Goal: Task Accomplishment & Management: Manage account settings

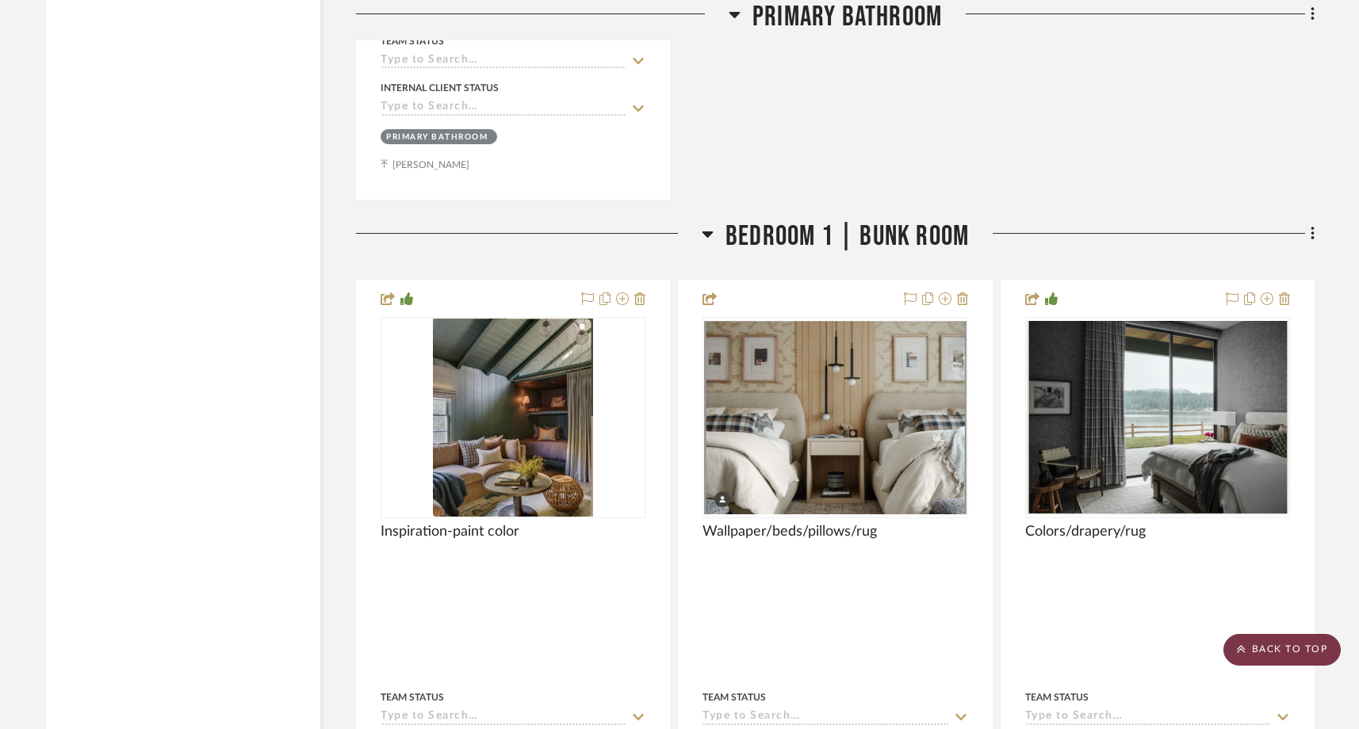
click at [1249, 652] on scroll-to-top-button "BACK TO TOP" at bounding box center [1281, 650] width 117 height 32
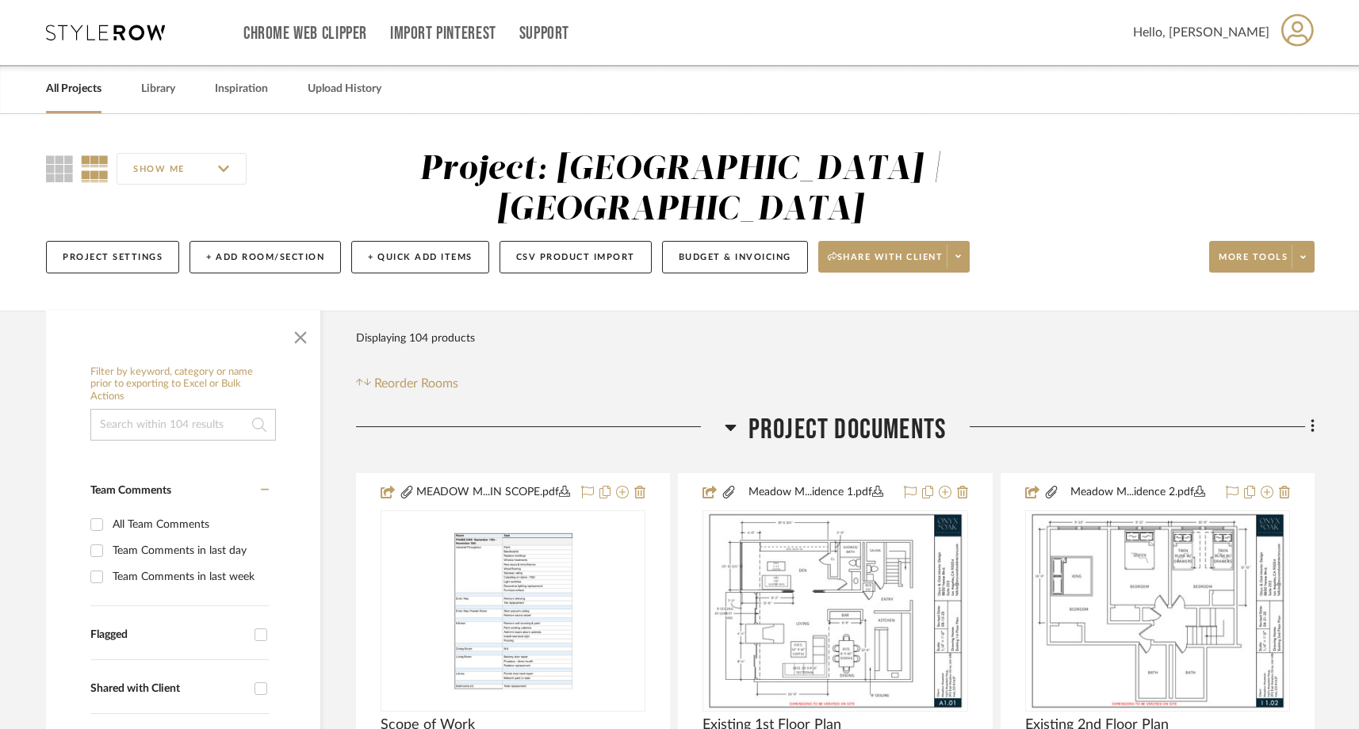
click at [79, 94] on link "All Projects" at bounding box center [74, 89] width 56 height 21
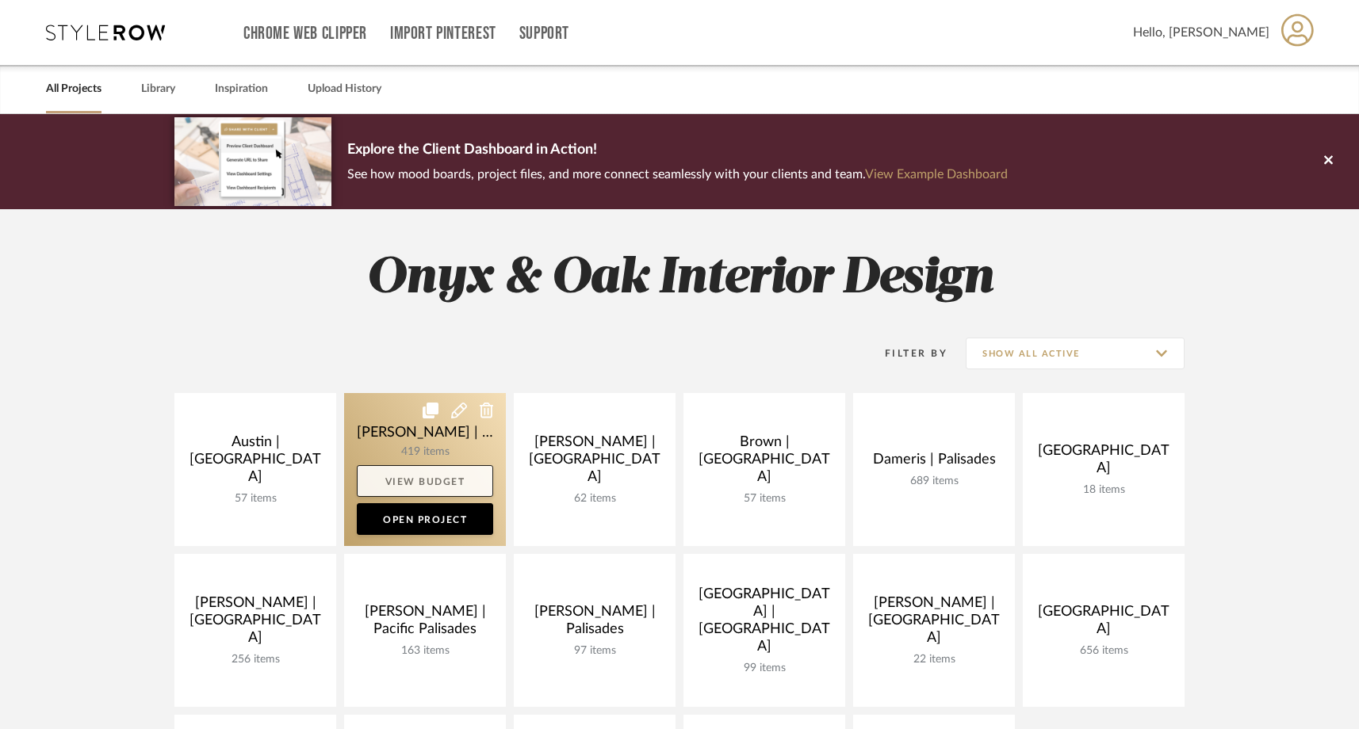
scroll to position [52, 0]
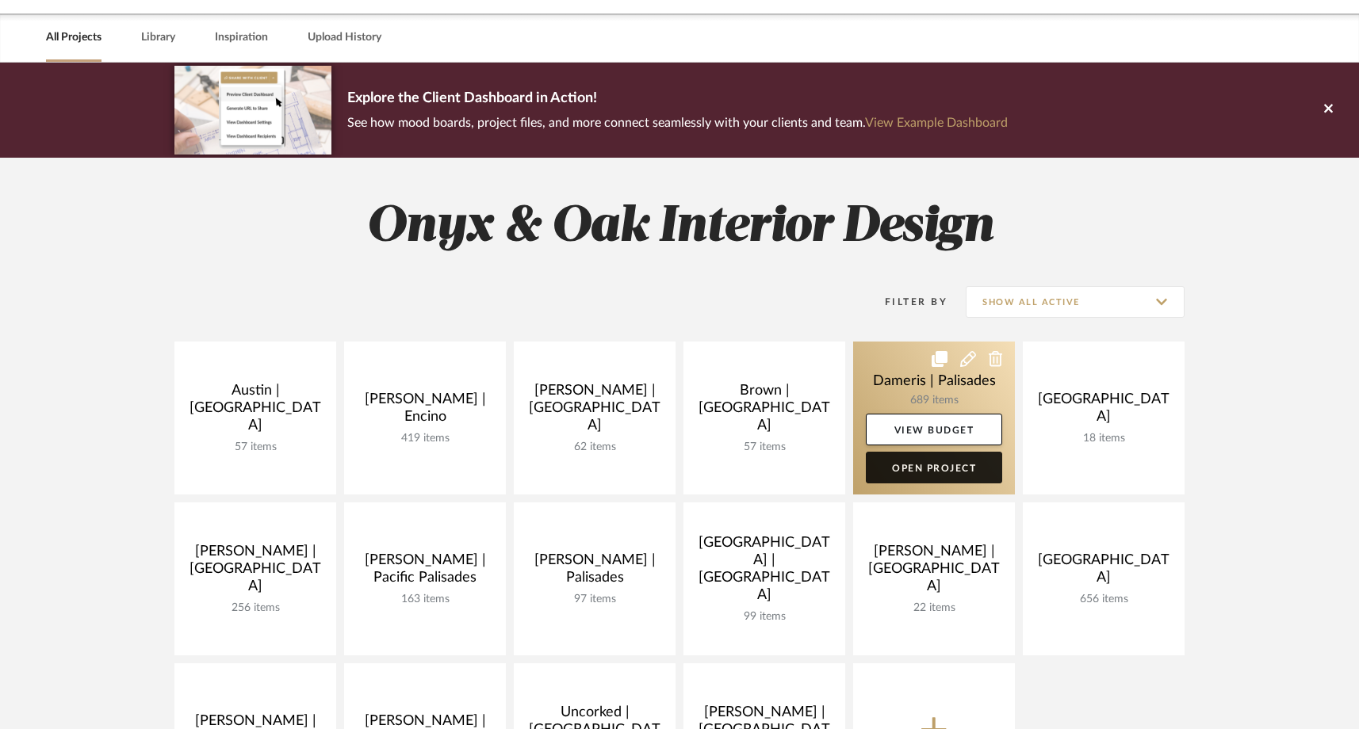
click at [910, 478] on link "Open Project" at bounding box center [934, 468] width 136 height 32
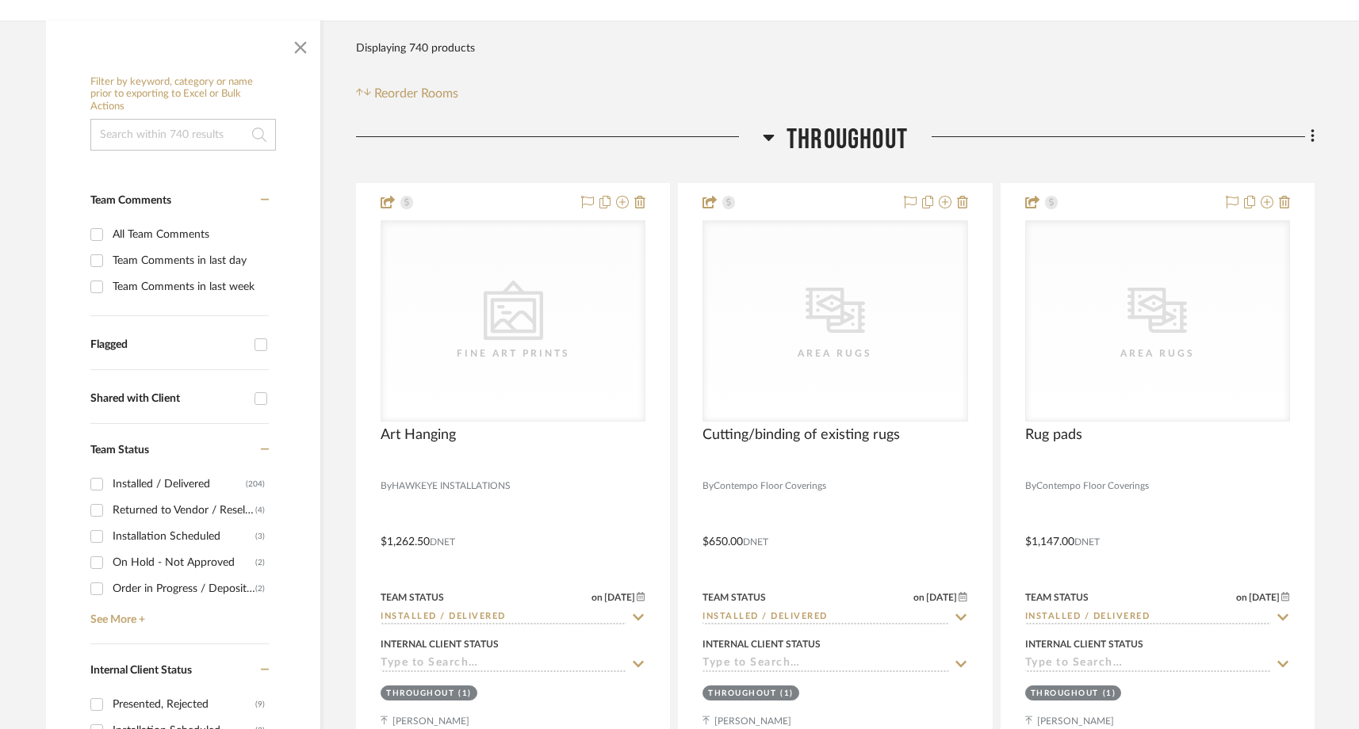
scroll to position [255, 0]
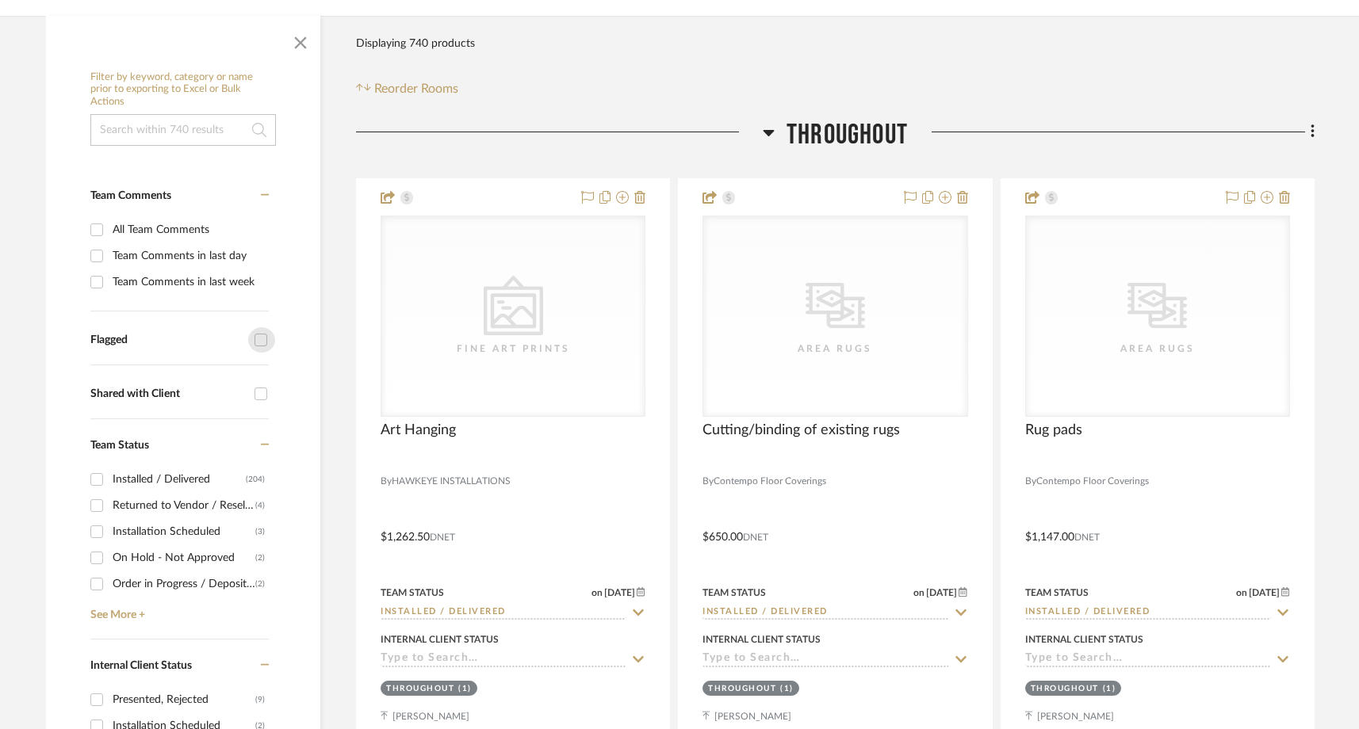
click at [259, 343] on input "Flagged" at bounding box center [260, 339] width 25 height 25
checkbox input "true"
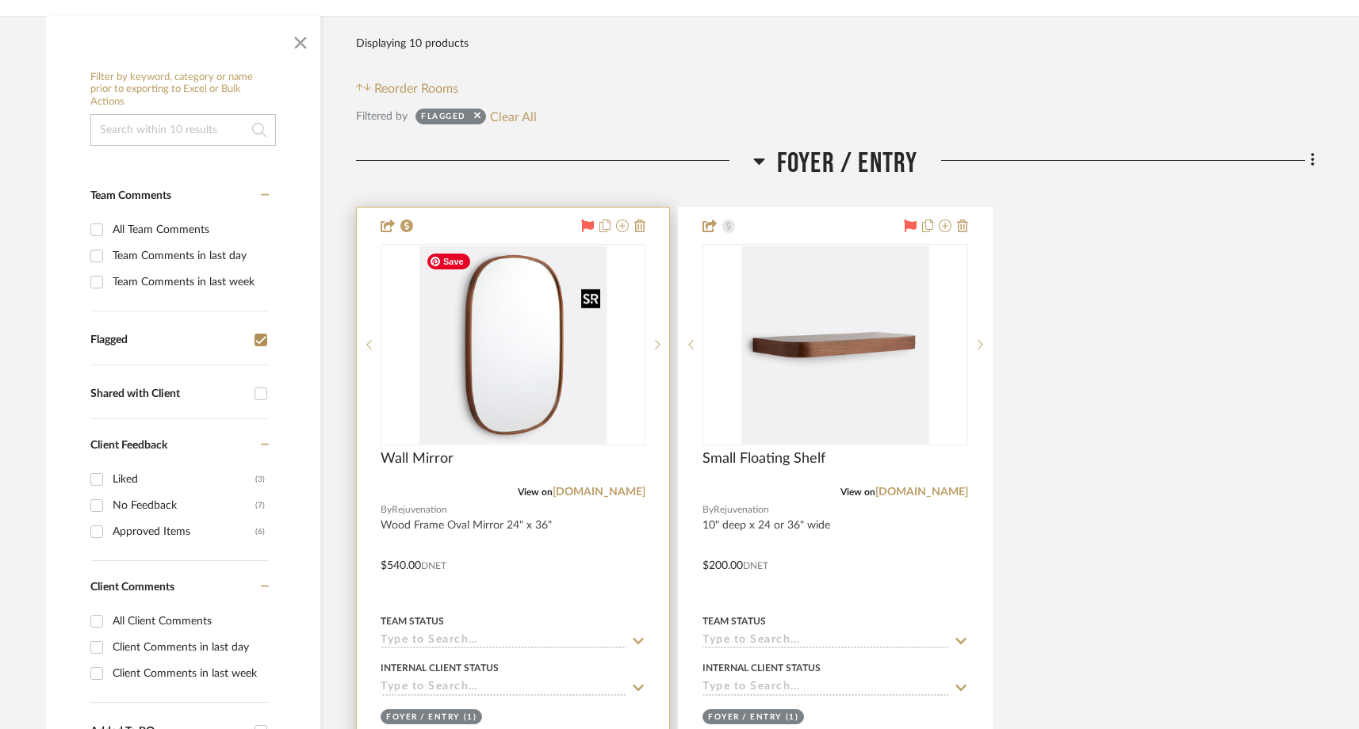
click at [457, 366] on img "0" at bounding box center [512, 345] width 187 height 198
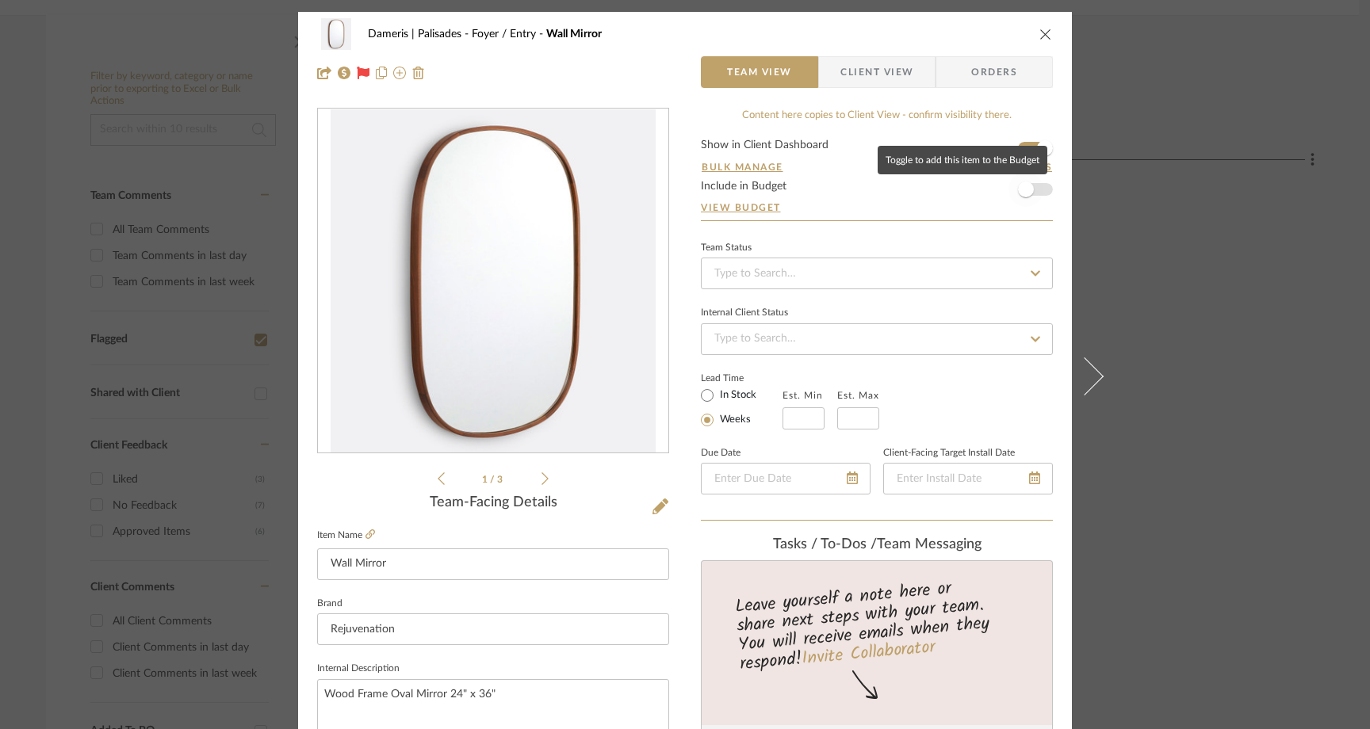
click at [1037, 191] on span "button" at bounding box center [1026, 189] width 35 height 35
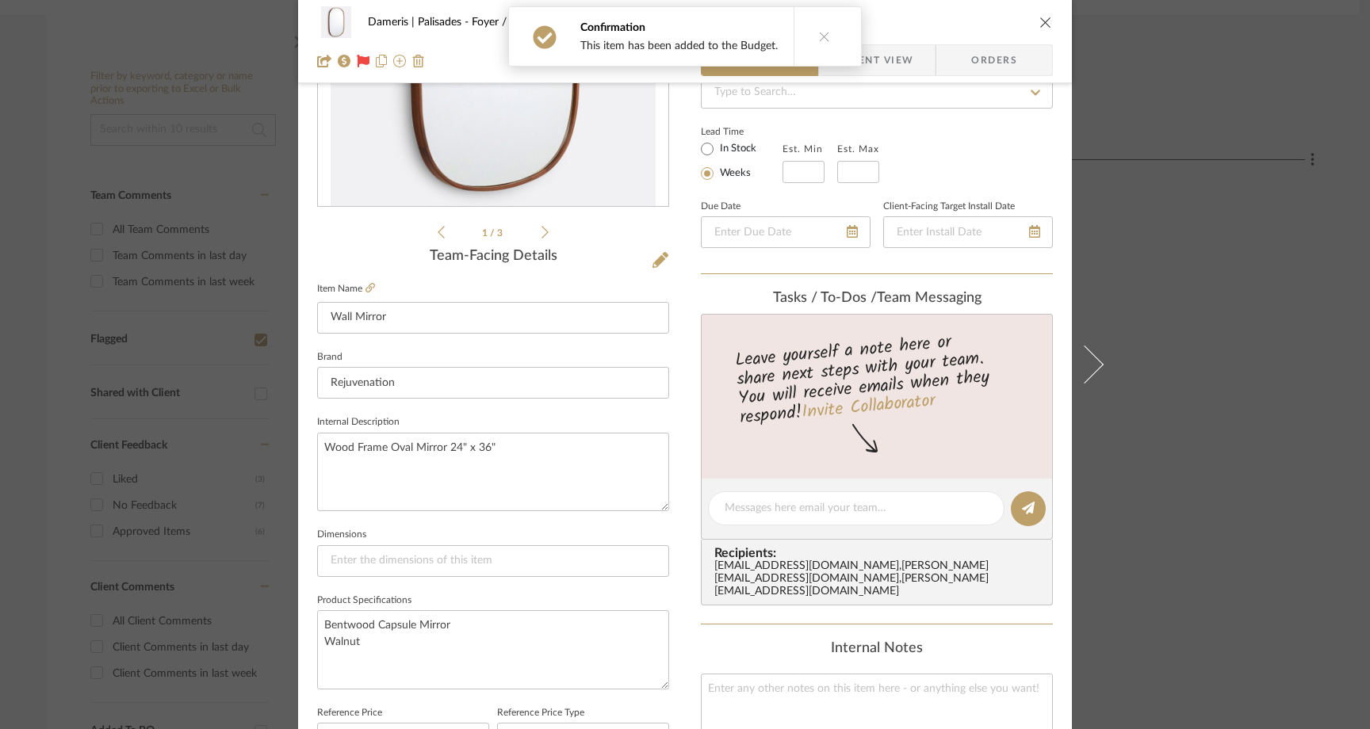
scroll to position [350, 0]
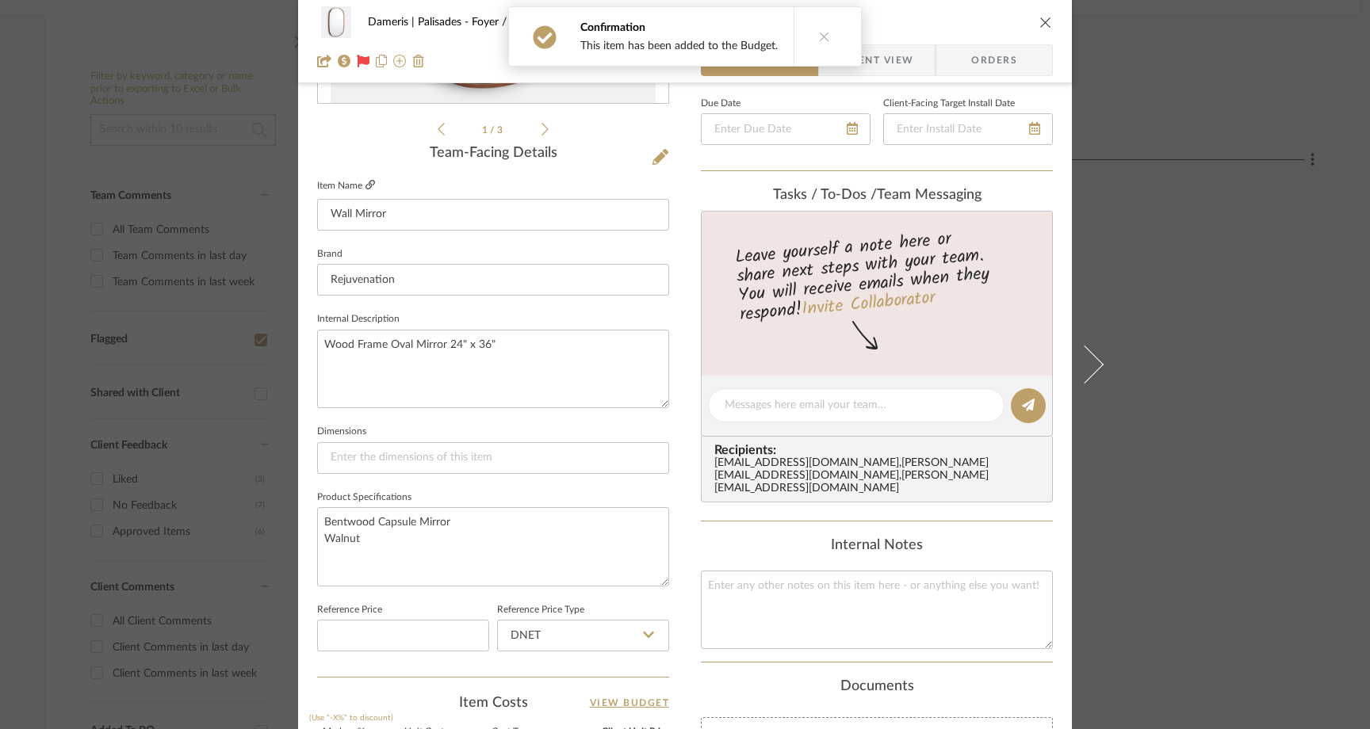
click at [366, 187] on icon at bounding box center [371, 185] width 10 height 10
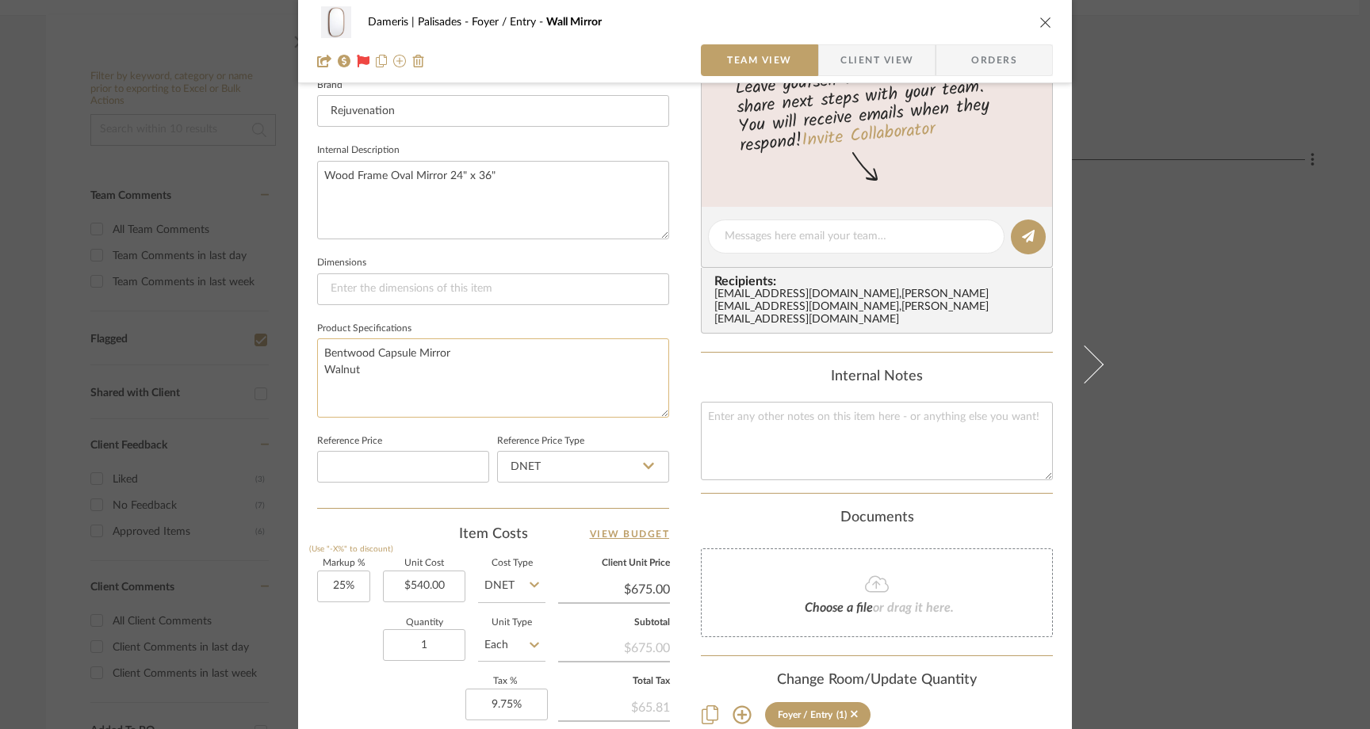
scroll to position [527, 0]
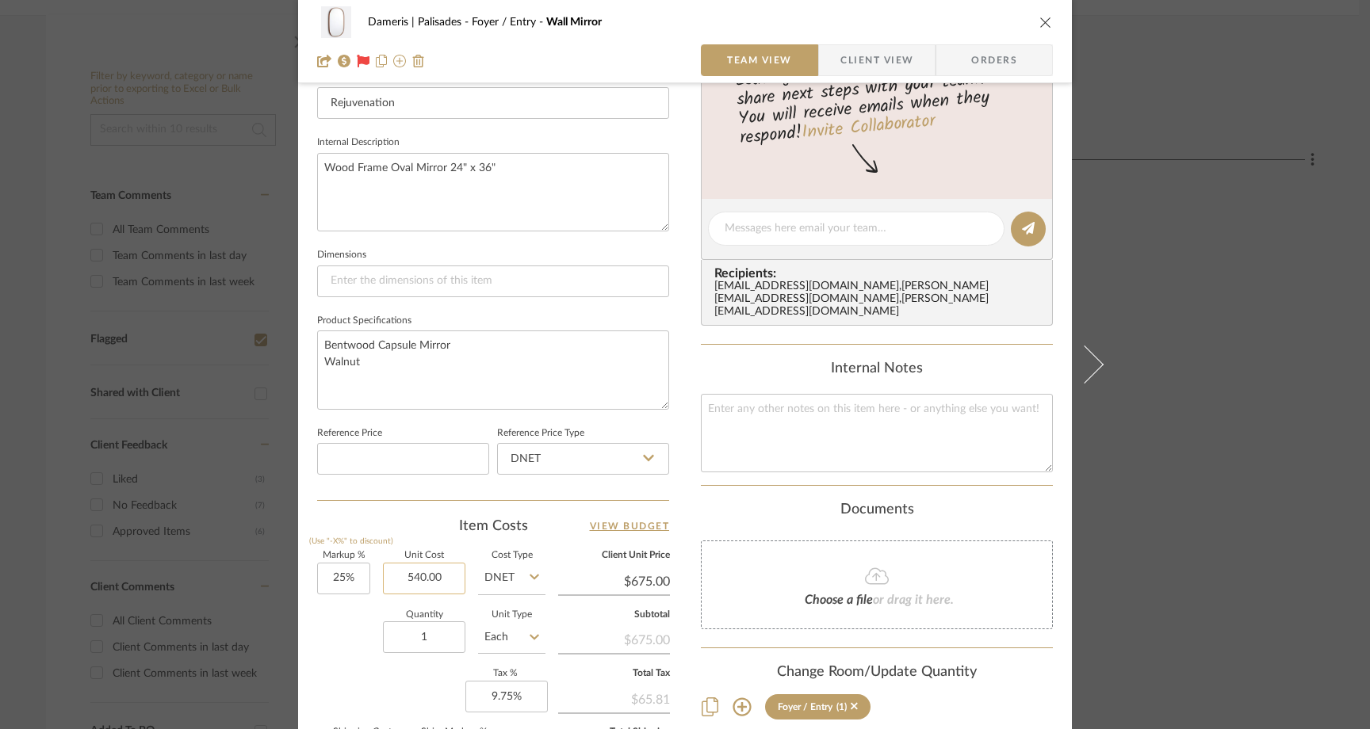
click at [447, 573] on input "540.00" at bounding box center [424, 579] width 82 height 32
type input "$520.00"
click at [336, 640] on div "Quantity 1 Unit Type Each" at bounding box center [431, 639] width 228 height 56
click at [1042, 19] on icon "close" at bounding box center [1046, 22] width 13 height 13
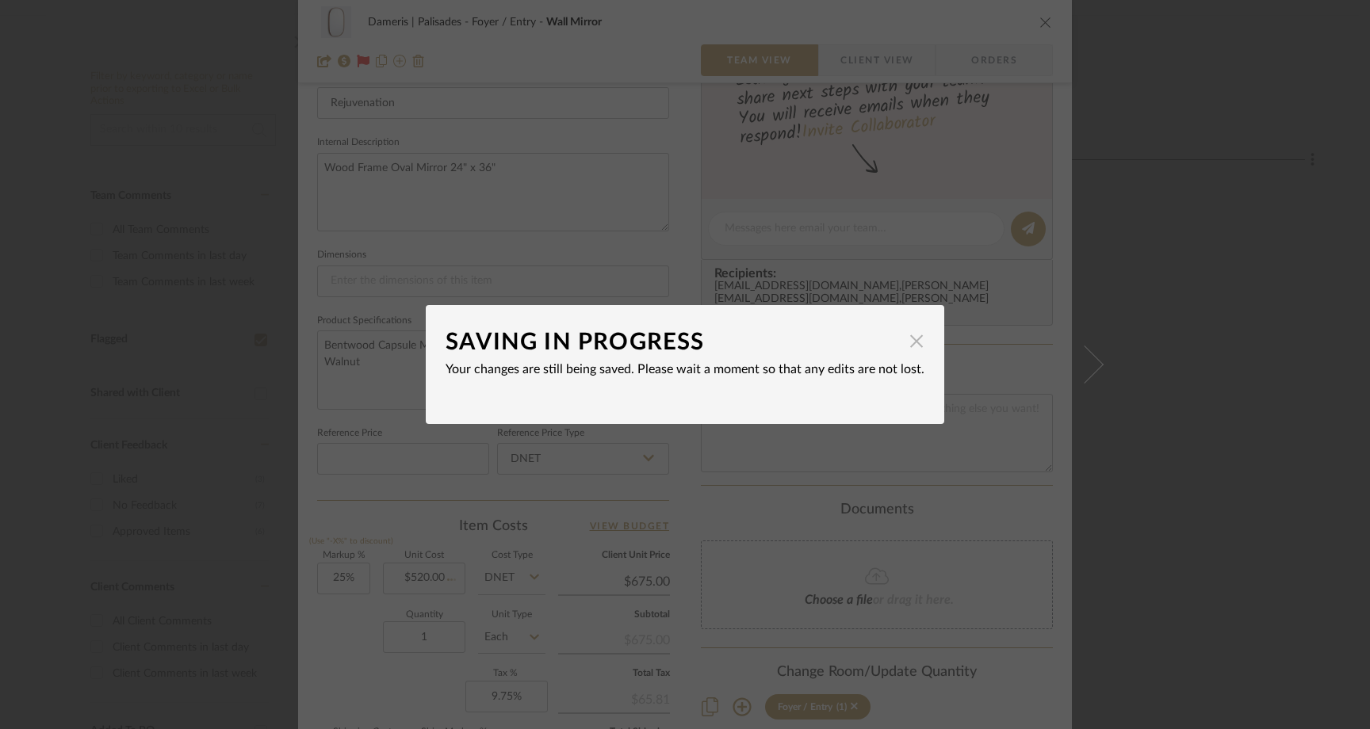
type input "$650.00"
type input "$71.50"
click at [913, 346] on span "button" at bounding box center [917, 341] width 32 height 32
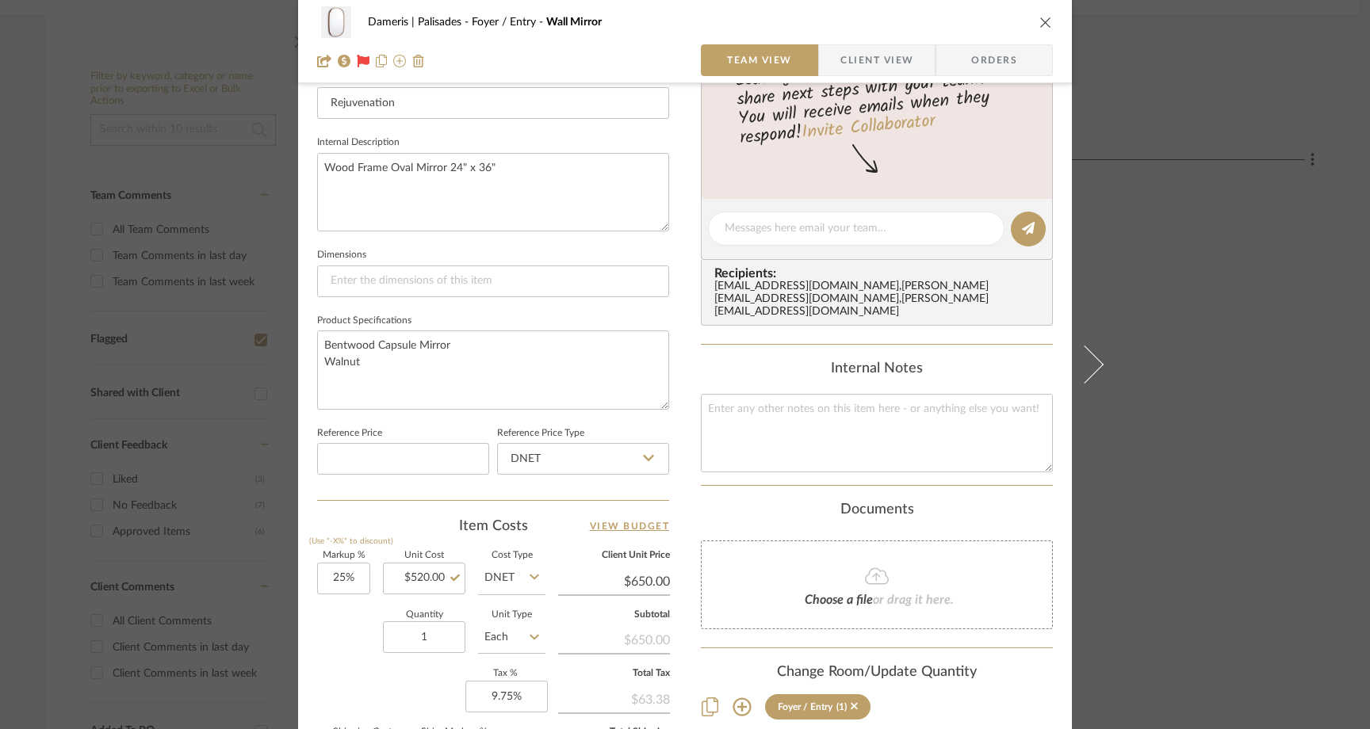
click at [1043, 18] on icon "close" at bounding box center [1046, 22] width 13 height 13
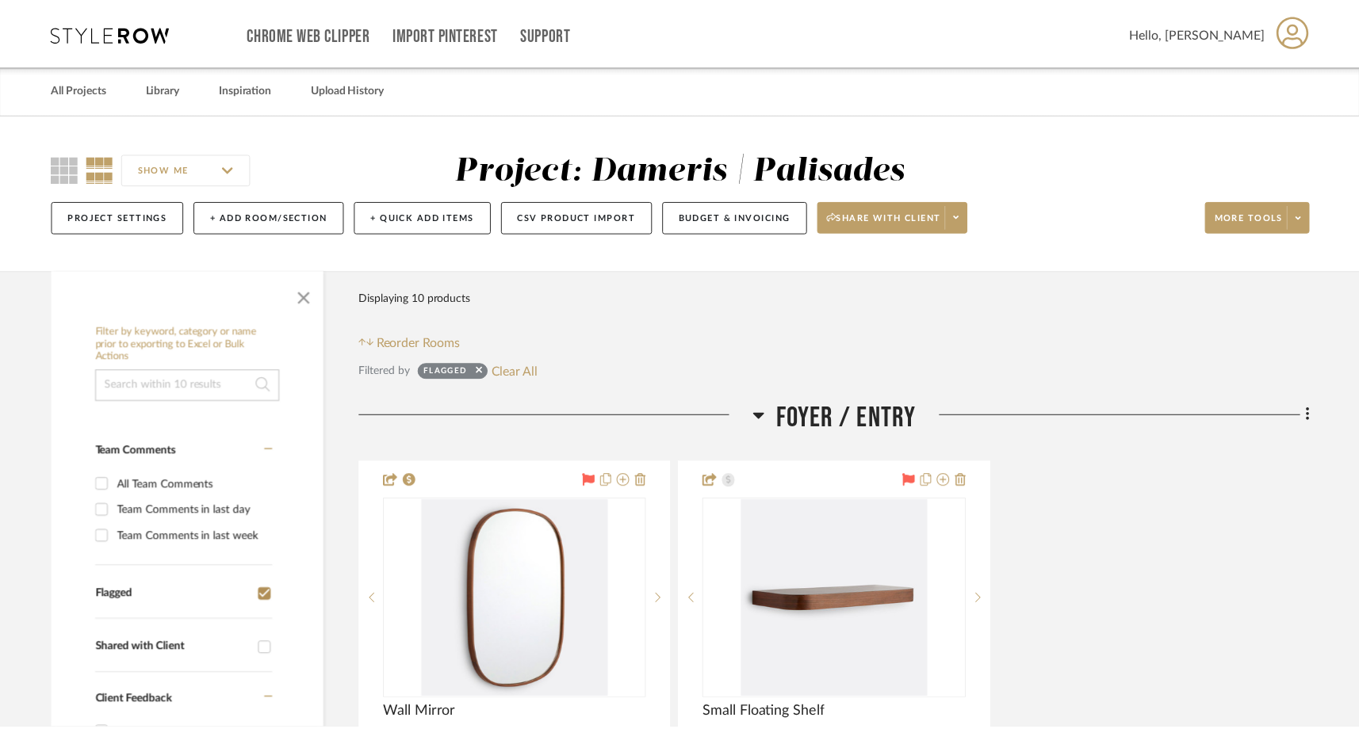
scroll to position [255, 0]
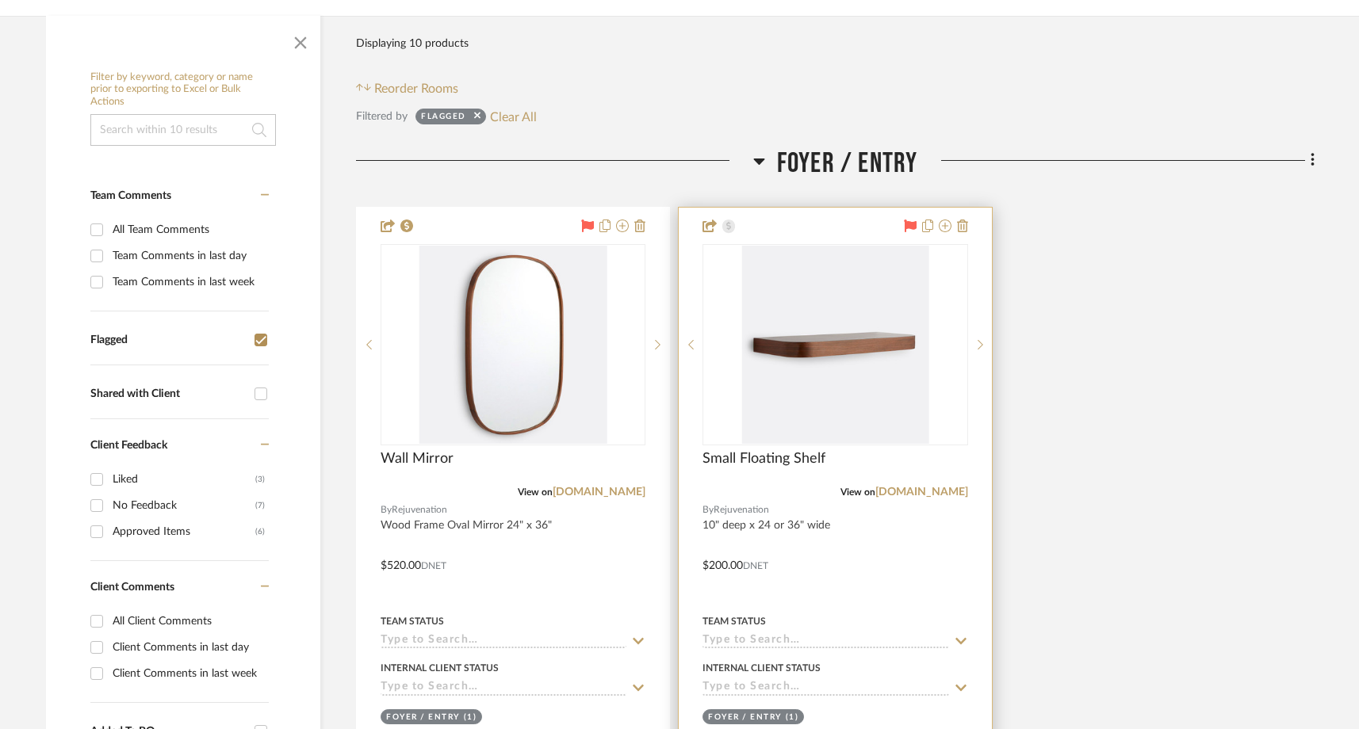
click at [906, 499] on div at bounding box center [835, 494] width 312 height 572
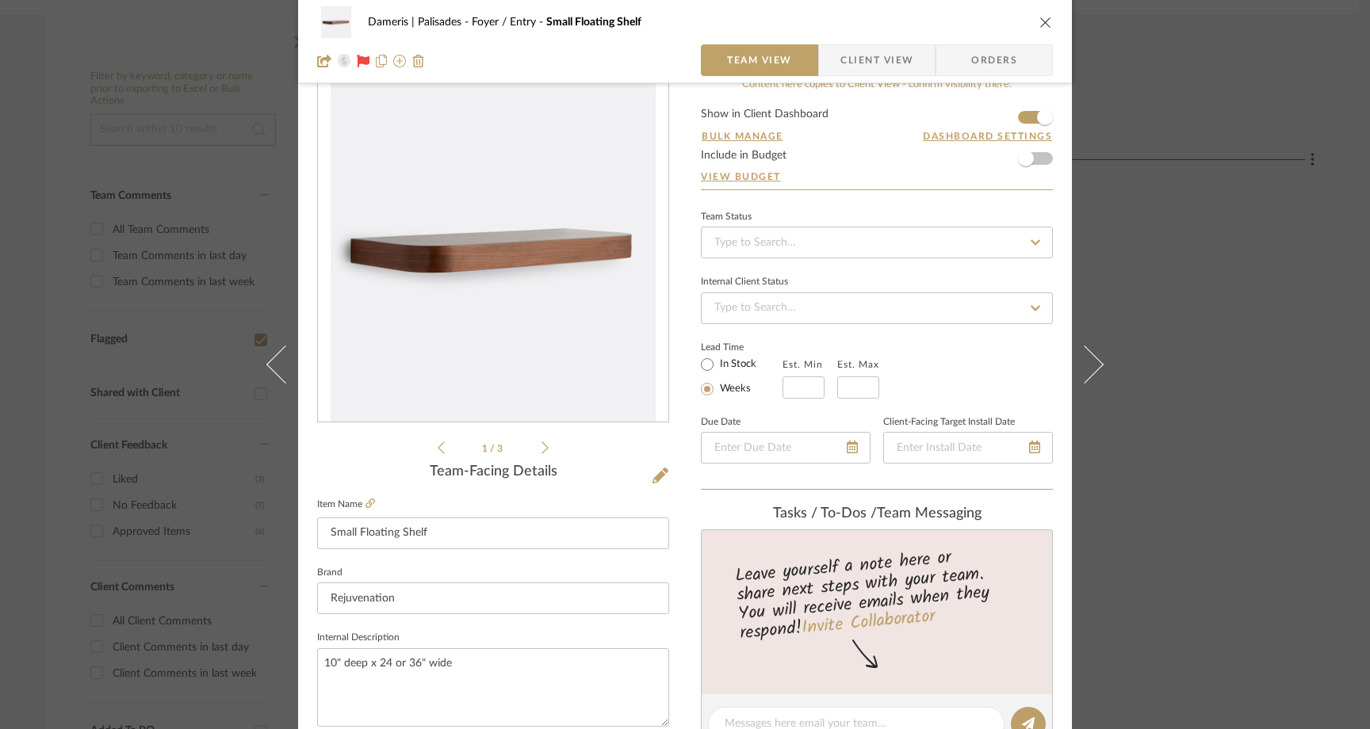
scroll to position [6, 0]
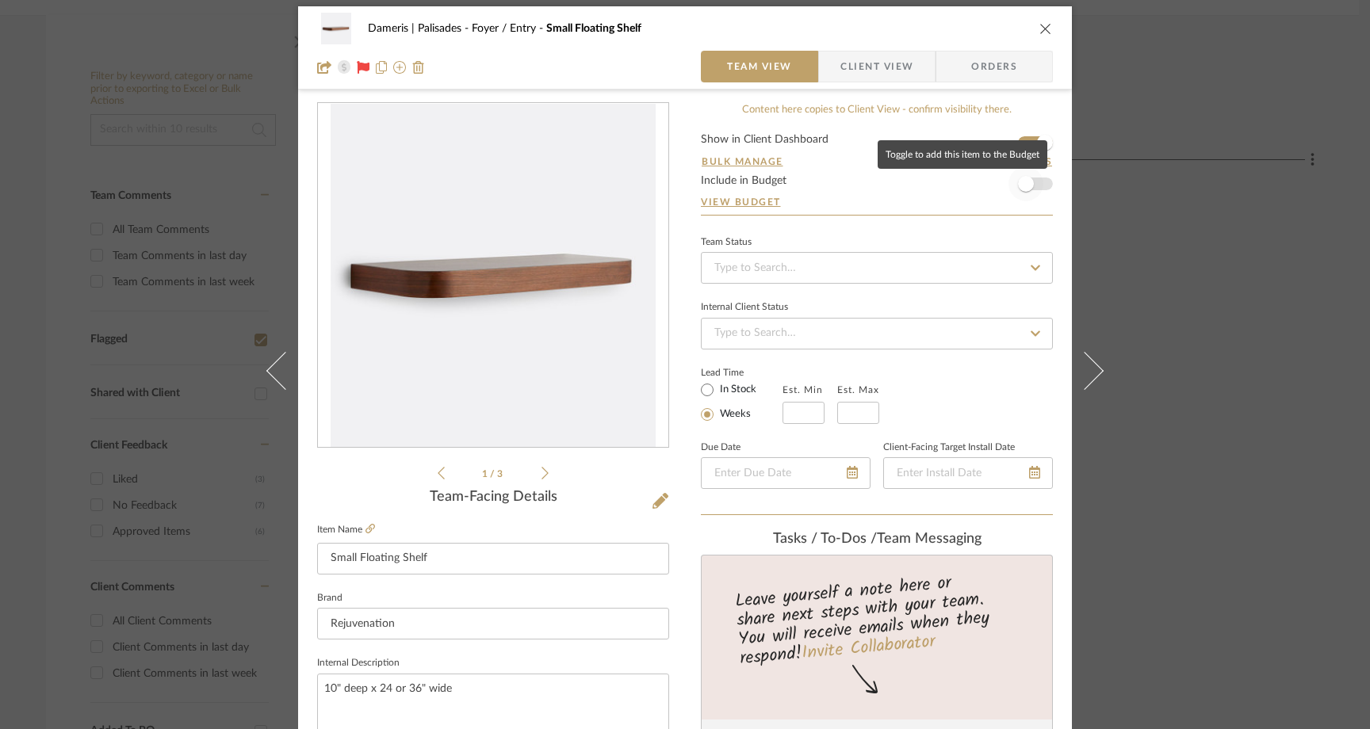
click at [1035, 186] on span "button" at bounding box center [1026, 184] width 35 height 35
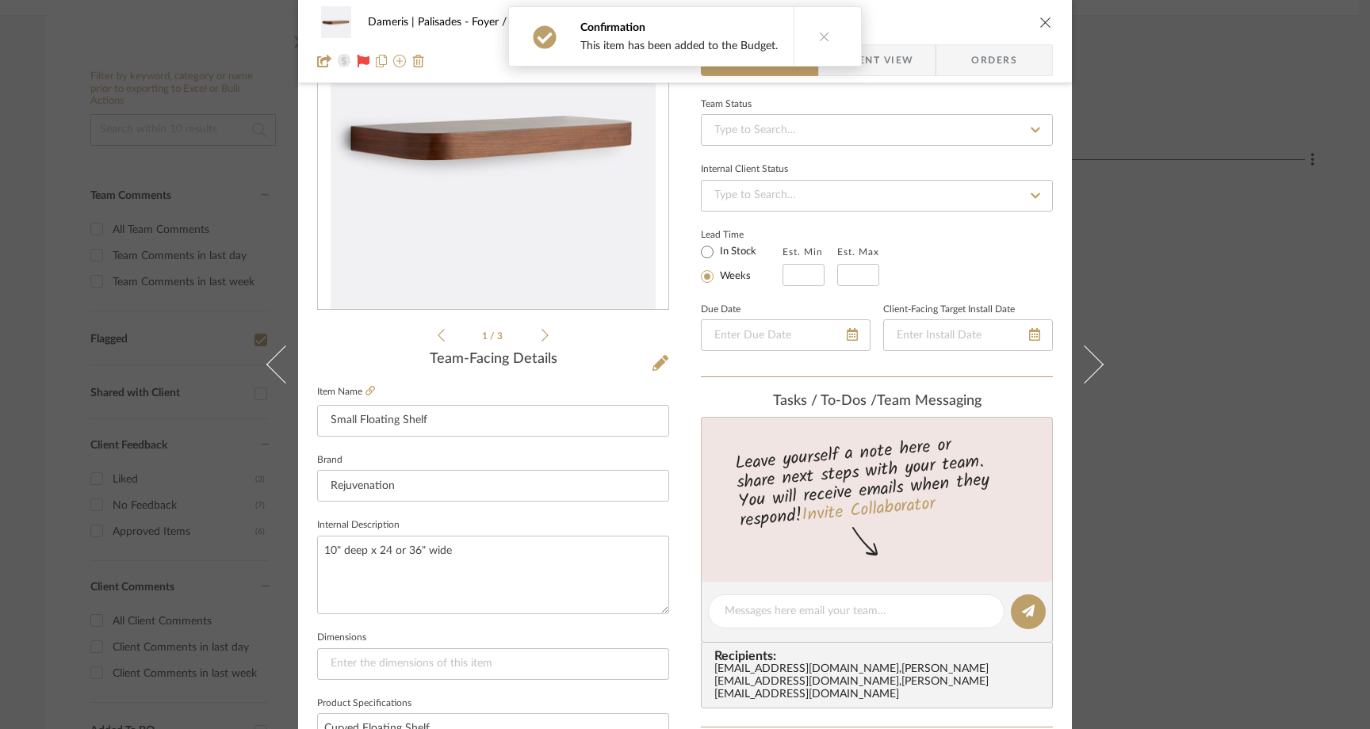
scroll to position [160, 0]
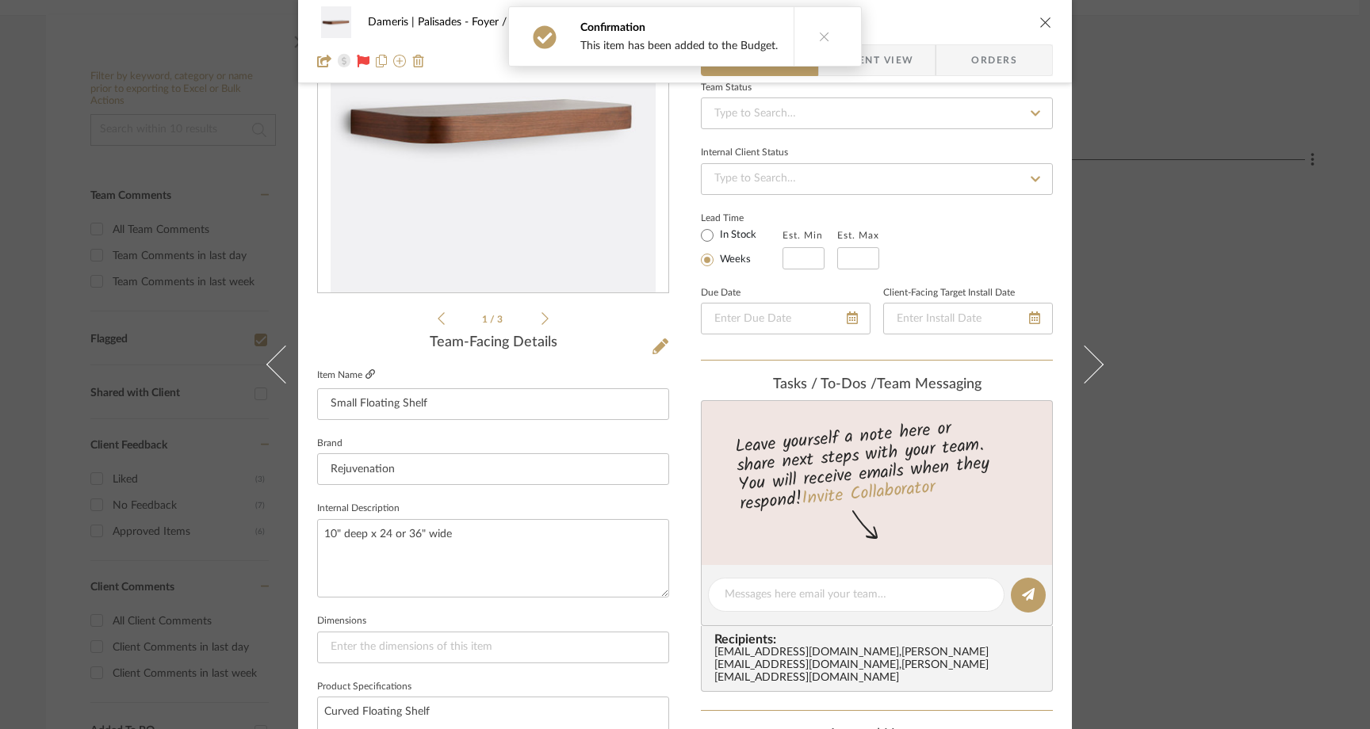
click at [366, 373] on icon at bounding box center [371, 375] width 10 height 10
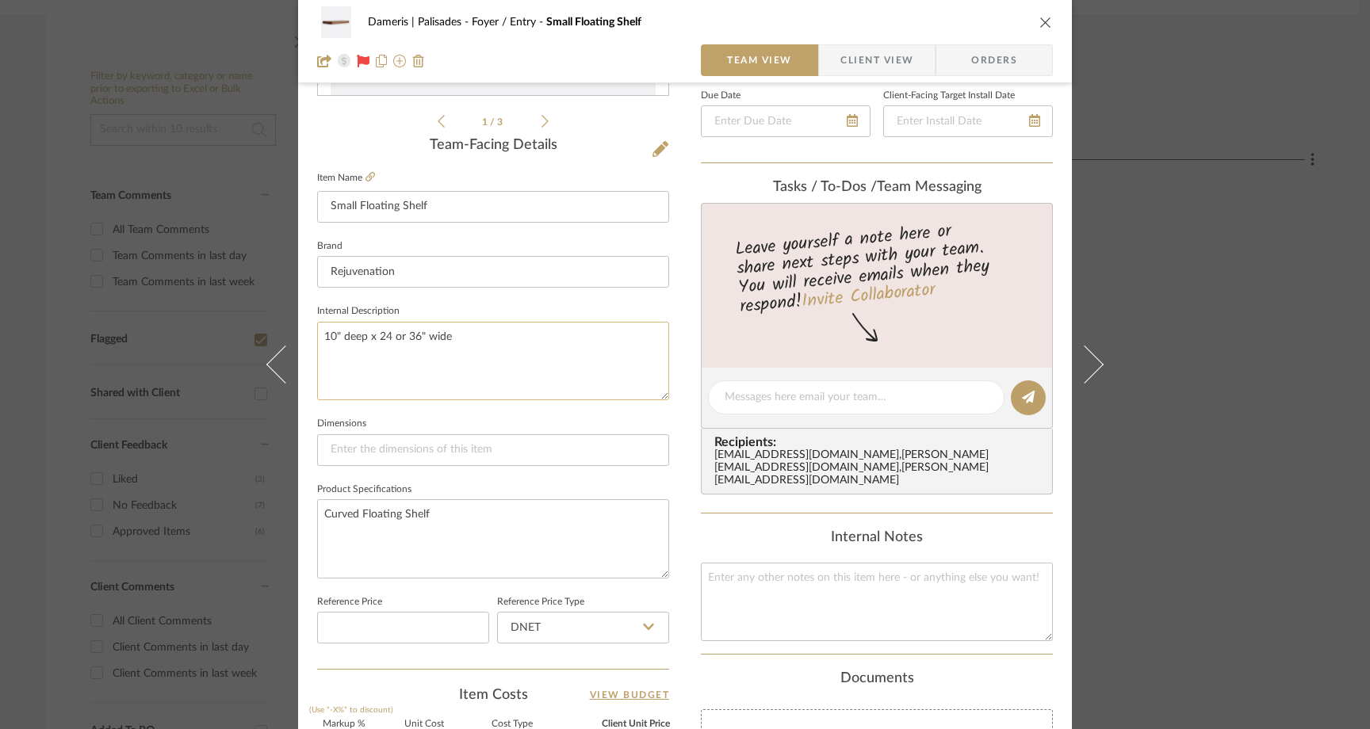
scroll to position [334, 0]
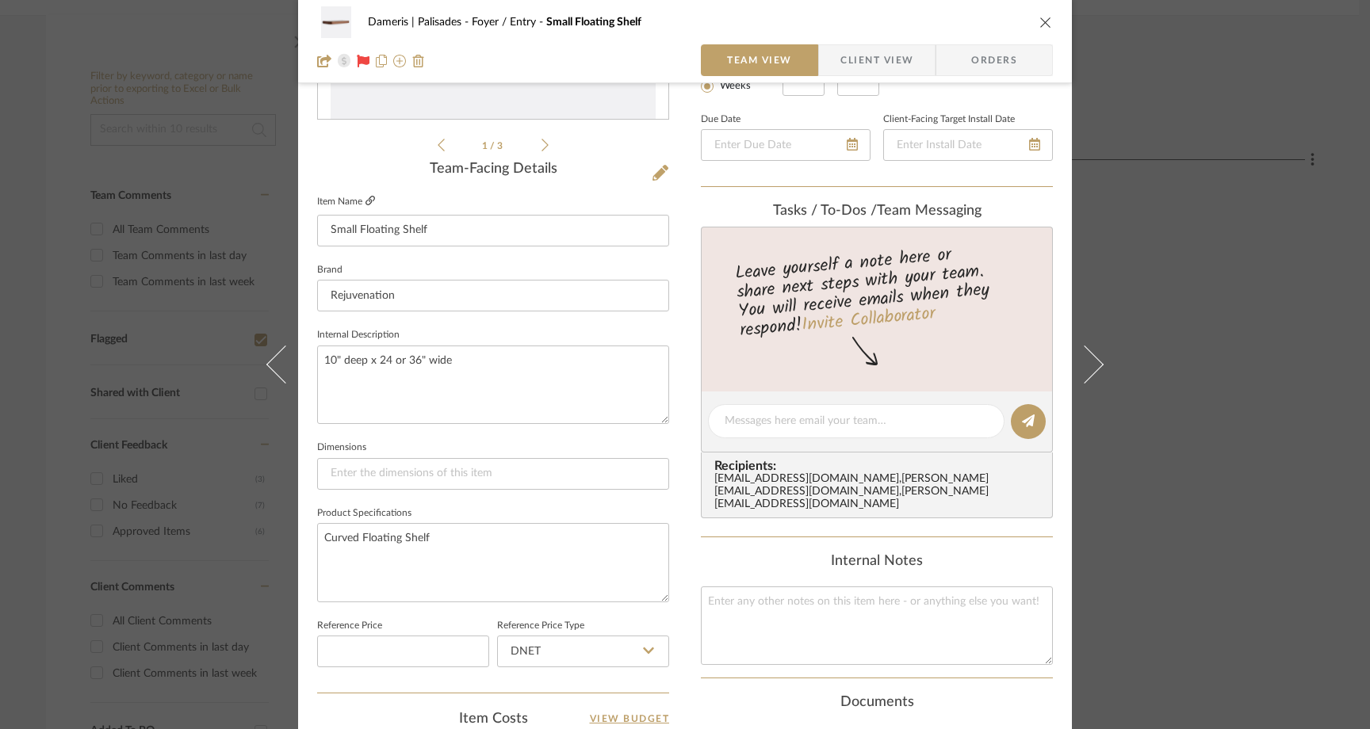
click at [366, 197] on icon at bounding box center [371, 201] width 10 height 10
click at [854, 416] on textarea at bounding box center [856, 421] width 263 height 17
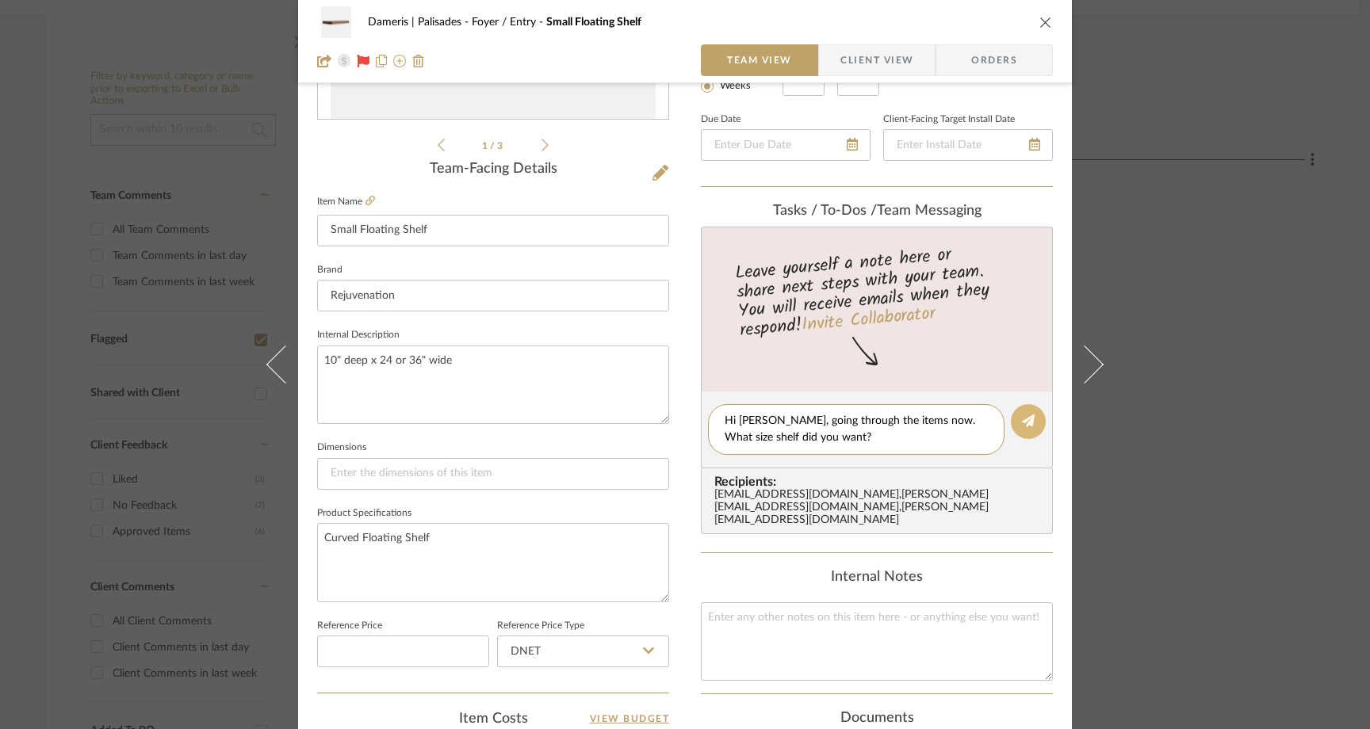
type textarea "Hi [PERSON_NAME], going through the items now. What size shelf did you want?"
click at [1028, 430] on button at bounding box center [1028, 421] width 35 height 35
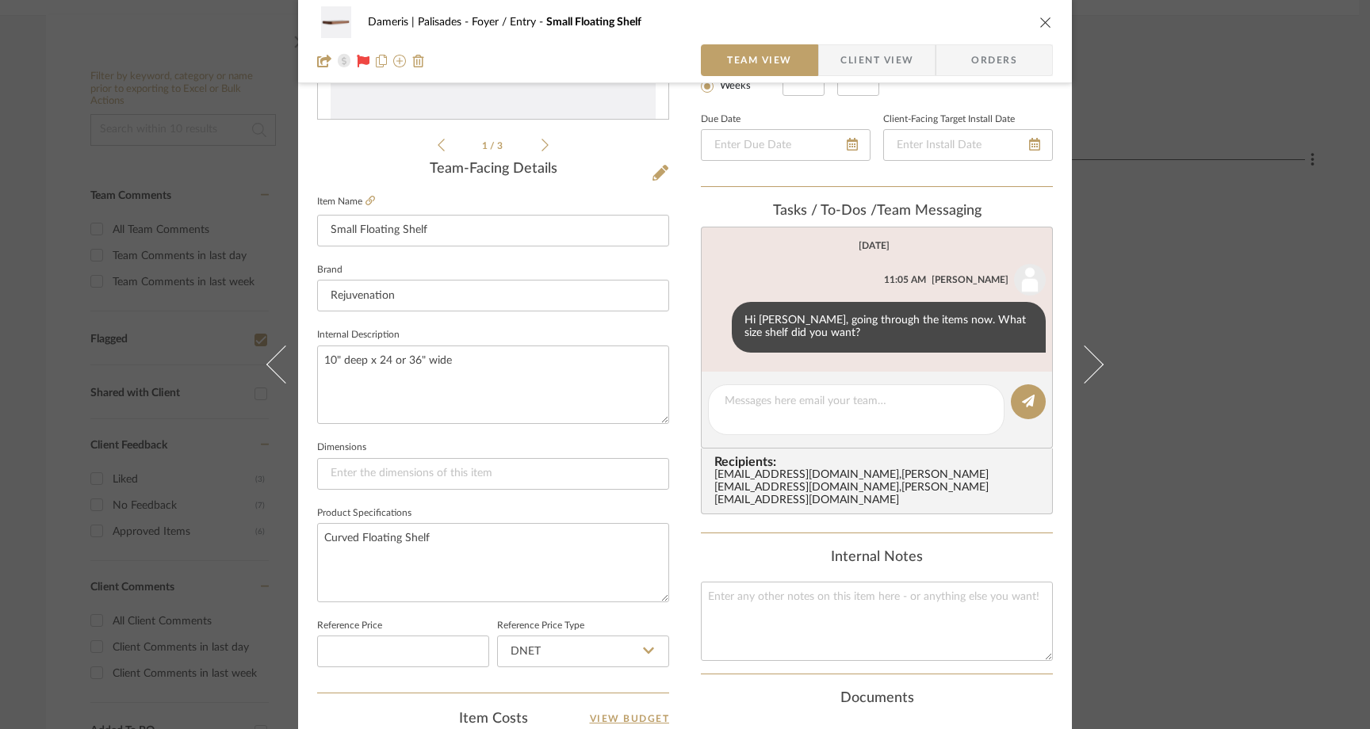
click at [1040, 27] on icon "close" at bounding box center [1046, 22] width 13 height 13
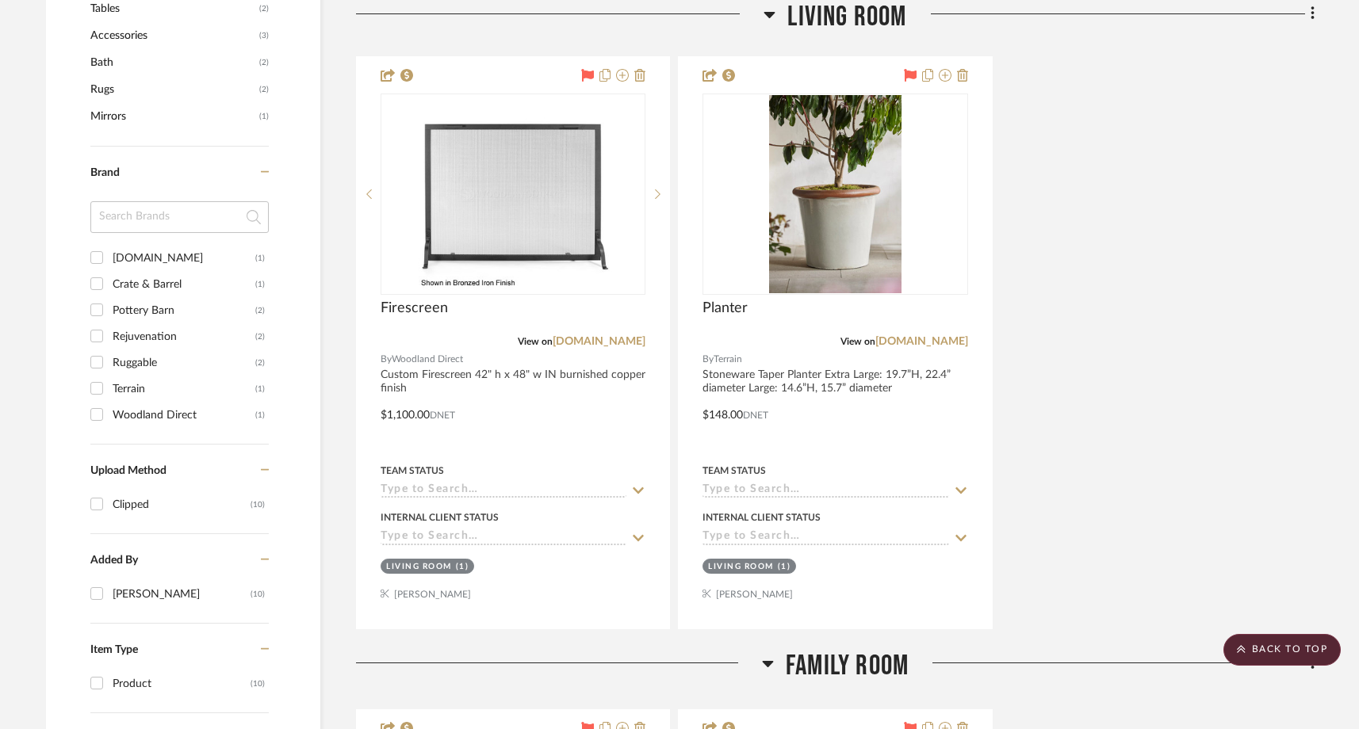
scroll to position [1072, 0]
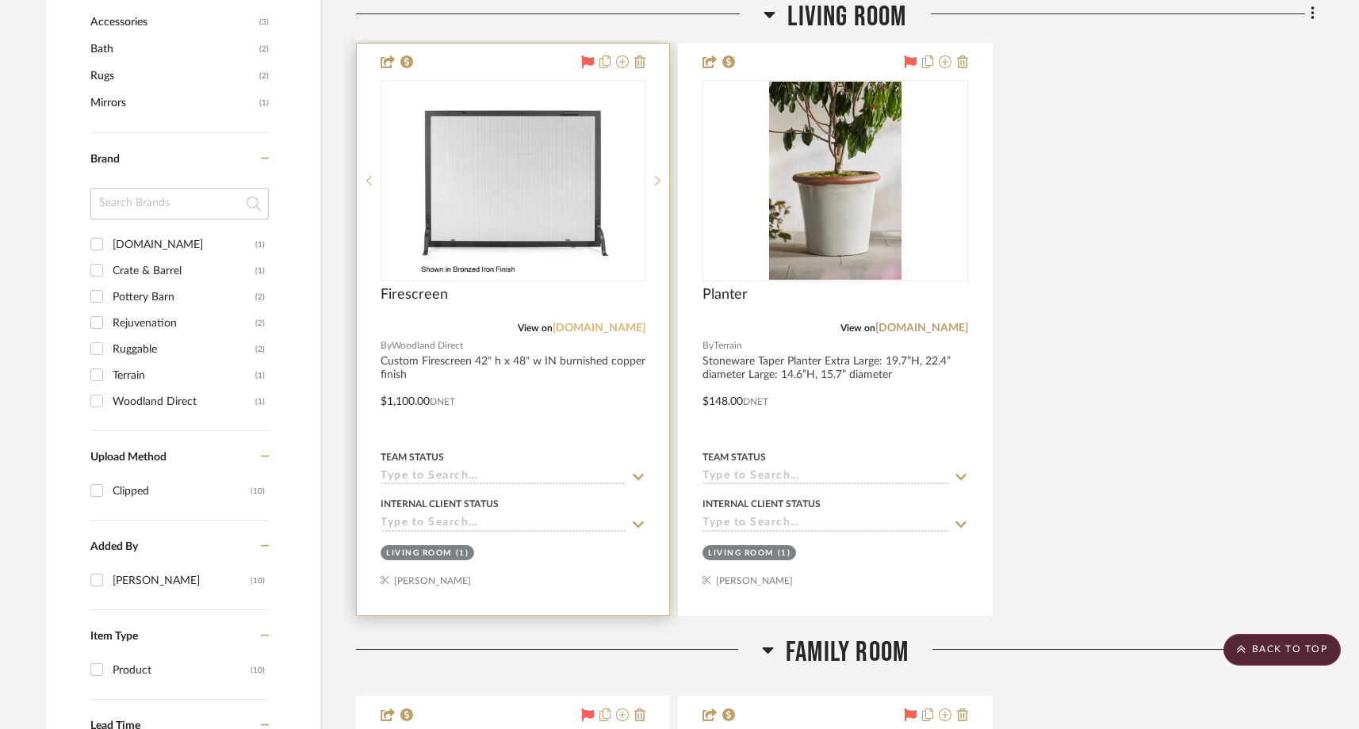
click at [620, 325] on link "[DOMAIN_NAME]" at bounding box center [599, 328] width 93 height 11
click at [500, 197] on img "0" at bounding box center [513, 181] width 198 height 198
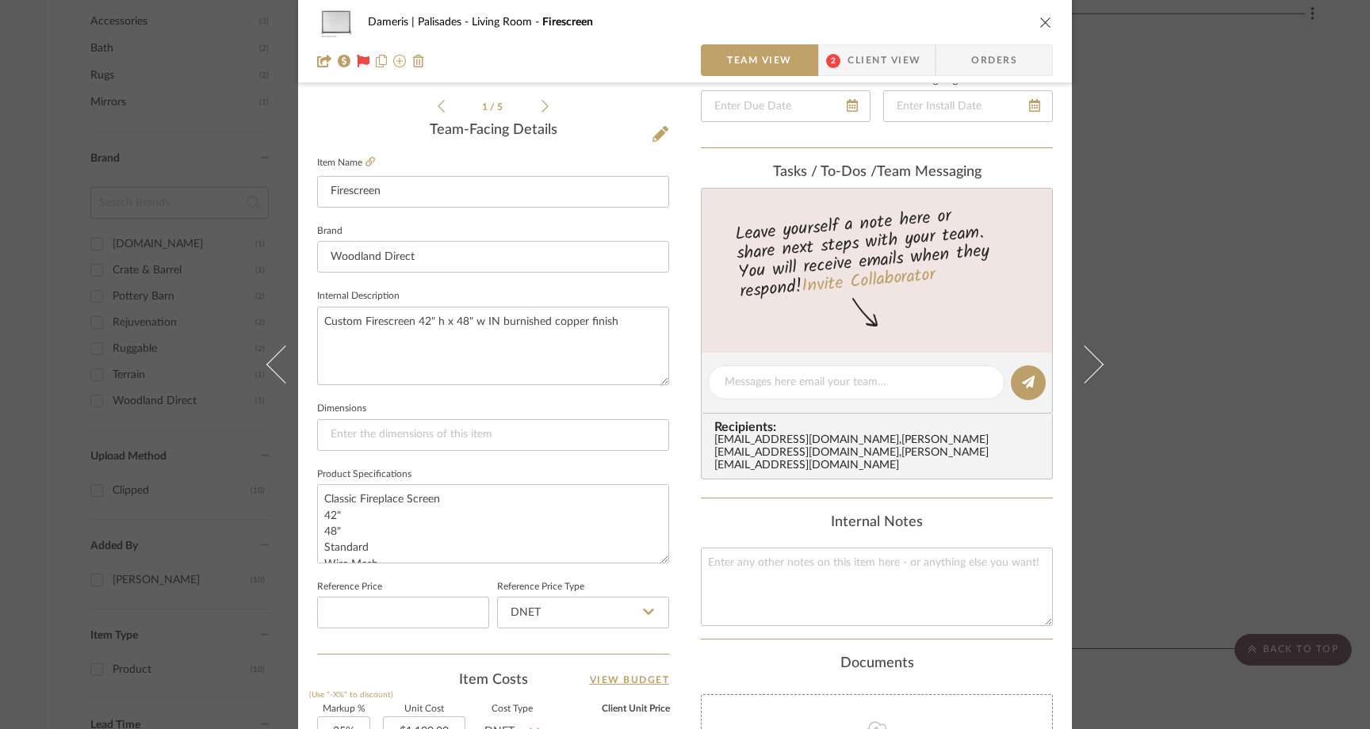
scroll to position [376, 0]
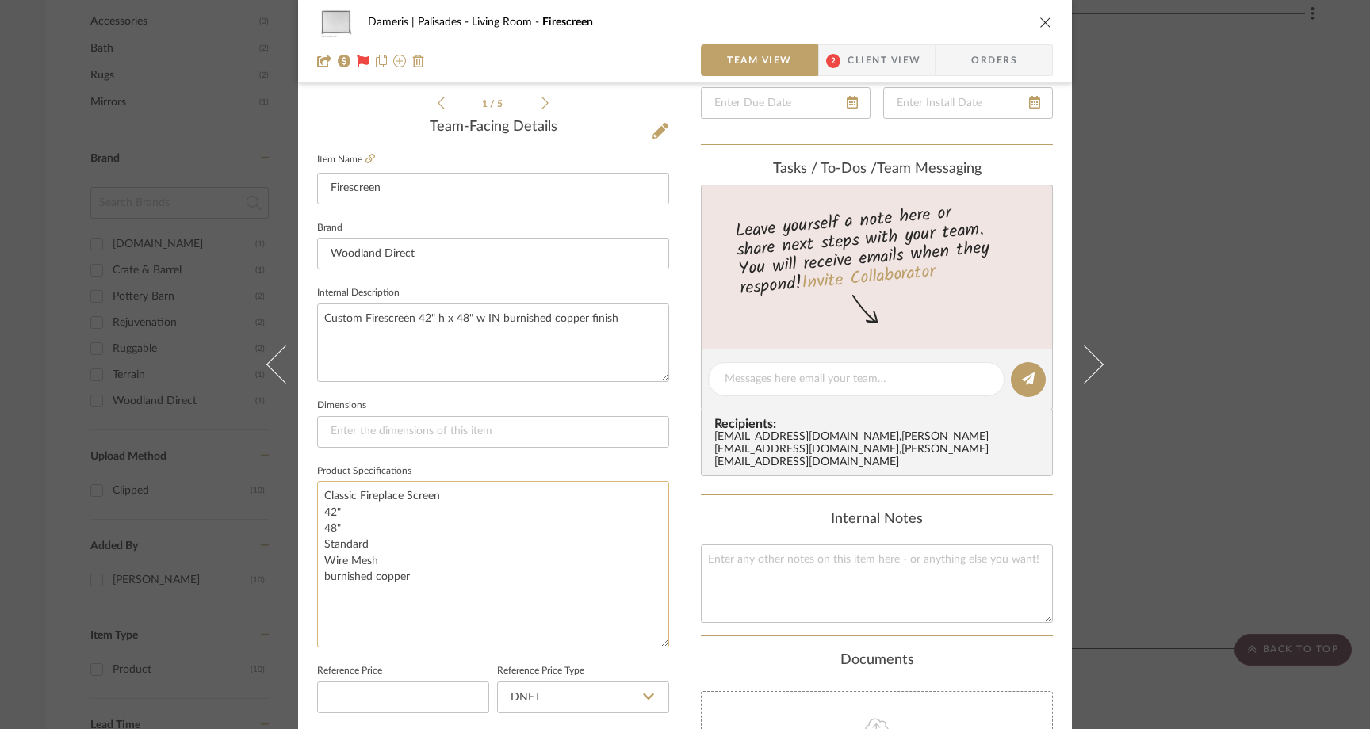
drag, startPoint x: 661, startPoint y: 554, endPoint x: 641, endPoint y: 644, distance: 91.8
click at [641, 644] on textarea "Classic Fireplace Screen 42" 48" Standard Wire Mesh burnished copper" at bounding box center [493, 564] width 352 height 167
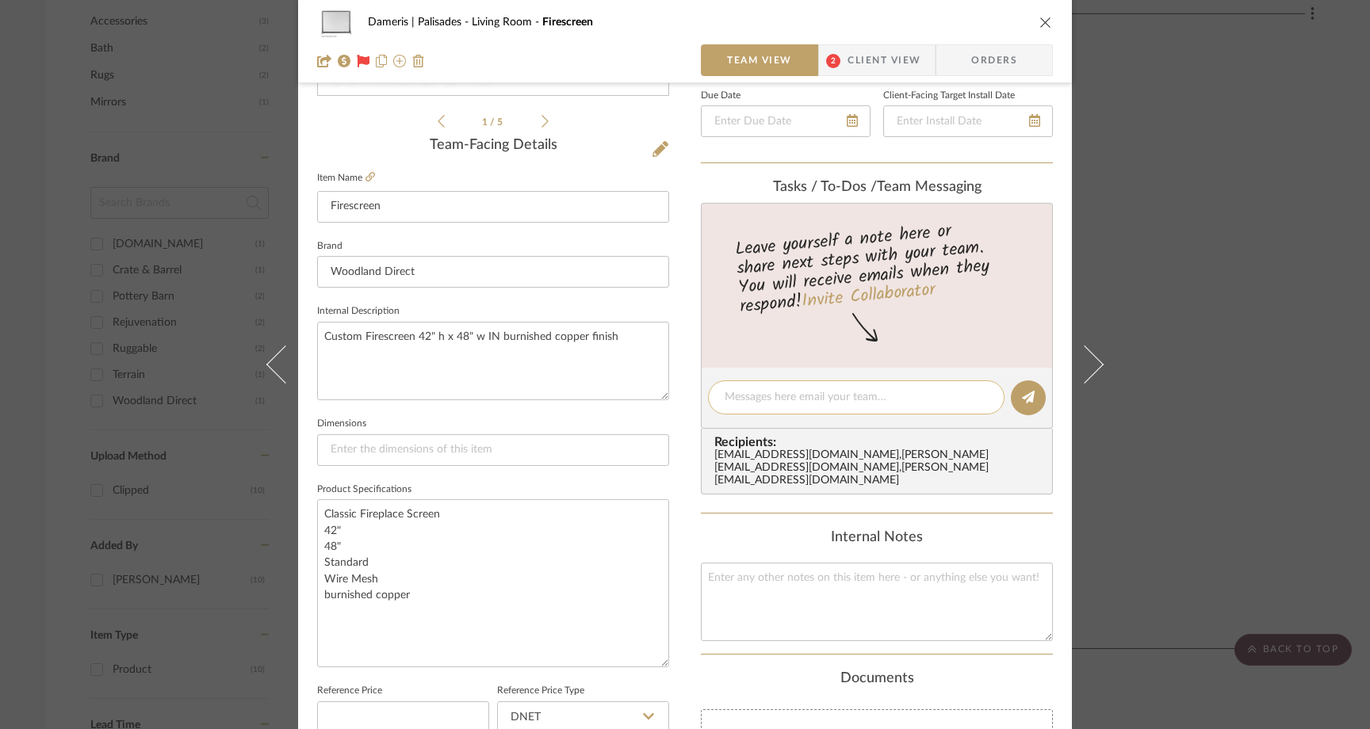
click at [837, 392] on textarea at bounding box center [856, 397] width 263 height 17
click at [855, 56] on span "Client View" at bounding box center [884, 60] width 73 height 32
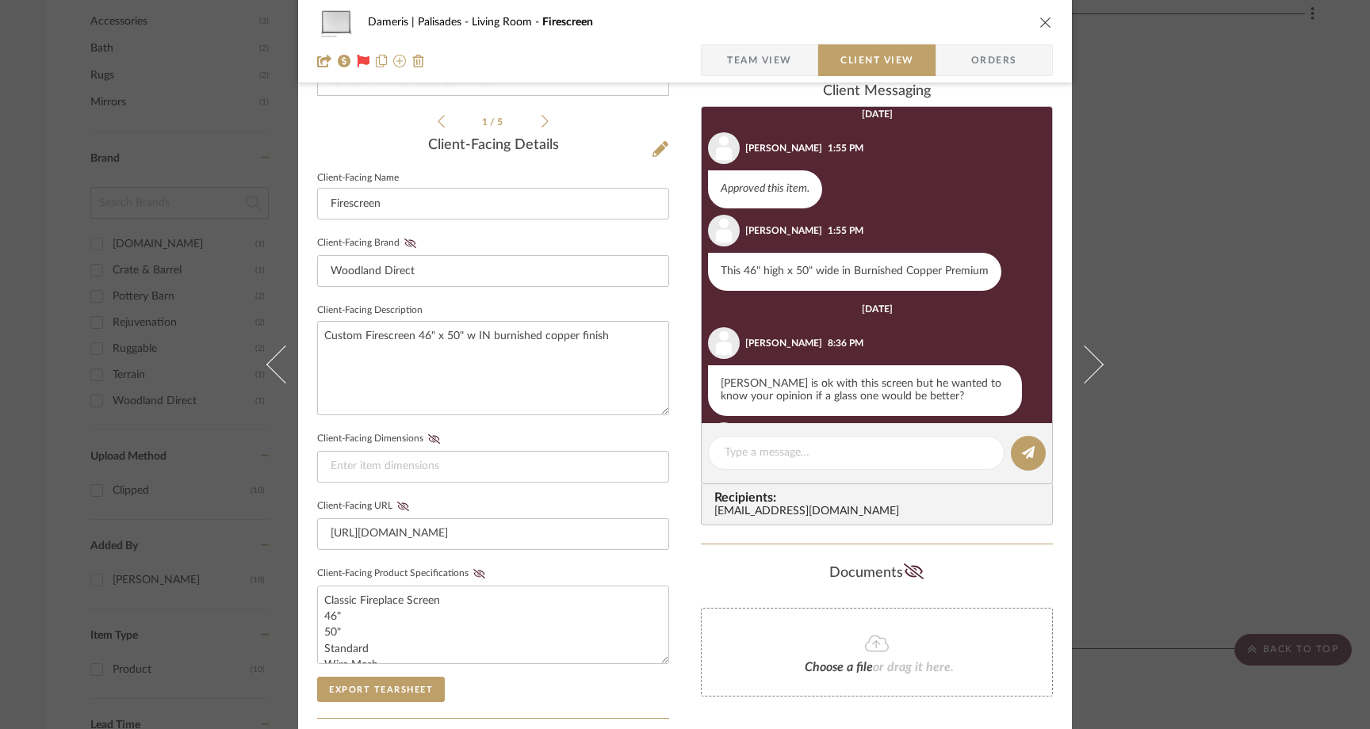
scroll to position [0, 0]
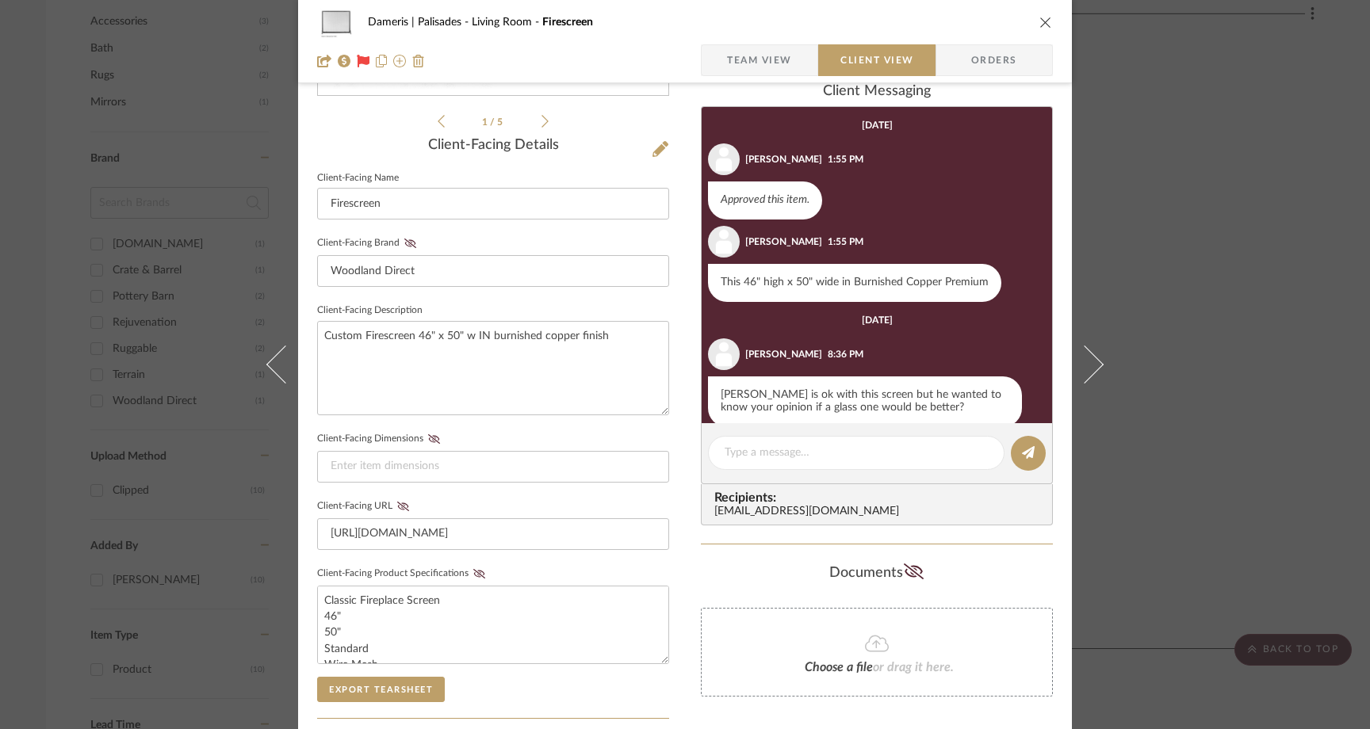
click at [1291, 141] on div "Dameris | Palisades Living Room Firescreen Team View Client View Orders 1 / 5 C…" at bounding box center [685, 364] width 1370 height 729
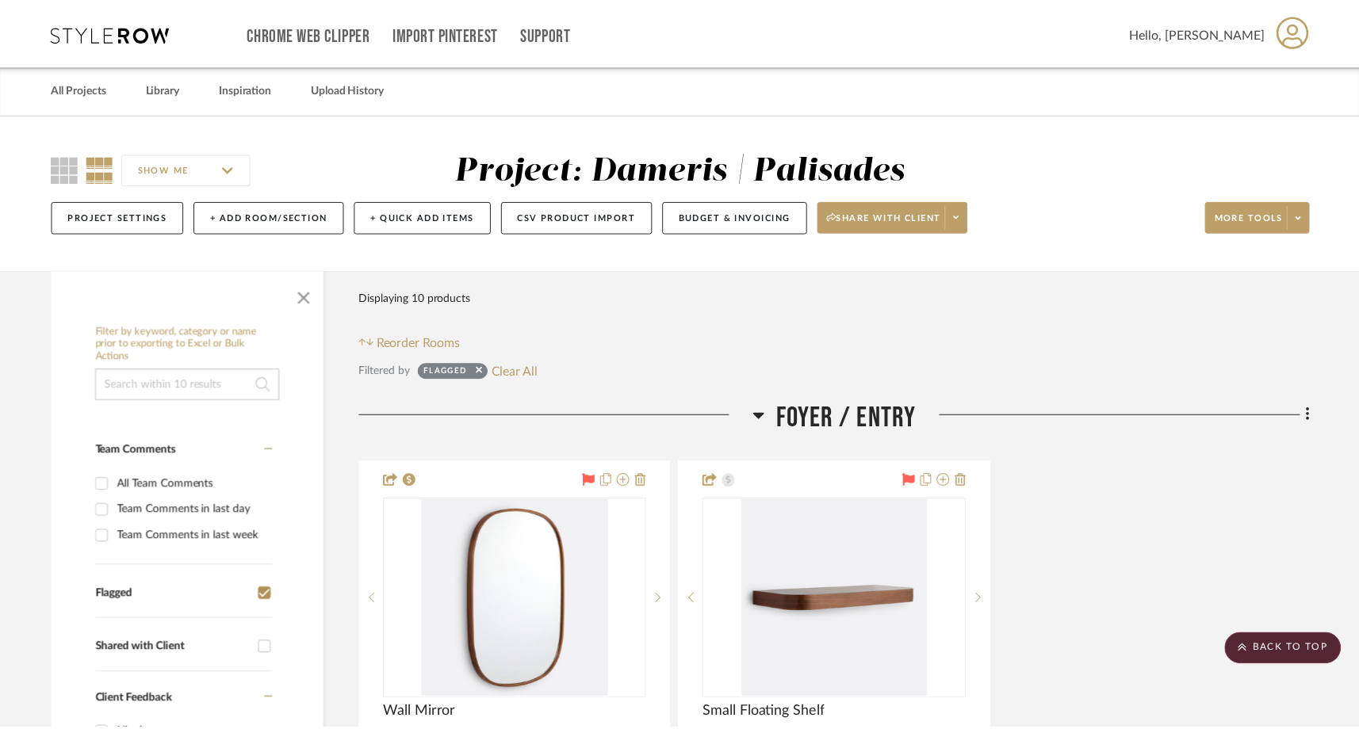
scroll to position [1072, 0]
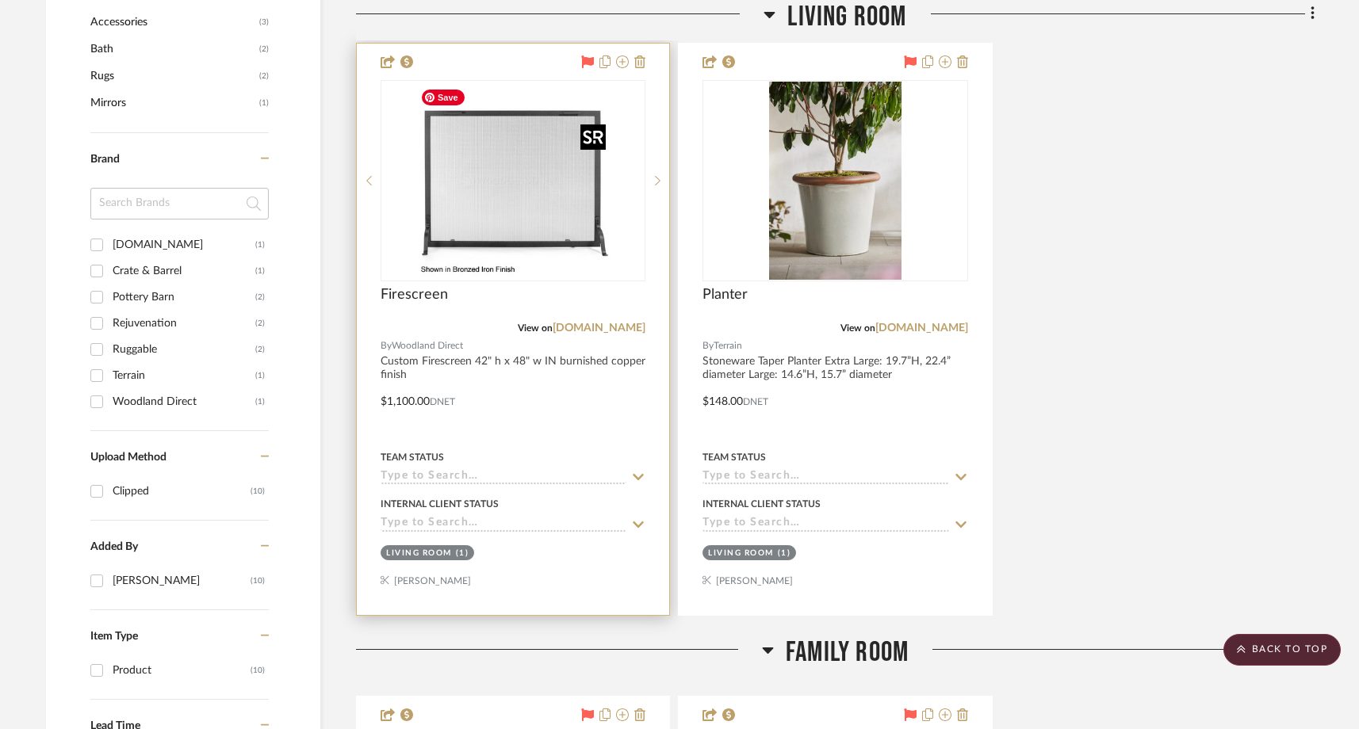
click at [566, 191] on img "0" at bounding box center [513, 181] width 198 height 198
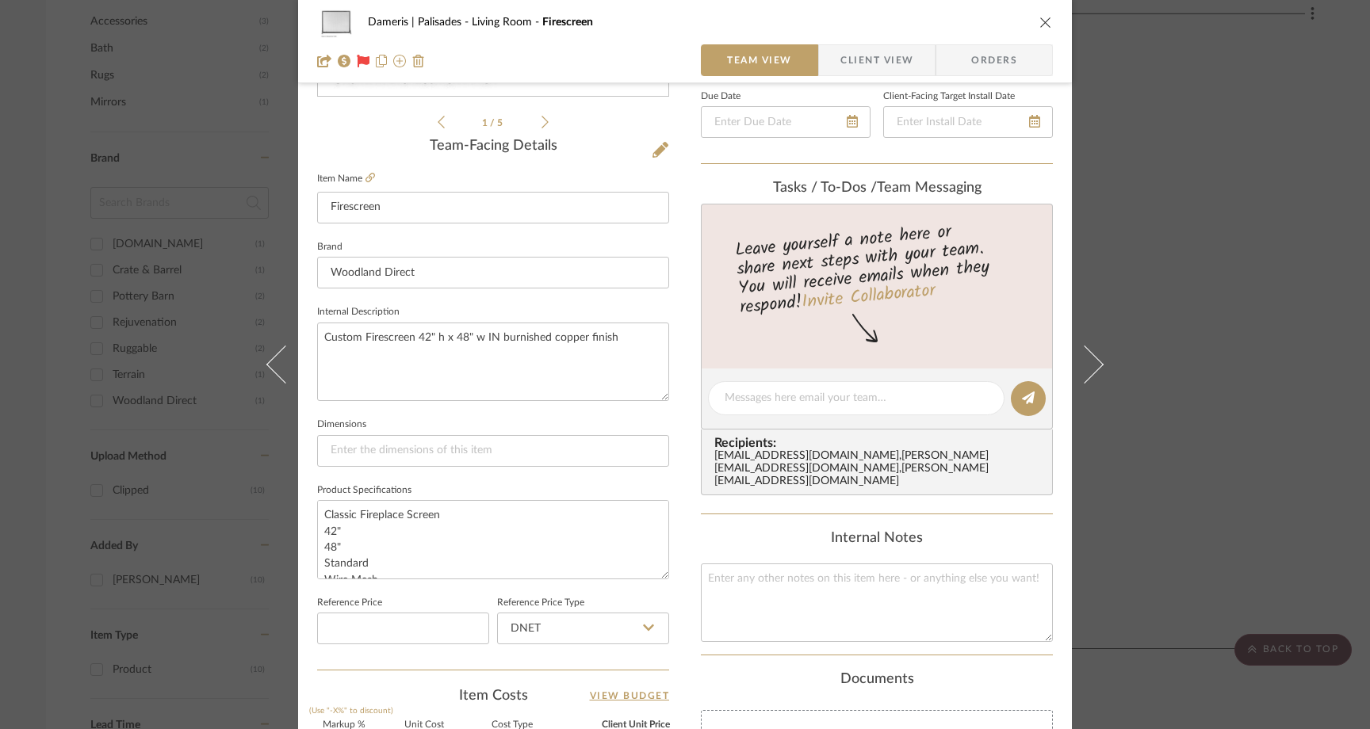
scroll to position [362, 0]
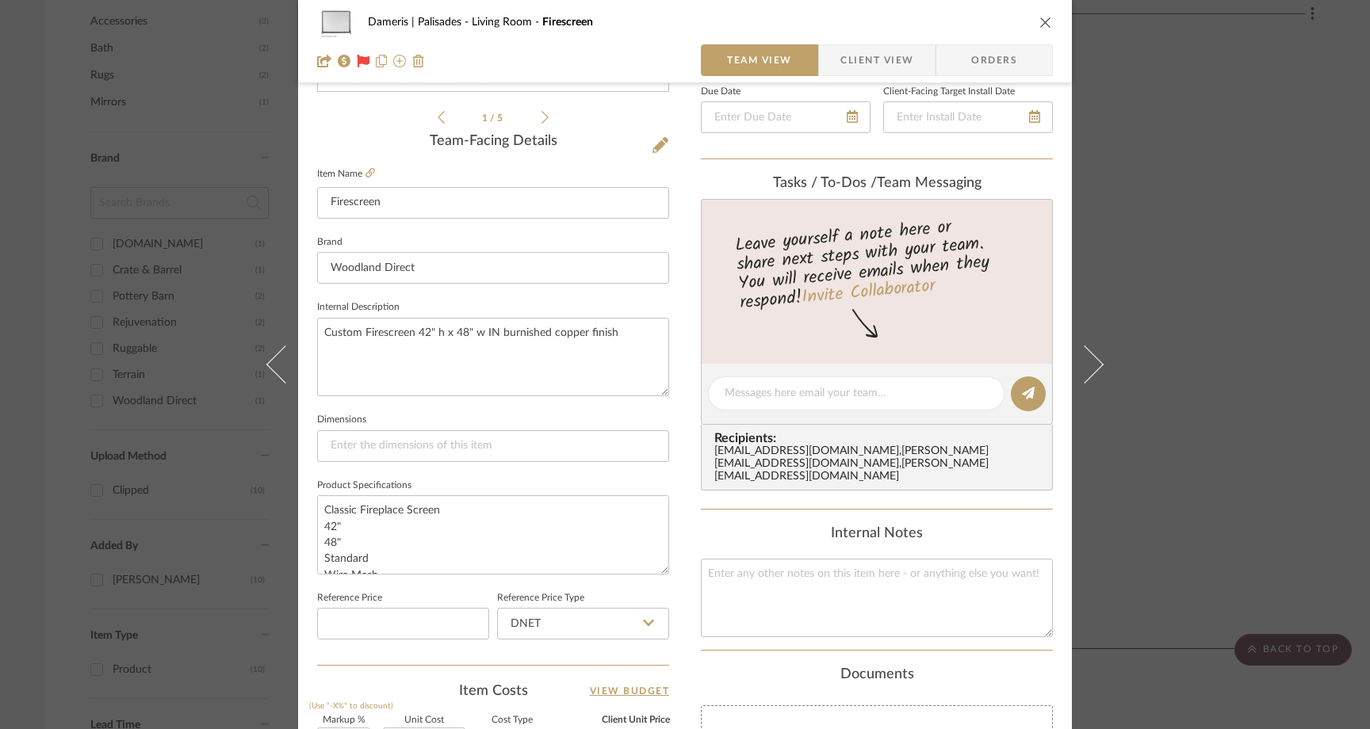
click at [1162, 257] on div "Dameris | Palisades Living Room Firescreen Team View Client View Orders 1 / 5 T…" at bounding box center [685, 364] width 1370 height 729
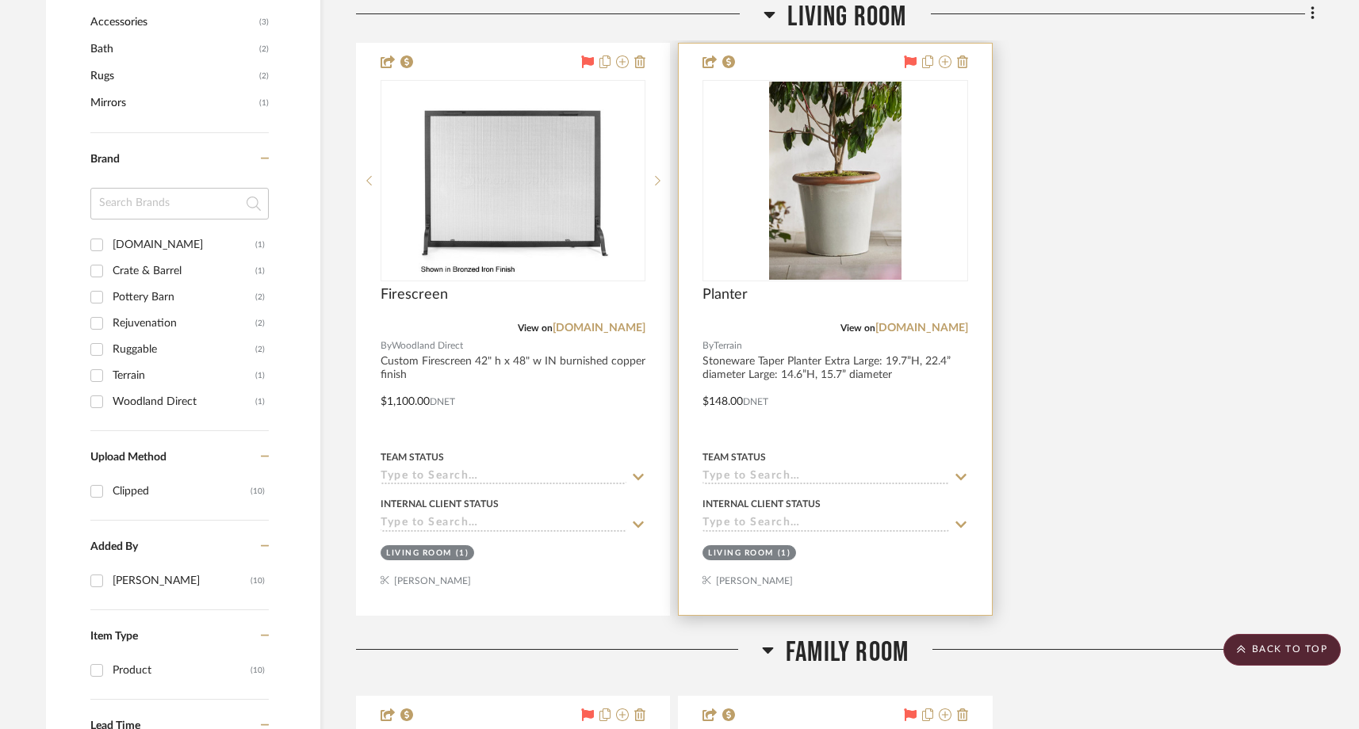
scroll to position [1098, 0]
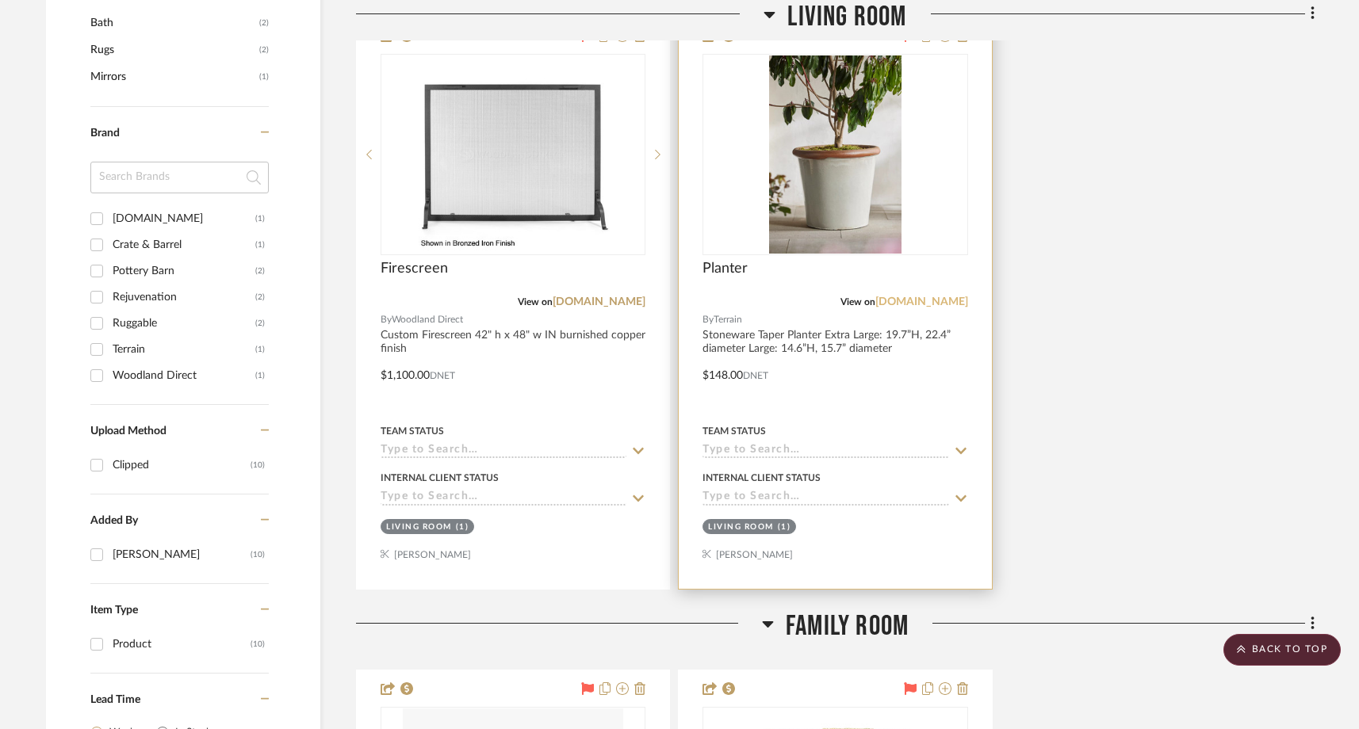
click at [904, 298] on link "[DOMAIN_NAME]" at bounding box center [921, 302] width 93 height 11
click at [807, 163] on img "0" at bounding box center [835, 155] width 132 height 198
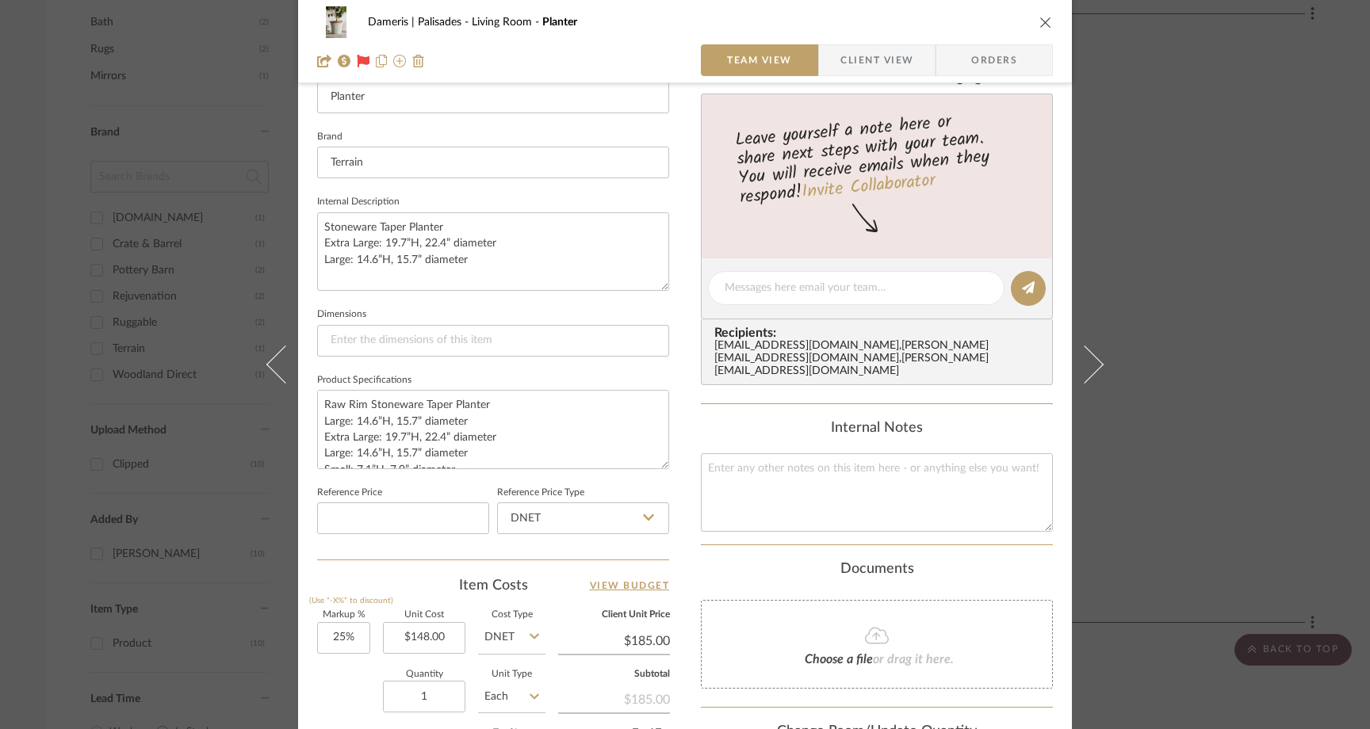
scroll to position [465, 0]
click at [653, 467] on textarea "Raw Rim Stoneware Taper Planter Large: 14.6”H, 15.7” diameter Extra Large: 19.7…" at bounding box center [493, 432] width 352 height 79
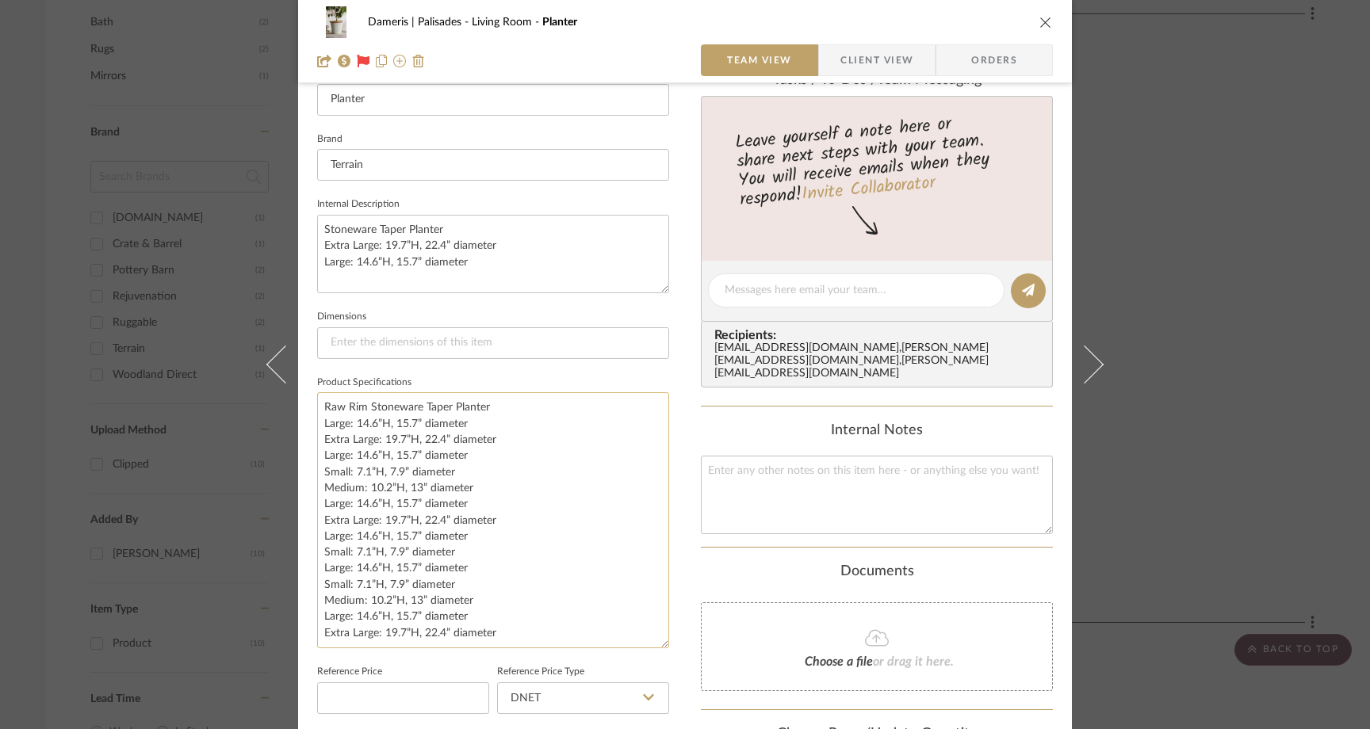
drag, startPoint x: 655, startPoint y: 463, endPoint x: 575, endPoint y: 641, distance: 194.8
click at [575, 641] on textarea "Raw Rim Stoneware Taper Planter Large: 14.6”H, 15.7” diameter Extra Large: 19.7…" at bounding box center [493, 521] width 352 height 256
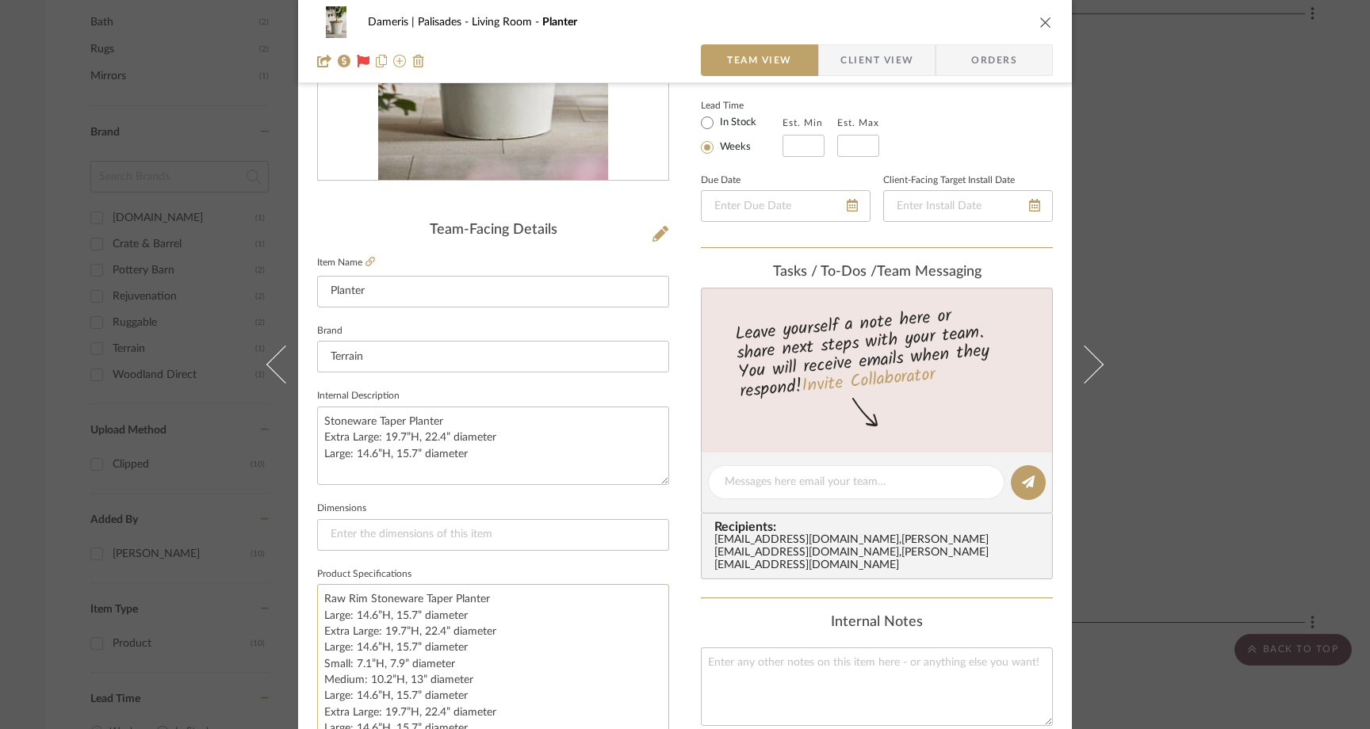
scroll to position [361, 0]
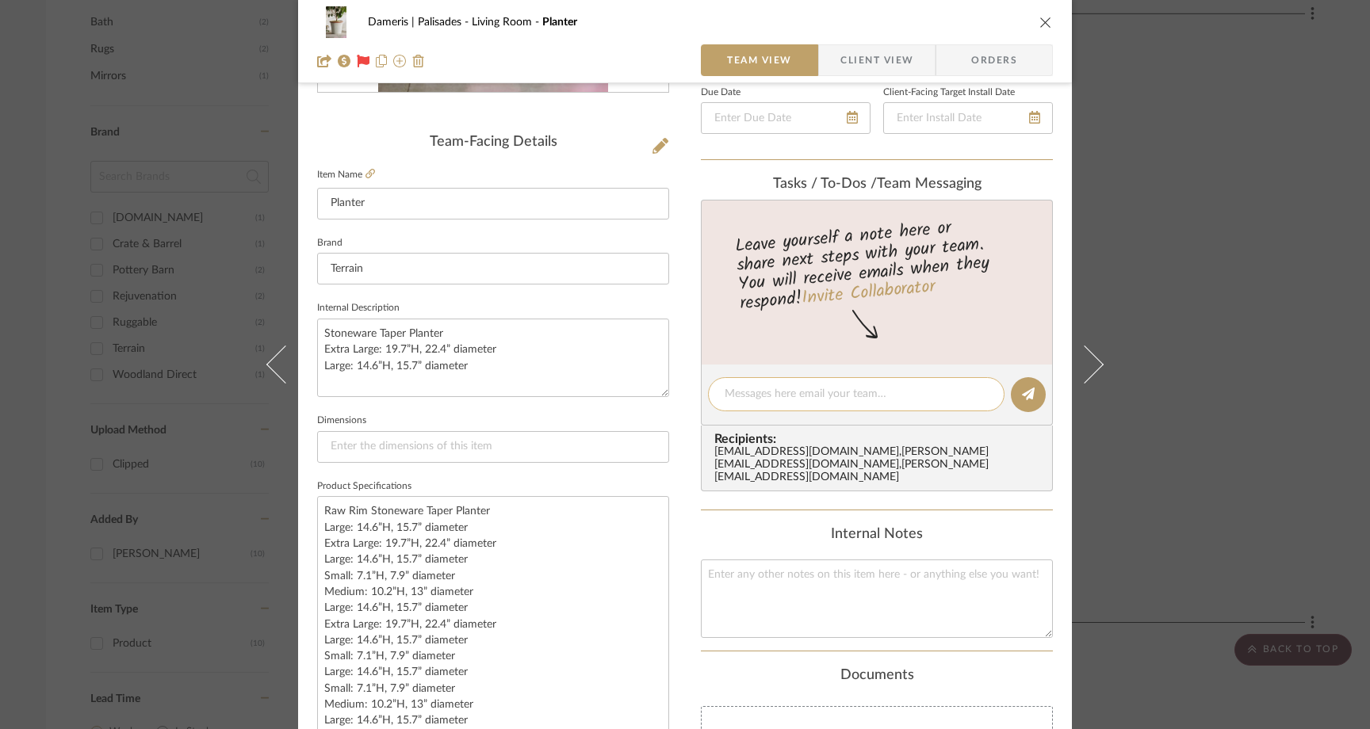
click at [767, 388] on textarea at bounding box center [856, 394] width 263 height 17
type textarea "H"
type textarea "Large or extra large?"
click at [1034, 387] on button at bounding box center [1028, 394] width 35 height 35
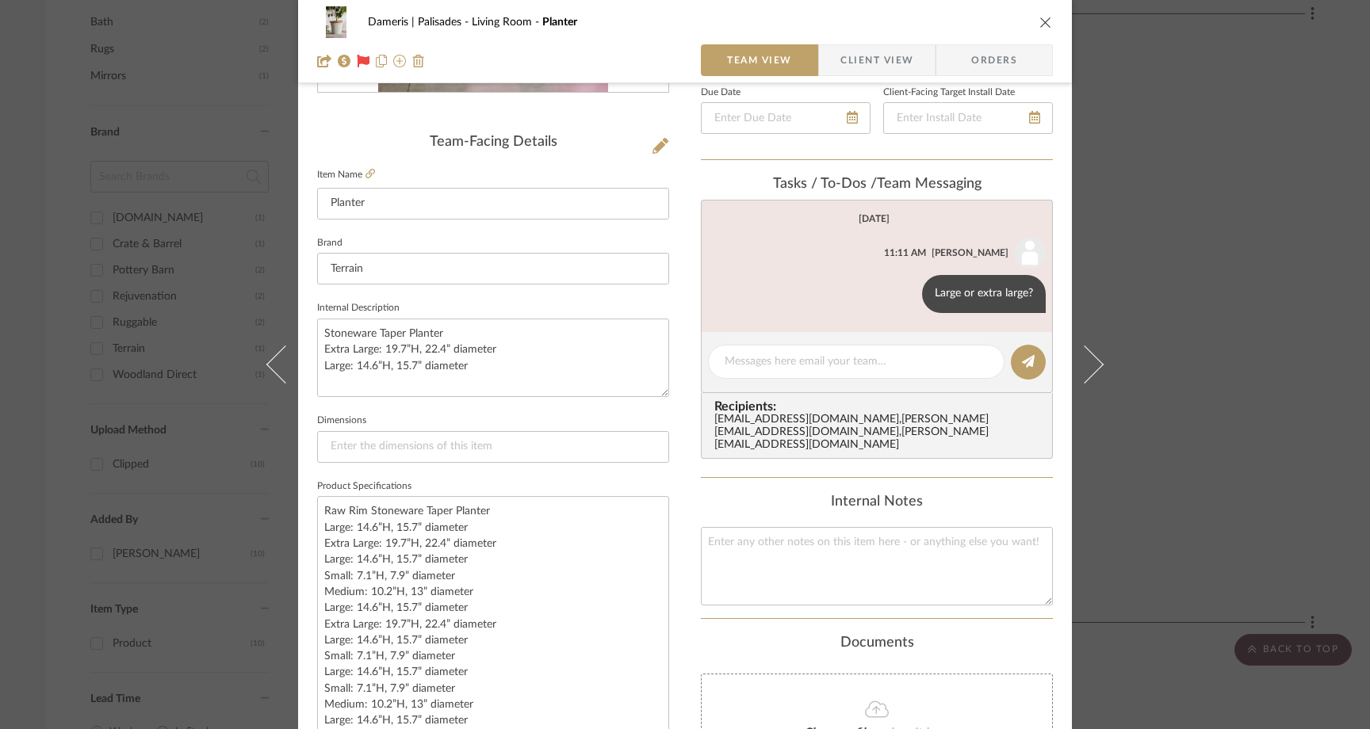
click at [1223, 144] on div "Dameris | Palisades Living Room Planter Team View Client View Orders Team-Facin…" at bounding box center [685, 364] width 1370 height 729
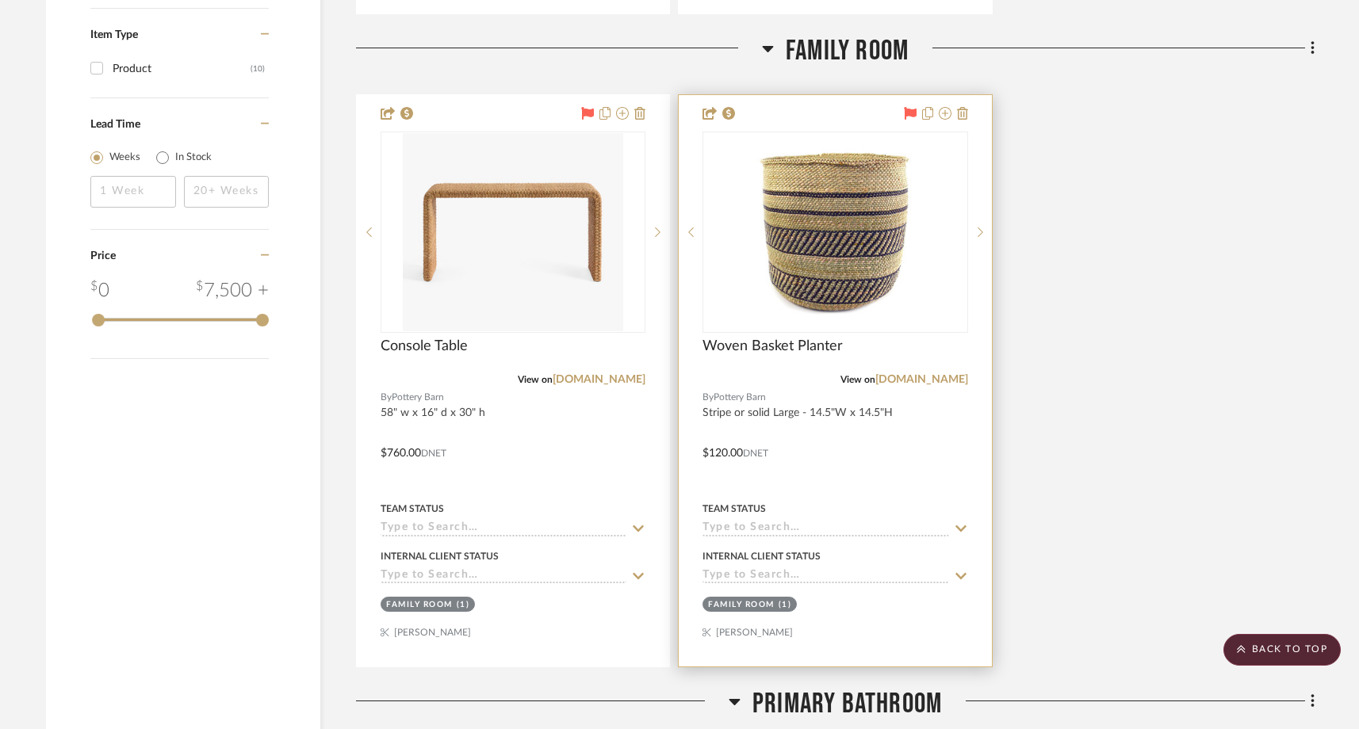
scroll to position [1675, 0]
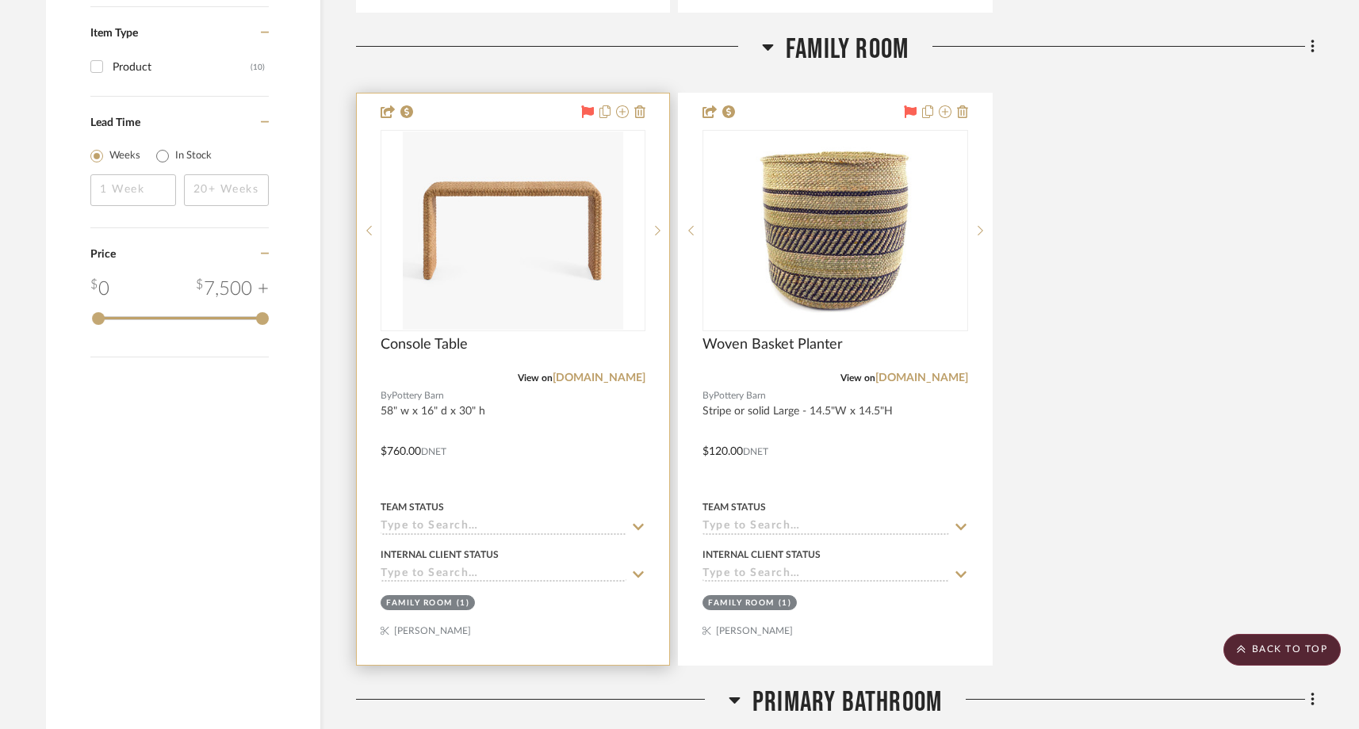
click at [622, 384] on div "View on potterybarn.com" at bounding box center [513, 378] width 265 height 14
click at [620, 375] on link "[DOMAIN_NAME]" at bounding box center [599, 378] width 93 height 11
click at [557, 274] on img "0" at bounding box center [513, 231] width 220 height 198
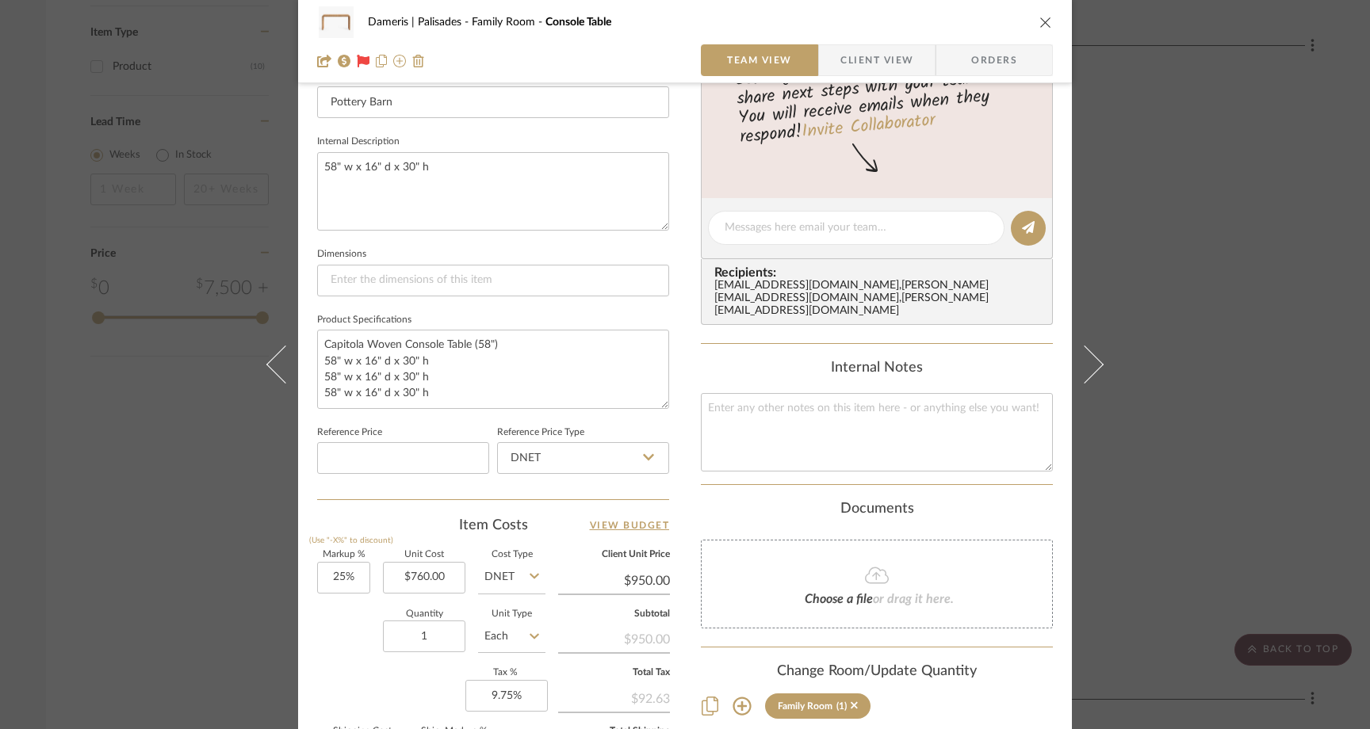
scroll to position [531, 0]
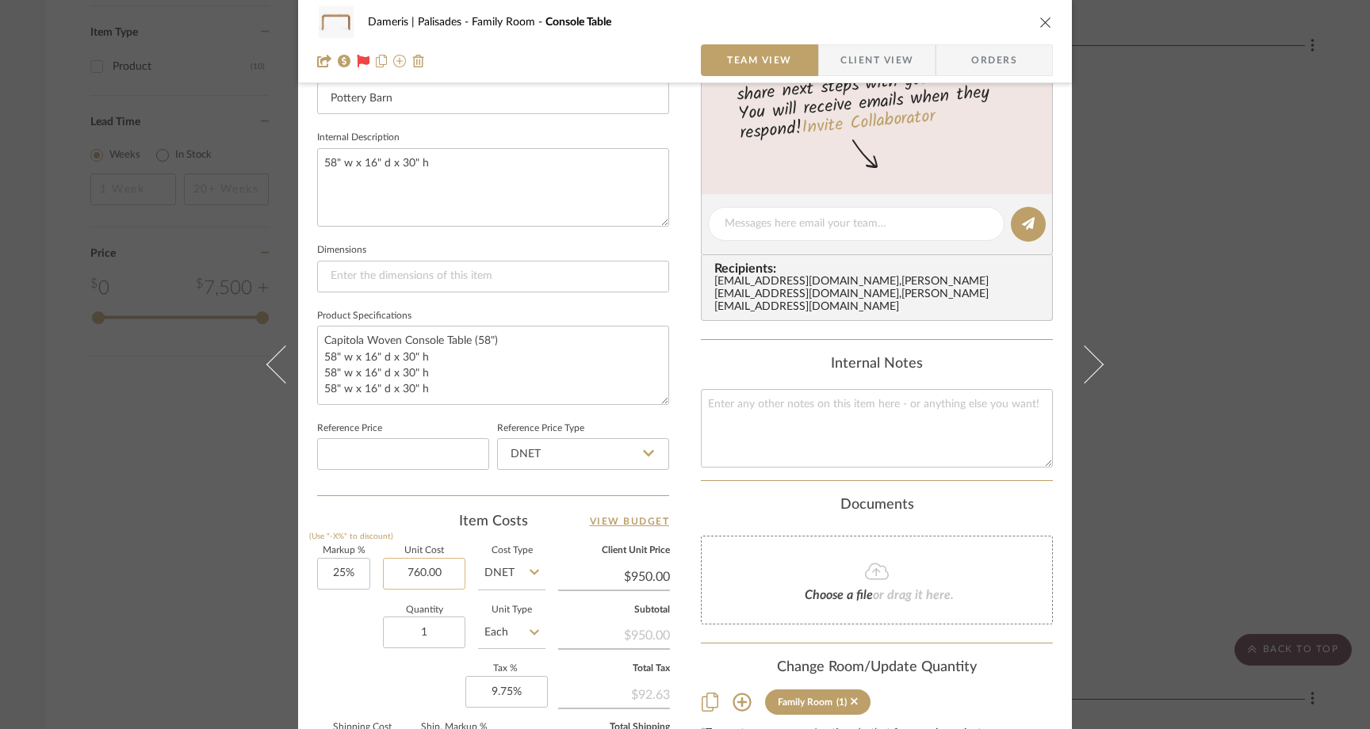
click at [446, 577] on input "760.00" at bounding box center [424, 574] width 82 height 32
type input "$799.20"
click at [336, 650] on div "Quantity 1 Unit Type Each" at bounding box center [431, 635] width 228 height 56
type input "$999.00"
type input "$109.89"
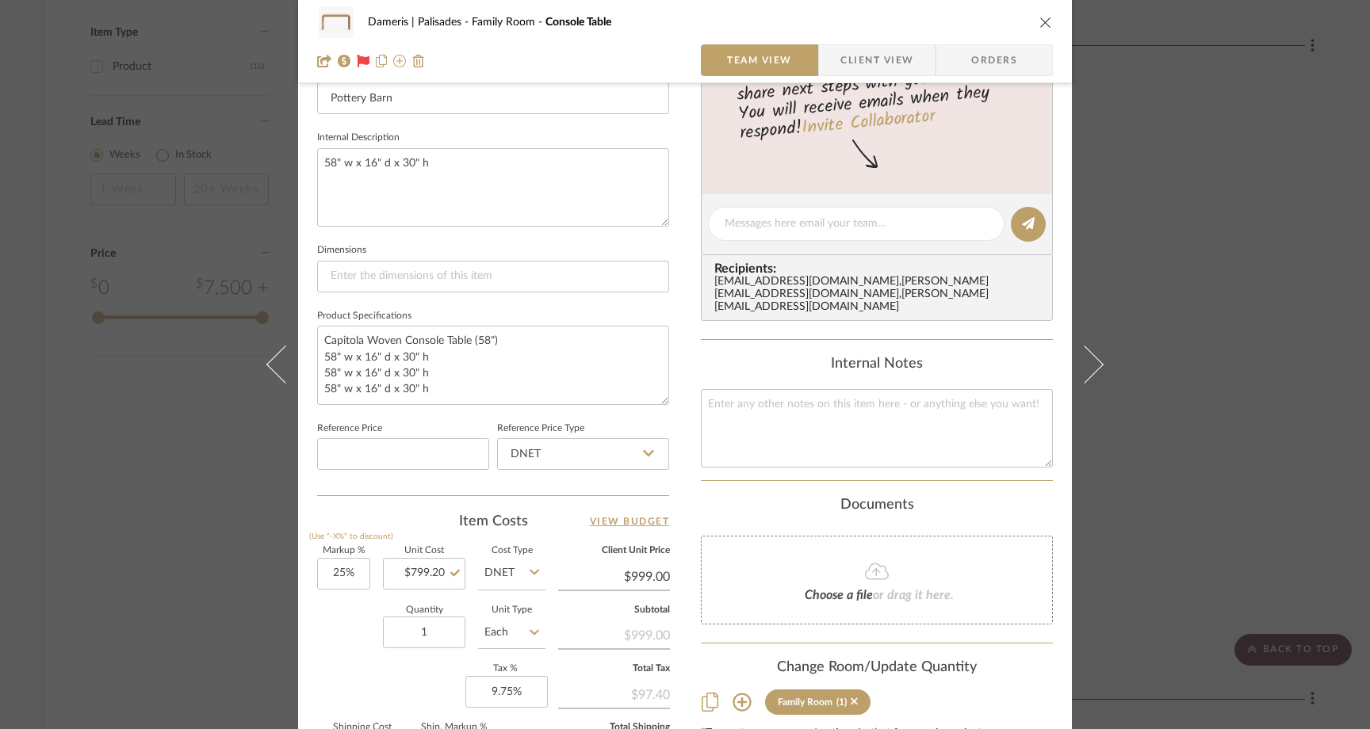
click at [120, 405] on div "Dameris | Palisades Family Room Console Table Team View Client View Orders 1 / …" at bounding box center [685, 364] width 1370 height 729
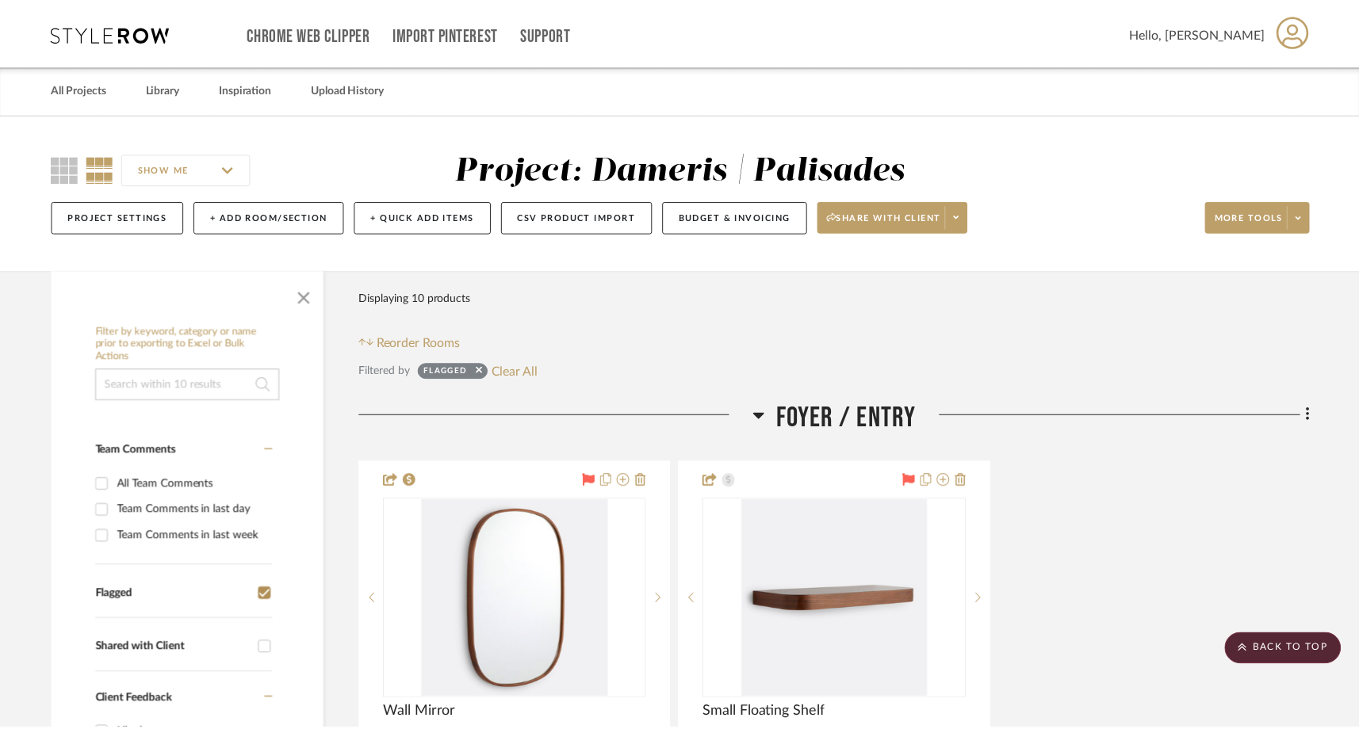
scroll to position [1675, 0]
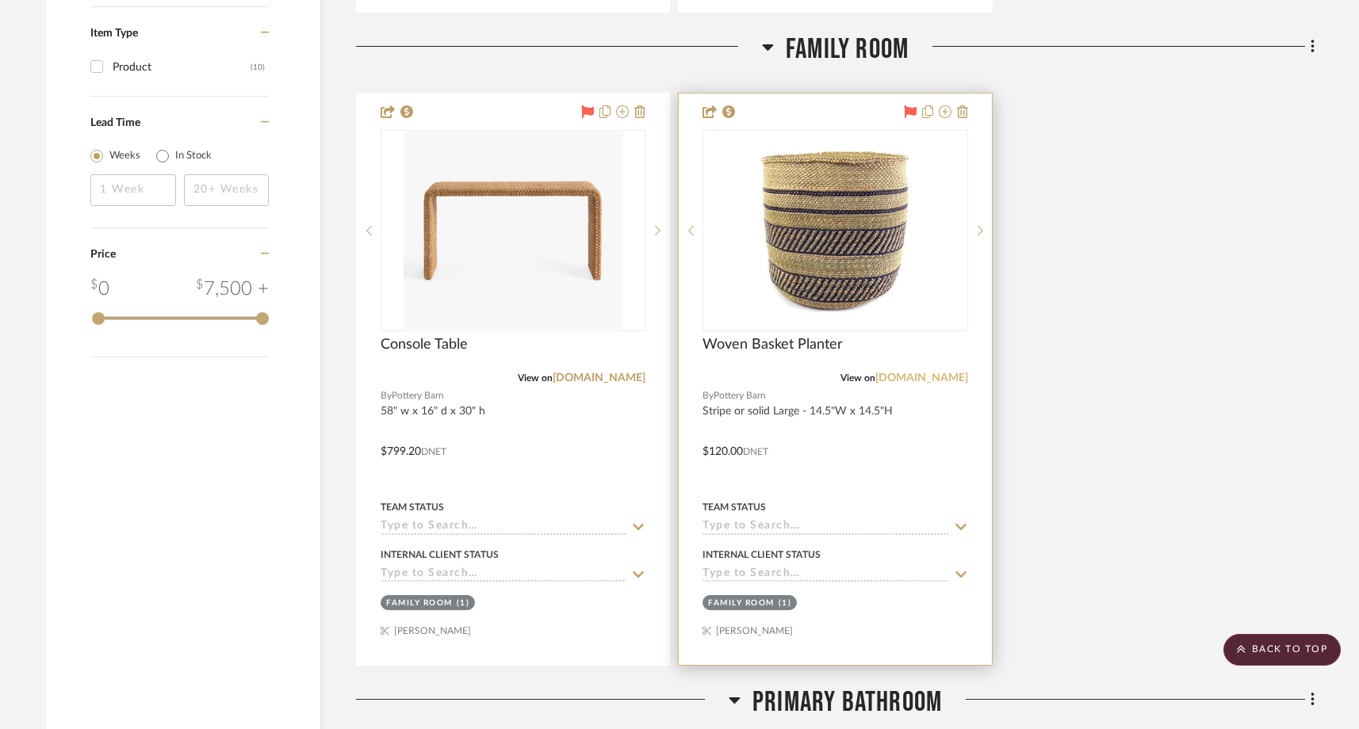
click at [910, 379] on link "[DOMAIN_NAME]" at bounding box center [921, 378] width 93 height 11
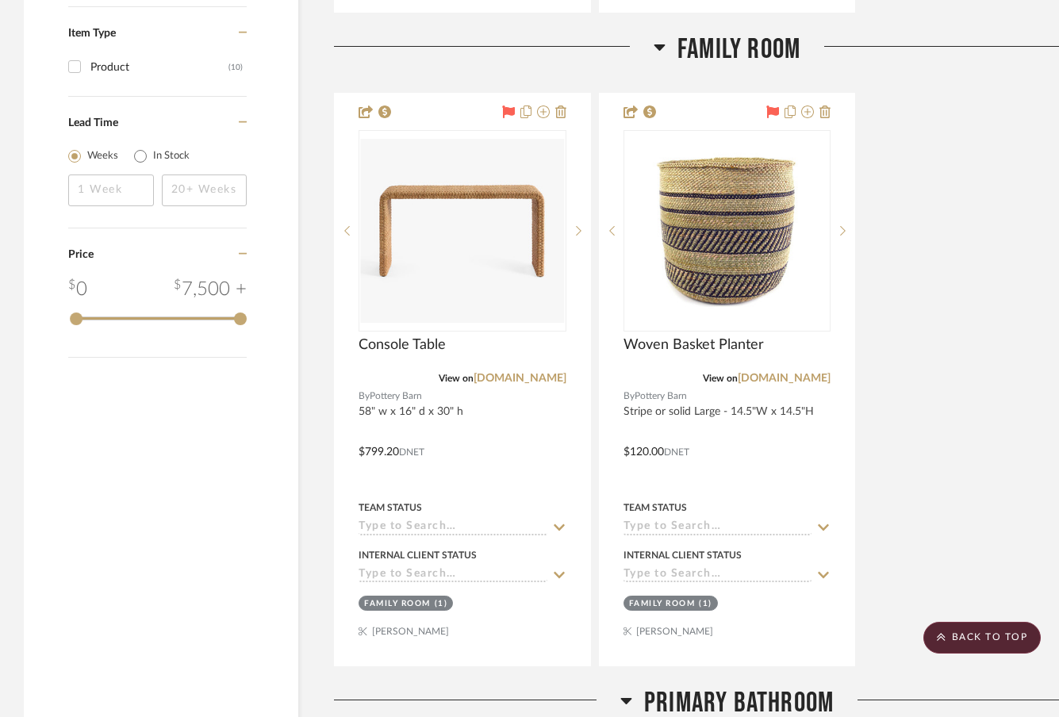
drag, startPoint x: 861, startPoint y: 251, endPoint x: 1062, endPoint y: 236, distance: 201.2
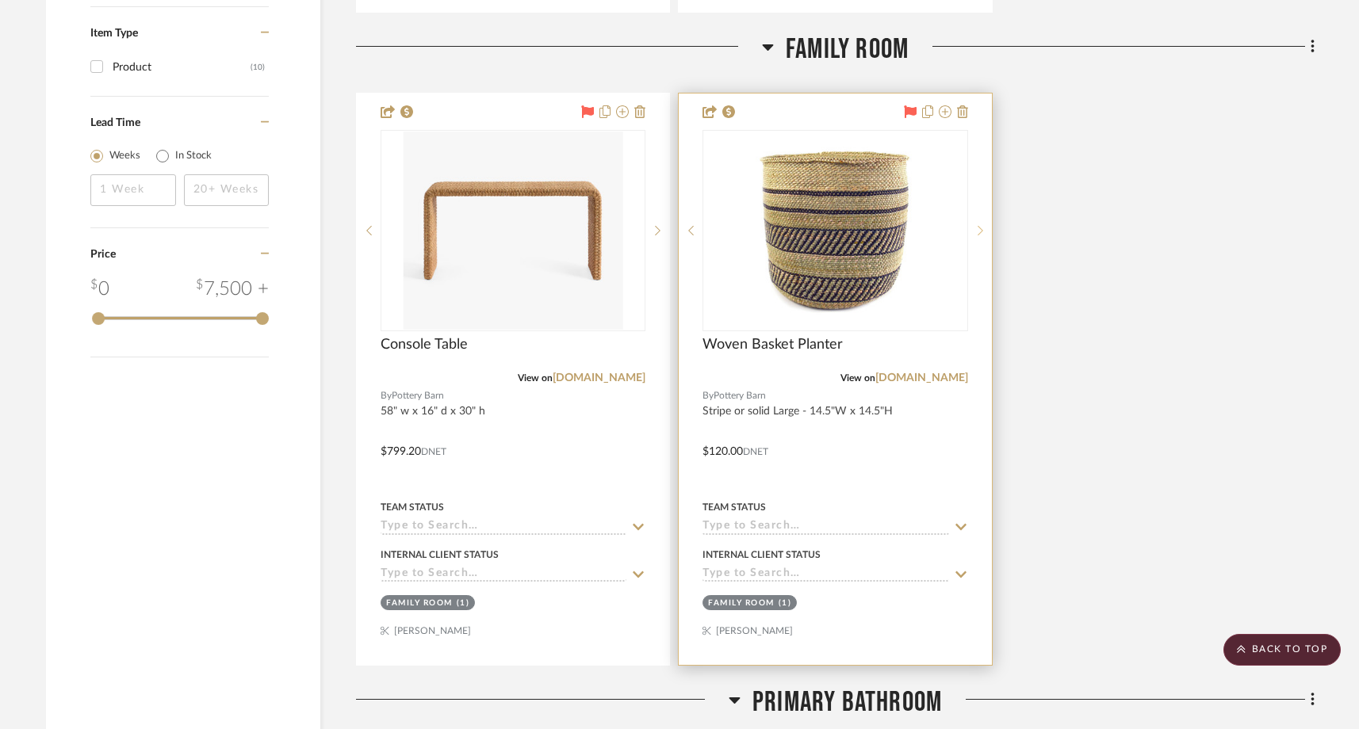
click at [979, 228] on icon at bounding box center [981, 230] width 6 height 11
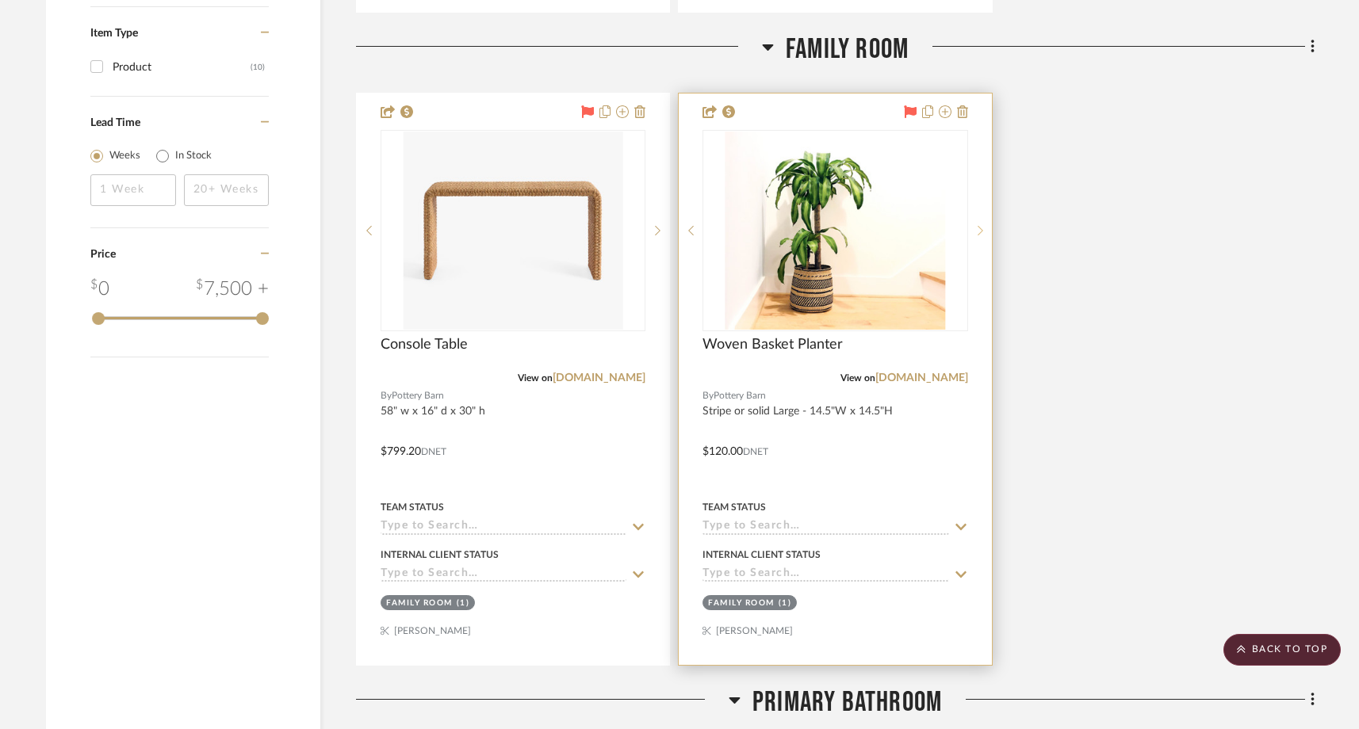
click at [979, 228] on icon at bounding box center [981, 230] width 6 height 11
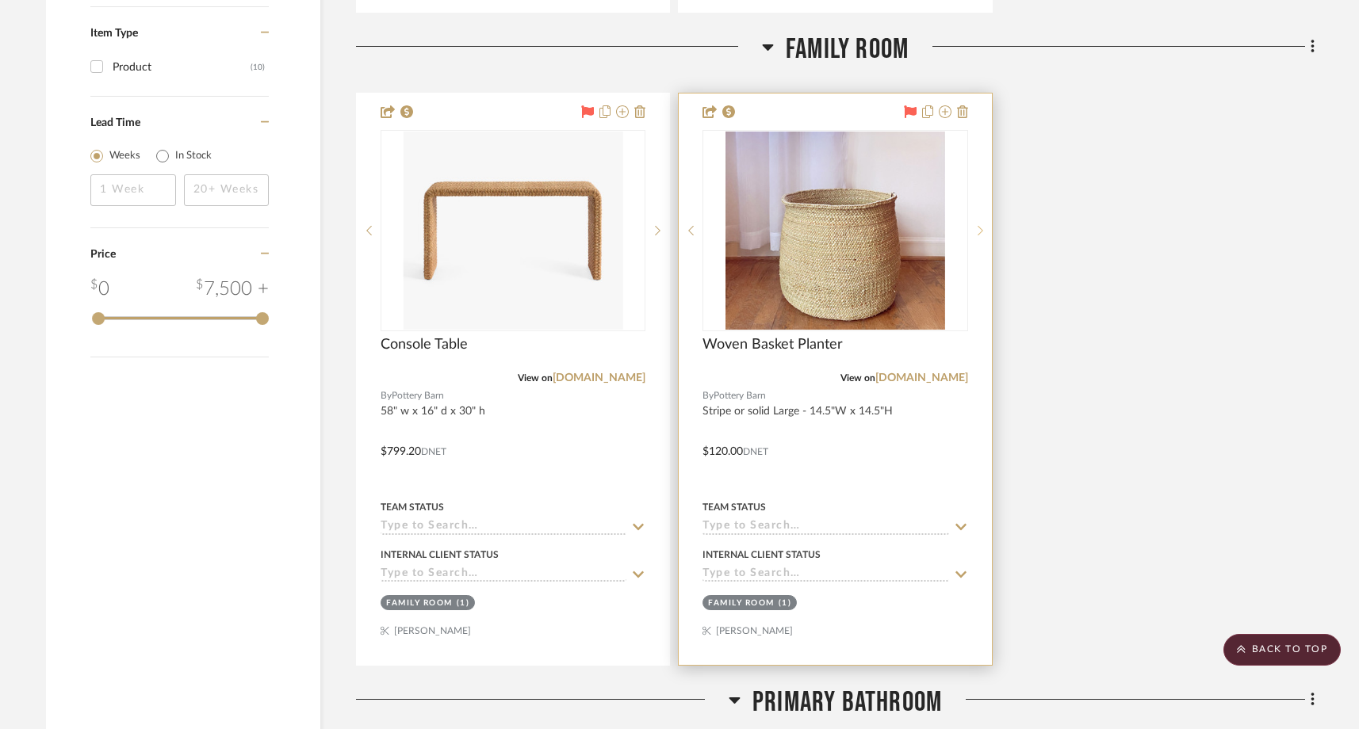
click at [979, 228] on icon at bounding box center [981, 230] width 6 height 11
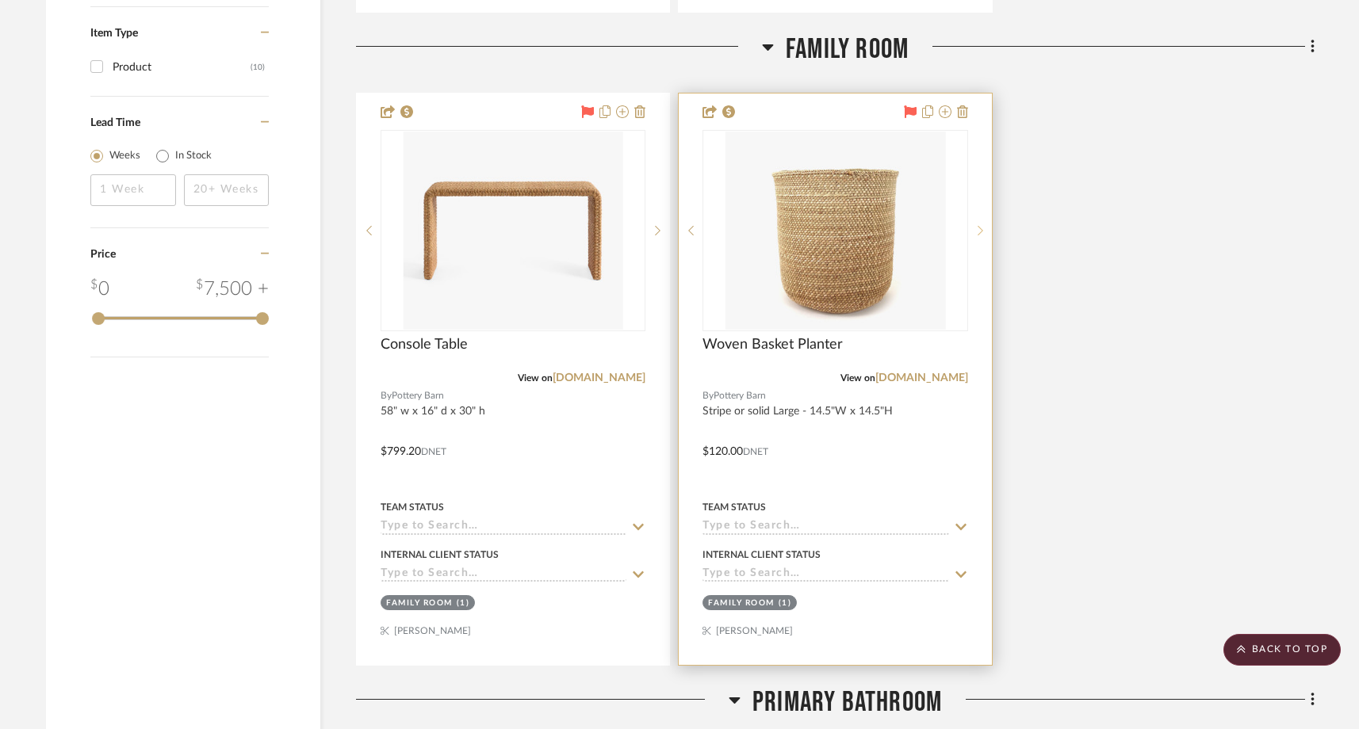
click at [979, 228] on icon at bounding box center [981, 230] width 6 height 11
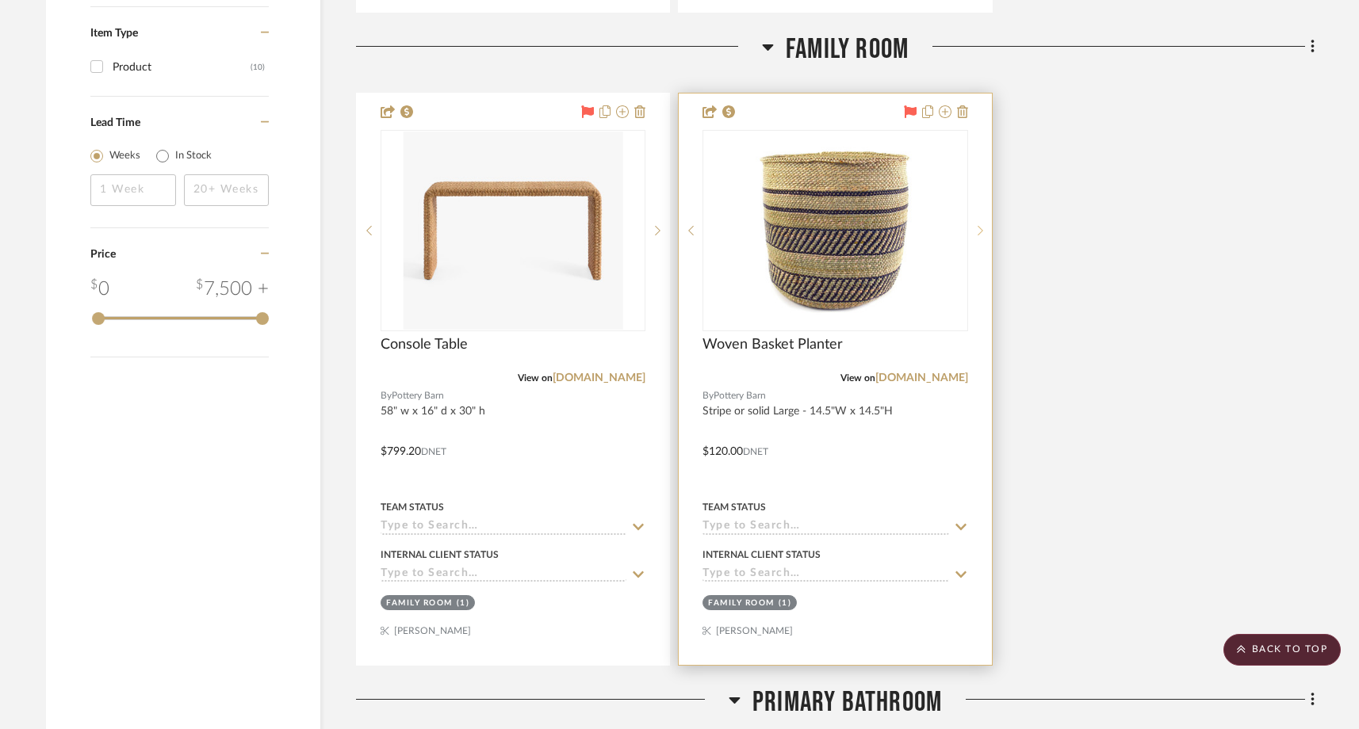
click at [979, 228] on icon at bounding box center [981, 230] width 6 height 11
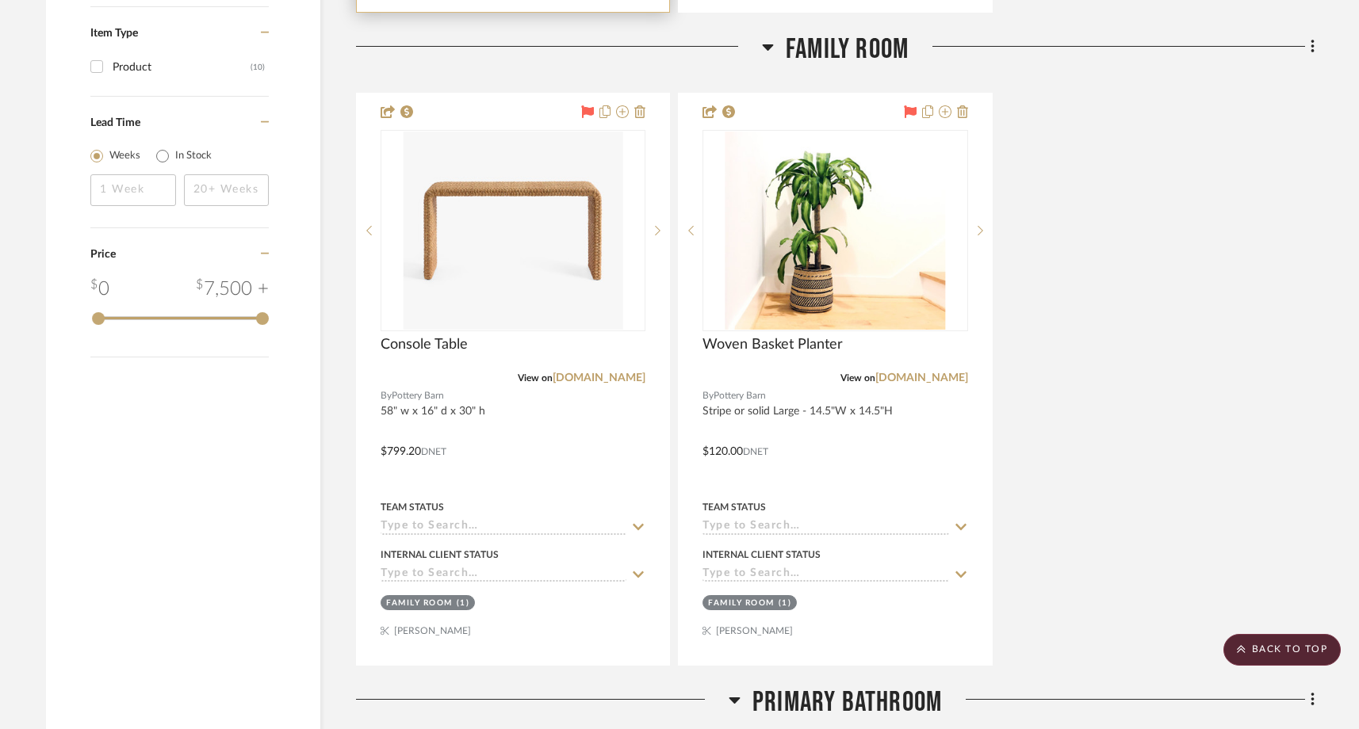
drag, startPoint x: 894, startPoint y: 320, endPoint x: 458, endPoint y: 0, distance: 541.3
click at [0, 0] on project-details-page "SHOW ME Project: Dameris | Palisades Project Settings + Add Room/Section + Quic…" at bounding box center [679, 222] width 1359 height 3566
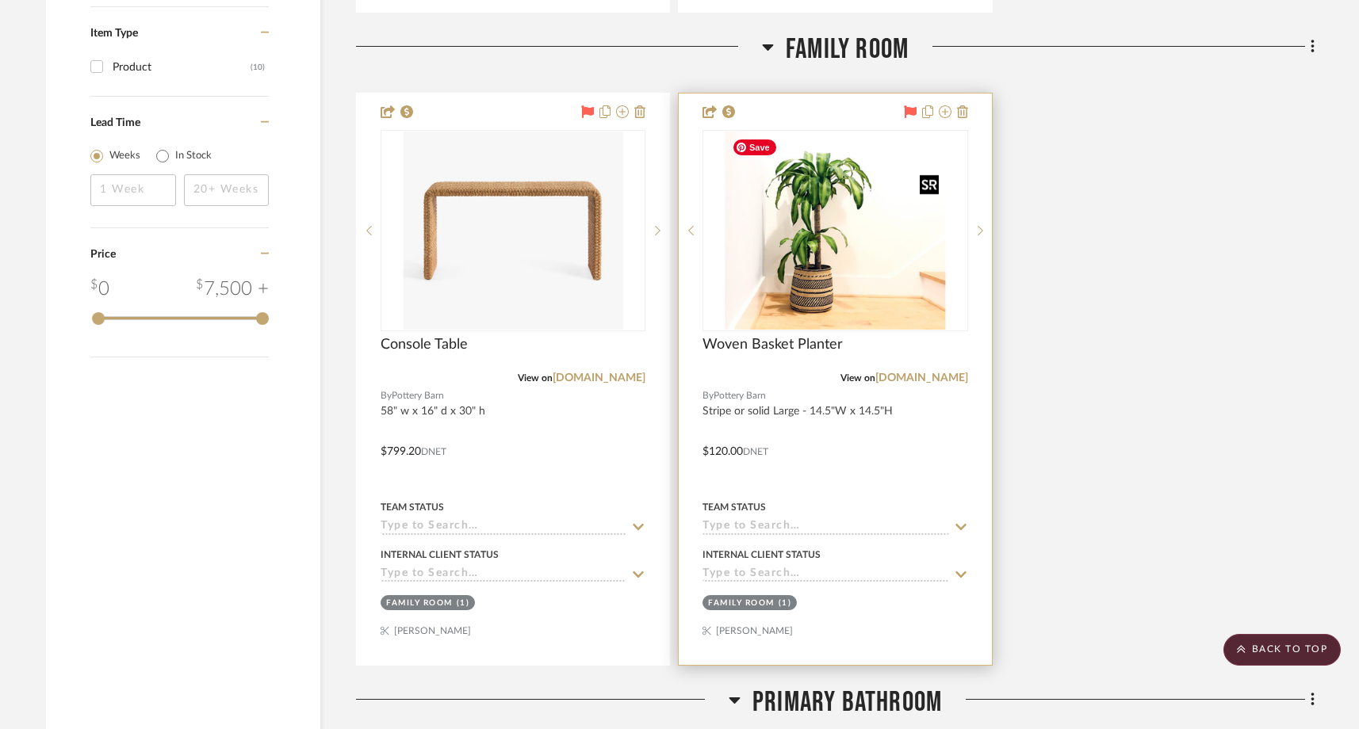
click at [867, 270] on img "1" at bounding box center [836, 231] width 220 height 198
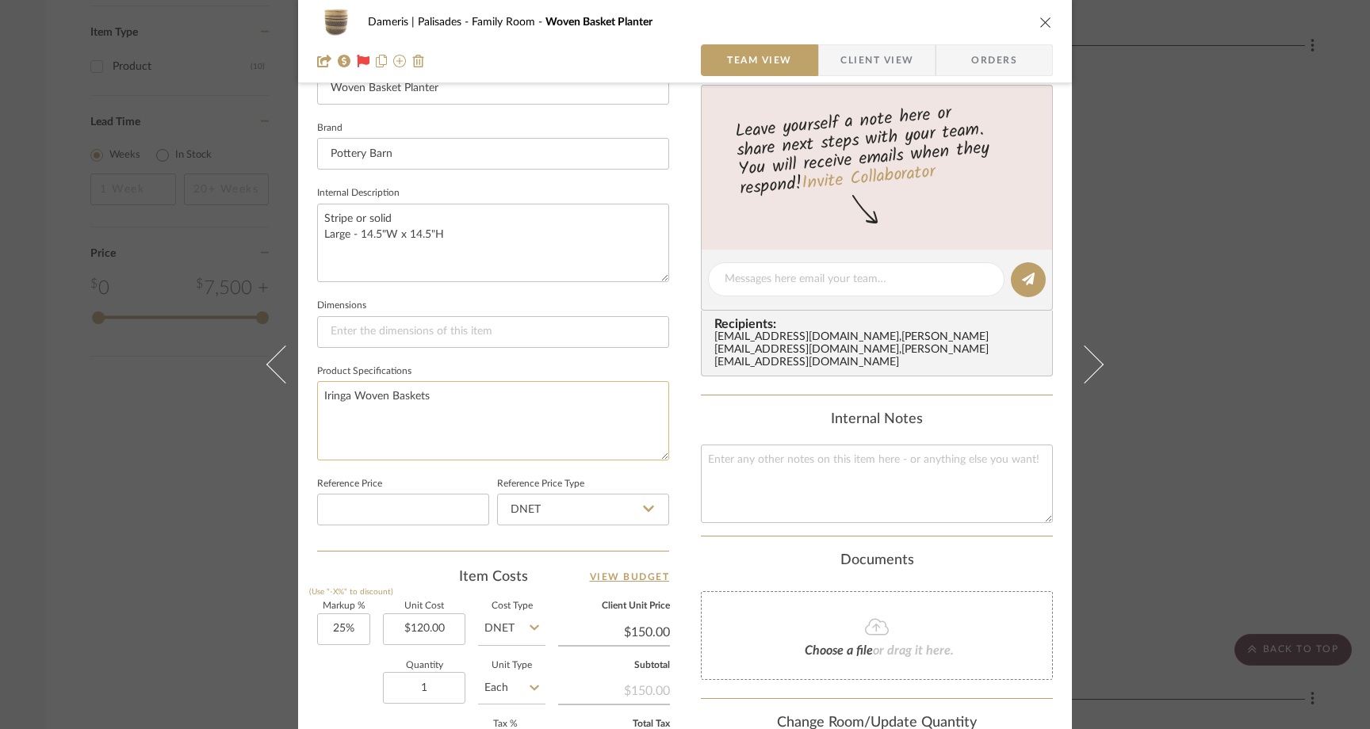
scroll to position [477, 0]
drag, startPoint x: 429, startPoint y: 394, endPoint x: 316, endPoint y: 397, distance: 113.4
click at [317, 397] on textarea "Iringa Woven Baskets" at bounding box center [493, 419] width 352 height 79
click at [764, 278] on textarea at bounding box center [856, 278] width 263 height 17
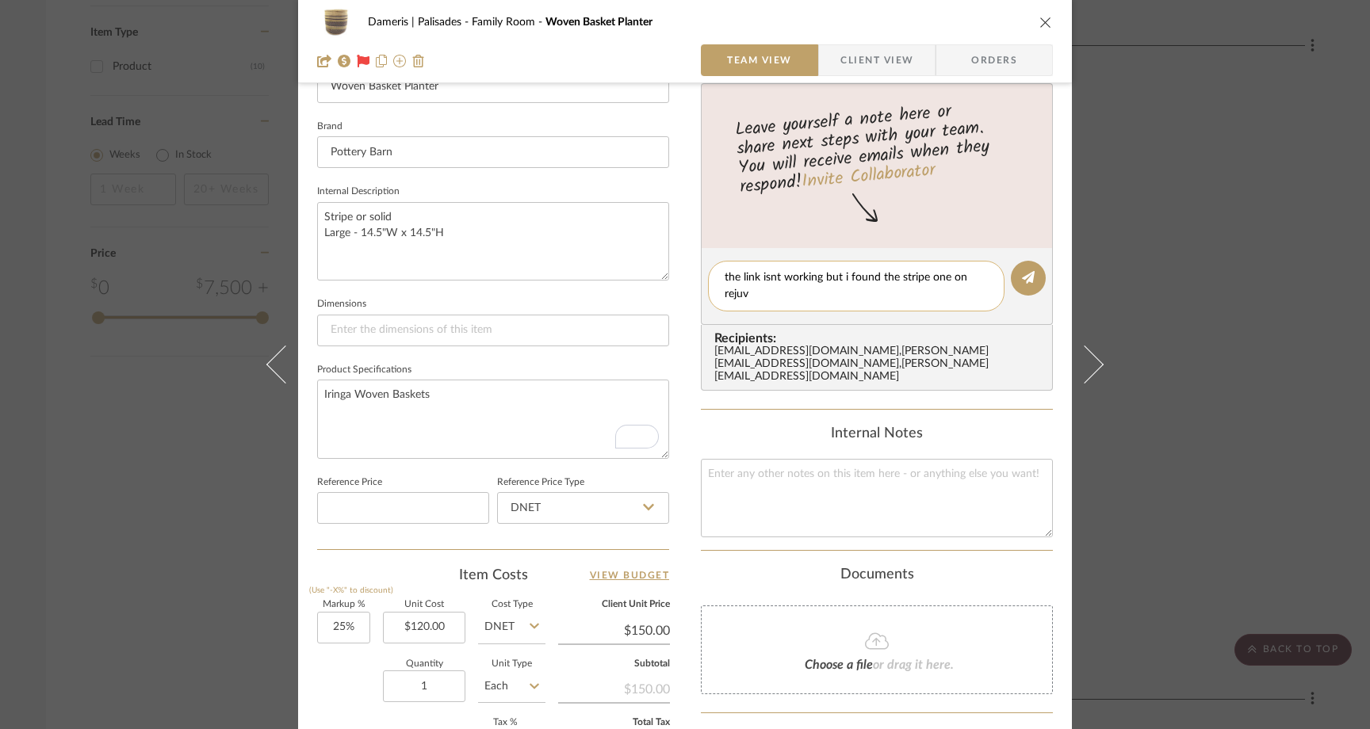
scroll to position [0, 0]
paste textarea "https://www.rejuvenation.com/products/iringa-round-basket/?catalogId=84&sku=436…"
type textarea "the link isnt working but i found the stripe one on rejuvenation, its just 1.5"…"
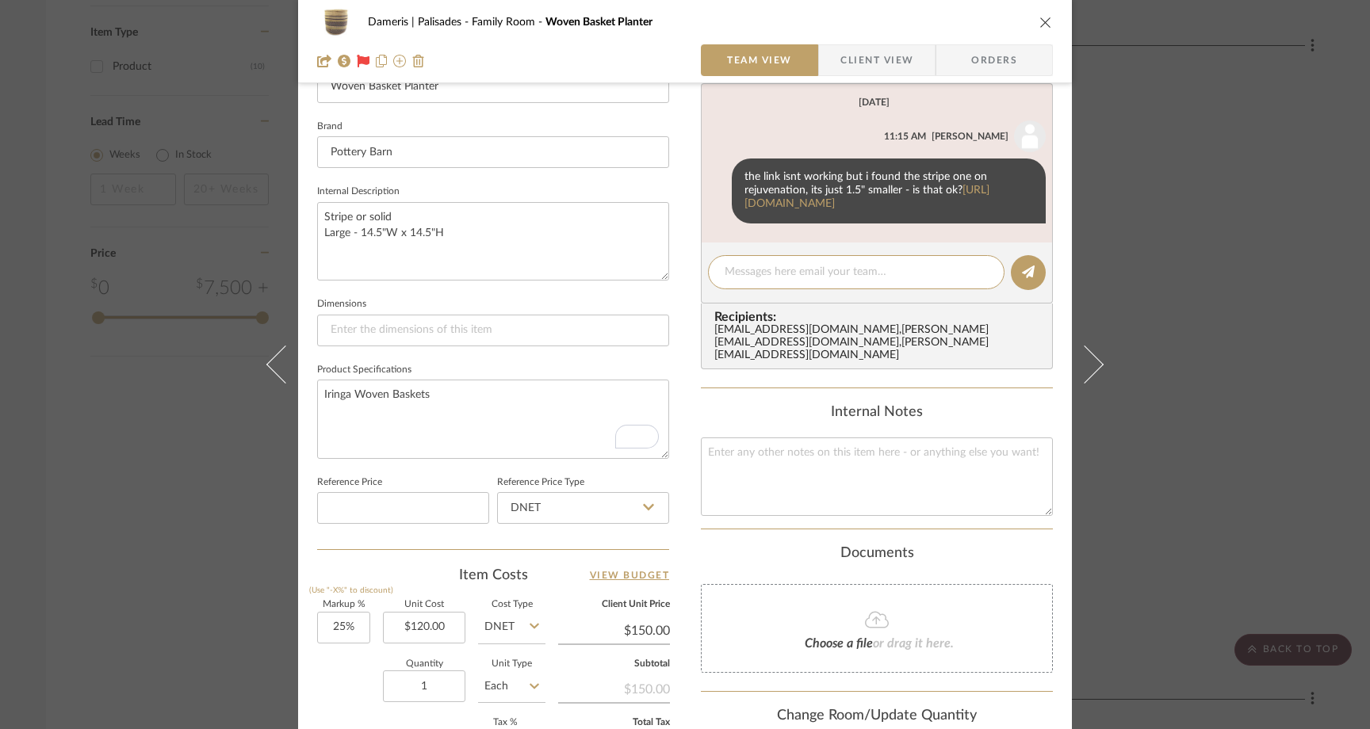
click at [1158, 152] on div "Dameris | Palisades Family Room Woven Basket Planter Team View Client View Orde…" at bounding box center [685, 364] width 1370 height 729
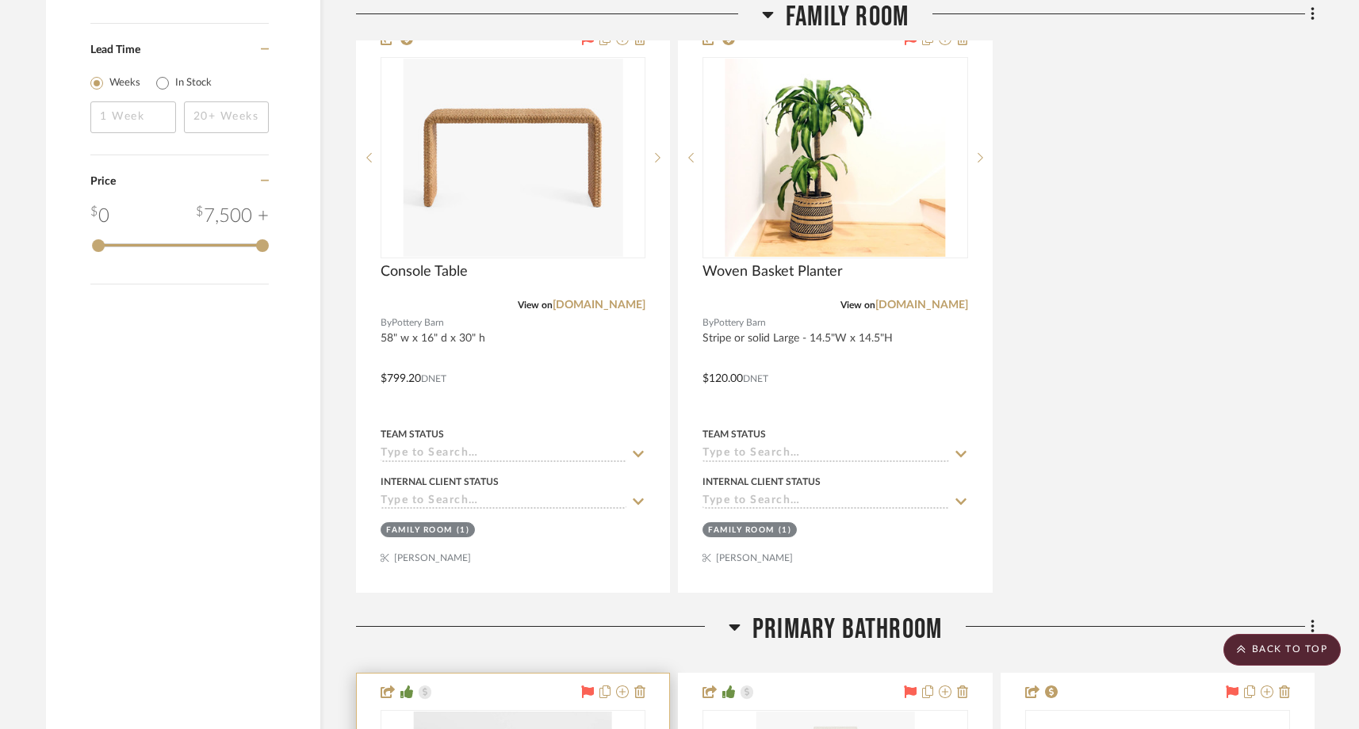
scroll to position [1721, 0]
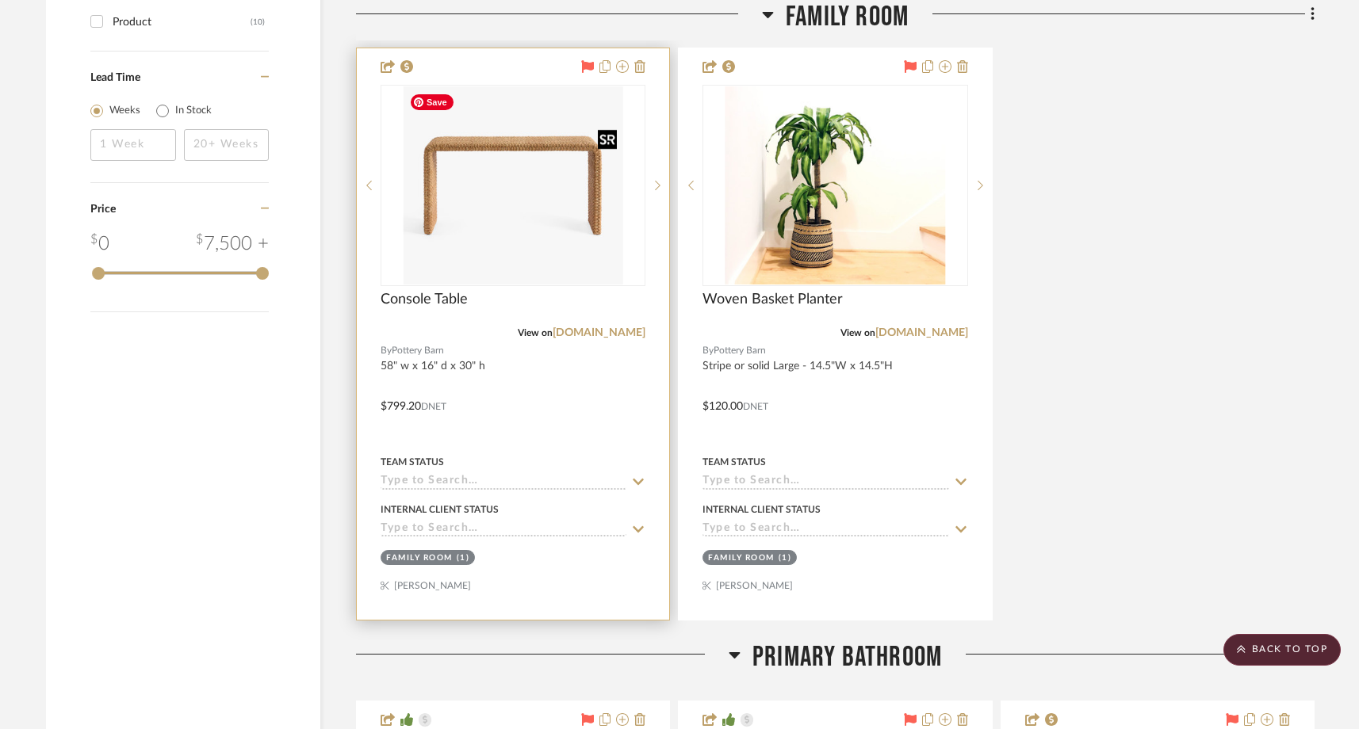
click at [546, 221] on img "0" at bounding box center [513, 185] width 220 height 198
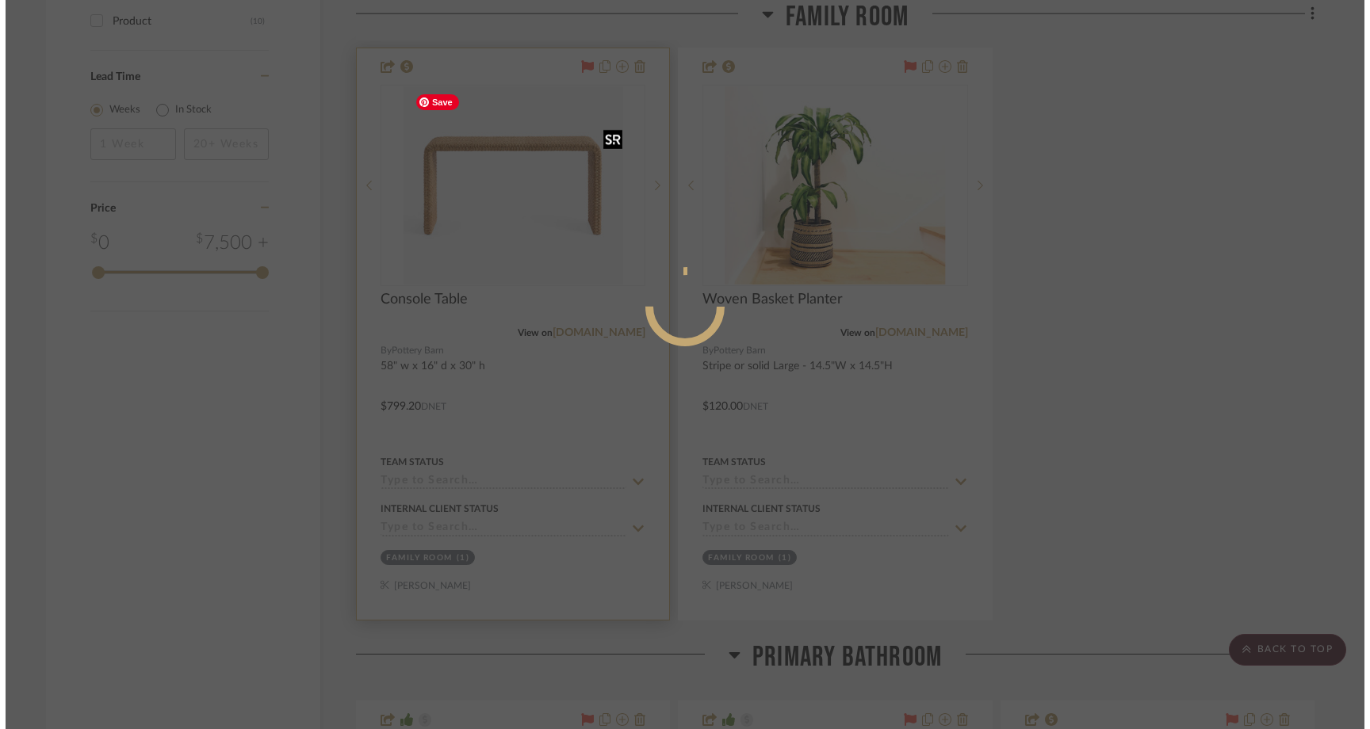
scroll to position [0, 0]
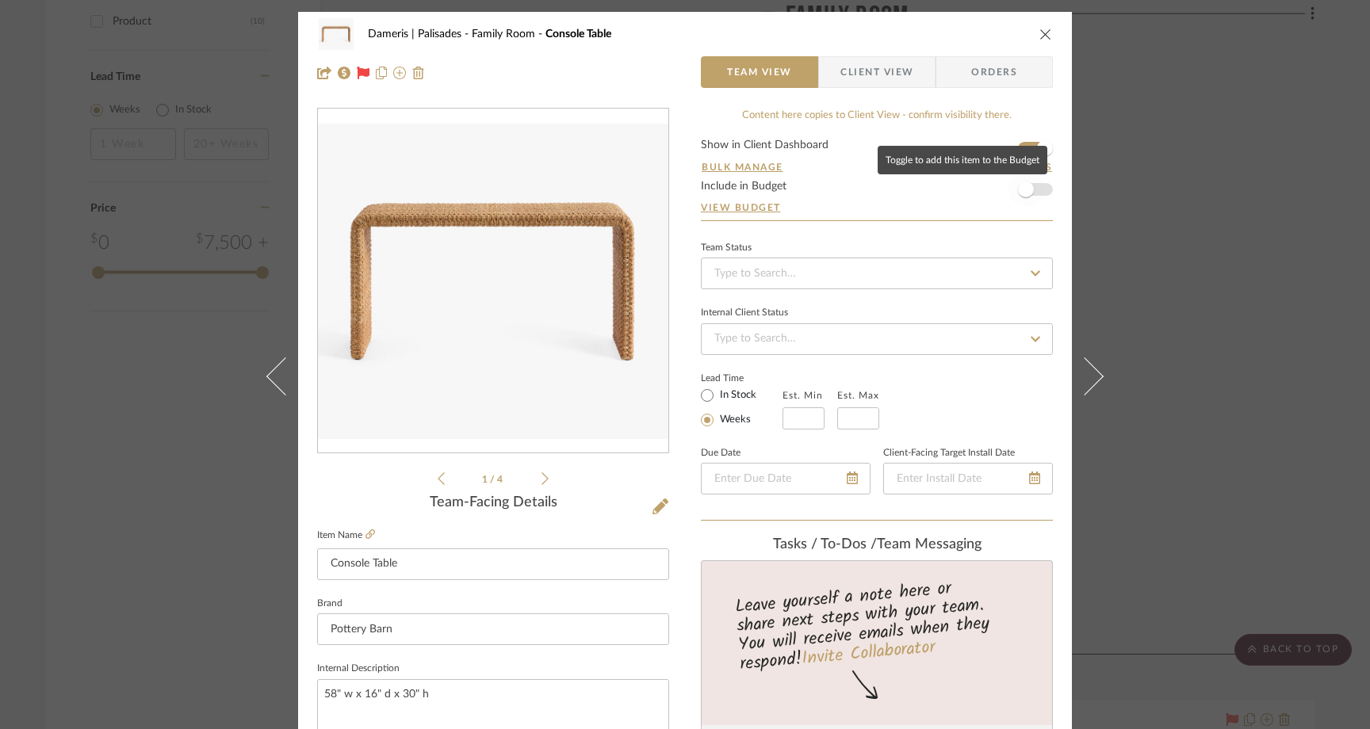
click at [1033, 186] on span "button" at bounding box center [1026, 189] width 35 height 35
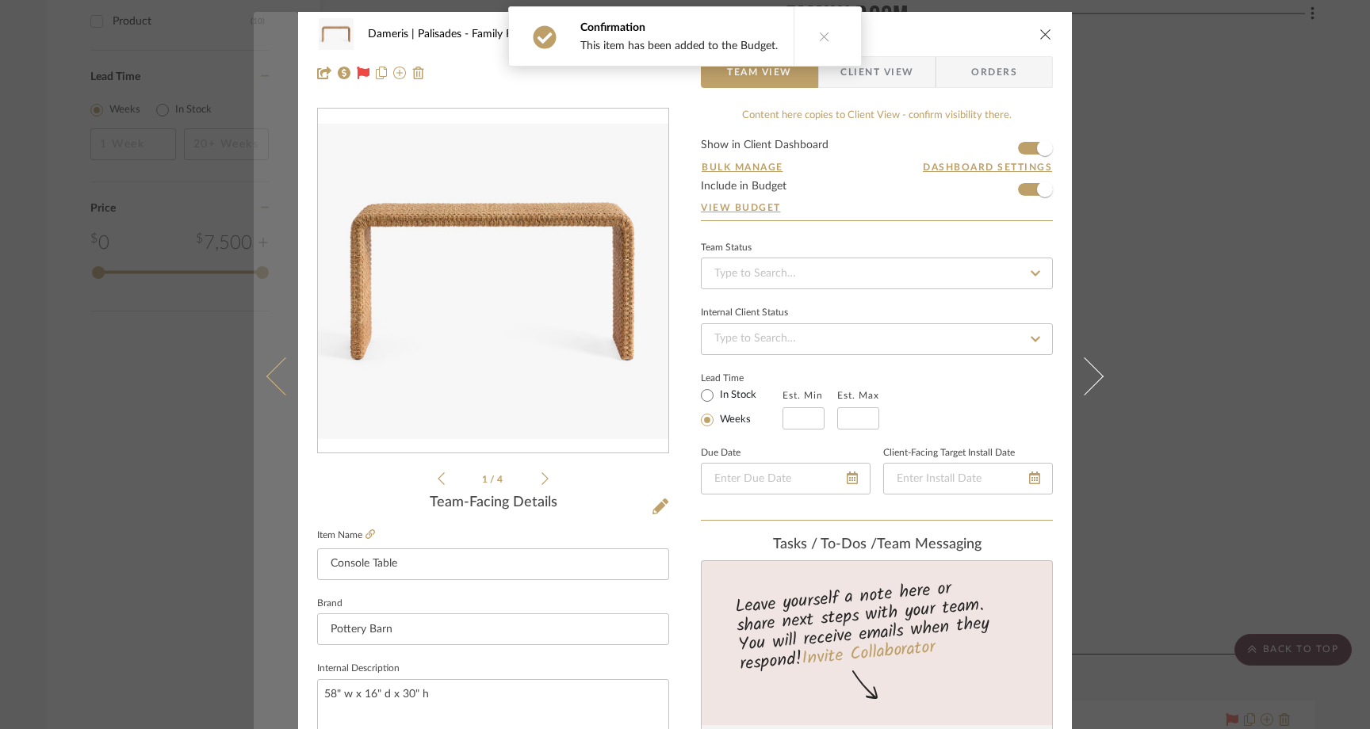
click at [263, 381] on button at bounding box center [276, 376] width 44 height 729
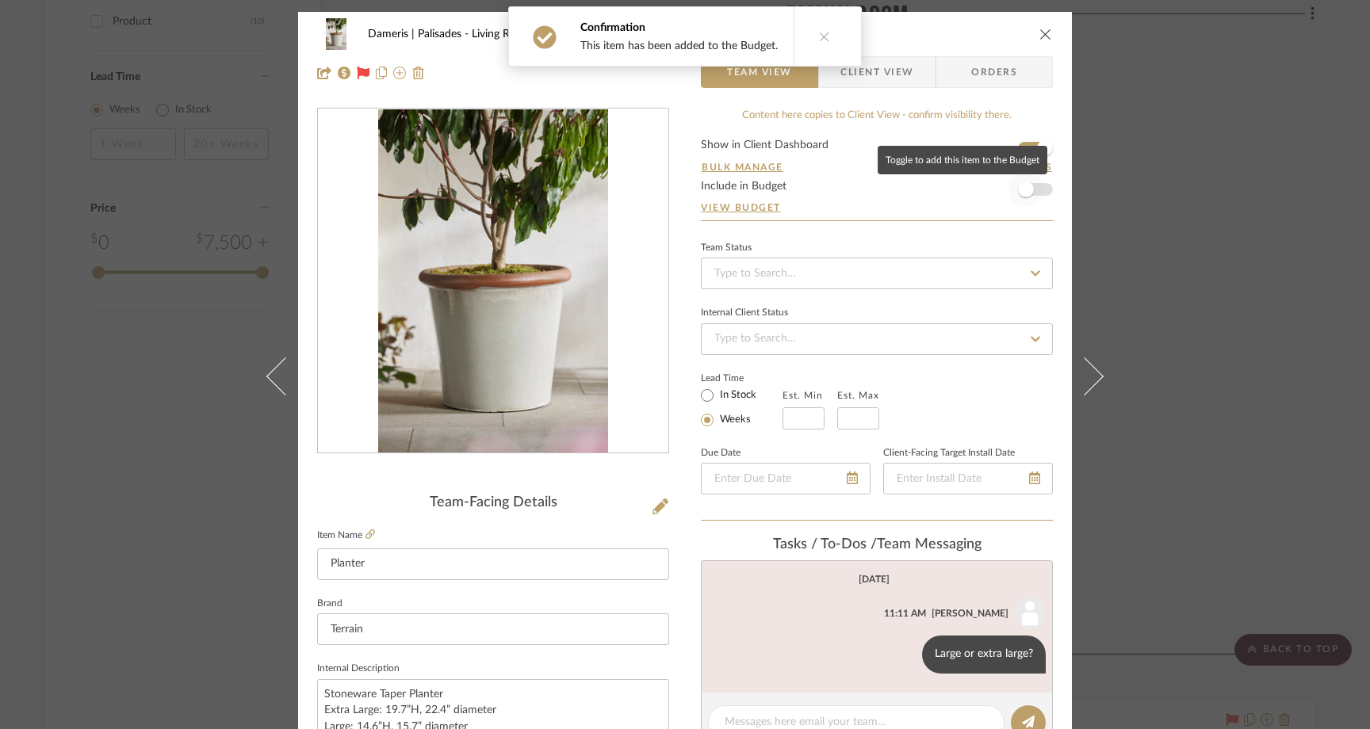
click at [1029, 195] on span "button" at bounding box center [1026, 189] width 35 height 35
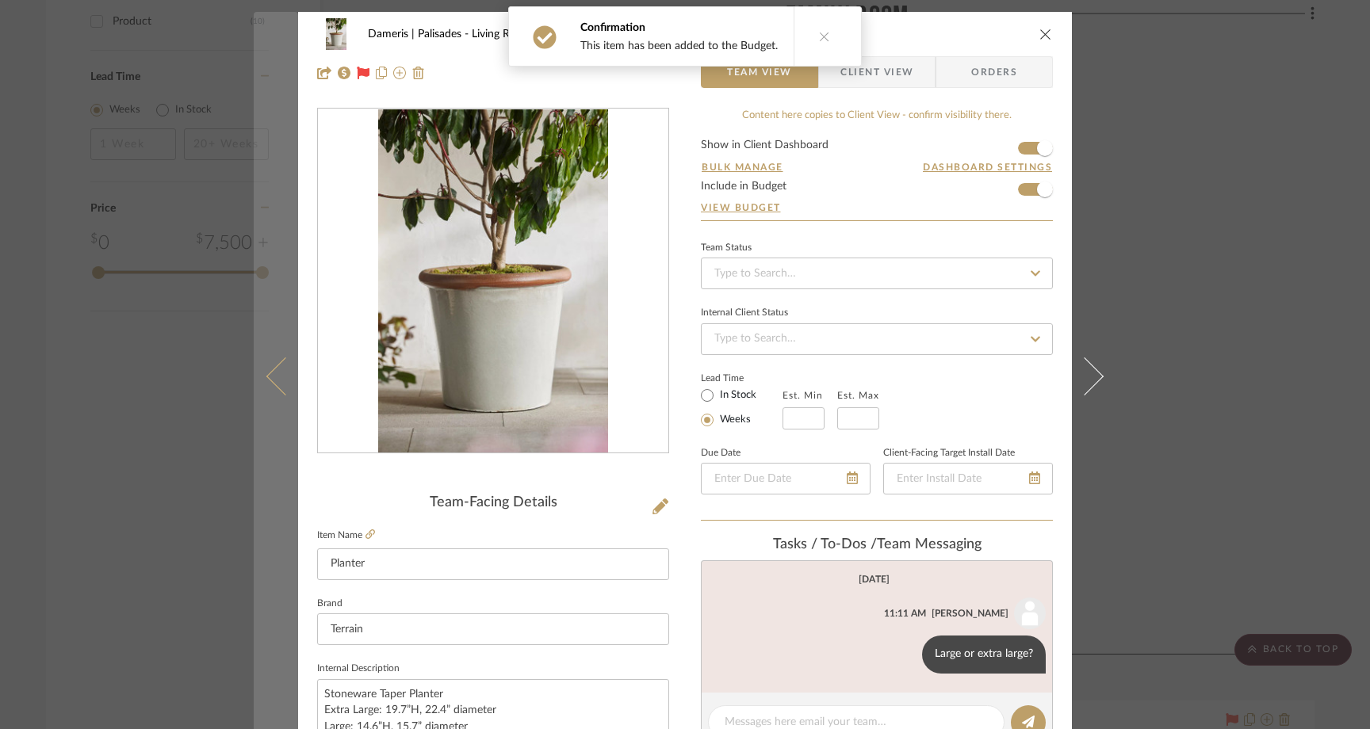
click at [268, 370] on icon at bounding box center [285, 377] width 38 height 38
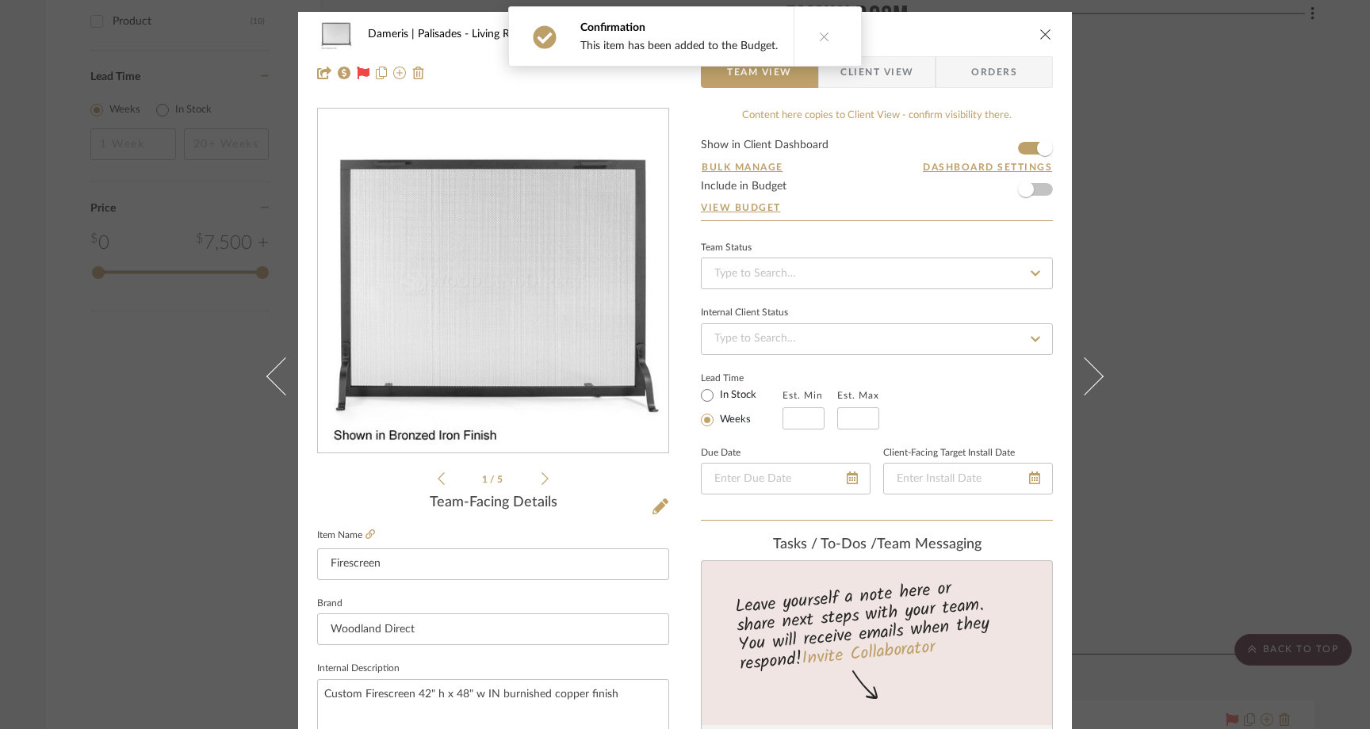
click at [1042, 195] on form "Show in Client Dashboard Bulk Manage Dashboard Settings Include in Budget View …" at bounding box center [877, 180] width 352 height 81
click at [1032, 190] on span "button" at bounding box center [1026, 189] width 35 height 35
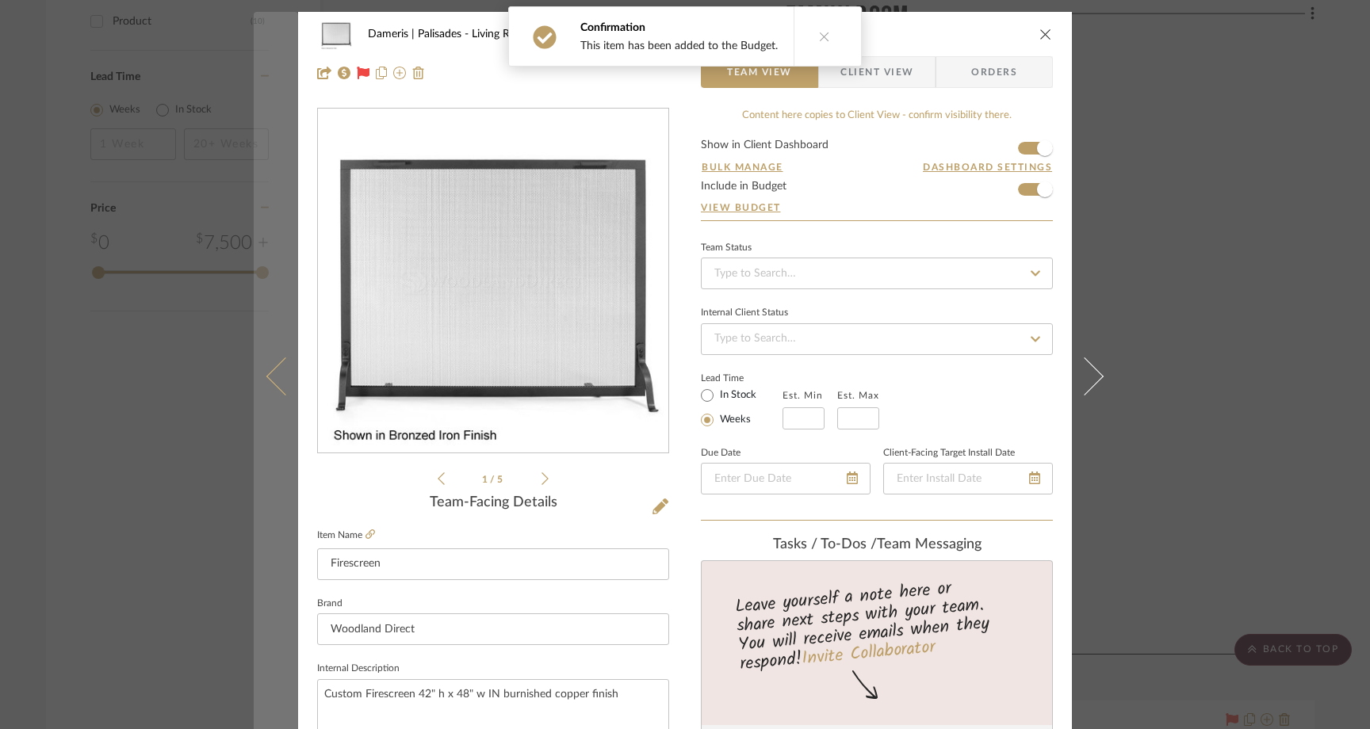
click at [274, 385] on icon at bounding box center [285, 377] width 38 height 38
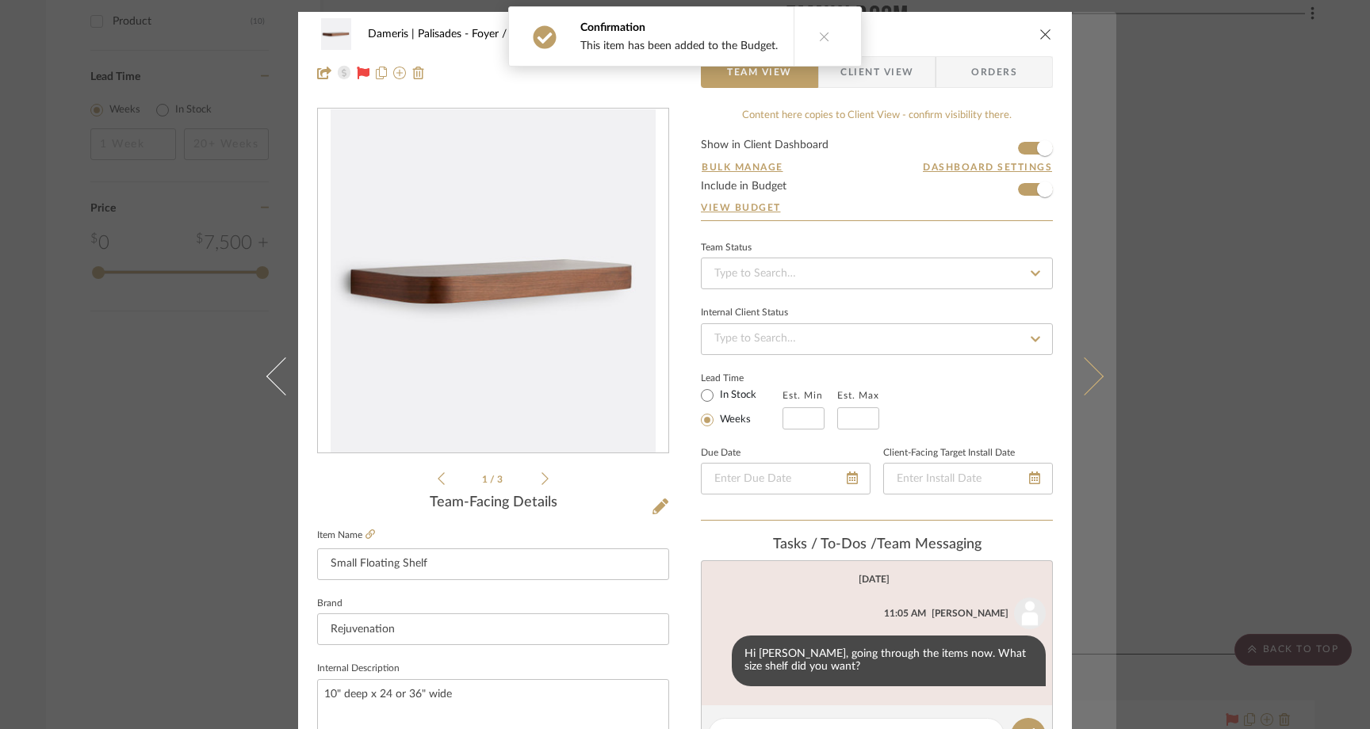
click at [1074, 371] on icon at bounding box center [1085, 377] width 38 height 38
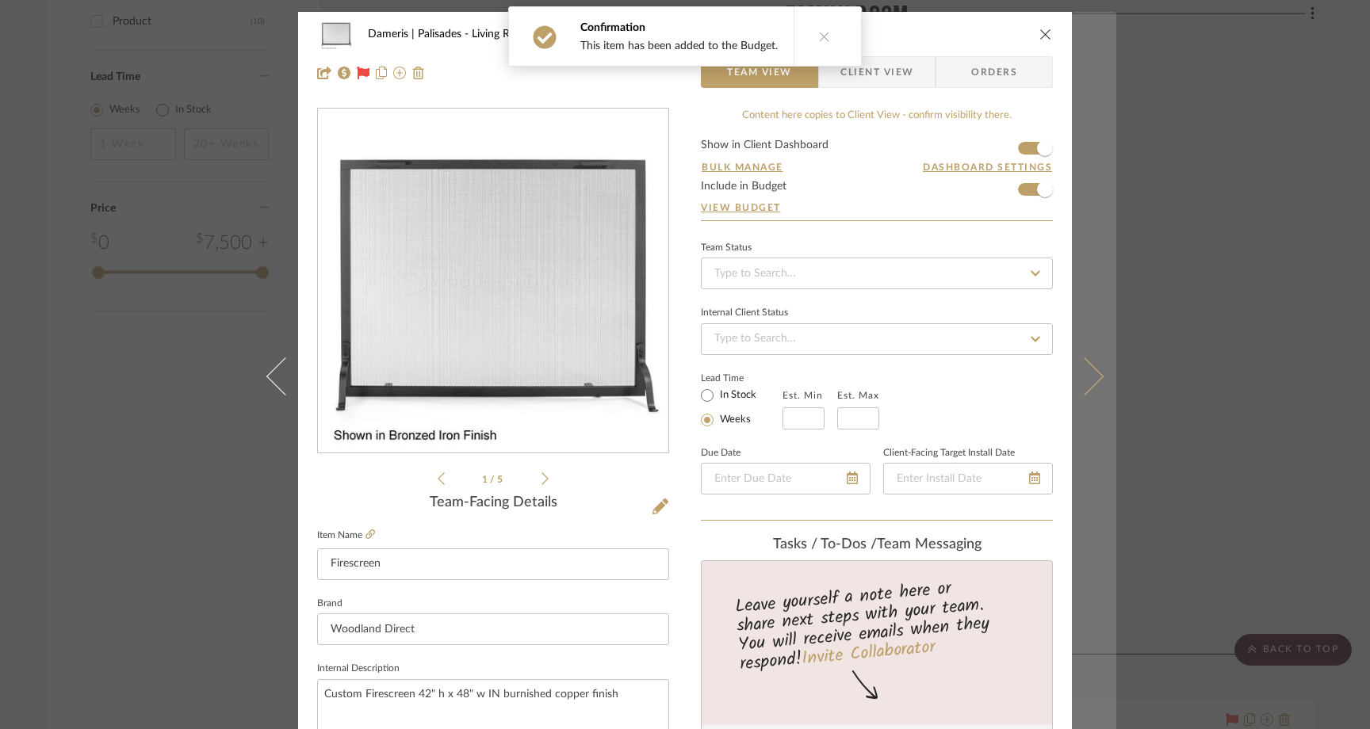
click at [1074, 371] on icon at bounding box center [1085, 377] width 38 height 38
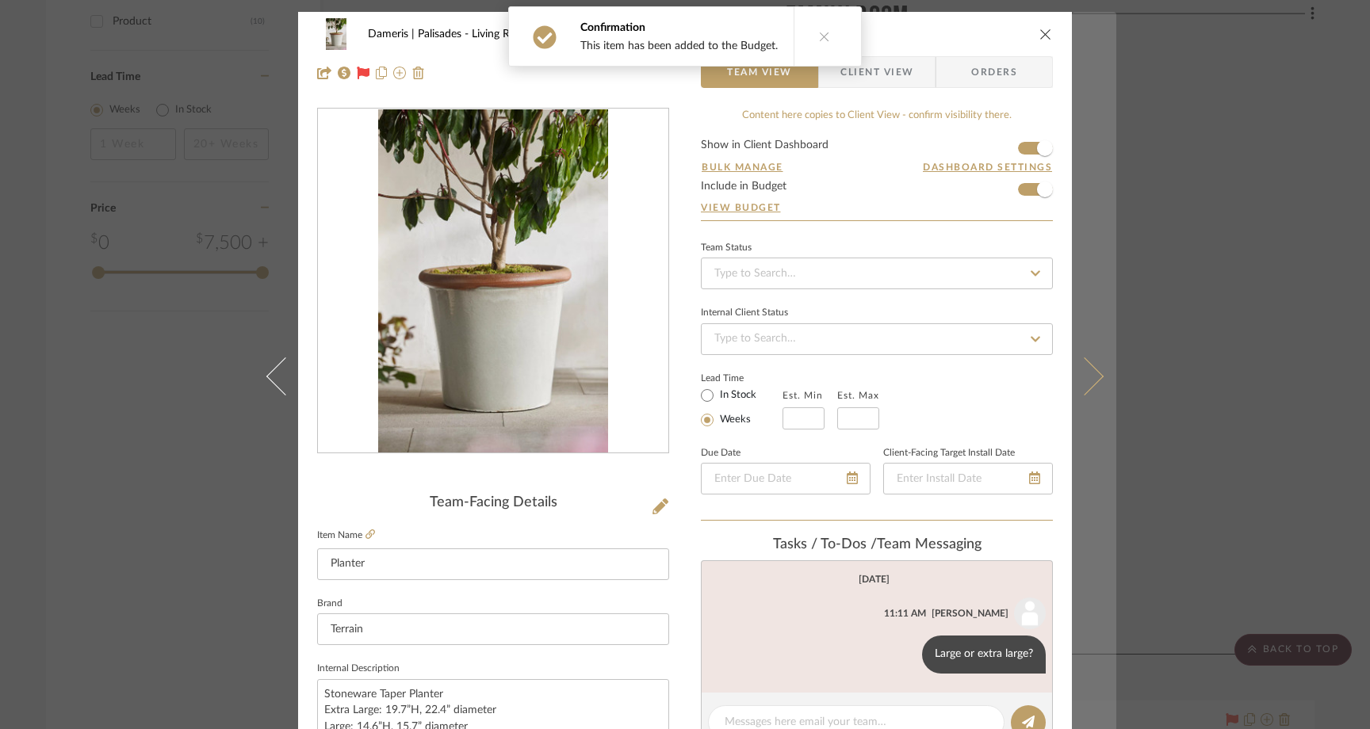
click at [1074, 372] on icon at bounding box center [1085, 377] width 38 height 38
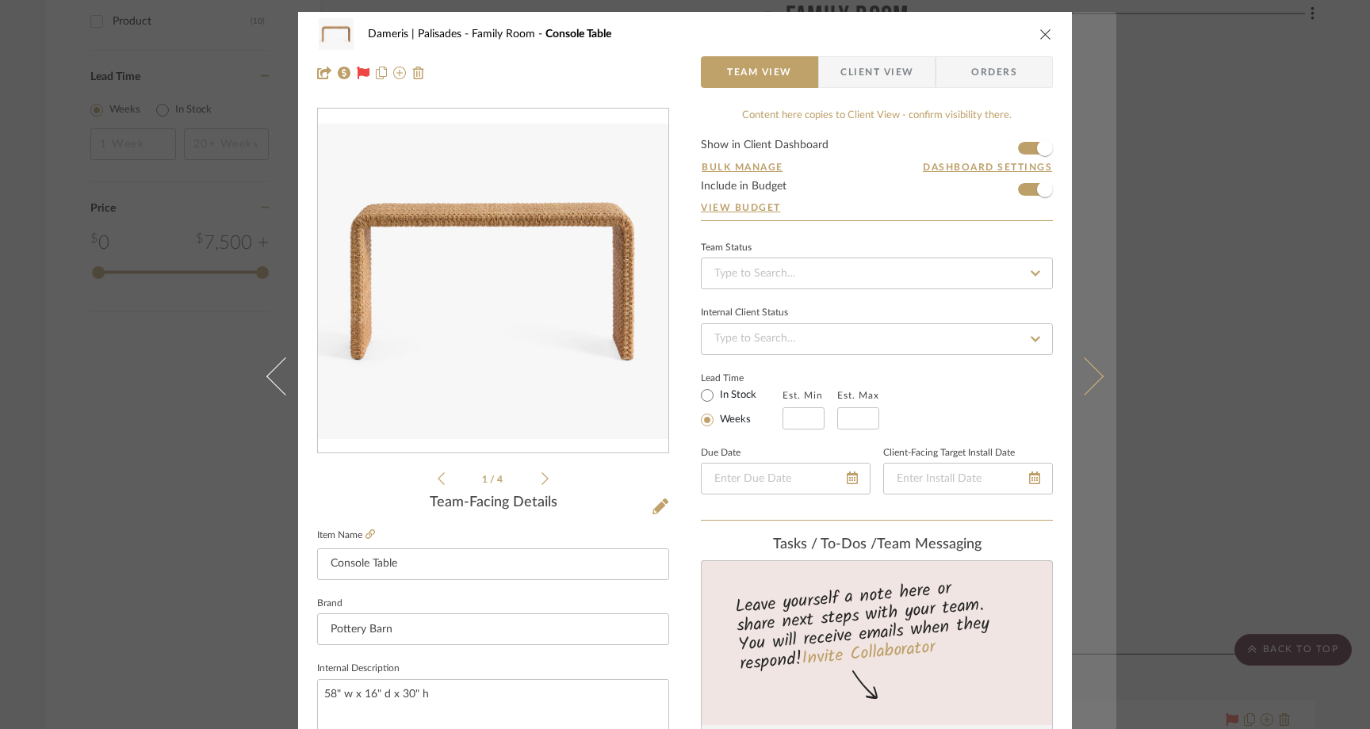
click at [1086, 385] on icon at bounding box center [1085, 377] width 38 height 38
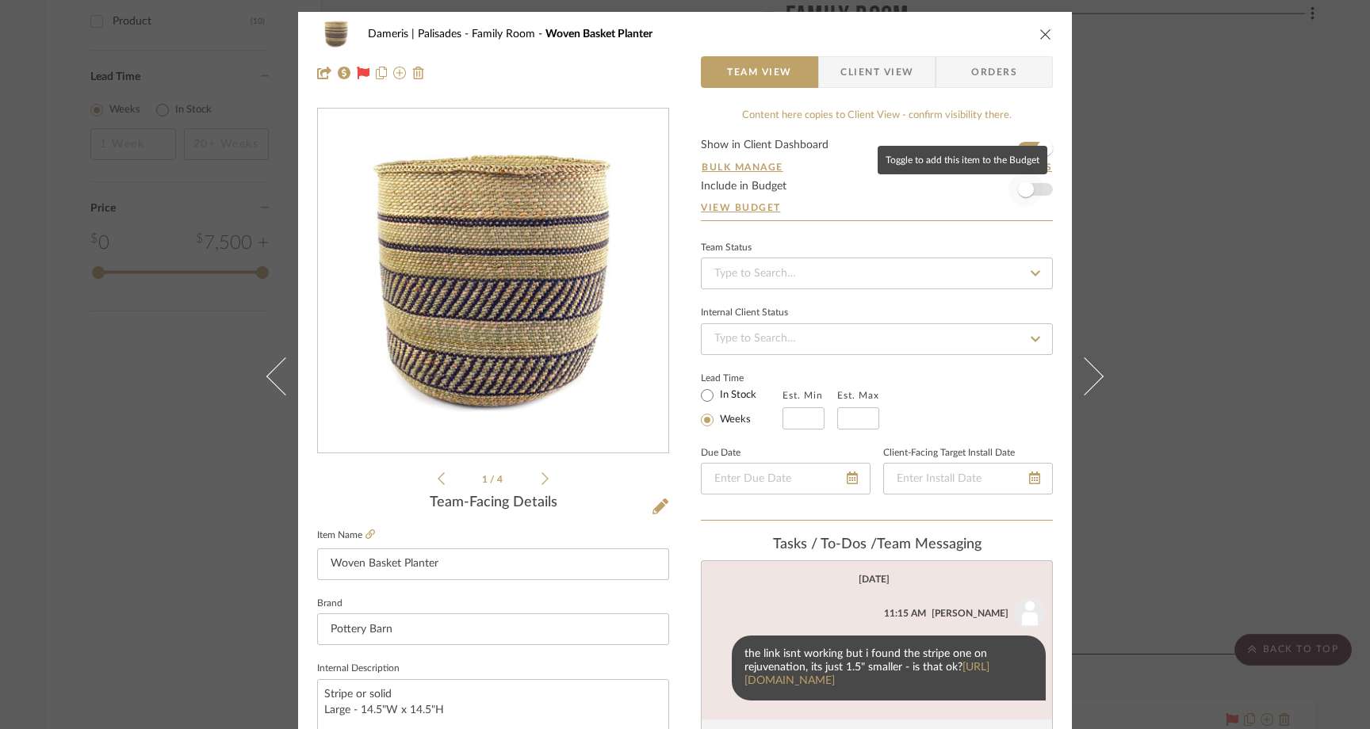
click at [1024, 179] on span "button" at bounding box center [1026, 189] width 35 height 35
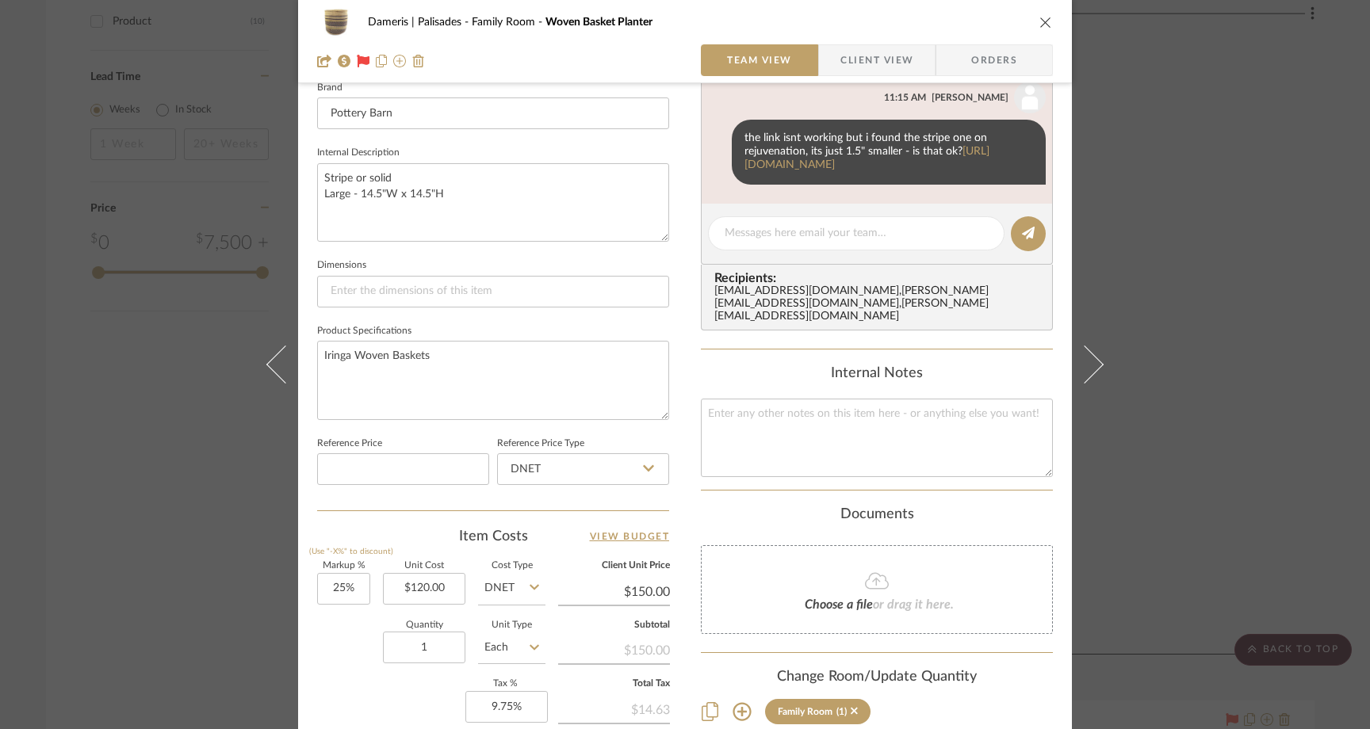
scroll to position [528, 0]
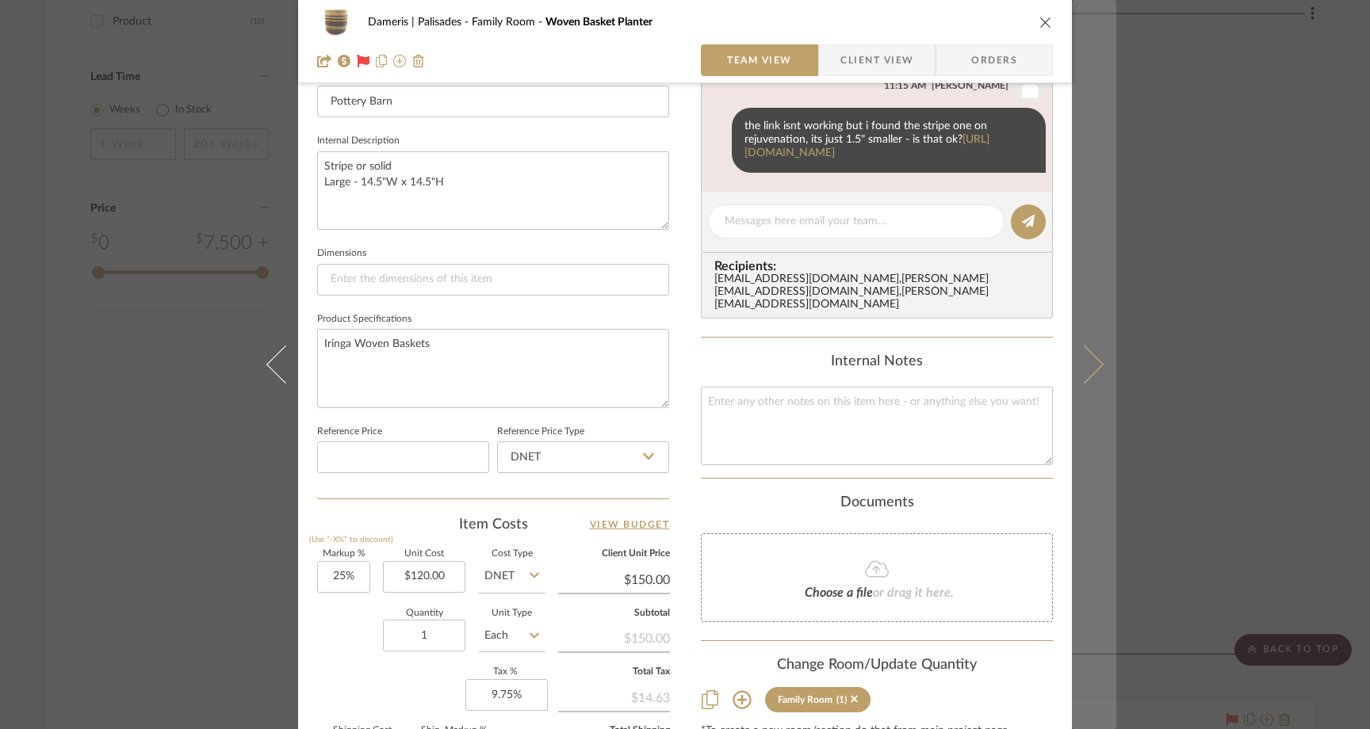
click at [1093, 357] on button at bounding box center [1094, 364] width 44 height 729
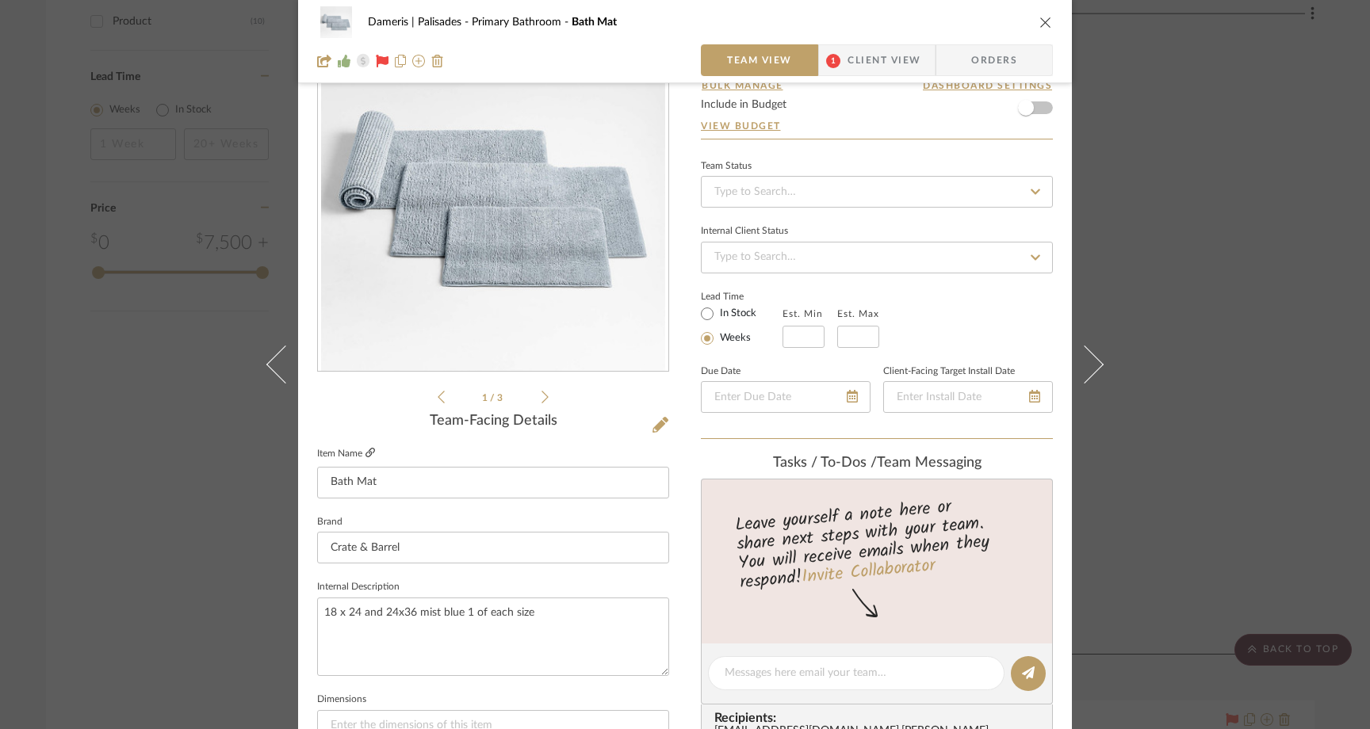
scroll to position [93, 0]
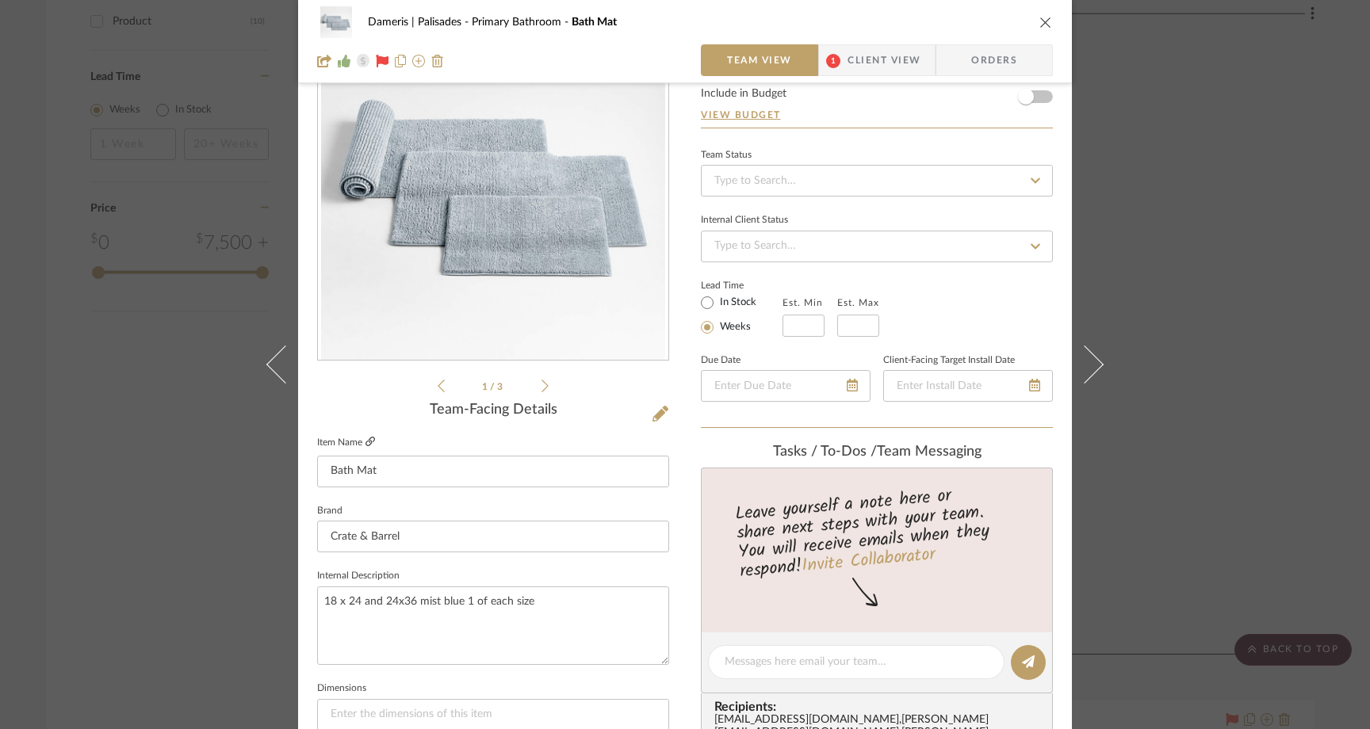
click at [366, 440] on icon at bounding box center [371, 442] width 10 height 10
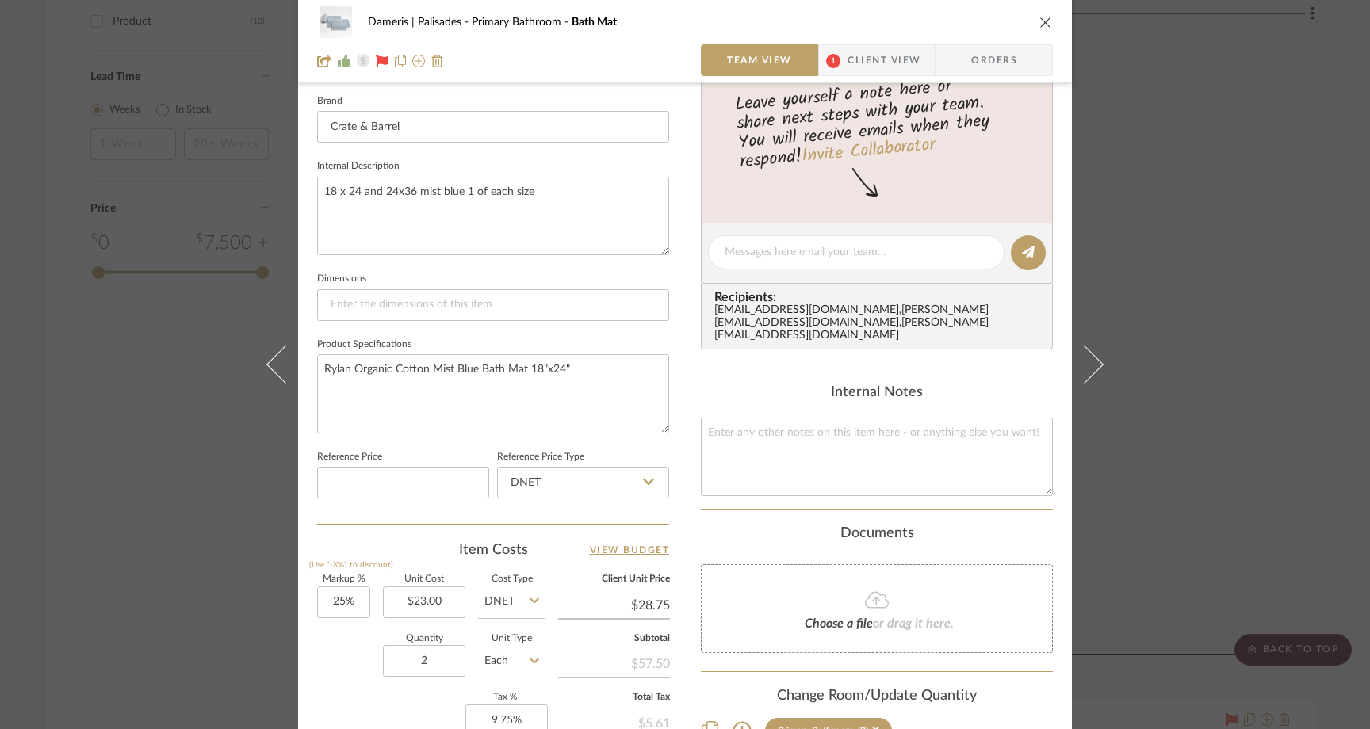
scroll to position [515, 0]
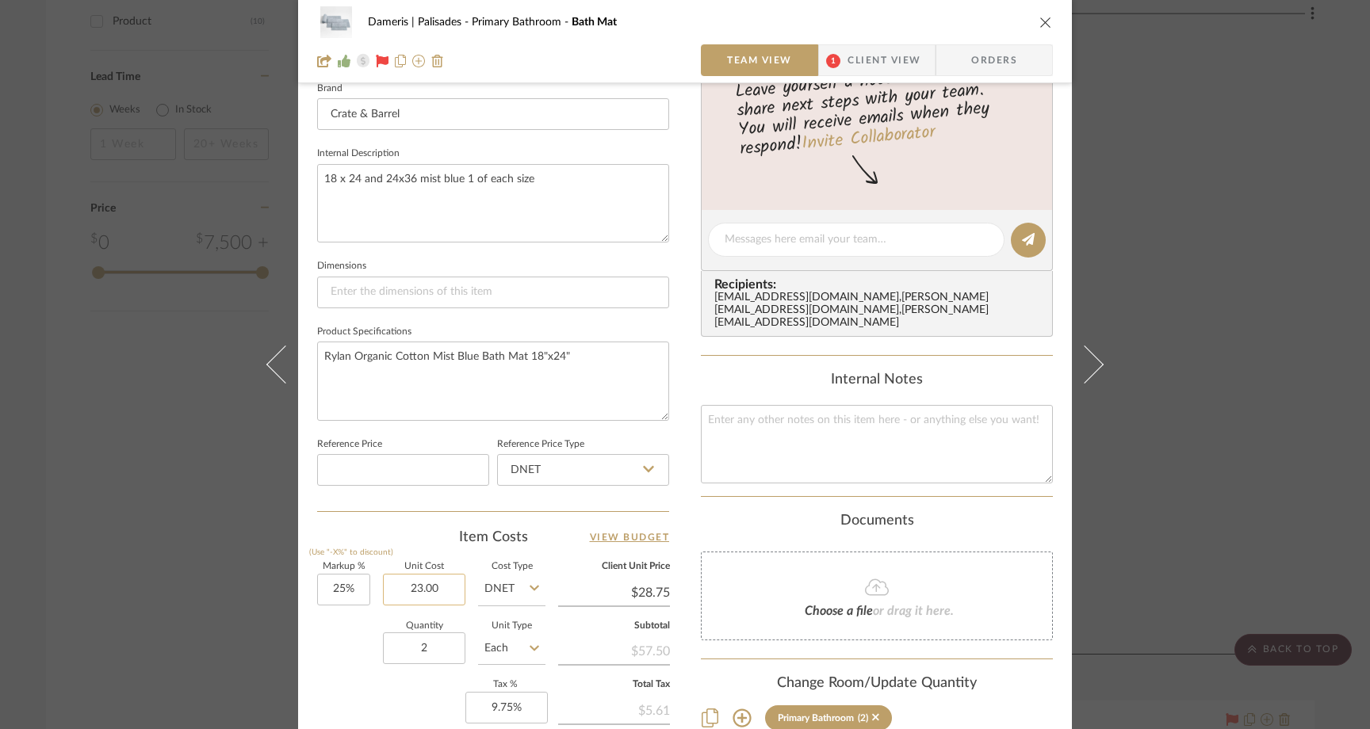
click at [440, 589] on input "23.00" at bounding box center [424, 590] width 82 height 32
type input "$25.96"
click at [340, 636] on div "Quantity 2 Unit Type Each" at bounding box center [431, 650] width 228 height 56
type input "$32.45"
type input "$7.14"
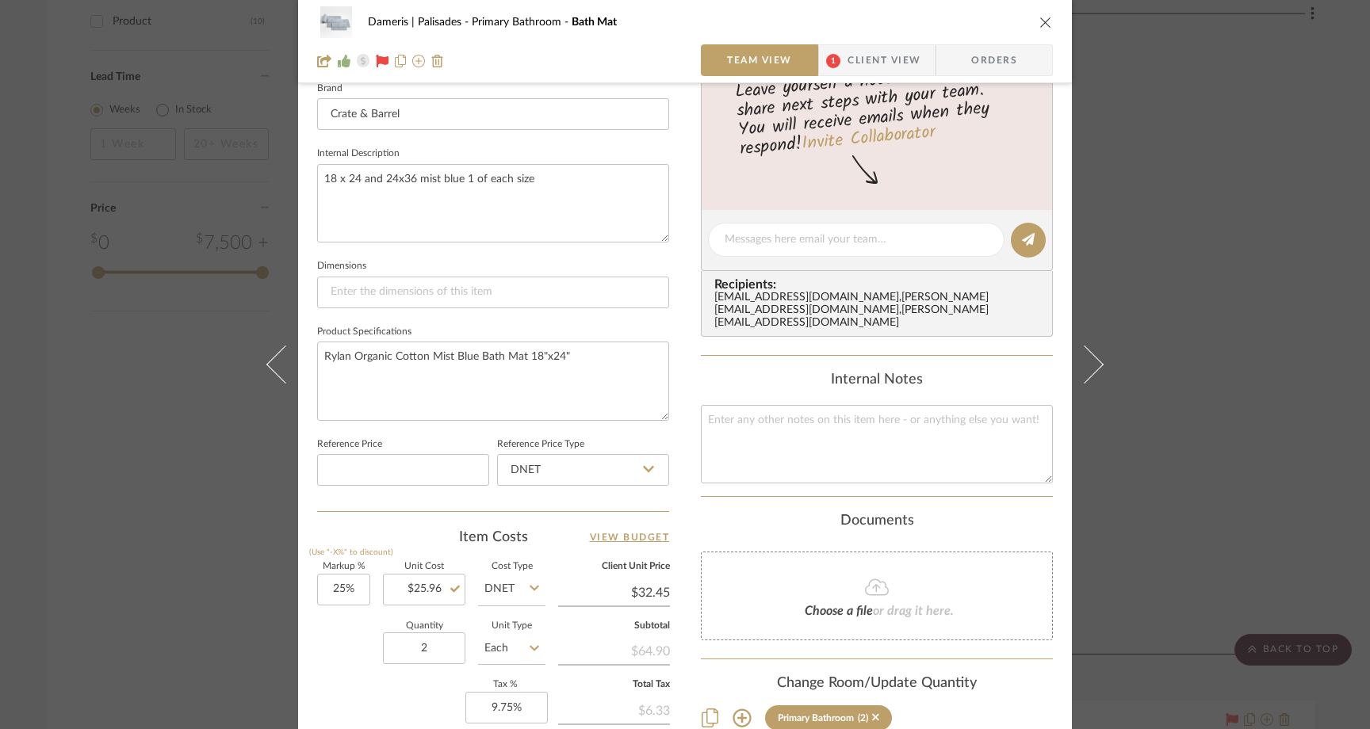
click at [104, 404] on div "Dameris | Palisades Primary Bathroom Bath Mat Team View 1 Client View Orders 1 …" at bounding box center [685, 364] width 1370 height 729
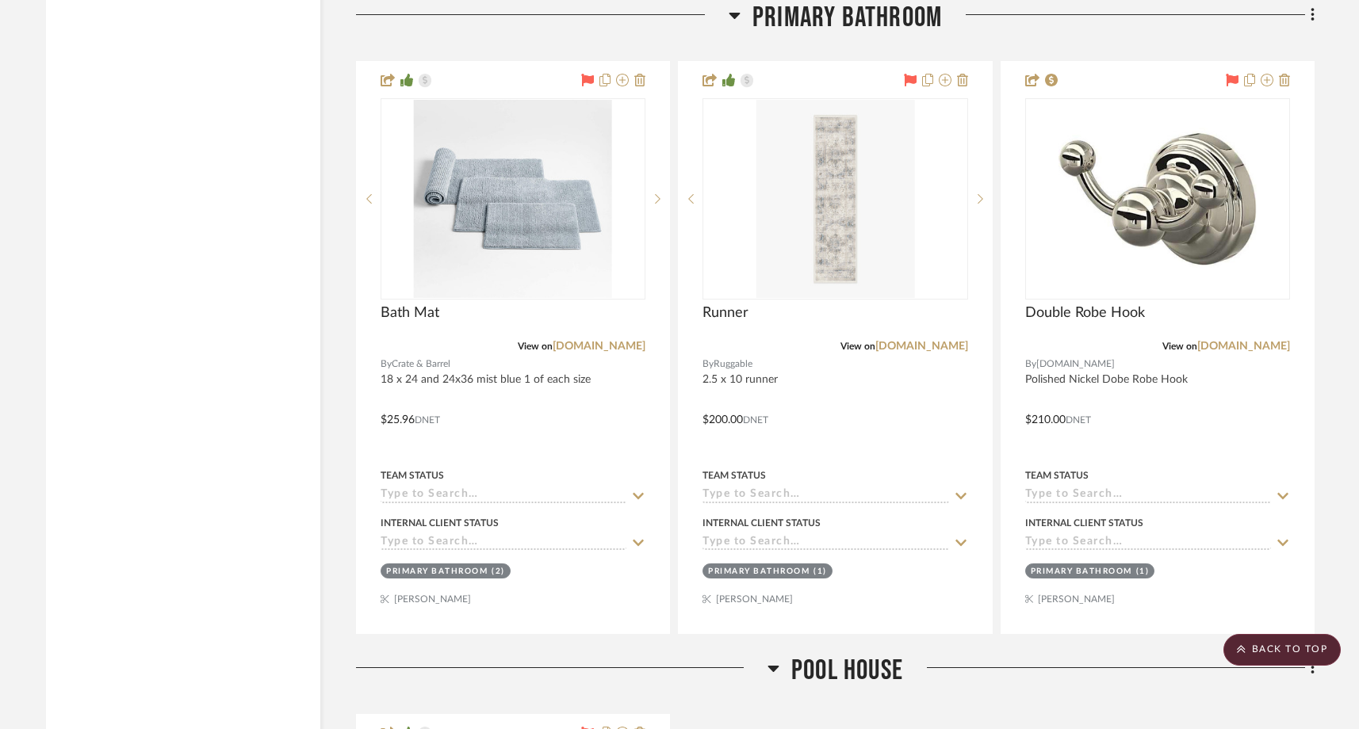
scroll to position [2393, 0]
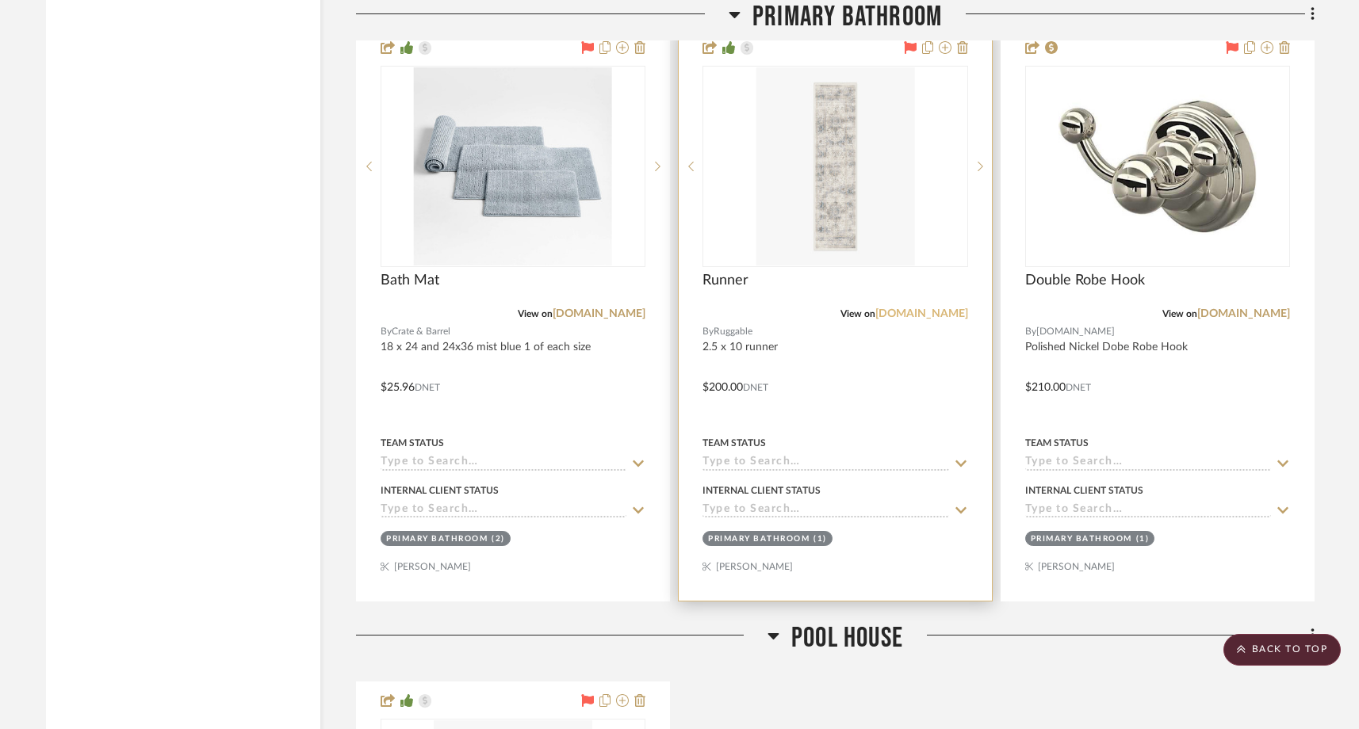
click at [948, 311] on link "[DOMAIN_NAME]" at bounding box center [921, 313] width 93 height 11
click at [875, 223] on img "0" at bounding box center [835, 166] width 159 height 198
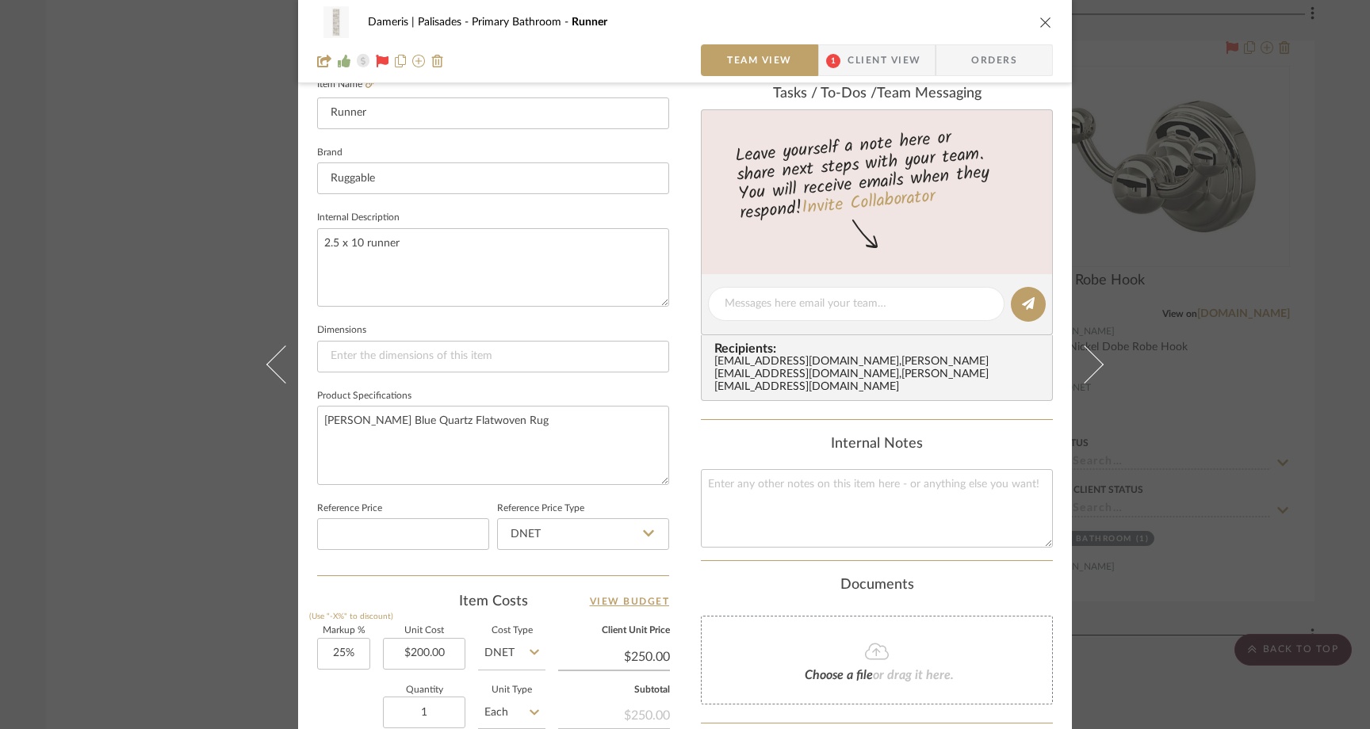
scroll to position [484, 0]
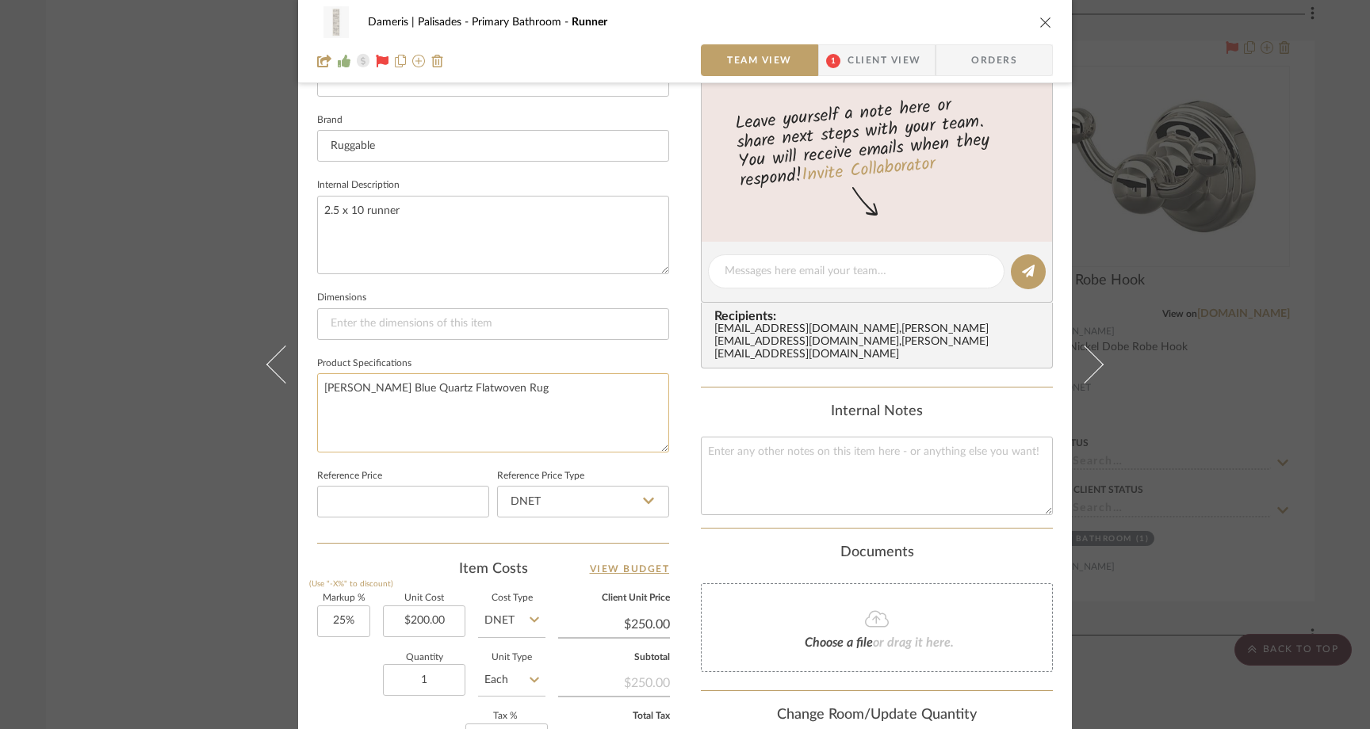
drag, startPoint x: 427, startPoint y: 388, endPoint x: 318, endPoint y: 390, distance: 109.5
click at [318, 390] on textarea "Sarrah Blue Quartz Flatwoven Rug" at bounding box center [493, 412] width 352 height 79
click at [201, 246] on div "Dameris | Palisades Primary Bathroom Runner Team View 1 Client View Orders 1 / …" at bounding box center [685, 364] width 1370 height 729
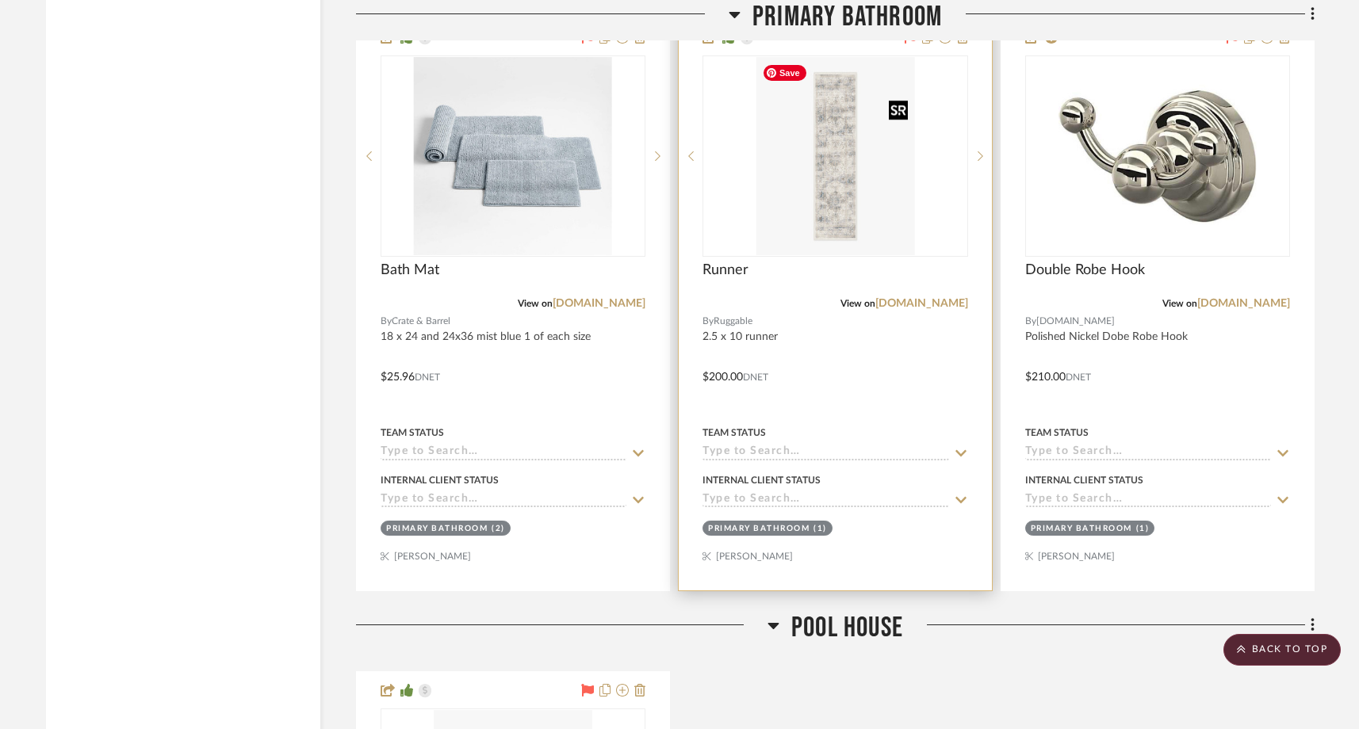
scroll to position [2383, 0]
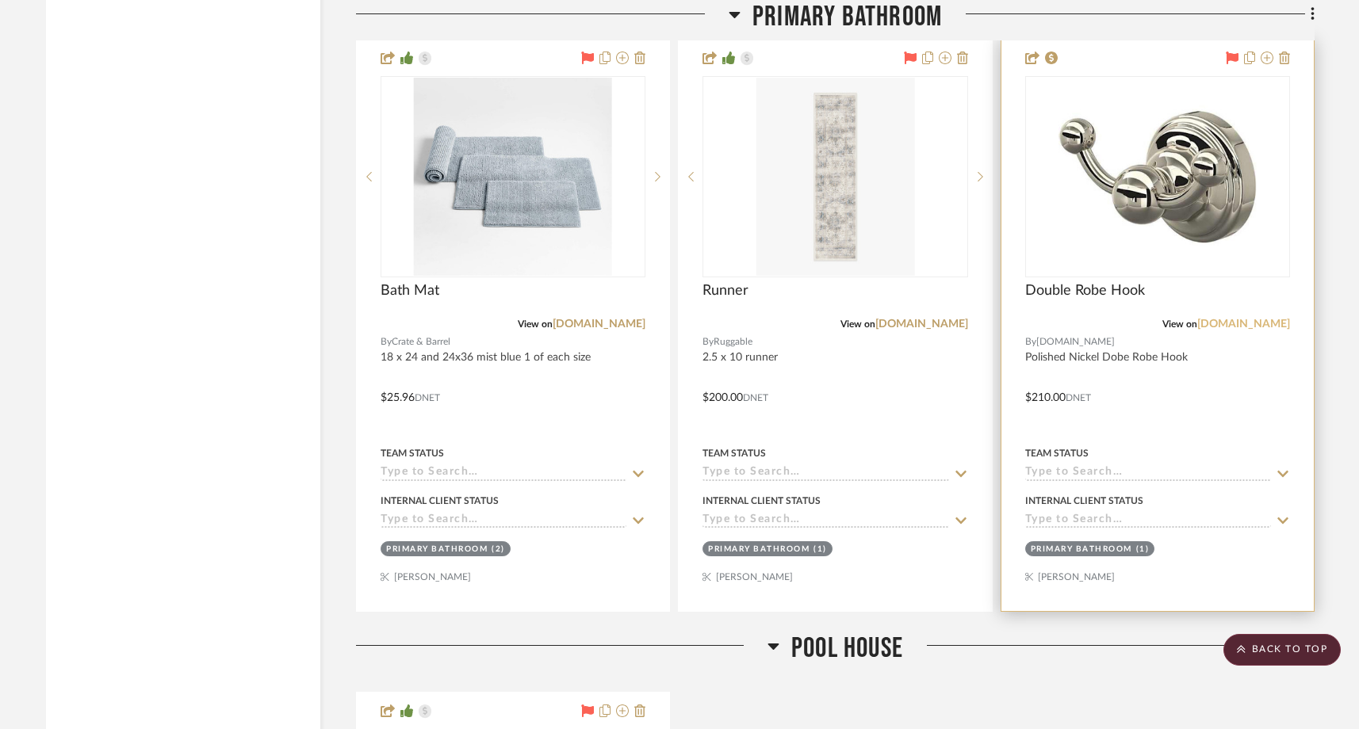
click at [1250, 326] on link "[DOMAIN_NAME]" at bounding box center [1243, 324] width 93 height 11
click at [1146, 210] on img "0" at bounding box center [1158, 177] width 198 height 198
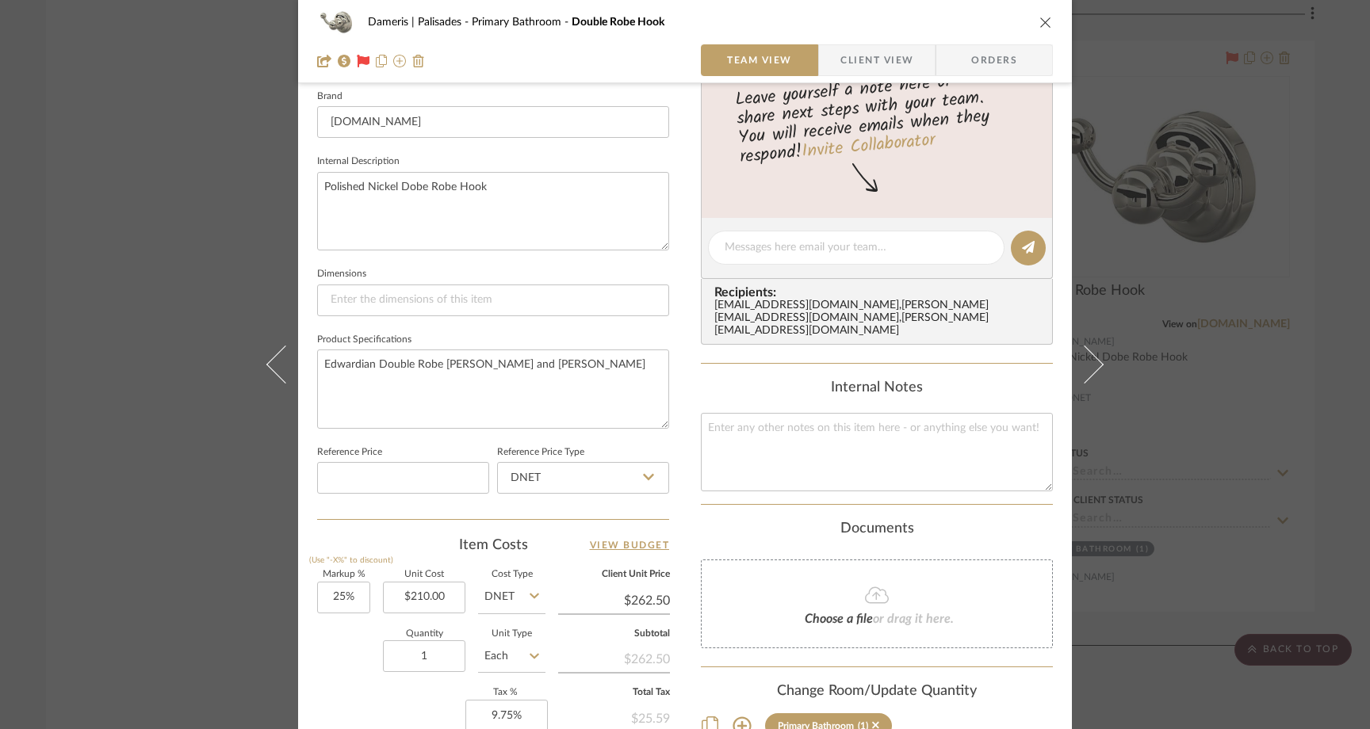
scroll to position [517, 0]
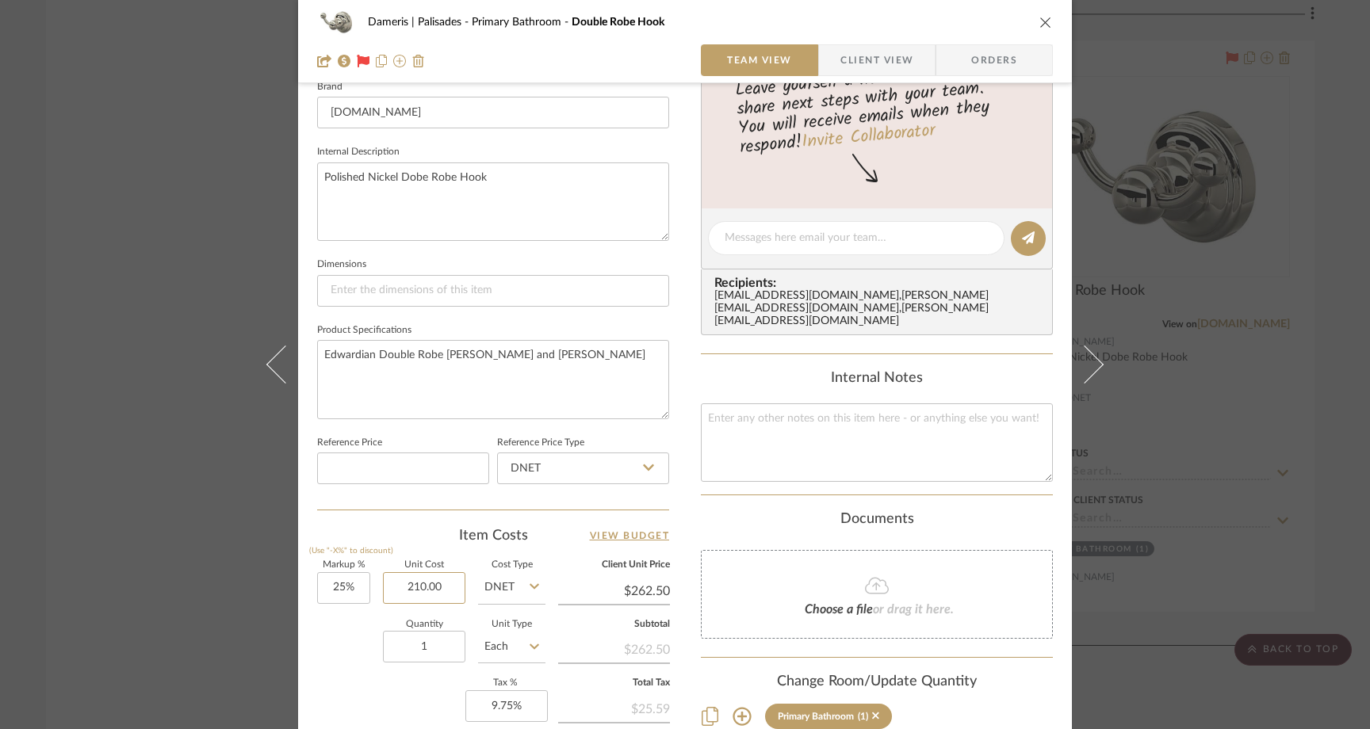
click at [463, 588] on div "Markup % (Use "-X%" to discount) 25% Unit Cost 210.00 Cost Type DNET Client Uni…" at bounding box center [493, 677] width 352 height 232
paste input ".69"
type input "."
type input "$0.00"
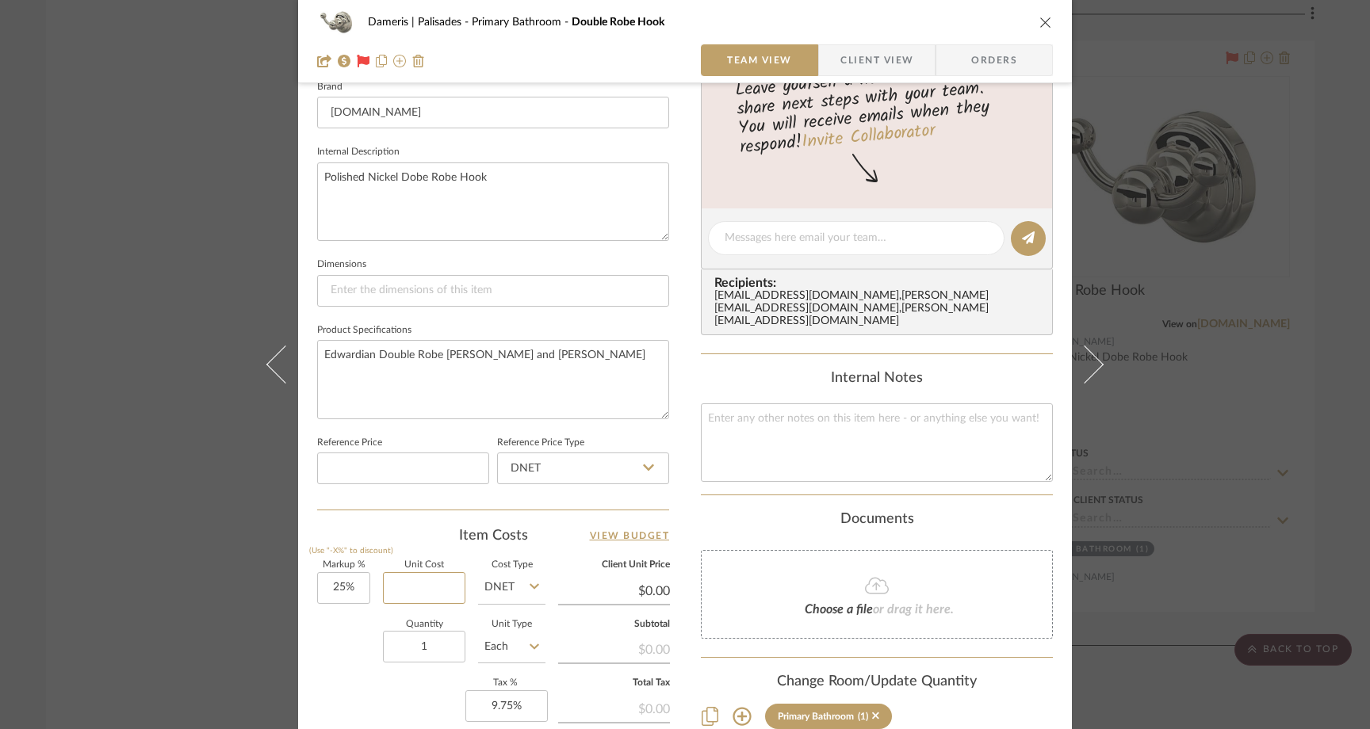
paste input "234.74"
type input "$234.74"
click at [317, 652] on div "Quantity 1 Unit Type Each" at bounding box center [431, 649] width 228 height 56
type input "$293.43"
type input "$32.28"
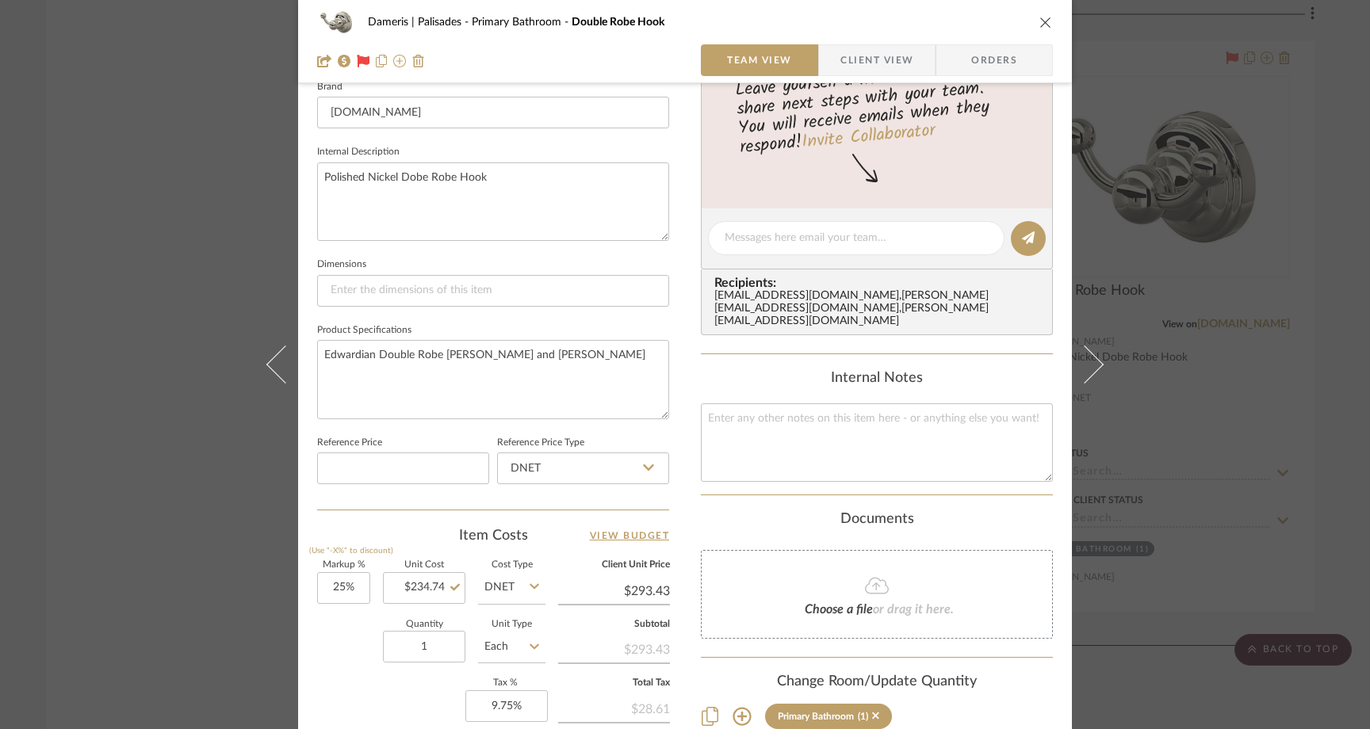
click at [204, 197] on div "Dameris | Palisades Primary Bathroom Double Robe Hook Team View Client View Ord…" at bounding box center [685, 364] width 1370 height 729
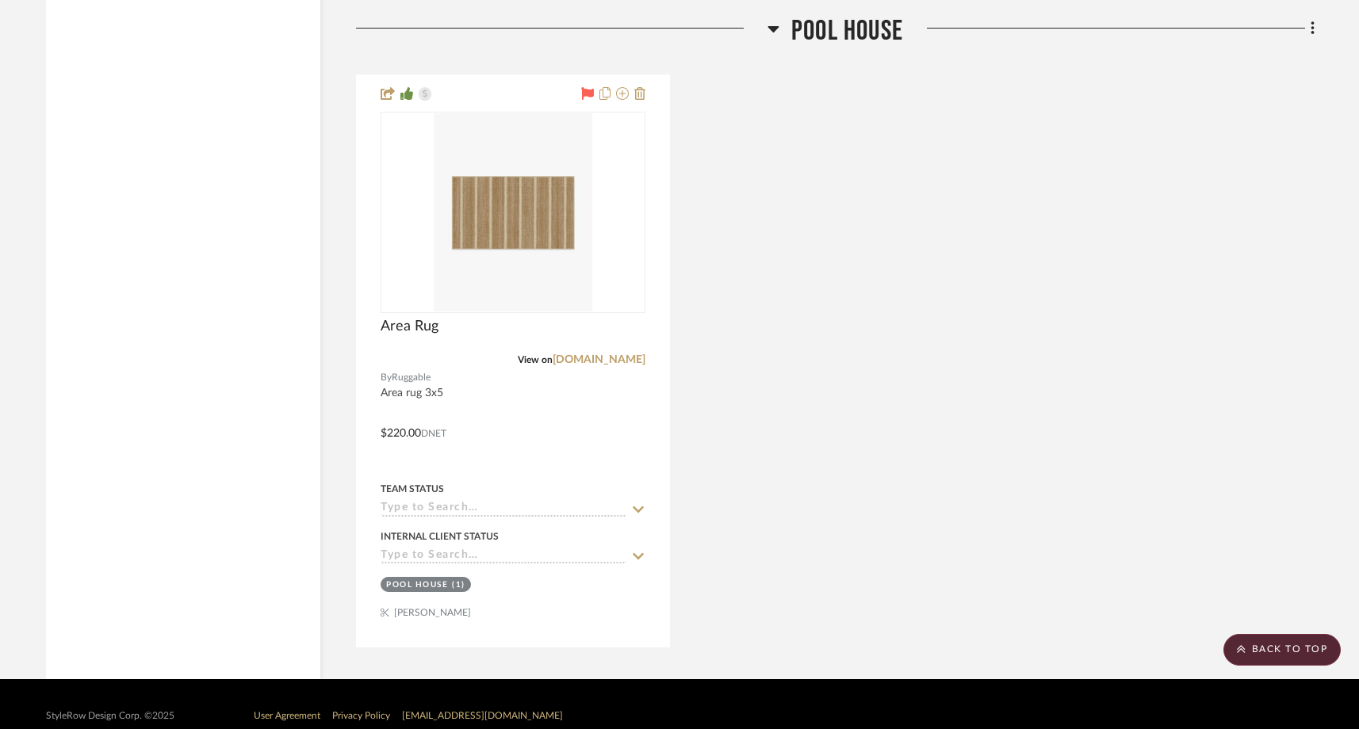
scroll to position [3005, 0]
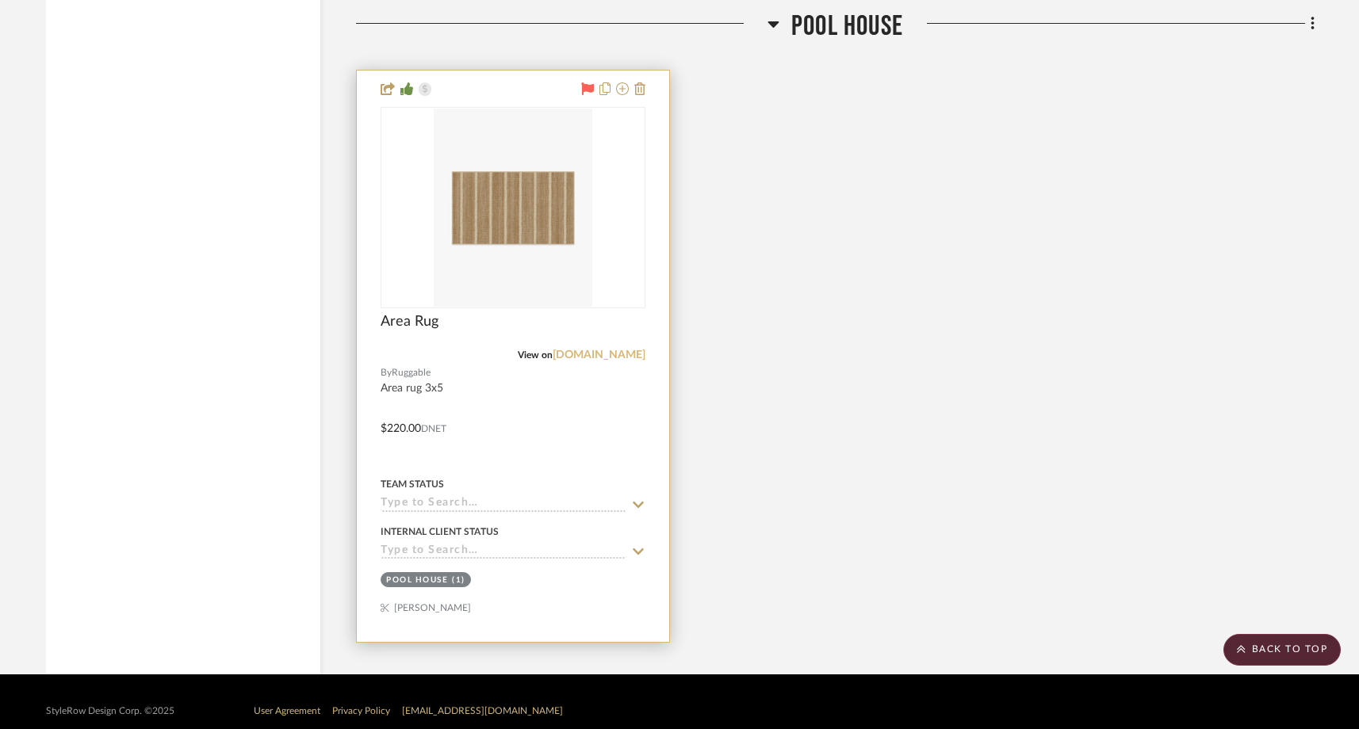
click at [636, 354] on link "[DOMAIN_NAME]" at bounding box center [599, 355] width 93 height 11
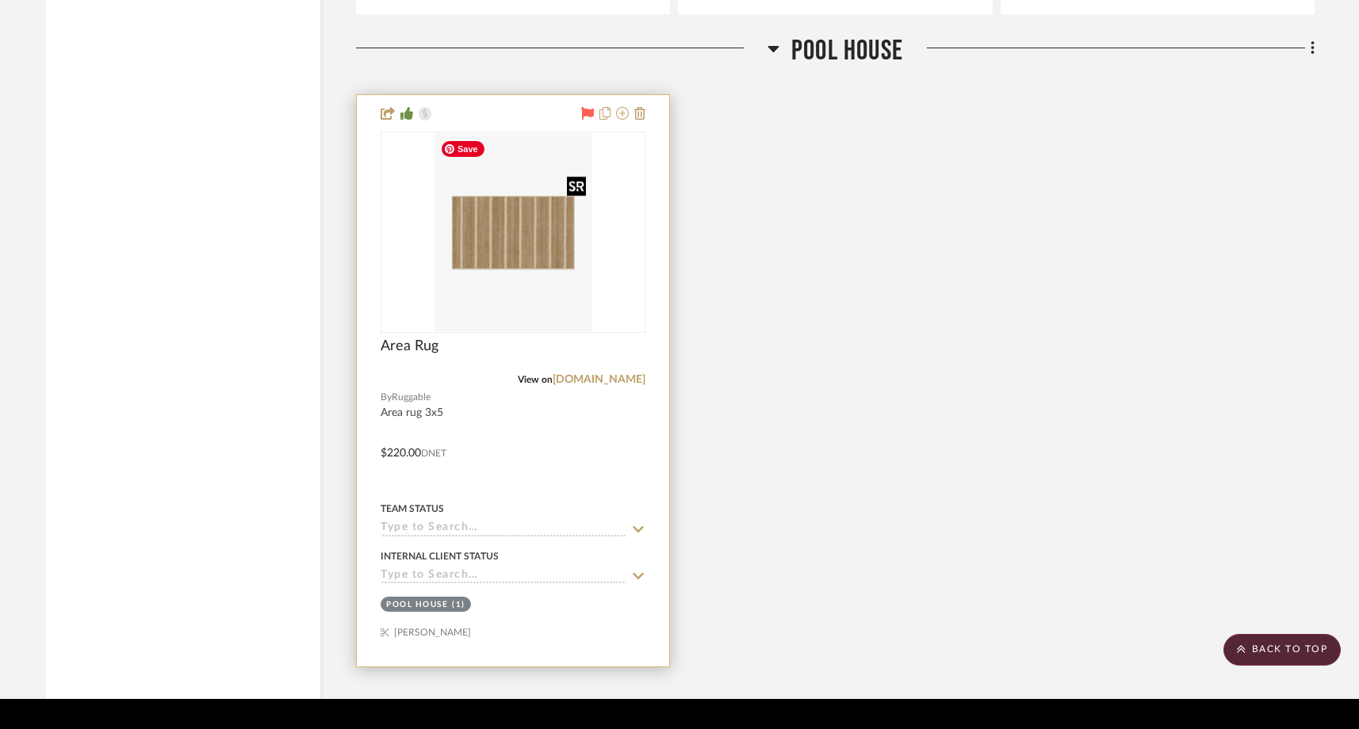
click at [0, 0] on img at bounding box center [0, 0] width 0 height 0
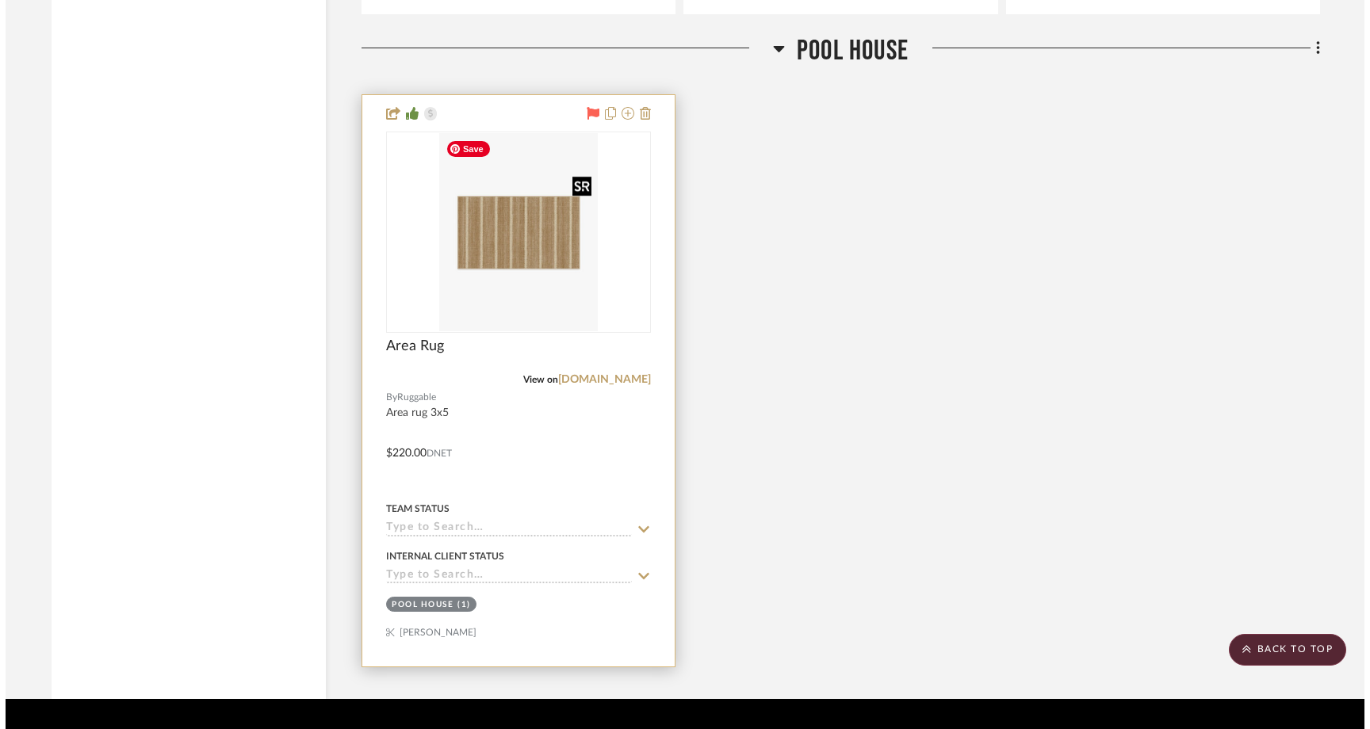
scroll to position [0, 0]
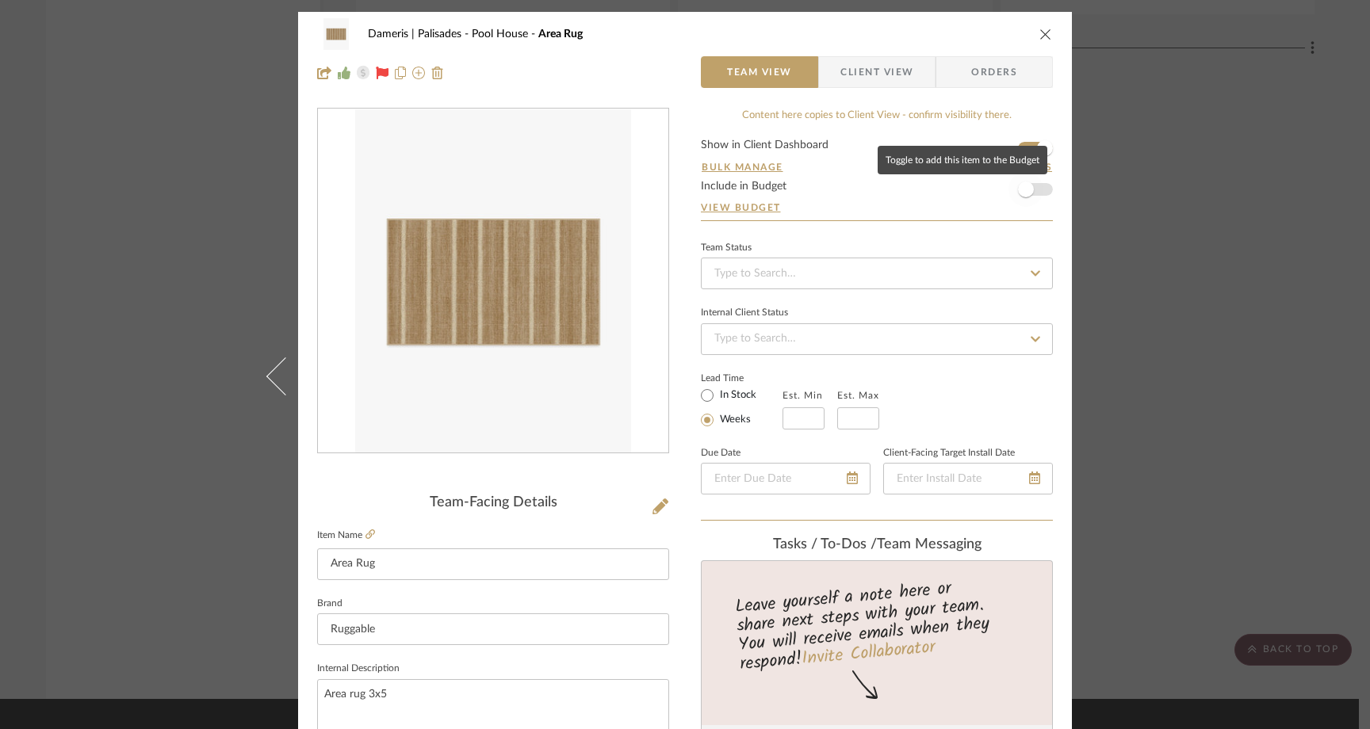
click at [1032, 188] on span "button" at bounding box center [1026, 189] width 35 height 35
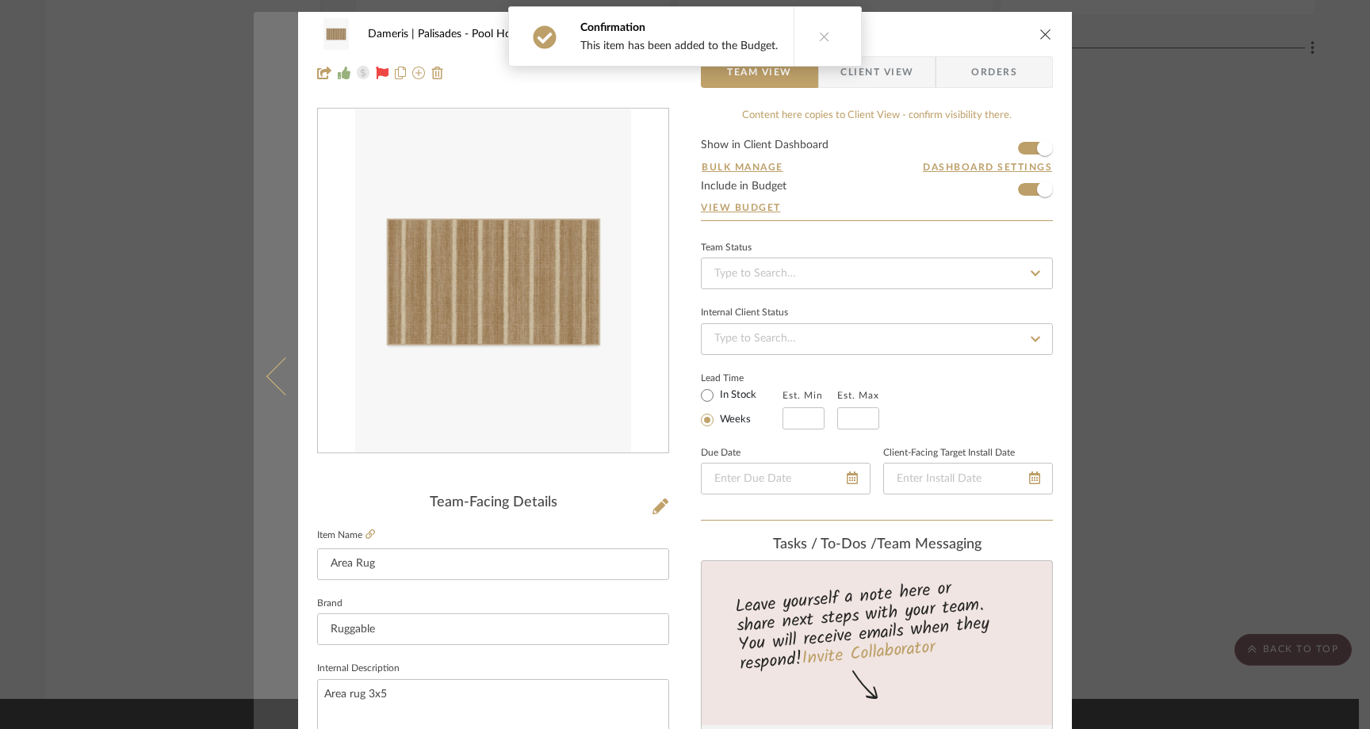
click at [266, 365] on button at bounding box center [276, 376] width 44 height 729
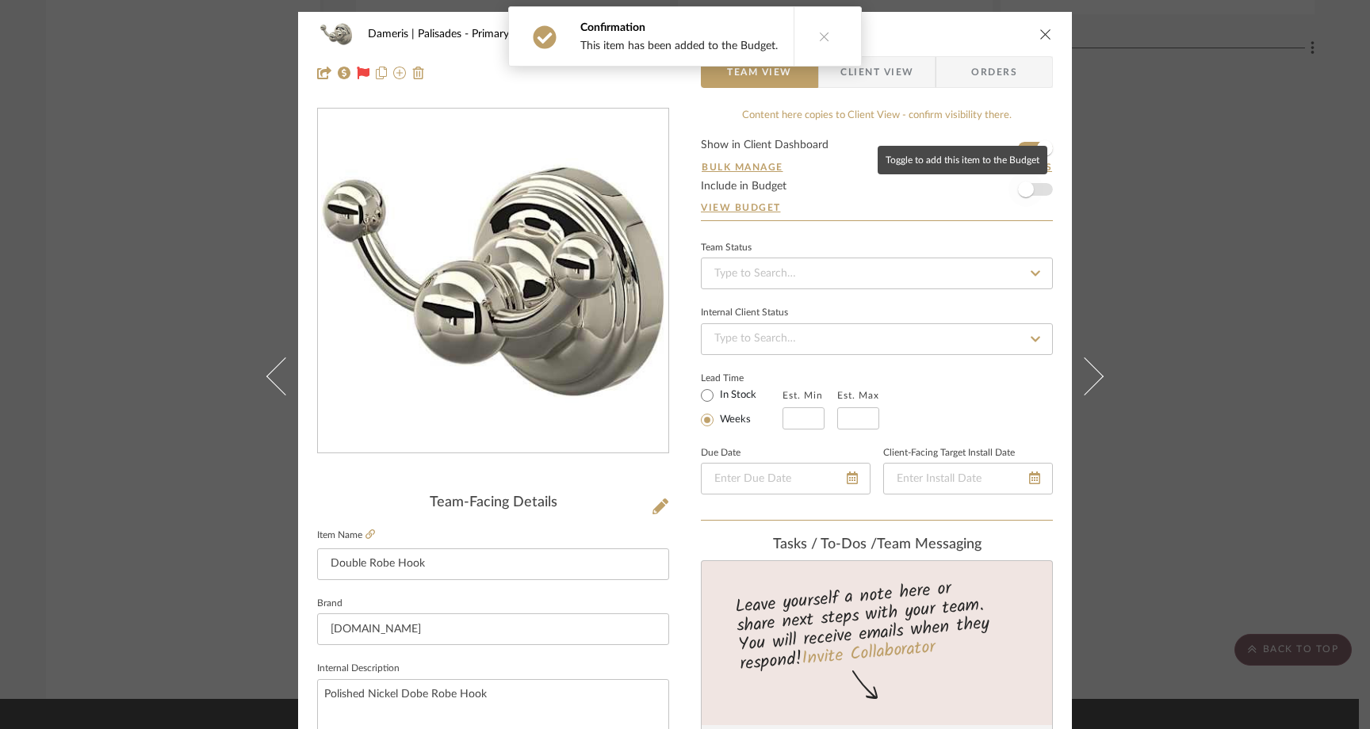
click at [1022, 188] on span "button" at bounding box center [1026, 190] width 16 height 16
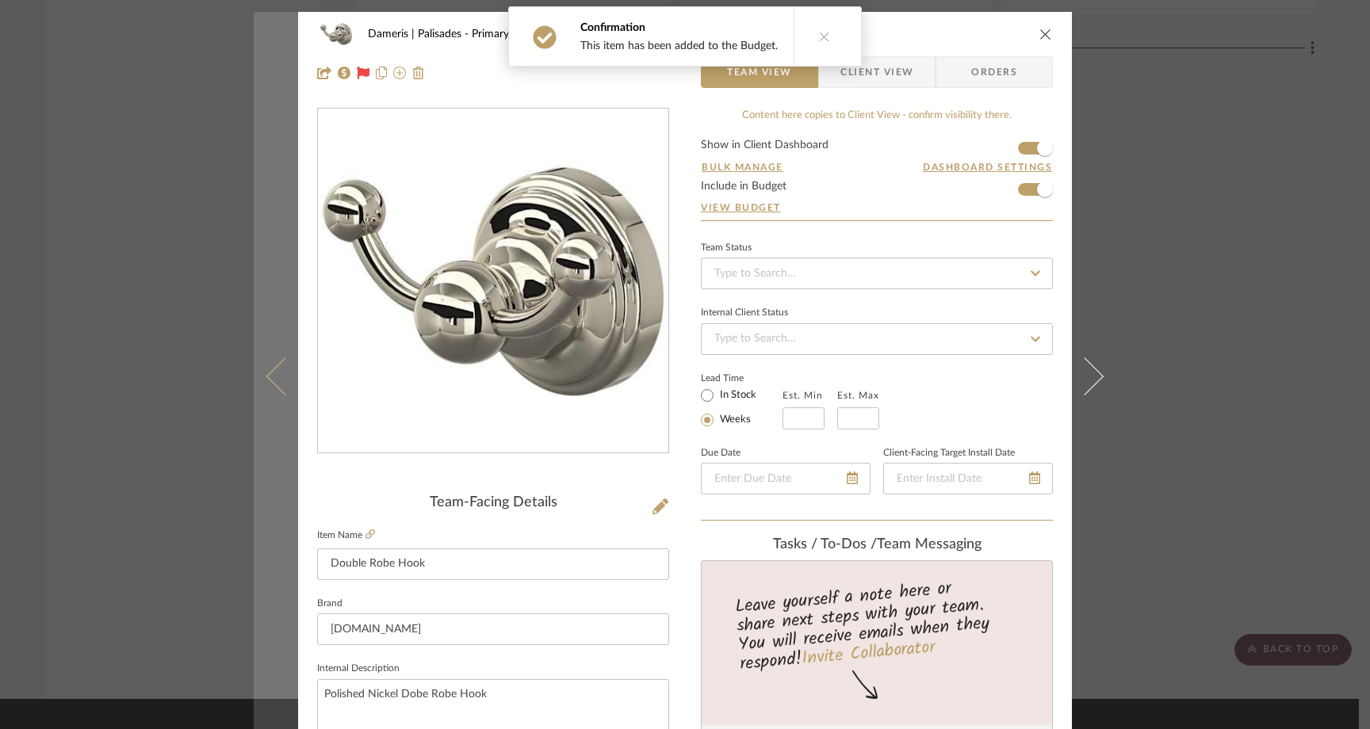
click at [284, 381] on icon at bounding box center [285, 377] width 38 height 38
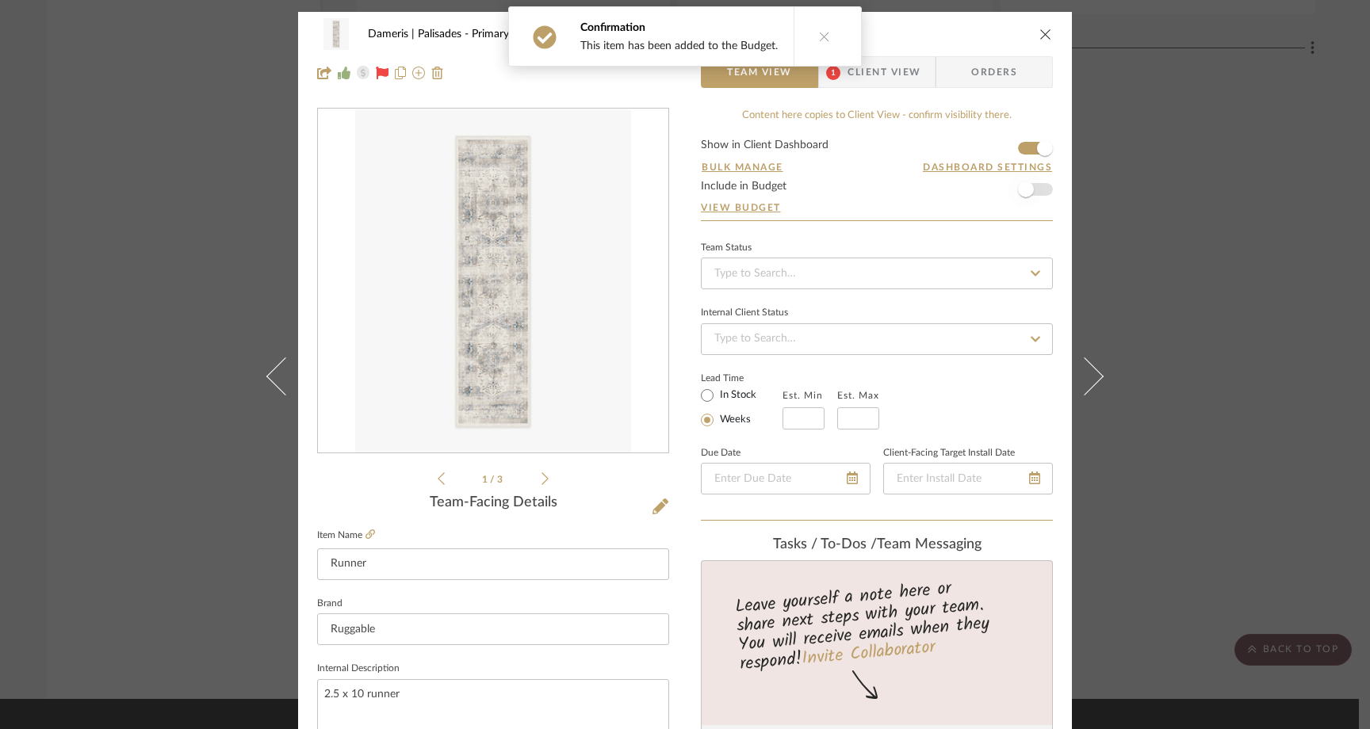
click at [1035, 190] on span "button" at bounding box center [1026, 189] width 35 height 35
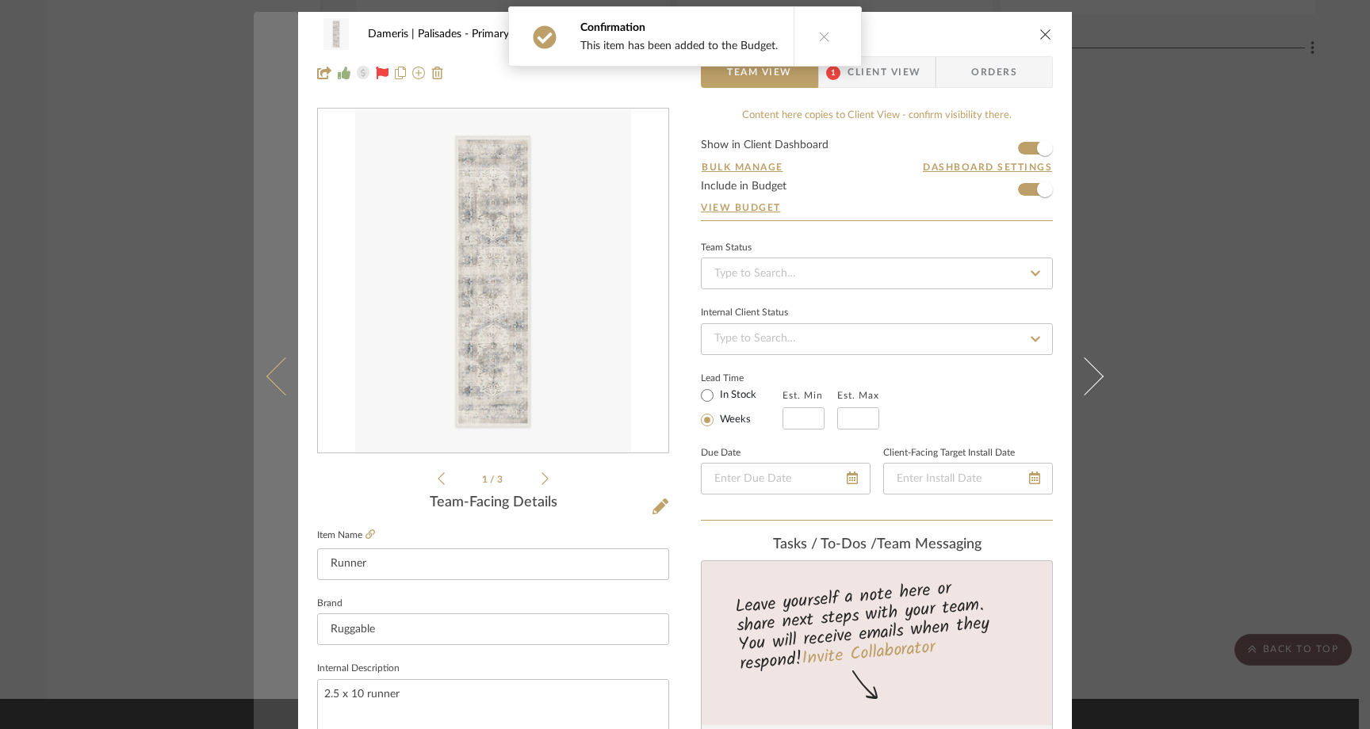
click at [266, 382] on icon at bounding box center [285, 377] width 38 height 38
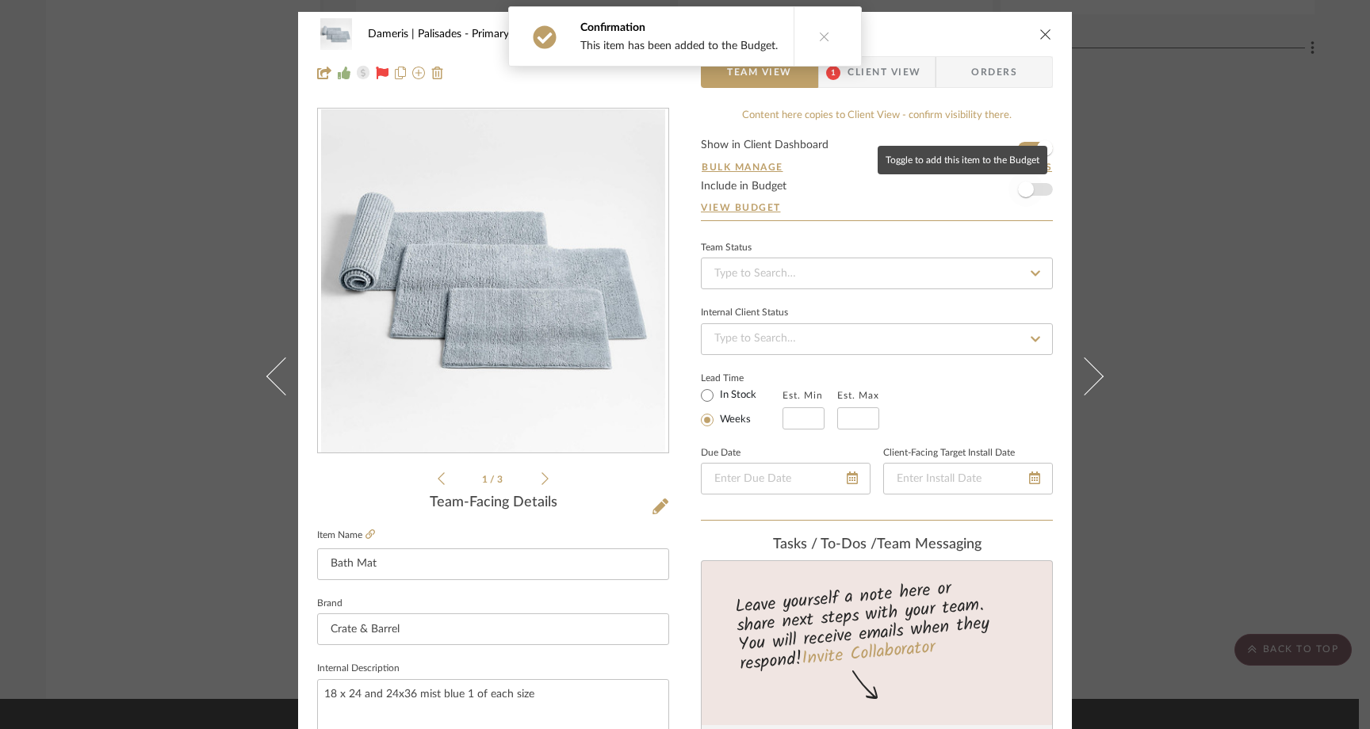
click at [1018, 193] on span "button" at bounding box center [1026, 190] width 16 height 16
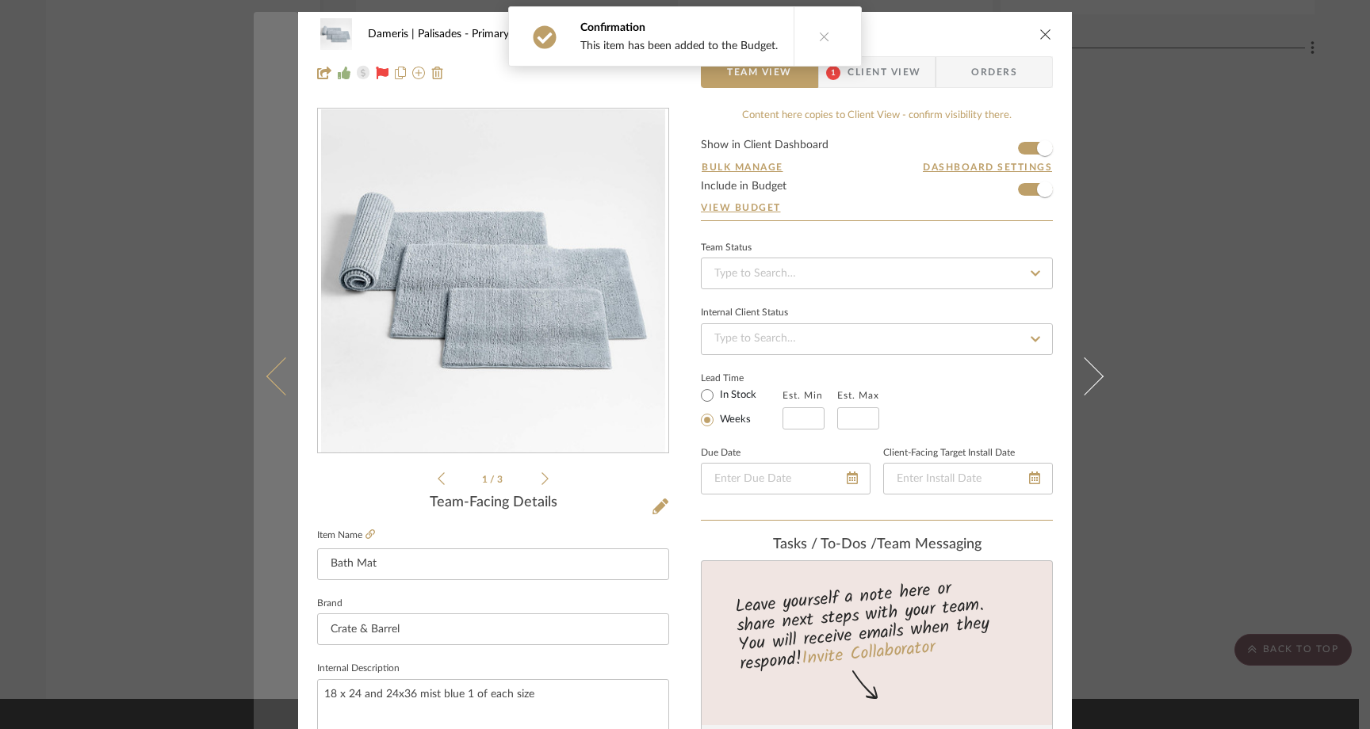
click at [266, 374] on icon at bounding box center [285, 377] width 38 height 38
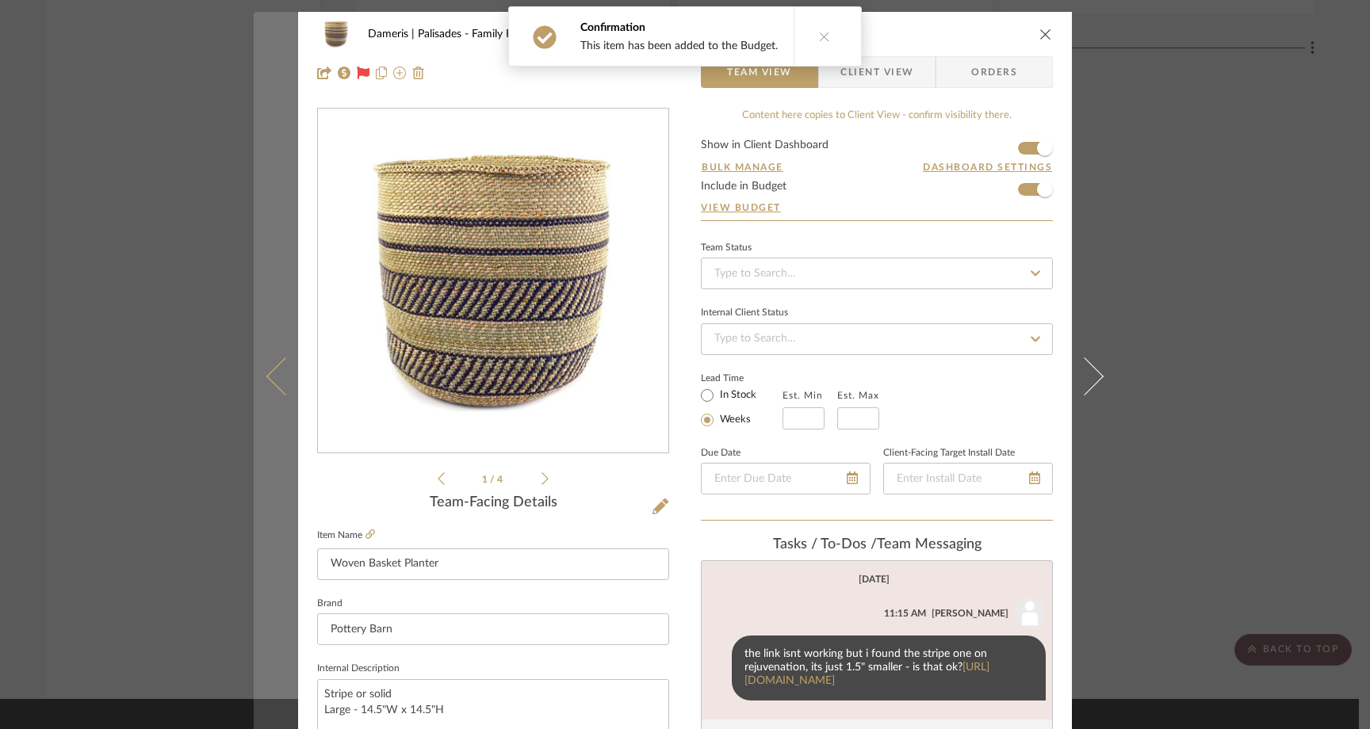
click at [267, 373] on icon at bounding box center [285, 377] width 38 height 38
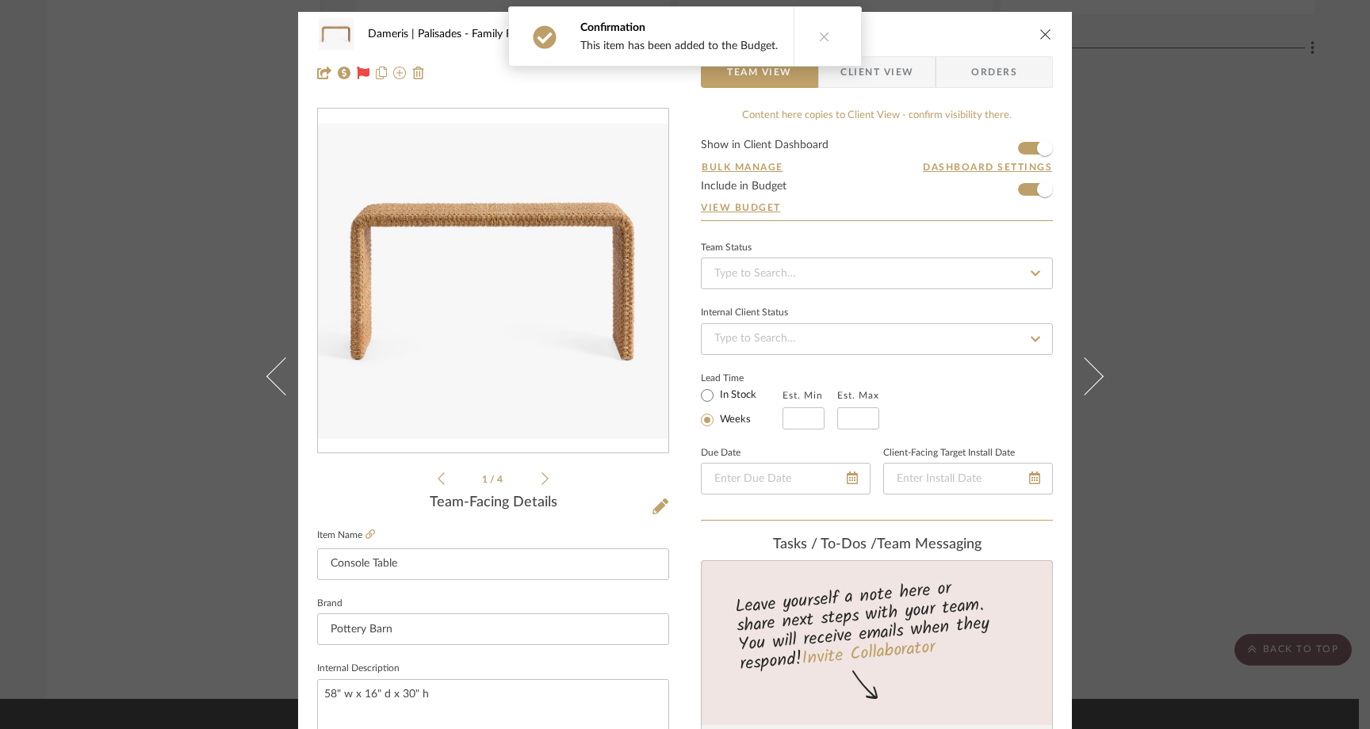
click at [267, 373] on icon at bounding box center [285, 377] width 38 height 38
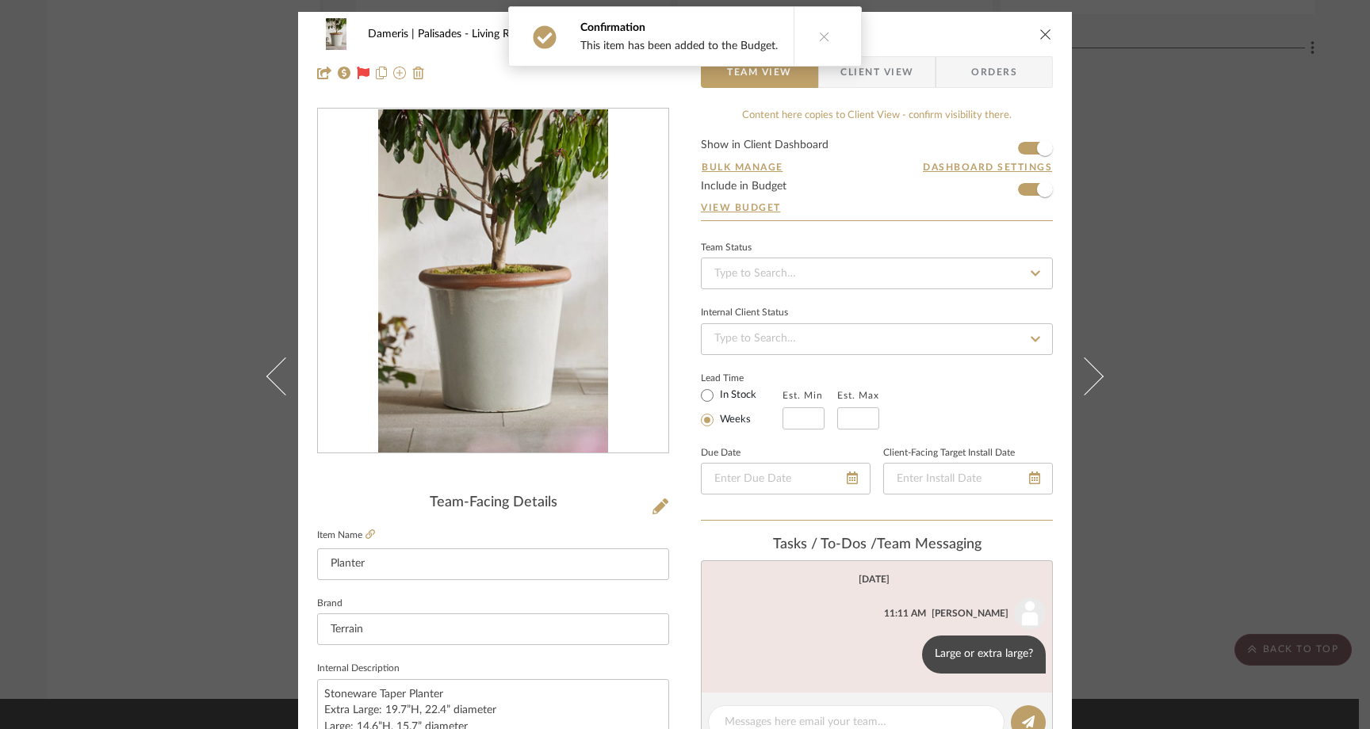
click at [267, 373] on icon at bounding box center [285, 377] width 38 height 38
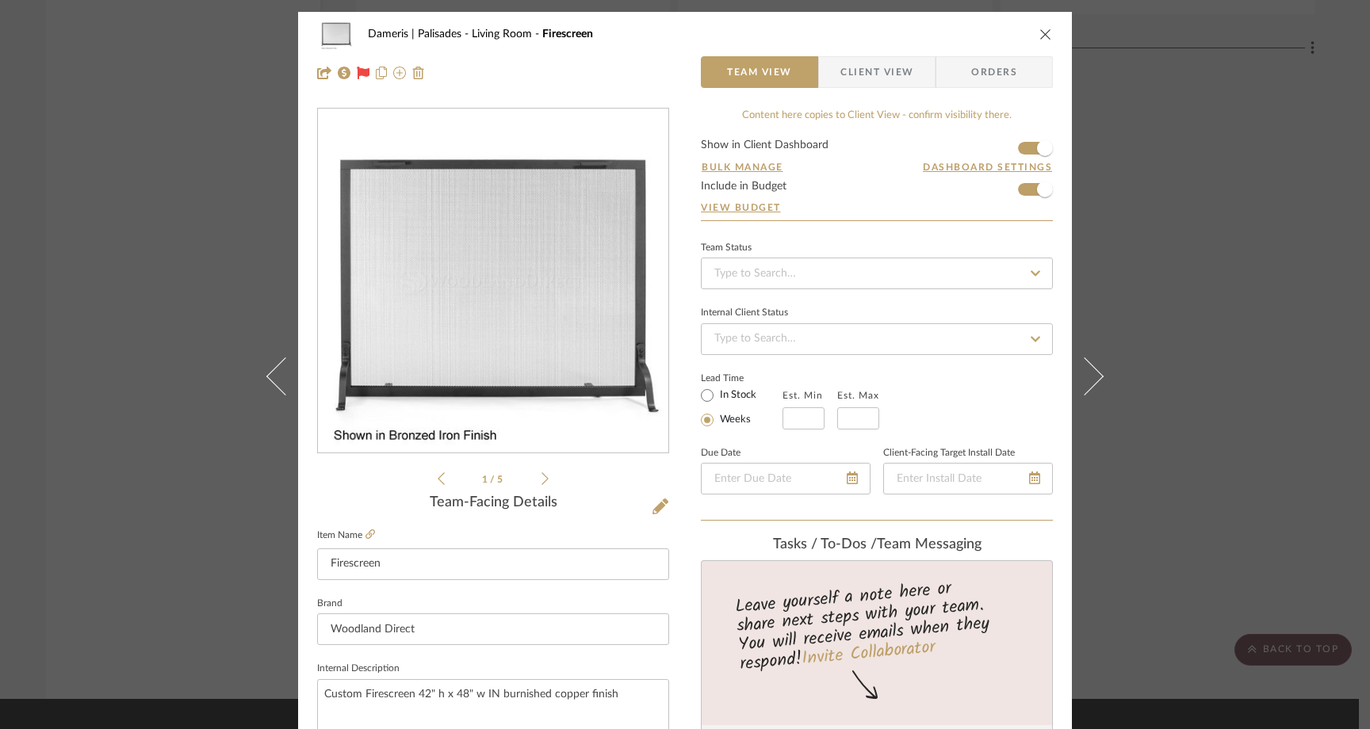
click at [267, 373] on icon at bounding box center [285, 377] width 38 height 38
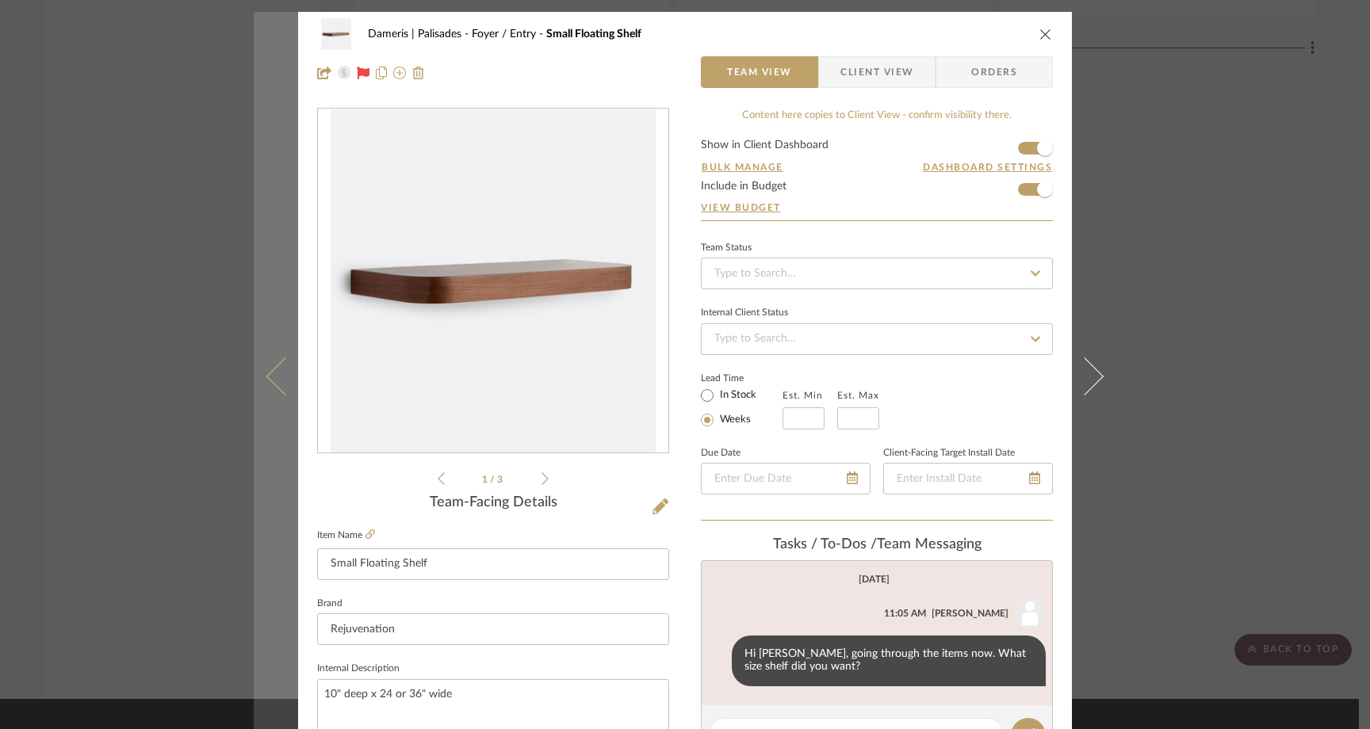
click at [267, 373] on icon at bounding box center [285, 377] width 38 height 38
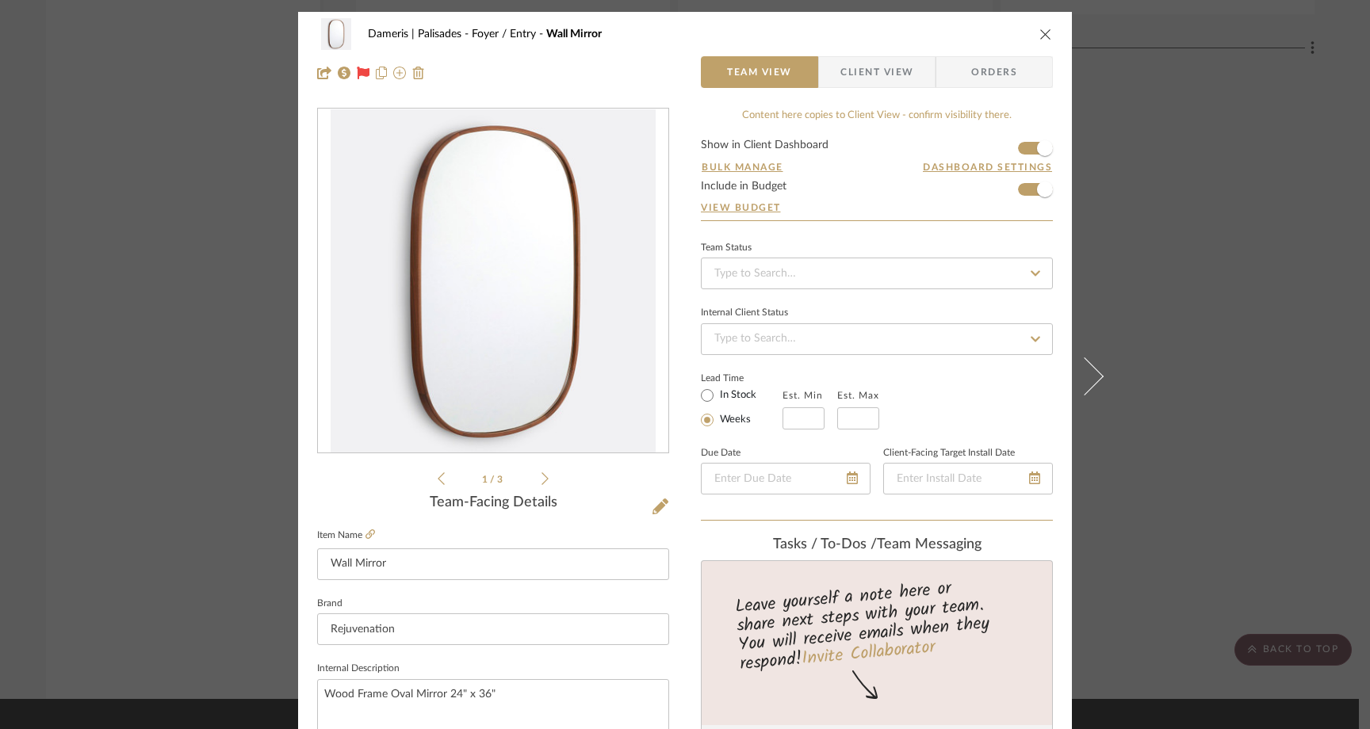
click at [166, 366] on div "Dameris | Palisades Foyer / Entry Wall Mirror Team View Client View Orders 1 / …" at bounding box center [685, 364] width 1370 height 729
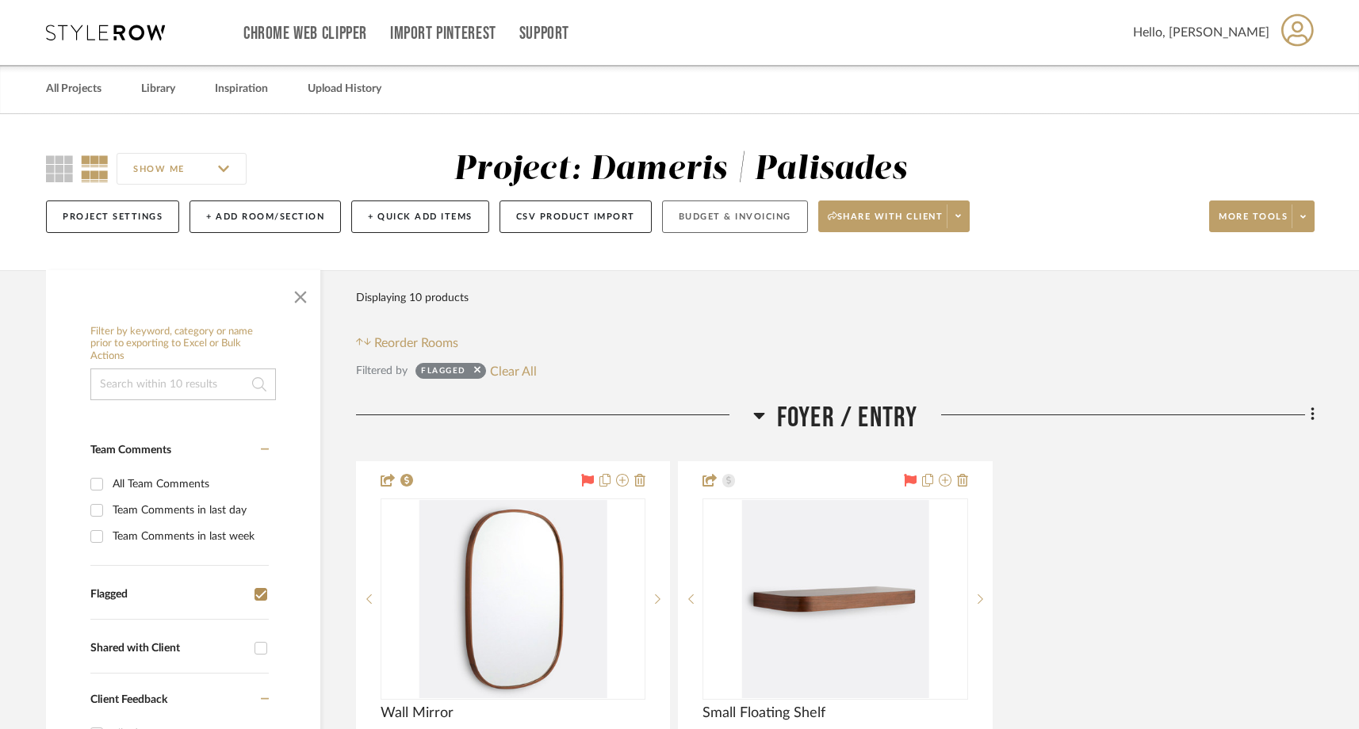
click at [750, 215] on button "Budget & Invoicing" at bounding box center [735, 217] width 146 height 33
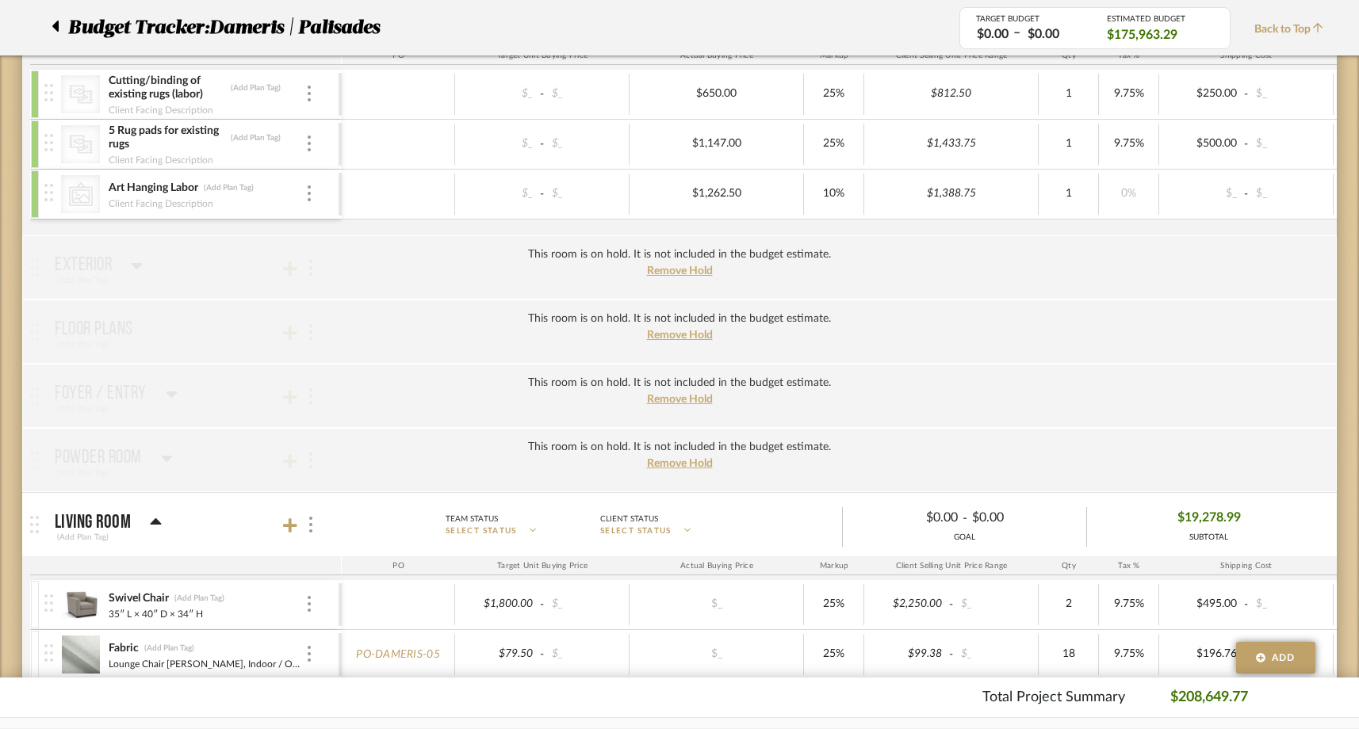
scroll to position [335, 0]
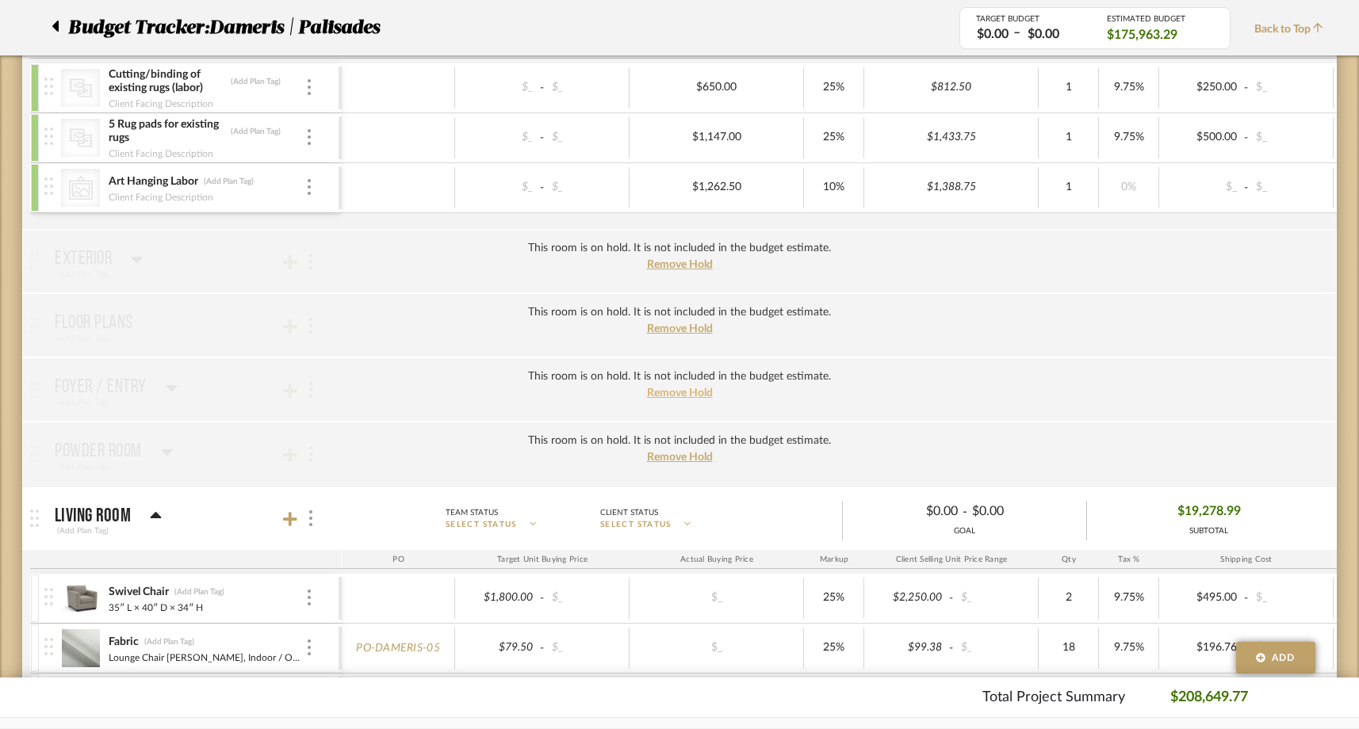
click at [683, 391] on span "Remove Hold" at bounding box center [680, 393] width 66 height 11
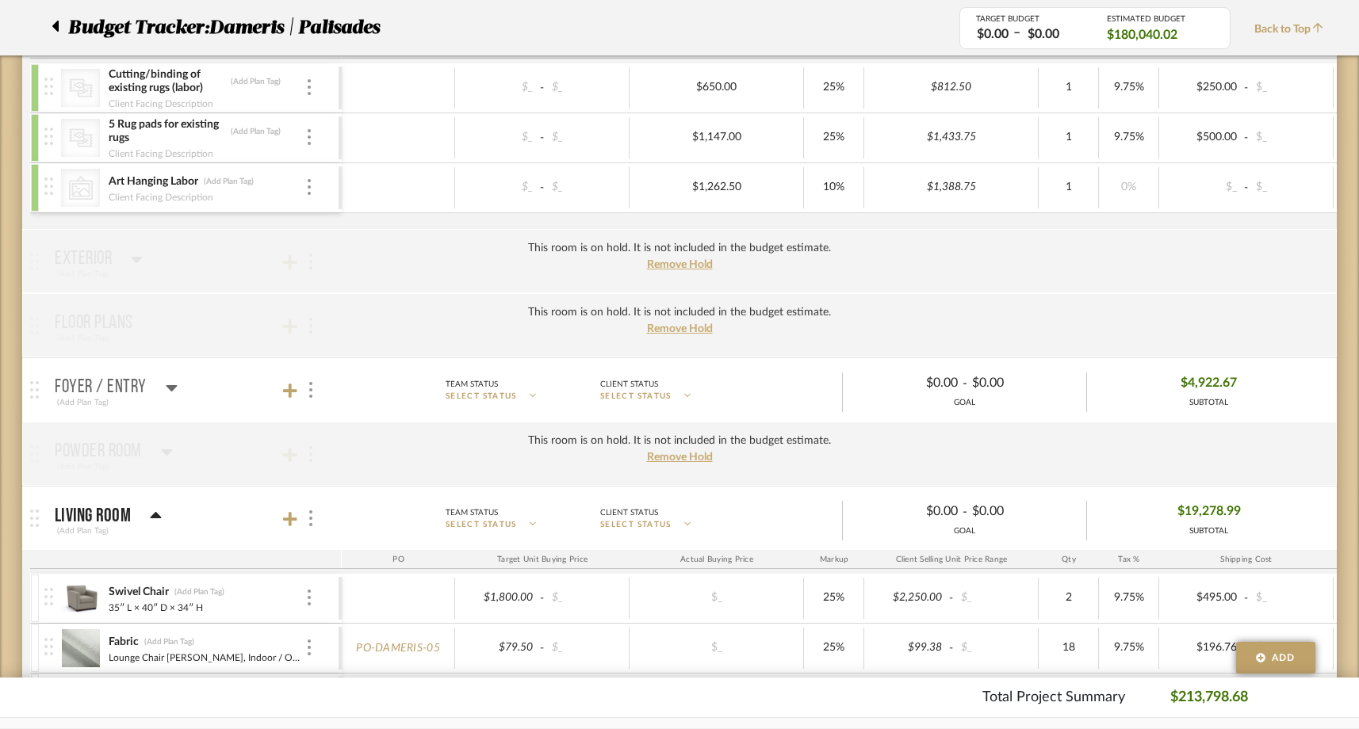
click at [170, 393] on icon at bounding box center [172, 387] width 12 height 19
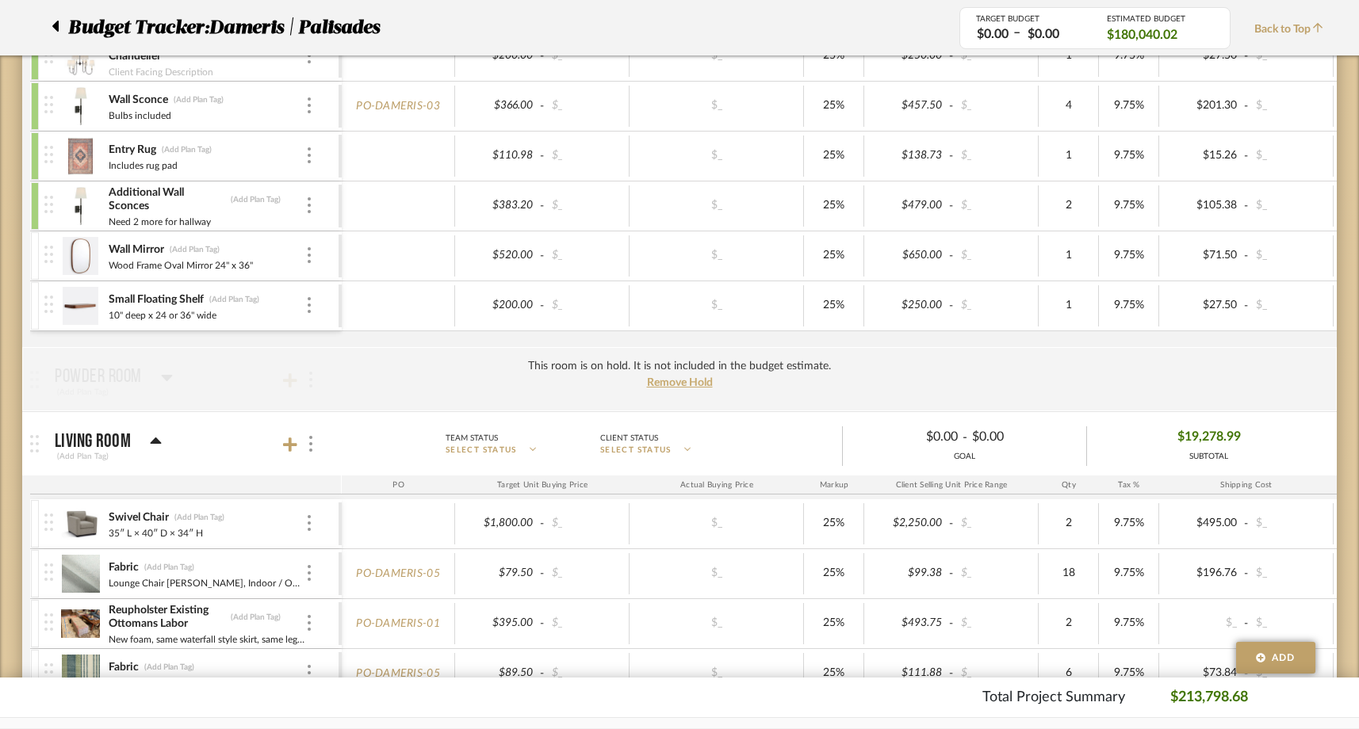
scroll to position [715, 0]
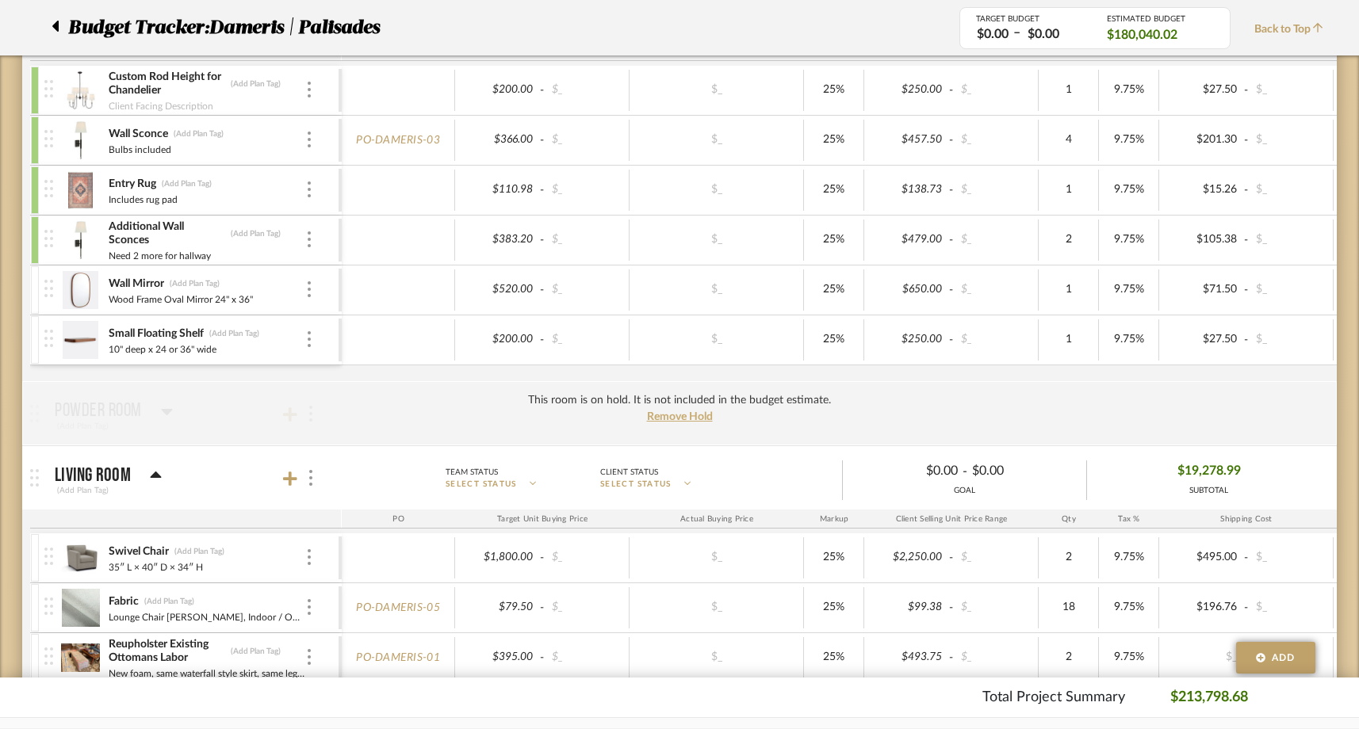
click at [33, 292] on div at bounding box center [35, 290] width 8 height 48
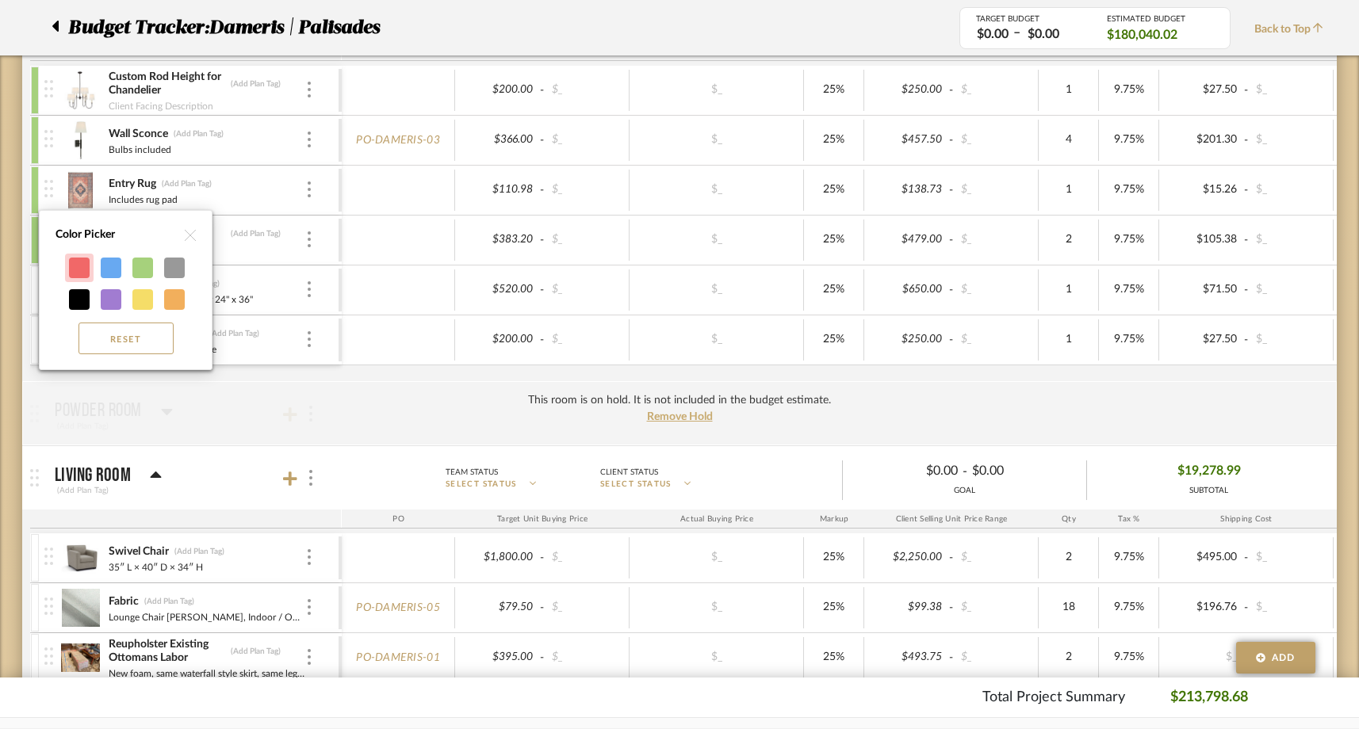
click at [78, 266] on div at bounding box center [79, 268] width 21 height 21
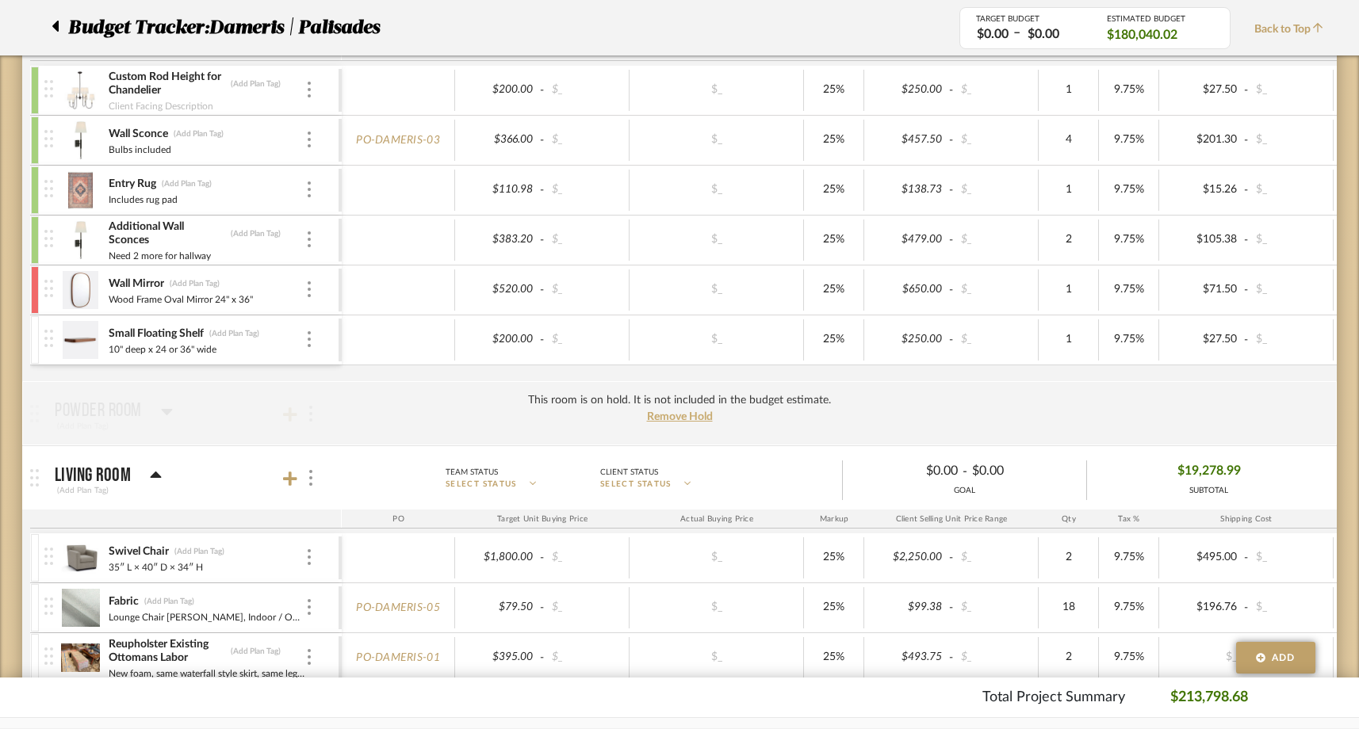
click at [36, 335] on div at bounding box center [35, 340] width 8 height 48
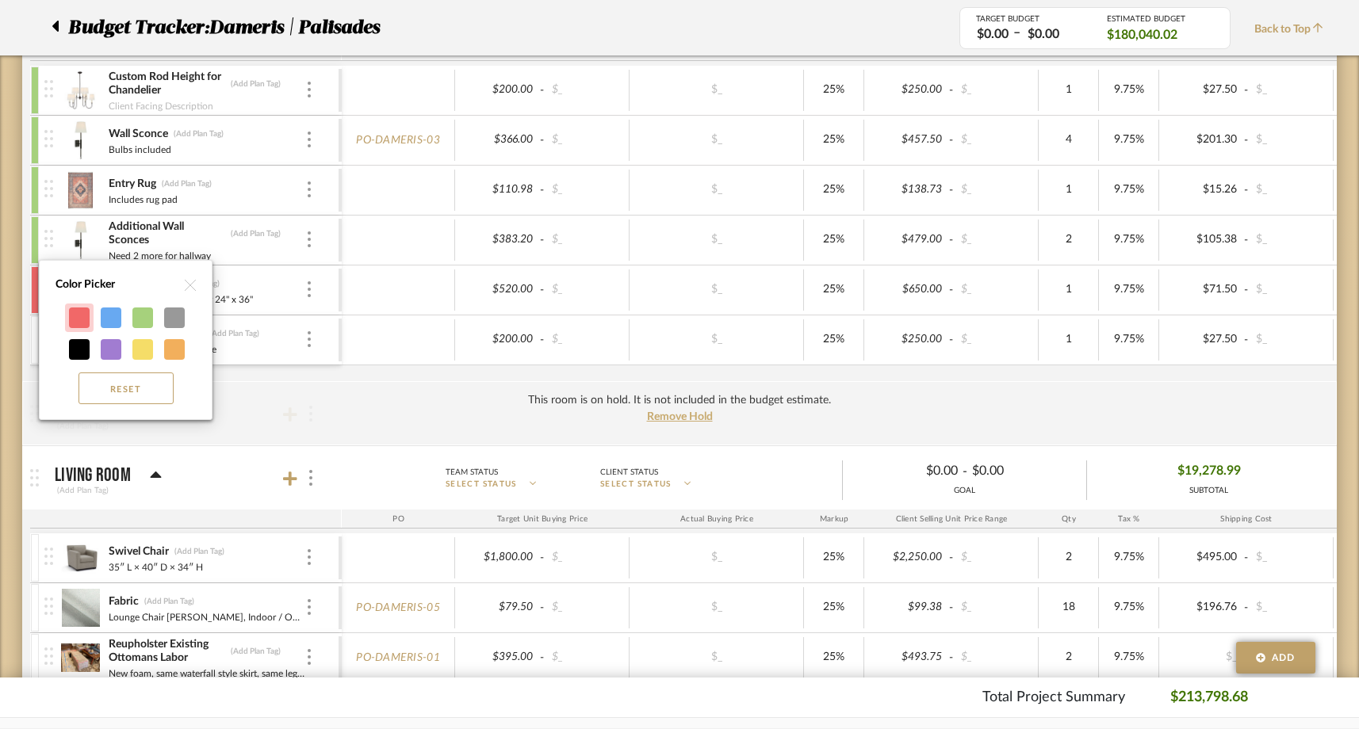
click at [79, 323] on div at bounding box center [79, 318] width 21 height 21
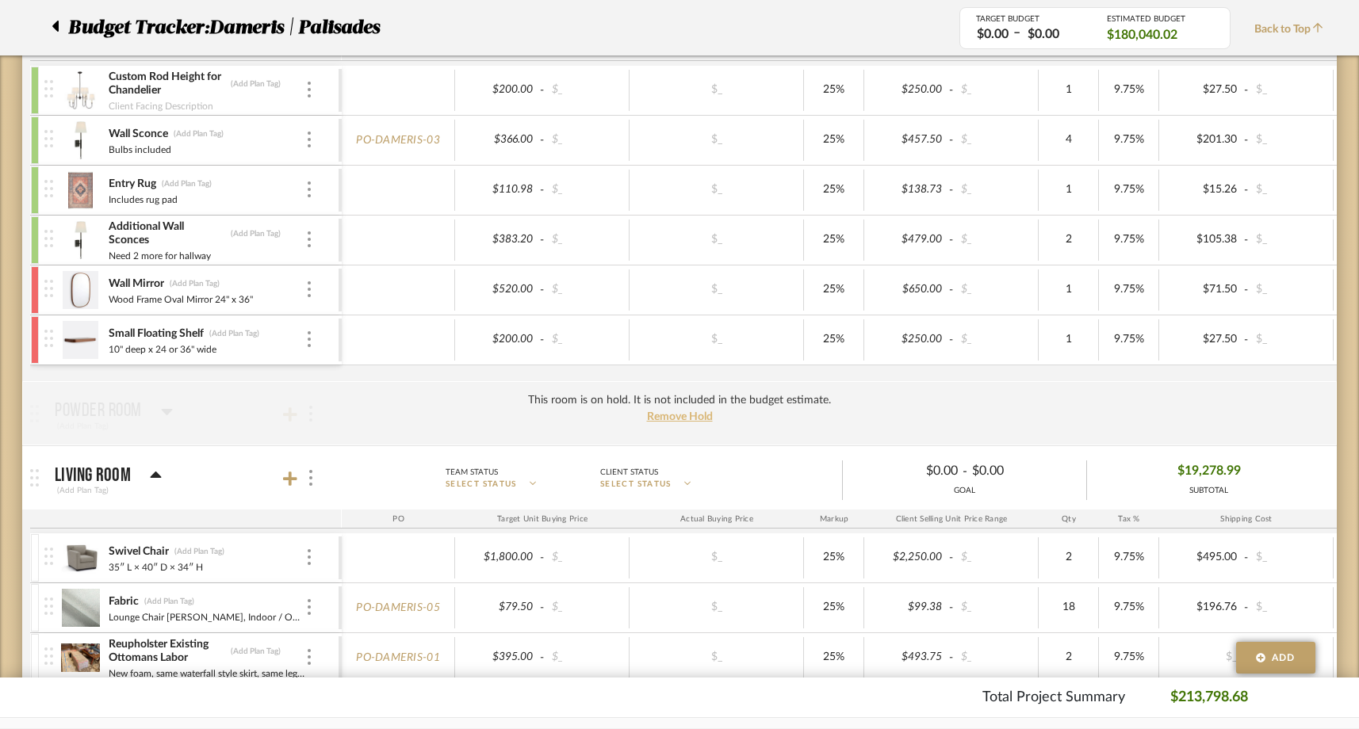
click at [649, 418] on span "Remove Hold" at bounding box center [680, 417] width 66 height 11
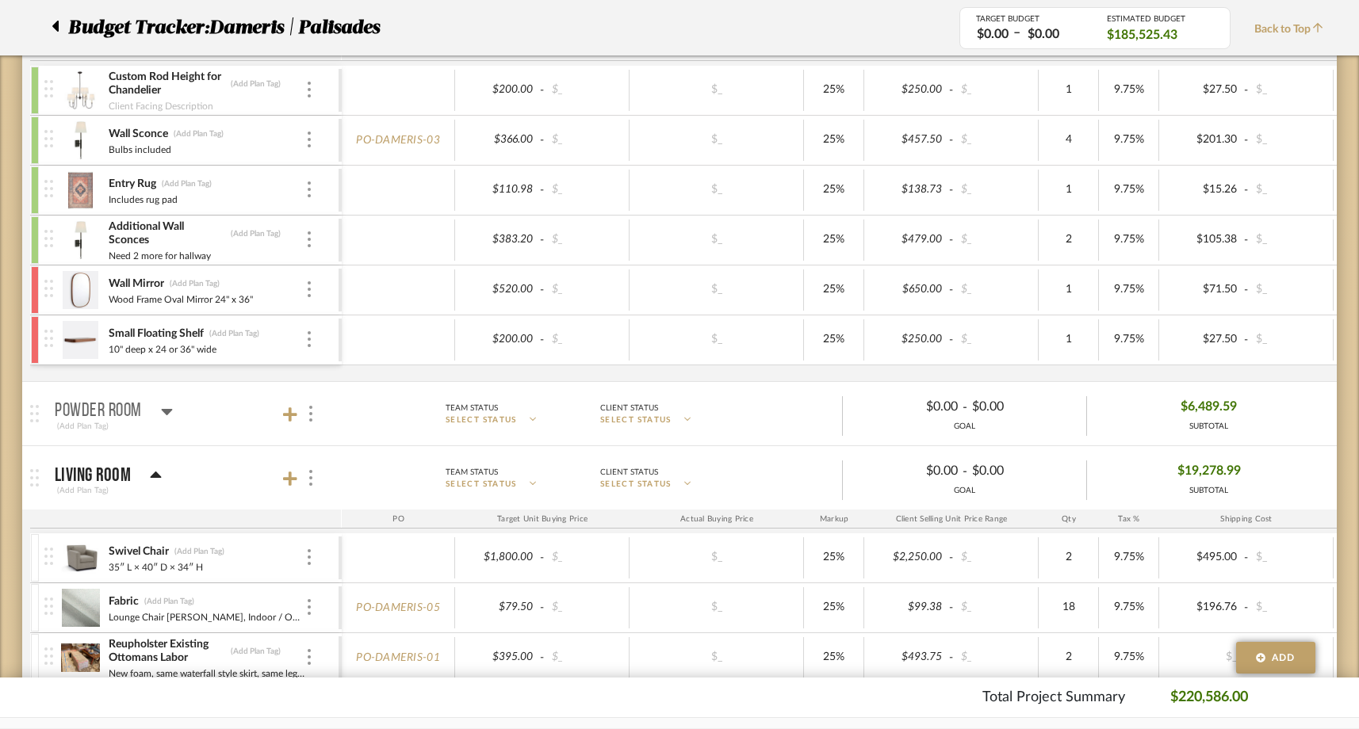
click at [159, 412] on div "Powder Room" at bounding box center [114, 411] width 118 height 19
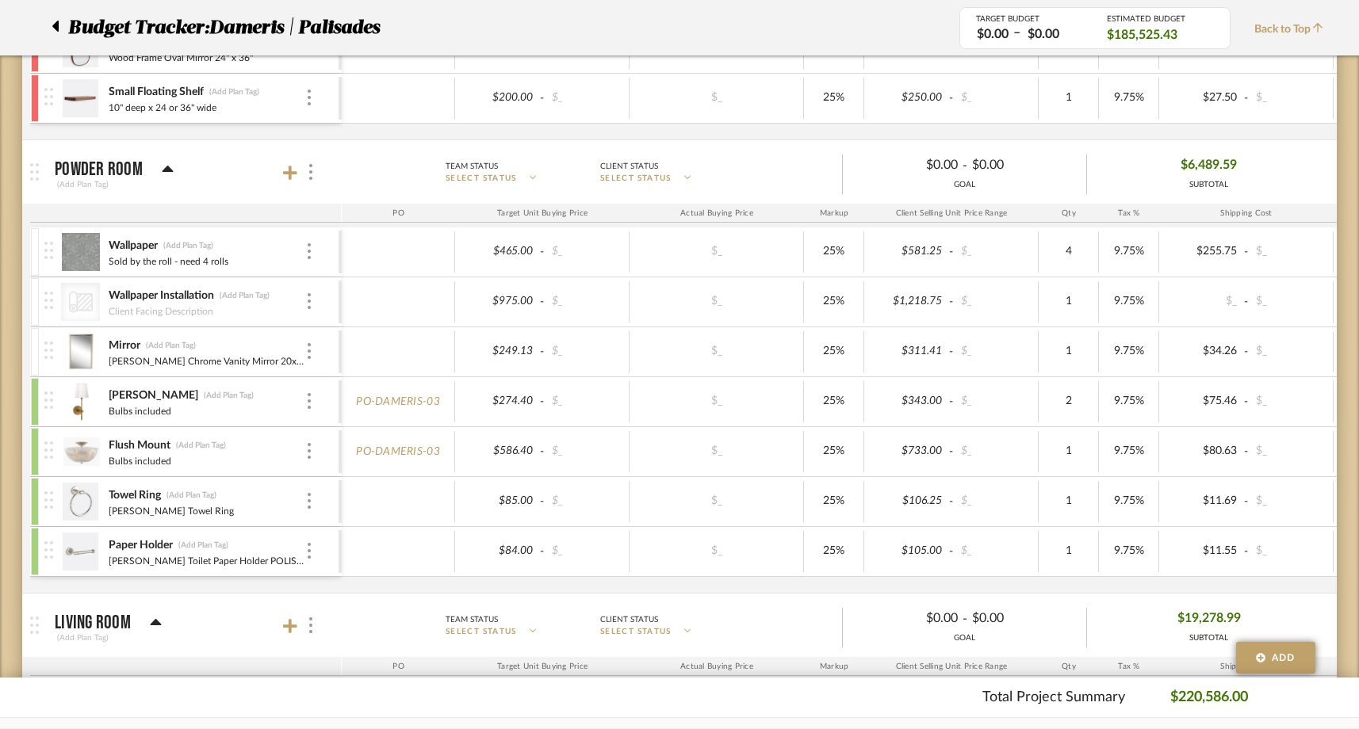
scroll to position [947, 0]
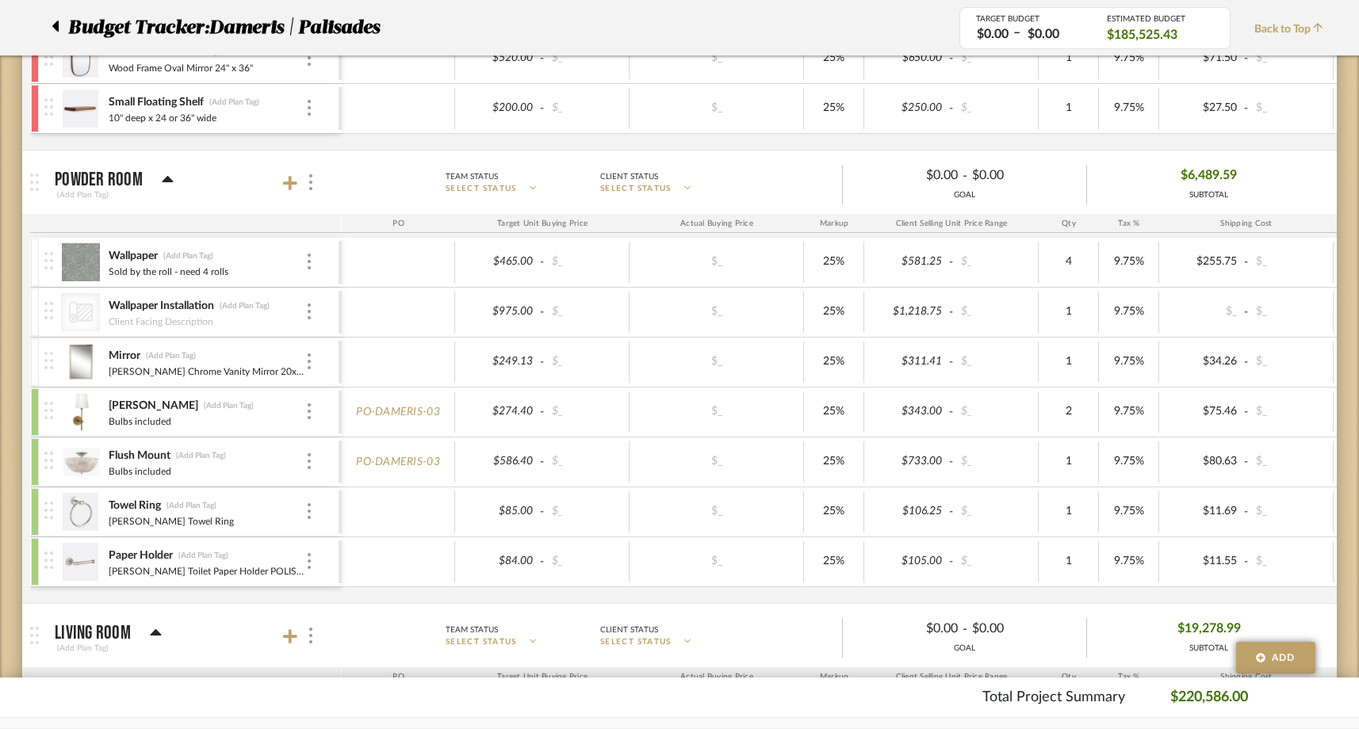
click at [167, 176] on icon at bounding box center [168, 179] width 12 height 19
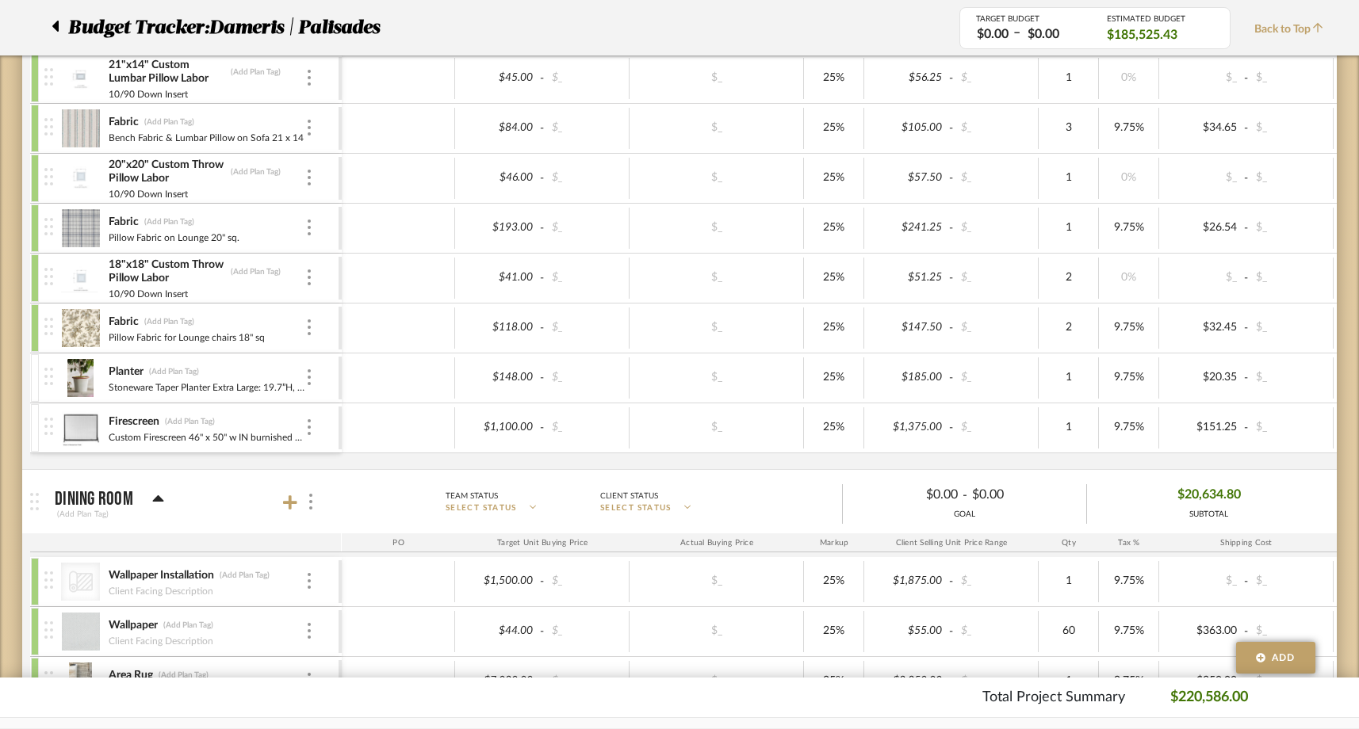
scroll to position [1851, 0]
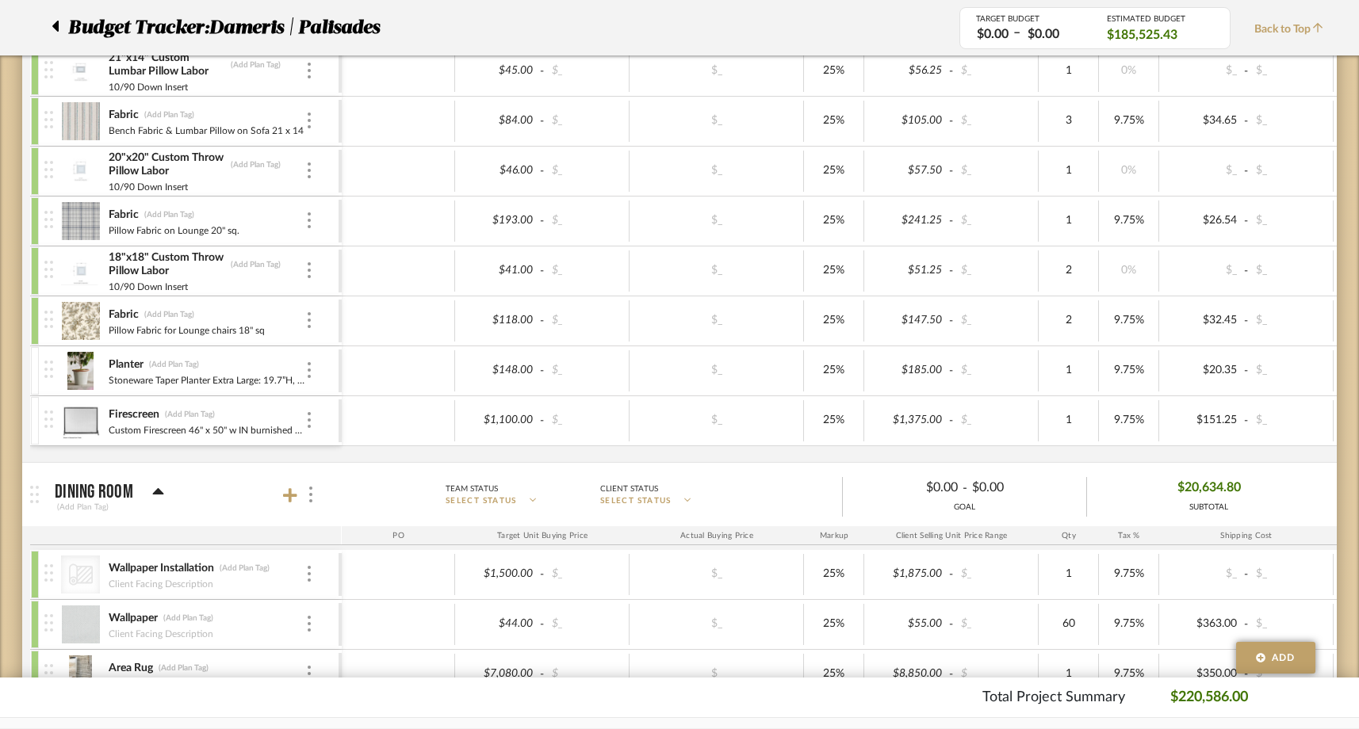
click at [36, 357] on div at bounding box center [35, 371] width 8 height 48
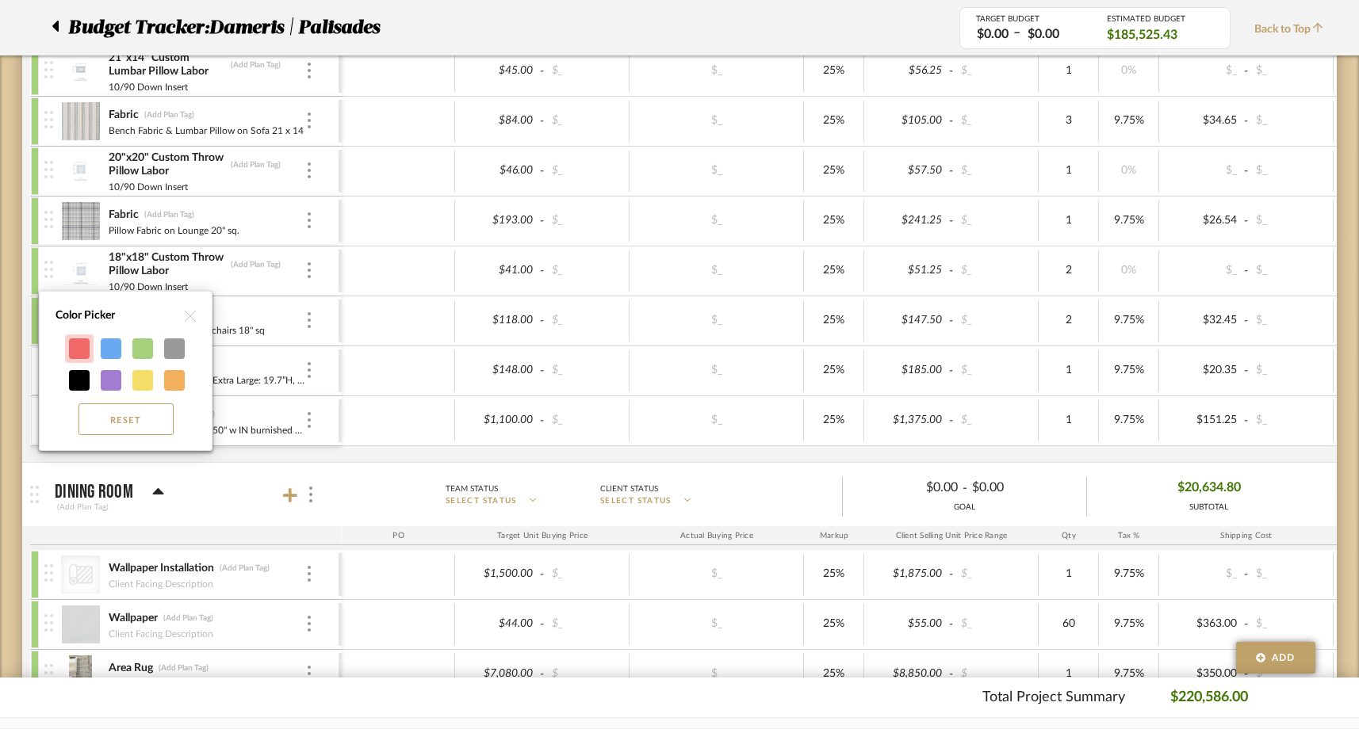
click at [72, 350] on div at bounding box center [79, 349] width 21 height 21
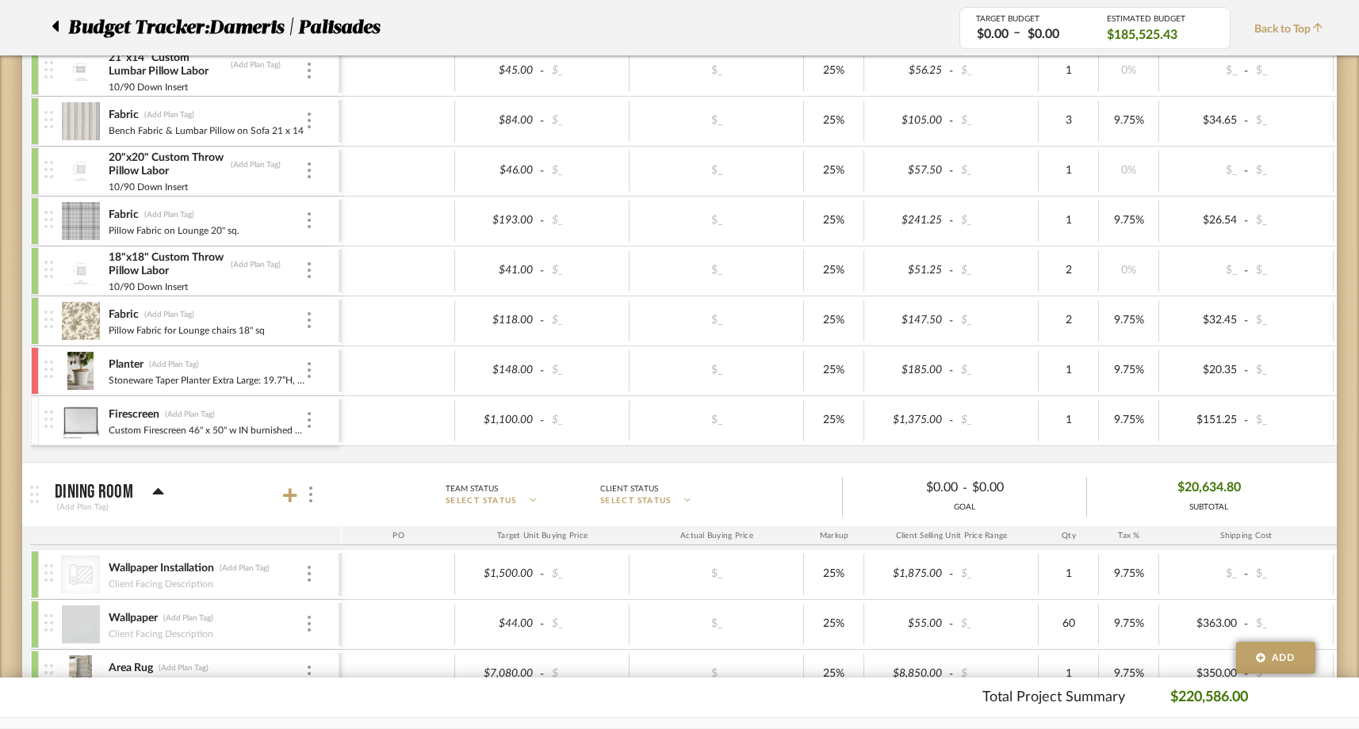
click at [32, 419] on div at bounding box center [35, 421] width 8 height 48
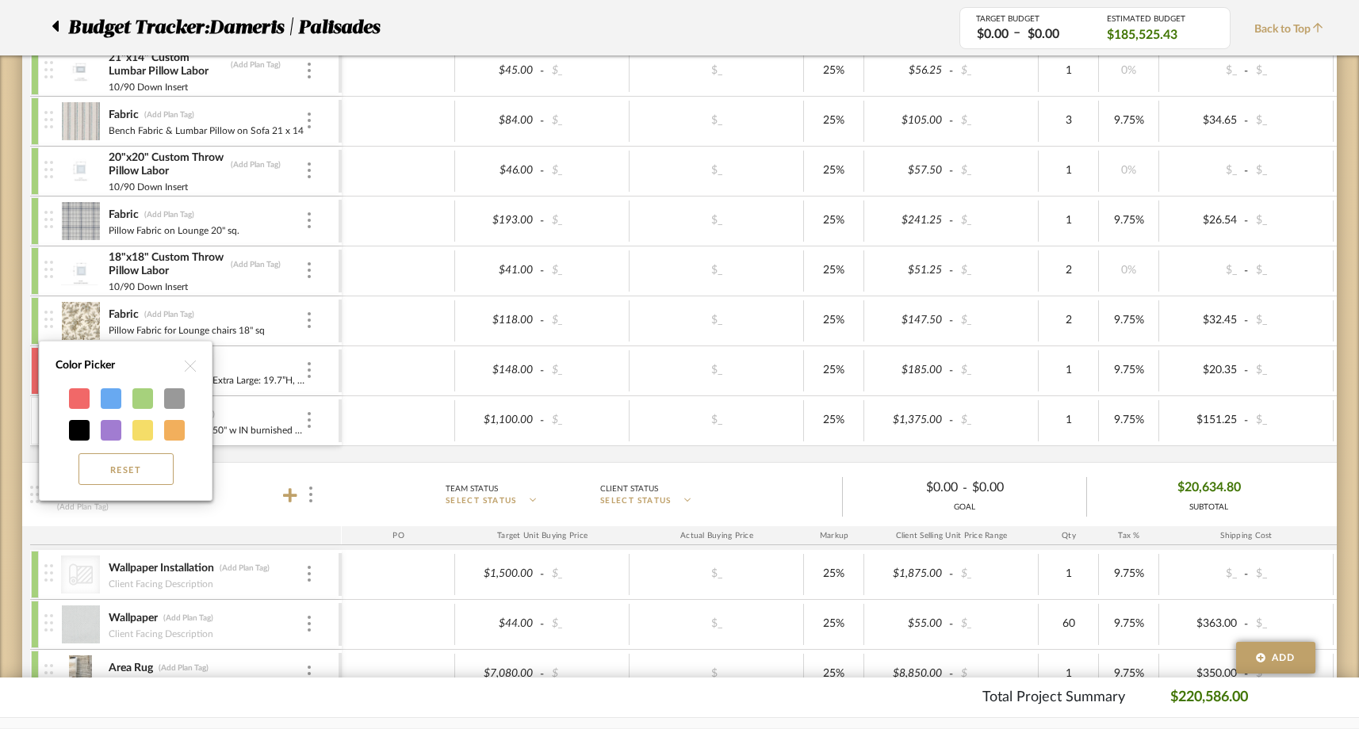
click at [76, 397] on div at bounding box center [79, 399] width 21 height 21
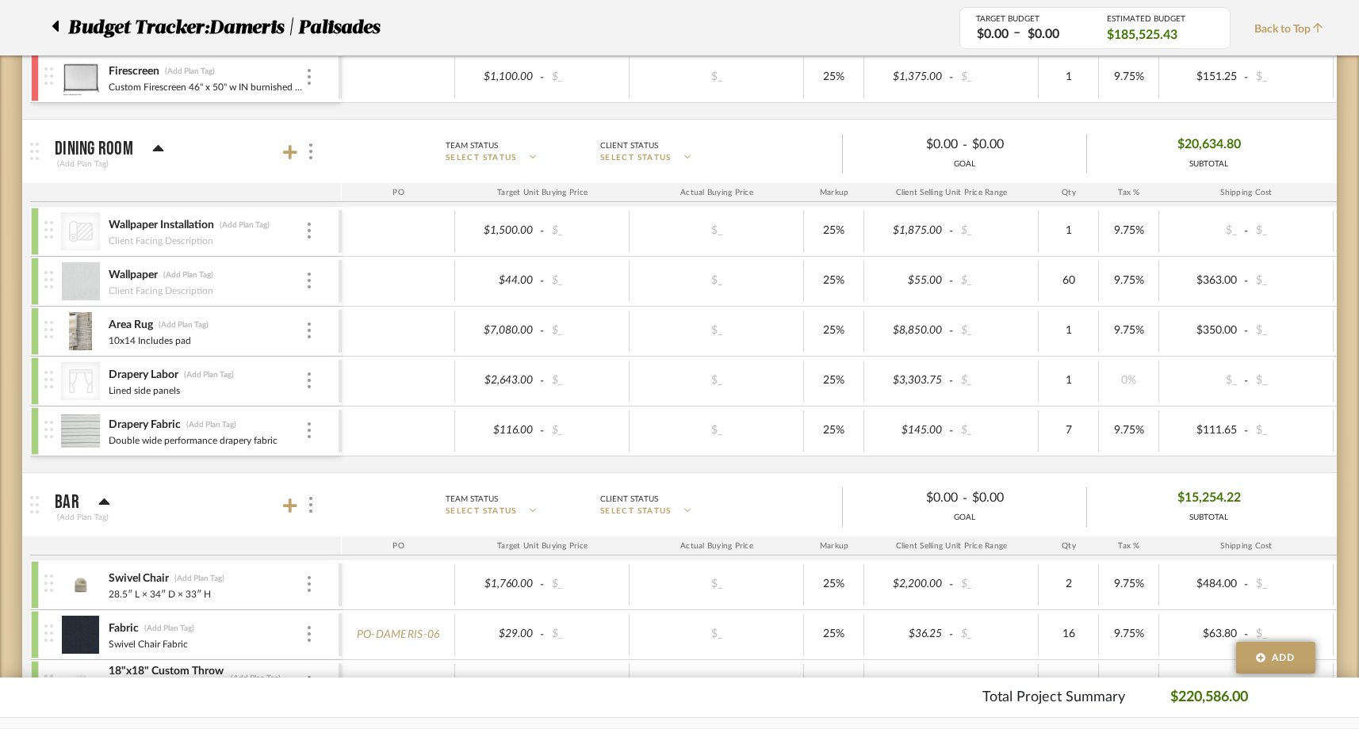
scroll to position [2158, 0]
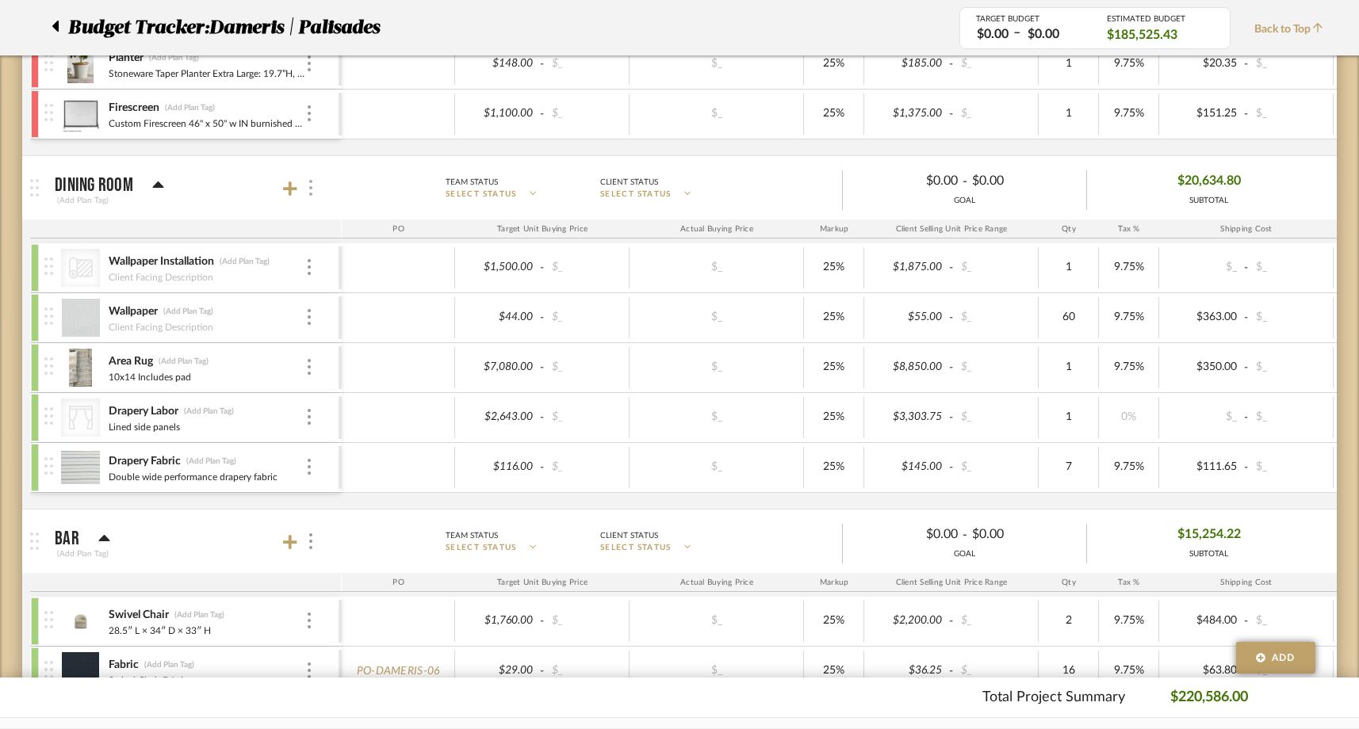
click at [310, 188] on img at bounding box center [310, 188] width 3 height 16
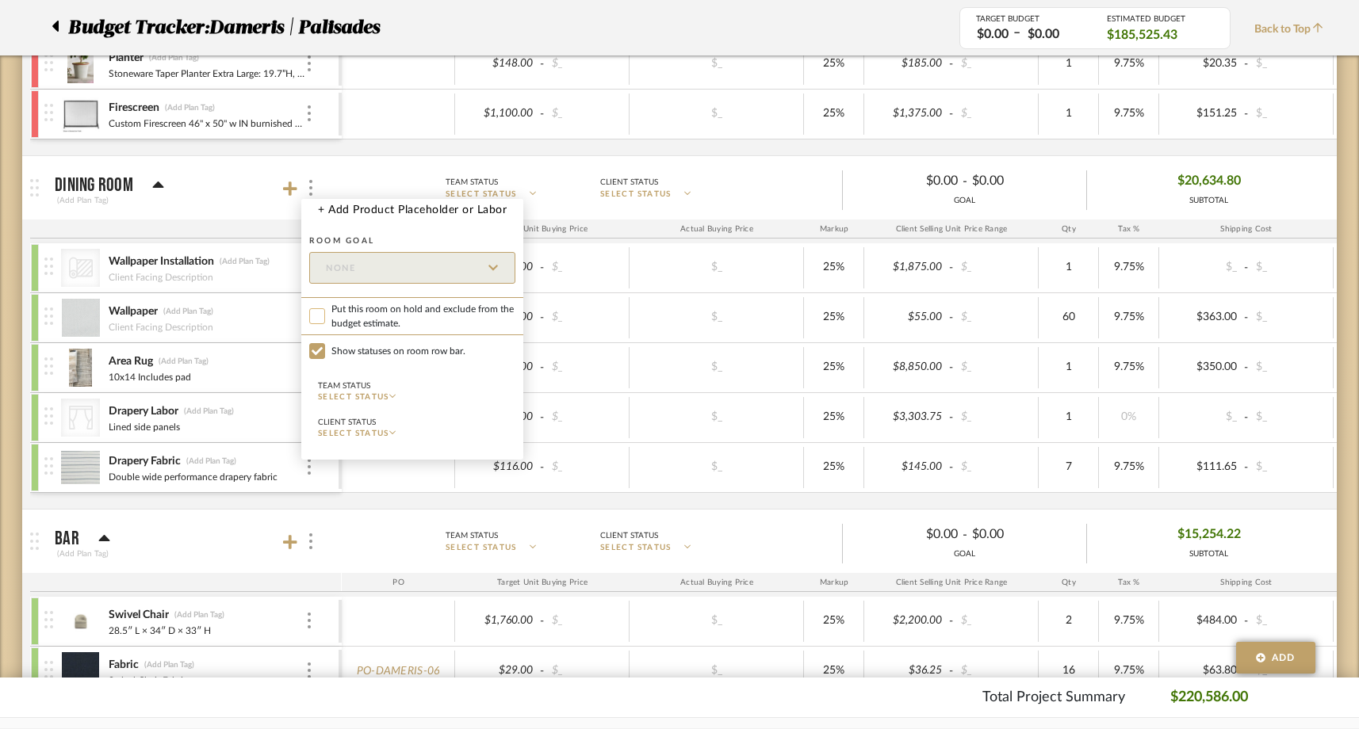
click at [317, 320] on input "Put this room on hold and exclude from the budget estimate." at bounding box center [317, 316] width 16 height 16
checkbox input "true"
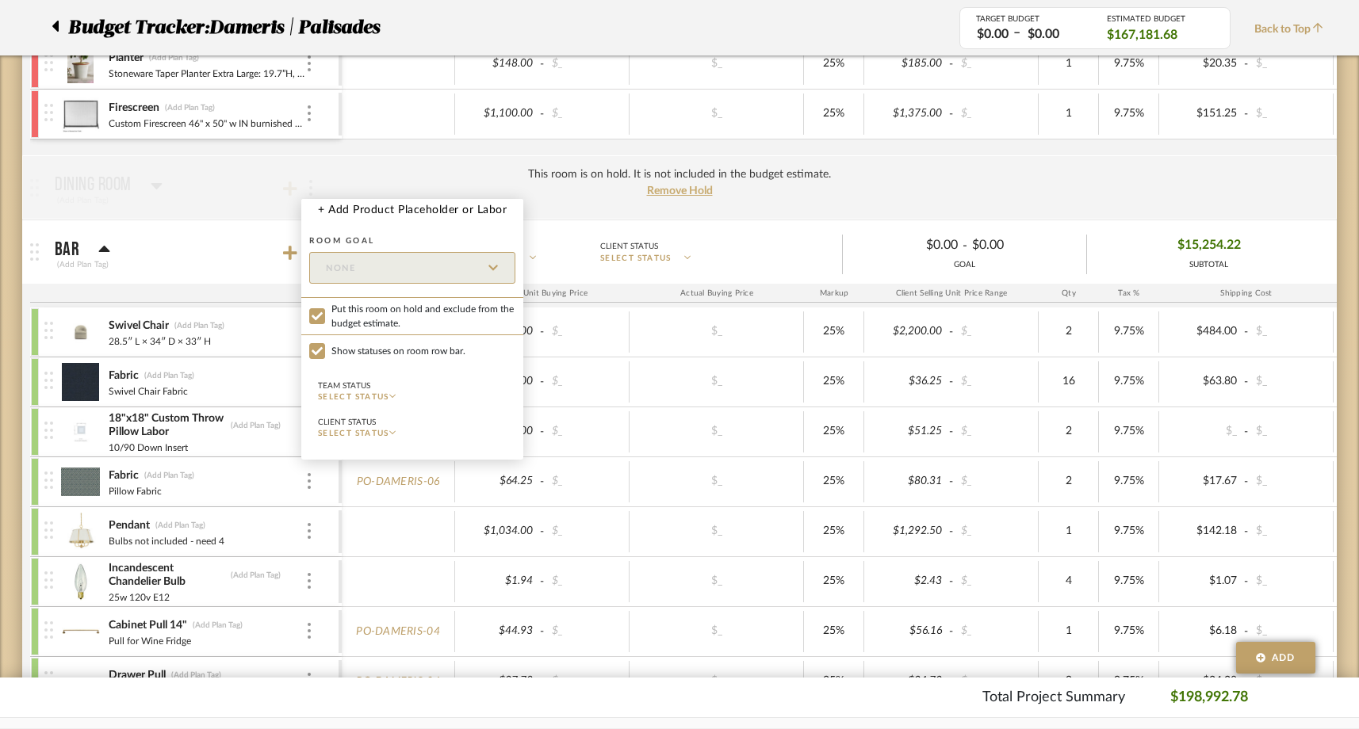
click at [222, 258] on div at bounding box center [679, 364] width 1359 height 729
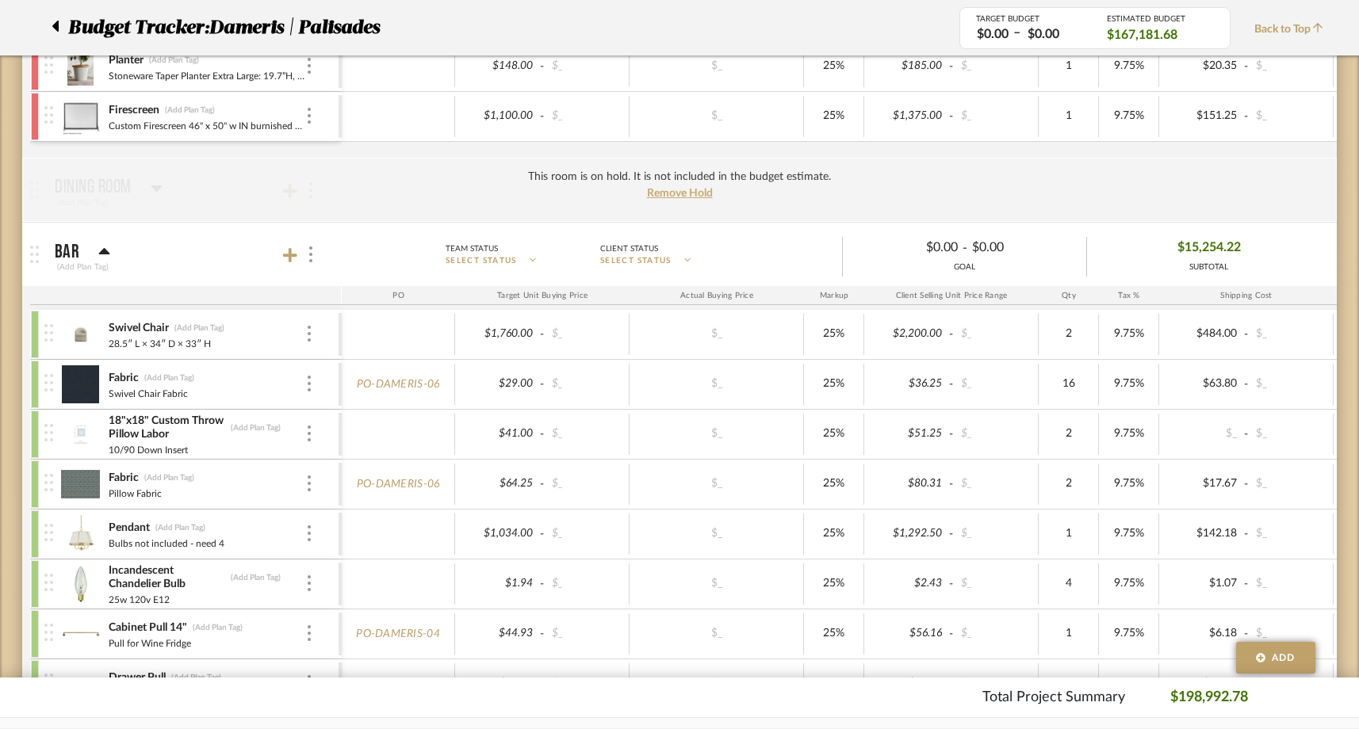
scroll to position [2148, 0]
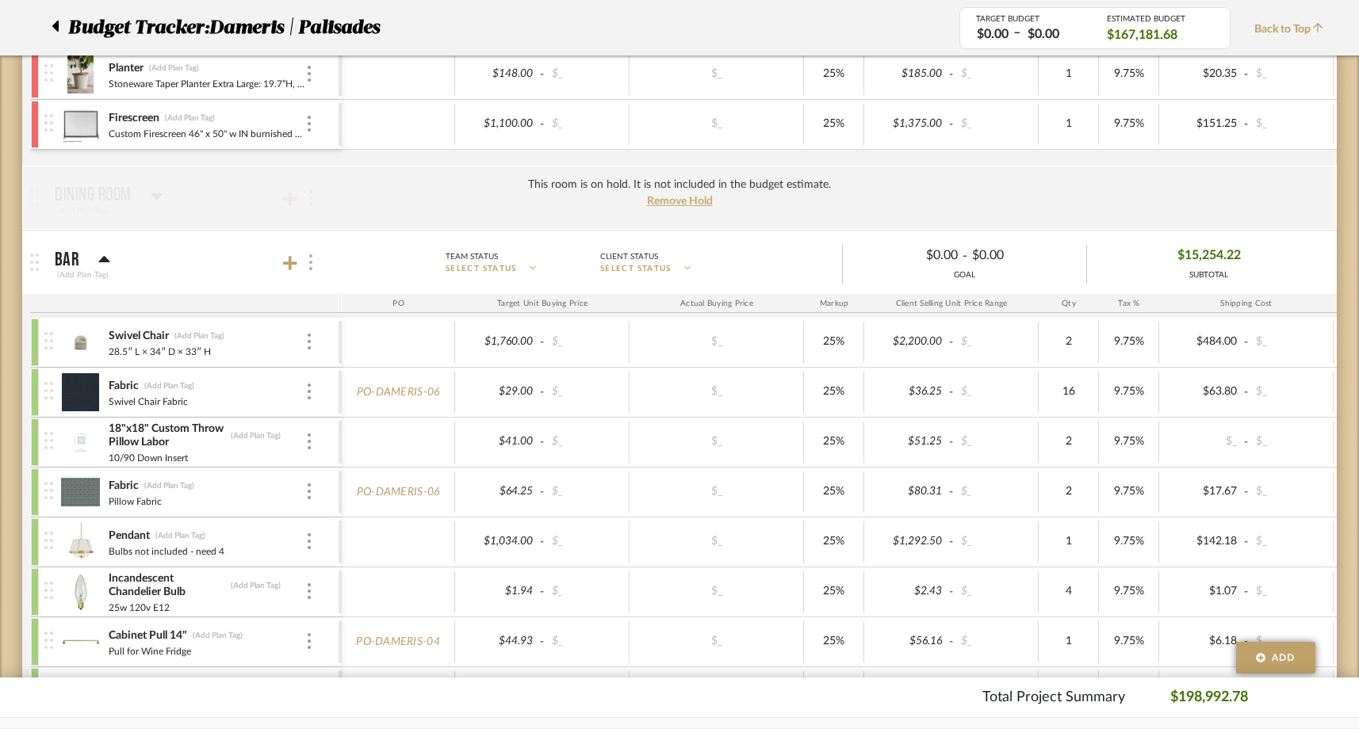
click at [308, 265] on div at bounding box center [309, 262] width 17 height 21
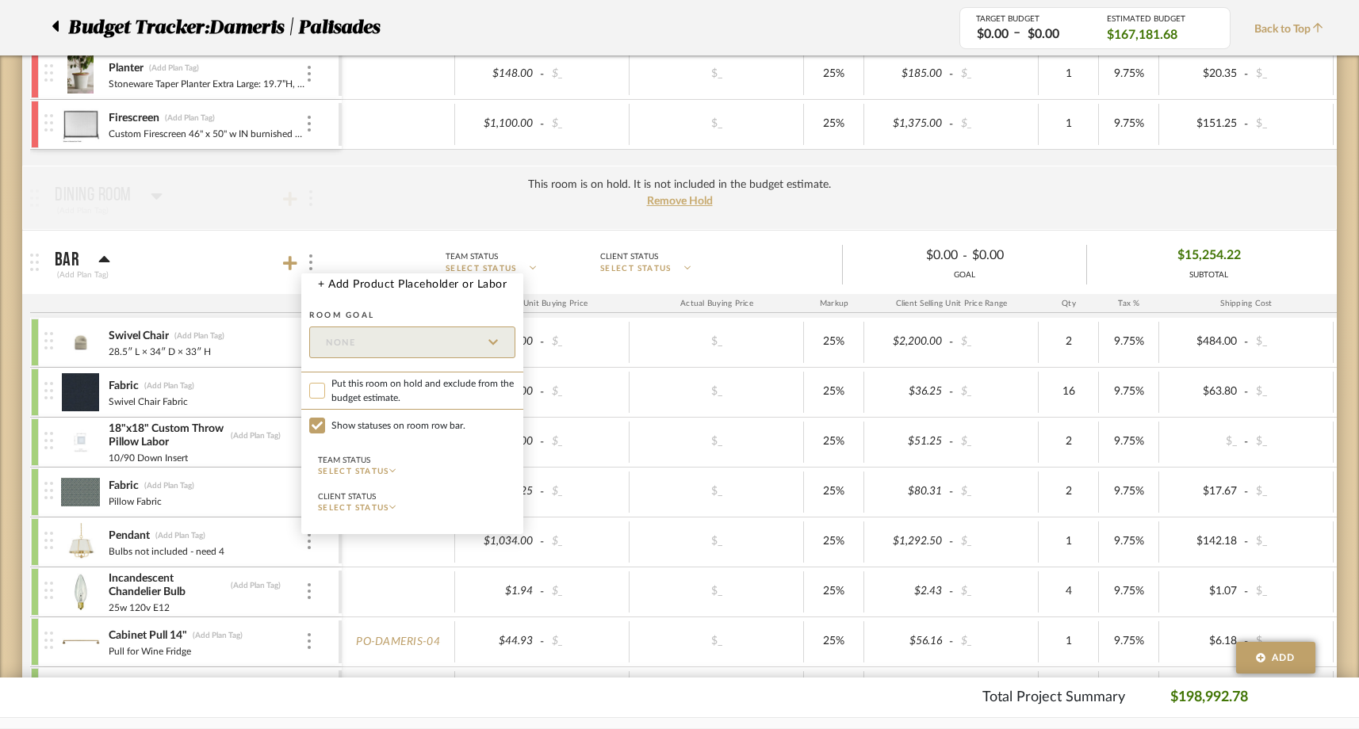
click at [316, 395] on input "Put this room on hold and exclude from the budget estimate." at bounding box center [317, 391] width 16 height 16
checkbox input "true"
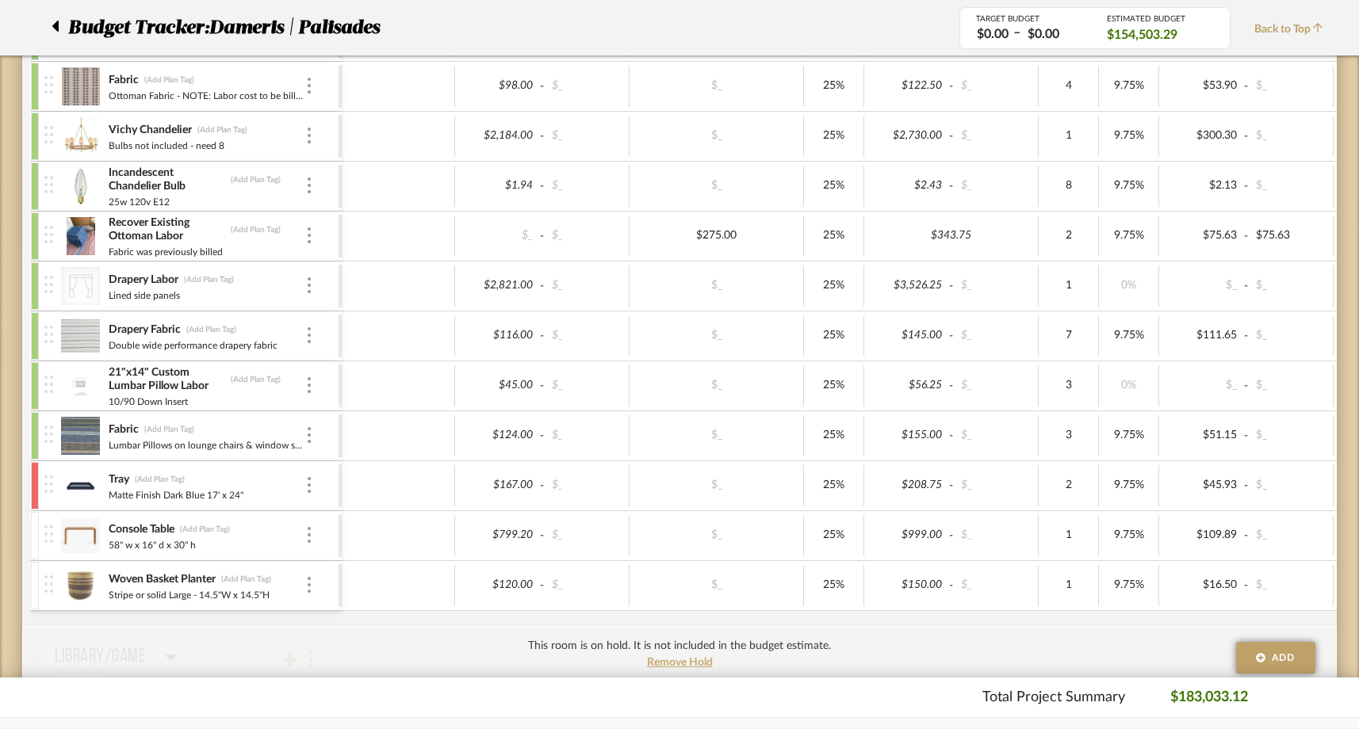
scroll to position [3299, 0]
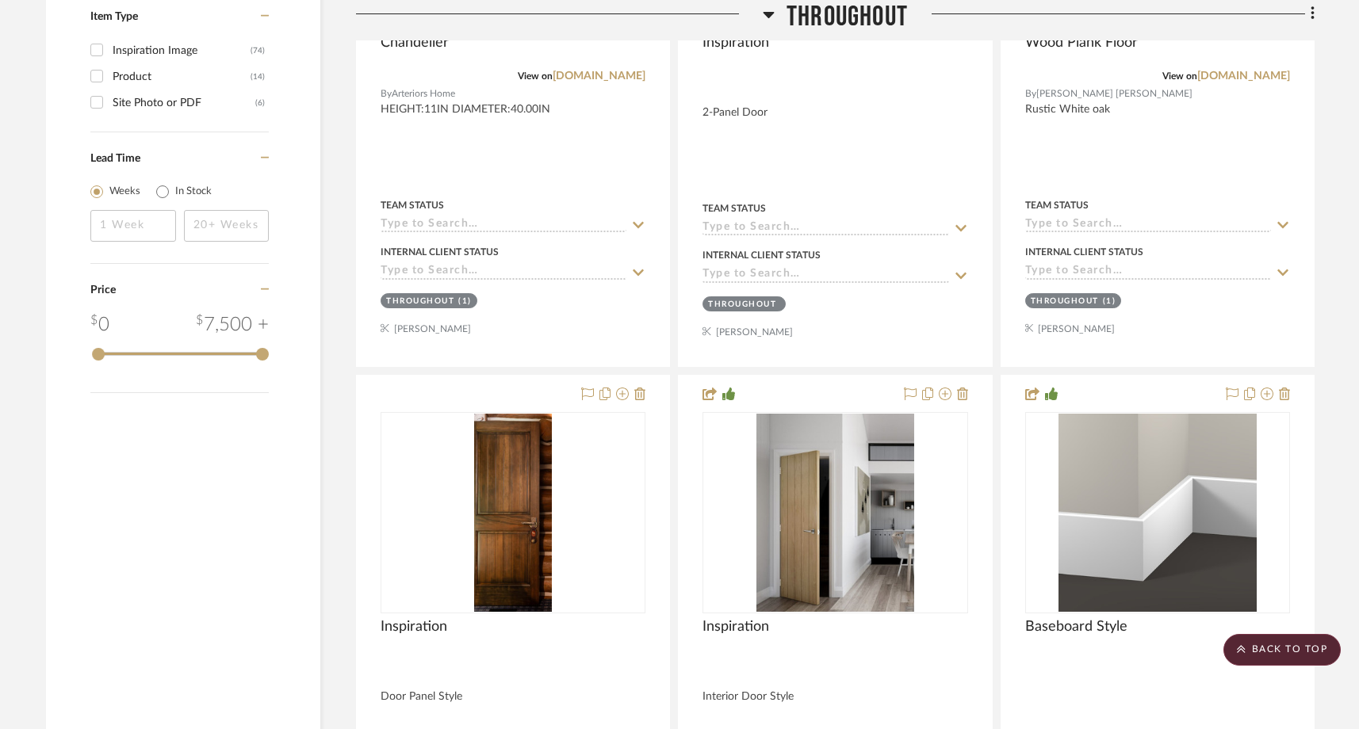
scroll to position [1643, 0]
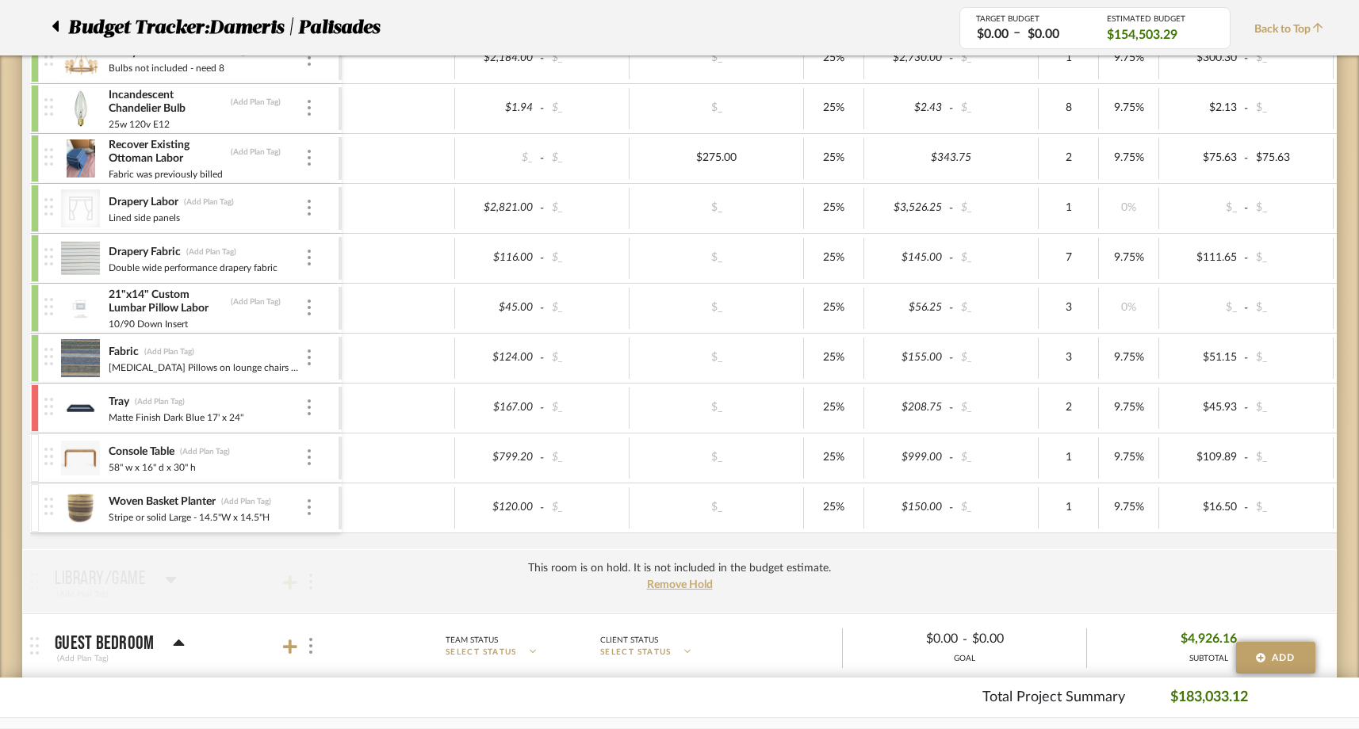
click at [33, 406] on div at bounding box center [35, 409] width 8 height 48
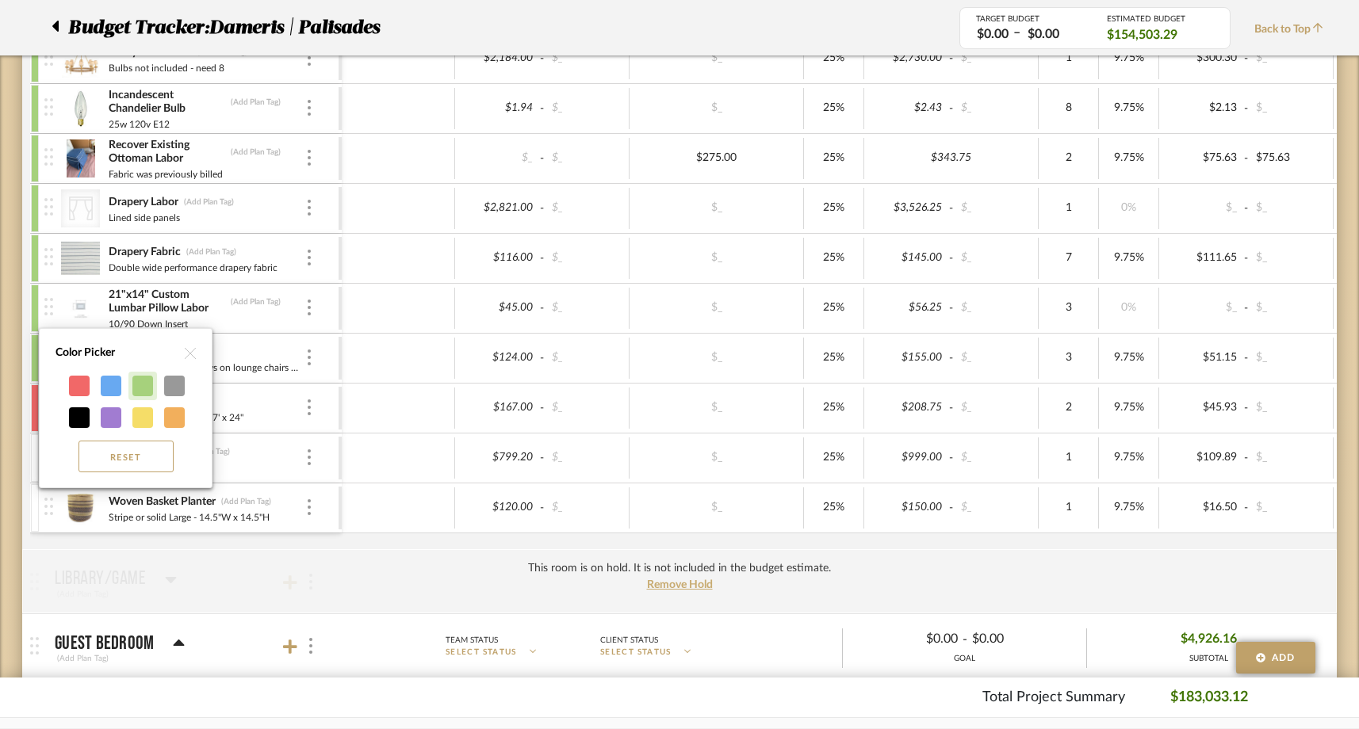
click at [140, 392] on div at bounding box center [142, 386] width 21 height 21
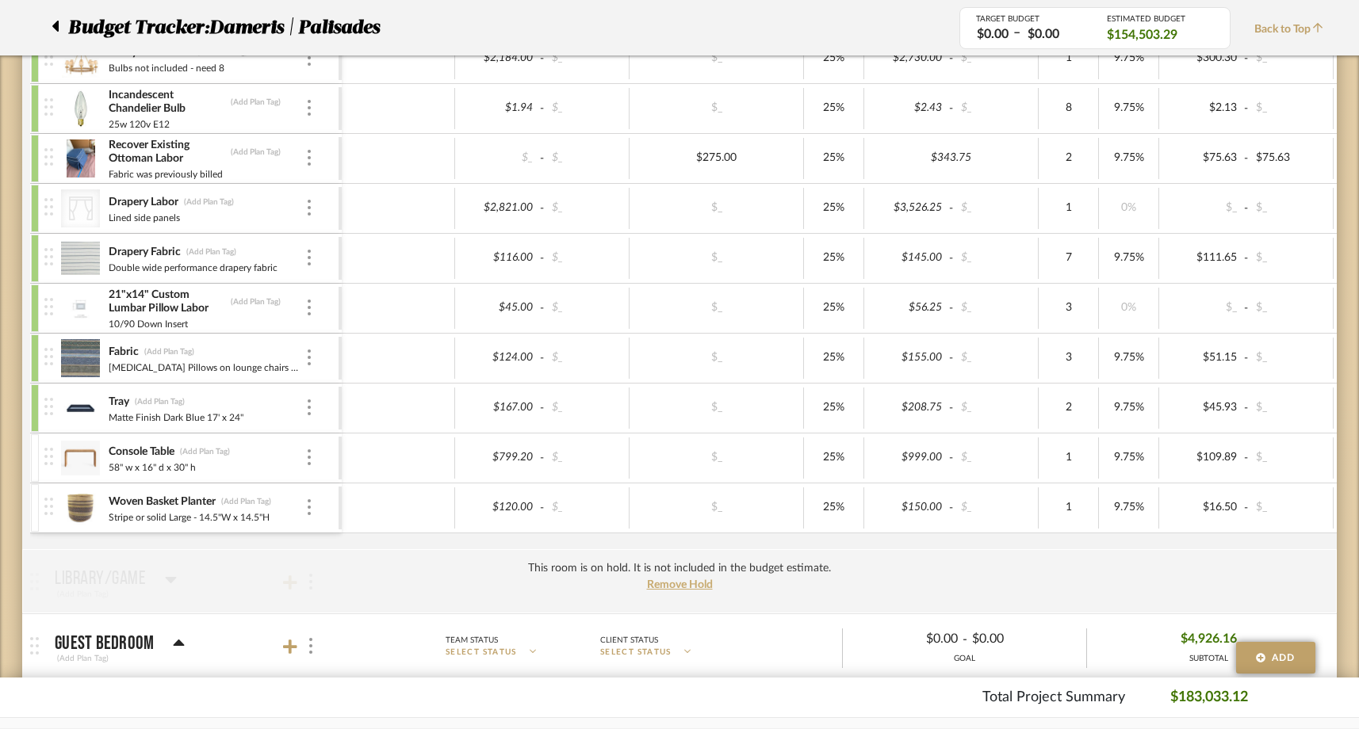
click at [36, 442] on div at bounding box center [35, 459] width 8 height 48
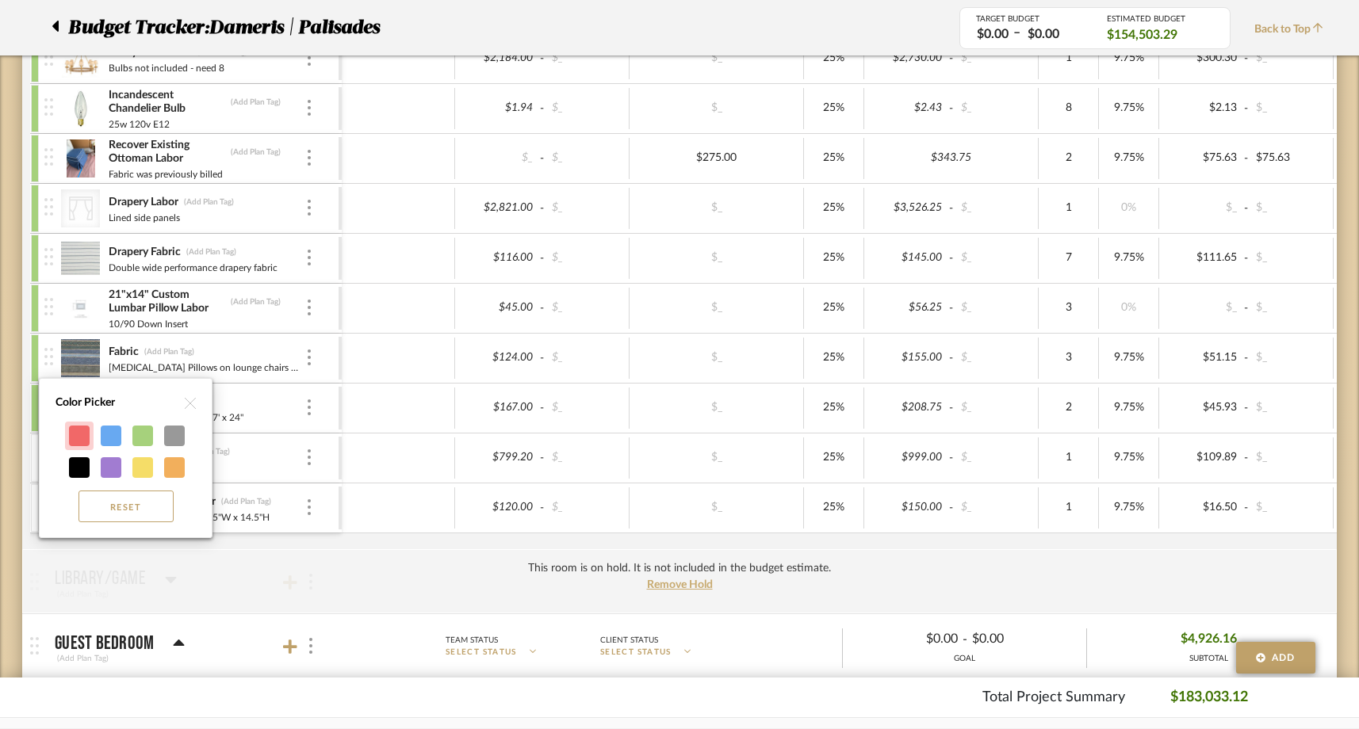
click at [76, 440] on div at bounding box center [79, 436] width 21 height 21
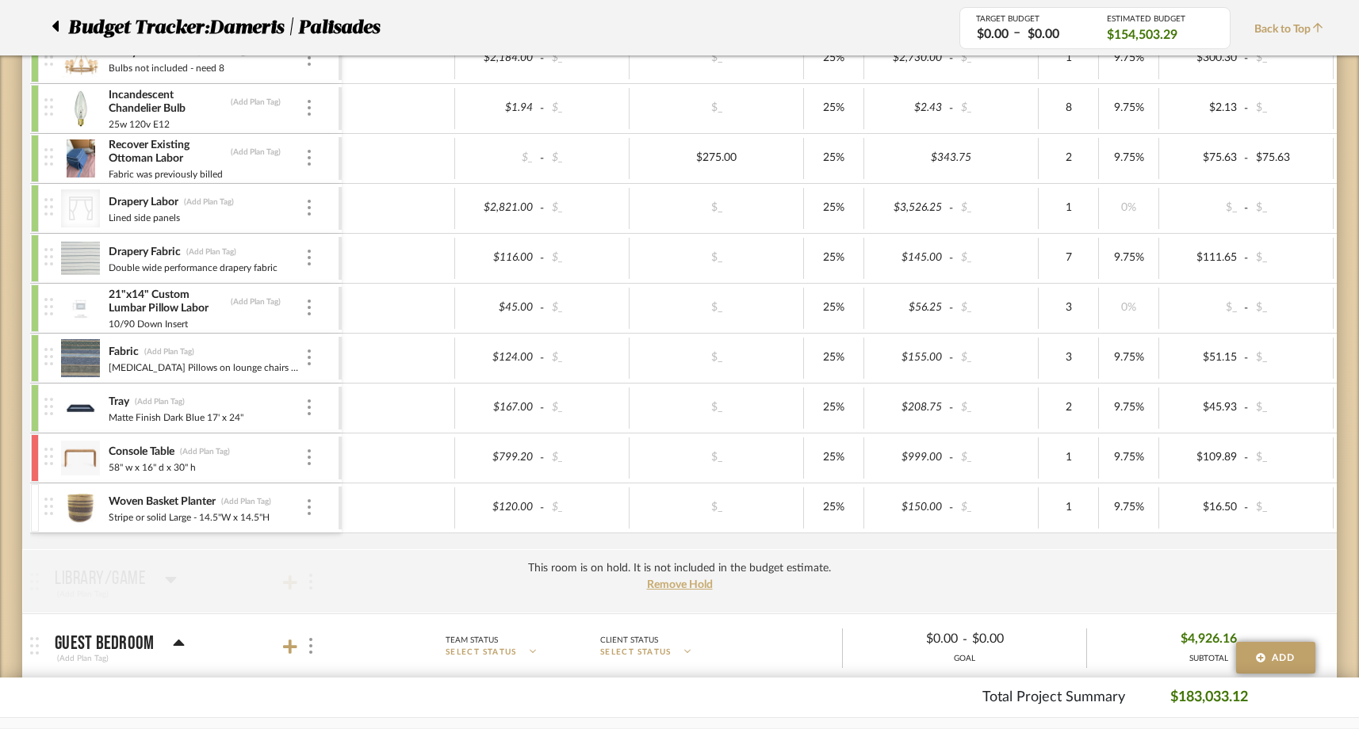
click at [32, 500] on div at bounding box center [35, 508] width 8 height 48
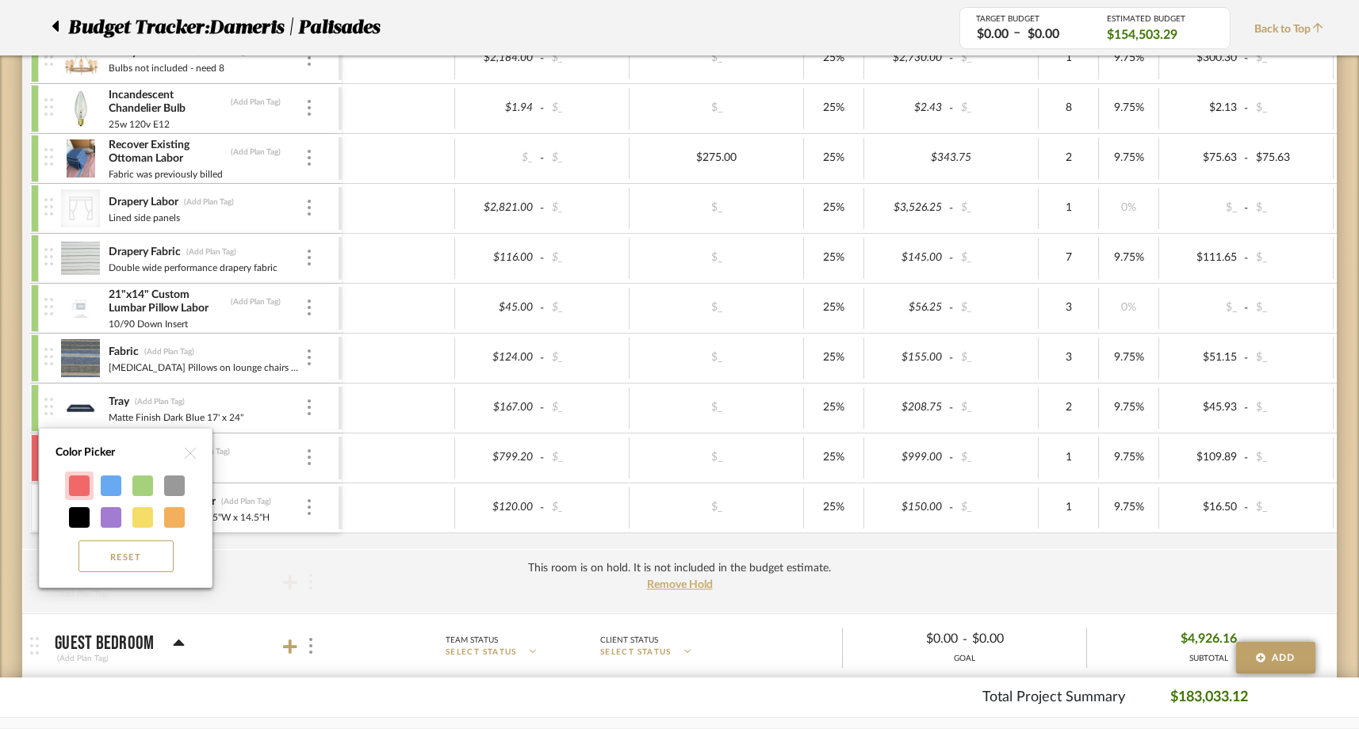
click at [75, 485] on div at bounding box center [79, 486] width 21 height 21
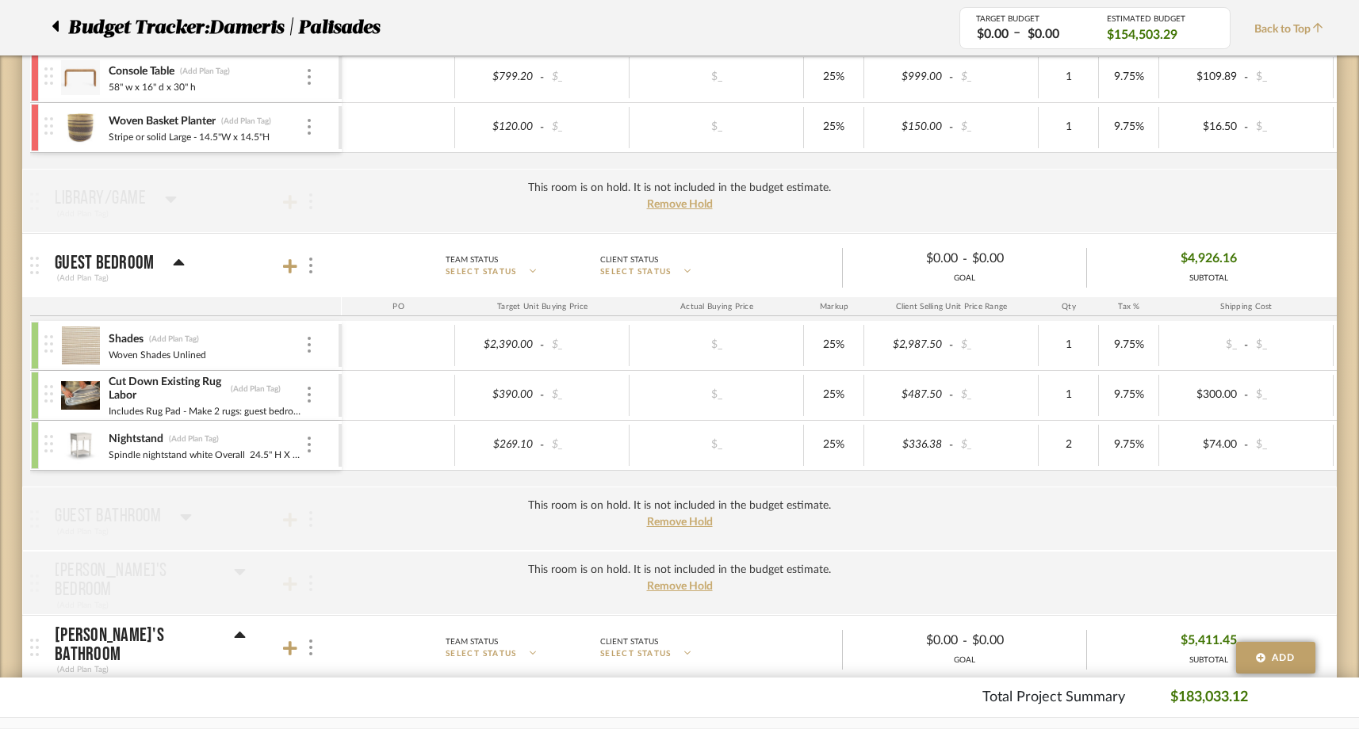
scroll to position [3743, 0]
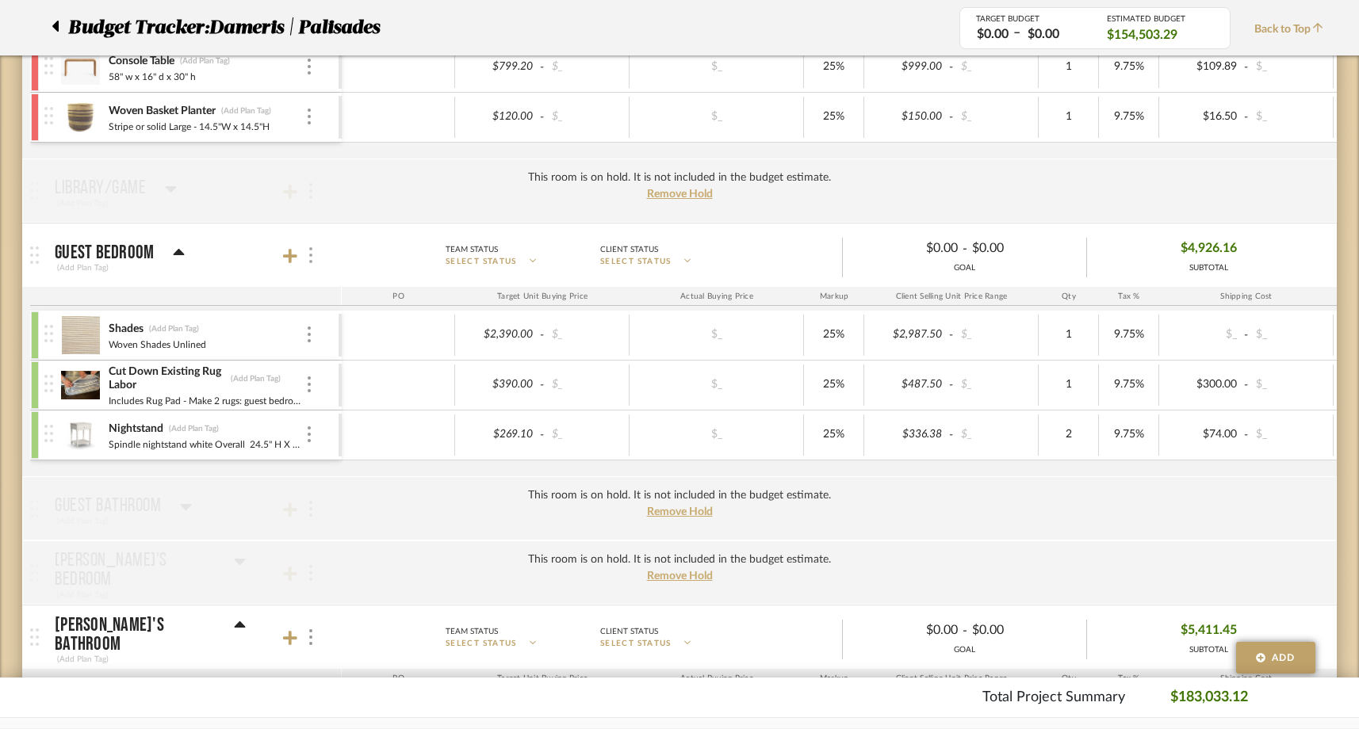
click at [314, 259] on div at bounding box center [309, 255] width 17 height 21
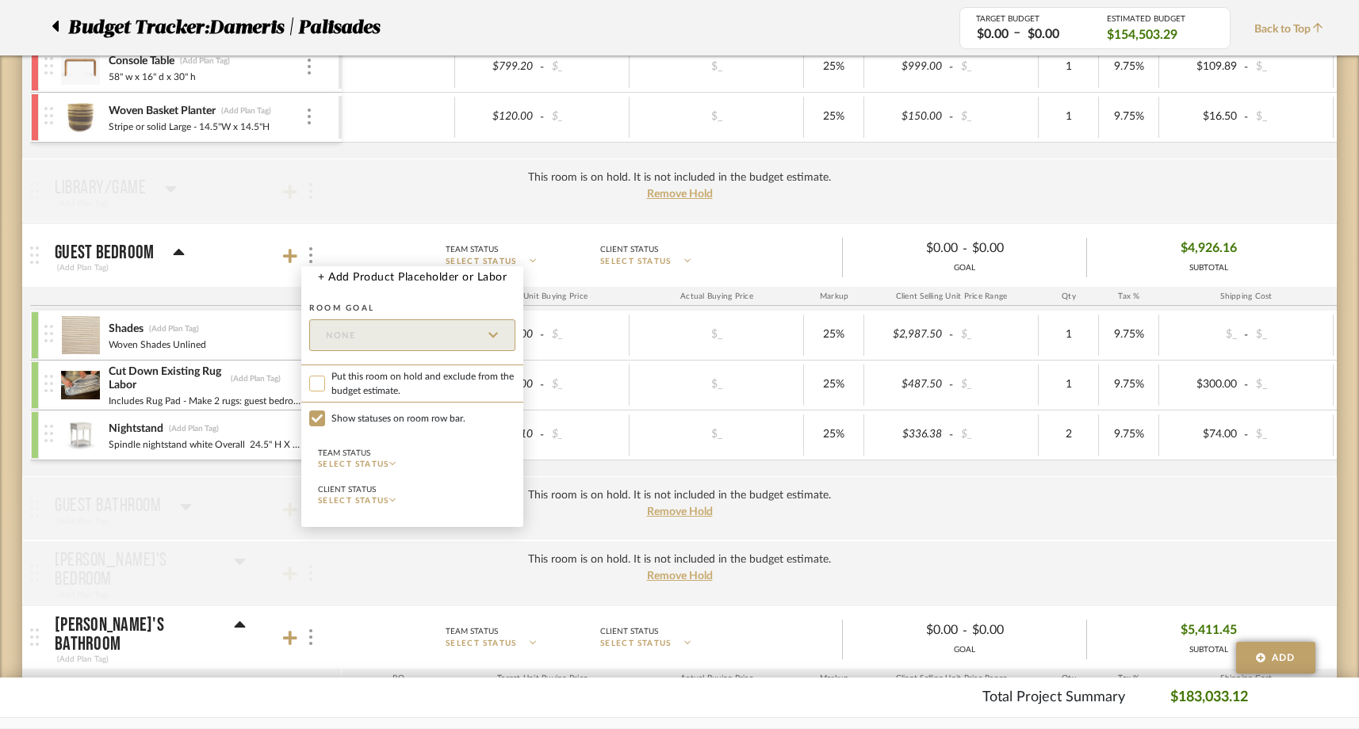
click at [318, 385] on input "Put this room on hold and exclude from the budget estimate." at bounding box center [317, 384] width 16 height 16
checkbox input "true"
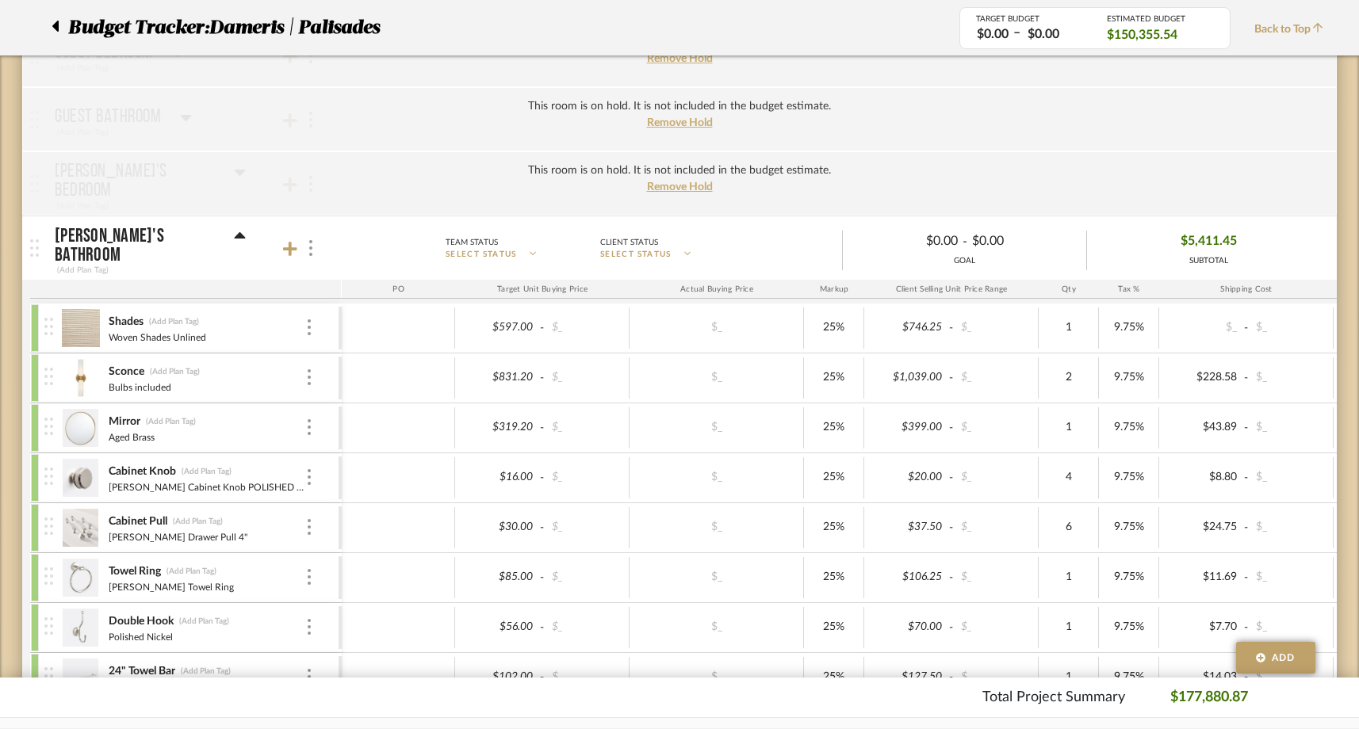
scroll to position [3945, 0]
click at [311, 245] on img at bounding box center [310, 247] width 3 height 16
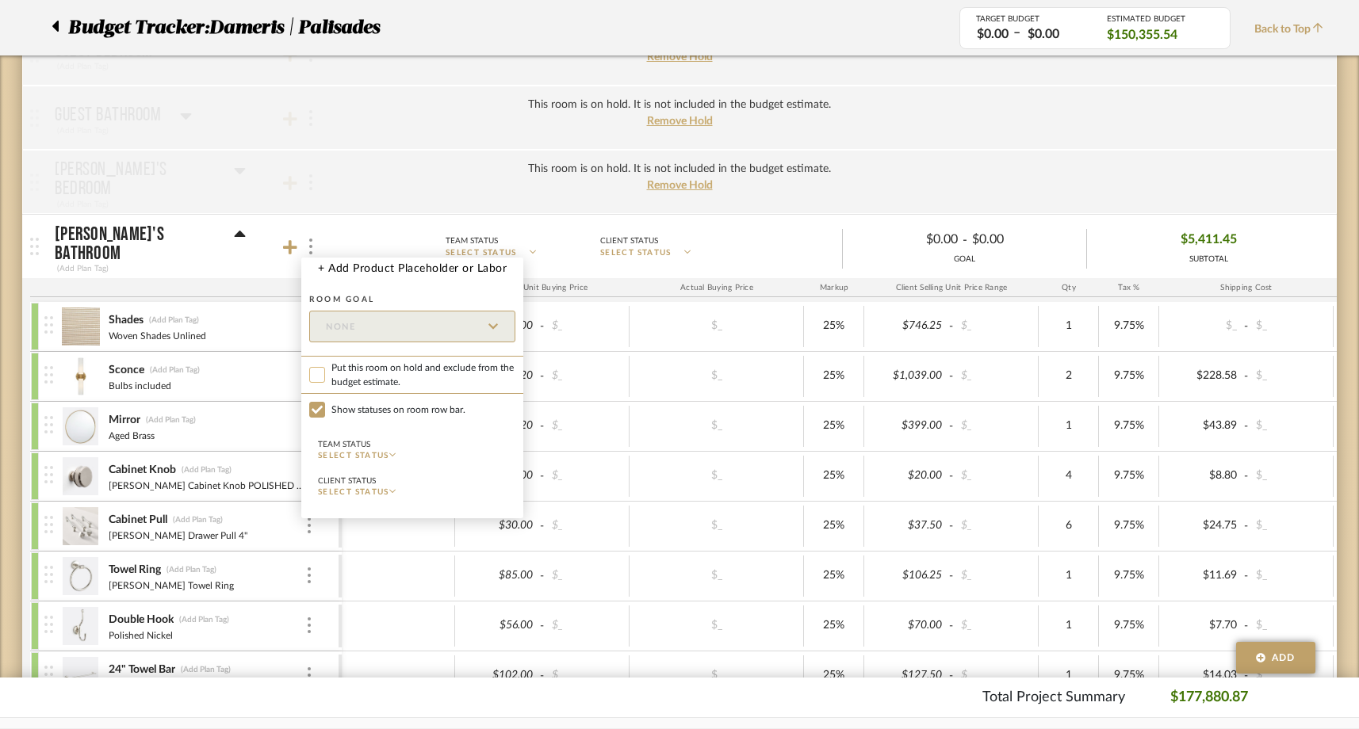
click at [317, 376] on input "Put this room on hold and exclude from the budget estimate." at bounding box center [317, 375] width 16 height 16
checkbox input "true"
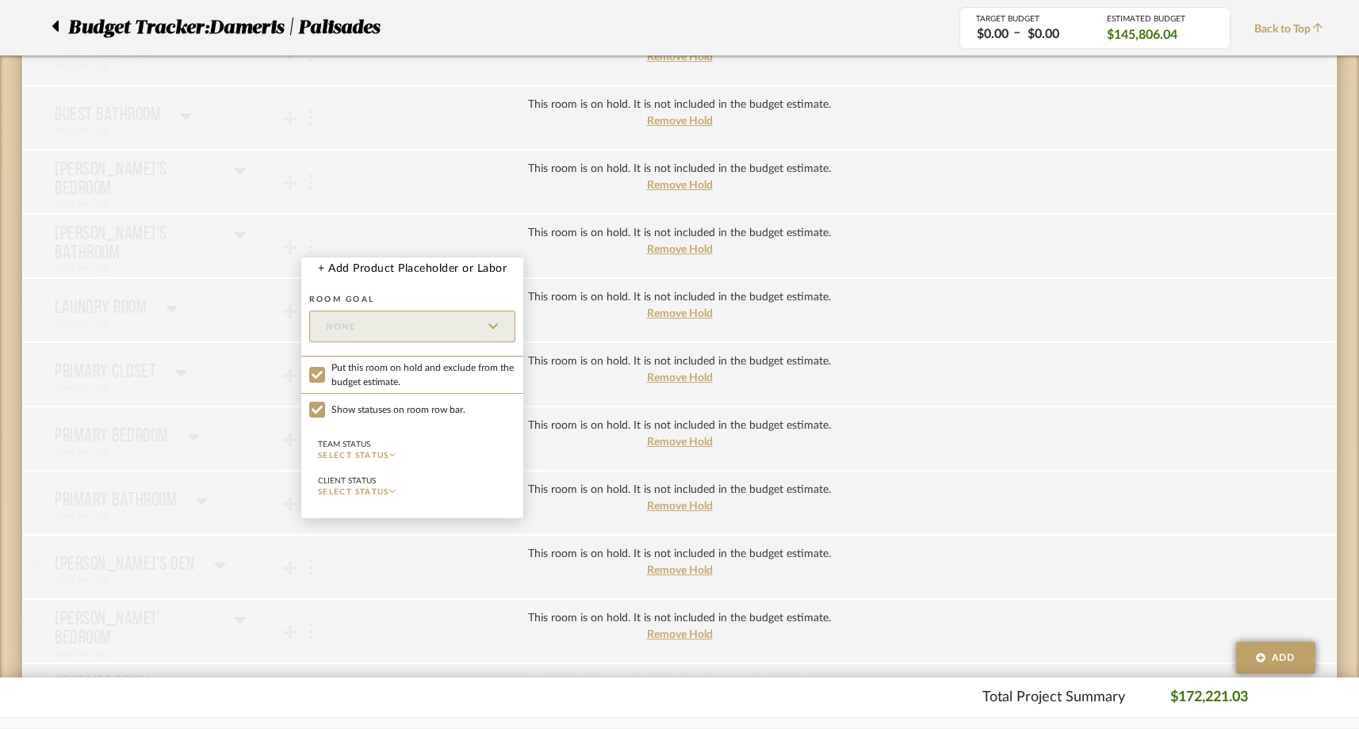
click at [120, 503] on div at bounding box center [679, 364] width 1359 height 729
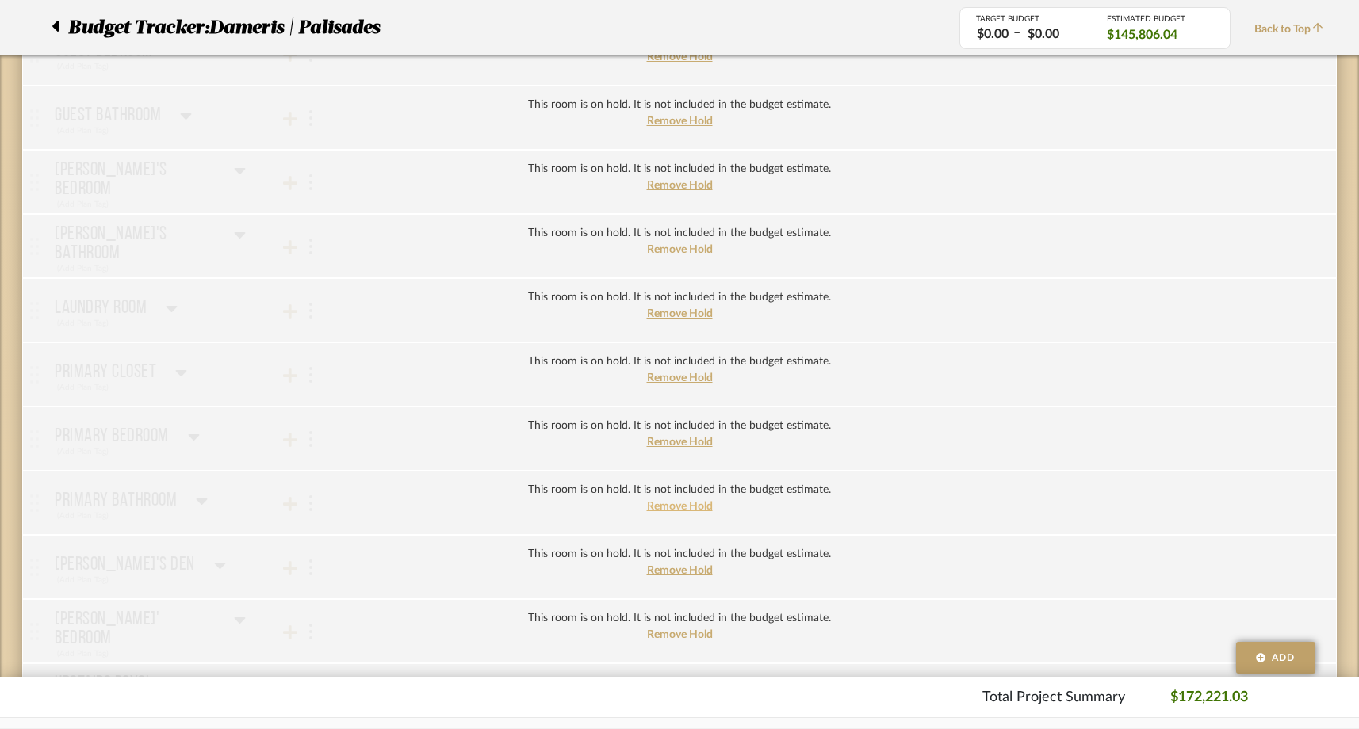
click at [657, 510] on span "Remove Hold" at bounding box center [680, 506] width 66 height 11
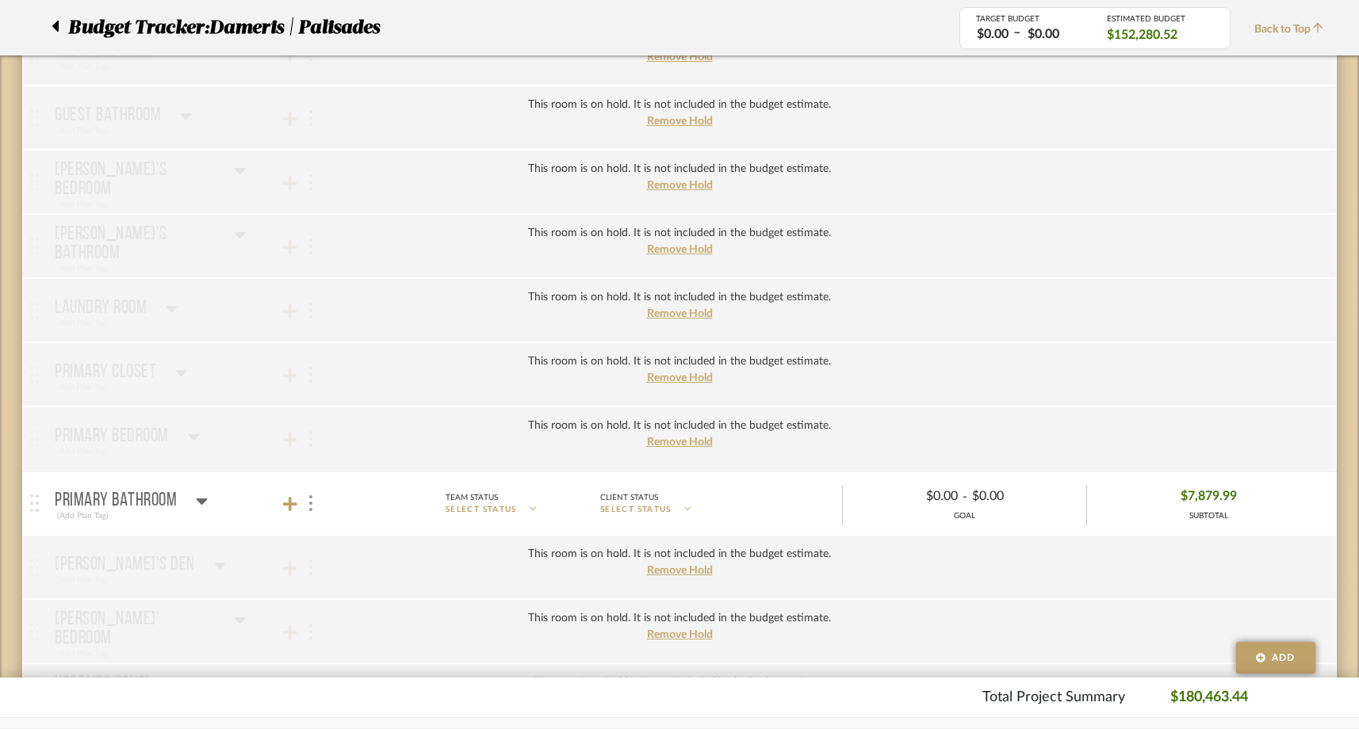
click at [201, 502] on icon at bounding box center [202, 502] width 11 height 6
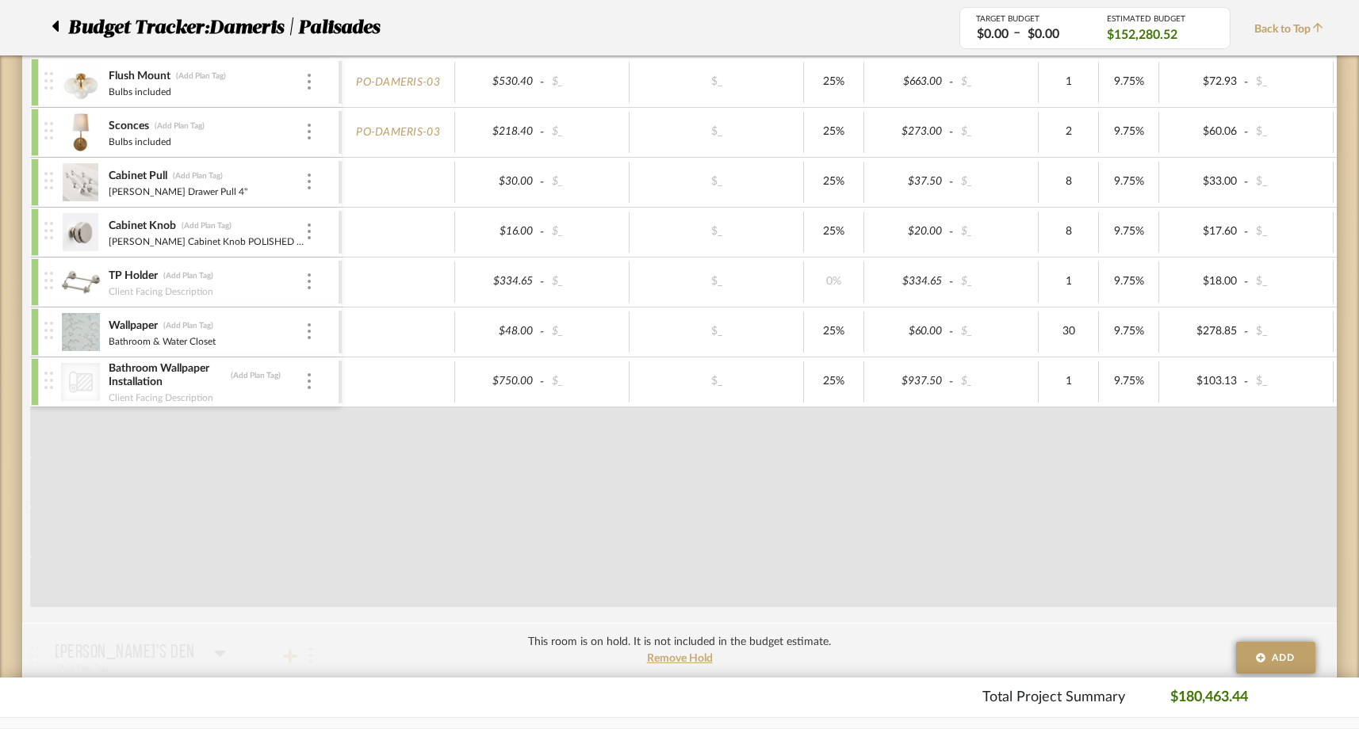
scroll to position [4489, 0]
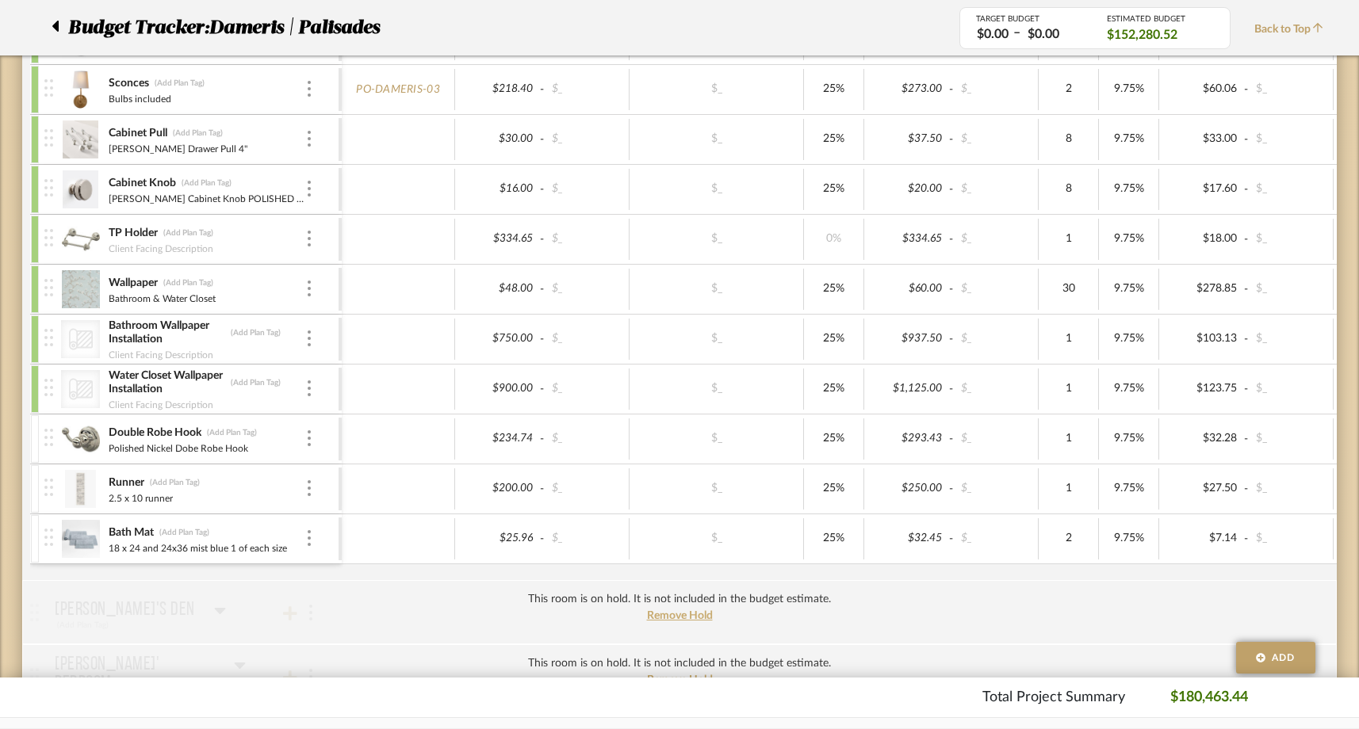
click at [35, 426] on div at bounding box center [35, 439] width 8 height 48
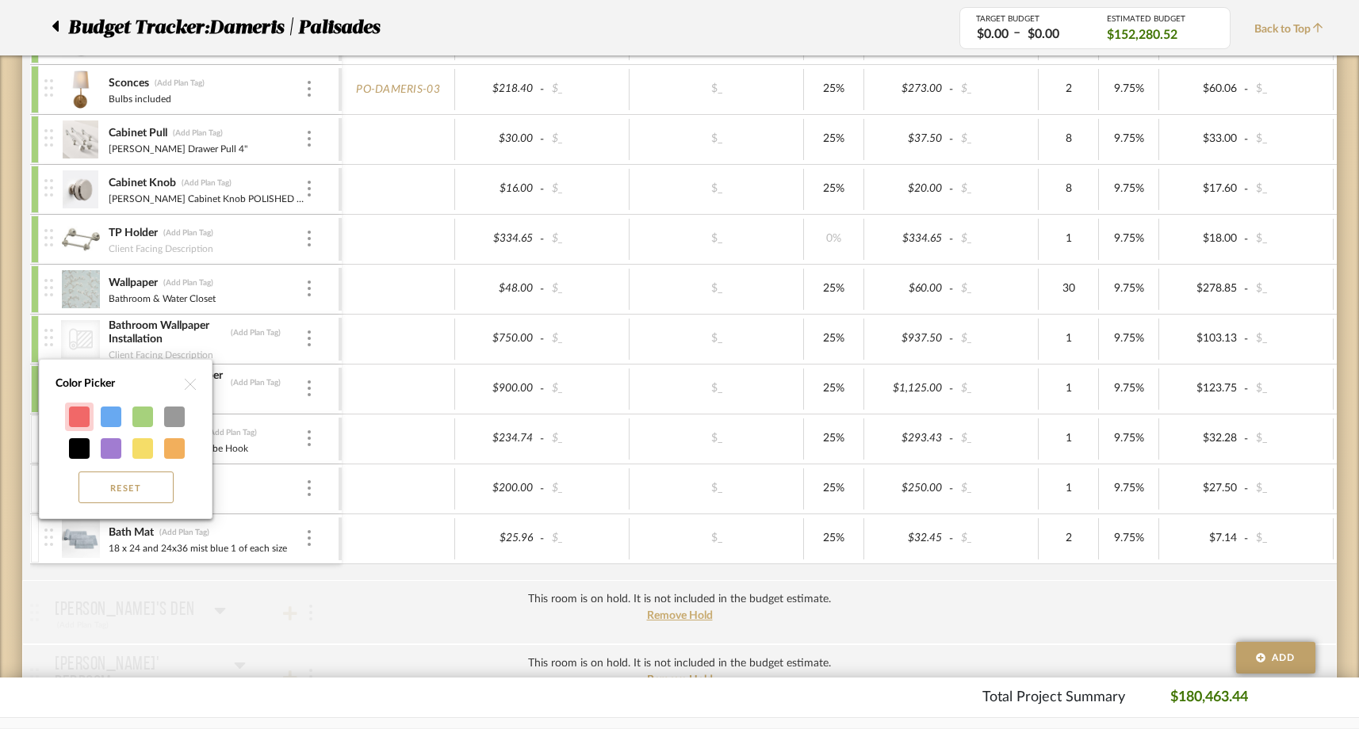
click at [71, 420] on div at bounding box center [79, 417] width 21 height 21
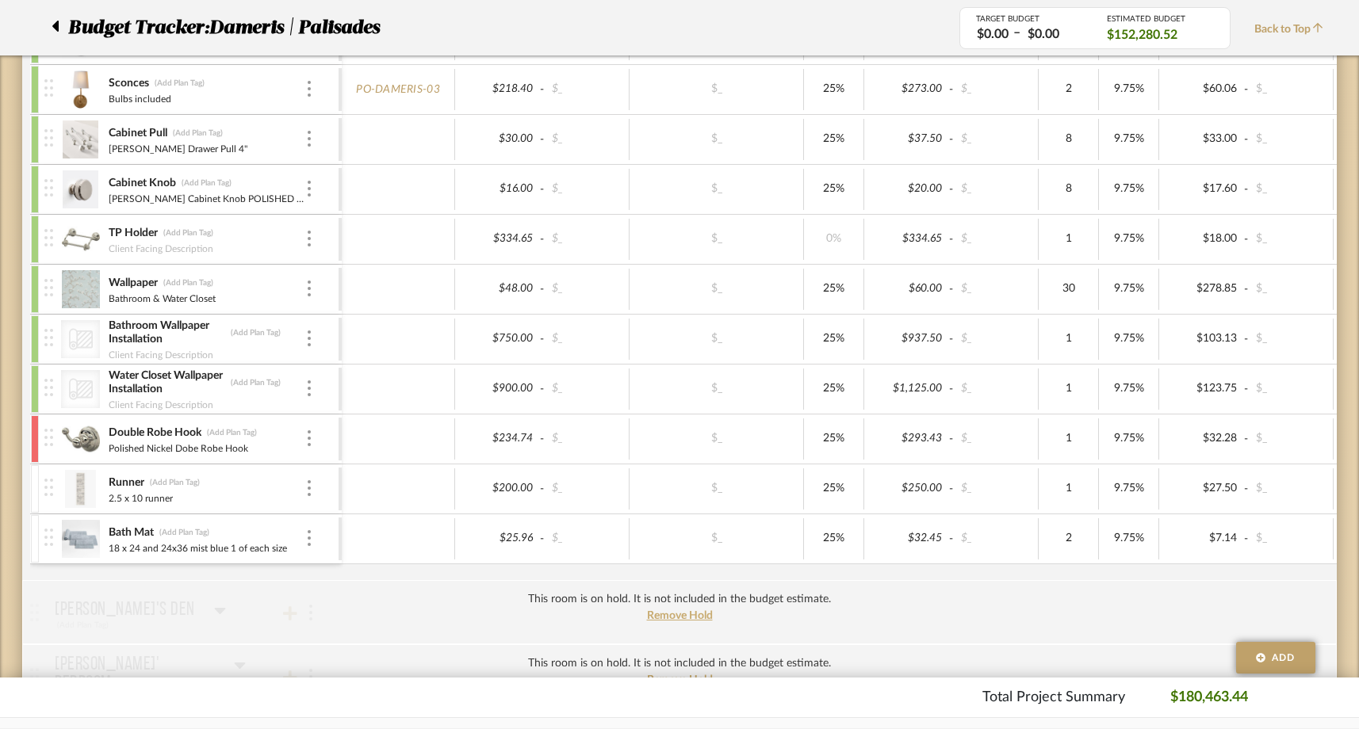
click at [33, 473] on div at bounding box center [35, 489] width 8 height 48
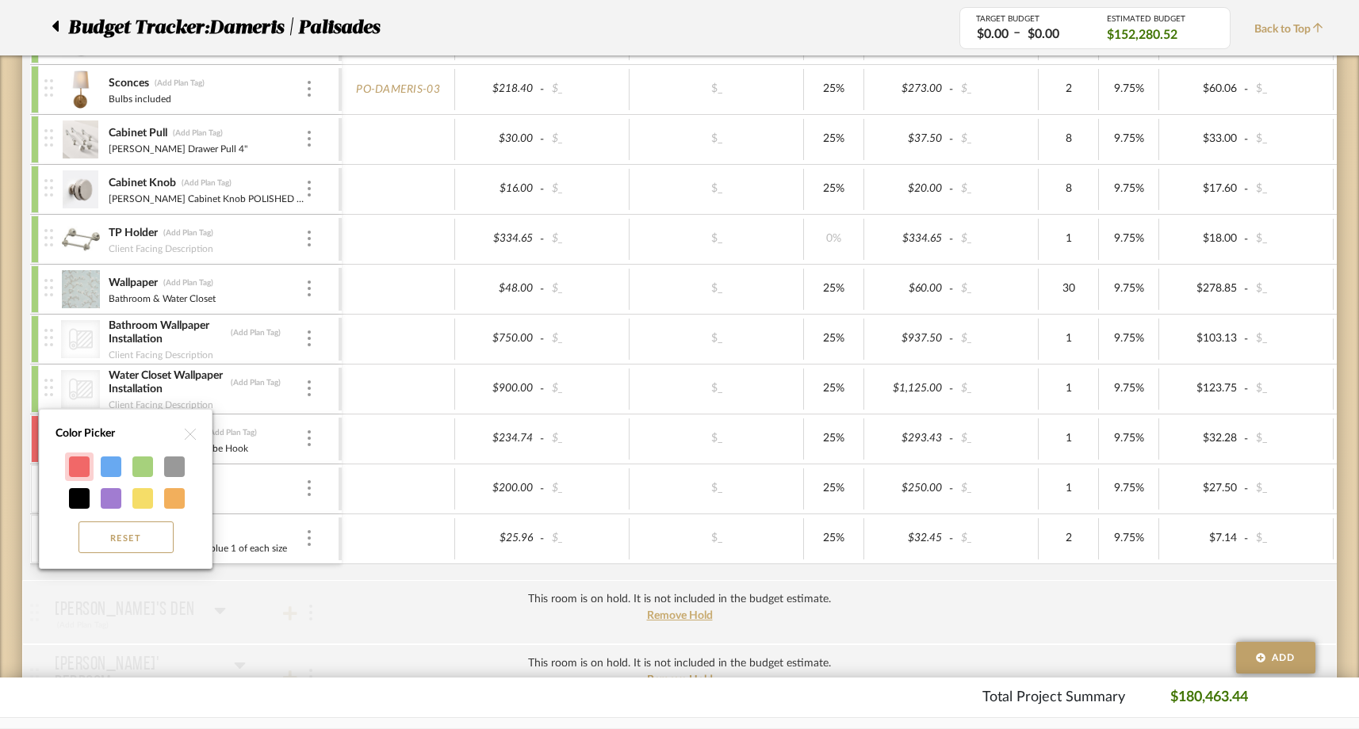
click at [78, 468] on div at bounding box center [79, 467] width 21 height 21
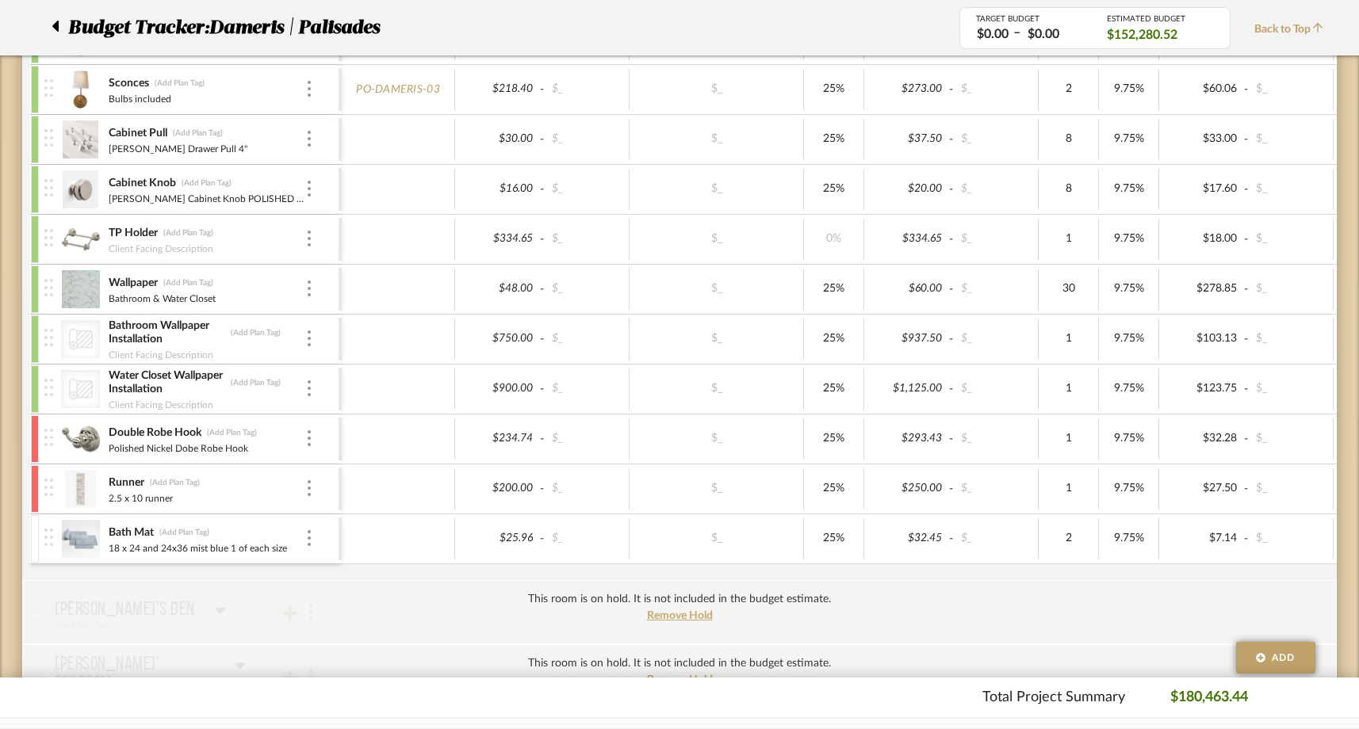
click at [34, 534] on div at bounding box center [35, 539] width 8 height 48
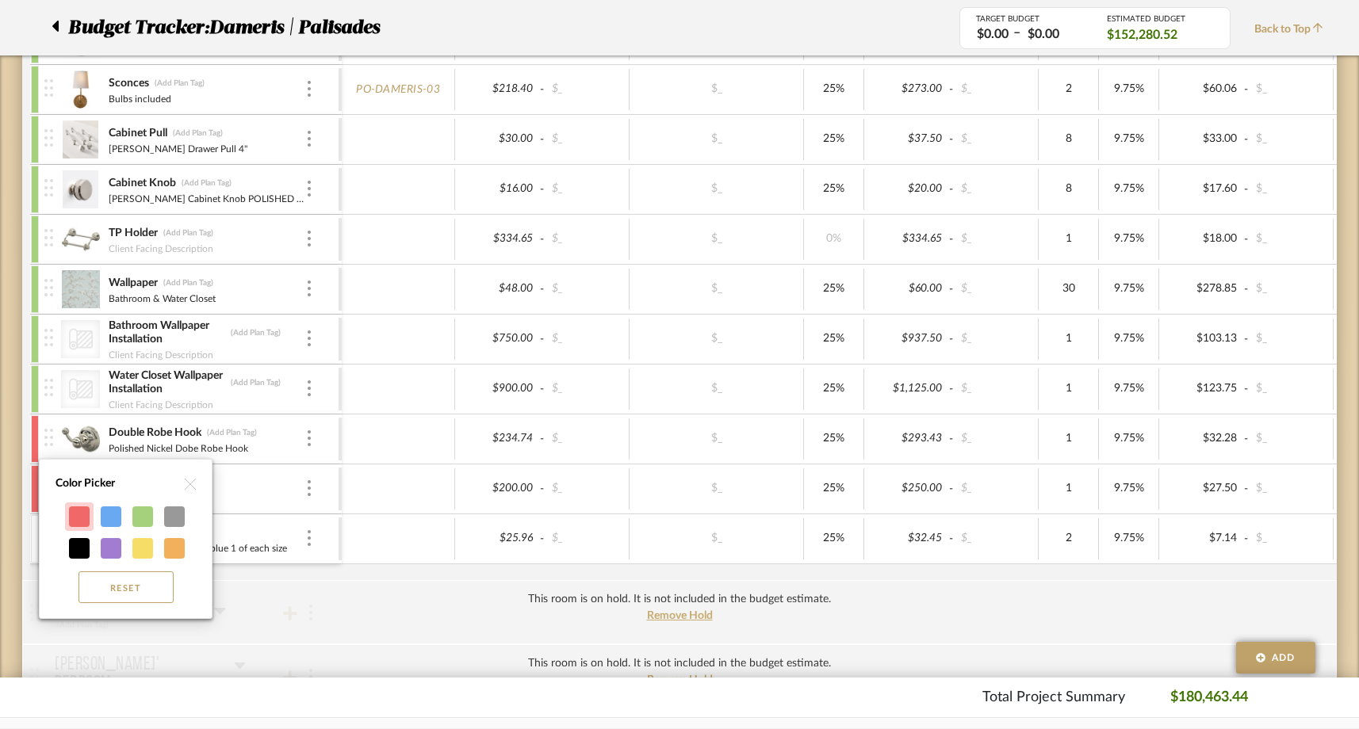
click at [84, 514] on div at bounding box center [79, 517] width 21 height 21
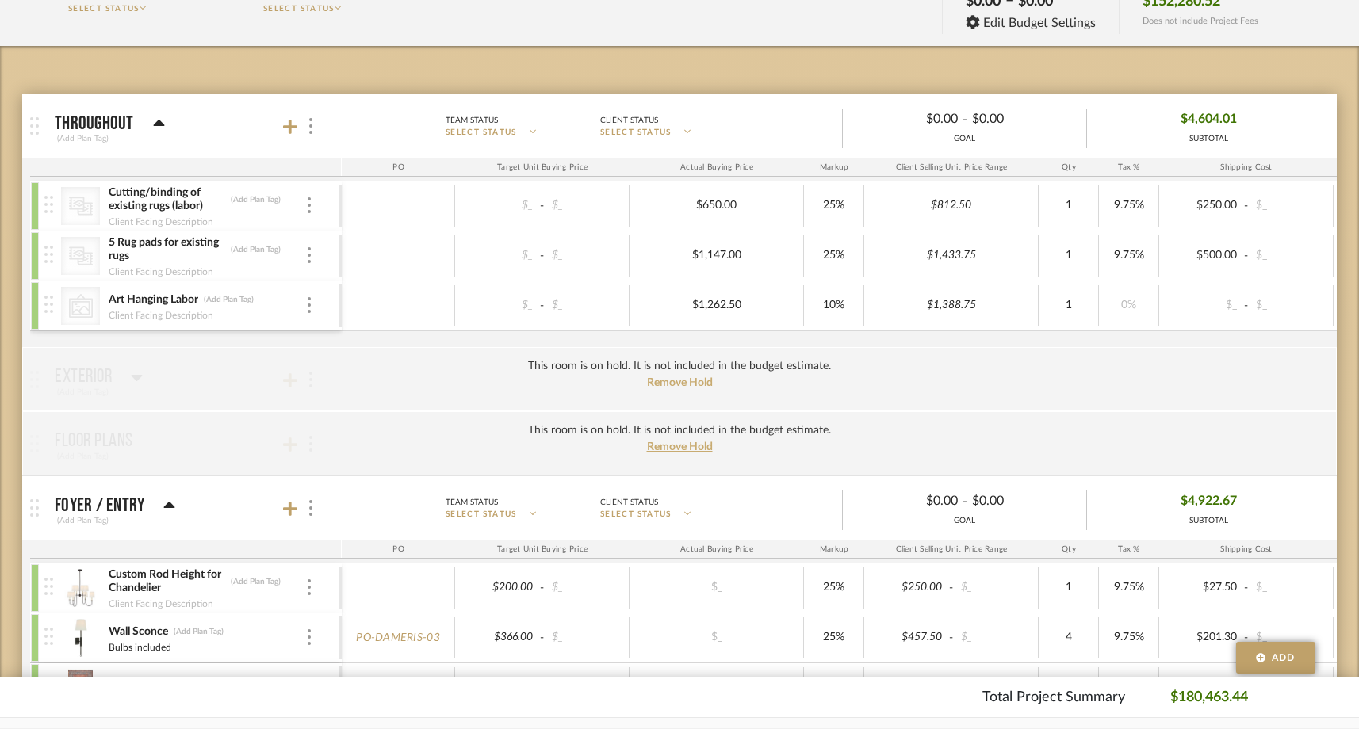
scroll to position [0, 0]
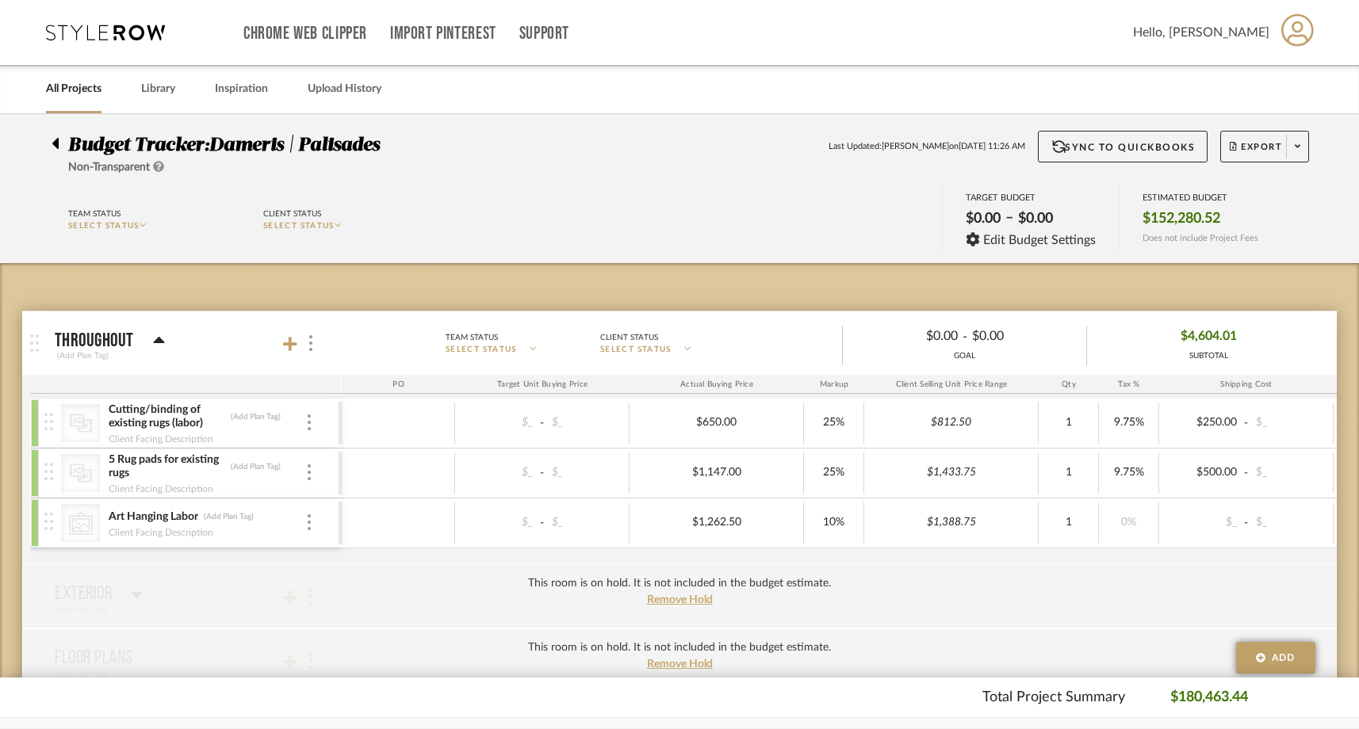
click at [52, 138] on icon at bounding box center [55, 143] width 7 height 19
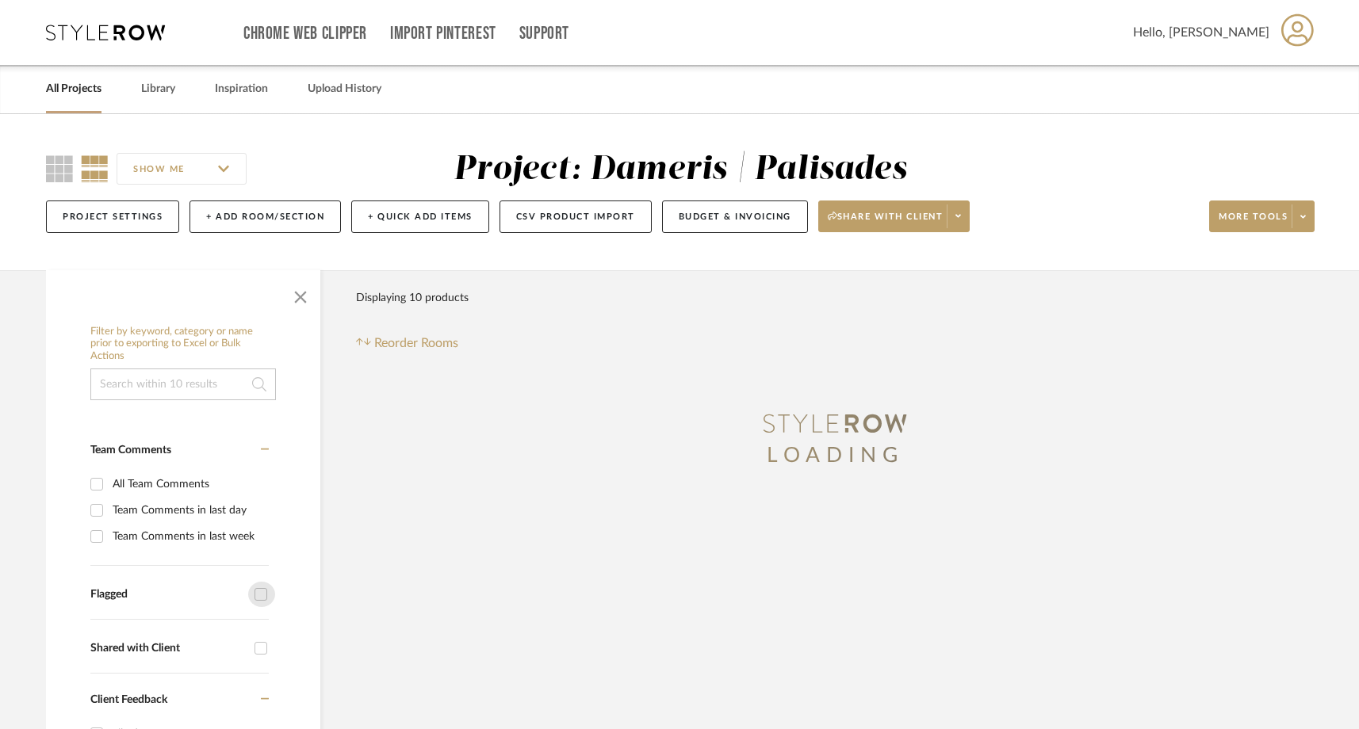
click at [265, 589] on input "Flagged" at bounding box center [260, 594] width 25 height 25
checkbox input "true"
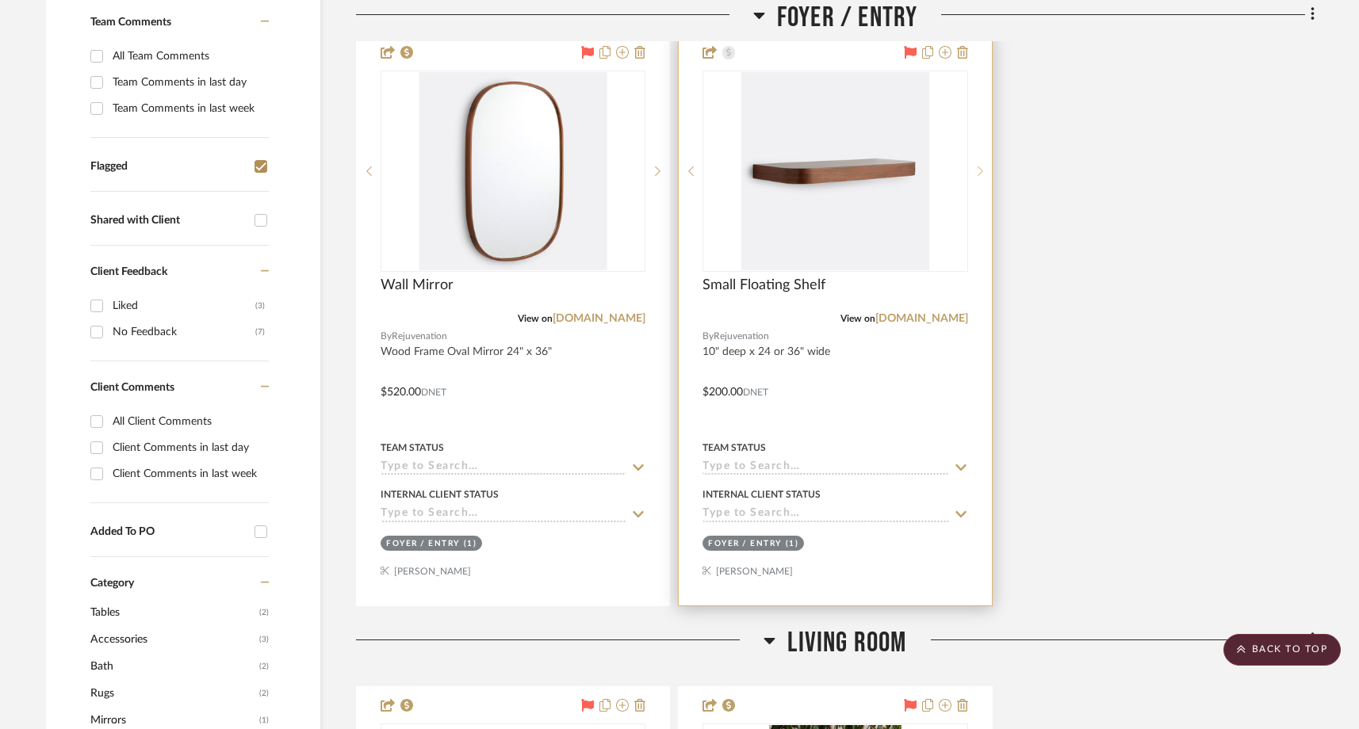
scroll to position [388, 0]
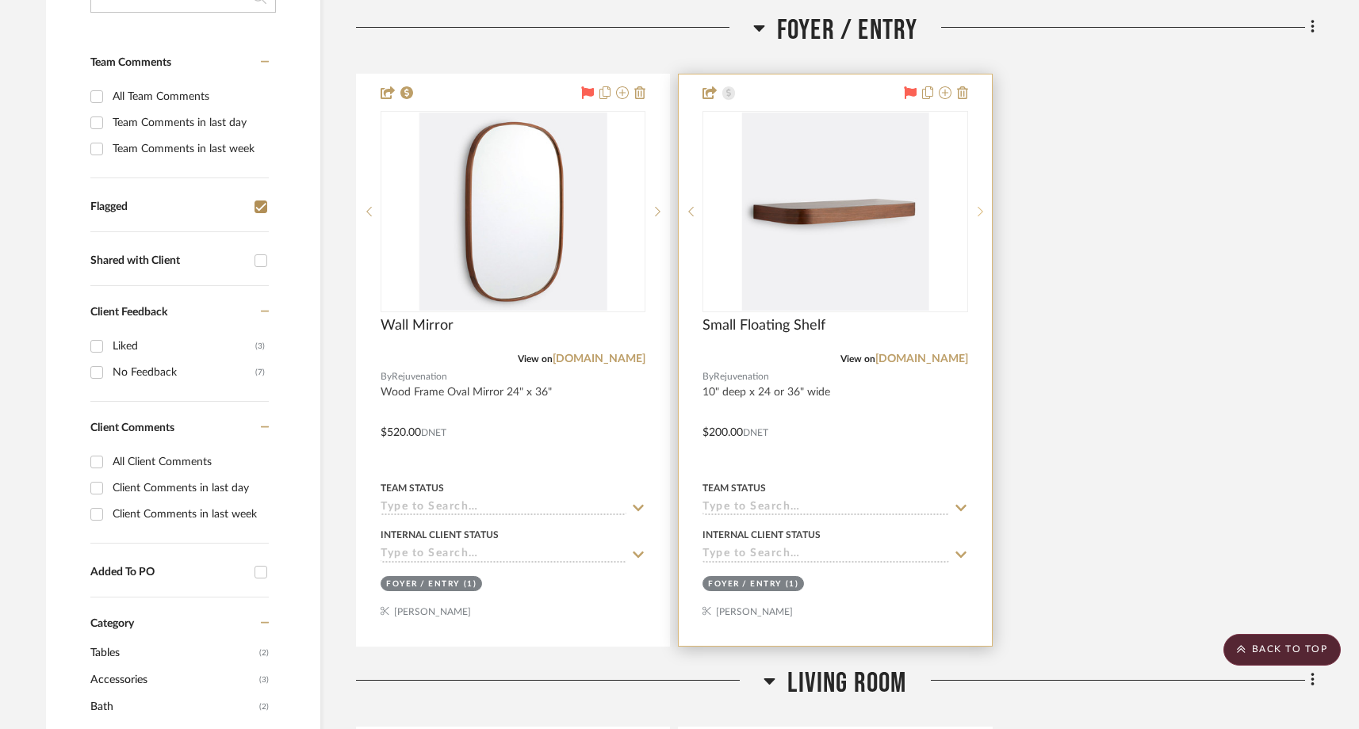
click at [980, 215] on icon at bounding box center [981, 211] width 6 height 11
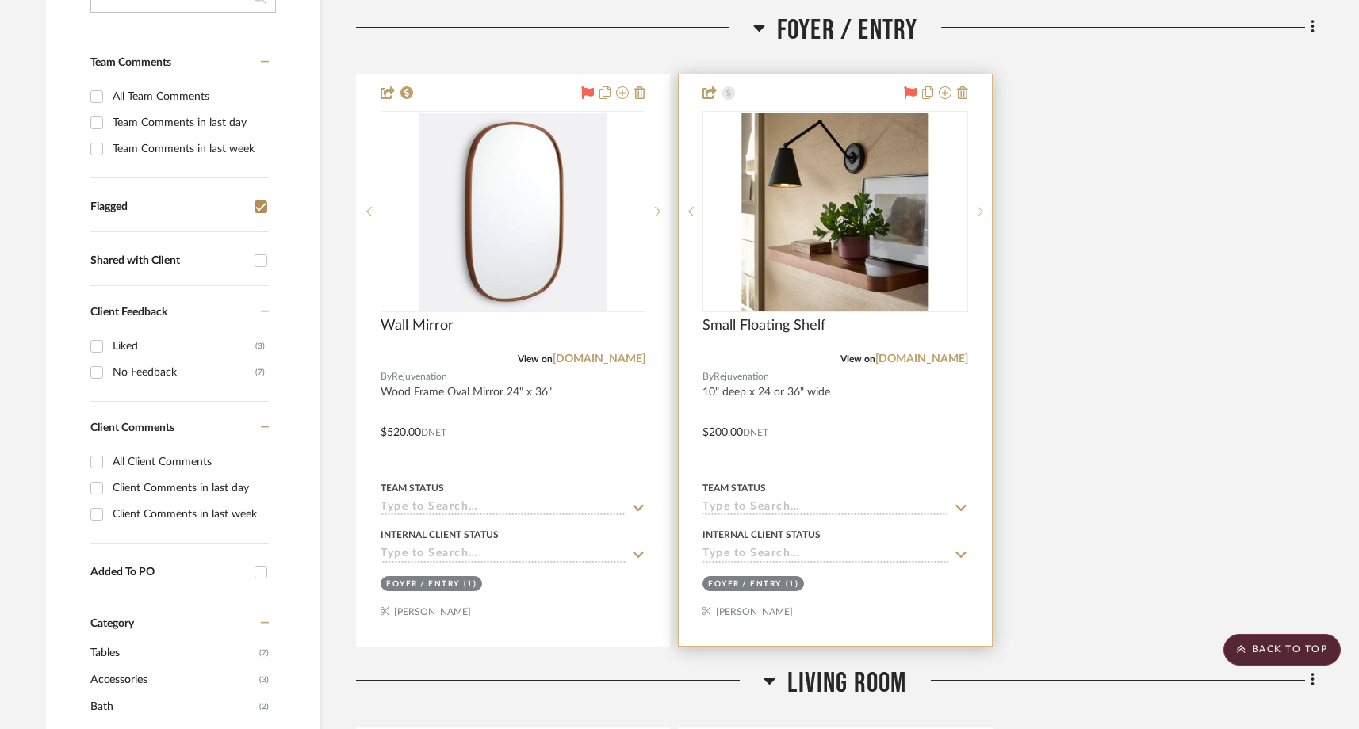
click at [980, 215] on icon at bounding box center [981, 211] width 6 height 11
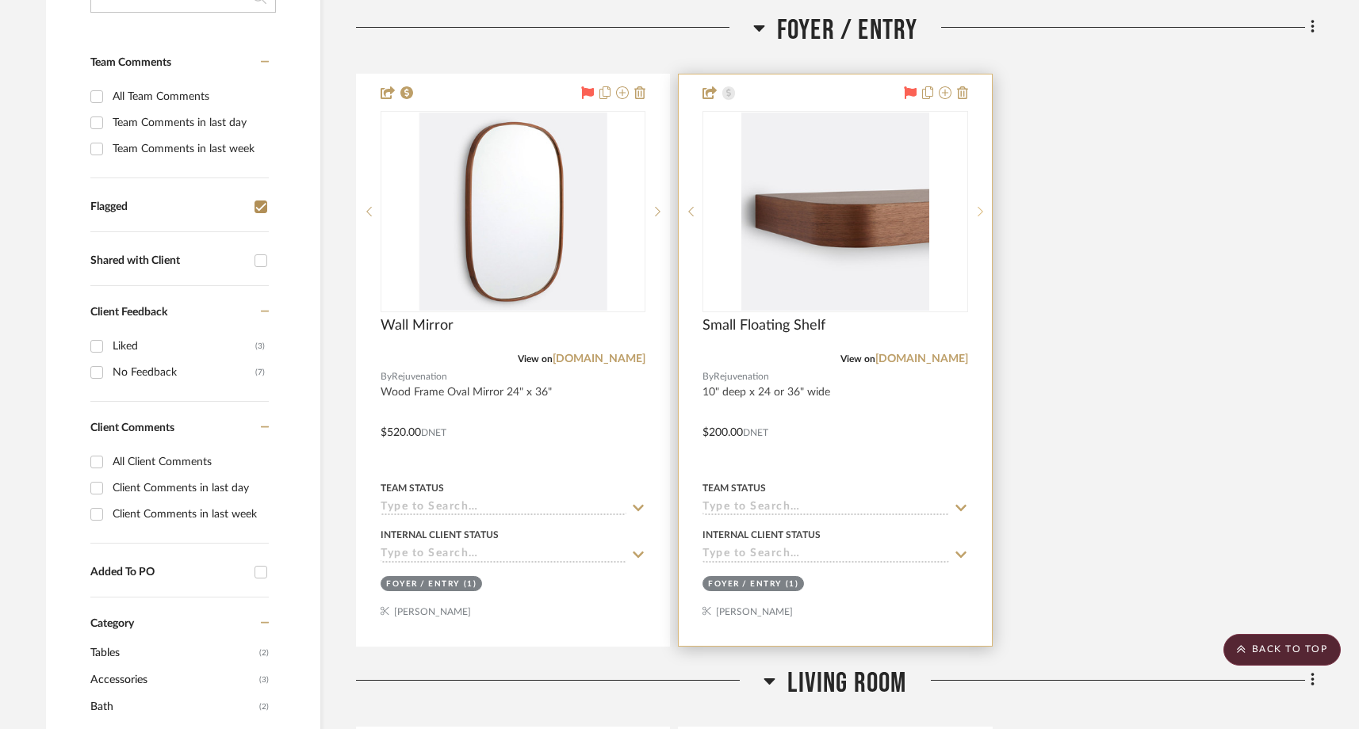
click at [980, 215] on icon at bounding box center [981, 211] width 6 height 11
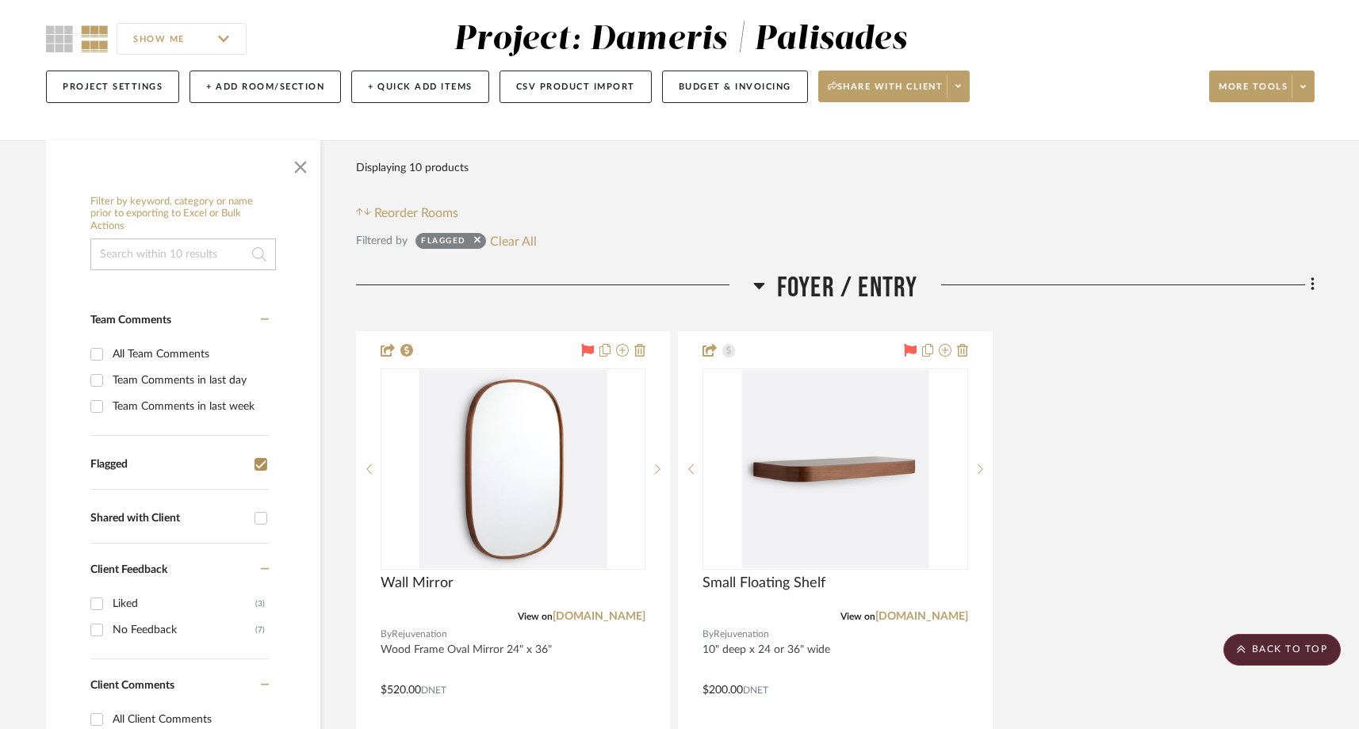
scroll to position [0, 0]
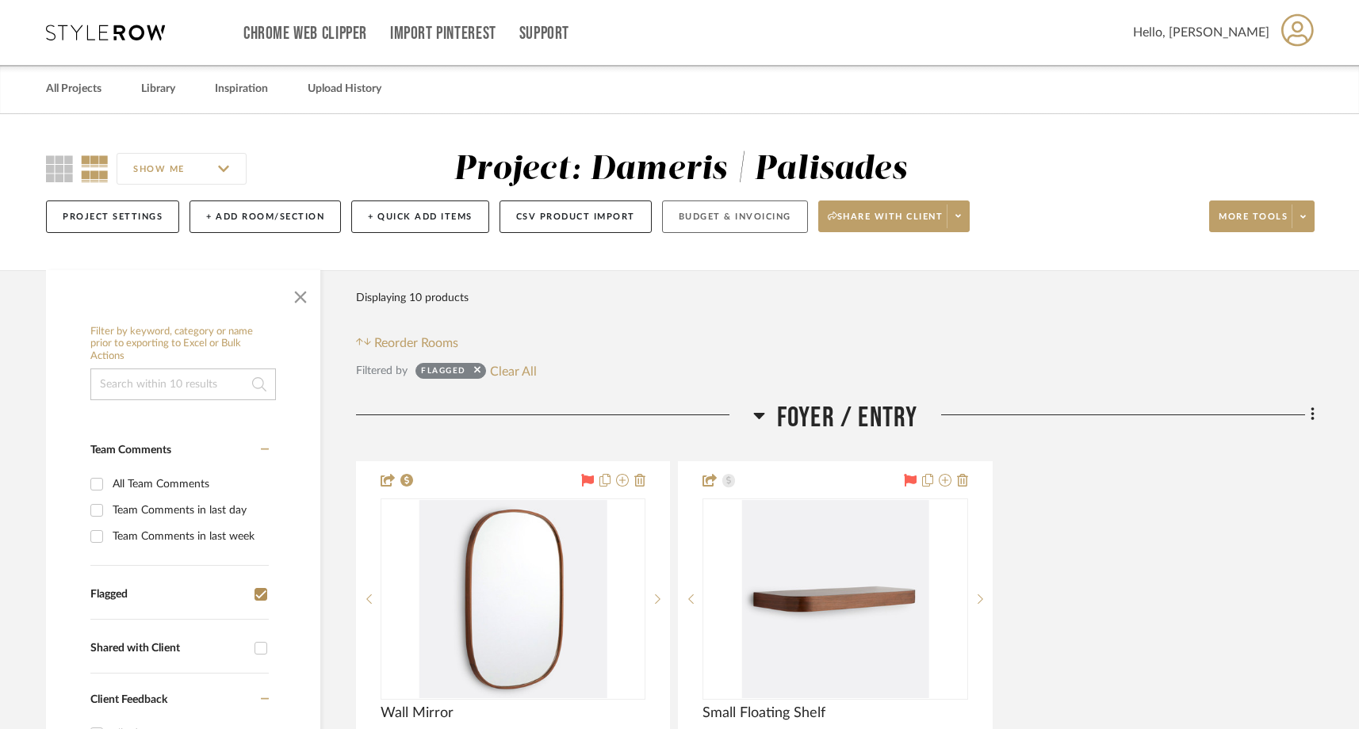
click at [727, 216] on button "Budget & Invoicing" at bounding box center [735, 217] width 146 height 33
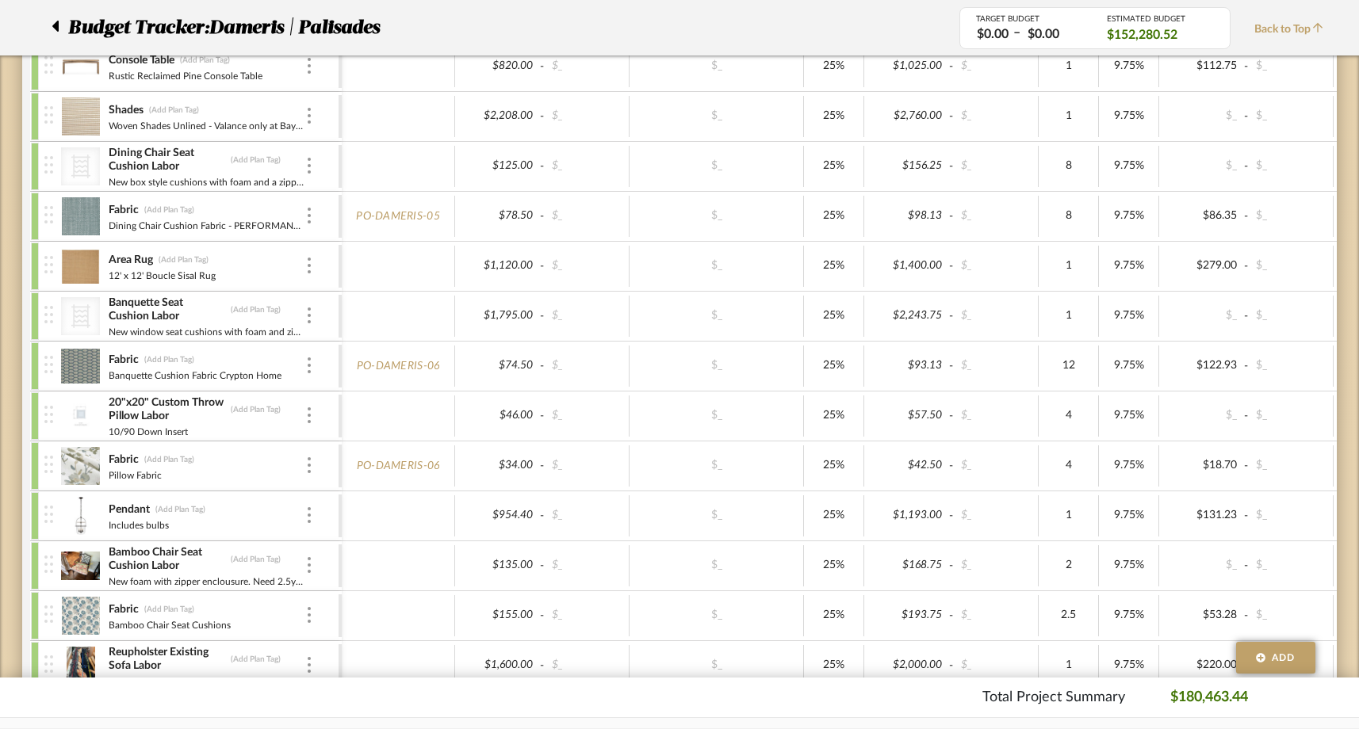
scroll to position [6114, 0]
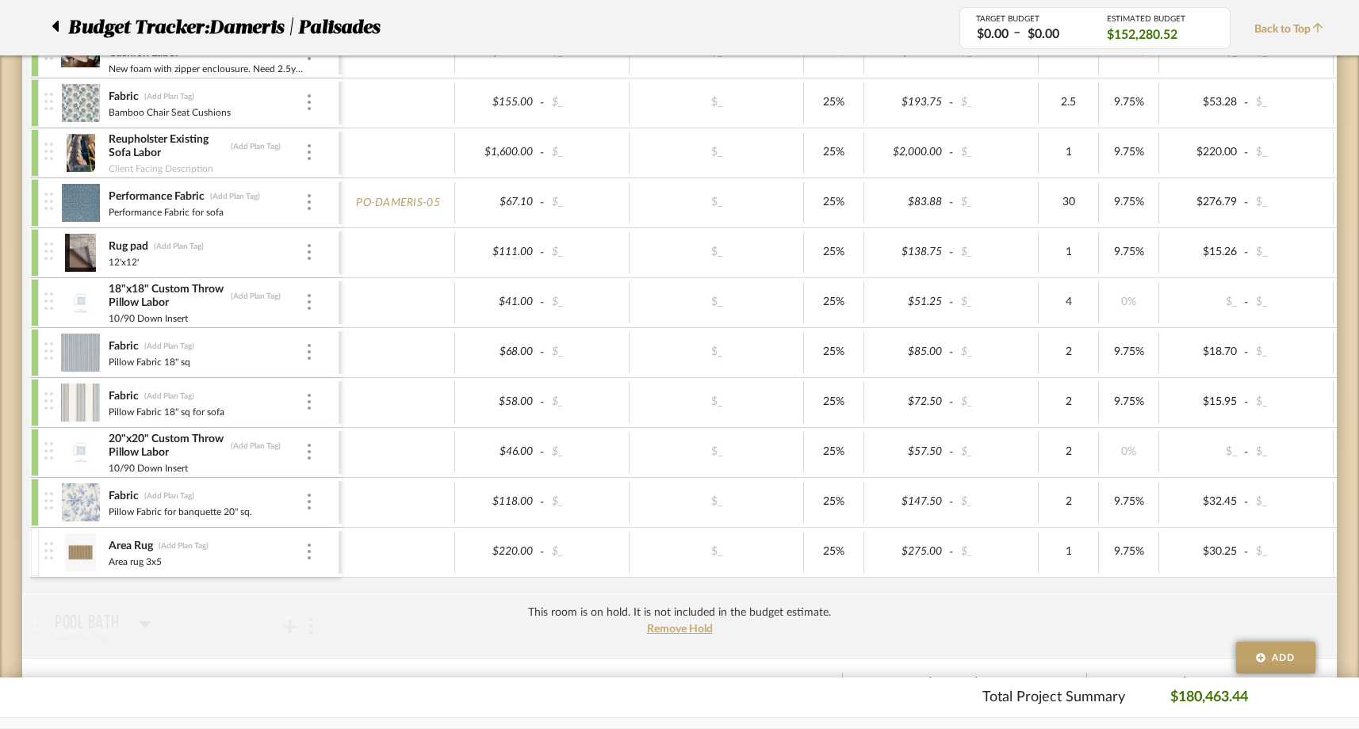
click at [37, 543] on div at bounding box center [35, 553] width 8 height 48
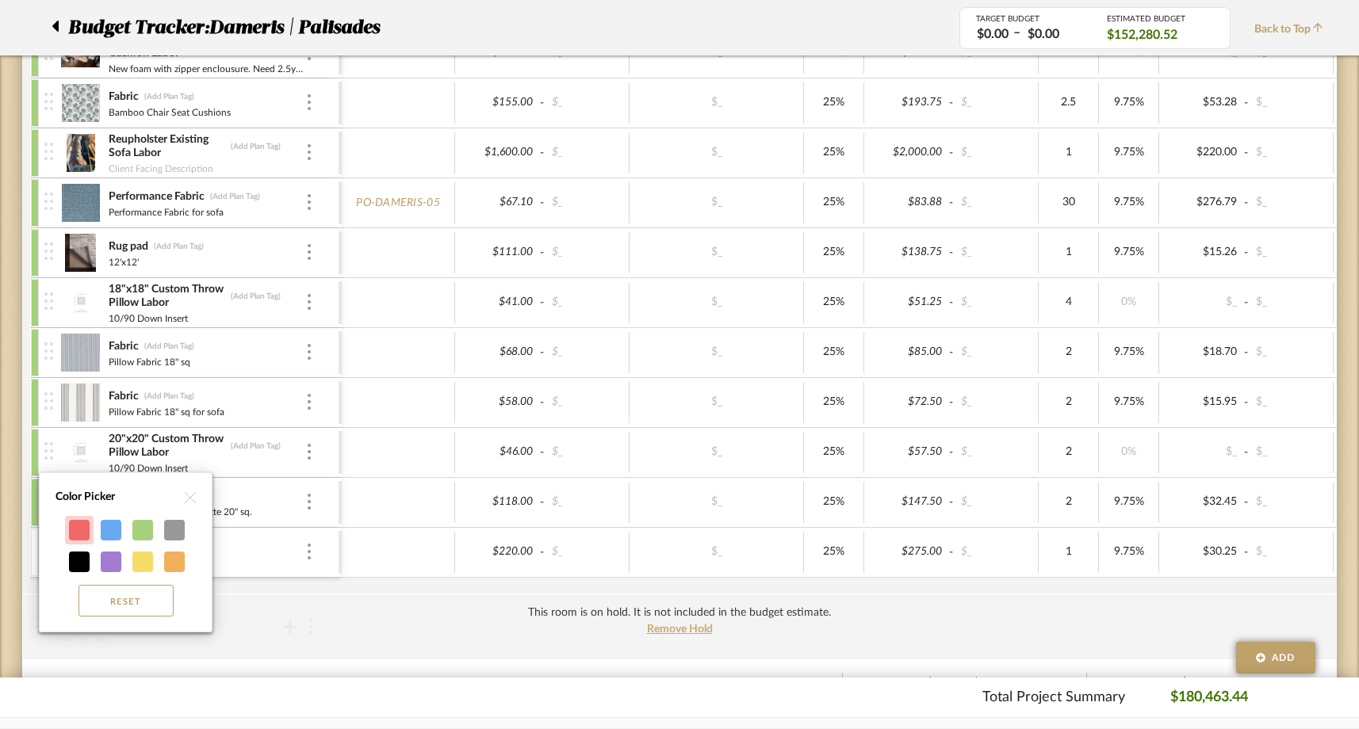
click at [73, 530] on div at bounding box center [79, 530] width 21 height 21
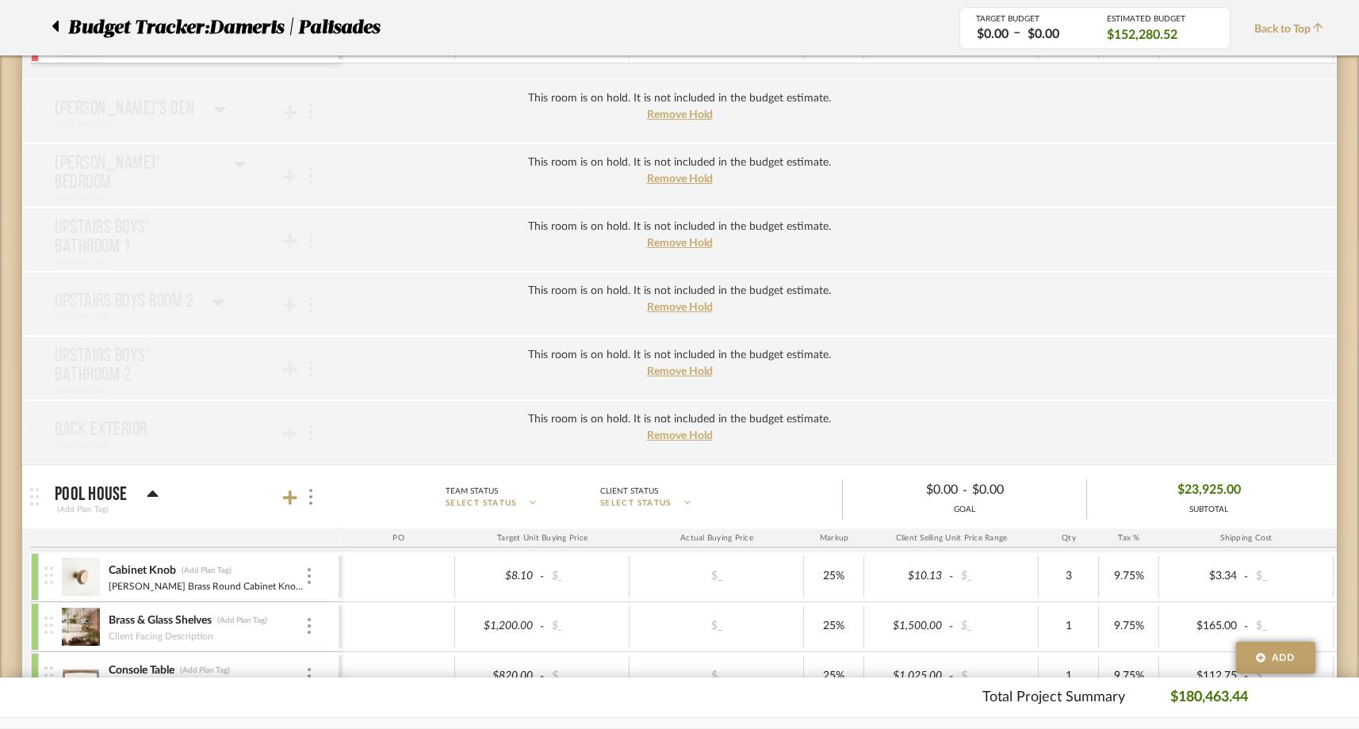
scroll to position [4956, 0]
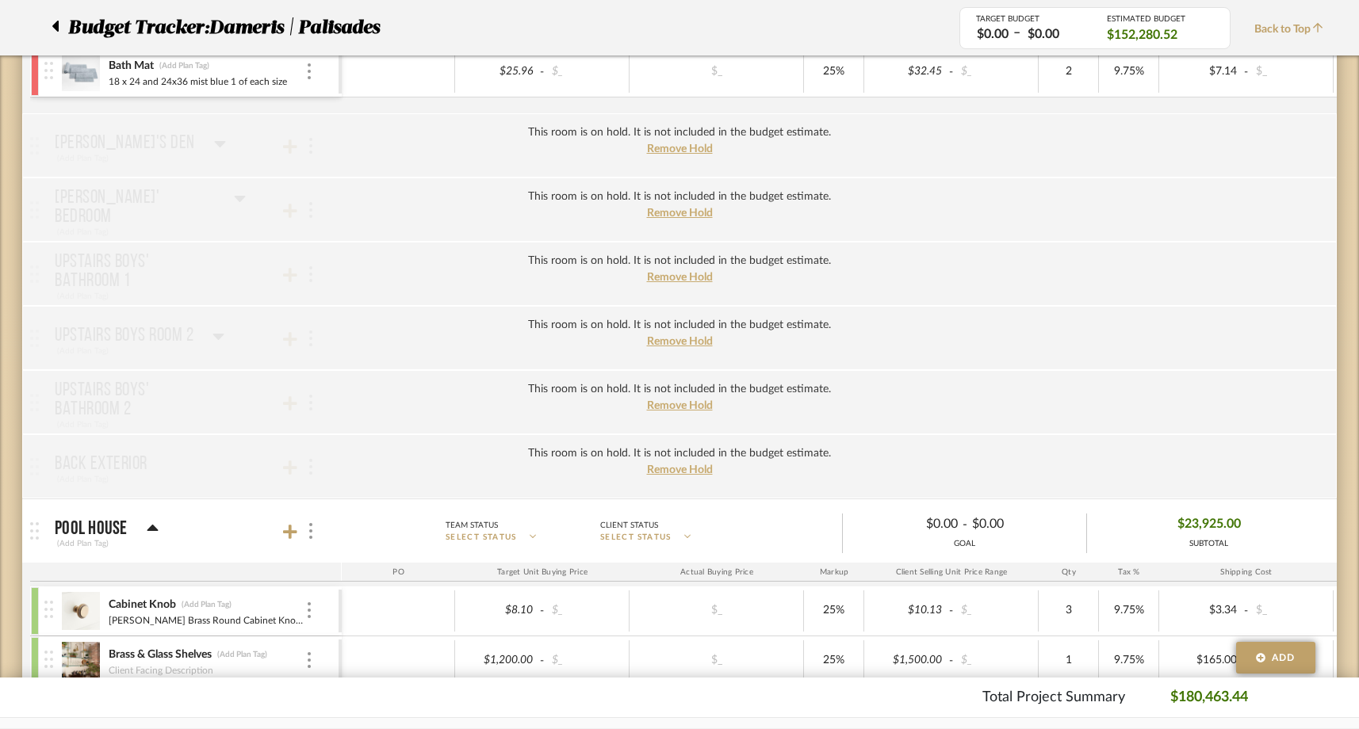
click at [1303, 33] on span "Back to Top" at bounding box center [1292, 29] width 77 height 17
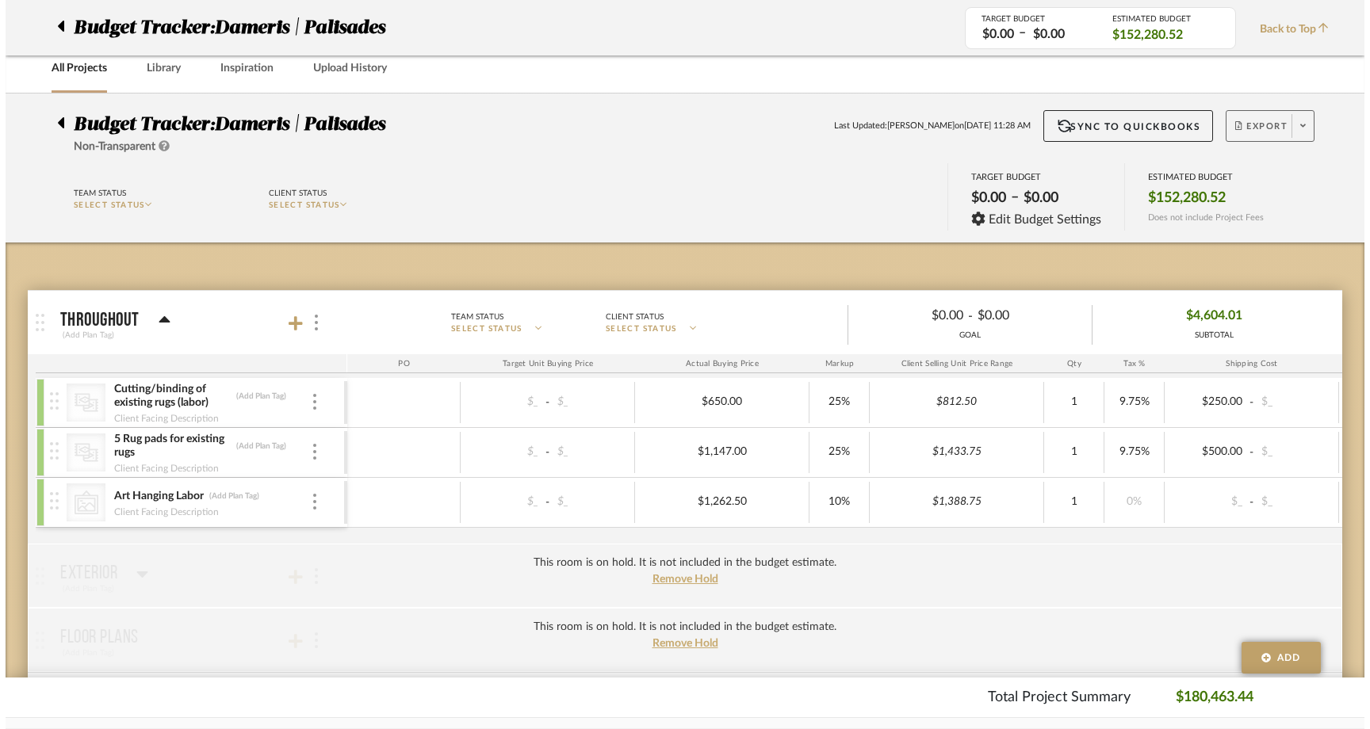
scroll to position [0, 0]
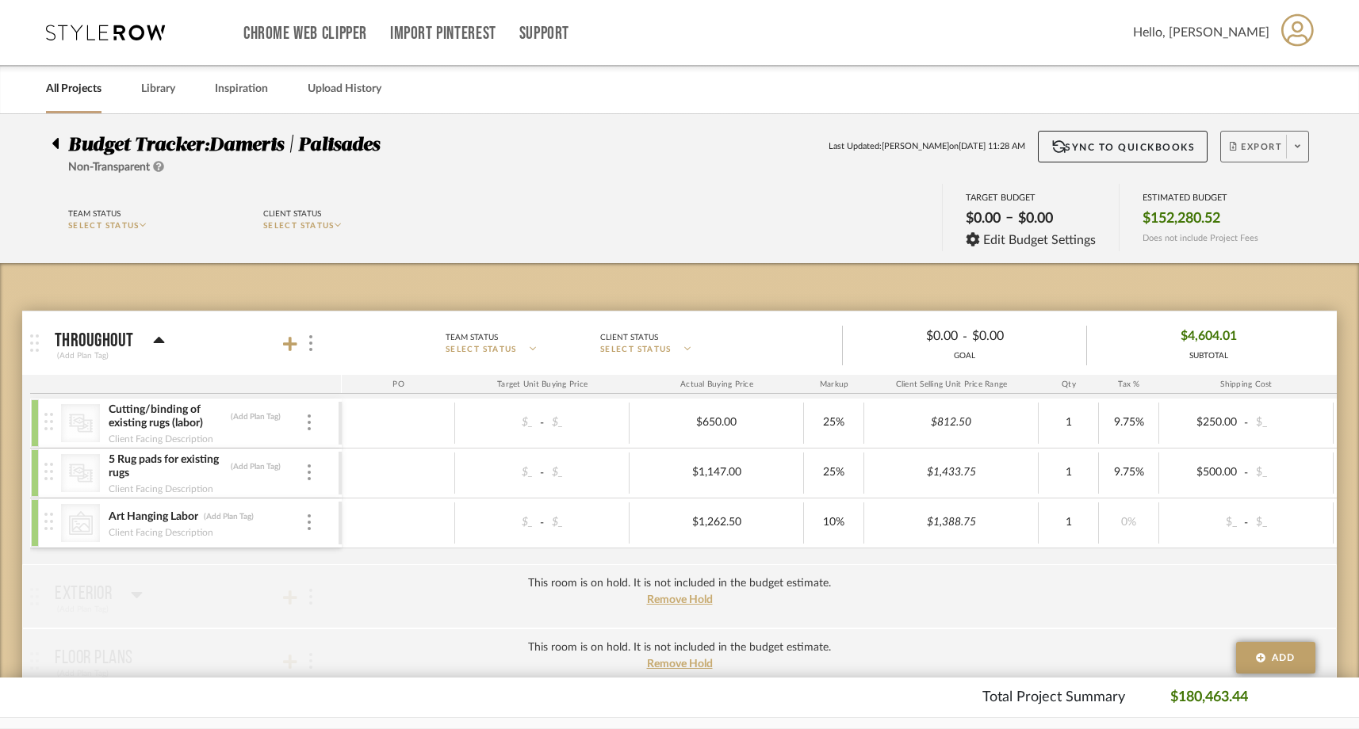
click at [1291, 143] on span at bounding box center [1297, 147] width 22 height 24
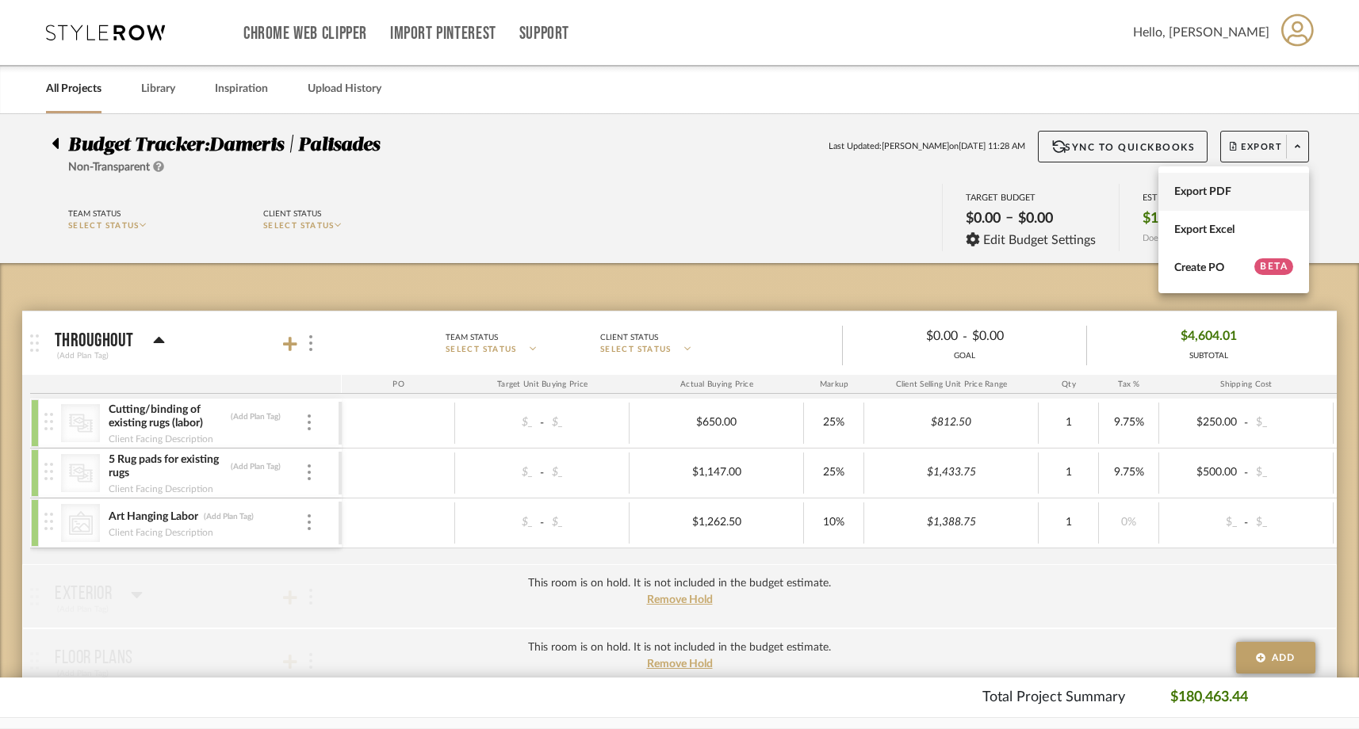
click at [1232, 197] on span "Export PDF" at bounding box center [1233, 192] width 119 height 13
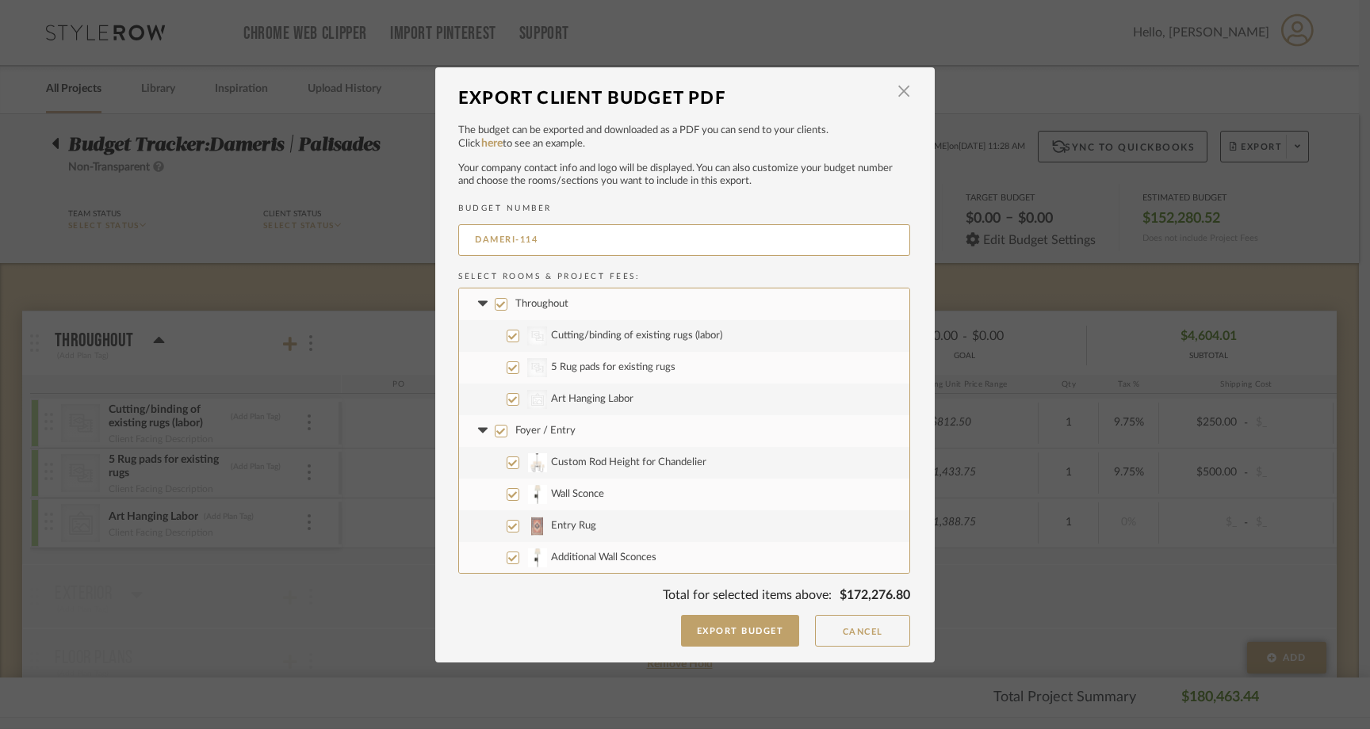
click at [496, 302] on input "Throughout" at bounding box center [501, 304] width 13 height 13
checkbox input "false"
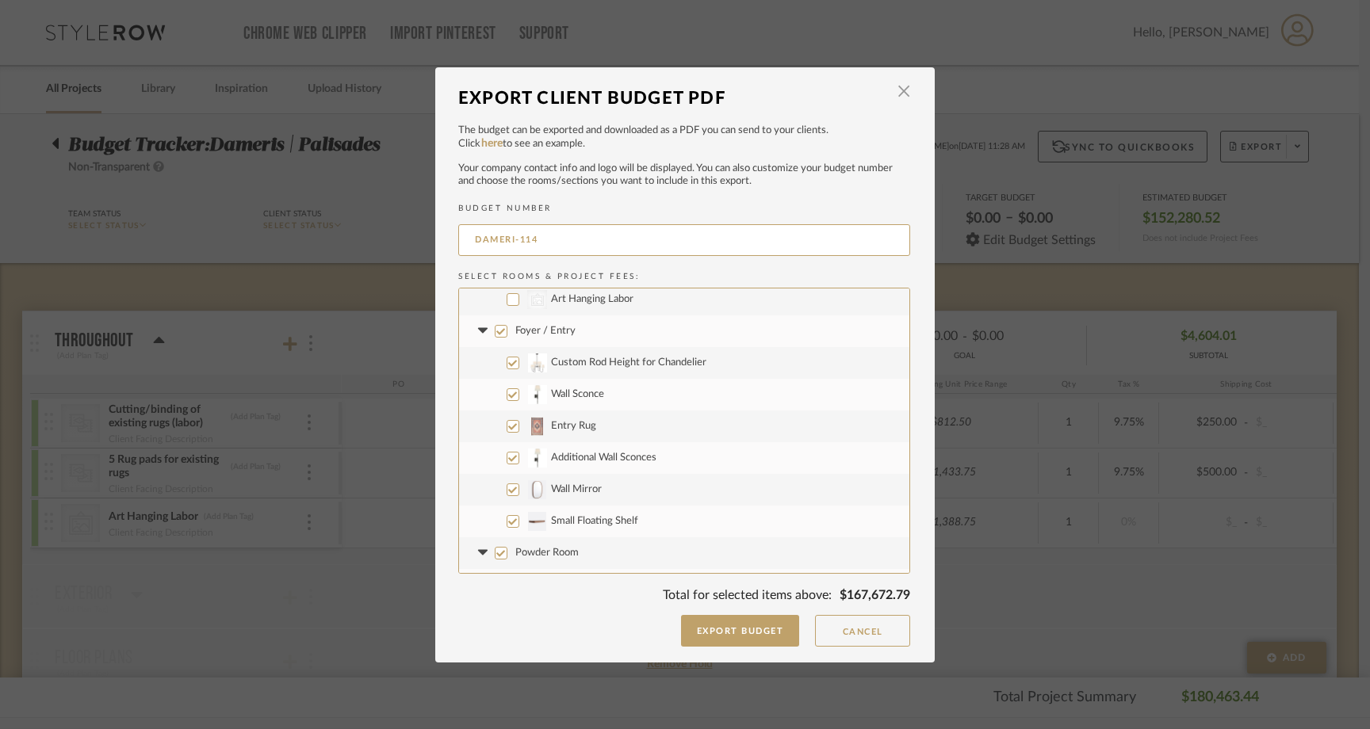
scroll to position [104, 0]
click at [495, 327] on input "Foyer / Entry" at bounding box center [501, 327] width 13 height 13
checkbox input "false"
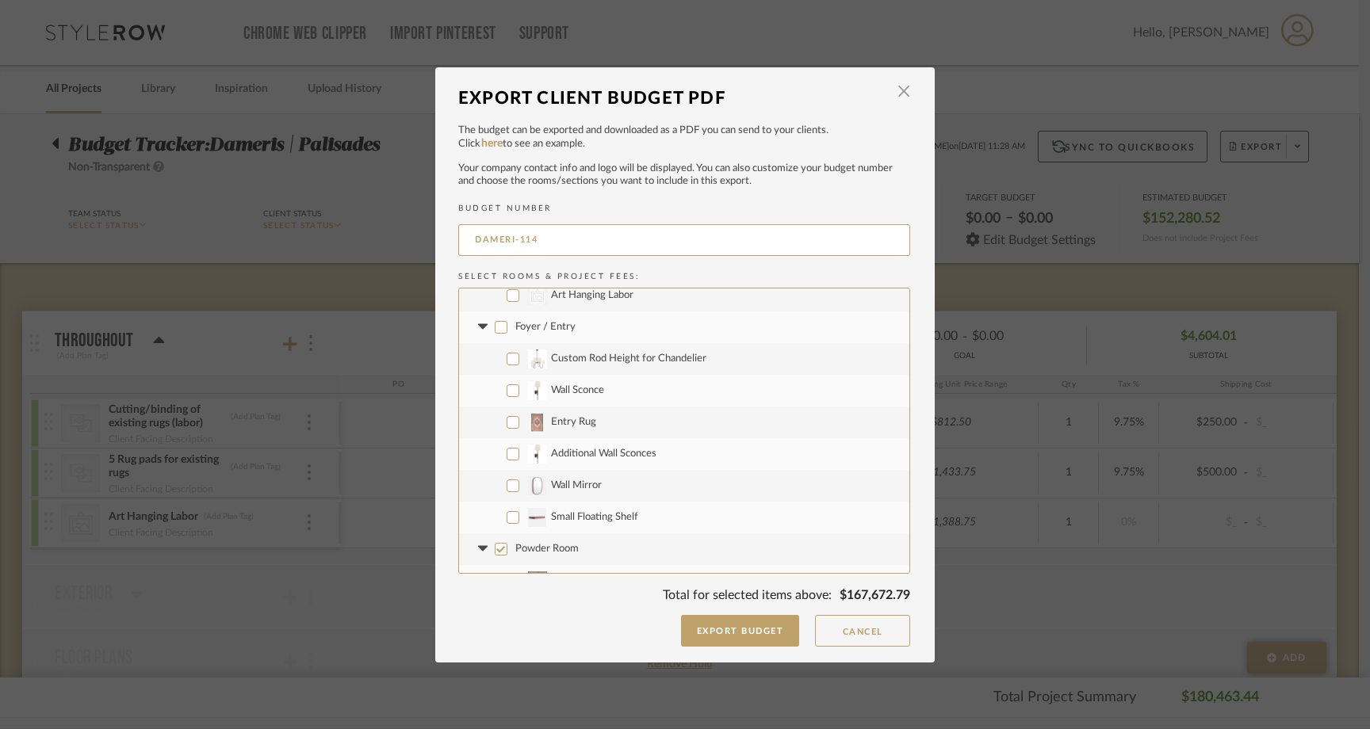
checkbox input "false"
click at [507, 484] on input "Wall Mirror" at bounding box center [513, 486] width 13 height 13
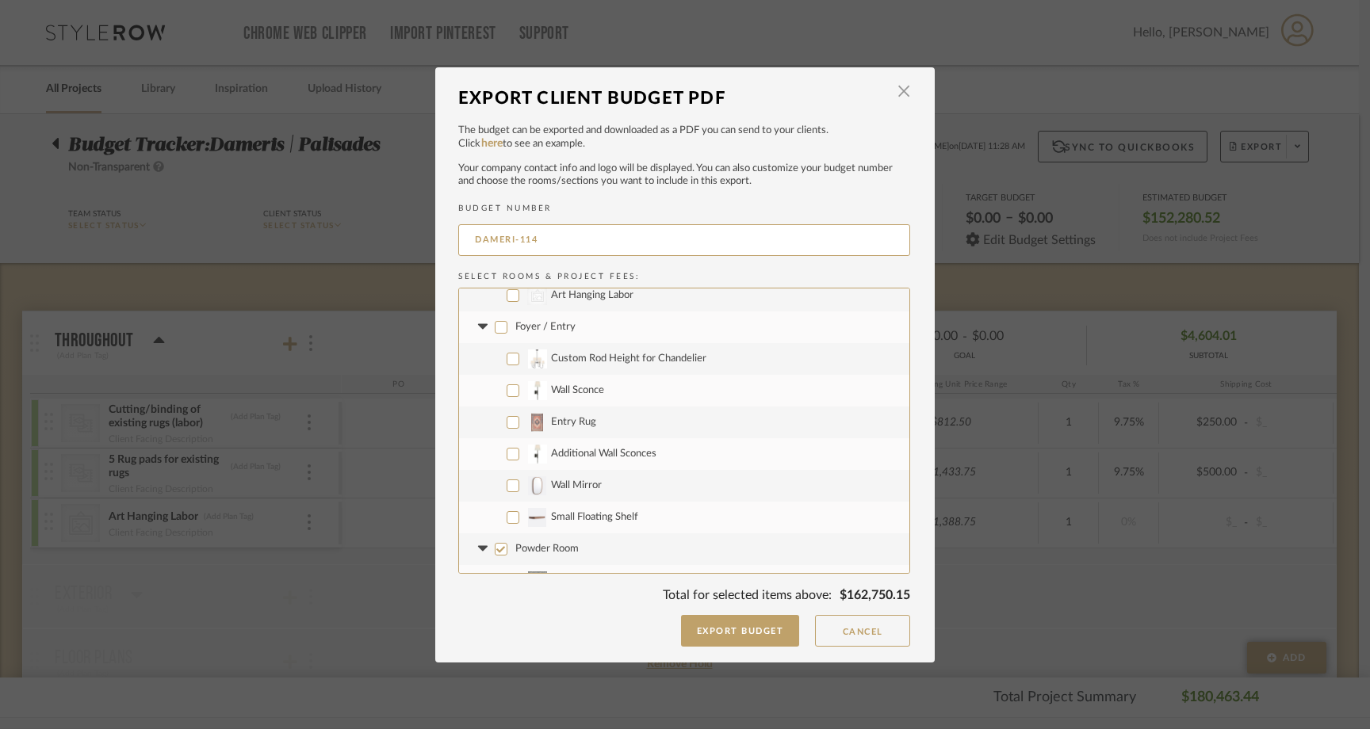
checkbox input "true"
click at [507, 517] on input "Small Floating Shelf" at bounding box center [513, 517] width 13 height 13
checkbox input "true"
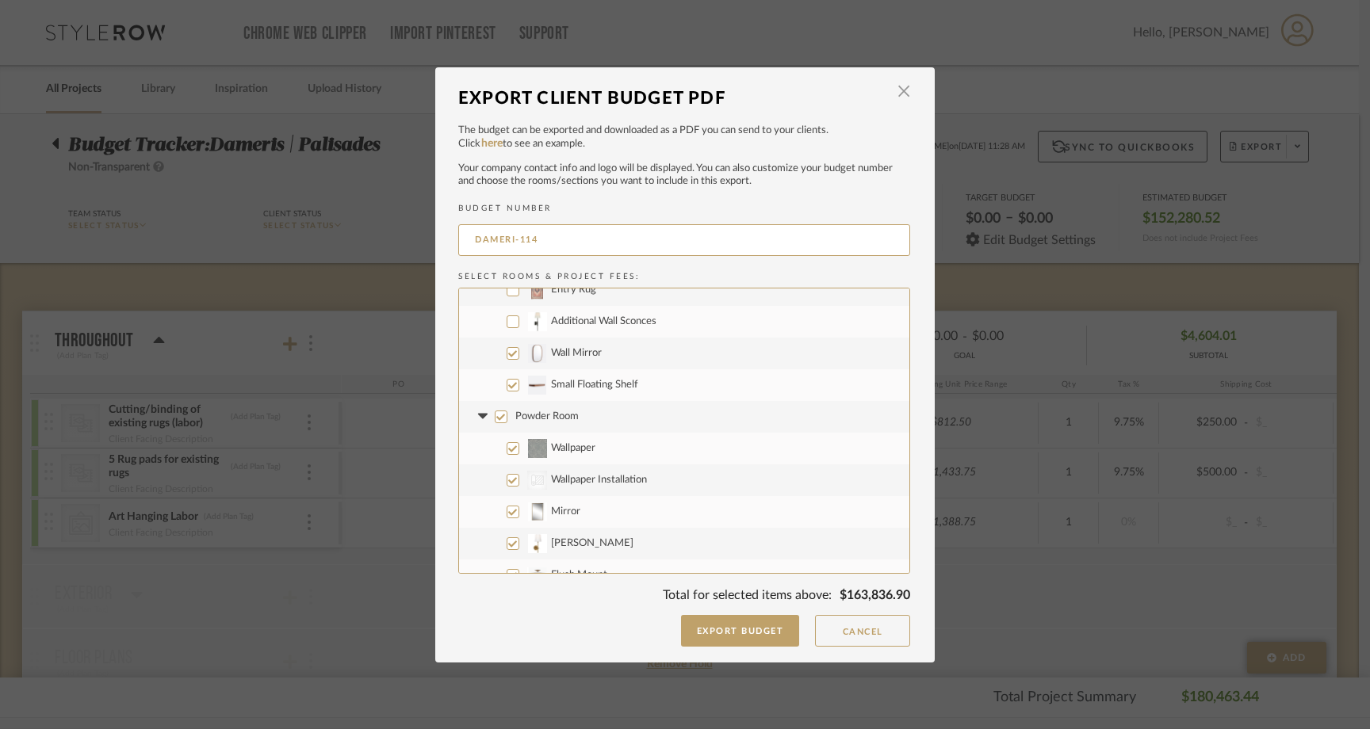
scroll to position [247, 0]
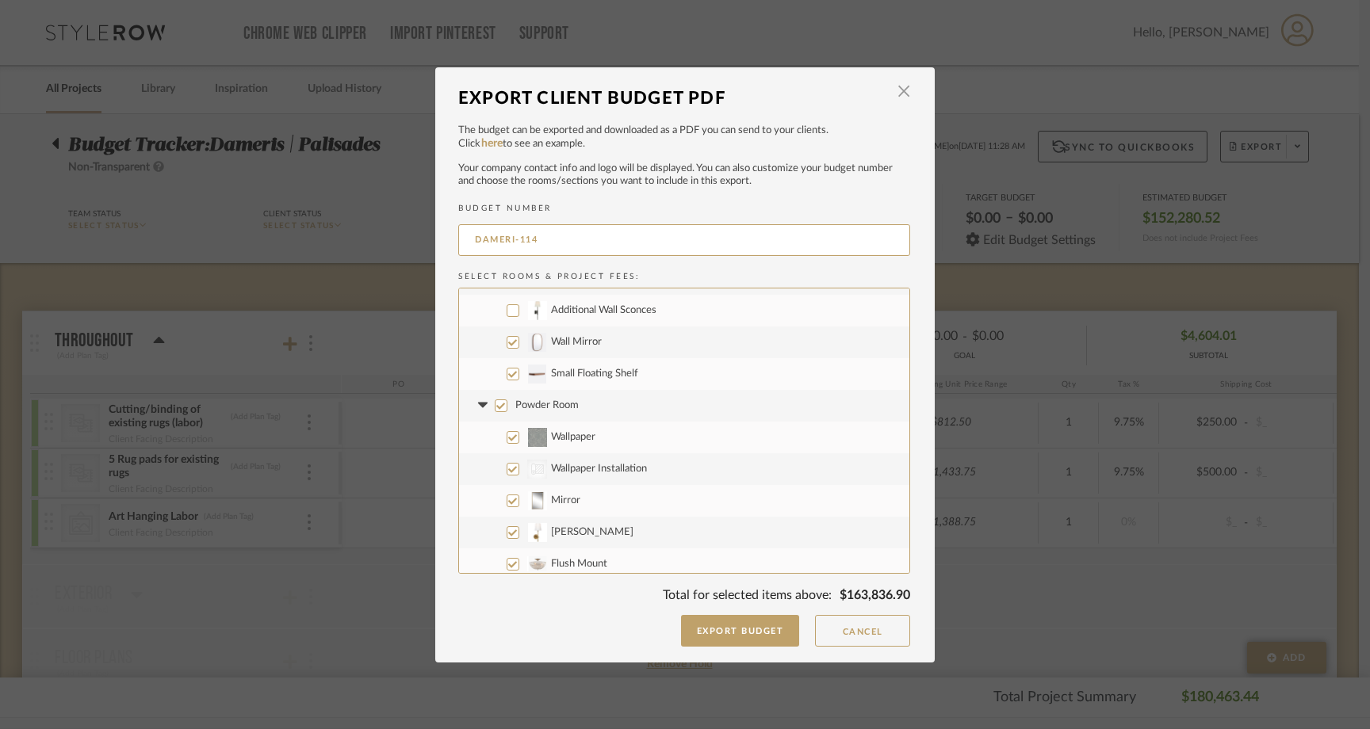
click at [495, 407] on input "Powder Room" at bounding box center [501, 406] width 13 height 13
checkbox input "false"
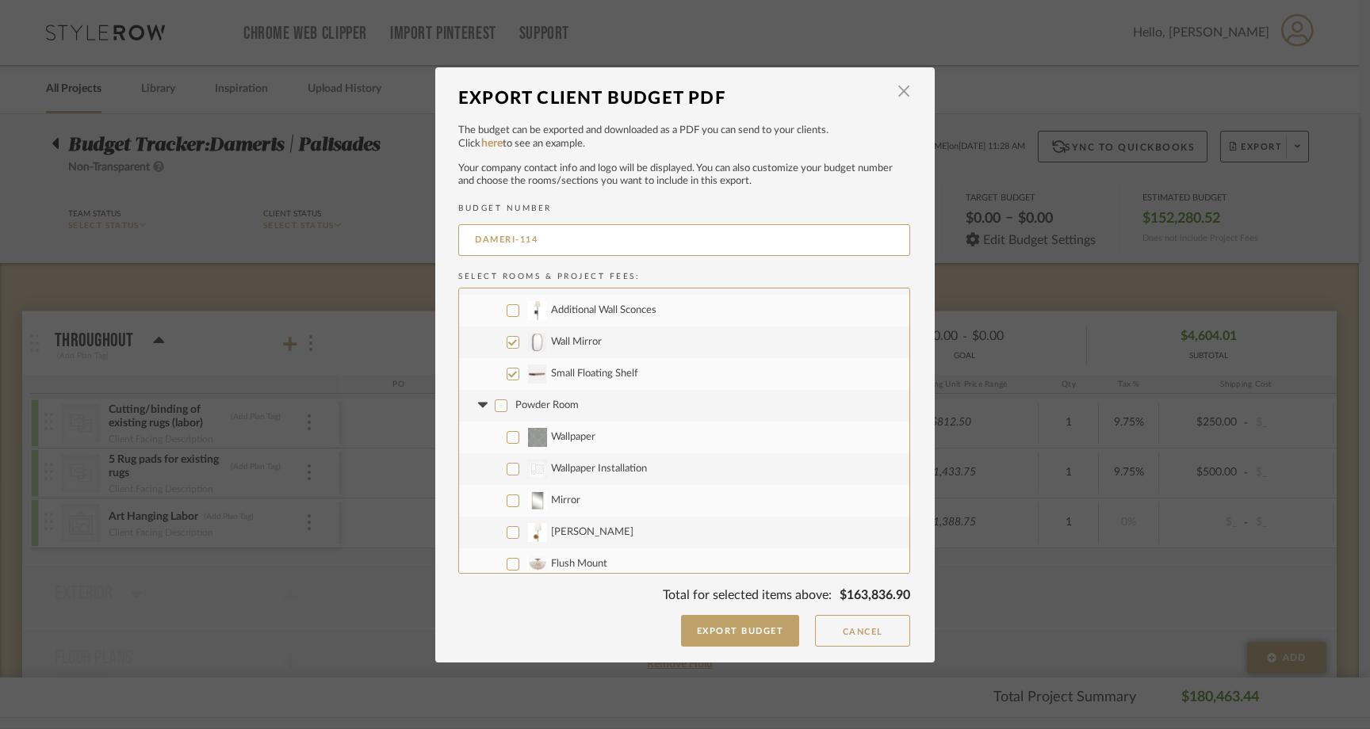
checkbox input "false"
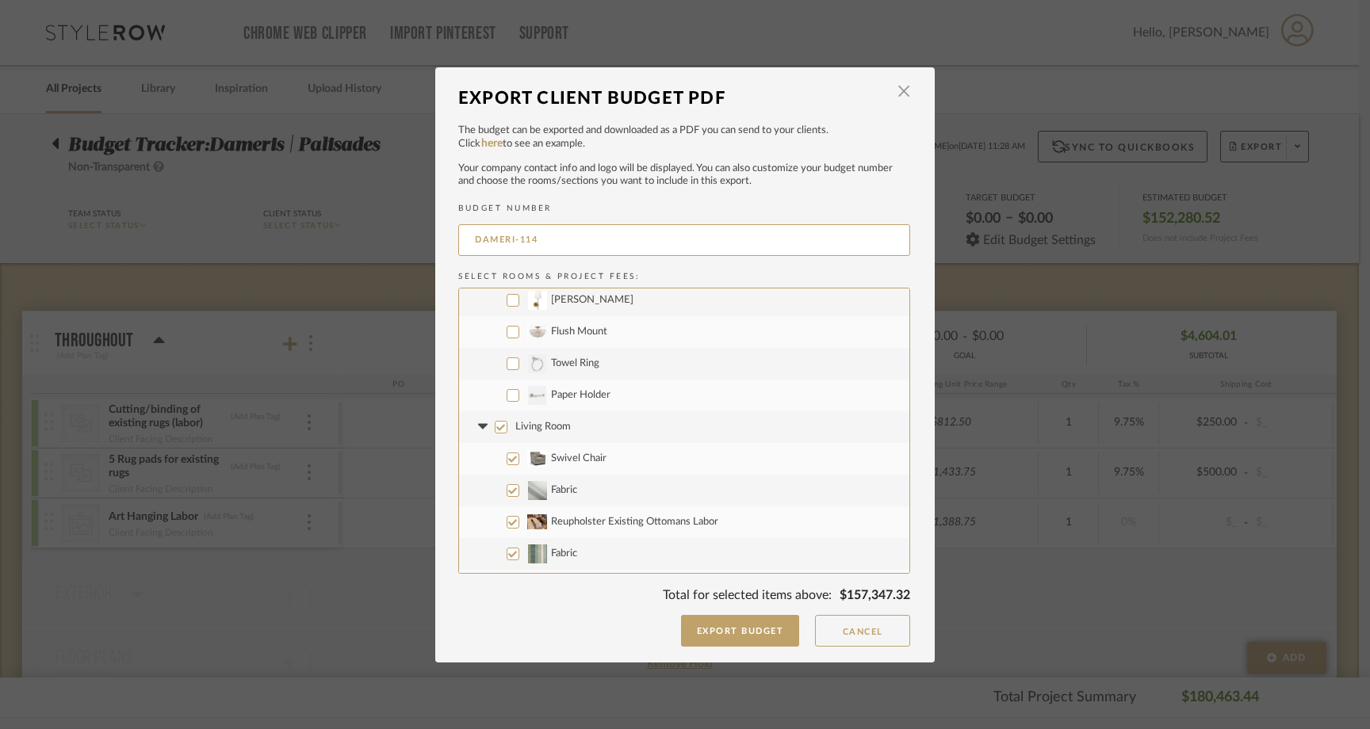
click at [495, 424] on input "Living Room" at bounding box center [501, 427] width 13 height 13
checkbox input "false"
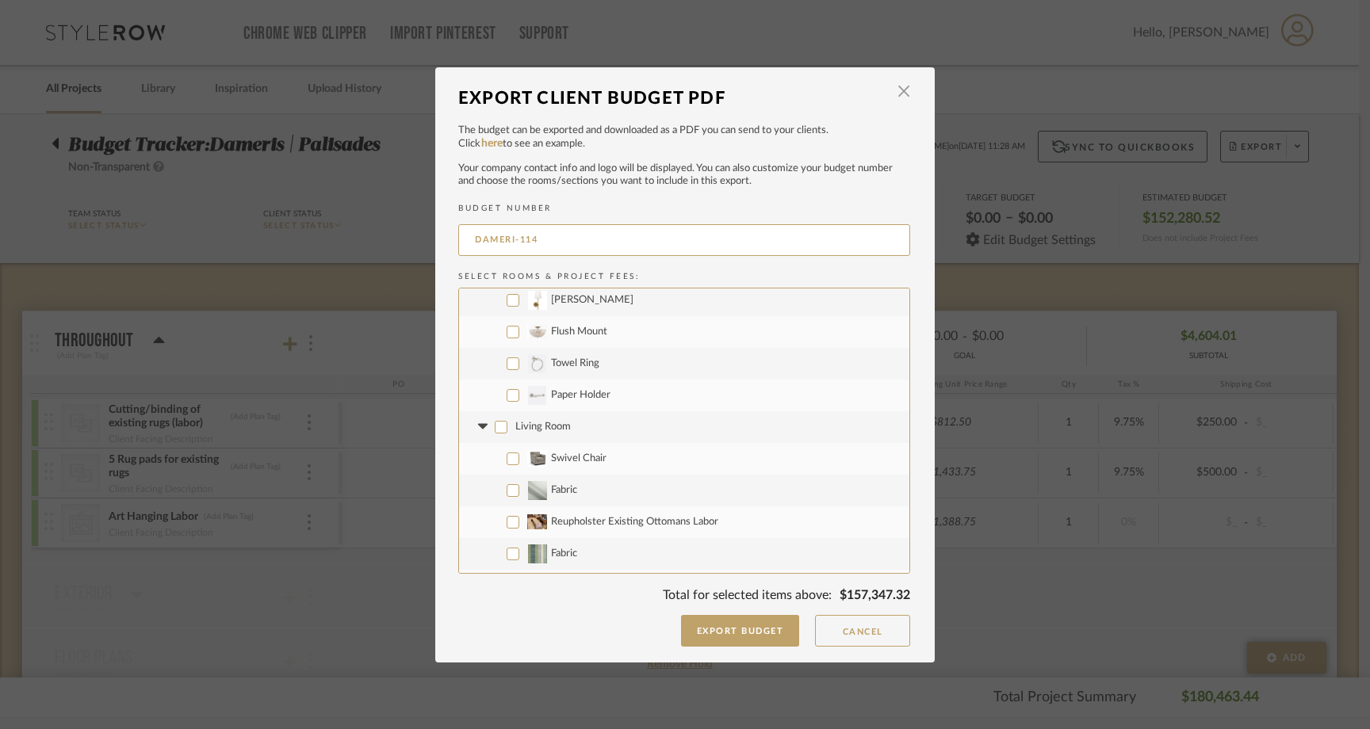
checkbox input "false"
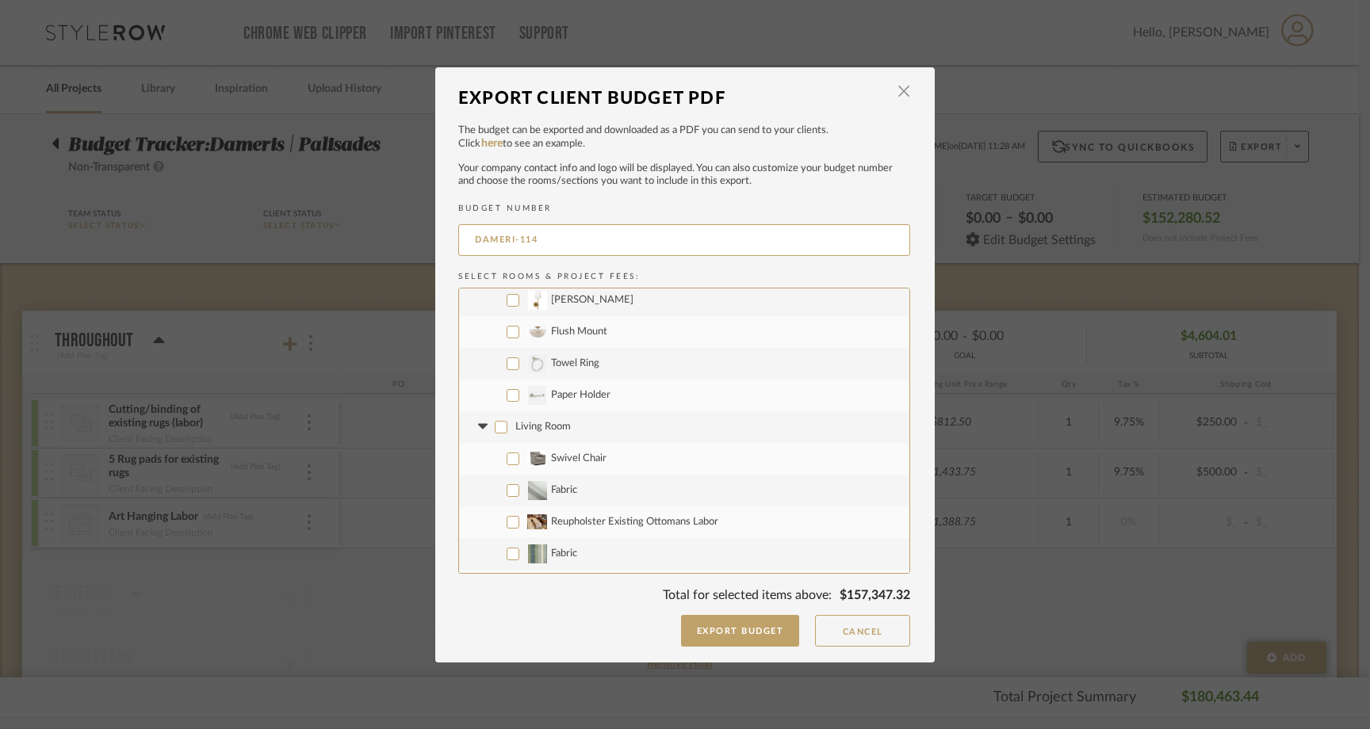
checkbox input "false"
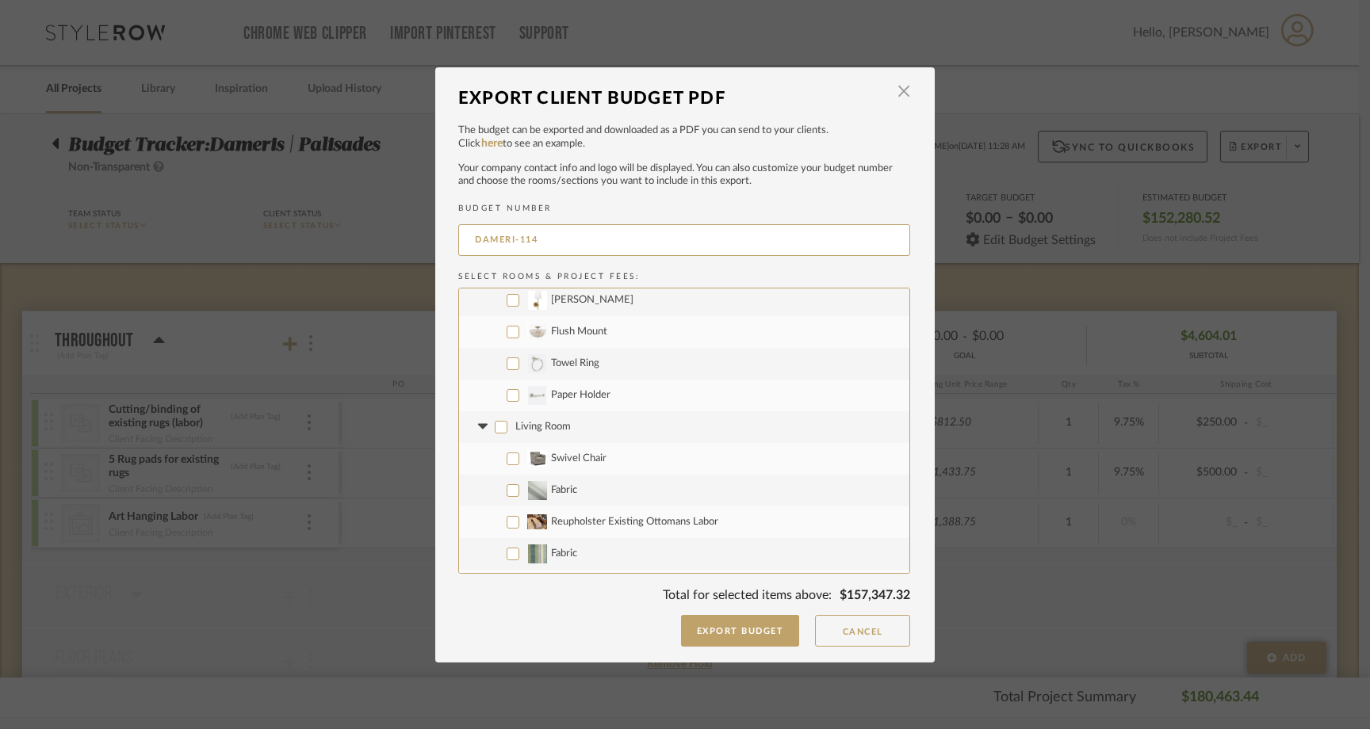
checkbox input "false"
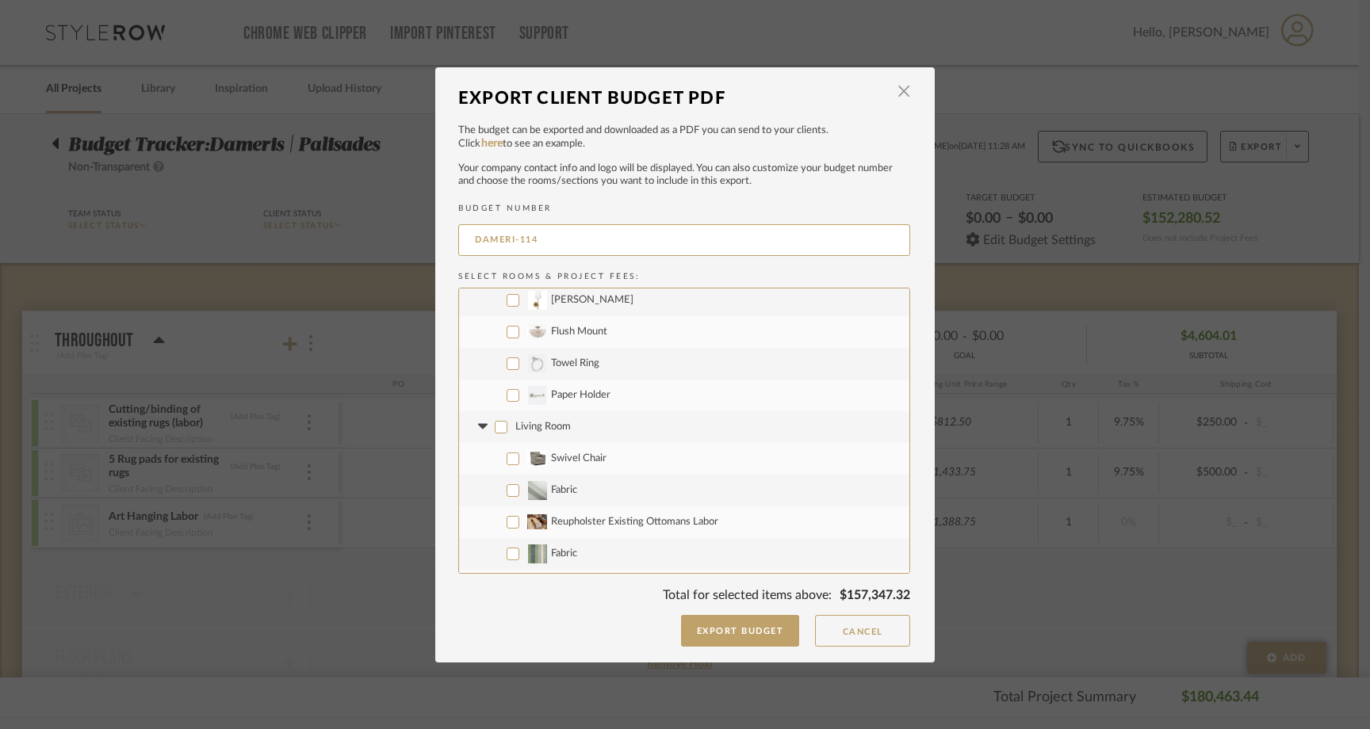
checkbox input "false"
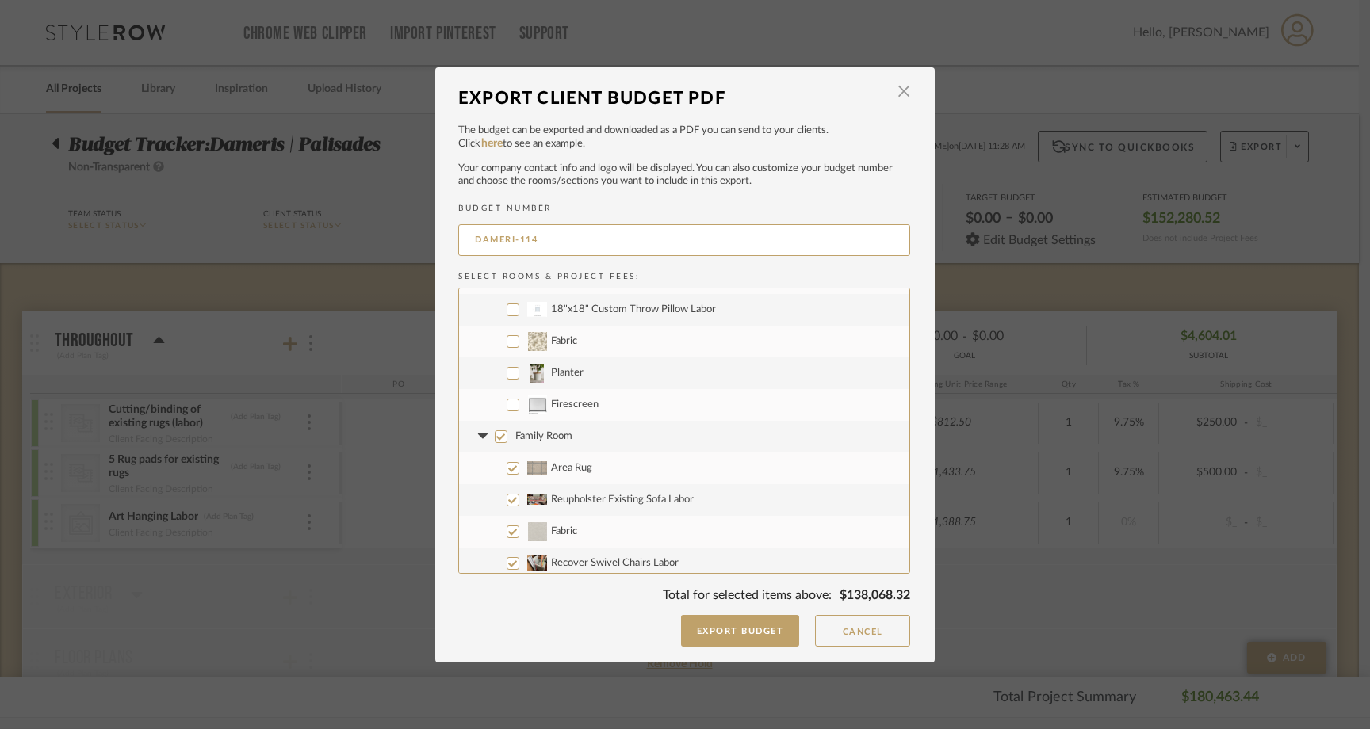
click at [509, 371] on input "Planter" at bounding box center [513, 373] width 13 height 13
checkbox input "true"
click at [508, 400] on input "Firescreen" at bounding box center [513, 405] width 13 height 13
checkbox input "true"
click at [495, 434] on input "Family Room" at bounding box center [501, 437] width 13 height 13
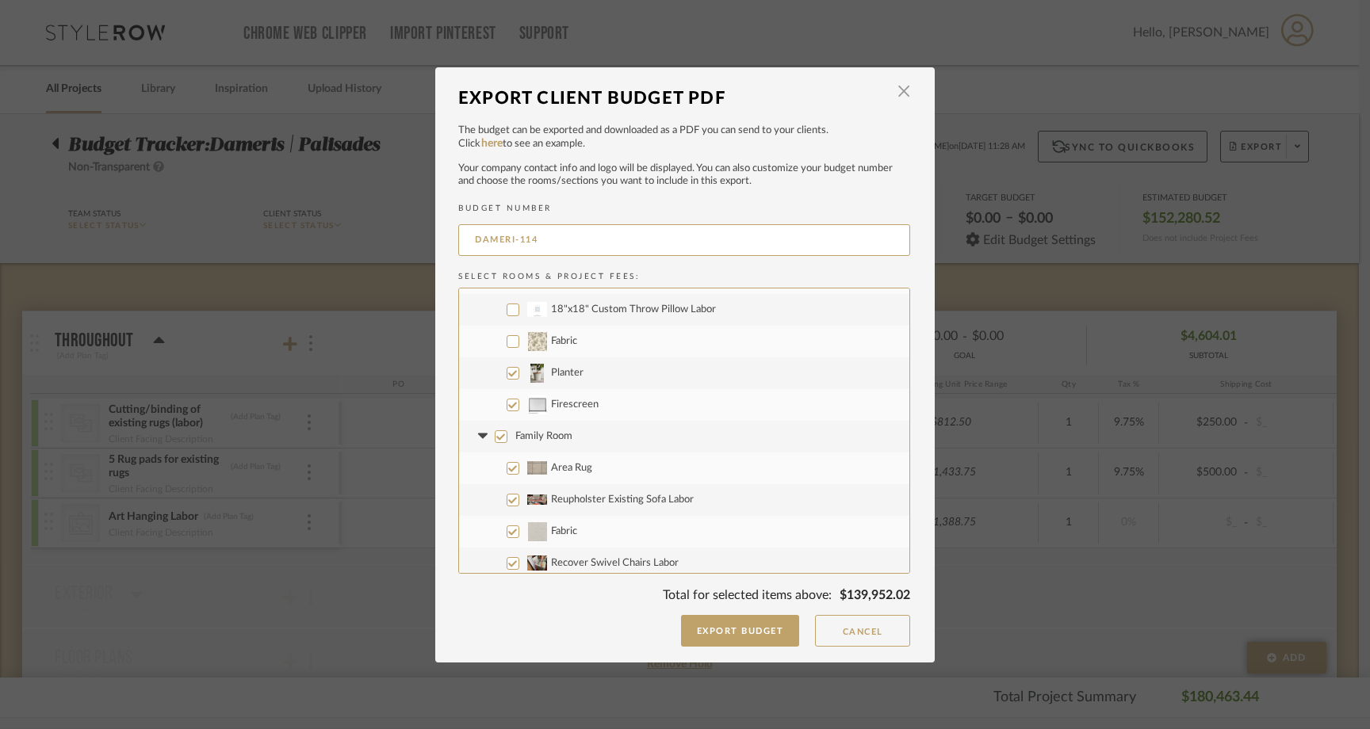
checkbox input "false"
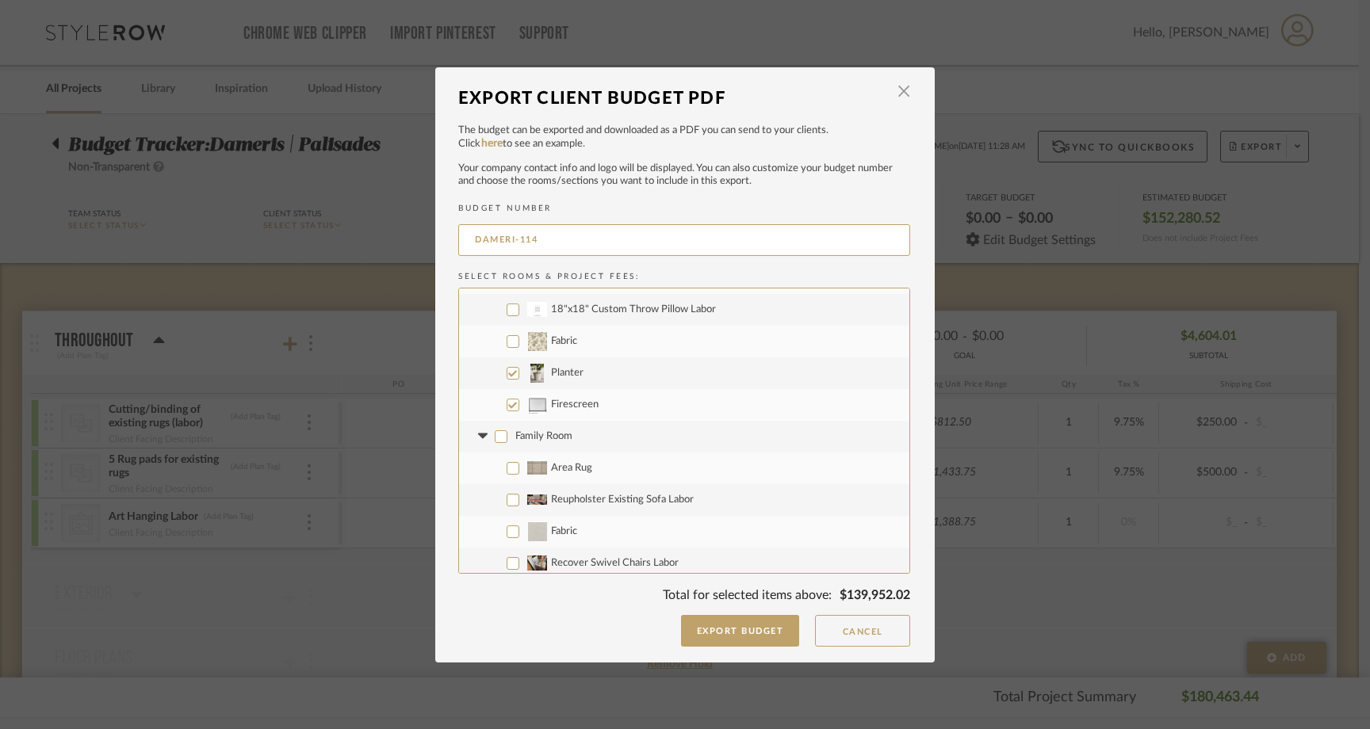
checkbox input "false"
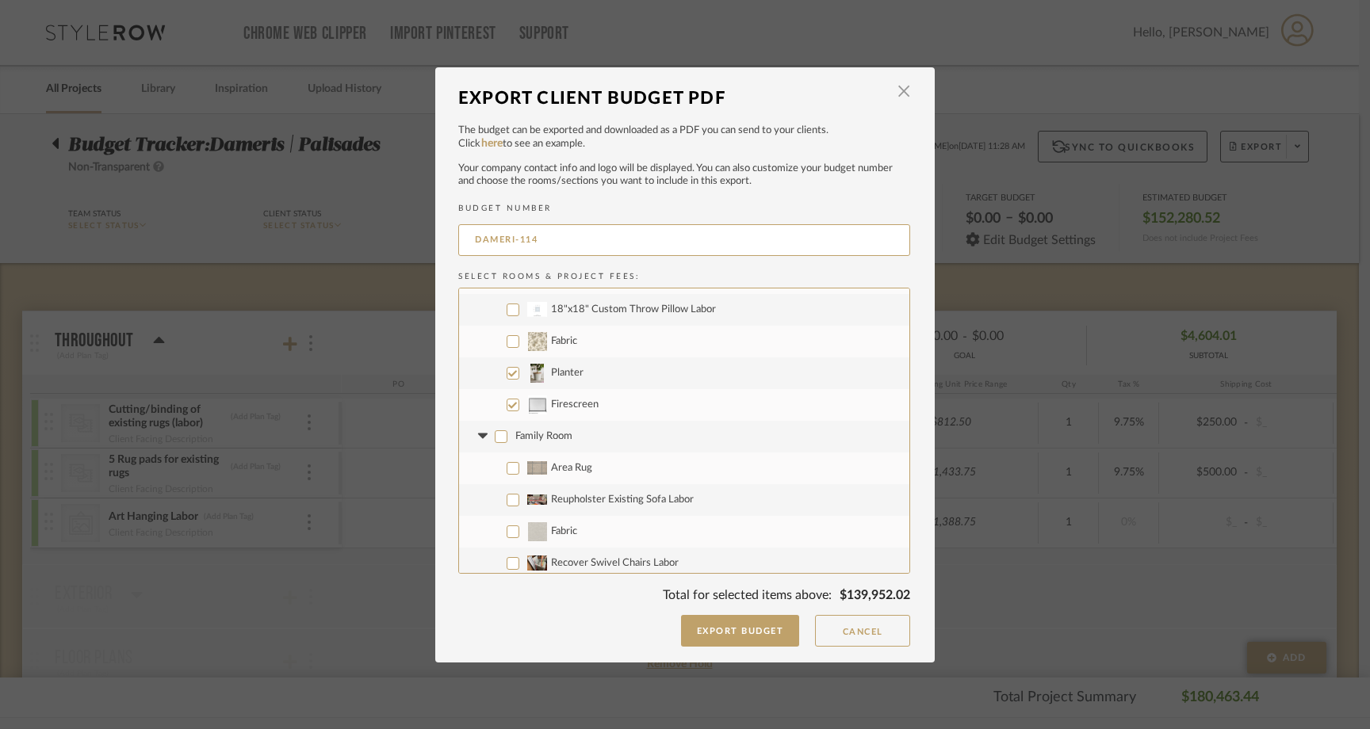
checkbox input "false"
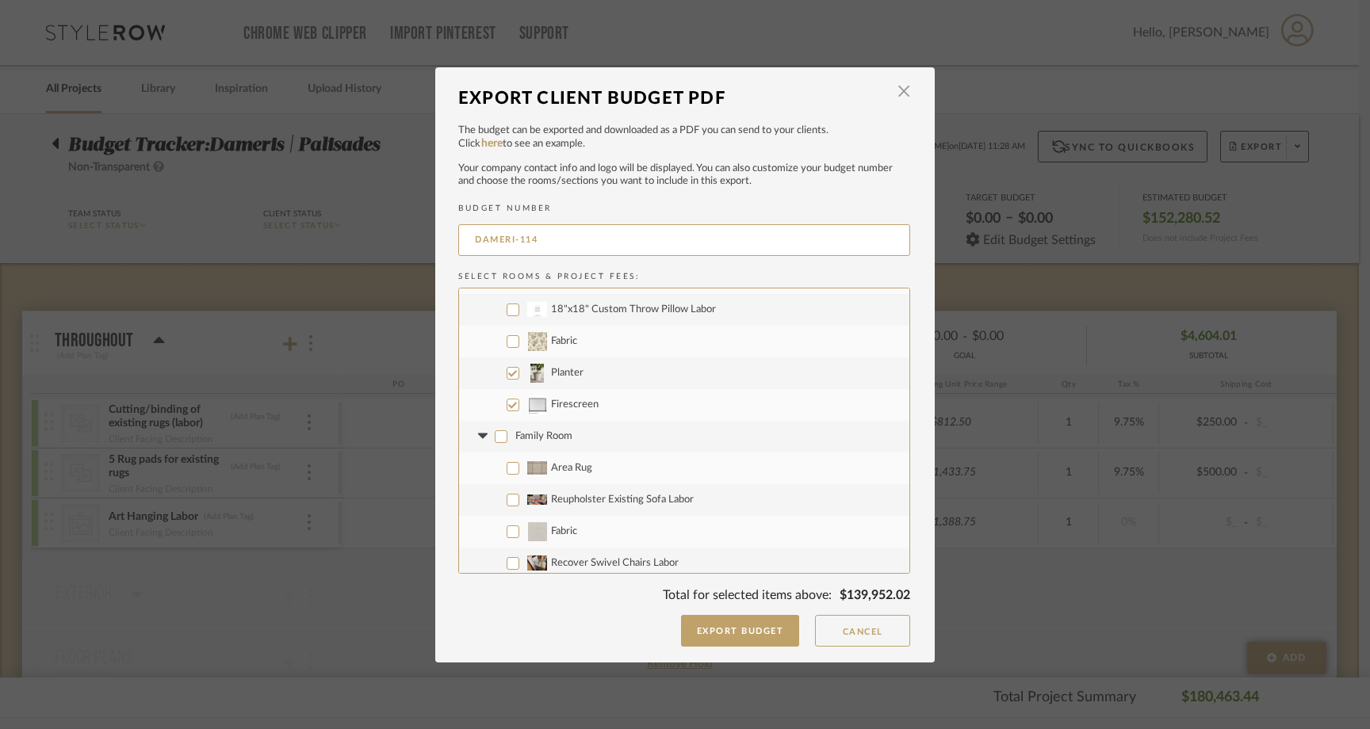
checkbox input "false"
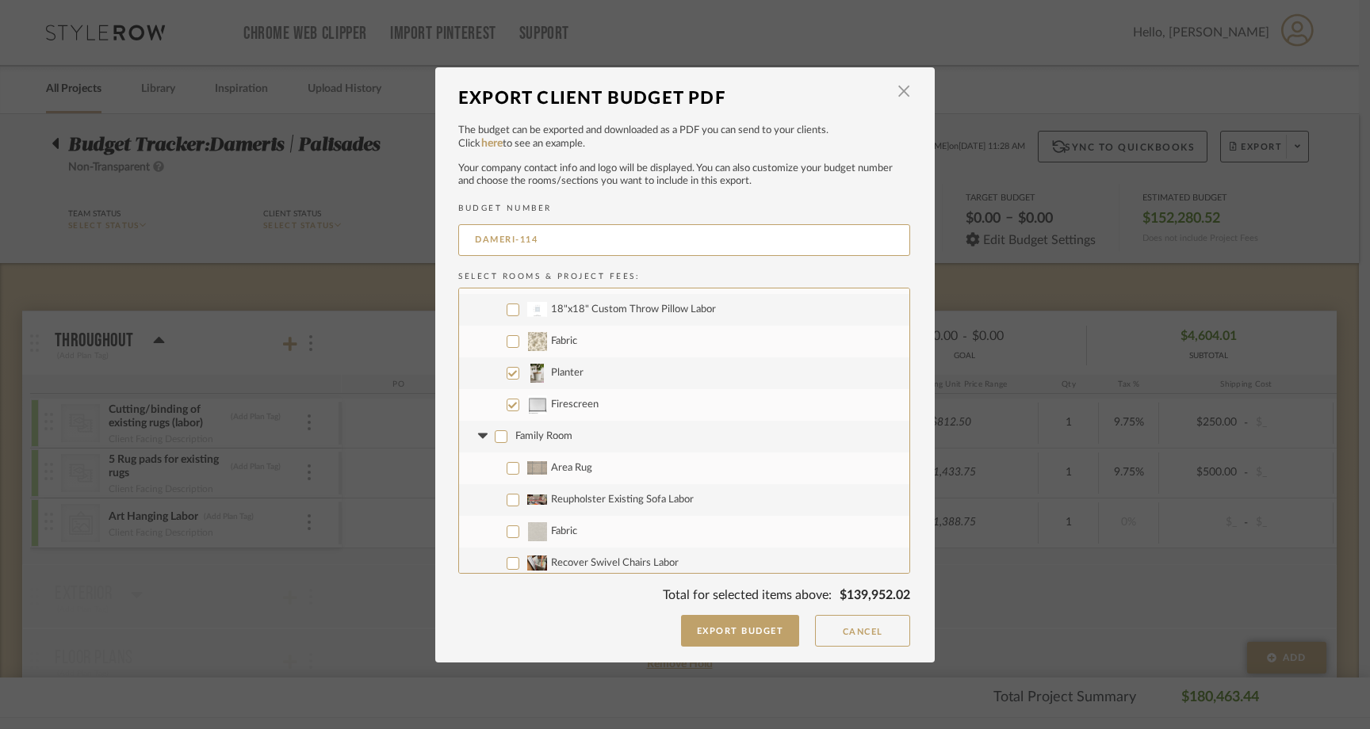
checkbox input "false"
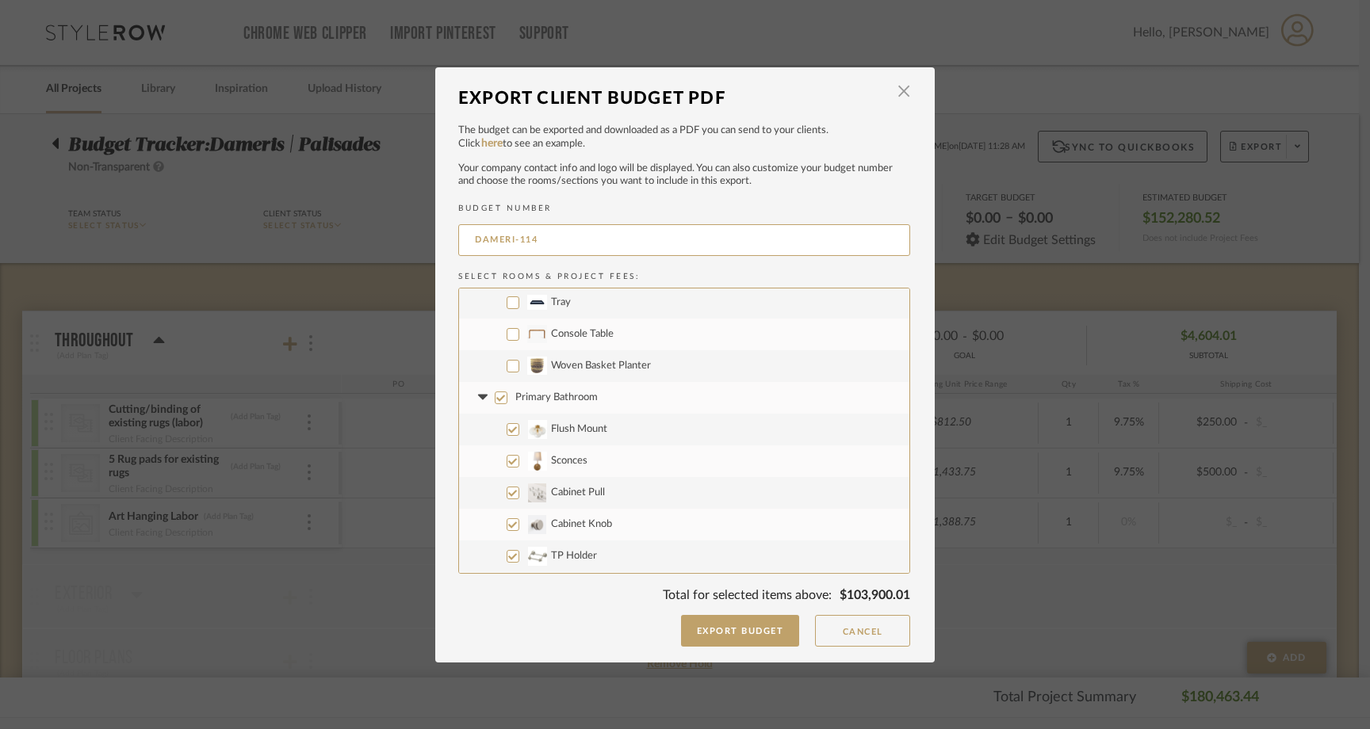
scroll to position [1959, 0]
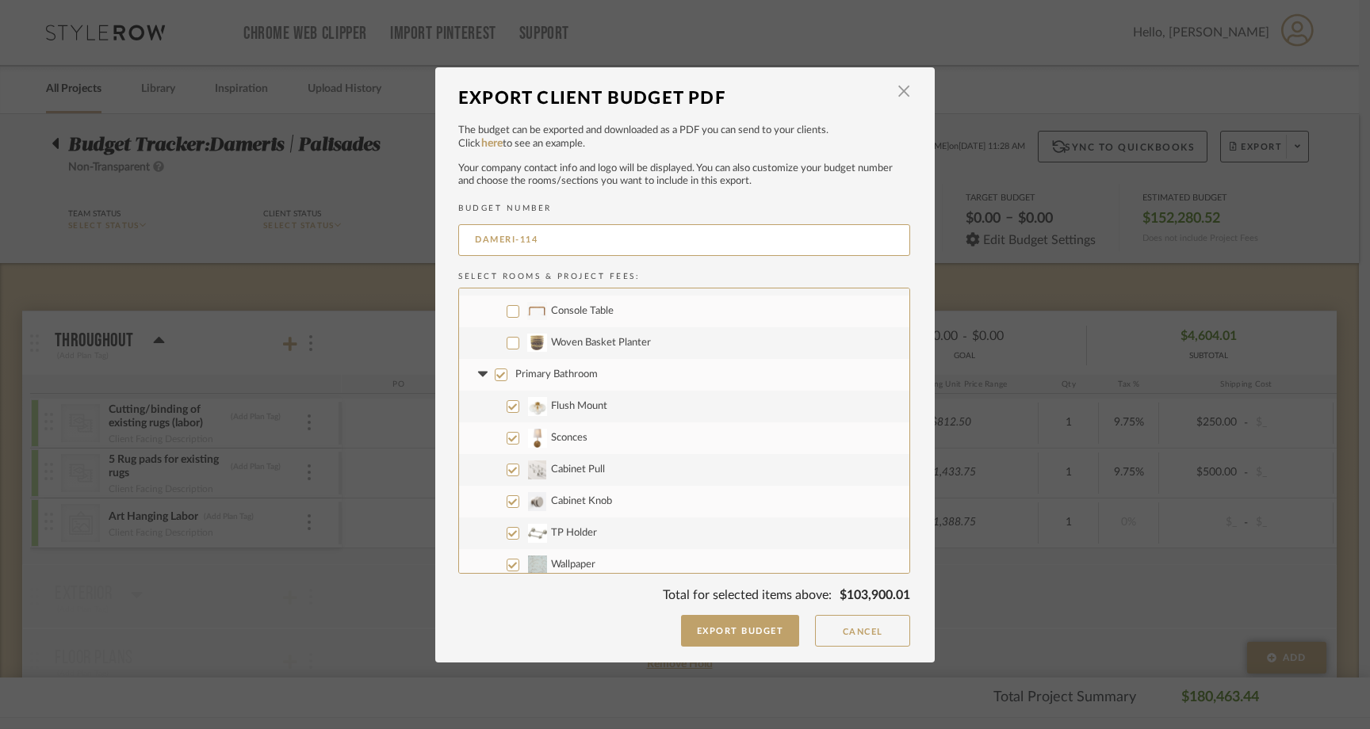
click at [510, 309] on input "Console Table" at bounding box center [513, 311] width 13 height 13
checkbox input "true"
click at [510, 335] on label "Woven Basket Planter" at bounding box center [684, 343] width 450 height 32
click at [510, 337] on input "Woven Basket Planter" at bounding box center [513, 343] width 13 height 13
checkbox input "true"
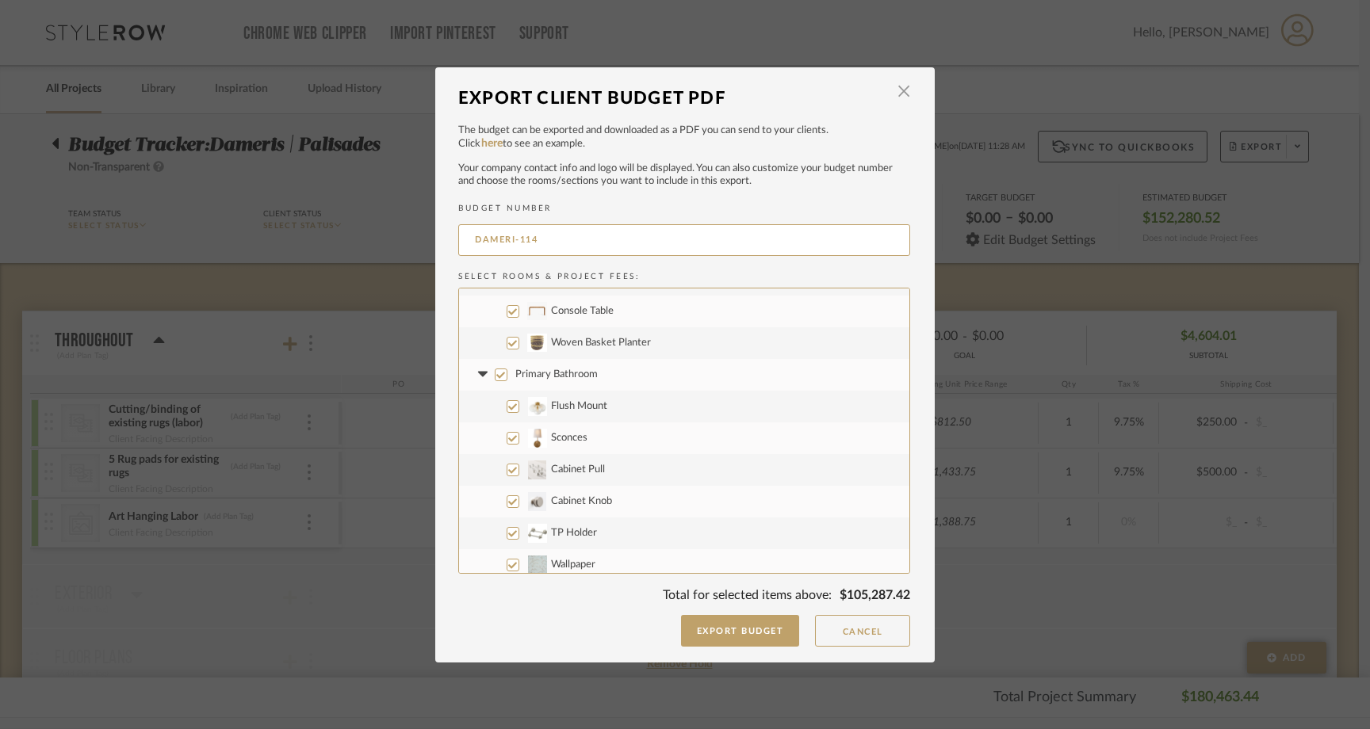
click at [495, 383] on label "Primary Bathroom" at bounding box center [684, 375] width 450 height 32
click at [495, 381] on input "Primary Bathroom" at bounding box center [501, 375] width 13 height 13
checkbox input "false"
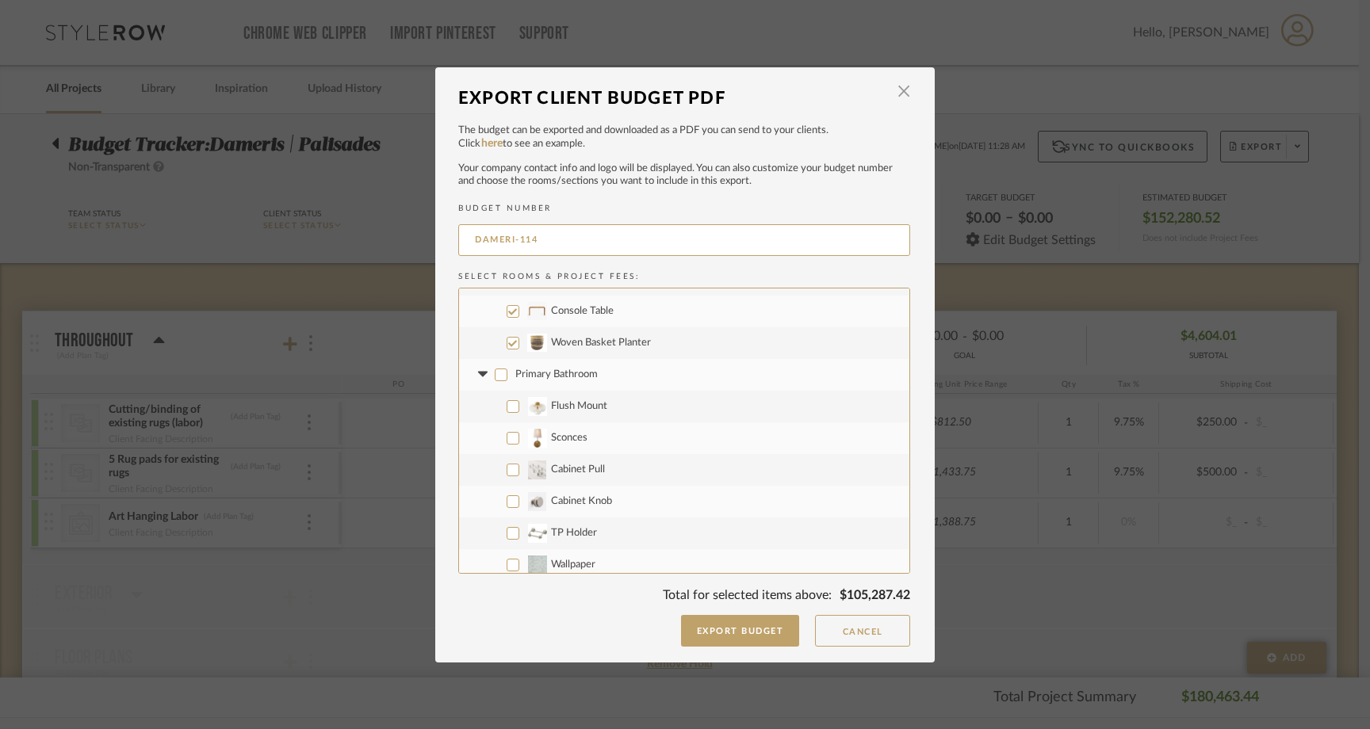
checkbox input "false"
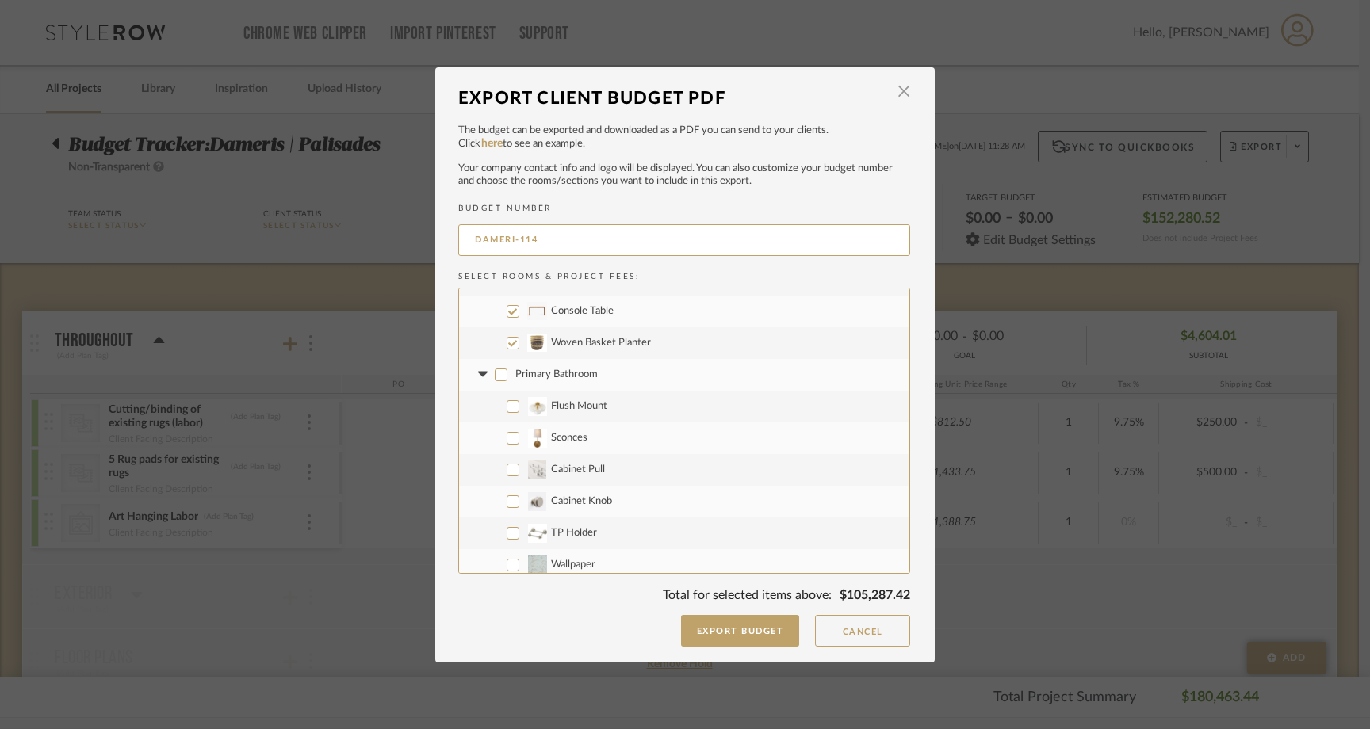
checkbox input "false"
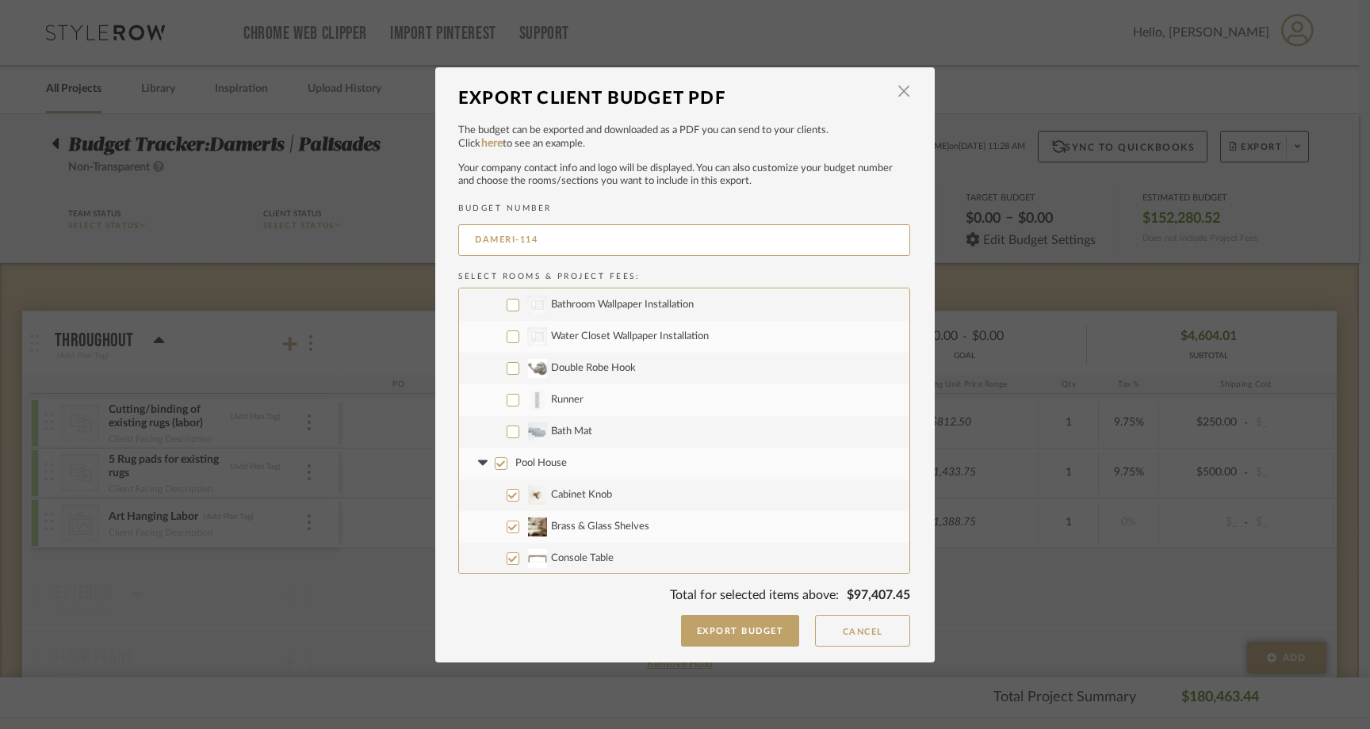
scroll to position [2254, 0]
click at [507, 367] on input "Double Robe Hook" at bounding box center [513, 365] width 13 height 13
checkbox input "true"
click at [509, 395] on input "Runner" at bounding box center [513, 397] width 13 height 13
checkbox input "true"
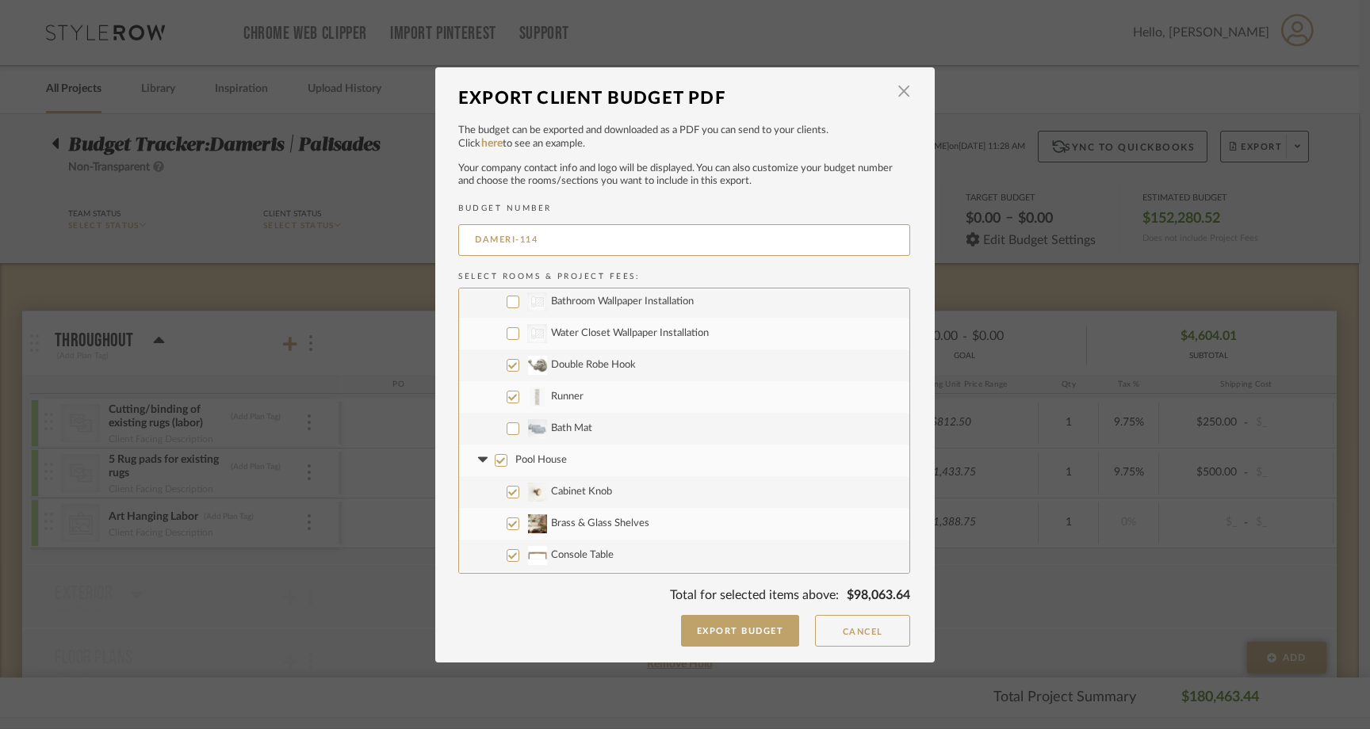
click at [507, 427] on input "Bath Mat" at bounding box center [513, 429] width 13 height 13
checkbox input "true"
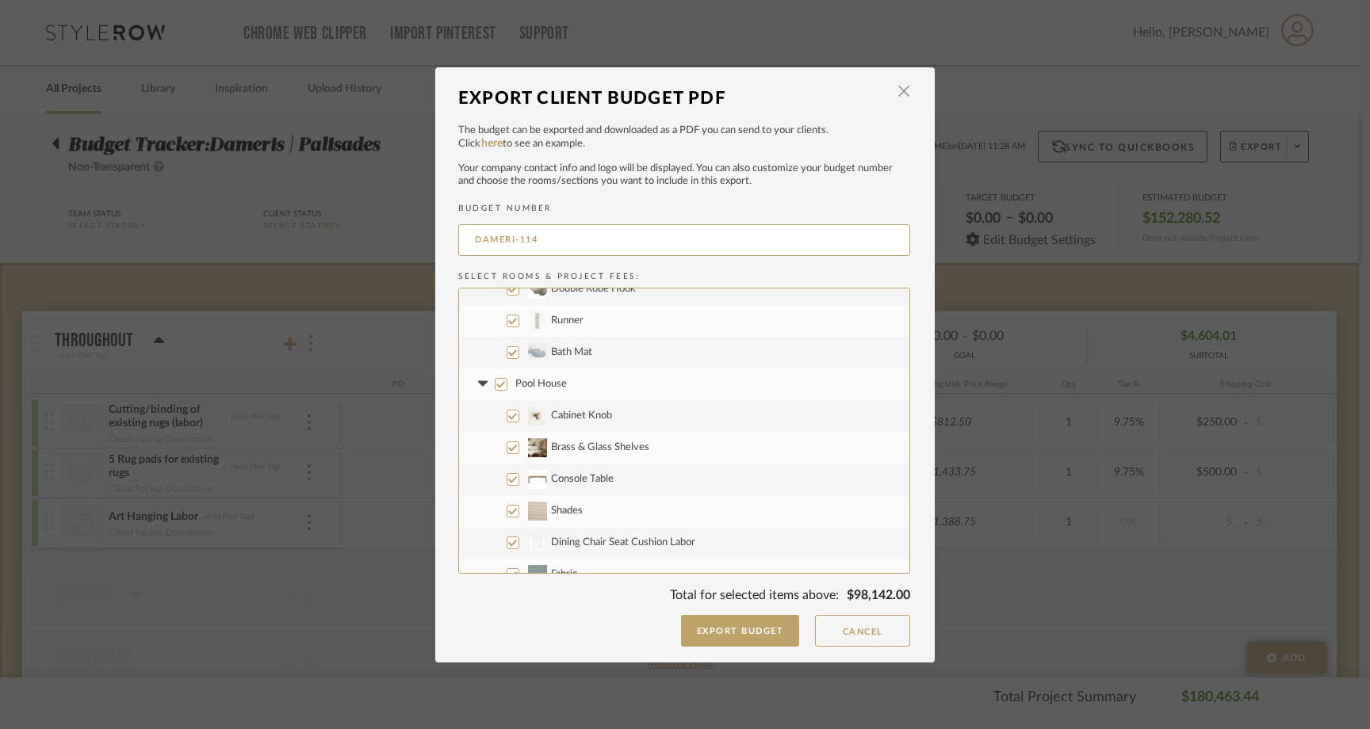
click at [496, 389] on input "Pool House" at bounding box center [501, 384] width 13 height 13
checkbox input "false"
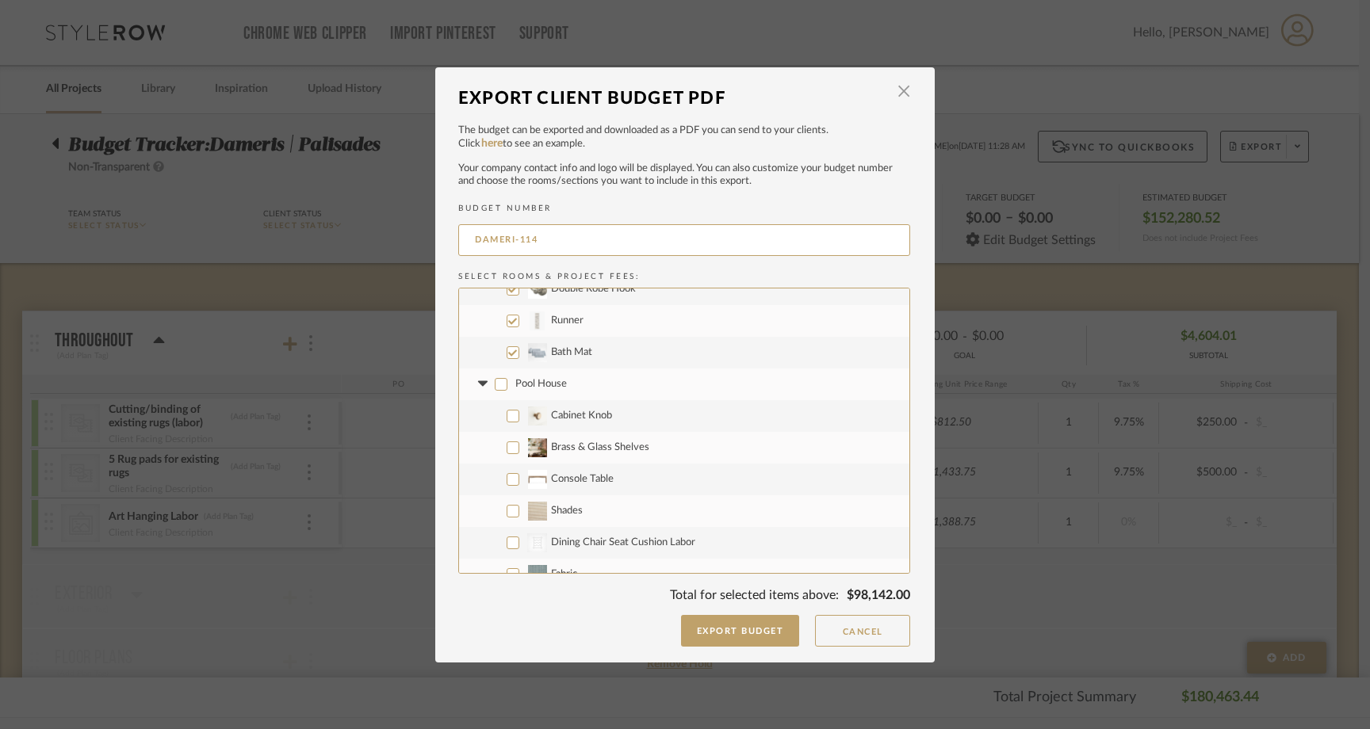
checkbox input "false"
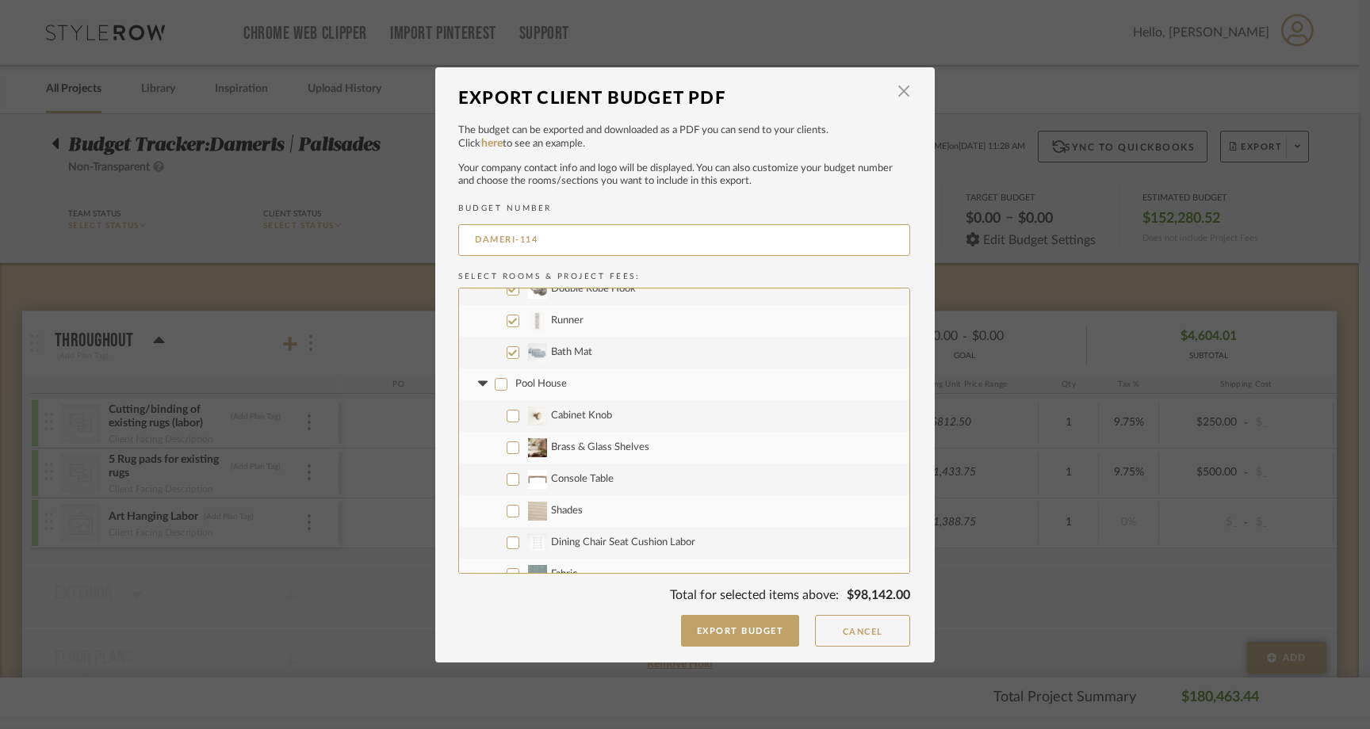
checkbox input "false"
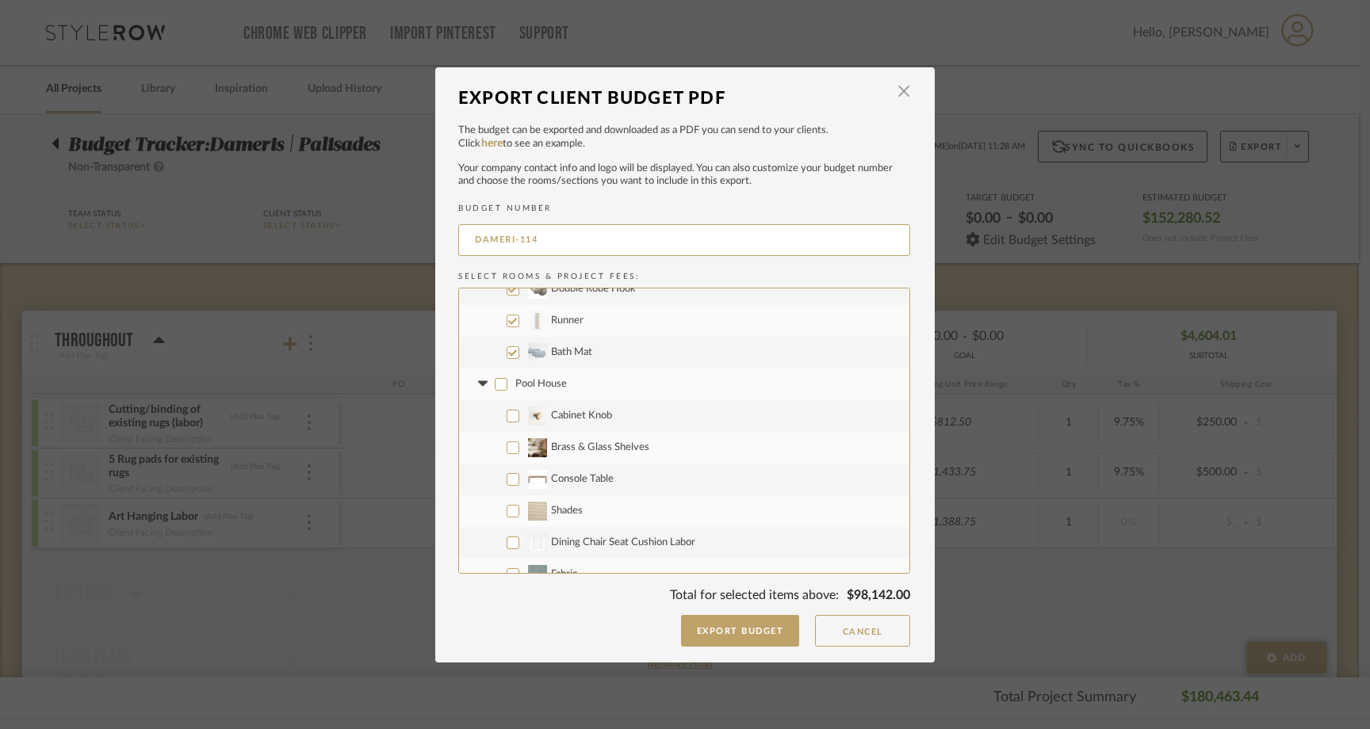
checkbox input "false"
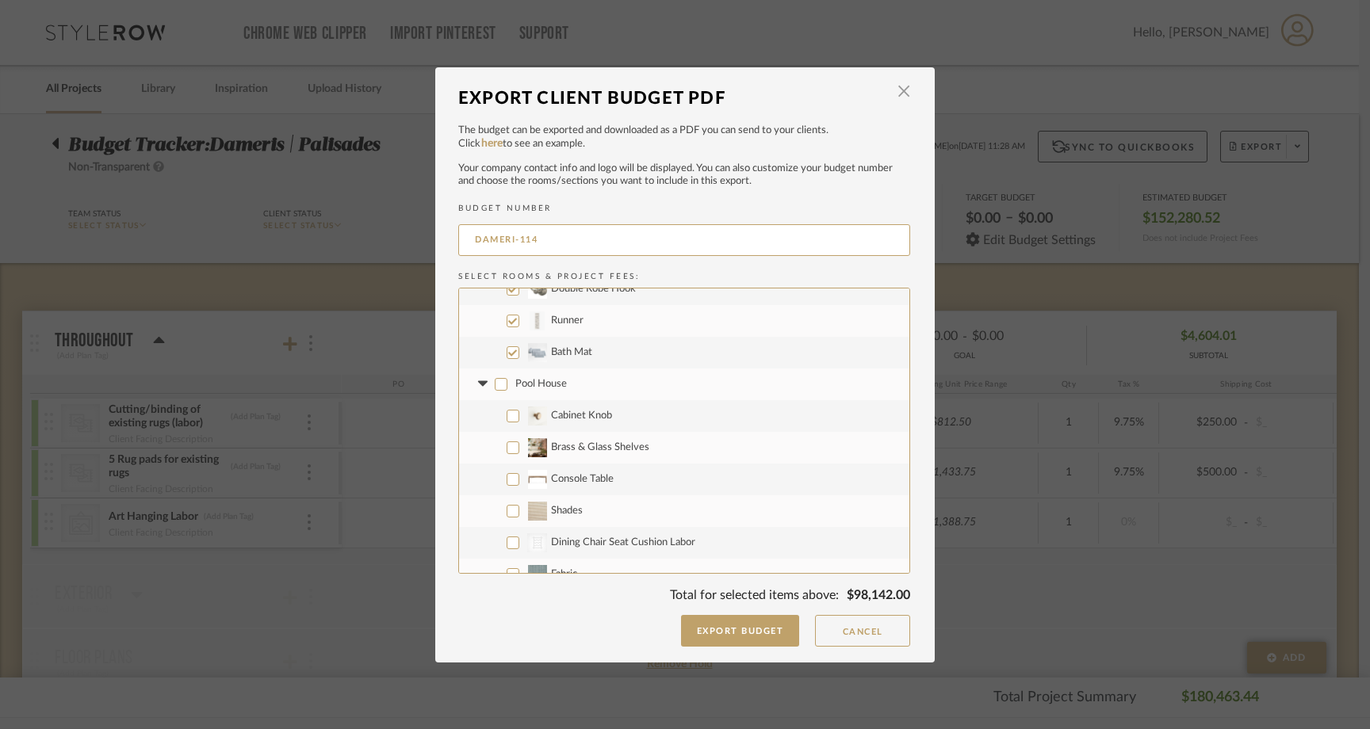
checkbox input "false"
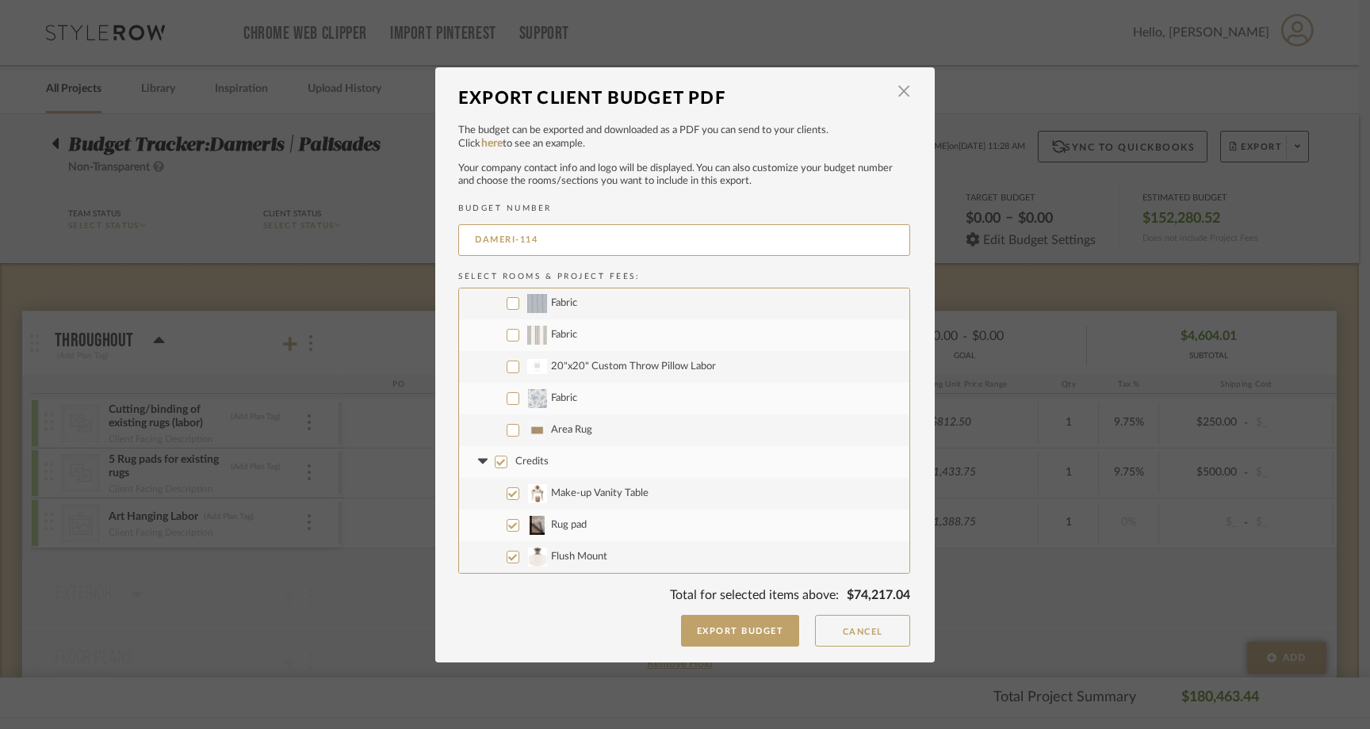
scroll to position [3042, 0]
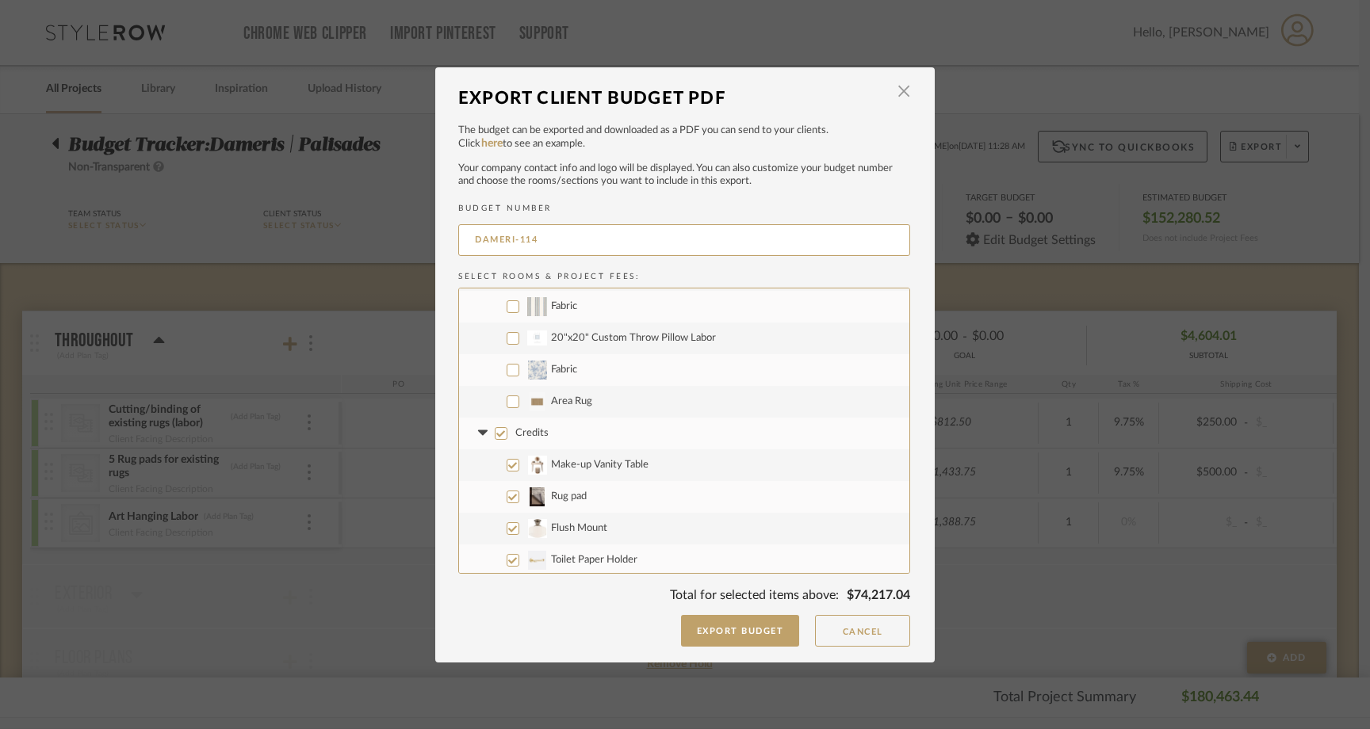
click at [507, 400] on input "Area Rug" at bounding box center [513, 402] width 13 height 13
checkbox input "true"
click at [496, 431] on input "Credits" at bounding box center [501, 433] width 13 height 13
checkbox input "false"
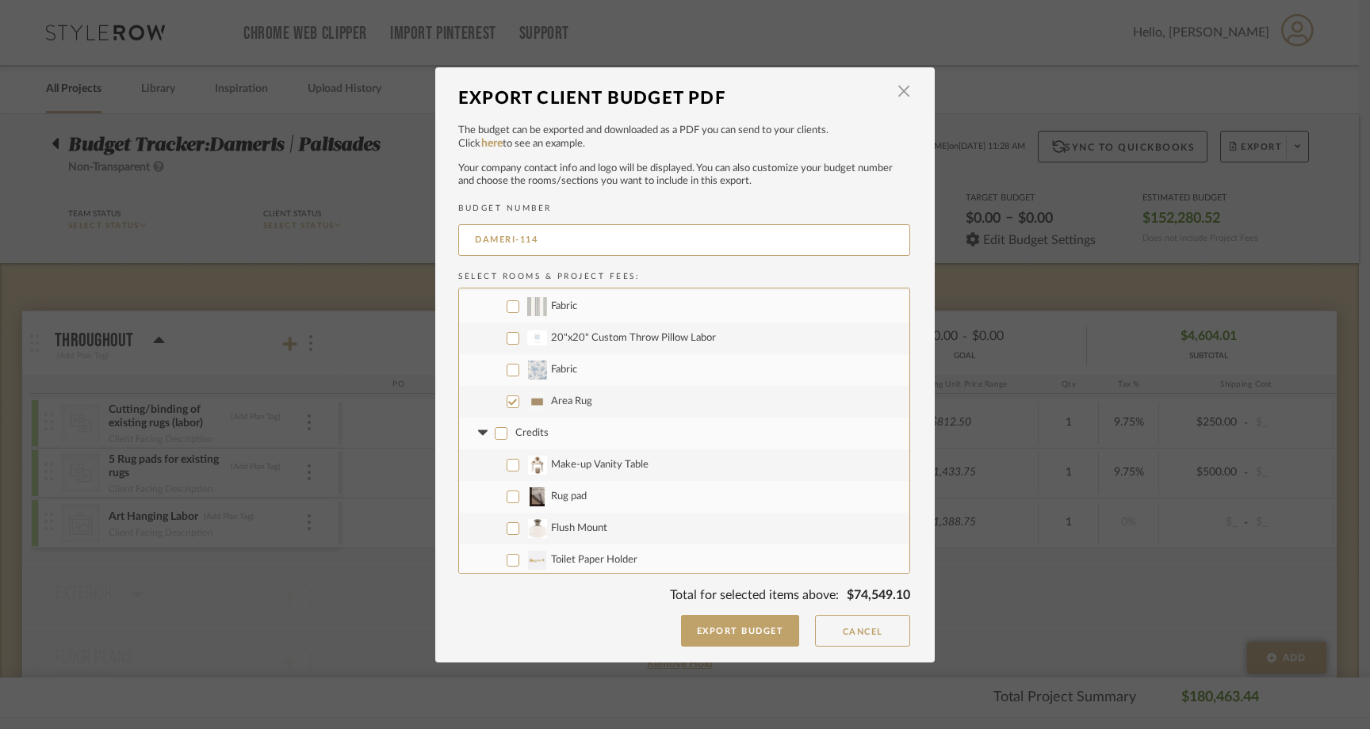
checkbox input "false"
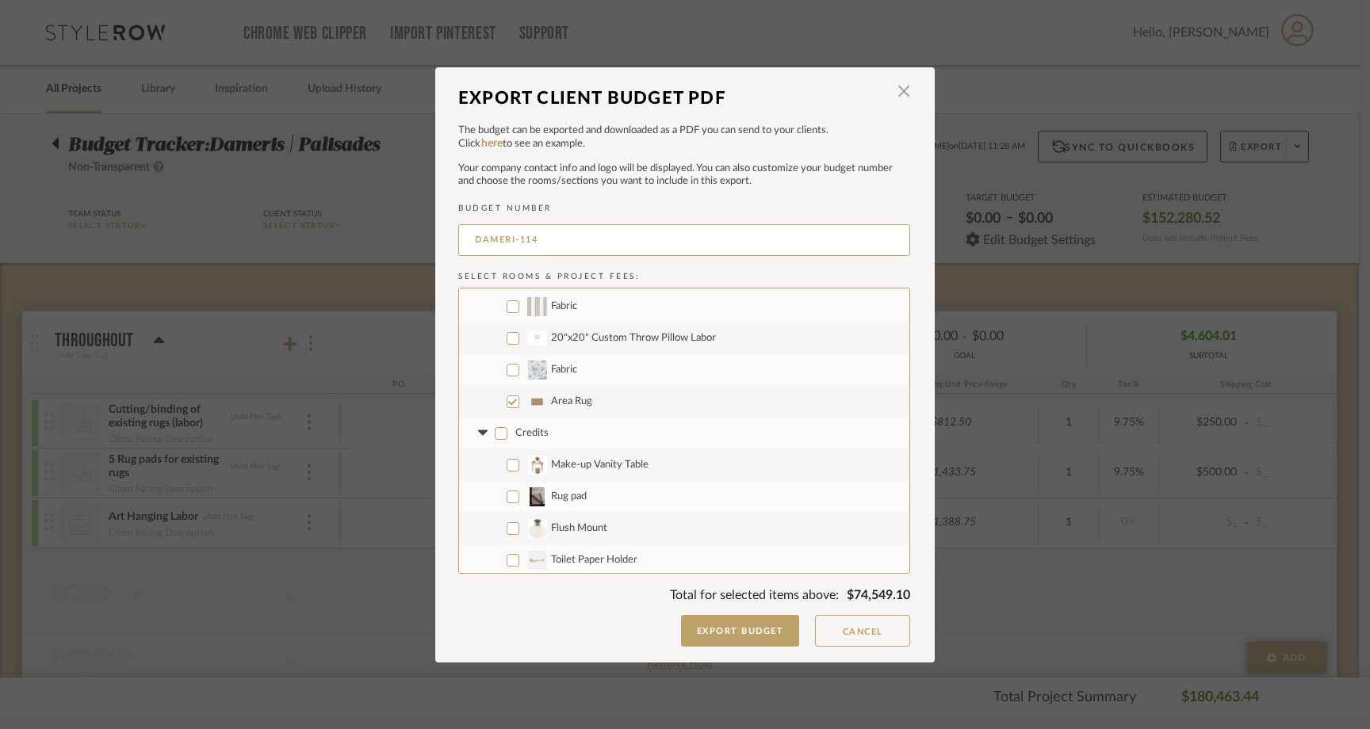
checkbox input "false"
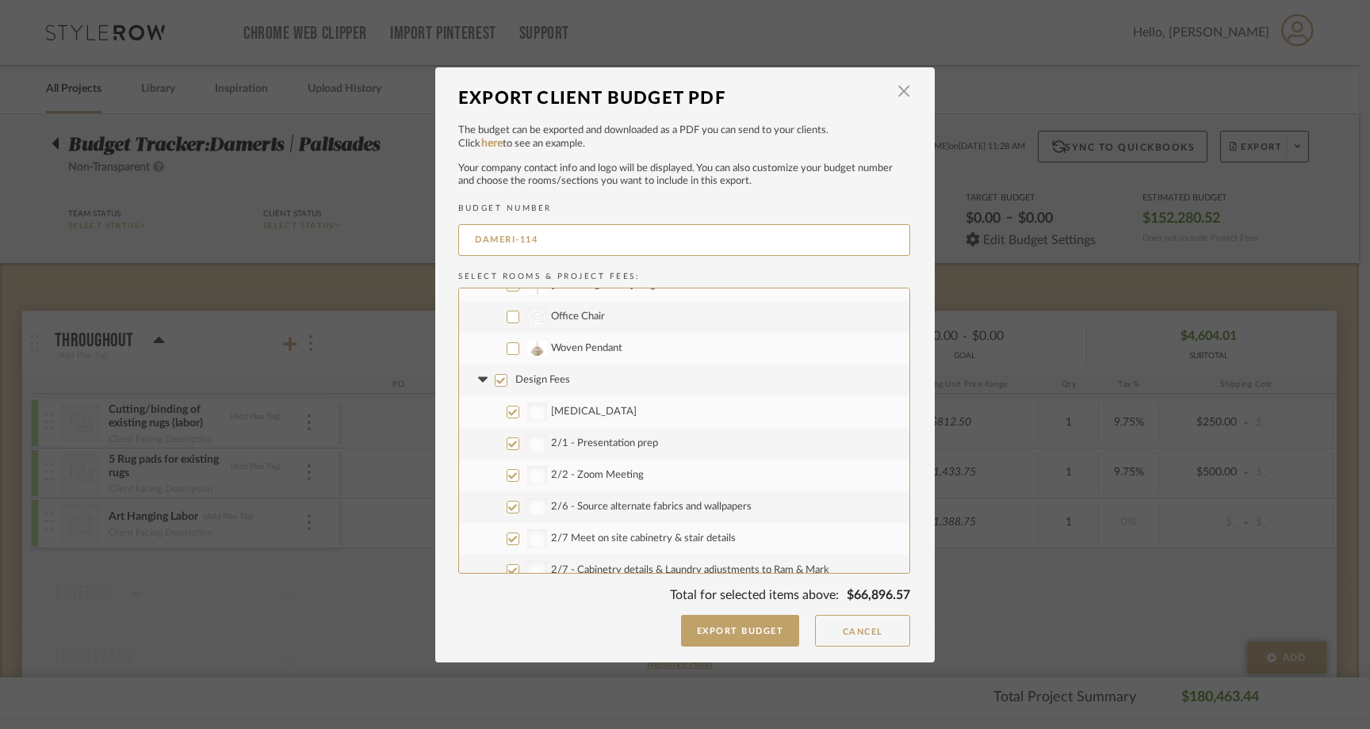
scroll to position [3455, 0]
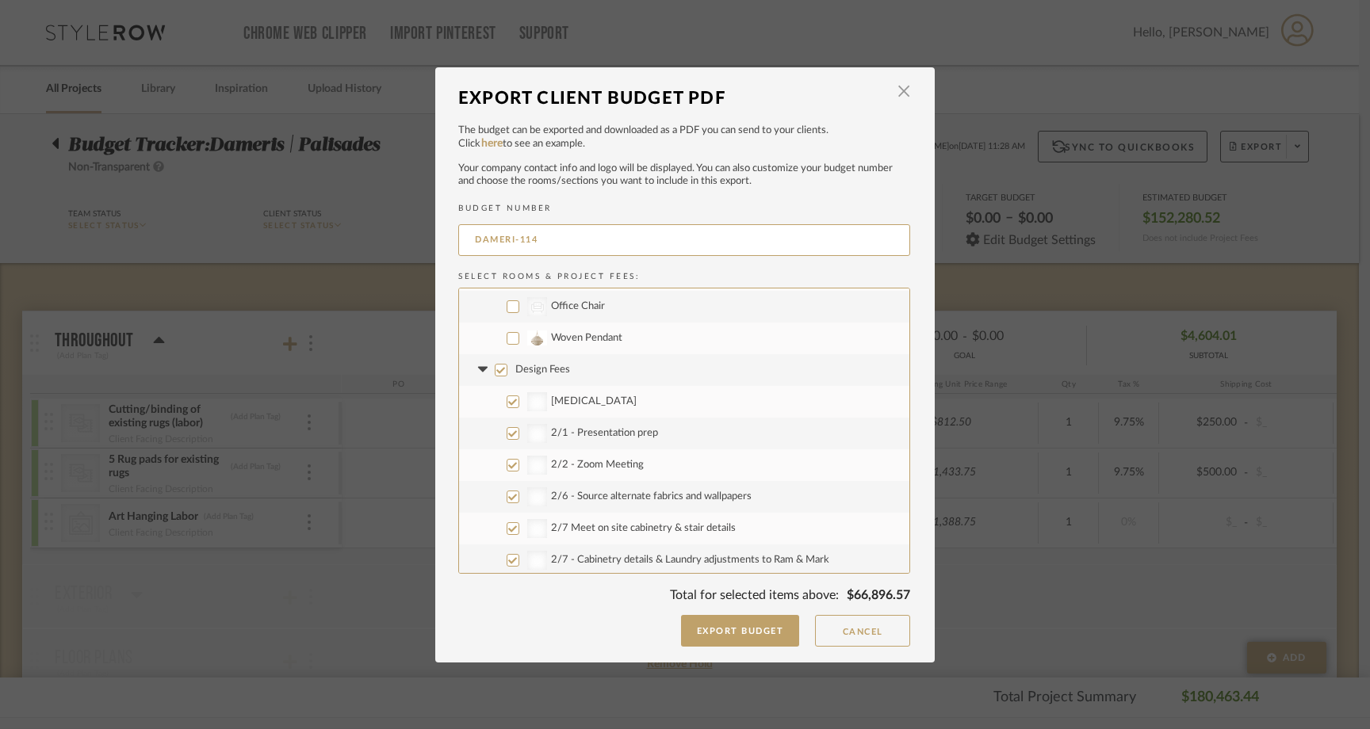
click at [496, 364] on input "Design Fees" at bounding box center [501, 370] width 13 height 13
checkbox input "false"
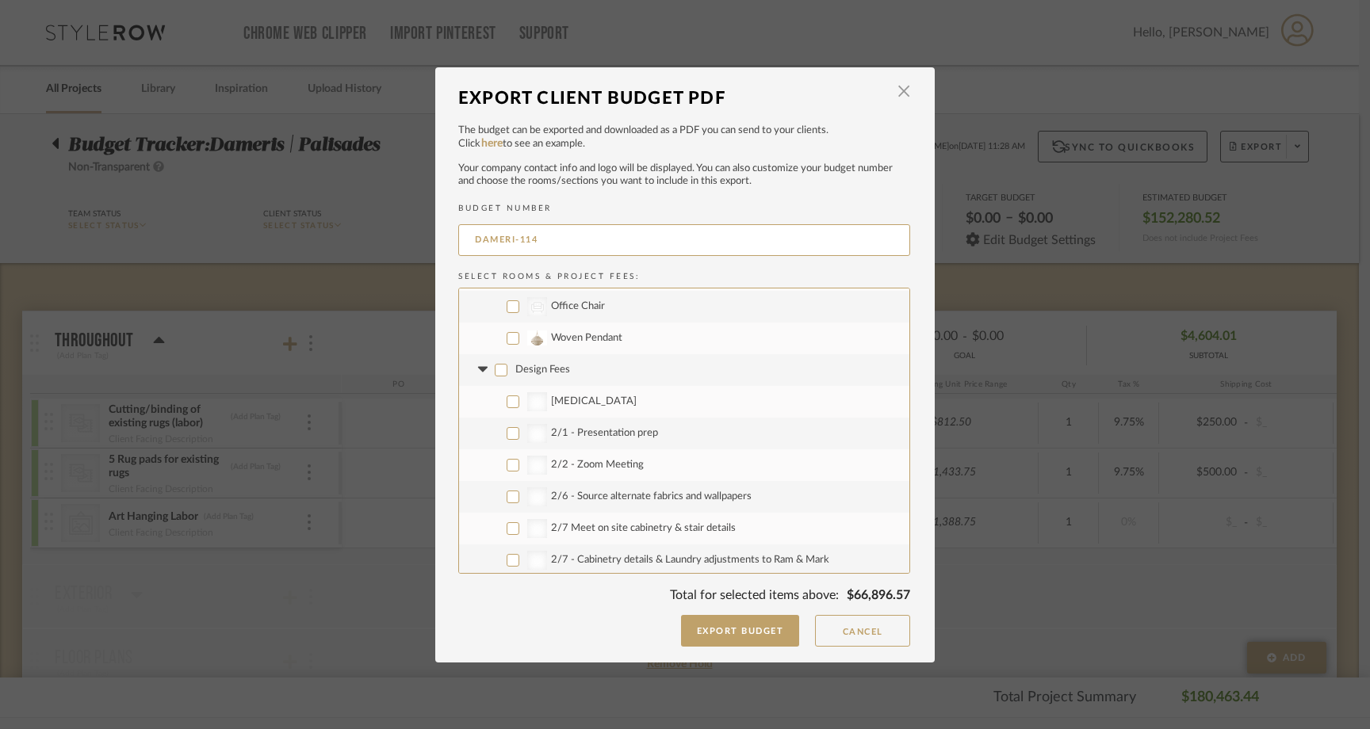
checkbox input "false"
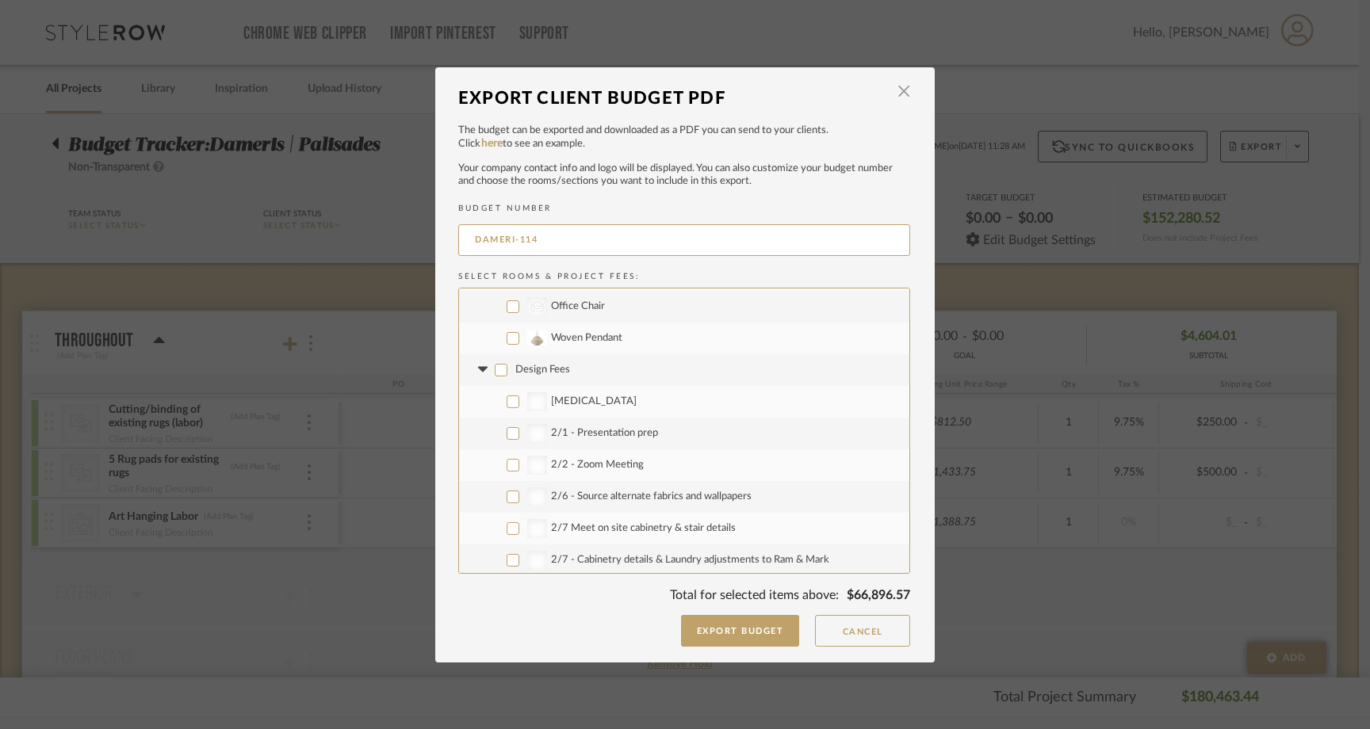
checkbox input "false"
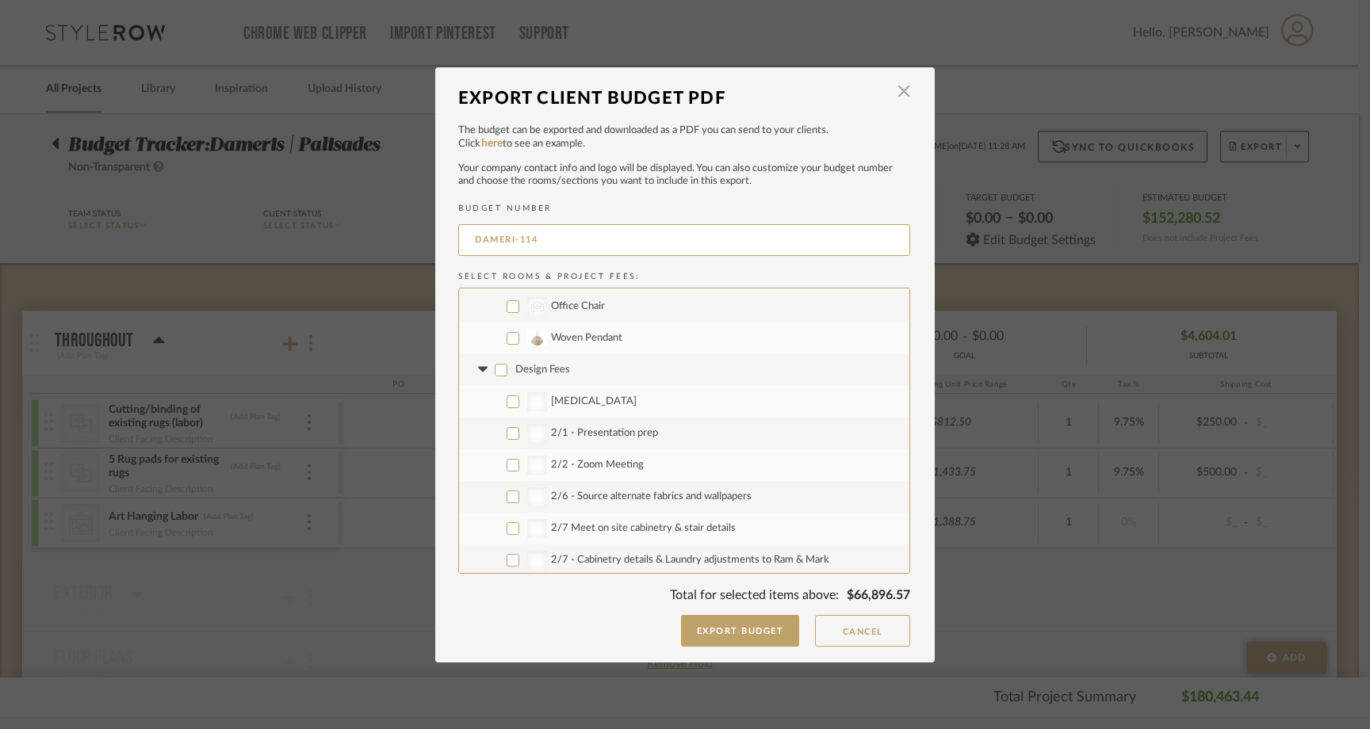
checkbox input "false"
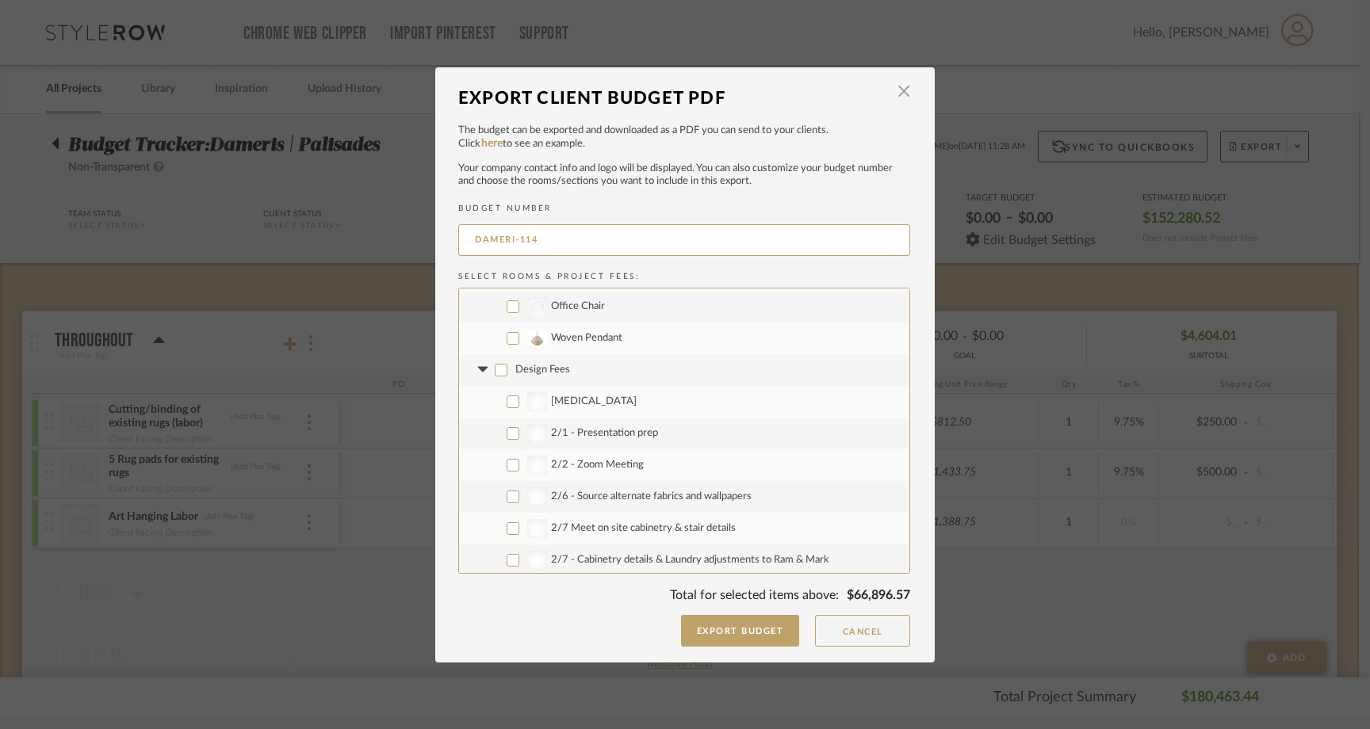
checkbox input "false"
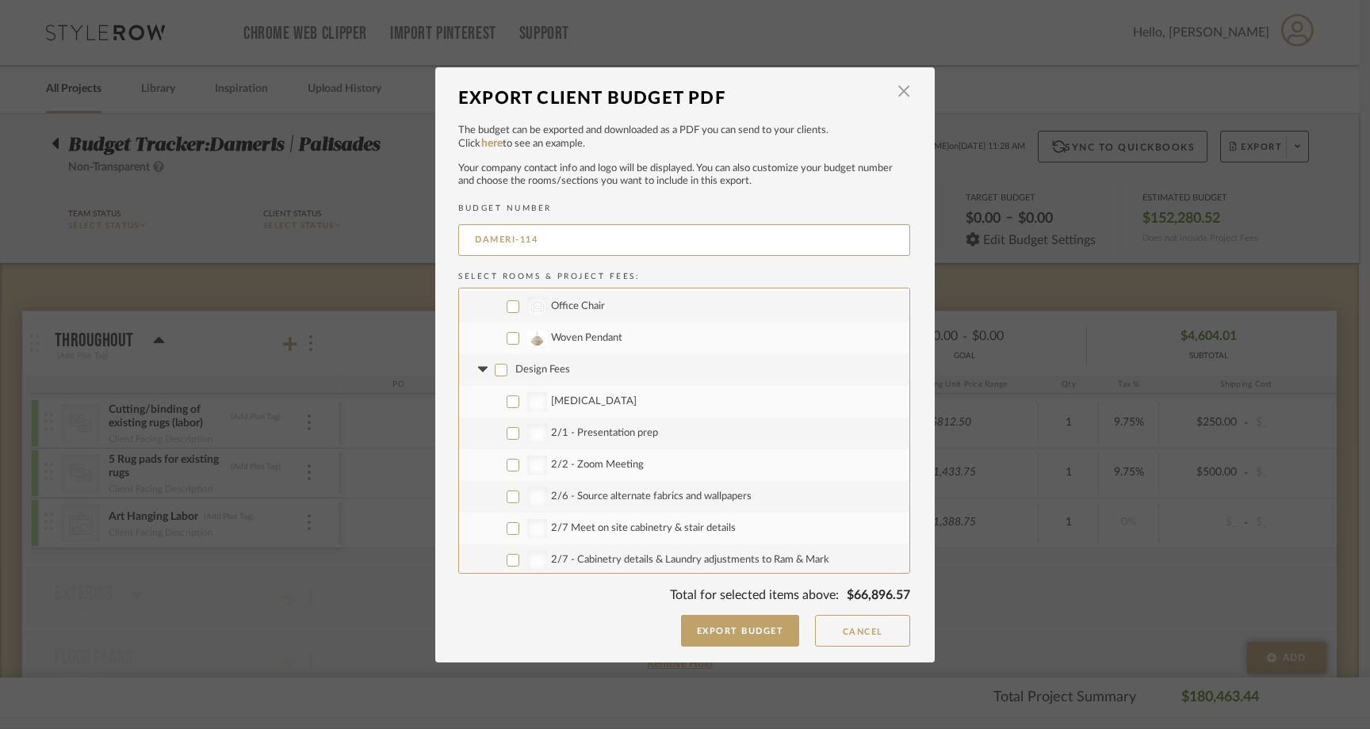
checkbox input "false"
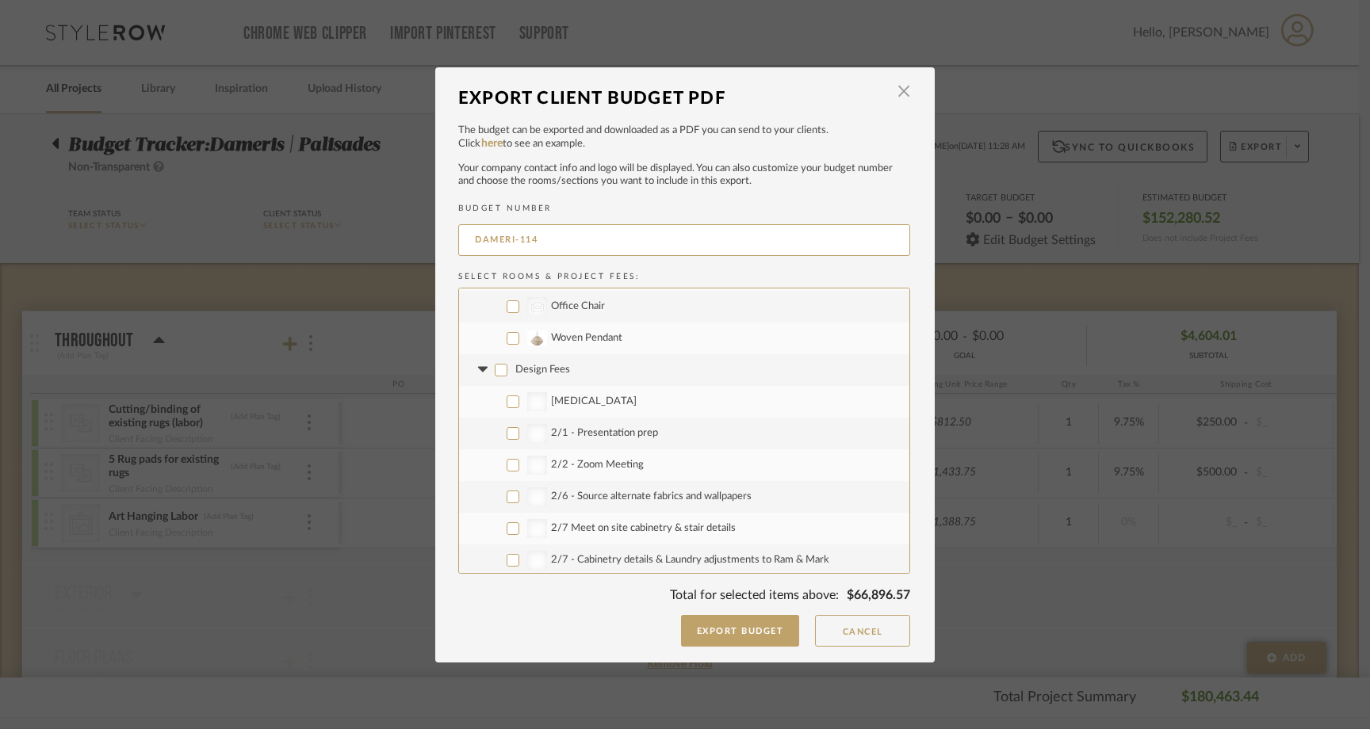
checkbox input "false"
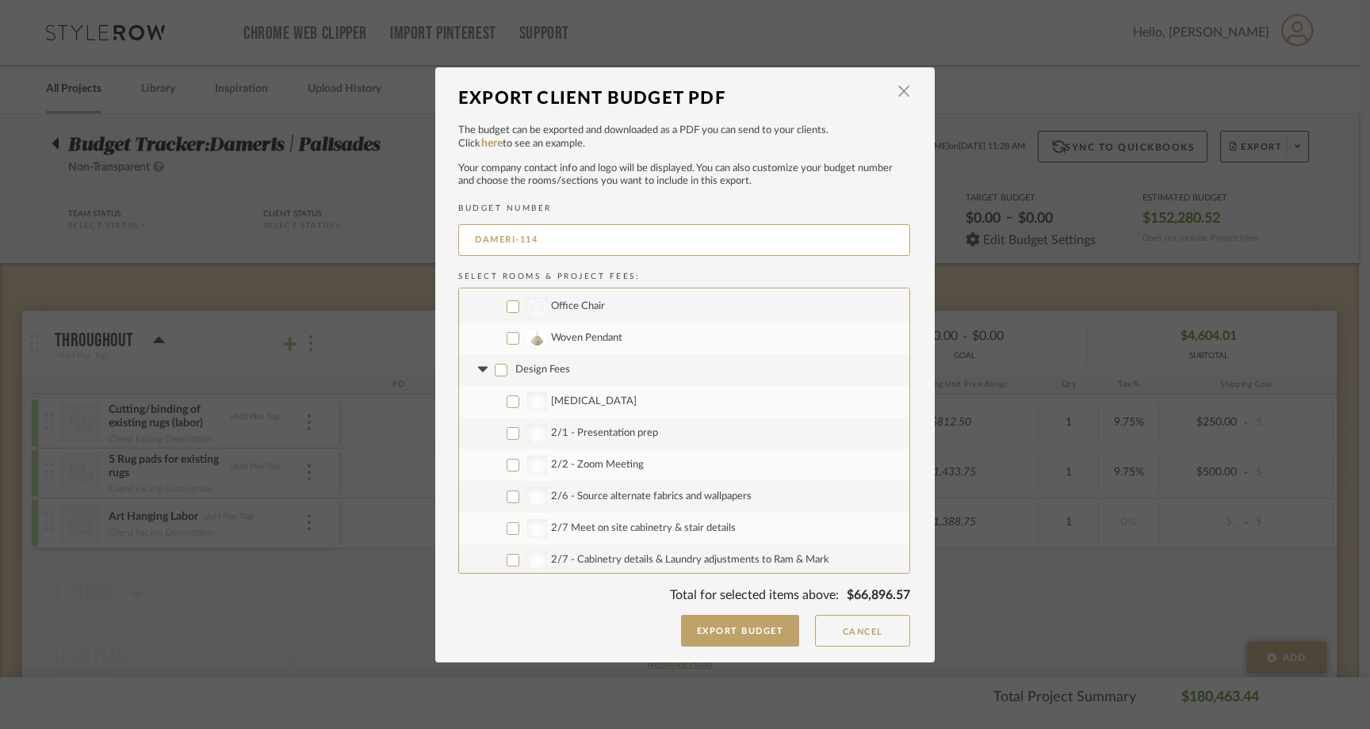
checkbox input "false"
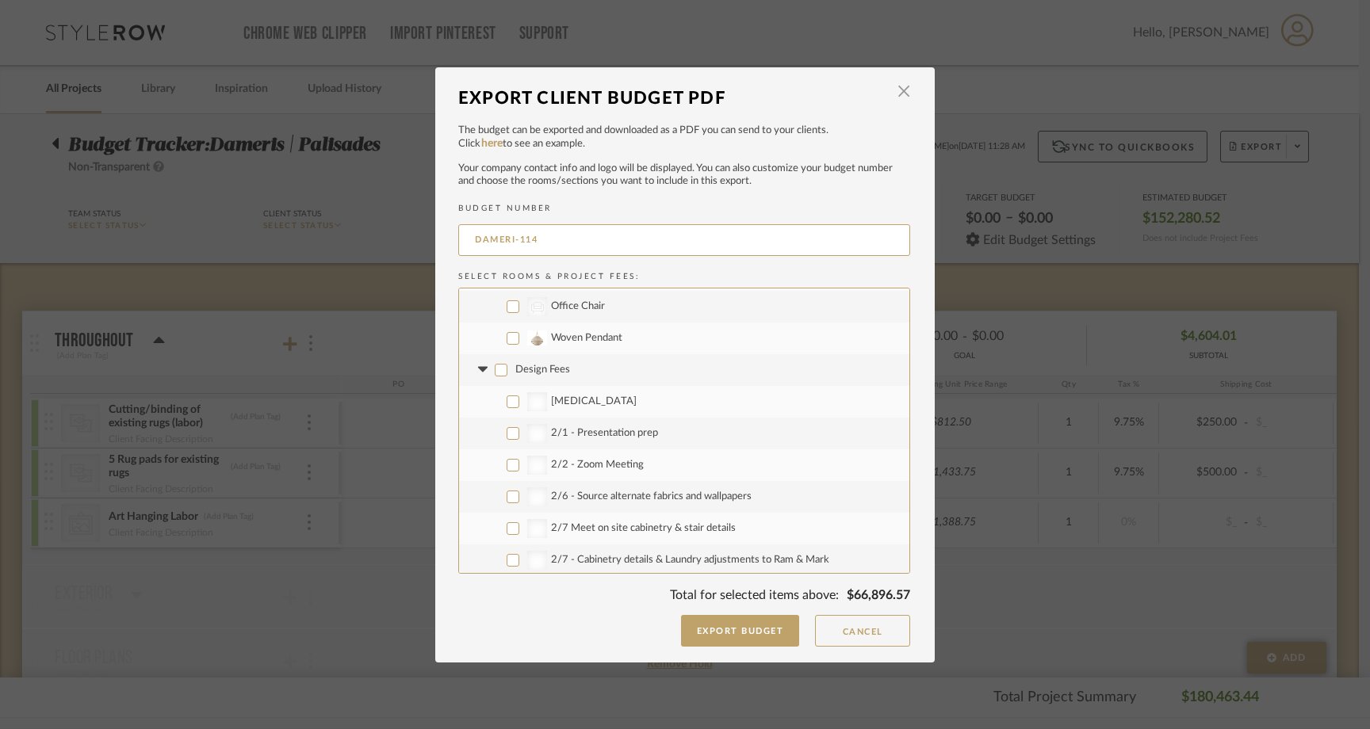
checkbox input "false"
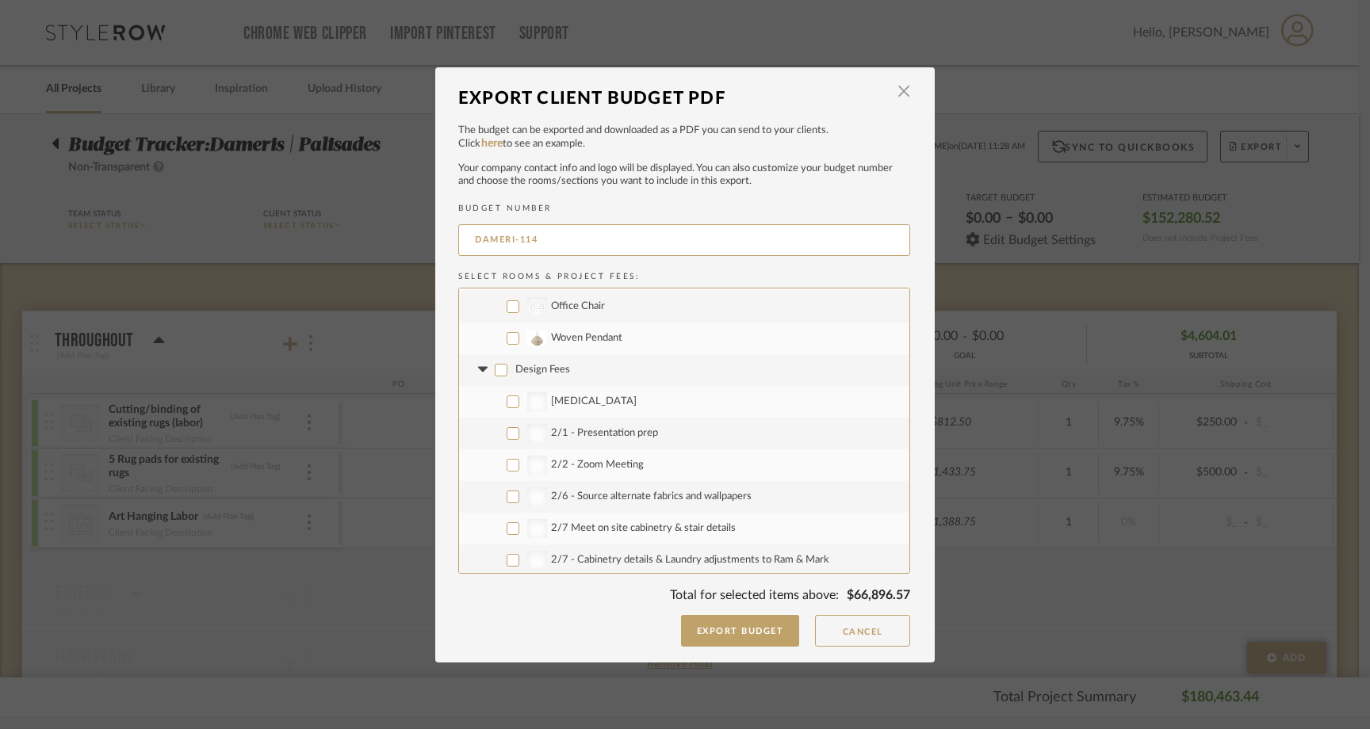
checkbox input "false"
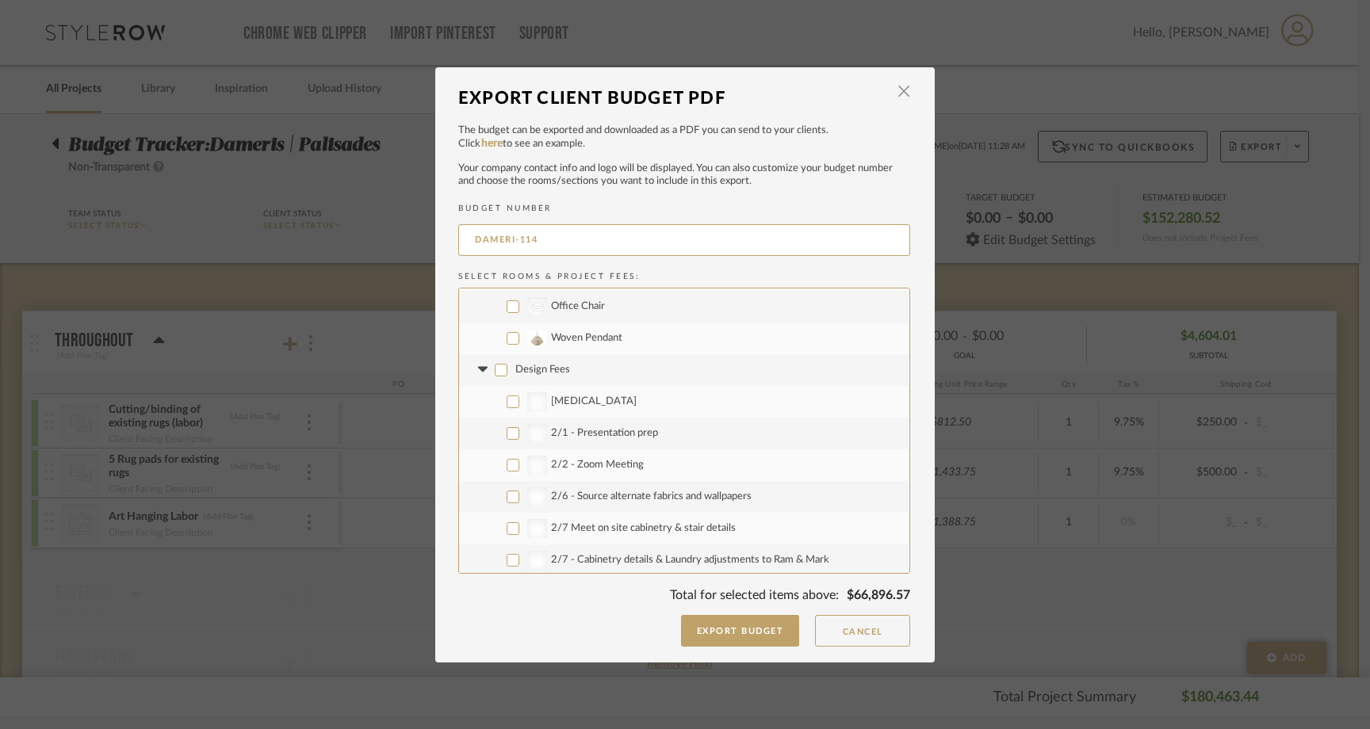
checkbox input "false"
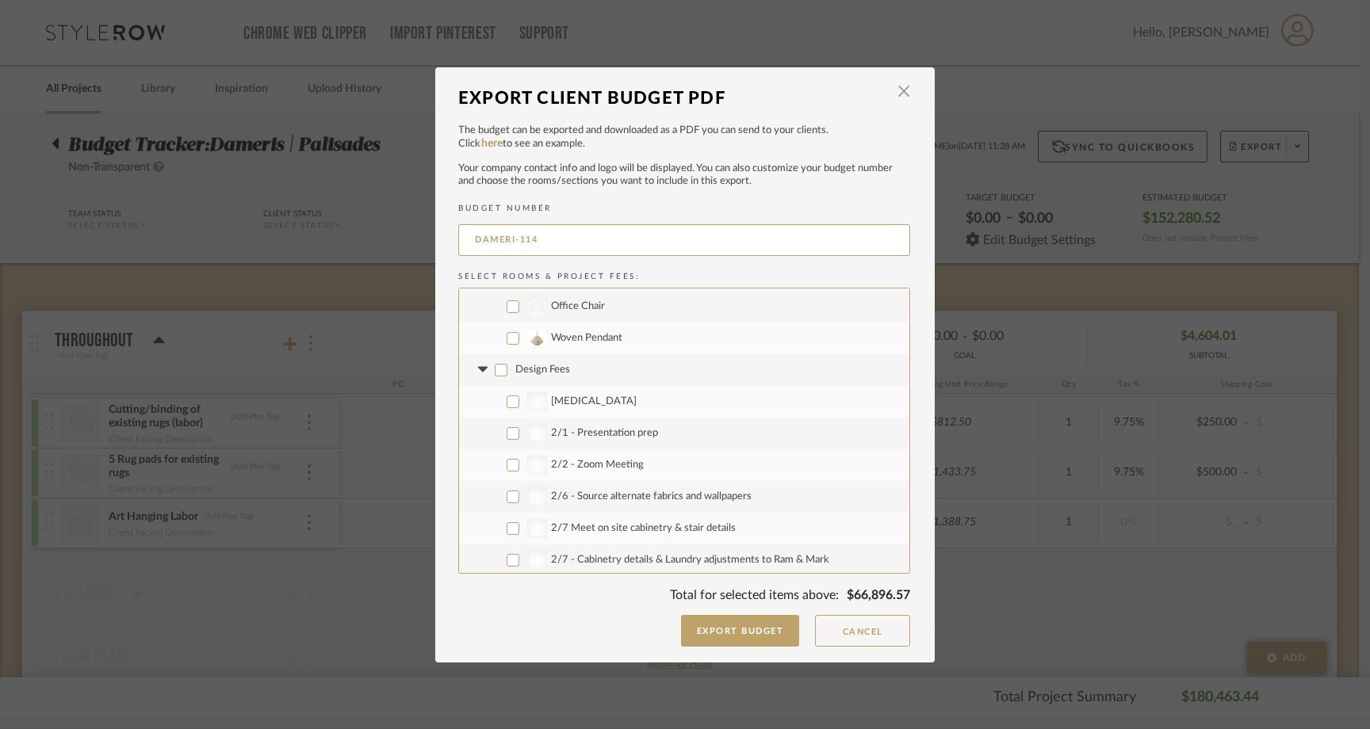
checkbox input "false"
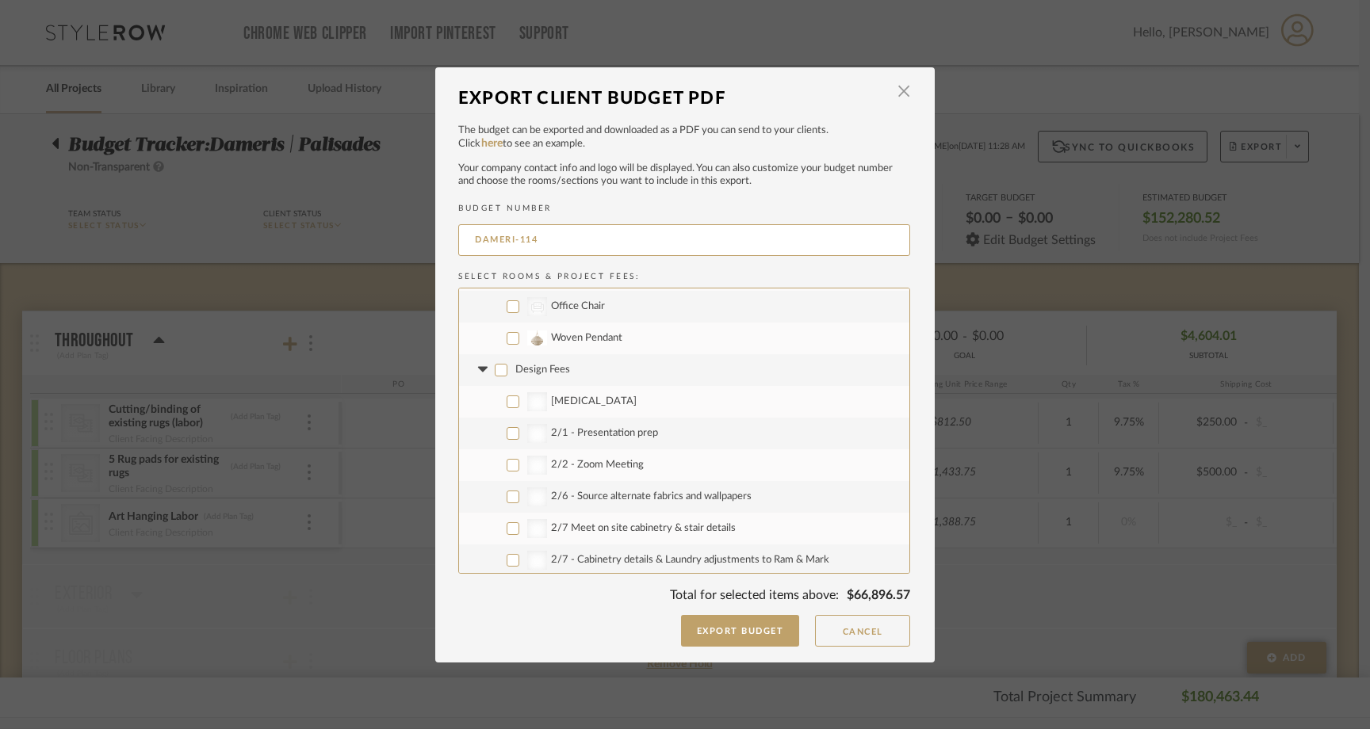
checkbox input "false"
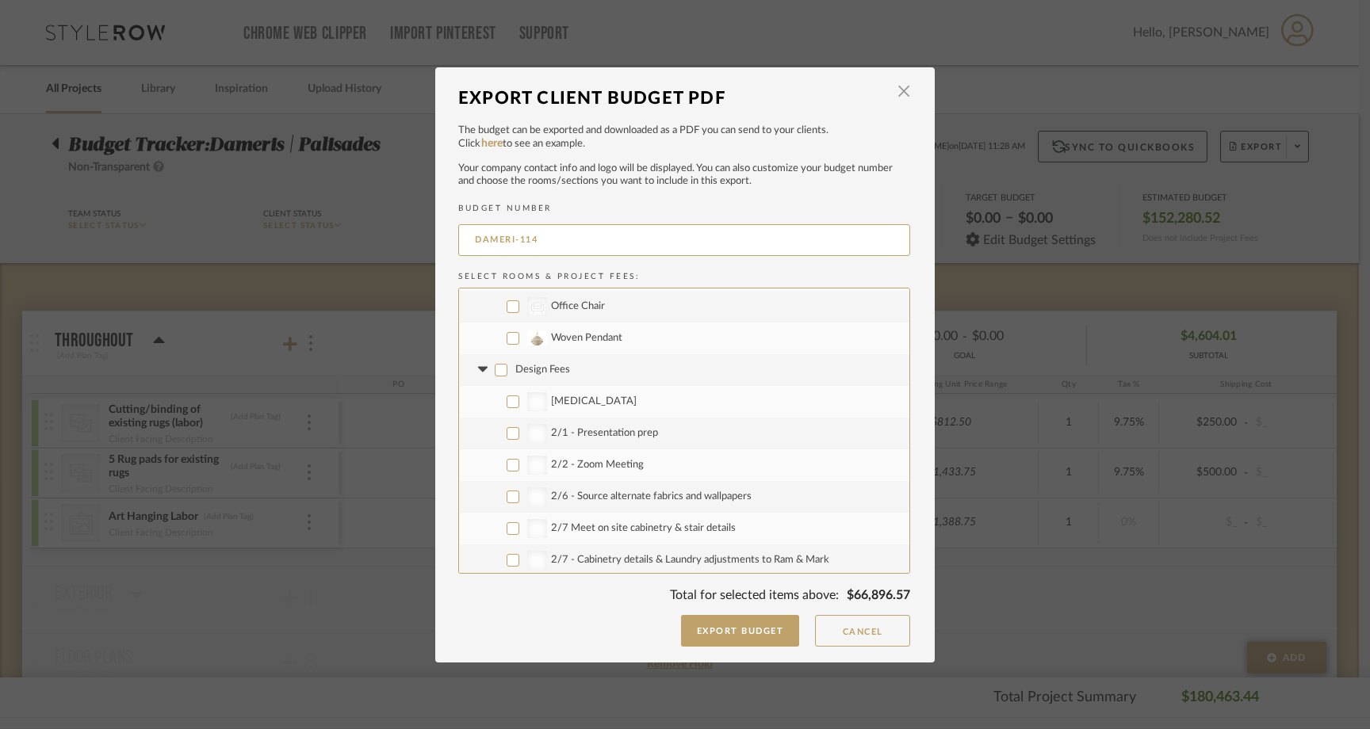
checkbox input "false"
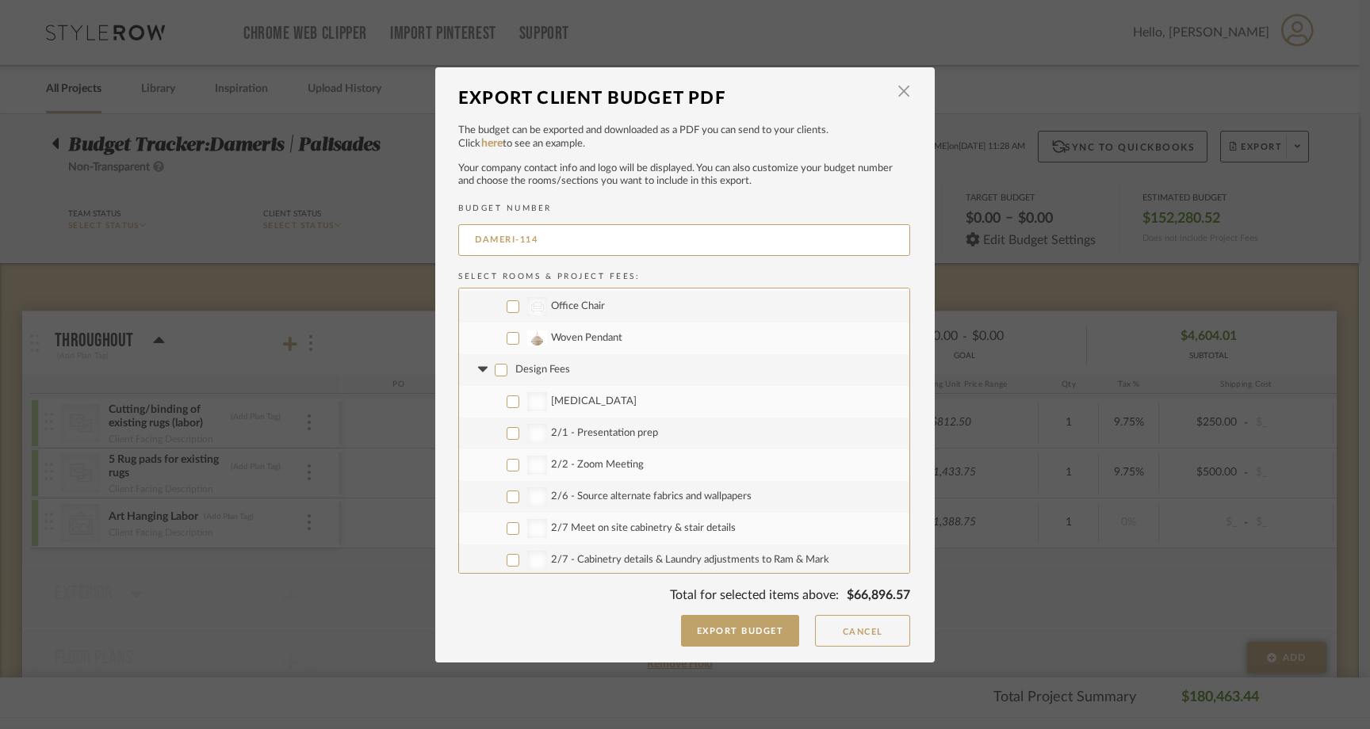
checkbox input "false"
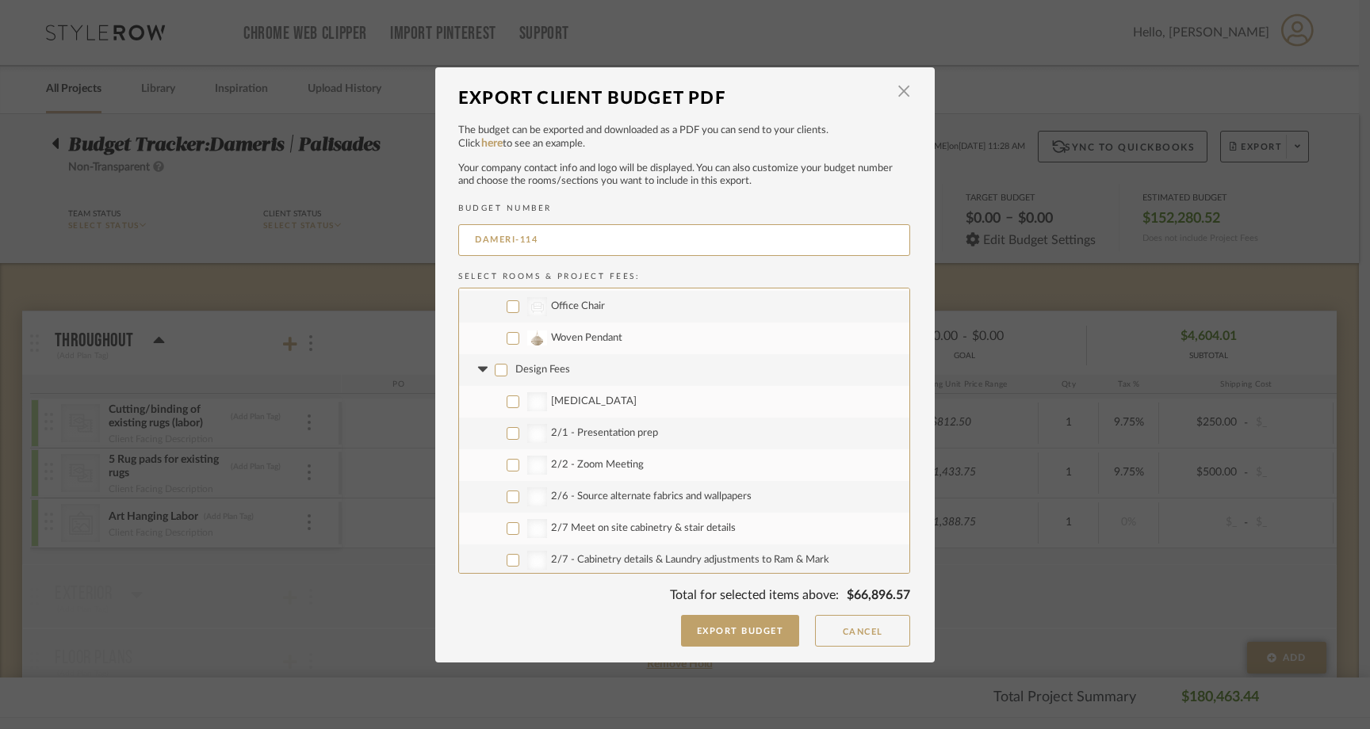
checkbox input "false"
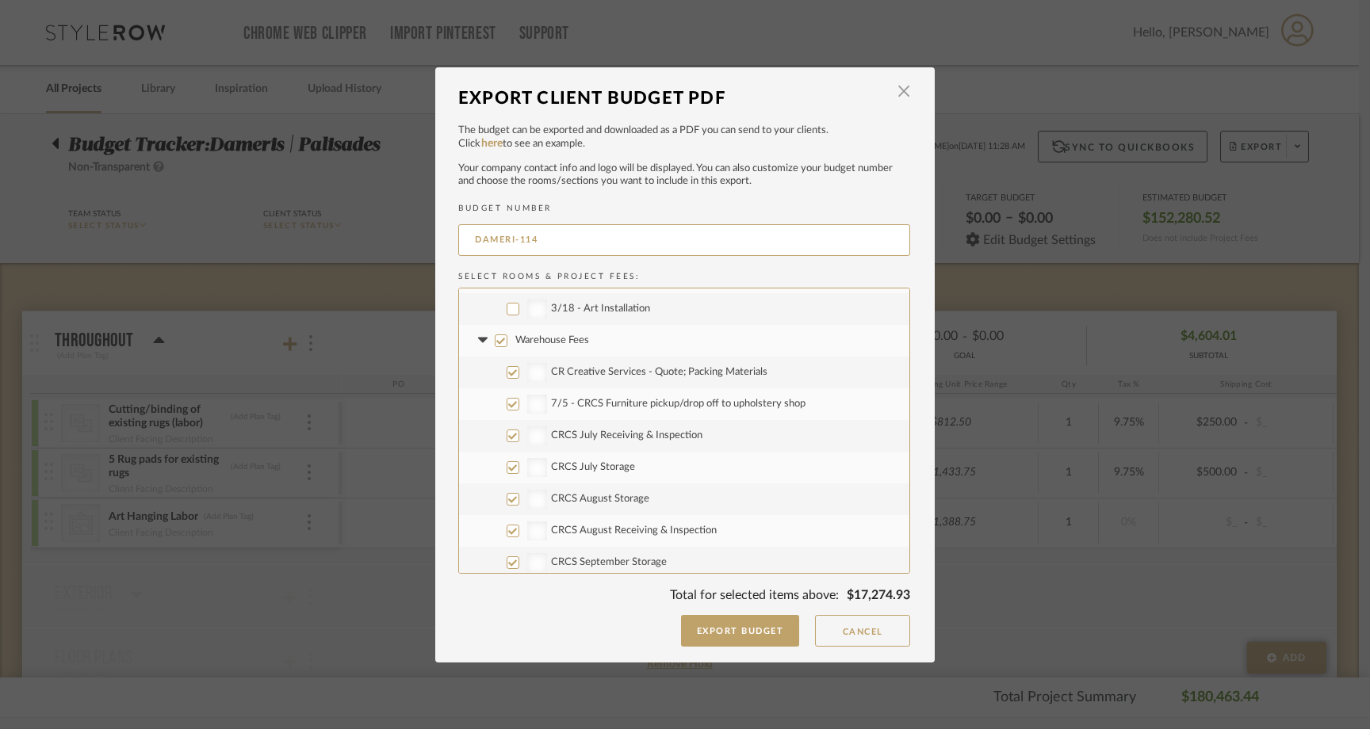
scroll to position [6303, 0]
click at [495, 345] on input "Warehouse Fees" at bounding box center [501, 345] width 13 height 13
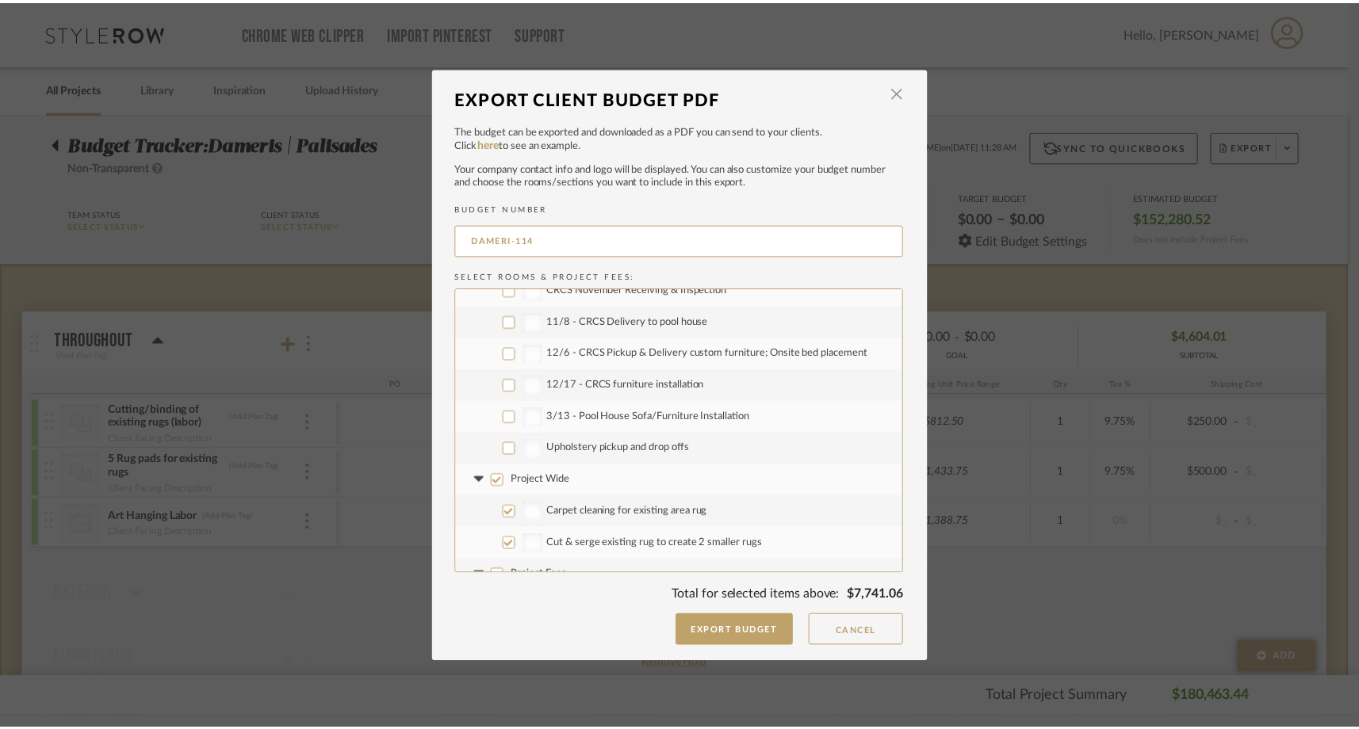
scroll to position [6788, 0]
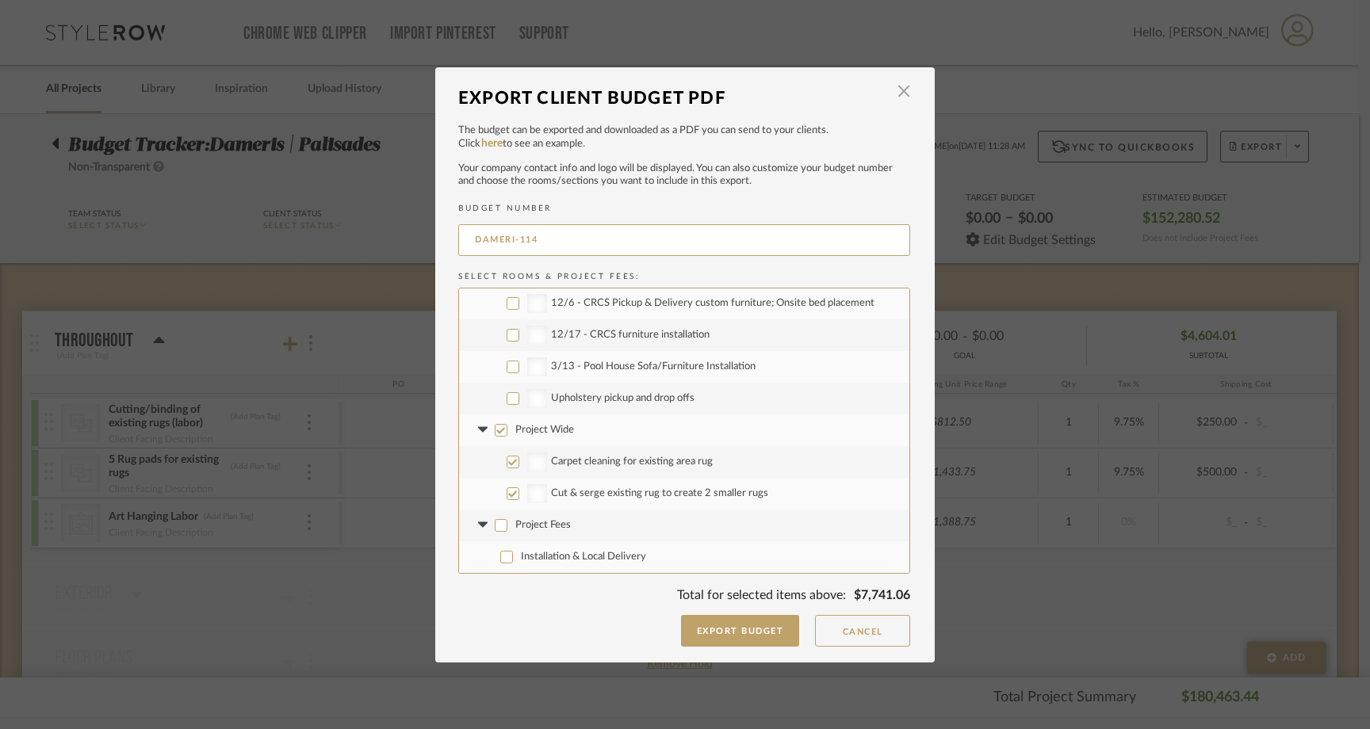
click at [495, 433] on input "Project Wide" at bounding box center [501, 430] width 13 height 13
click at [722, 634] on button "Export Budget" at bounding box center [740, 631] width 119 height 32
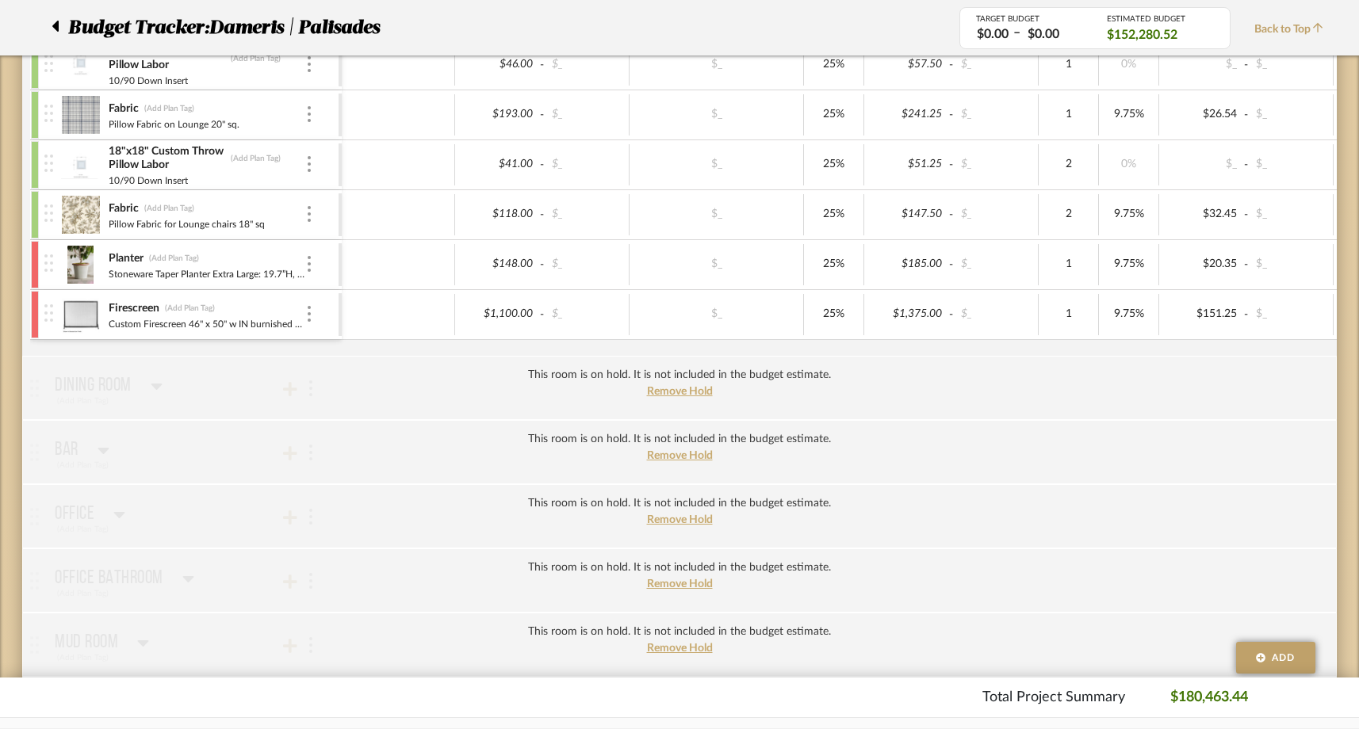
scroll to position [1965, 0]
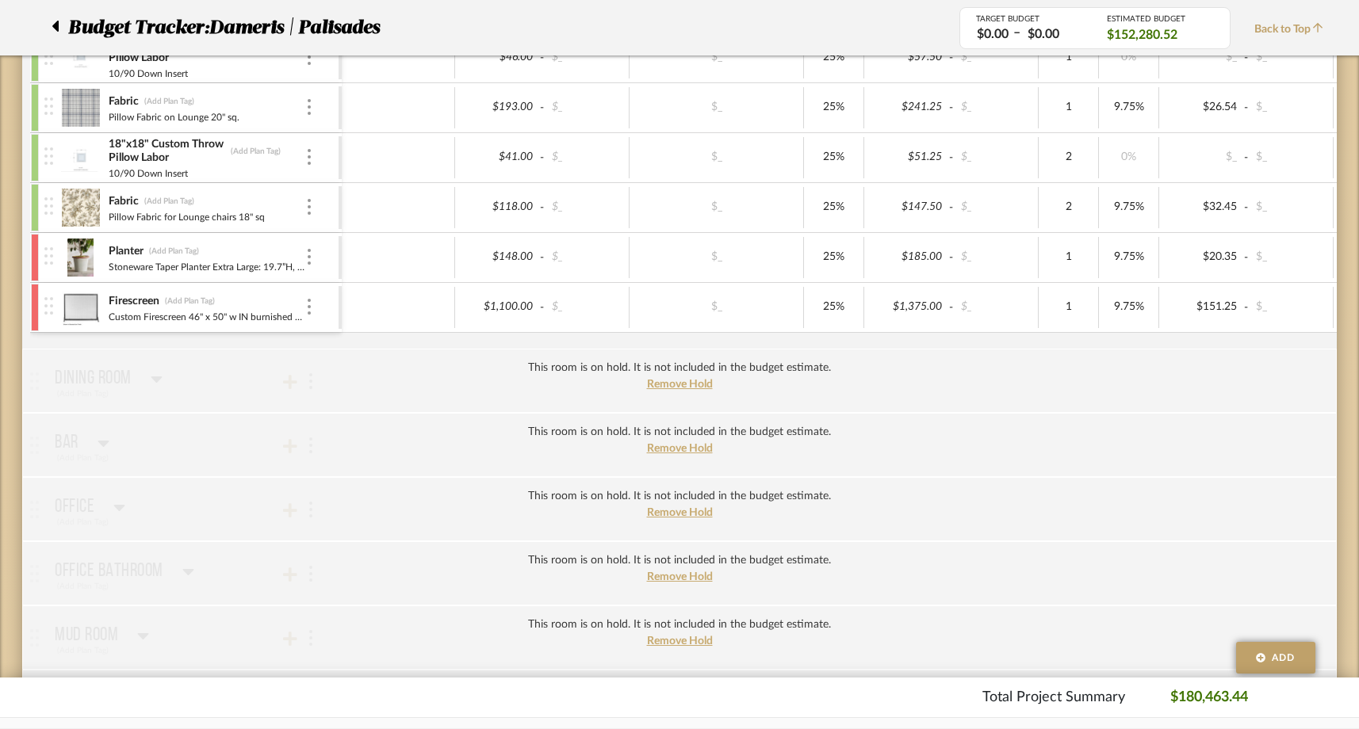
click at [78, 262] on img at bounding box center [80, 258] width 39 height 38
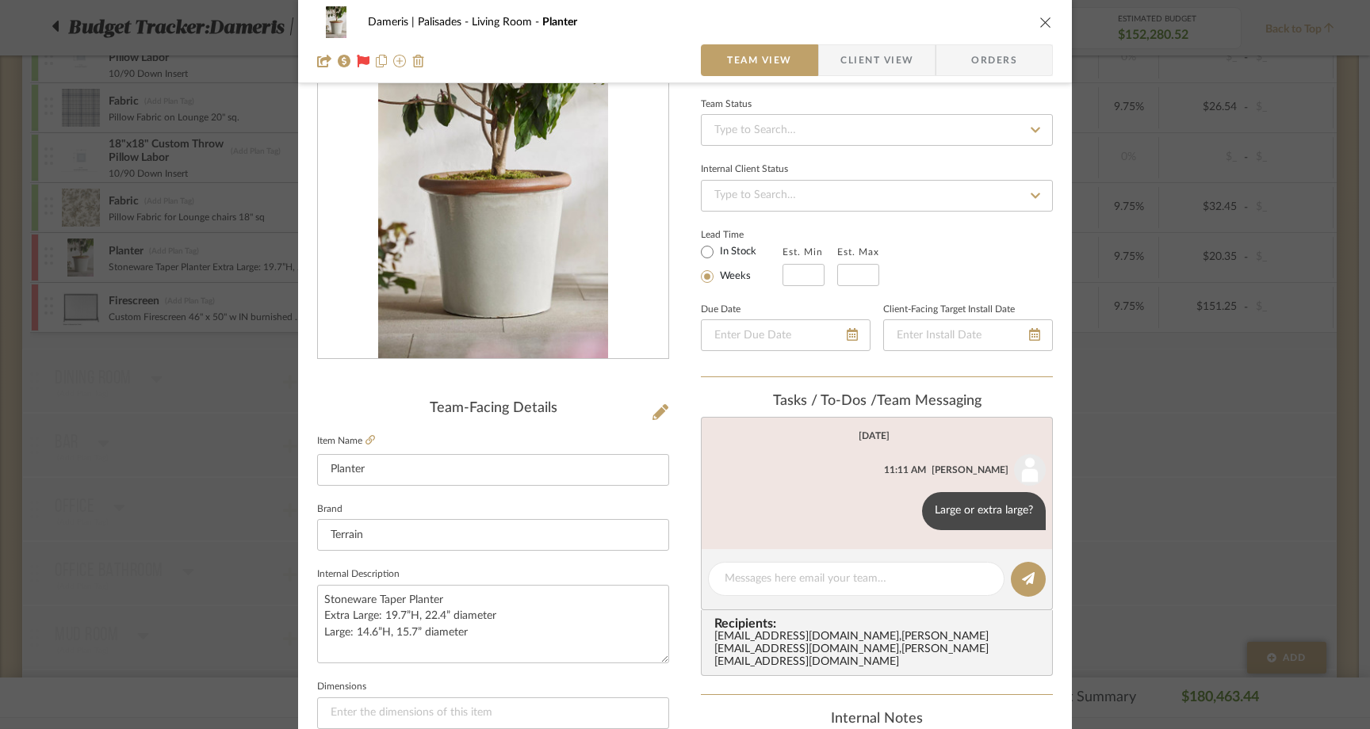
scroll to position [95, 0]
click at [366, 443] on icon at bounding box center [371, 440] width 10 height 10
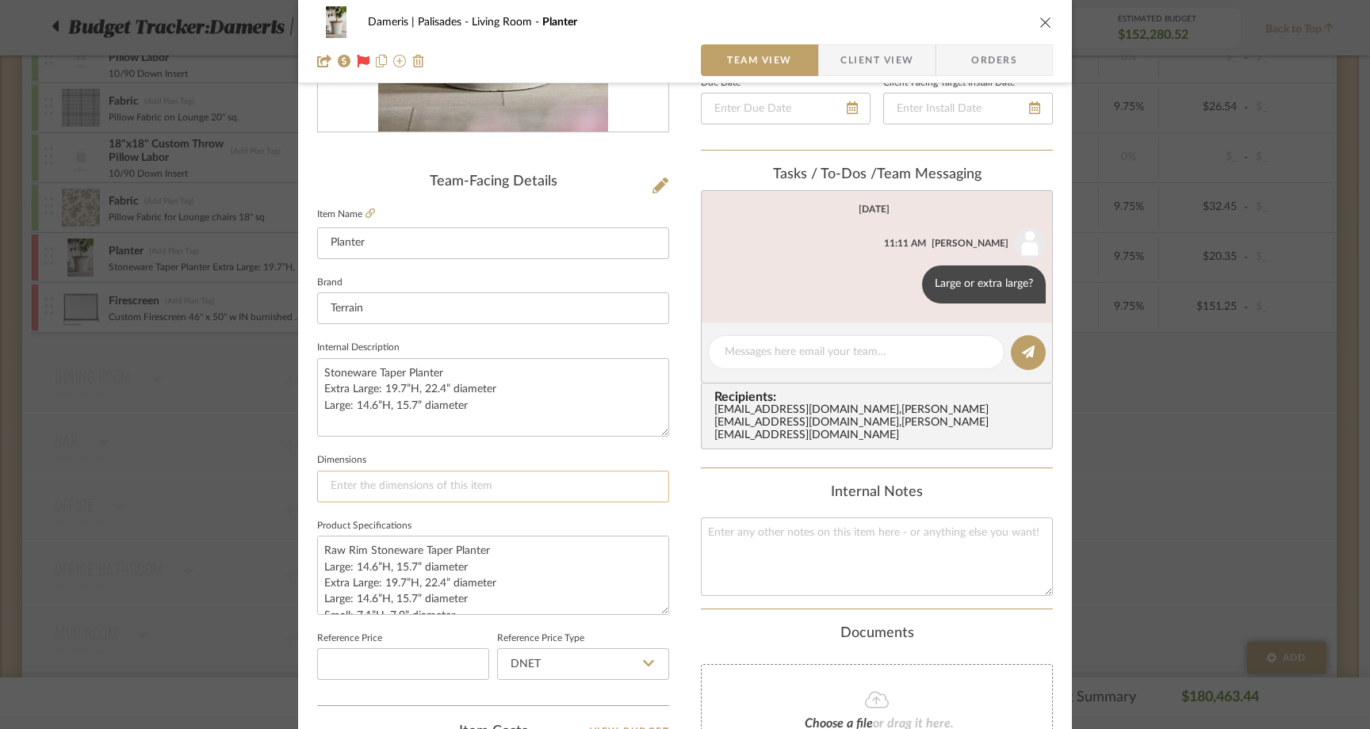
scroll to position [302, 0]
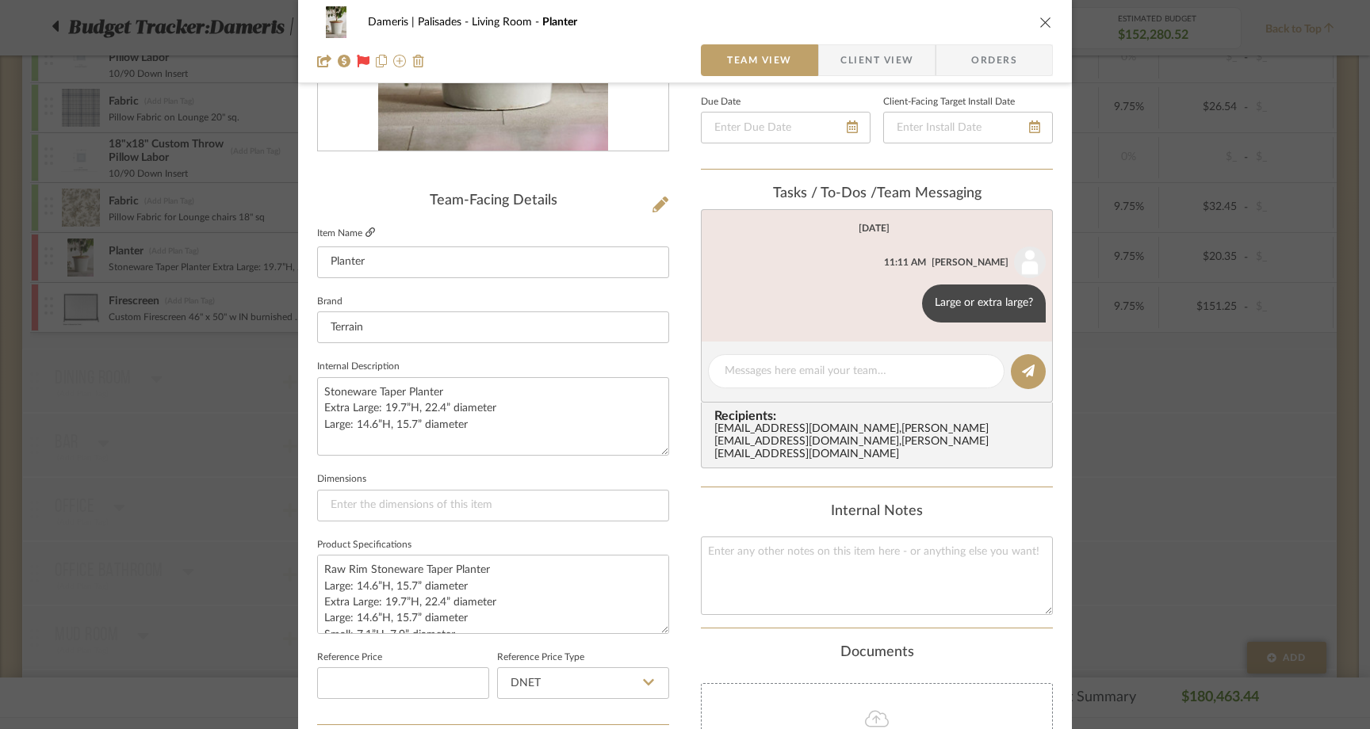
click at [366, 235] on icon at bounding box center [371, 233] width 10 height 10
click at [197, 402] on div "Dameris | Palisades Living Room Planter Team View Client View Orders Team-Facin…" at bounding box center [685, 364] width 1370 height 729
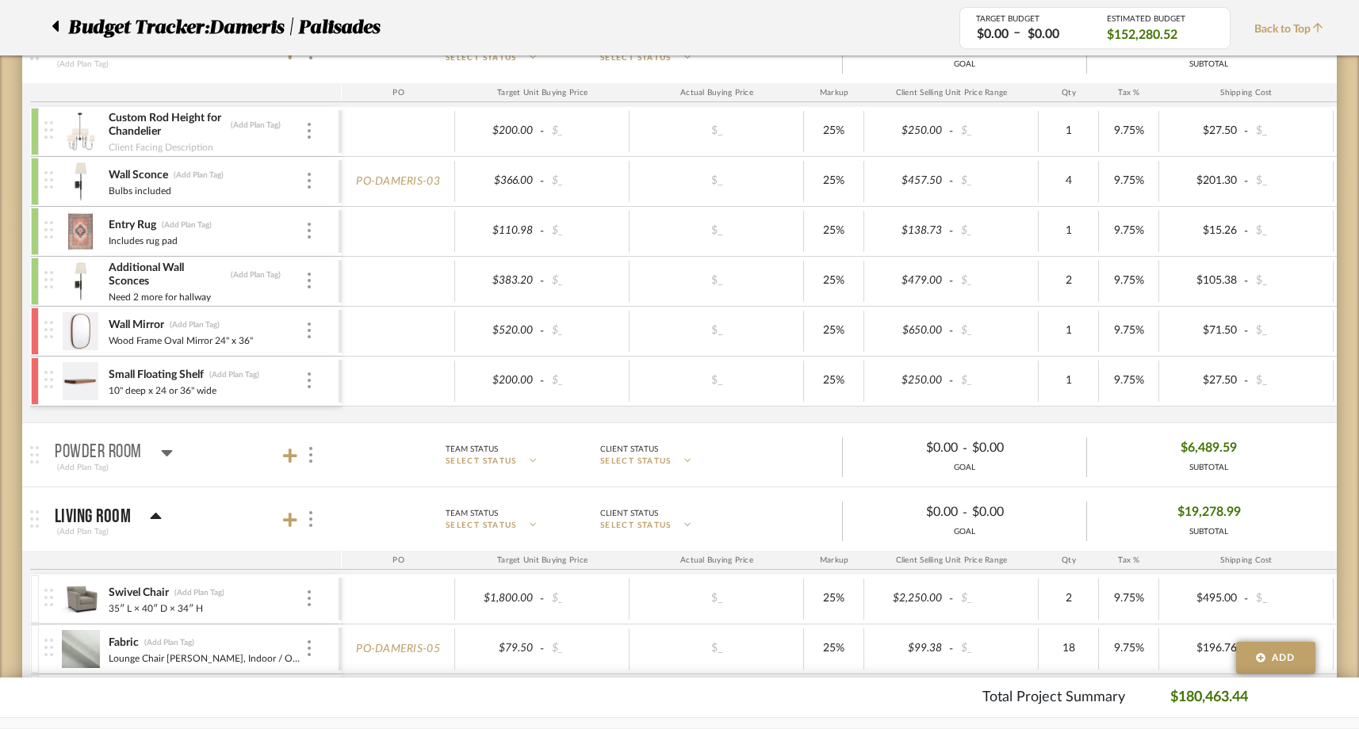
scroll to position [671, 0]
click at [80, 388] on img at bounding box center [80, 385] width 39 height 38
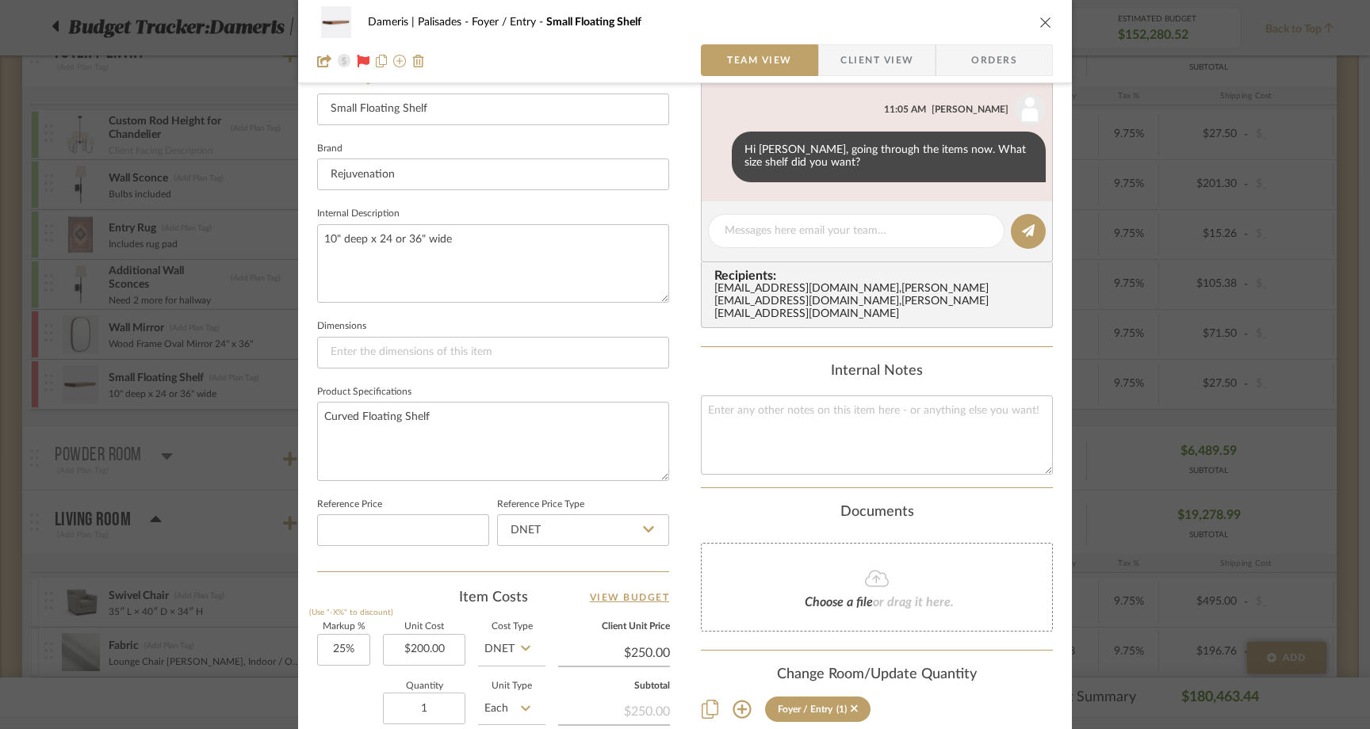
scroll to position [569, 0]
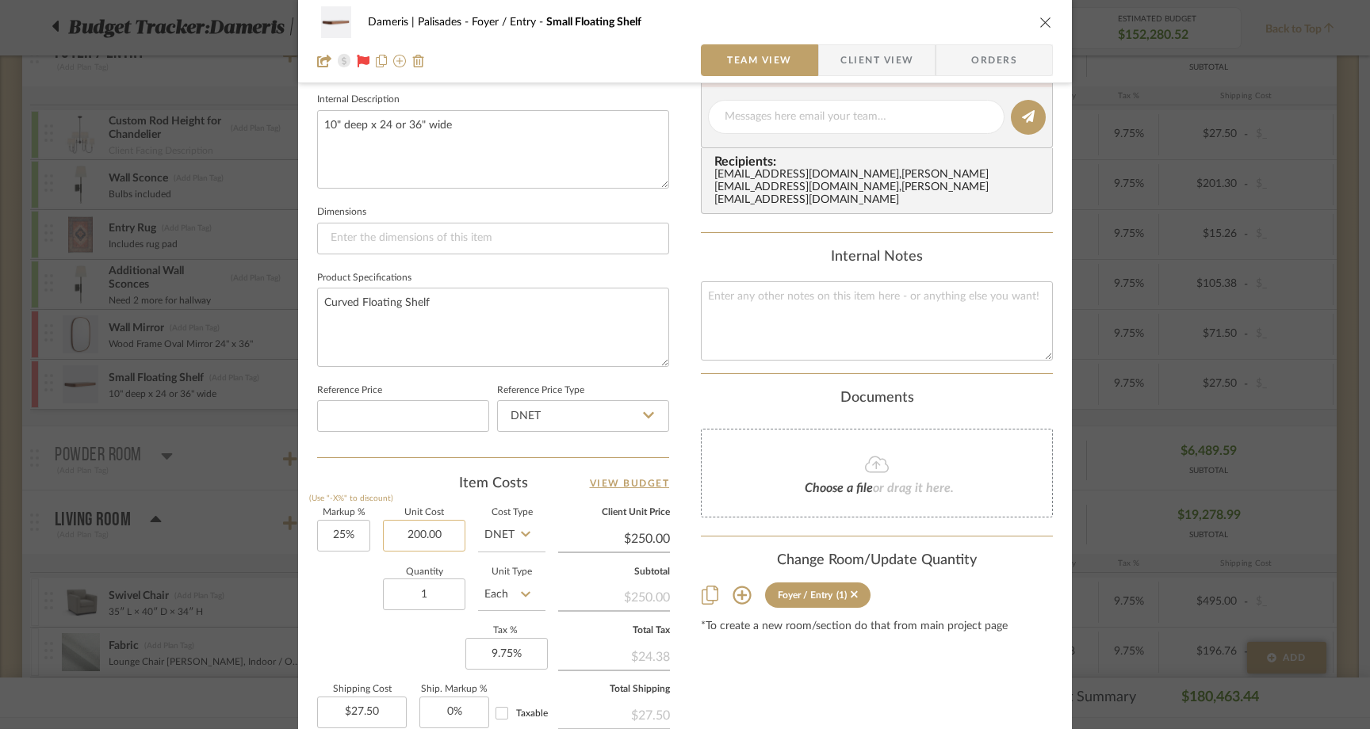
click at [447, 532] on input "200.00" at bounding box center [424, 536] width 82 height 32
click at [349, 592] on div "Quantity 1 Unit Type Each" at bounding box center [431, 597] width 228 height 56
click at [395, 124] on textarea "10" deep x 24 or 36" wide" at bounding box center [493, 149] width 352 height 79
click at [542, 205] on fieldset "Dimensions" at bounding box center [493, 227] width 352 height 53
click at [1045, 16] on icon "close" at bounding box center [1046, 22] width 13 height 13
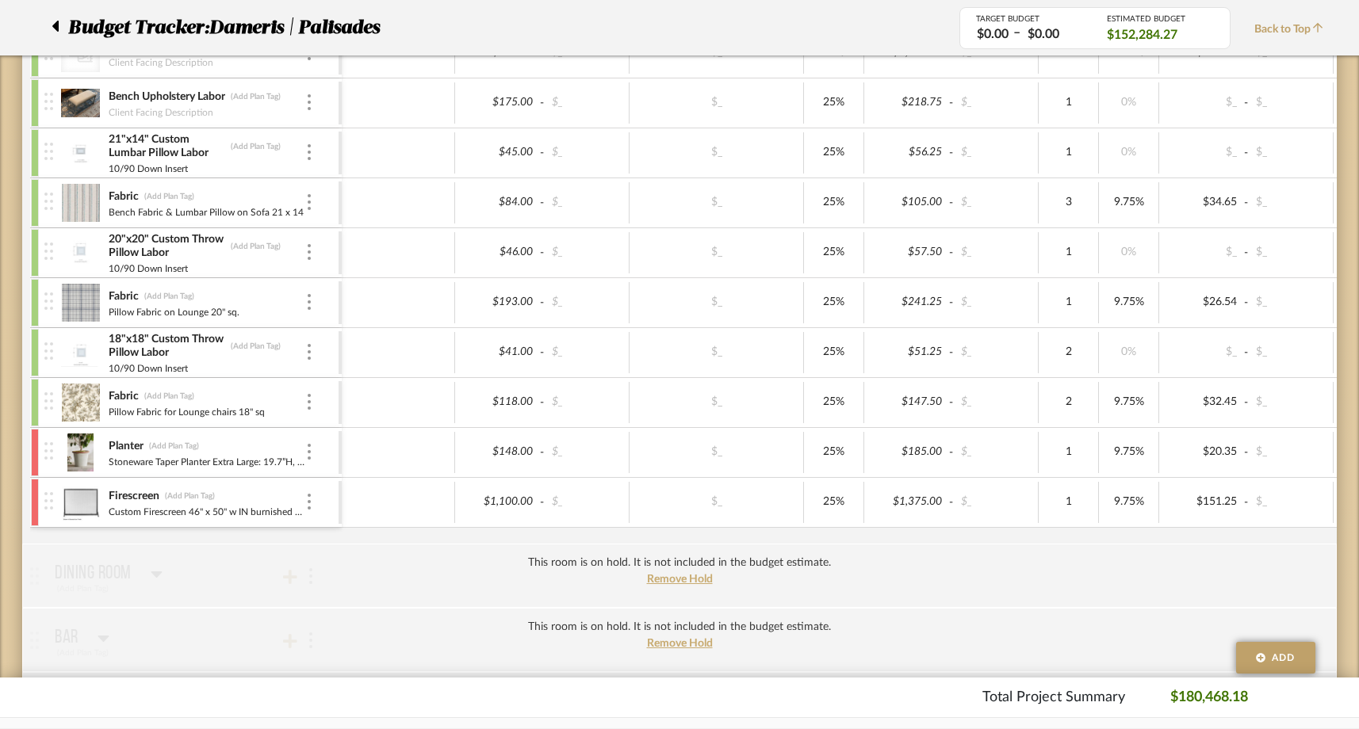
scroll to position [1779, 0]
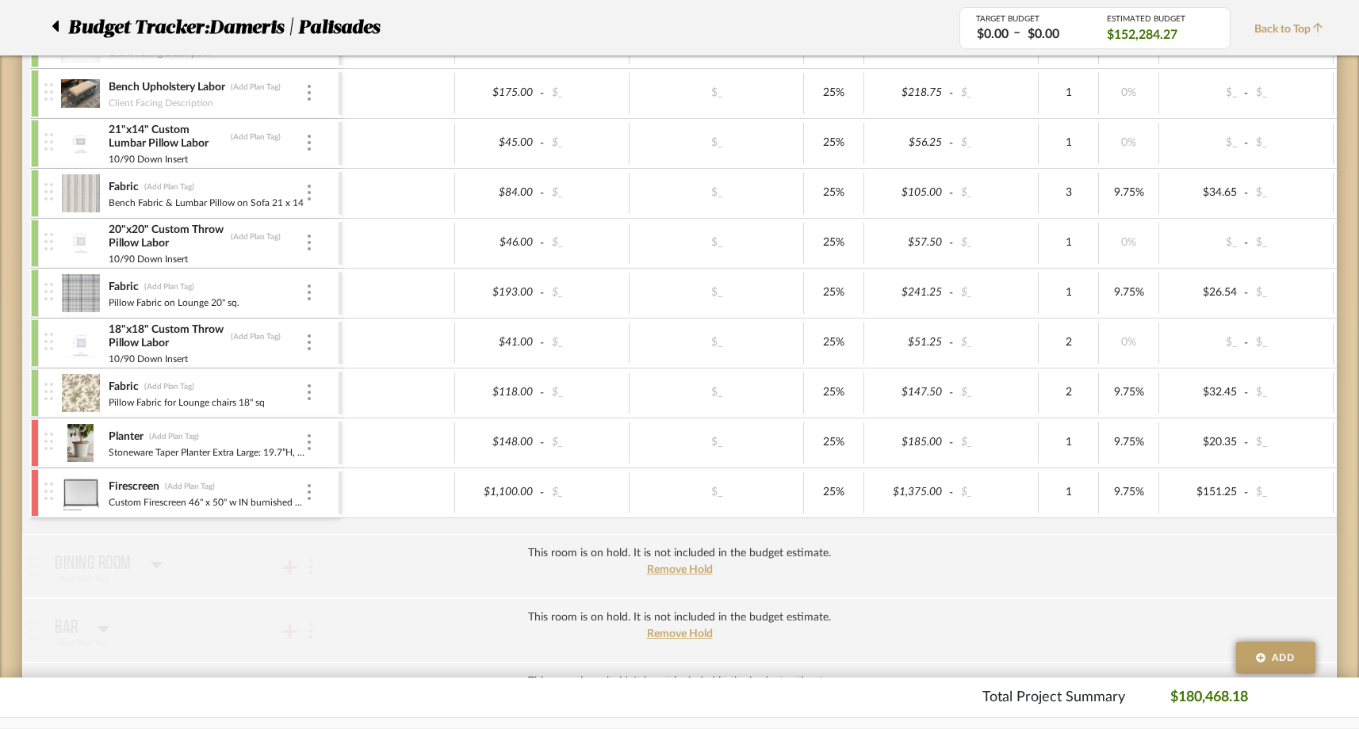
click at [80, 497] on img at bounding box center [80, 493] width 39 height 38
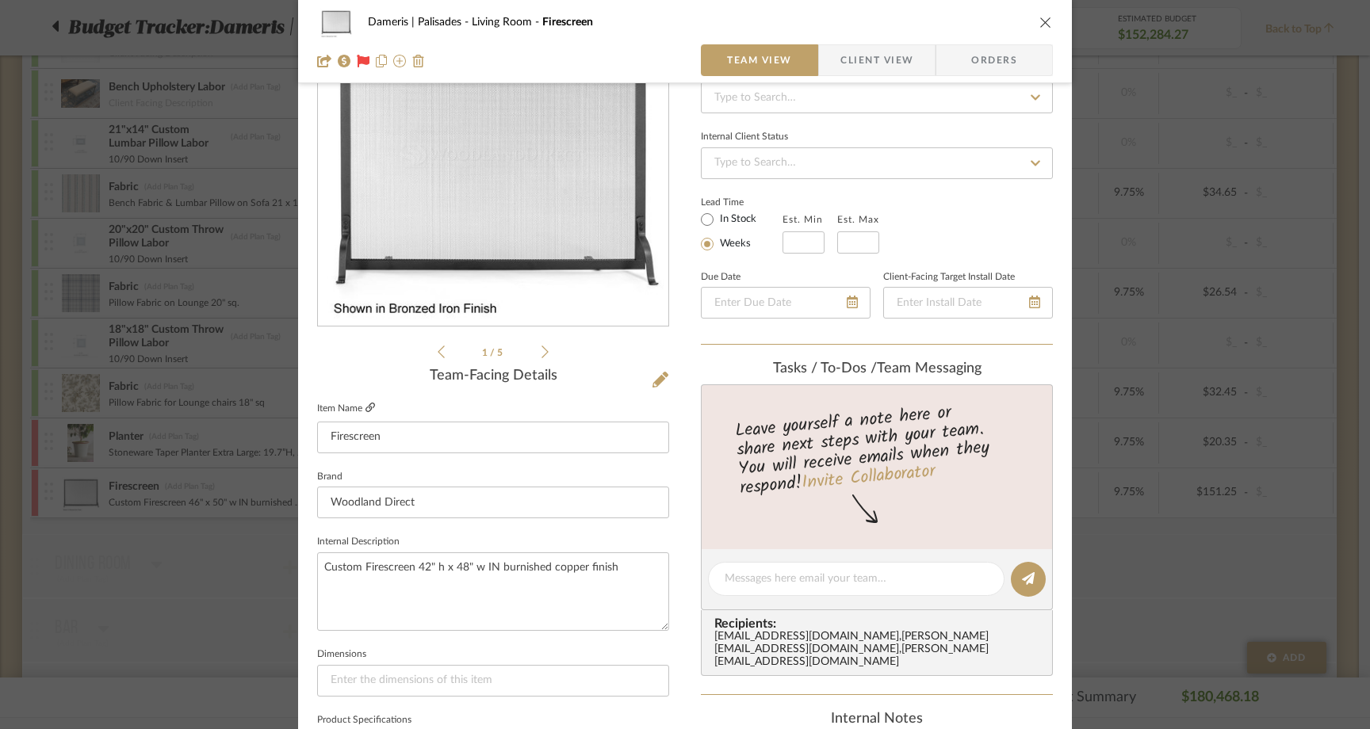
scroll to position [128, 0]
click at [366, 407] on icon at bounding box center [371, 406] width 10 height 10
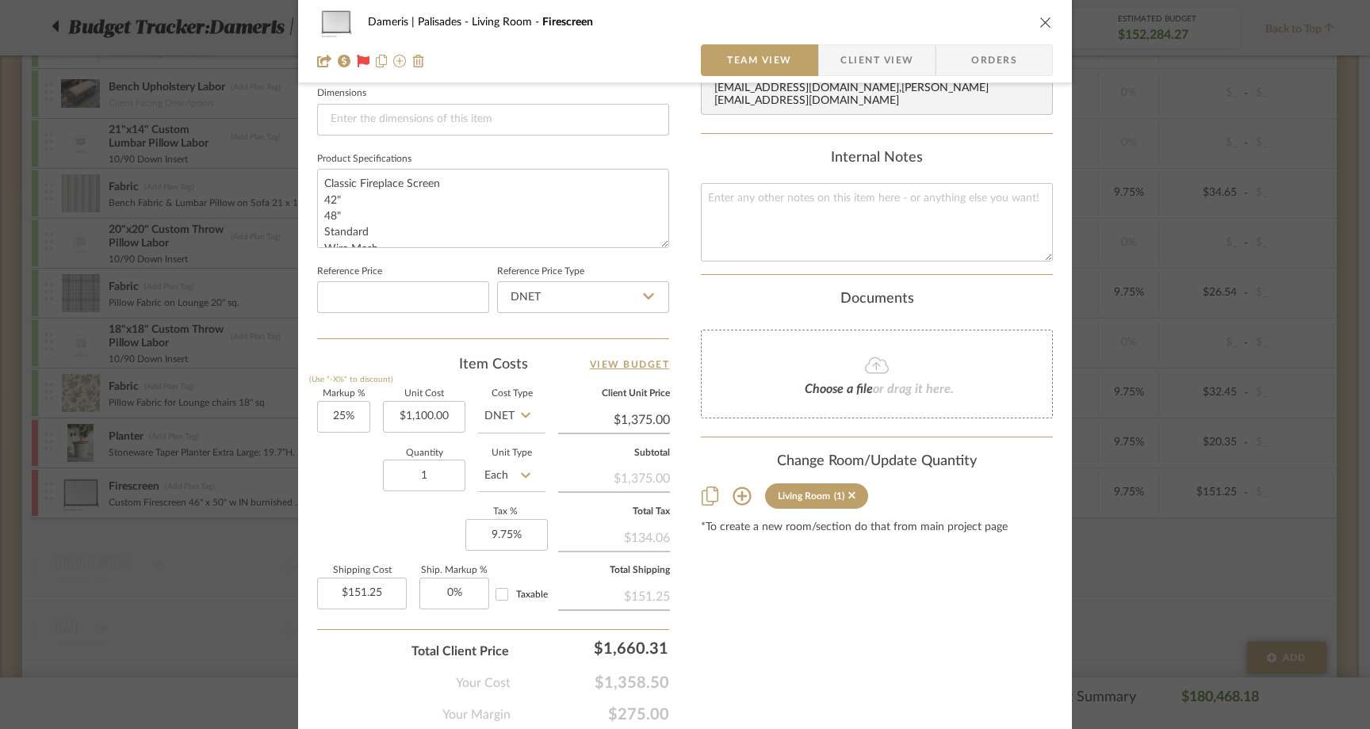
scroll to position [744, 0]
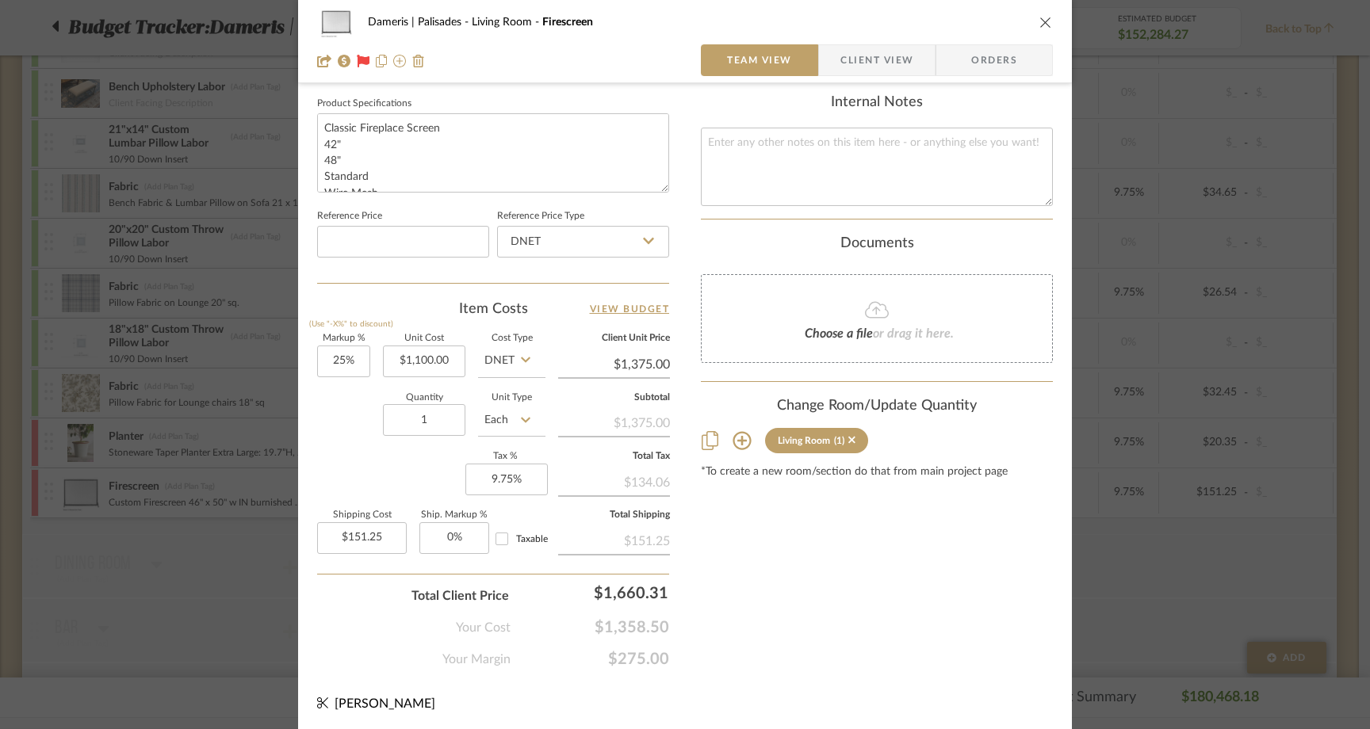
click at [1041, 18] on icon "close" at bounding box center [1046, 22] width 13 height 13
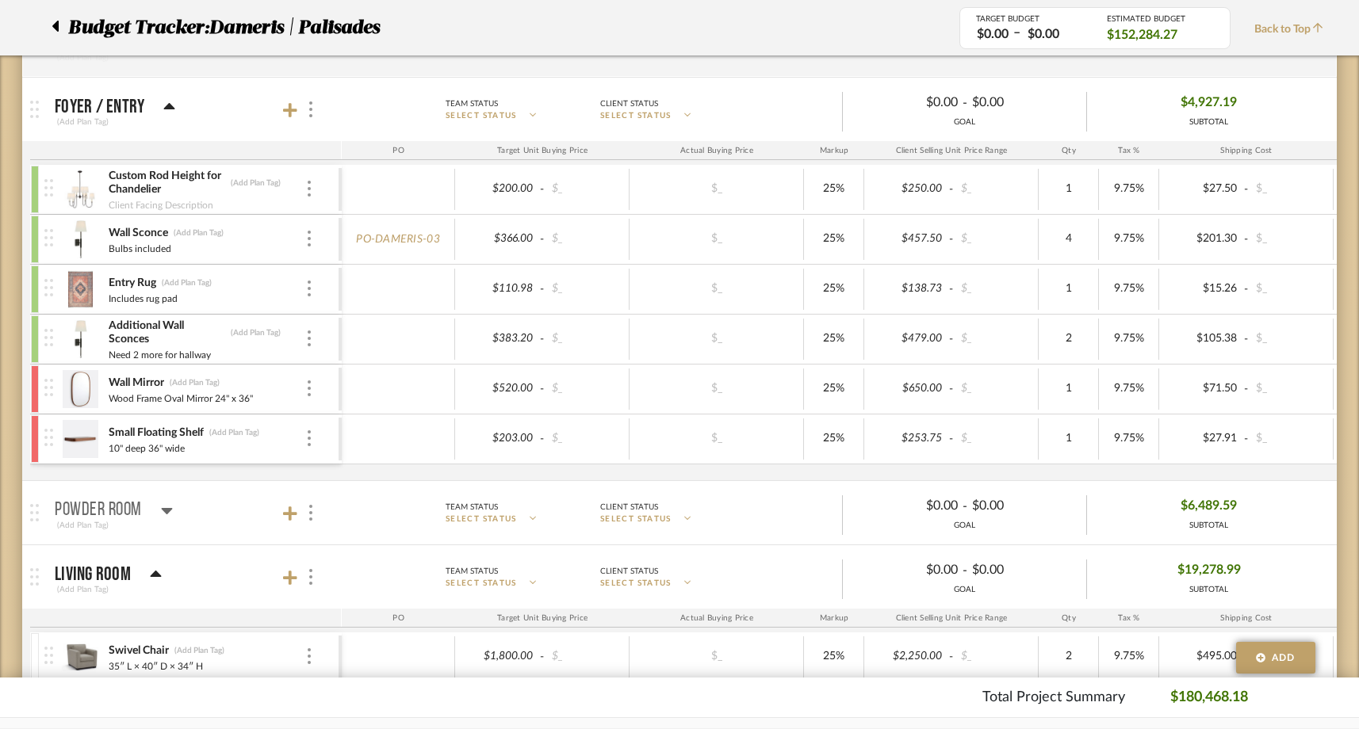
scroll to position [0, 0]
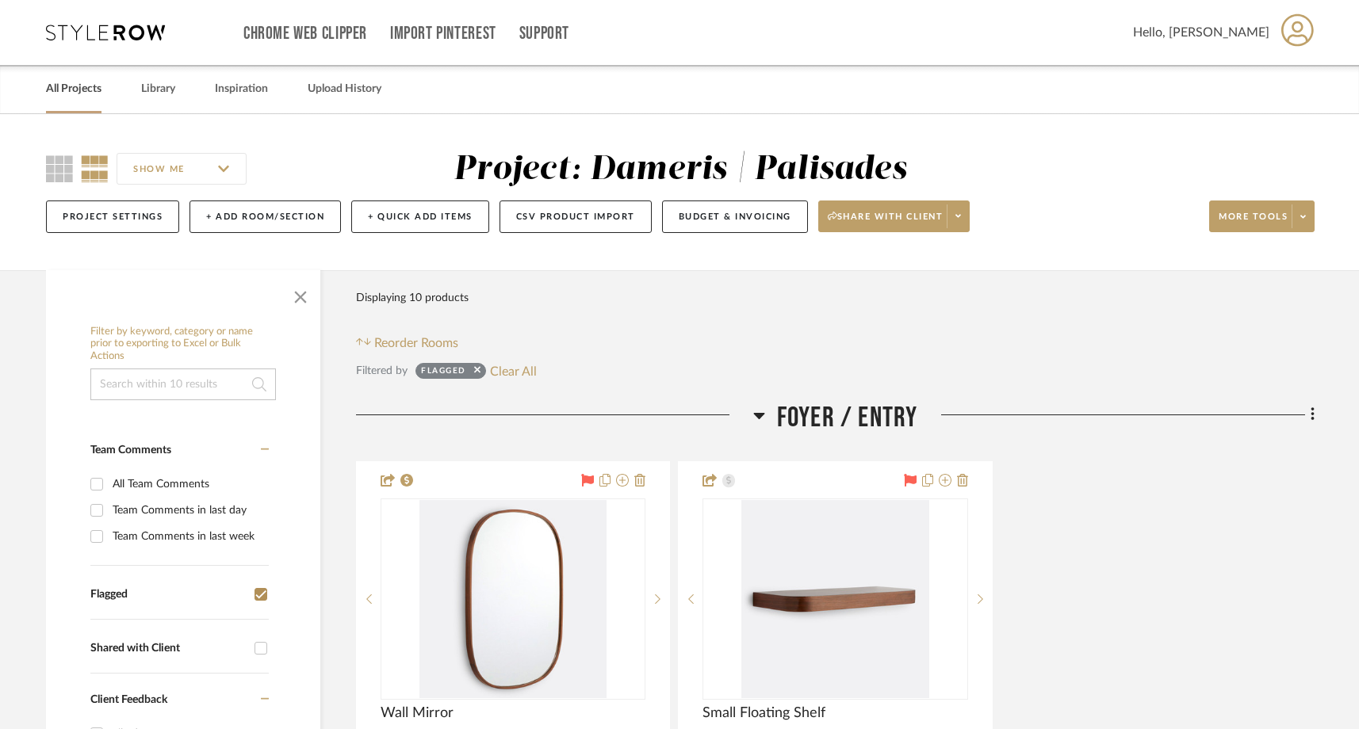
click at [78, 88] on link "All Projects" at bounding box center [74, 89] width 56 height 21
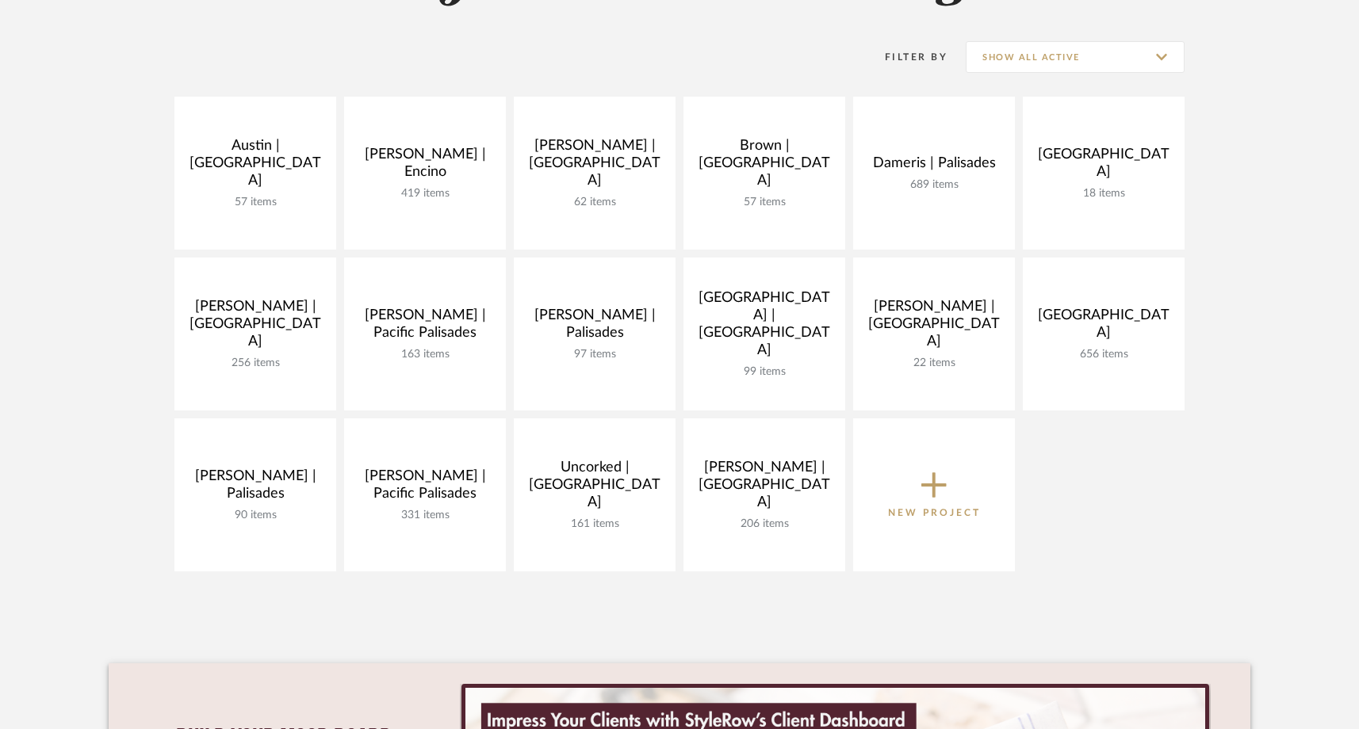
scroll to position [316, 0]
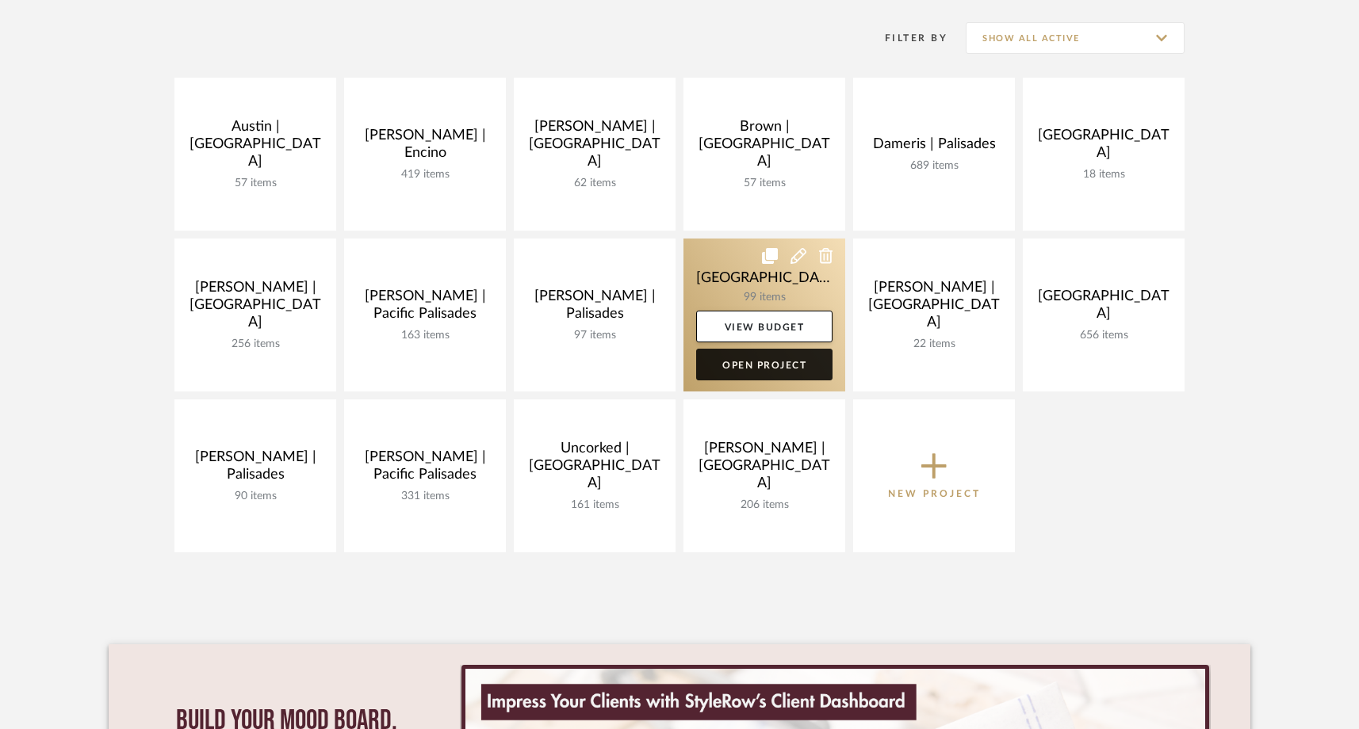
click at [723, 370] on link "Open Project" at bounding box center [764, 365] width 136 height 32
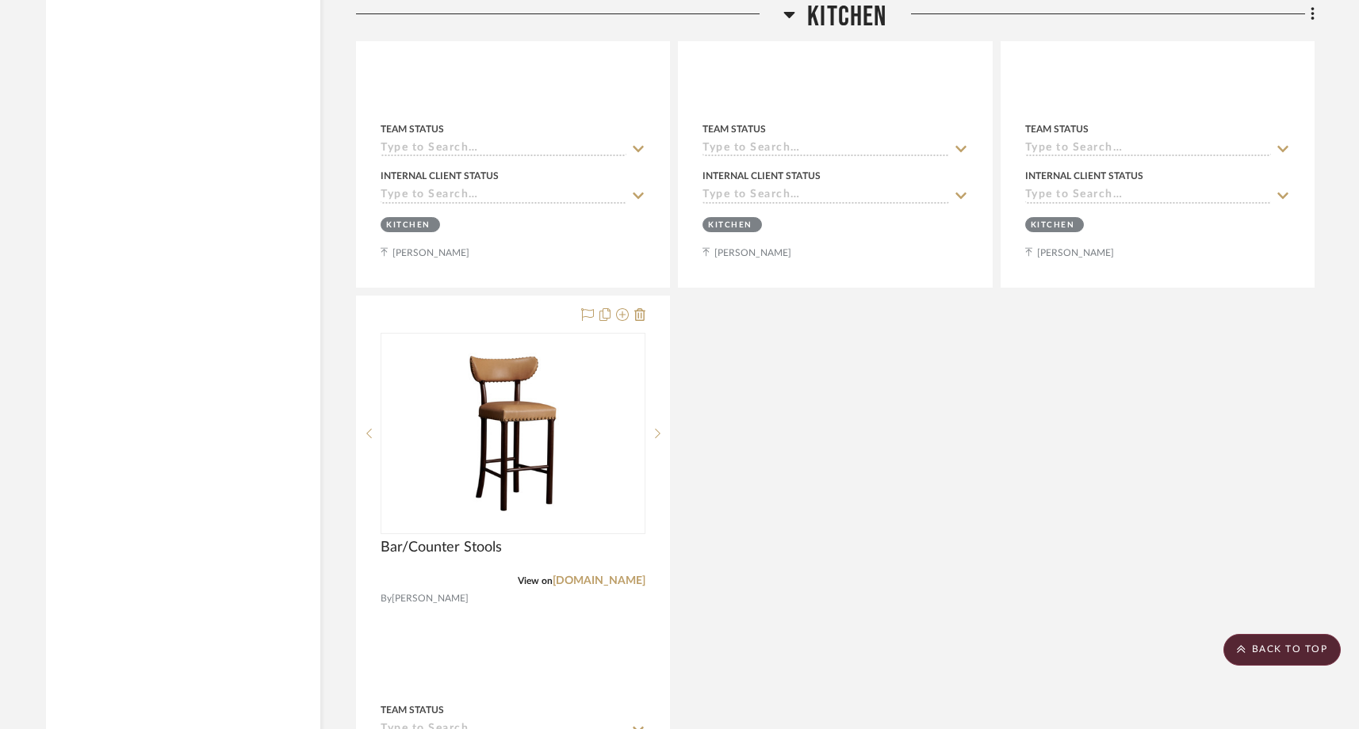
scroll to position [7731, 0]
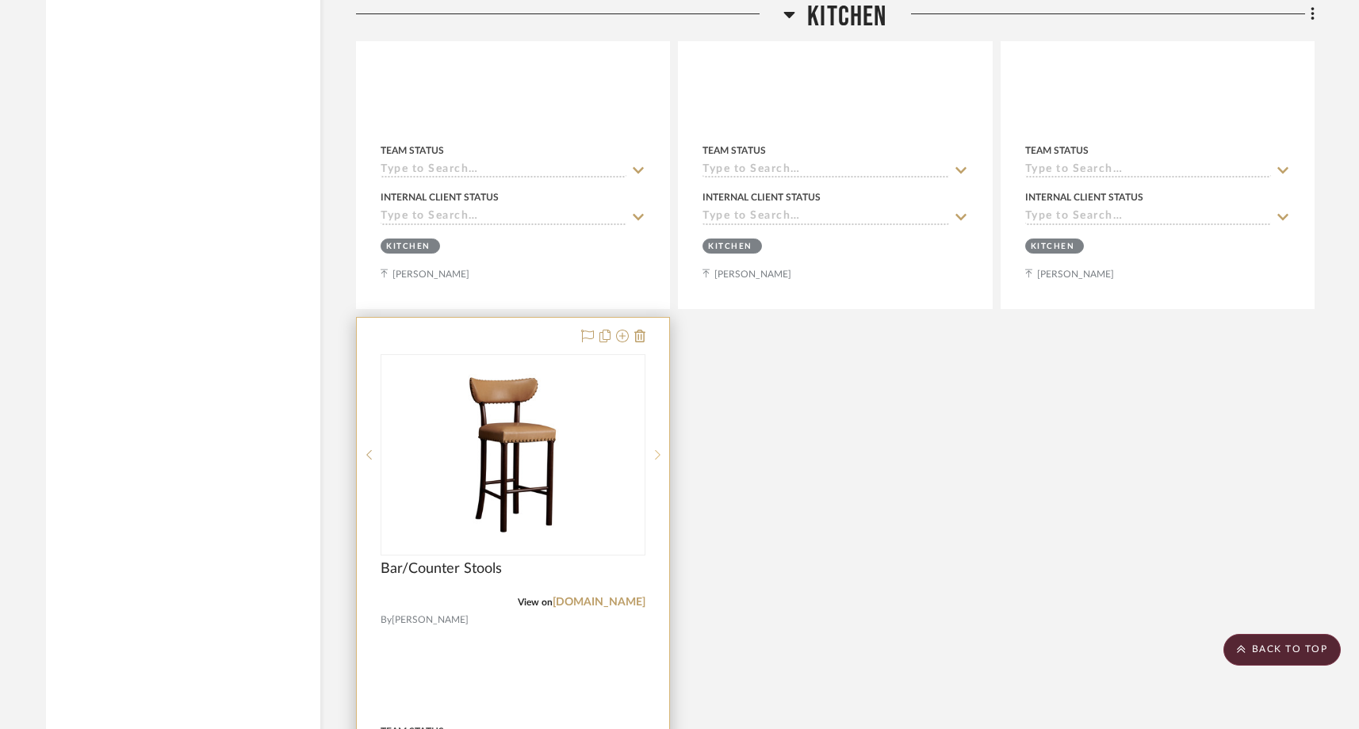
click at [656, 450] on icon at bounding box center [658, 455] width 6 height 11
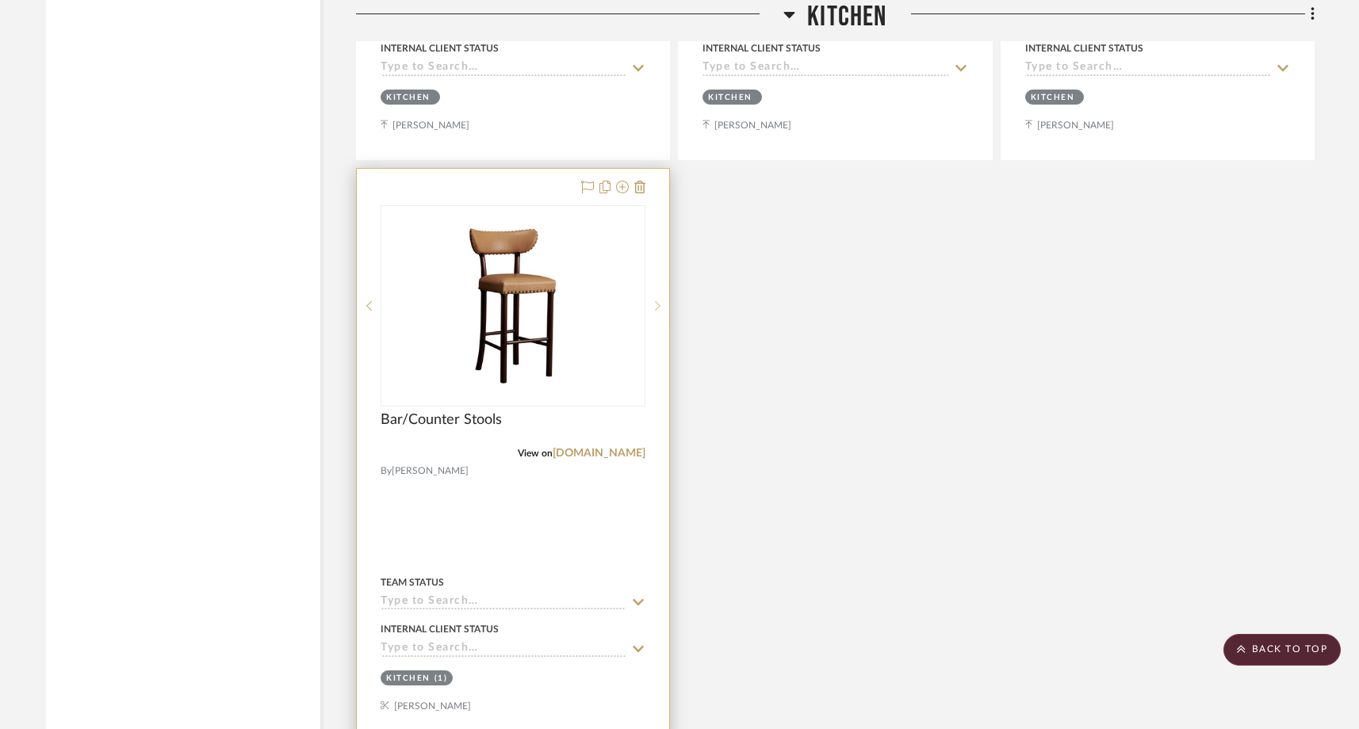
scroll to position [7879, 0]
click at [657, 301] on icon at bounding box center [658, 306] width 6 height 11
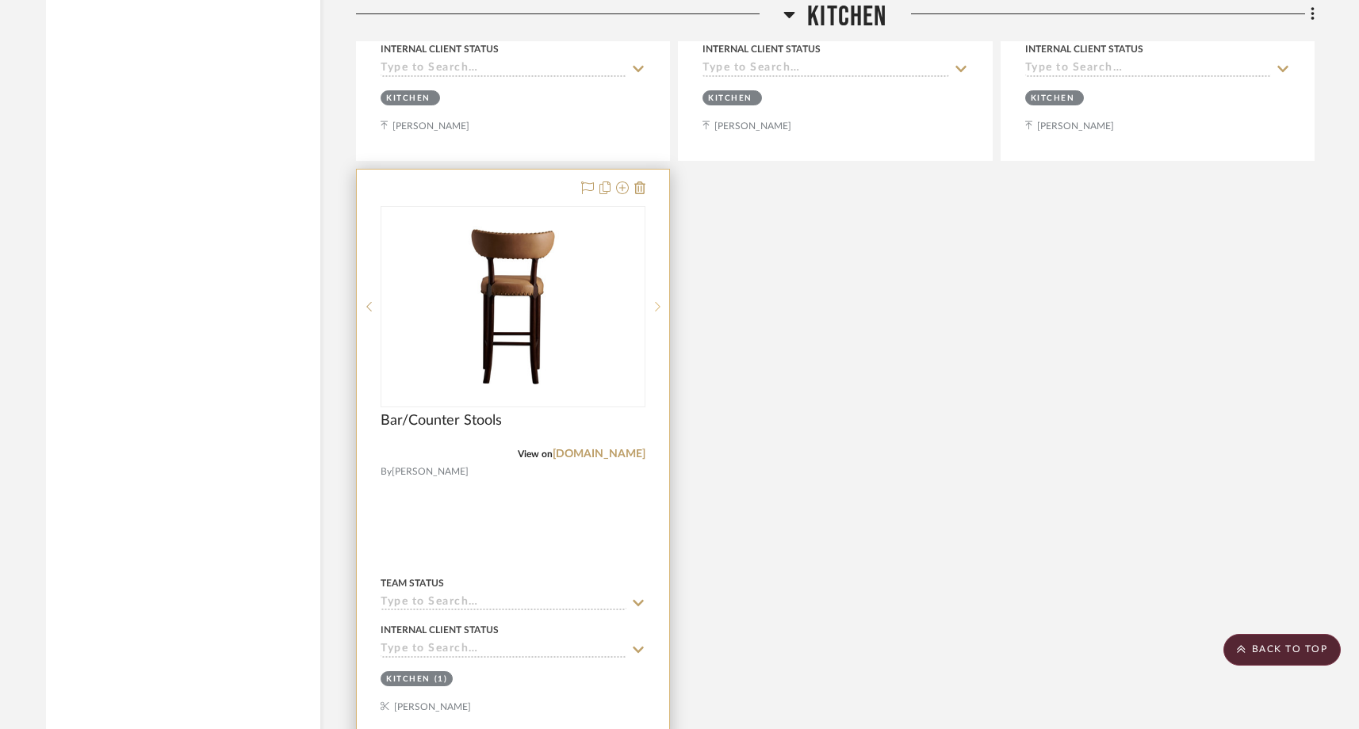
click at [657, 301] on icon at bounding box center [658, 306] width 6 height 11
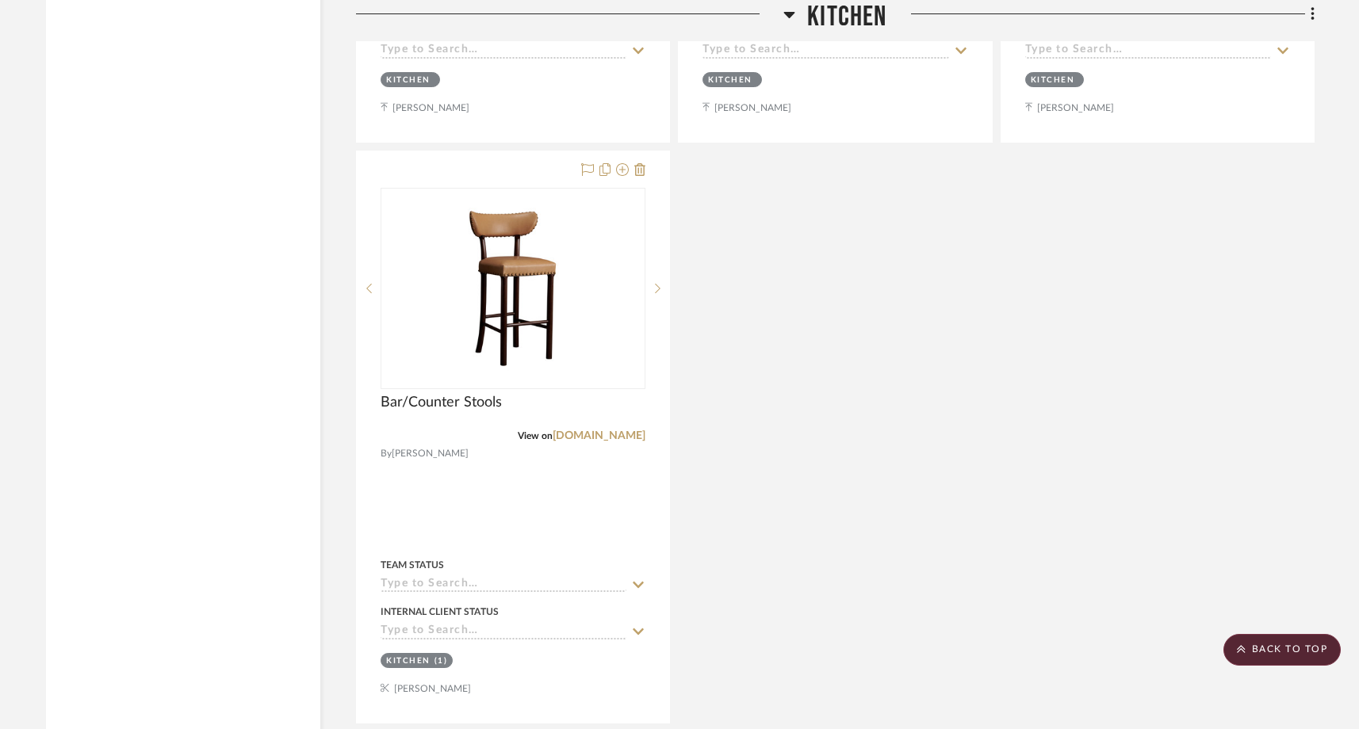
scroll to position [7862, 0]
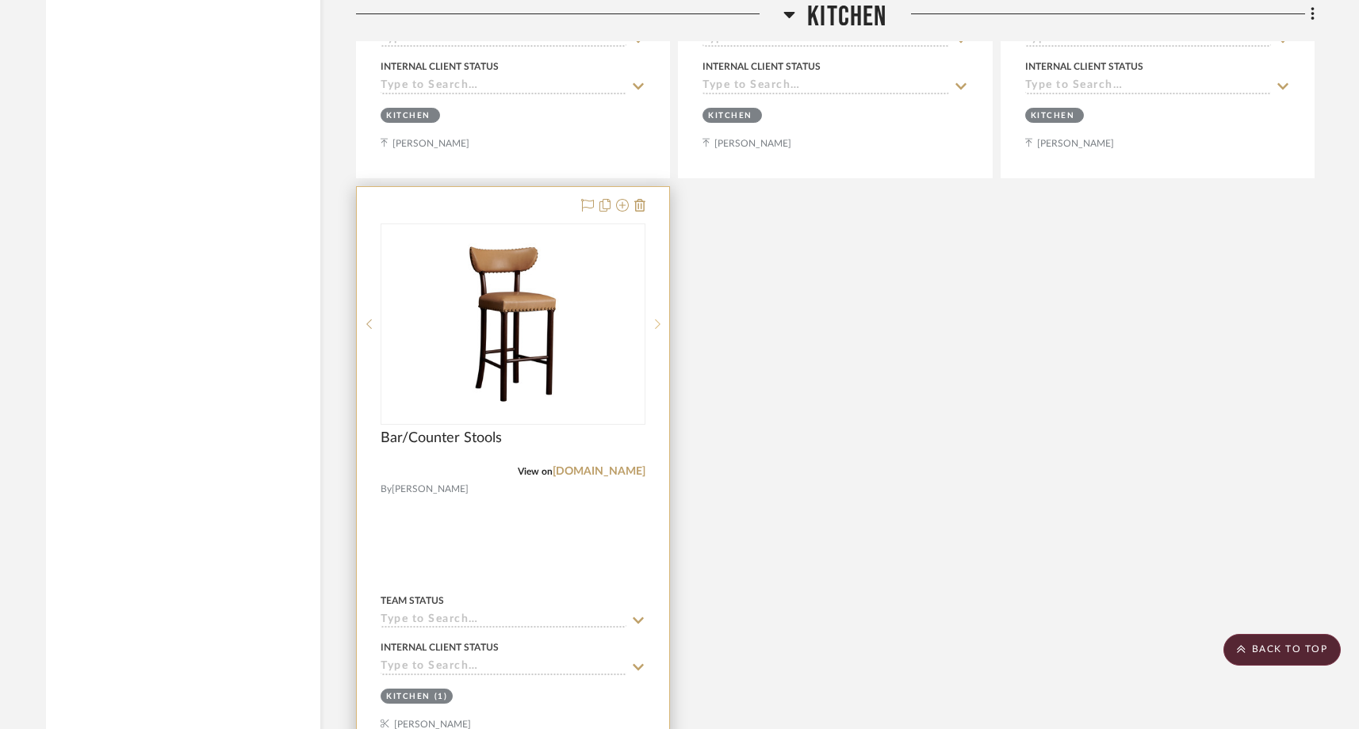
click at [655, 319] on icon at bounding box center [658, 324] width 6 height 11
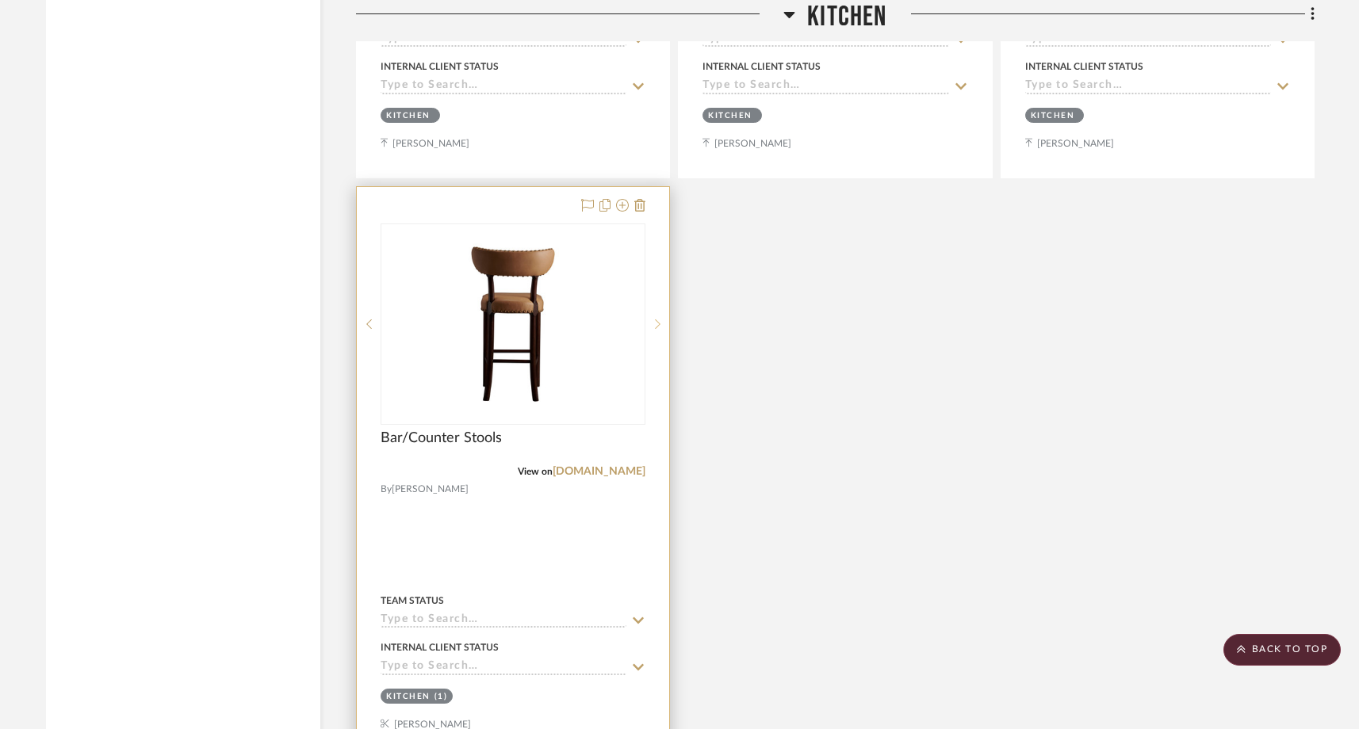
click at [655, 319] on icon at bounding box center [658, 324] width 6 height 11
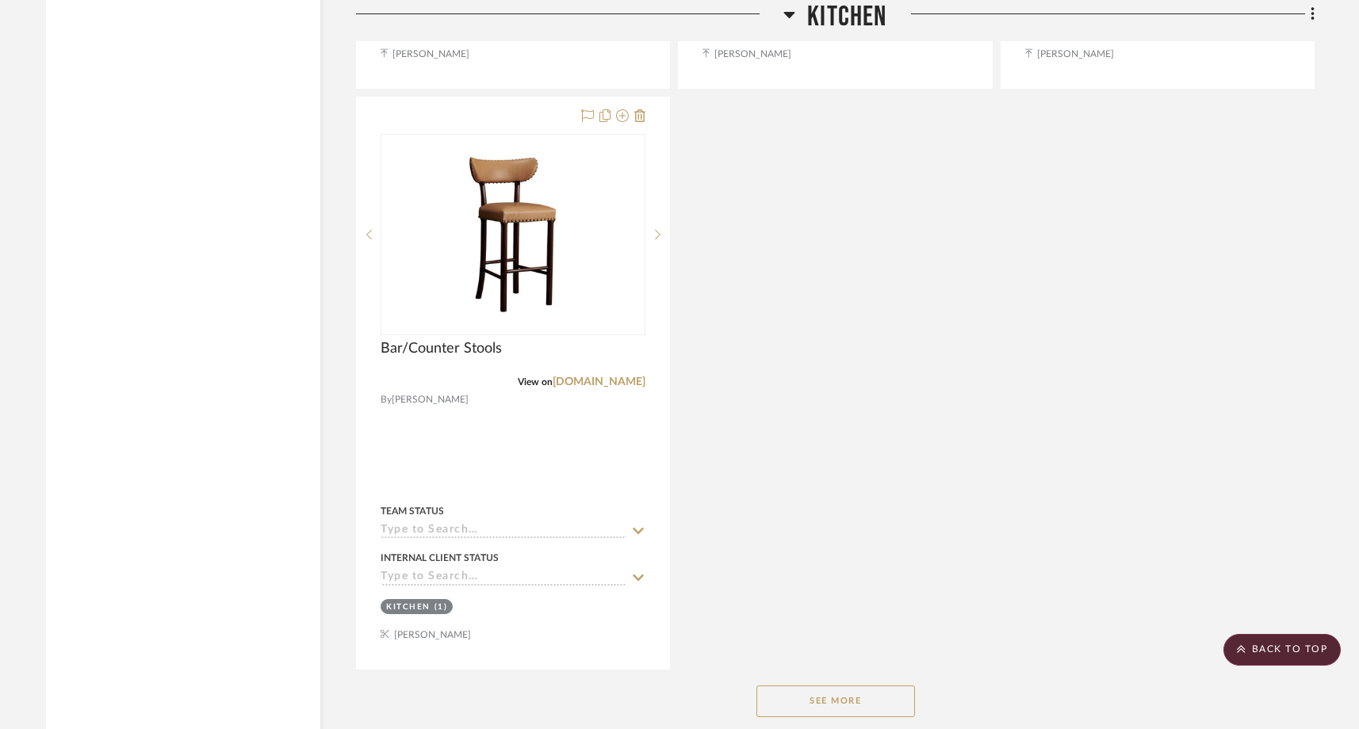
scroll to position [7942, 0]
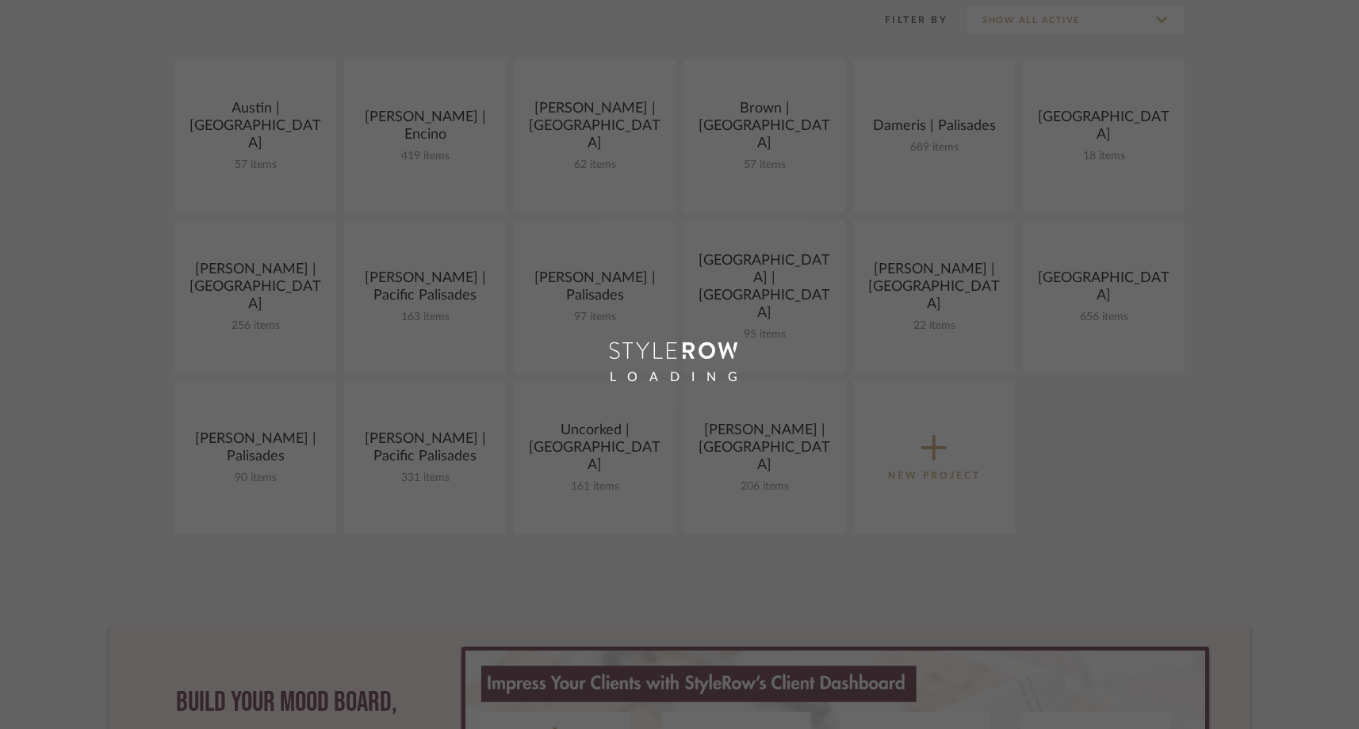
scroll to position [316, 0]
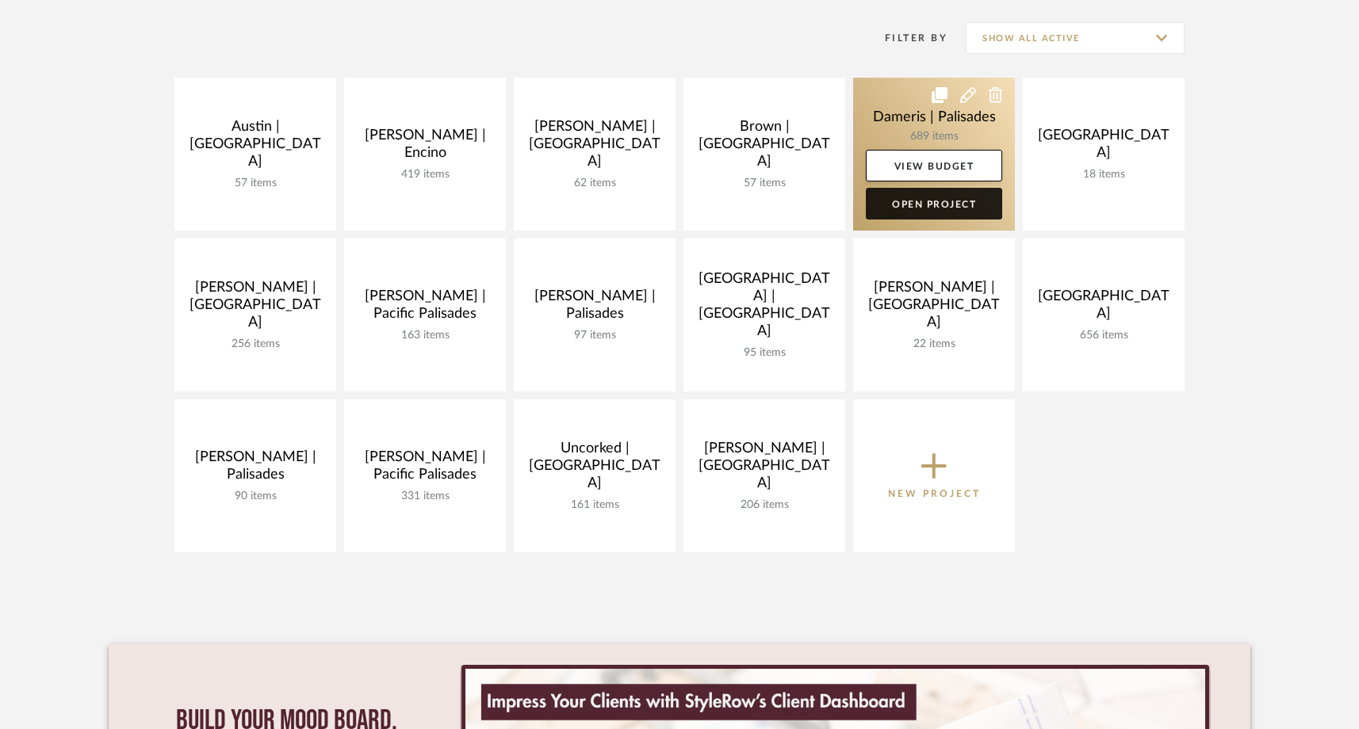
click at [906, 206] on link "Open Project" at bounding box center [934, 204] width 136 height 32
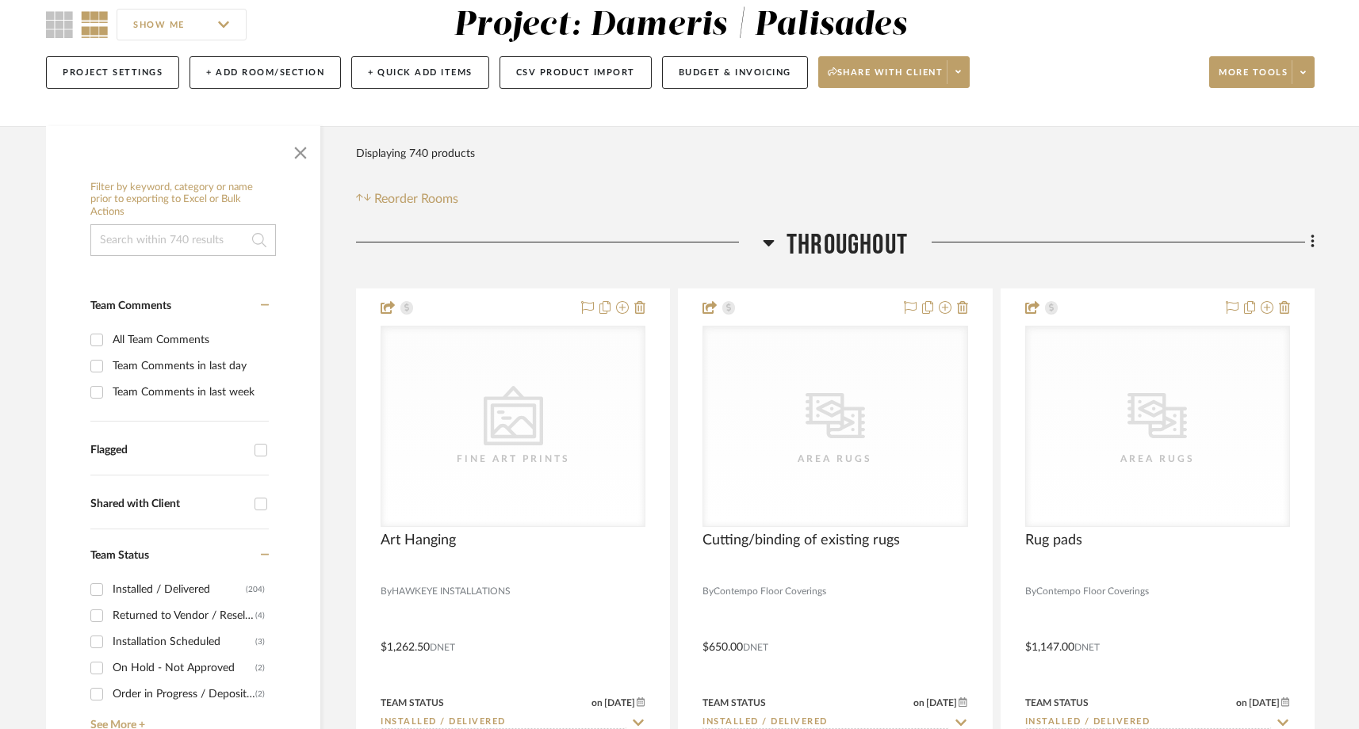
scroll to position [151, 0]
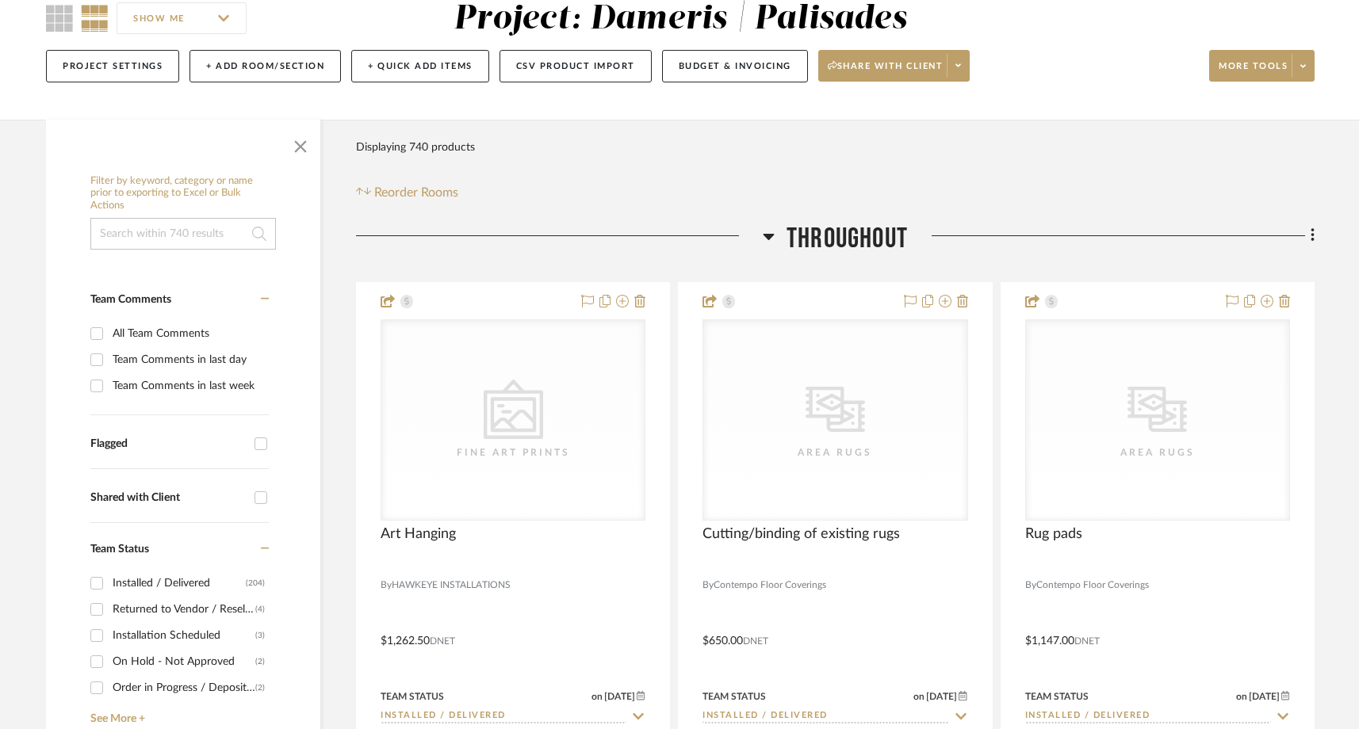
click at [255, 443] on input "Flagged" at bounding box center [260, 443] width 25 height 25
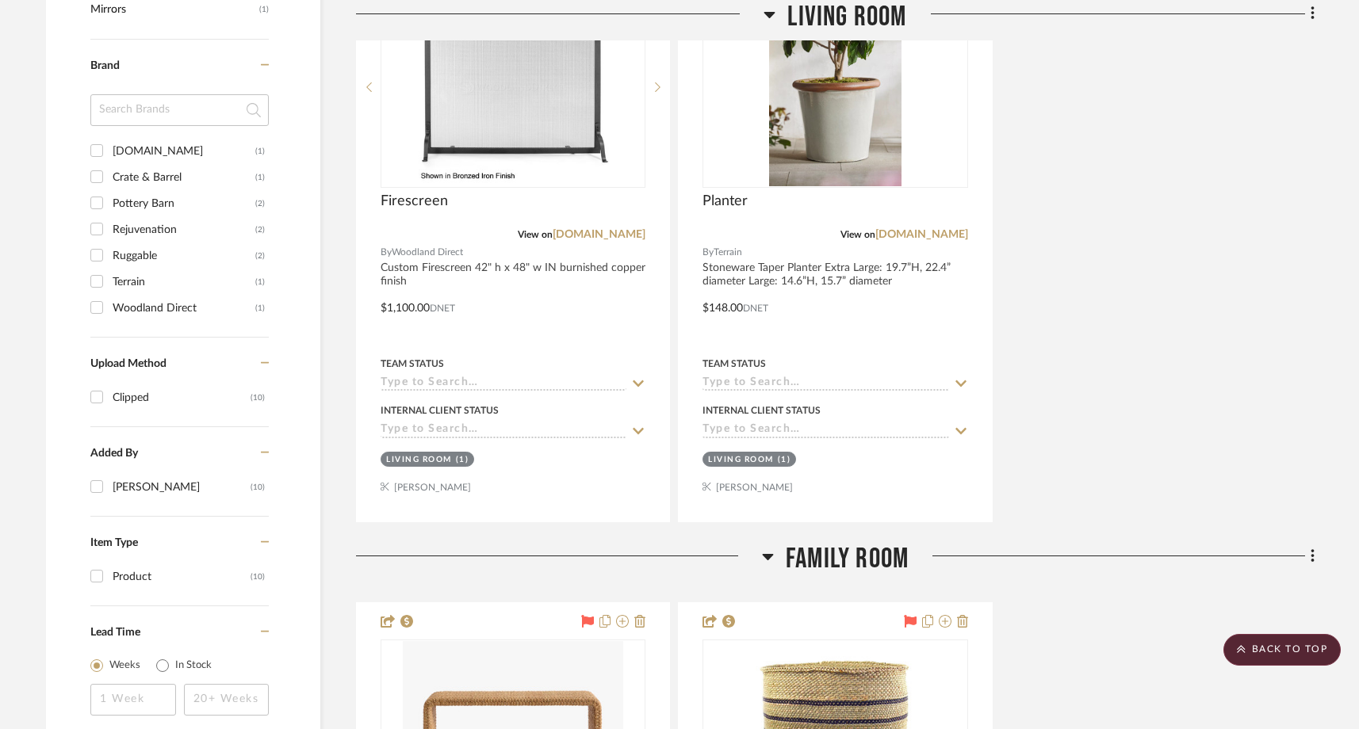
scroll to position [1162, 0]
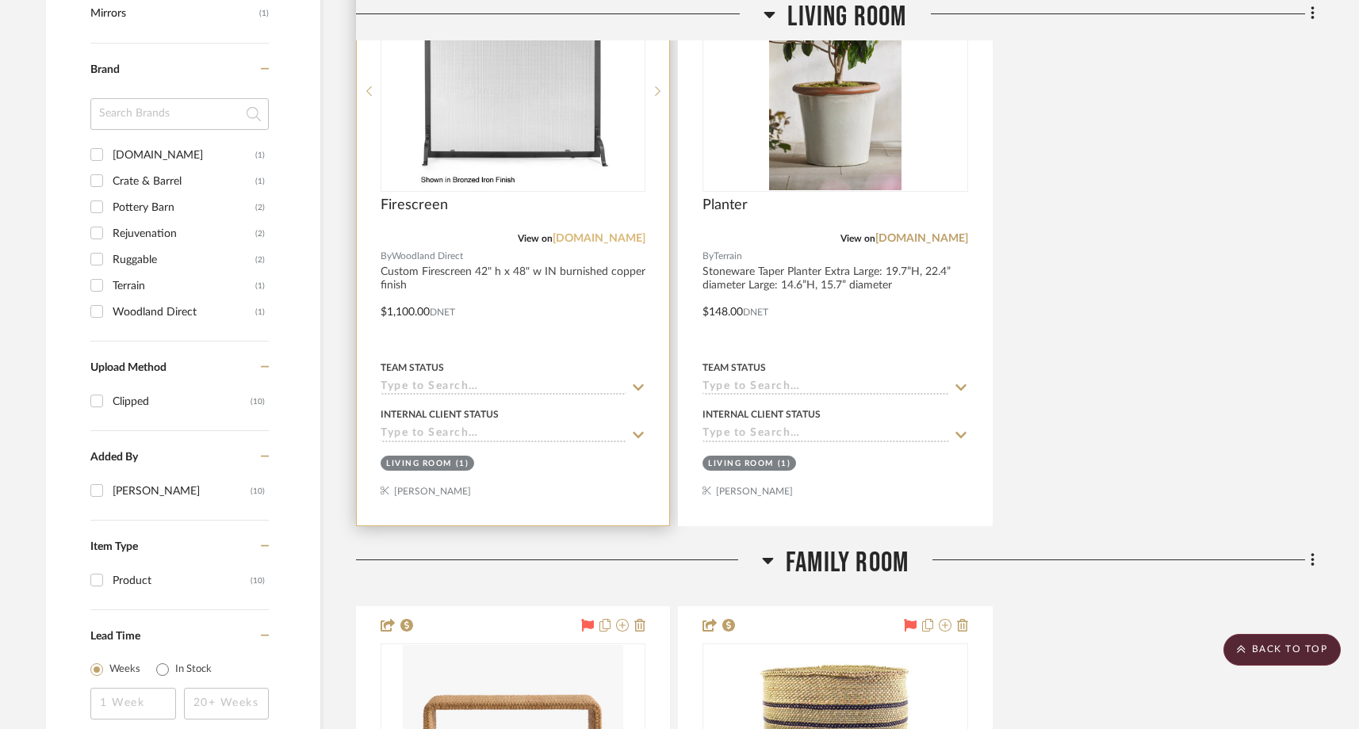
click at [567, 235] on link "[DOMAIN_NAME]" at bounding box center [599, 238] width 93 height 11
click at [536, 123] on img "0" at bounding box center [513, 91] width 198 height 198
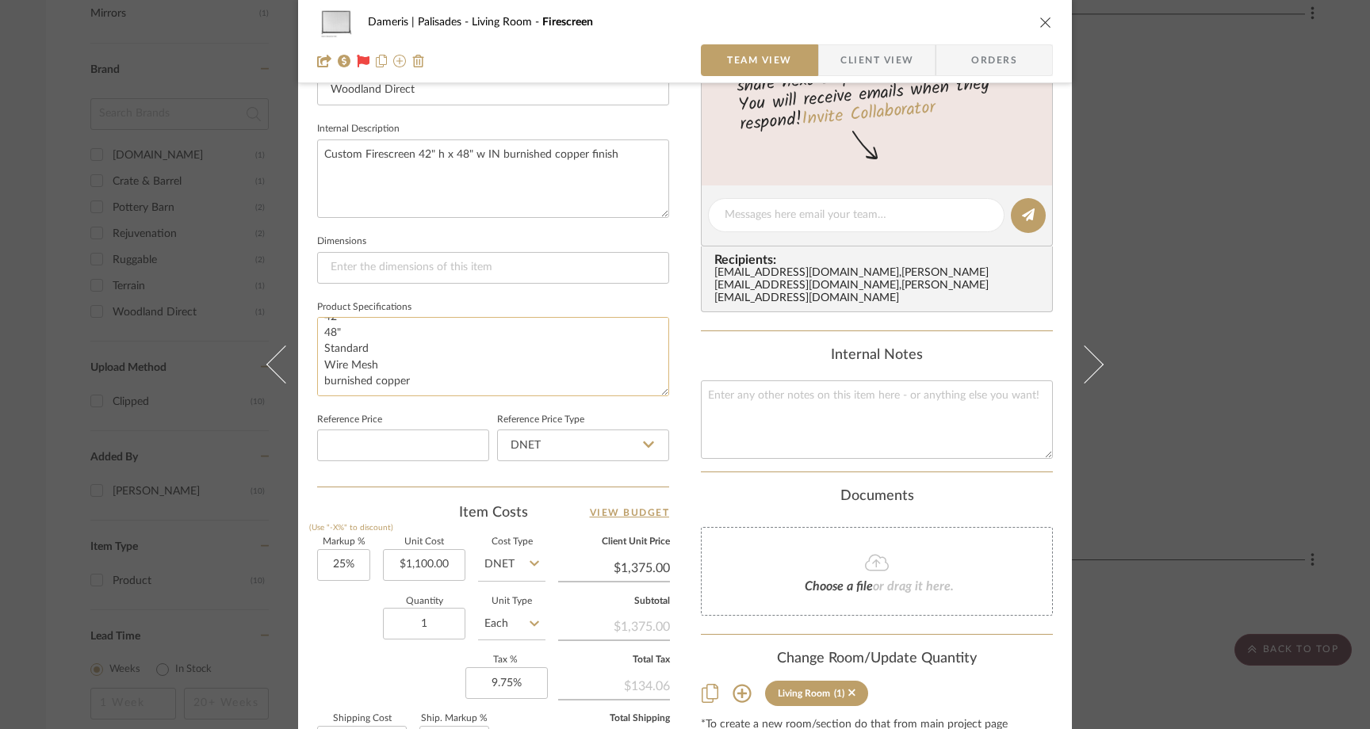
scroll to position [544, 0]
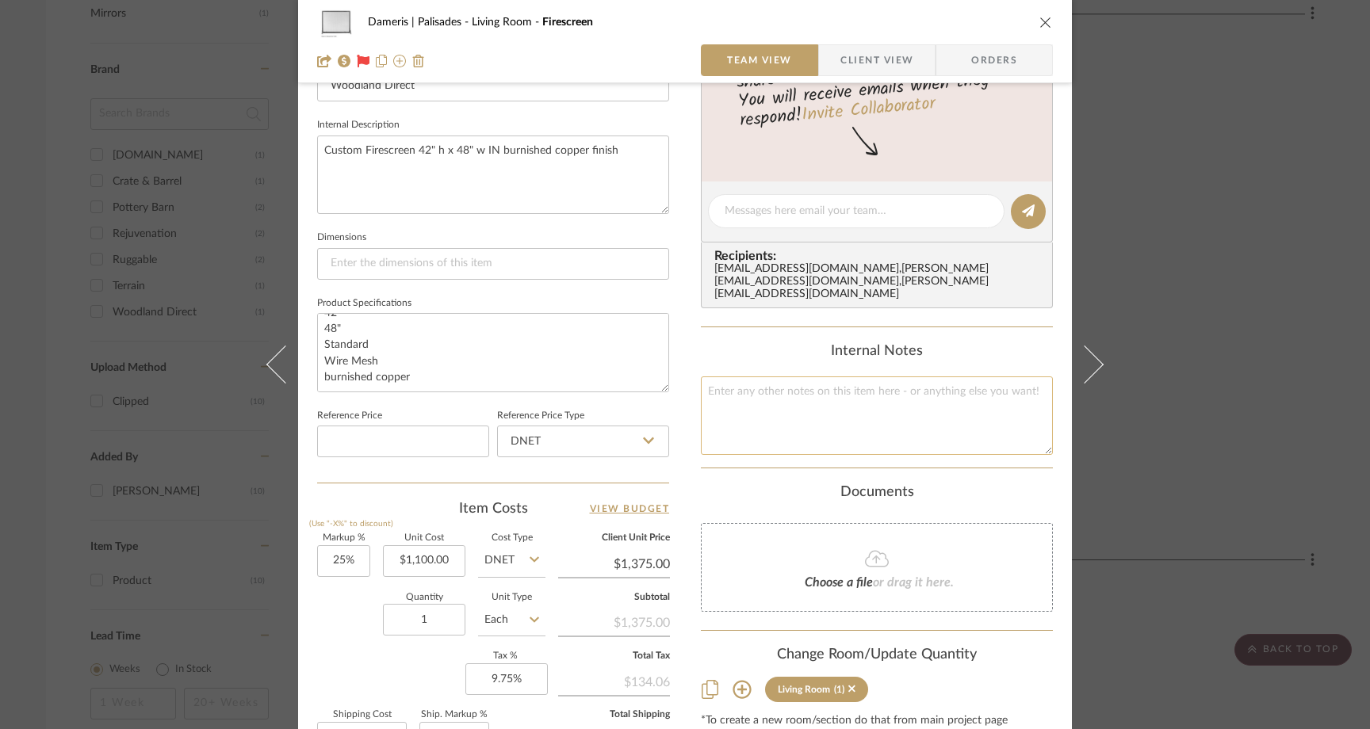
click at [771, 407] on textarea at bounding box center [877, 416] width 352 height 79
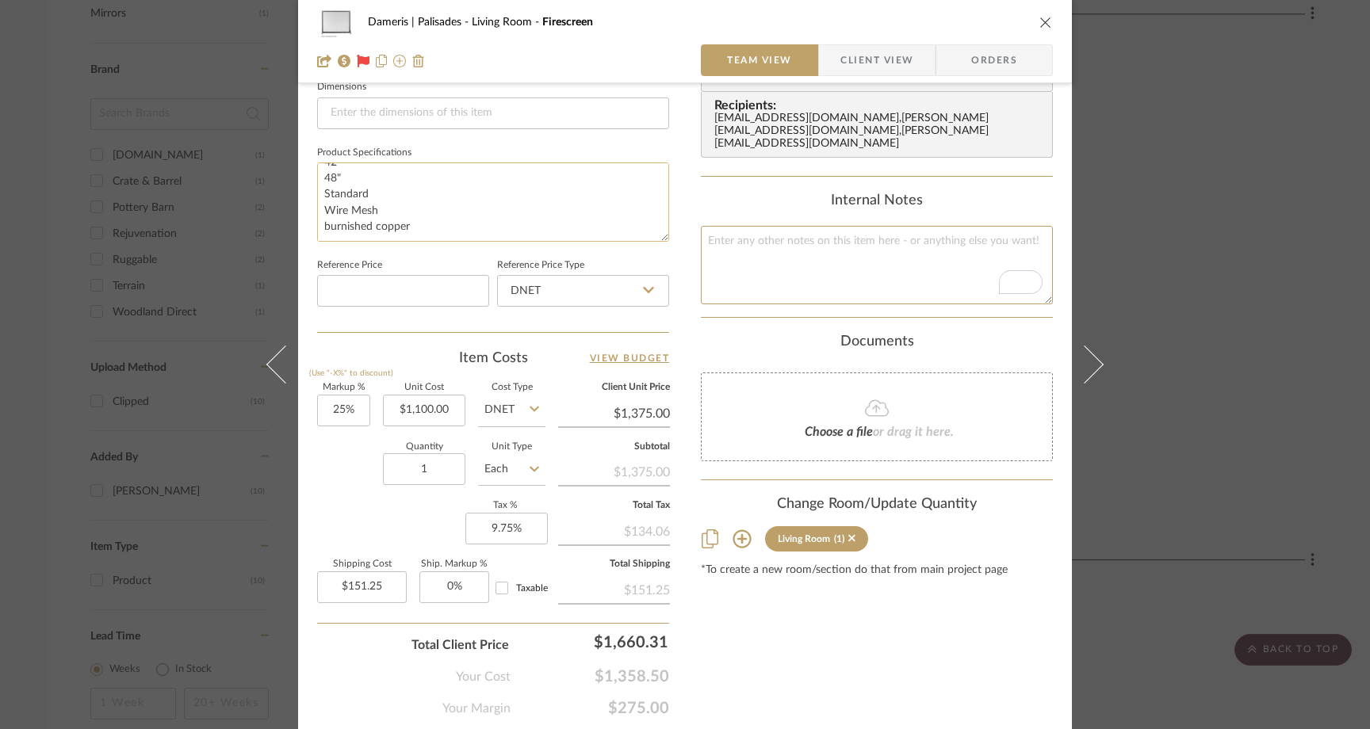
scroll to position [693, 0]
click at [422, 411] on input "1100.00" at bounding box center [424, 412] width 82 height 32
click at [398, 406] on input "1100.00" at bounding box center [424, 412] width 82 height 32
click at [424, 411] on input "1100.00" at bounding box center [424, 412] width 82 height 32
click at [345, 449] on div "Quantity 1 Unit Type Each" at bounding box center [431, 473] width 228 height 56
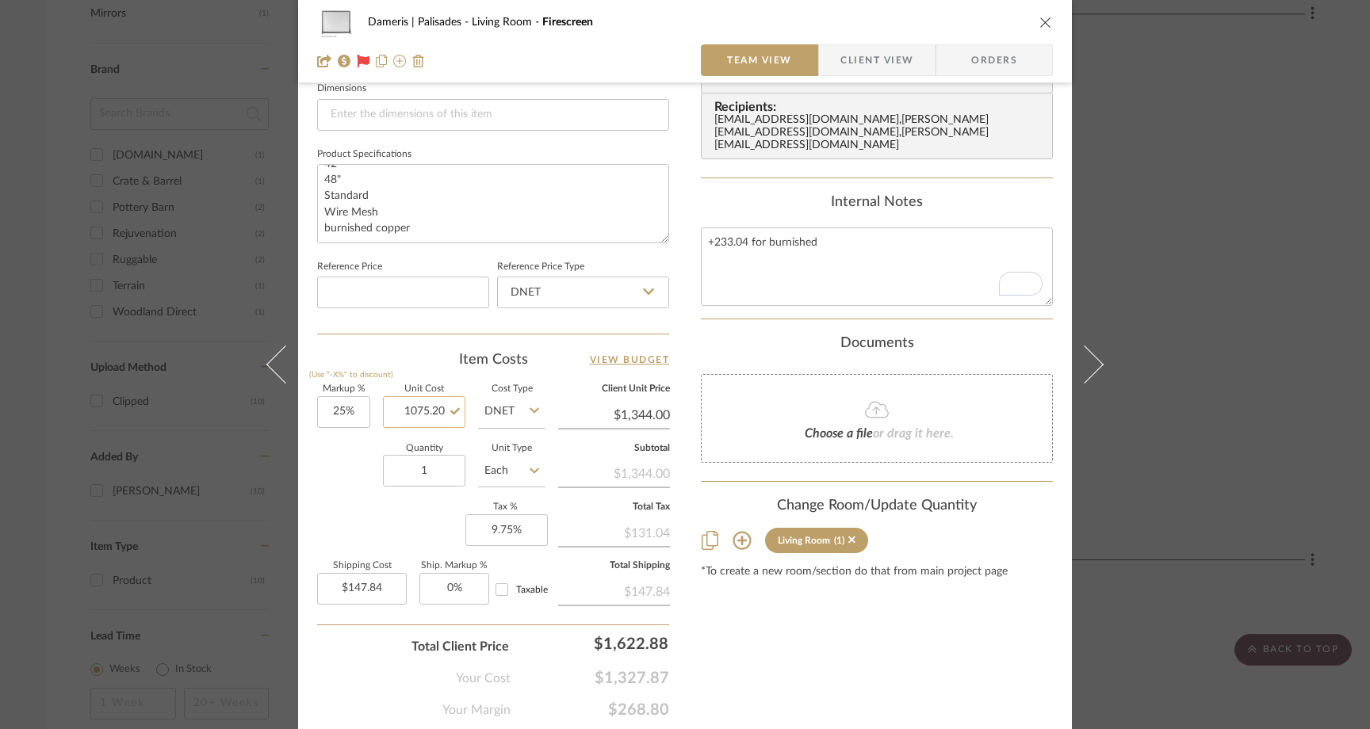
click at [426, 423] on input "1075.20" at bounding box center [424, 412] width 82 height 32
click at [335, 470] on div "Quantity 1 Unit Type Each" at bounding box center [431, 473] width 228 height 56
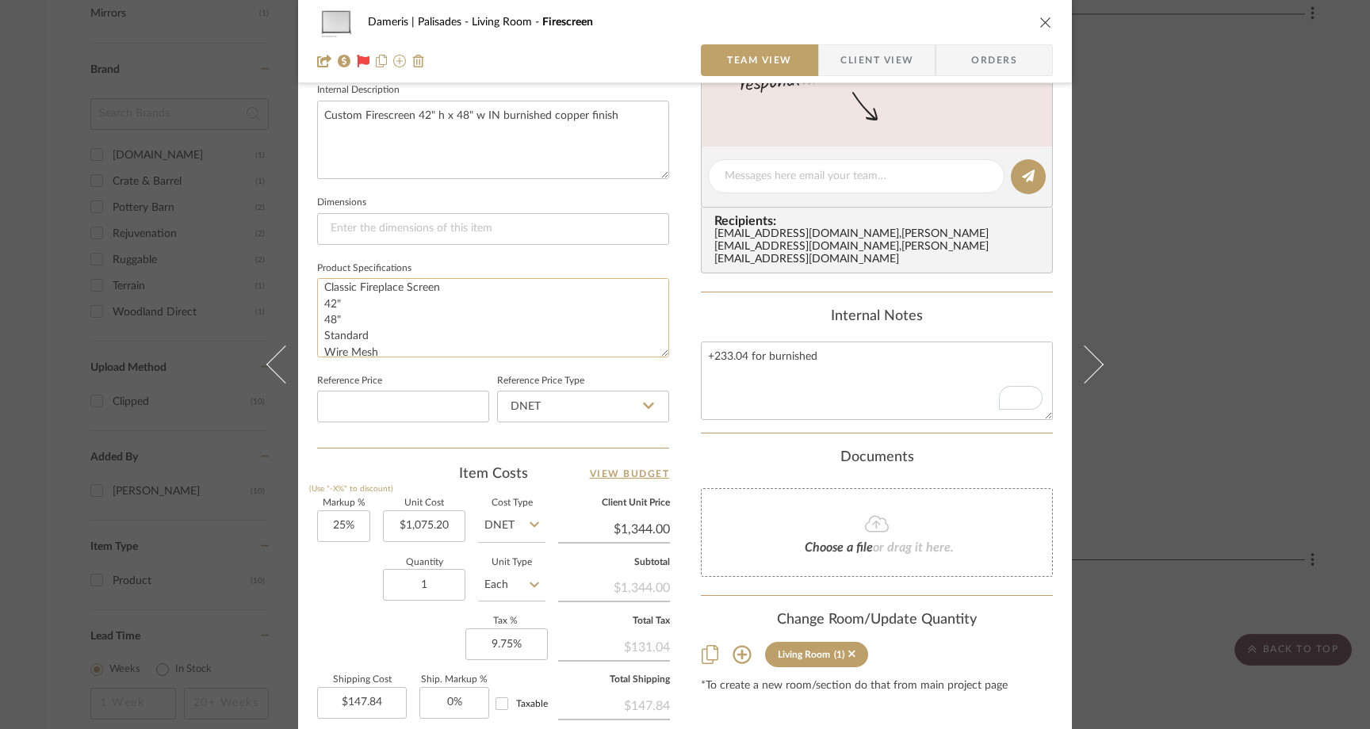
scroll to position [0, 0]
click at [324, 611] on div "Quantity 1 Unit Type Each" at bounding box center [431, 587] width 228 height 56
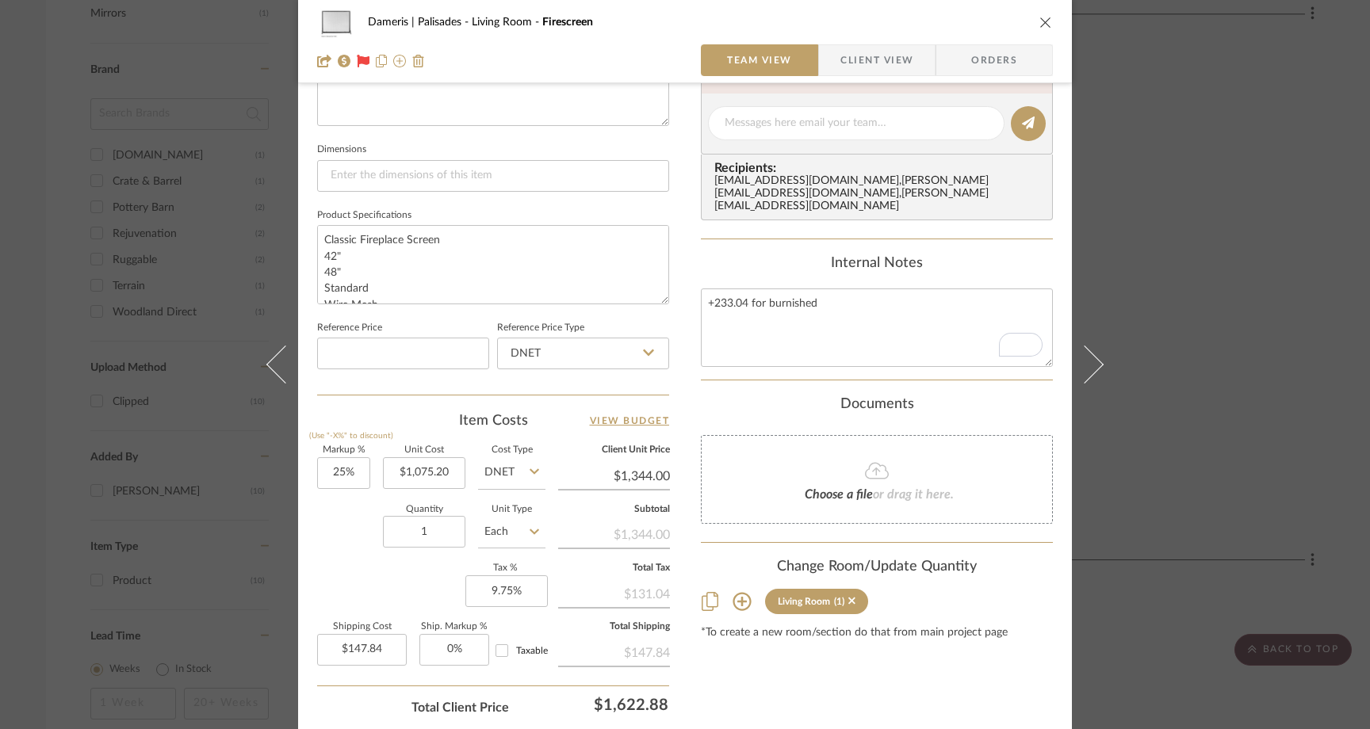
scroll to position [641, 0]
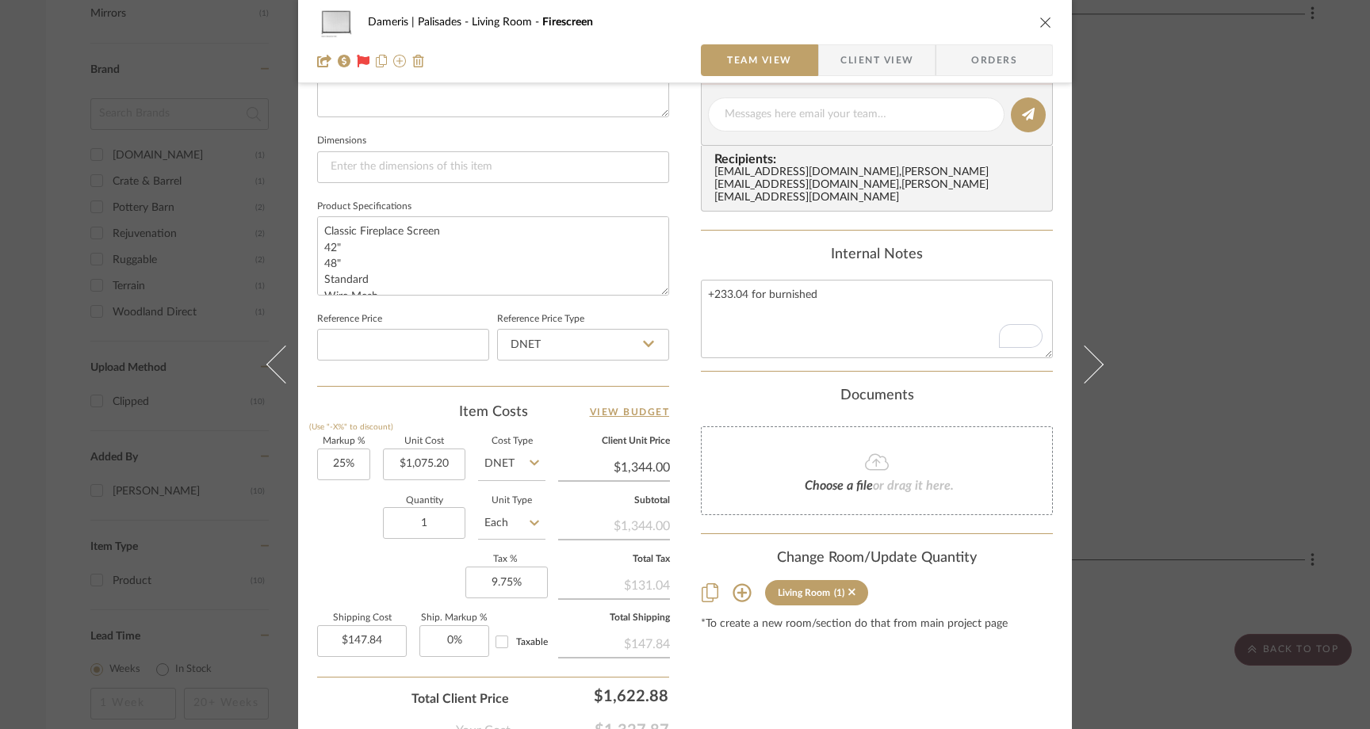
click at [1040, 25] on icon "close" at bounding box center [1046, 22] width 13 height 13
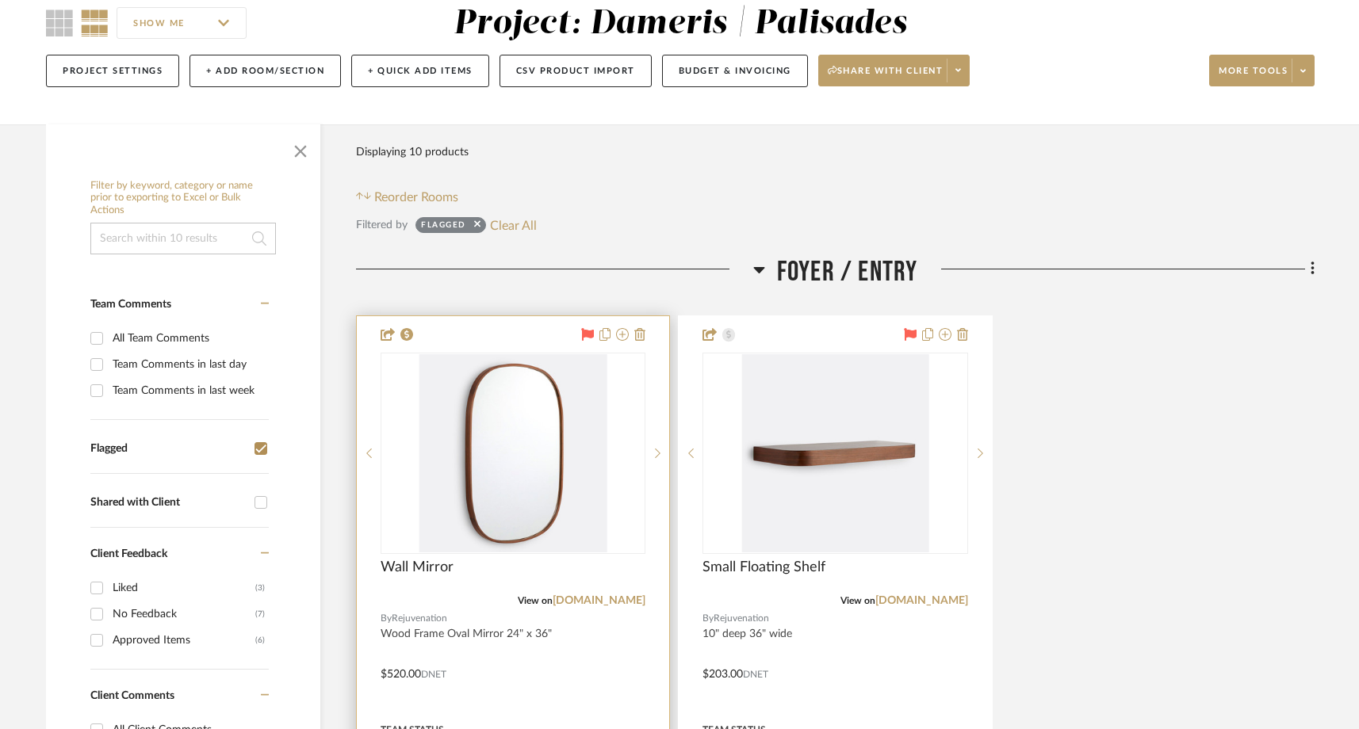
scroll to position [142, 0]
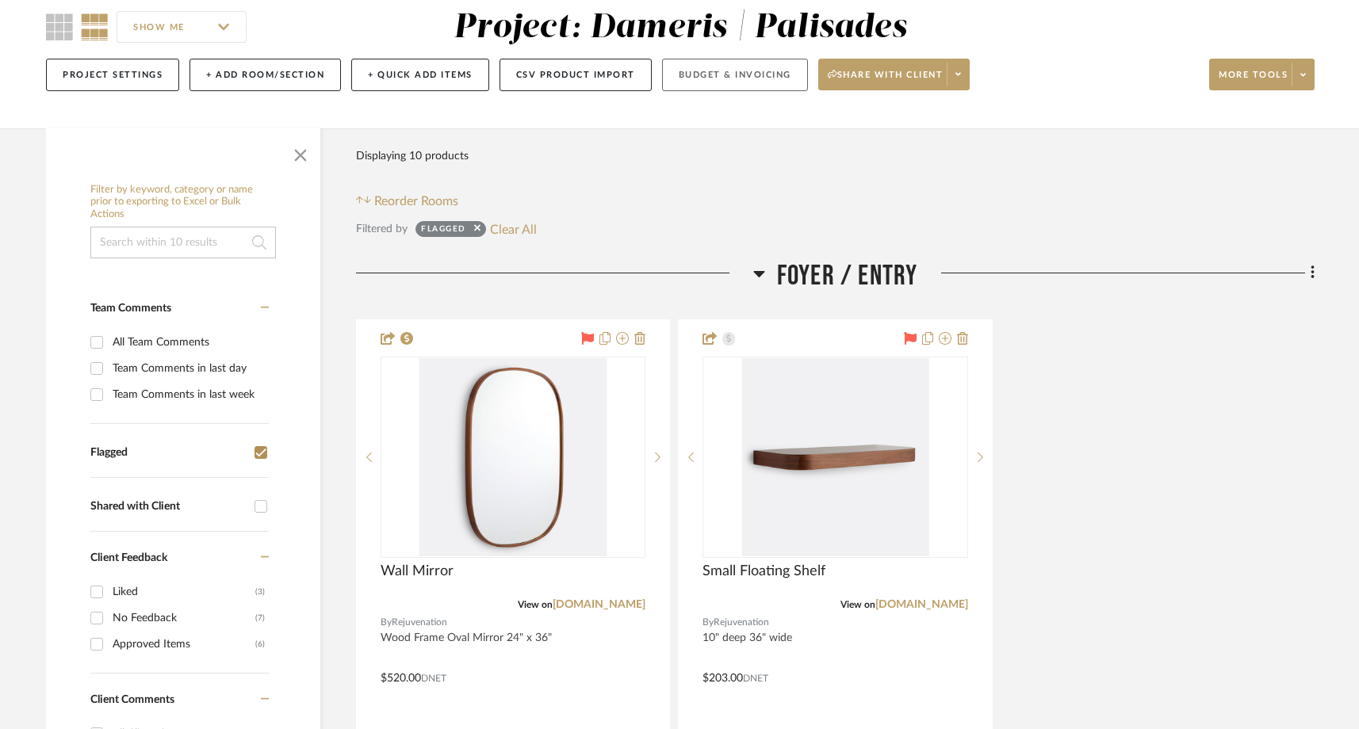
click at [752, 80] on button "Budget & Invoicing" at bounding box center [735, 75] width 146 height 33
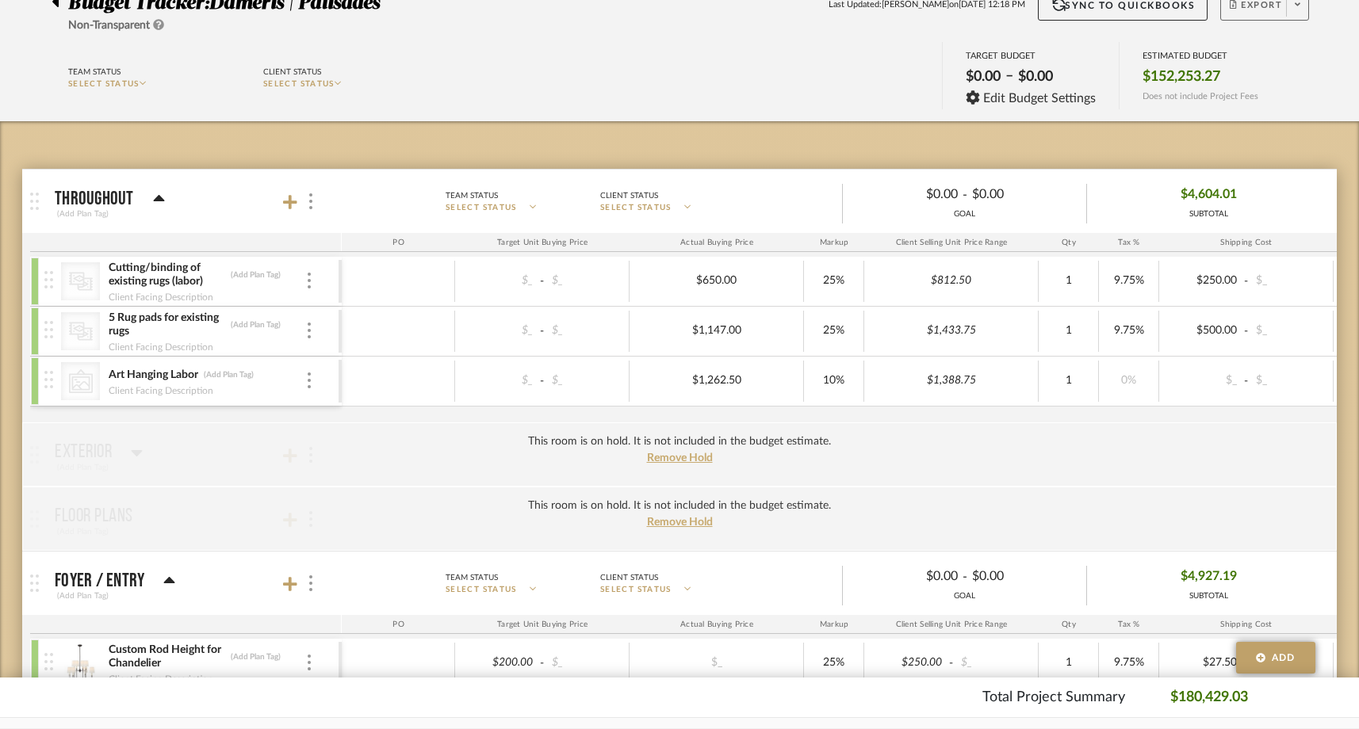
click at [1296, 8] on icon at bounding box center [1298, 4] width 6 height 9
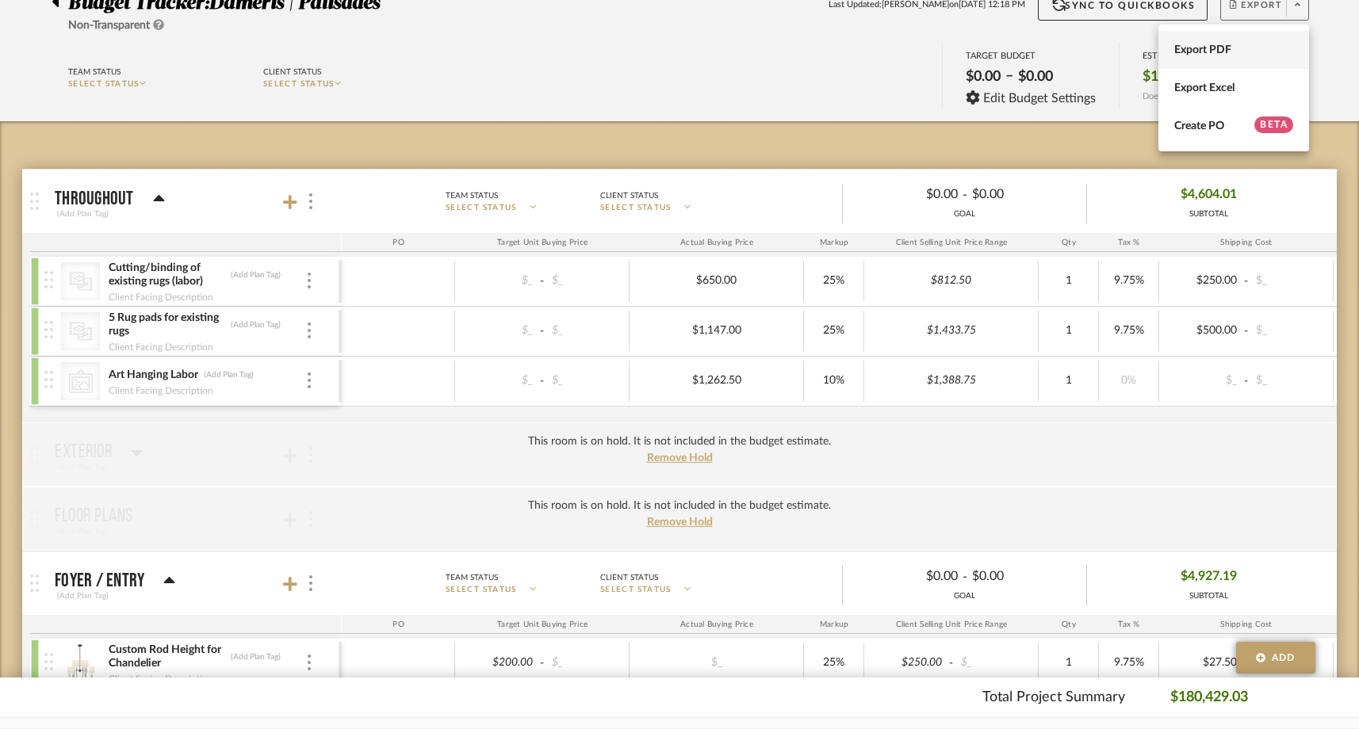
click at [1229, 49] on span "Export PDF" at bounding box center [1233, 50] width 119 height 13
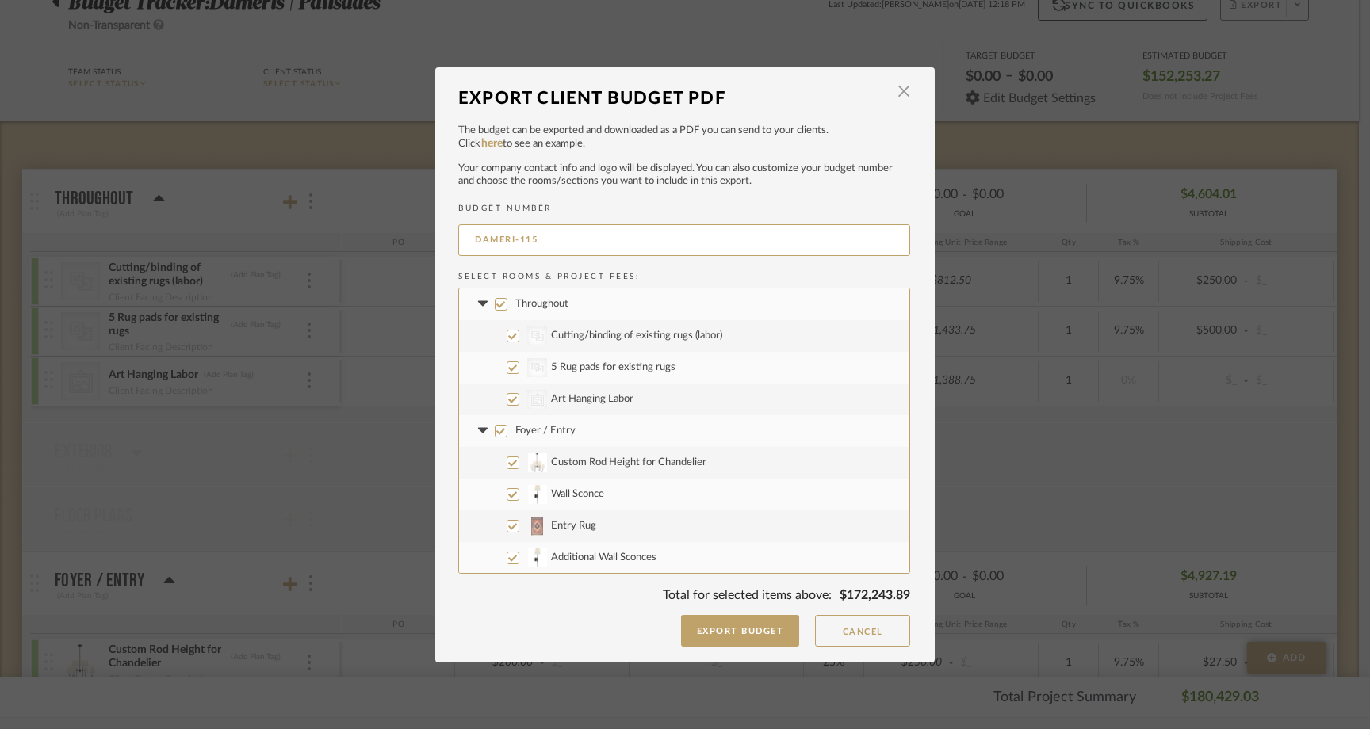
click at [498, 297] on label "Throughout" at bounding box center [684, 305] width 450 height 32
click at [498, 298] on input "Throughout" at bounding box center [501, 304] width 13 height 13
click at [495, 433] on input "Foyer / Entry" at bounding box center [501, 431] width 13 height 13
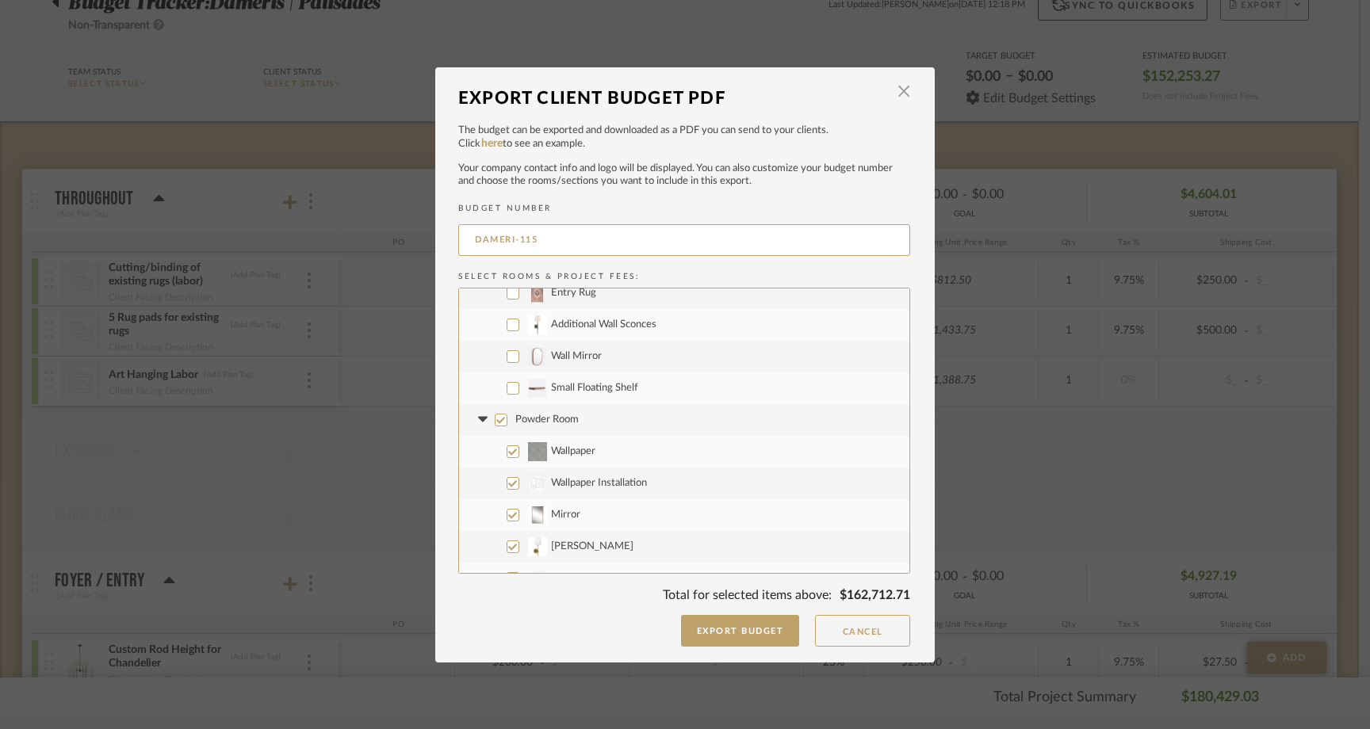
scroll to position [276, 0]
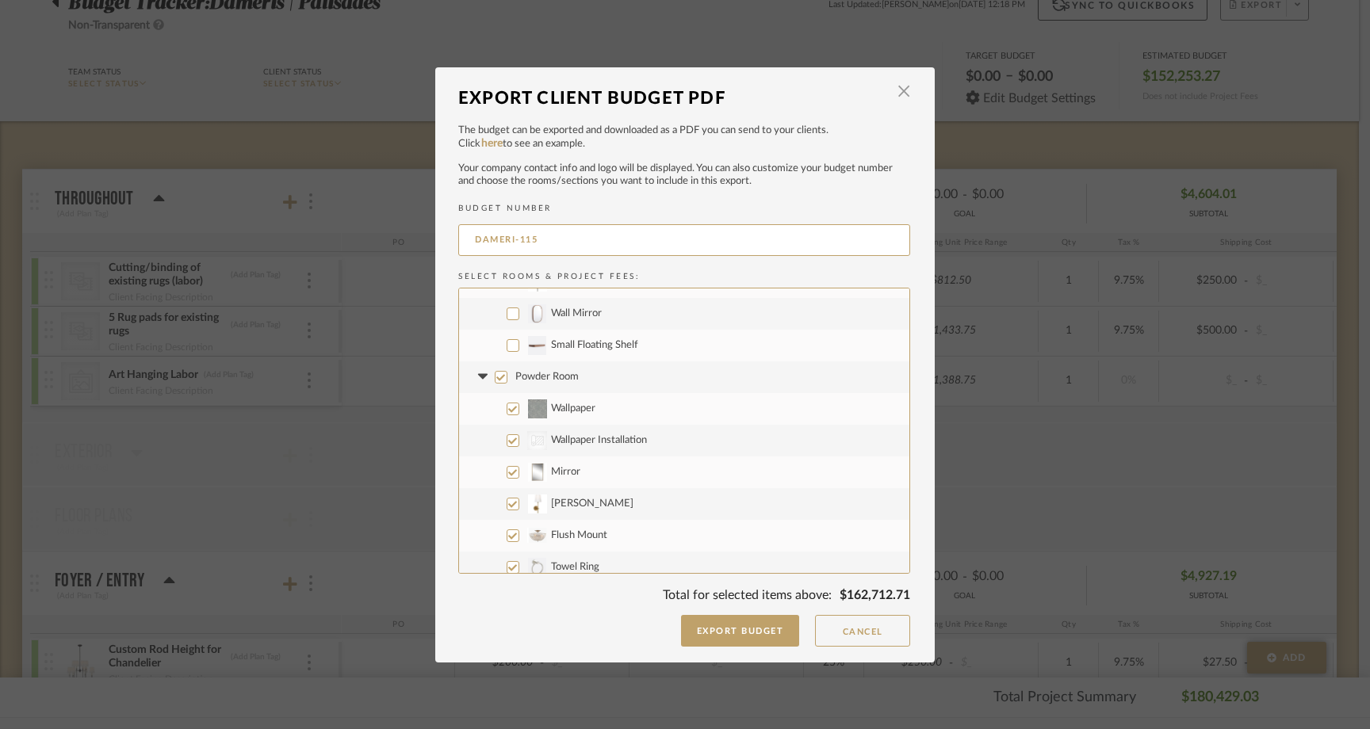
click at [507, 318] on input "Wall Mirror" at bounding box center [513, 314] width 13 height 13
click at [504, 338] on label "Small Floating Shelf" at bounding box center [684, 346] width 450 height 32
click at [507, 339] on input "Small Floating Shelf" at bounding box center [513, 345] width 13 height 13
click at [498, 373] on input "Powder Room" at bounding box center [501, 377] width 13 height 13
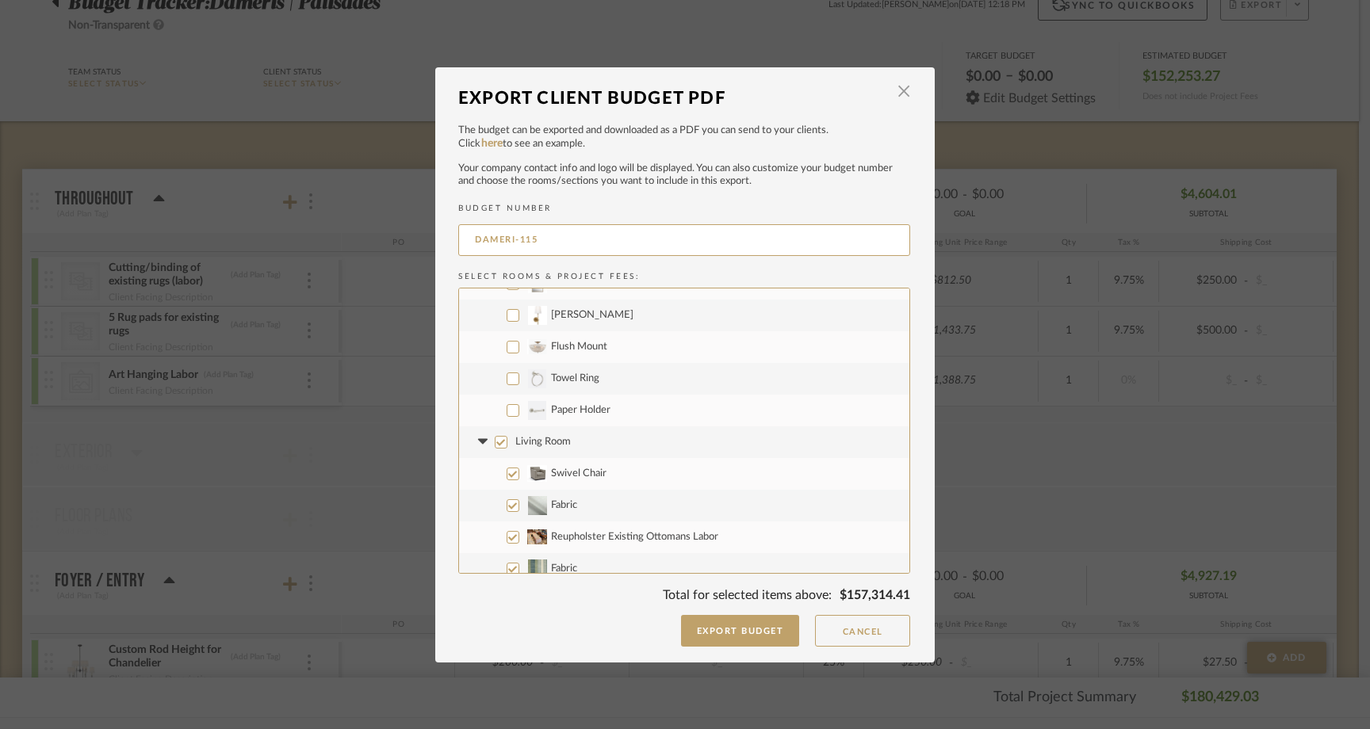
click at [496, 442] on input "Living Room" at bounding box center [501, 442] width 13 height 13
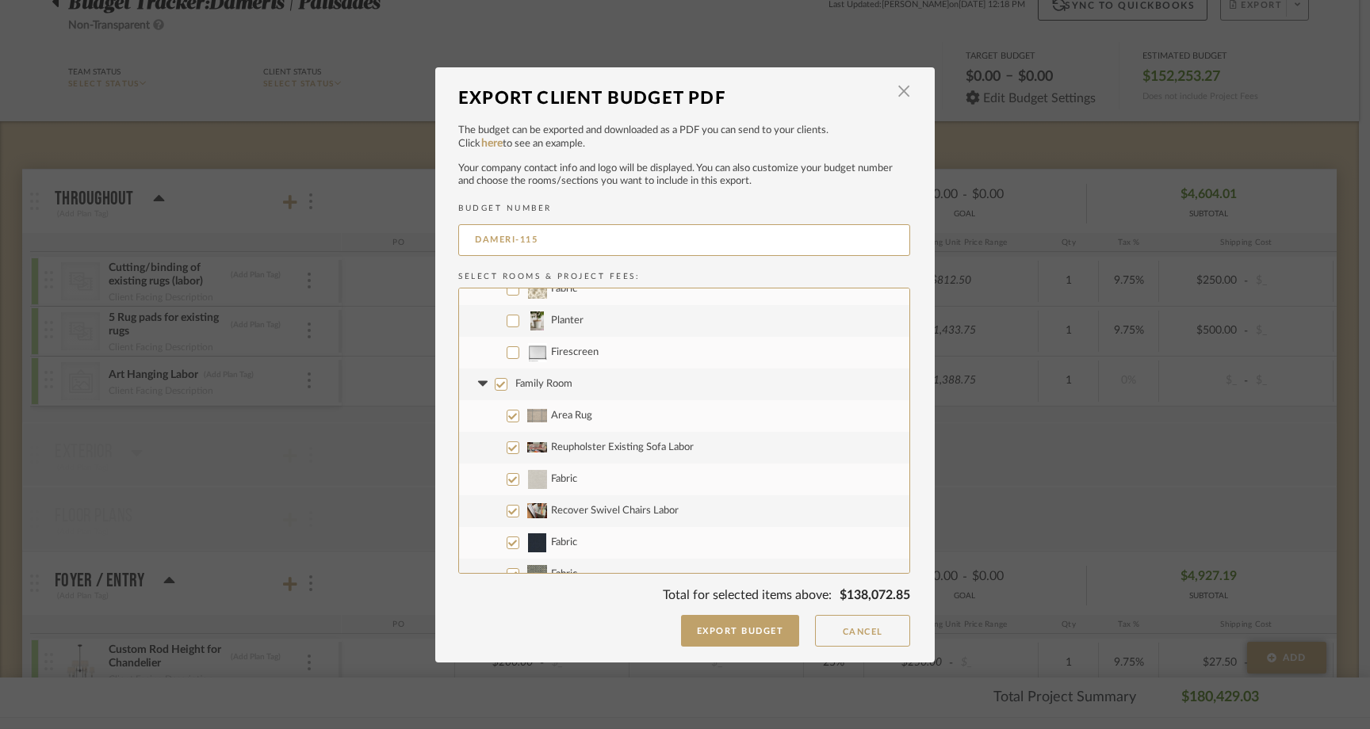
scroll to position [1192, 0]
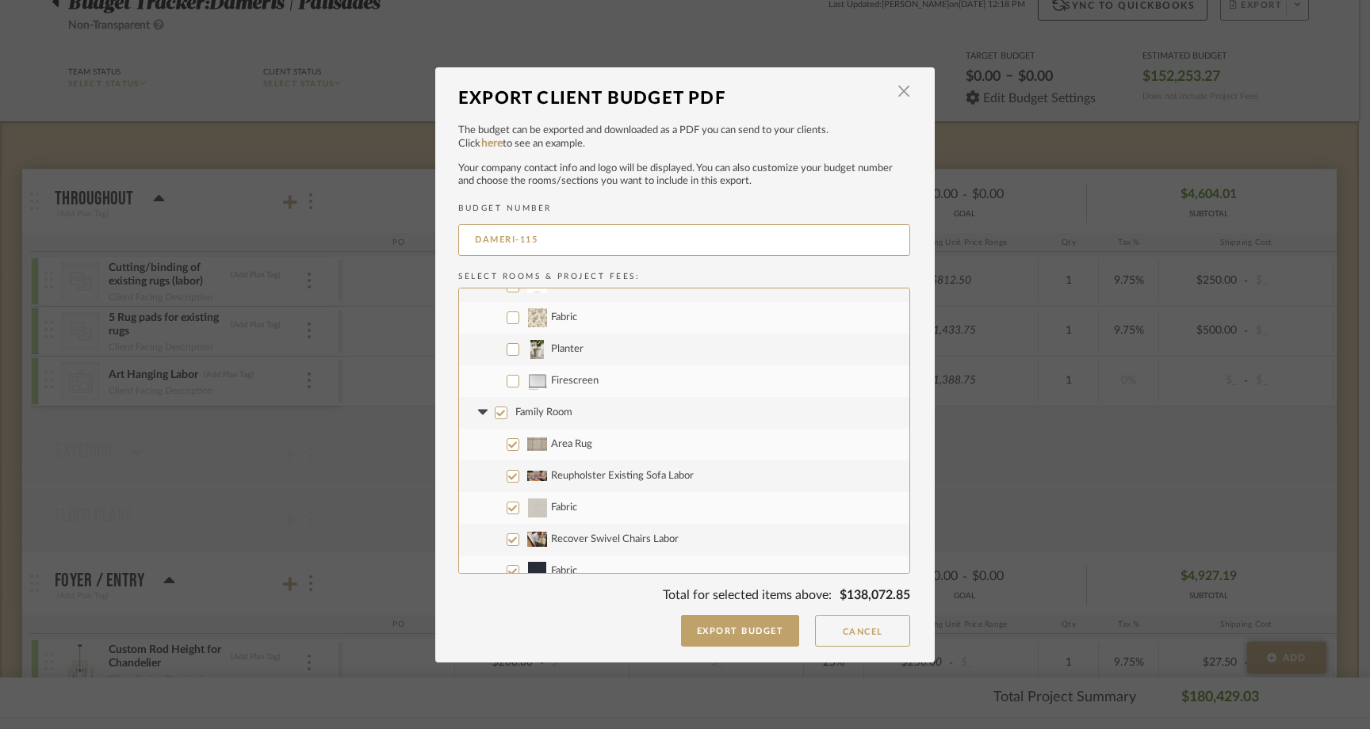
click at [507, 347] on input "Planter" at bounding box center [513, 349] width 13 height 13
click at [507, 380] on input "Firescreen" at bounding box center [513, 381] width 13 height 13
click at [495, 415] on input "Family Room" at bounding box center [501, 413] width 13 height 13
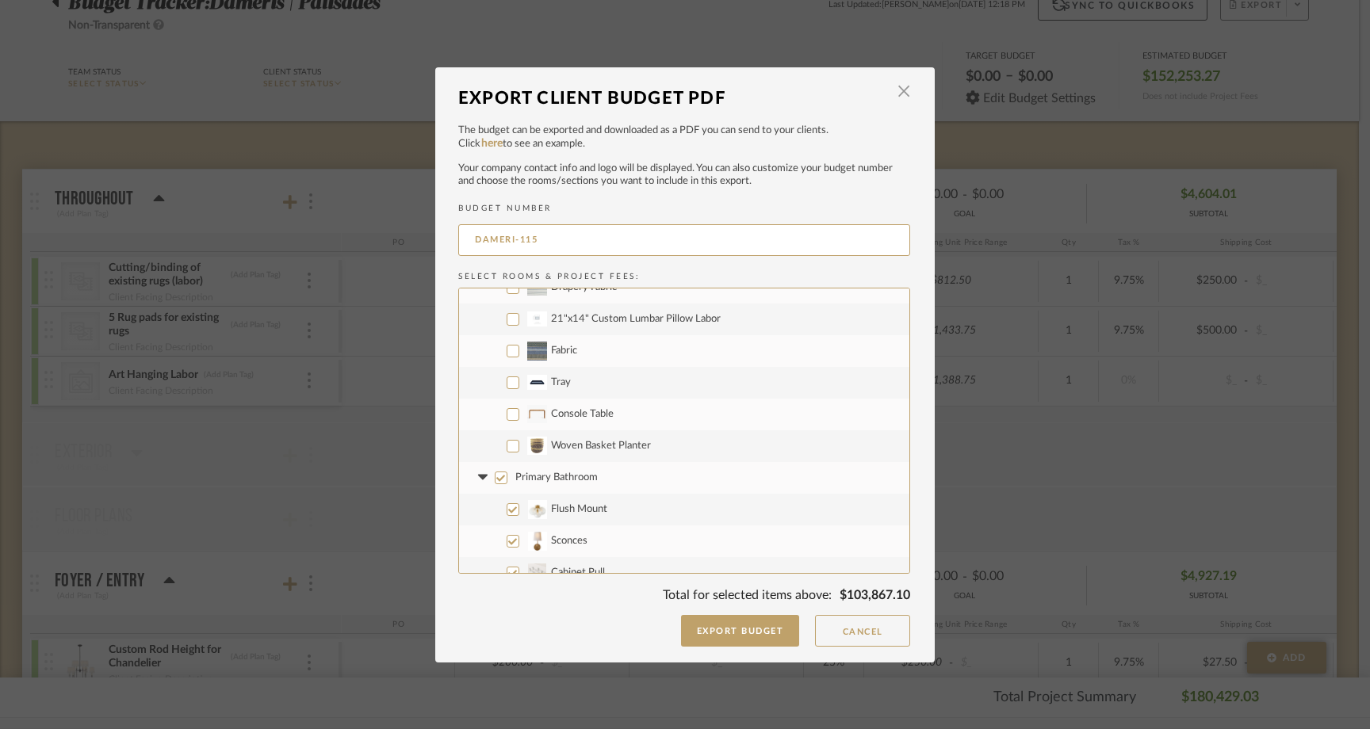
scroll to position [1860, 0]
click at [507, 414] on input "Console Table" at bounding box center [513, 410] width 13 height 13
click at [507, 441] on input "Woven Basket Planter" at bounding box center [513, 442] width 13 height 13
click at [497, 469] on input "Primary Bathroom" at bounding box center [501, 474] width 13 height 13
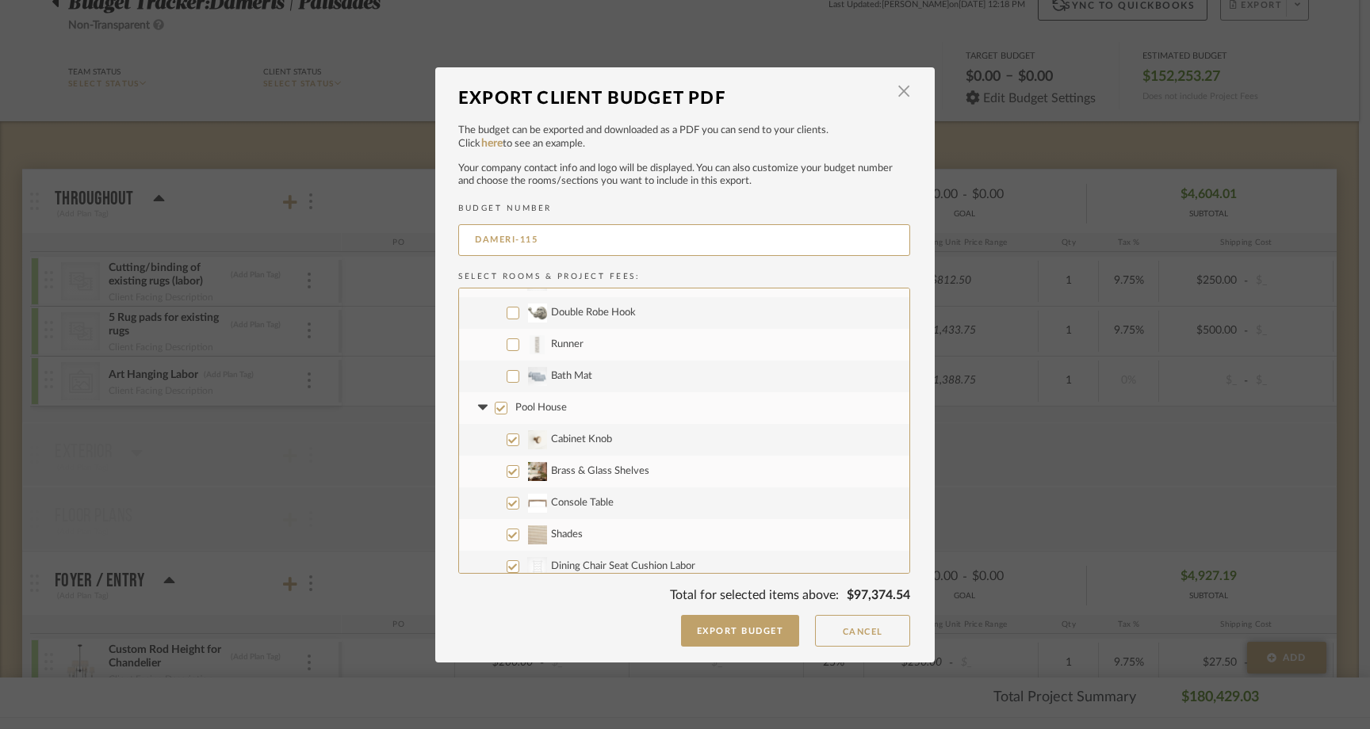
click at [507, 319] on input "Double Robe Hook" at bounding box center [513, 313] width 13 height 13
click at [507, 342] on input "Runner" at bounding box center [513, 345] width 13 height 13
click at [505, 370] on label "Bath Mat" at bounding box center [684, 377] width 450 height 32
click at [507, 370] on input "Bath Mat" at bounding box center [513, 376] width 13 height 13
click at [488, 408] on label "Pool House" at bounding box center [684, 409] width 450 height 32
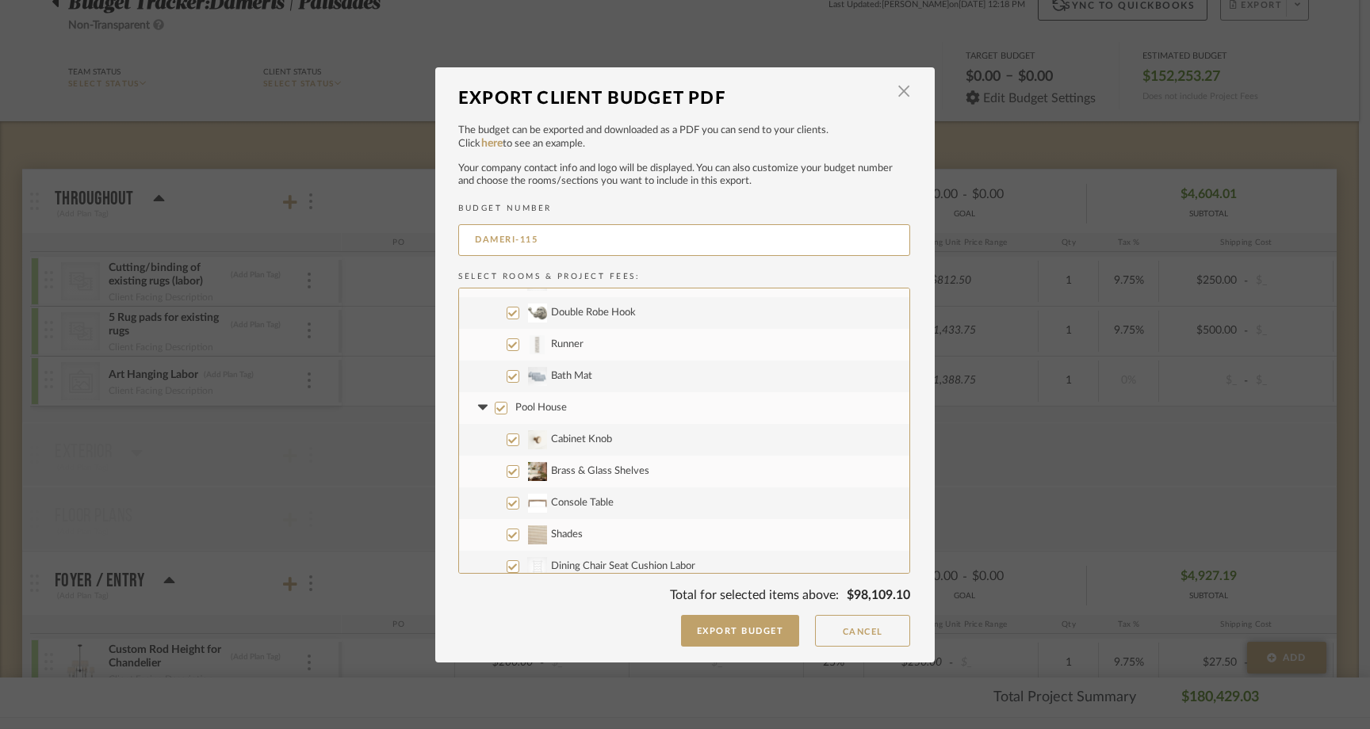
click at [495, 408] on input "Pool House" at bounding box center [501, 408] width 13 height 13
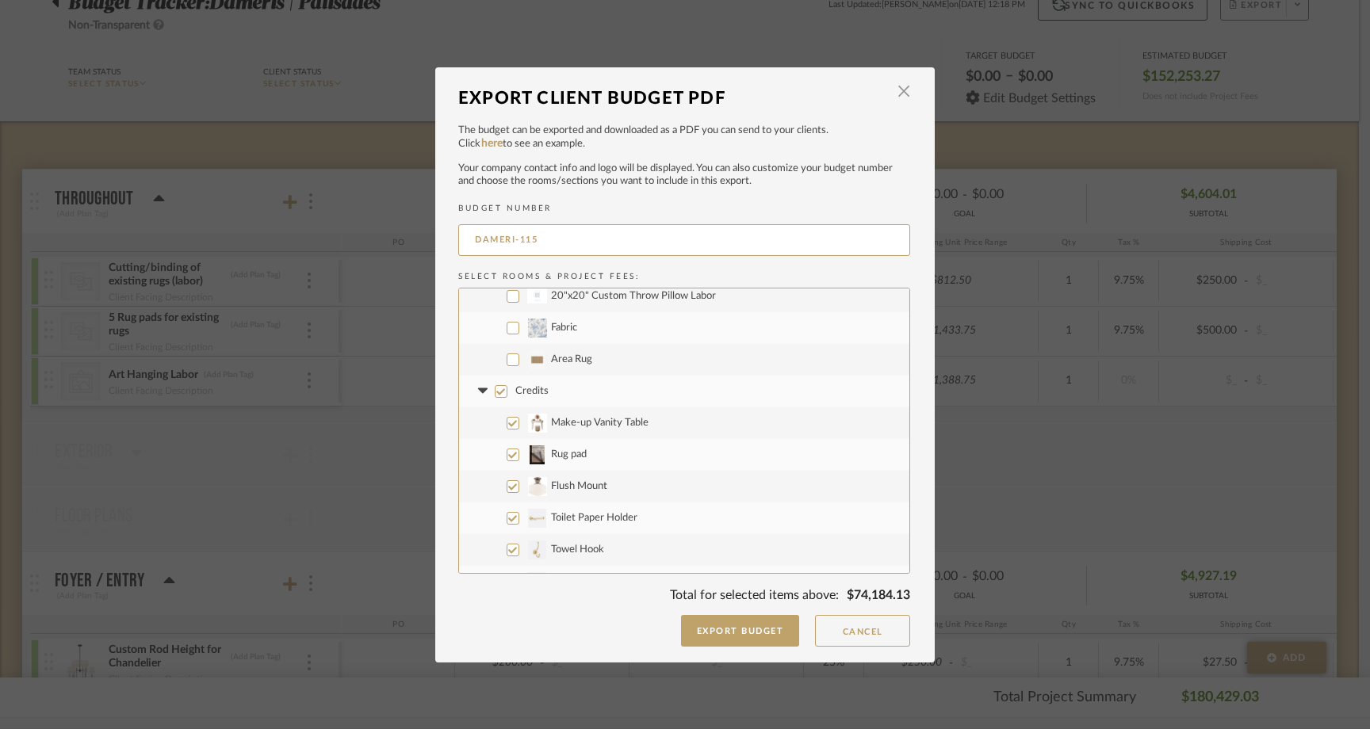
click at [507, 359] on input "Area Rug" at bounding box center [513, 360] width 13 height 13
click at [495, 393] on input "Credits" at bounding box center [501, 391] width 13 height 13
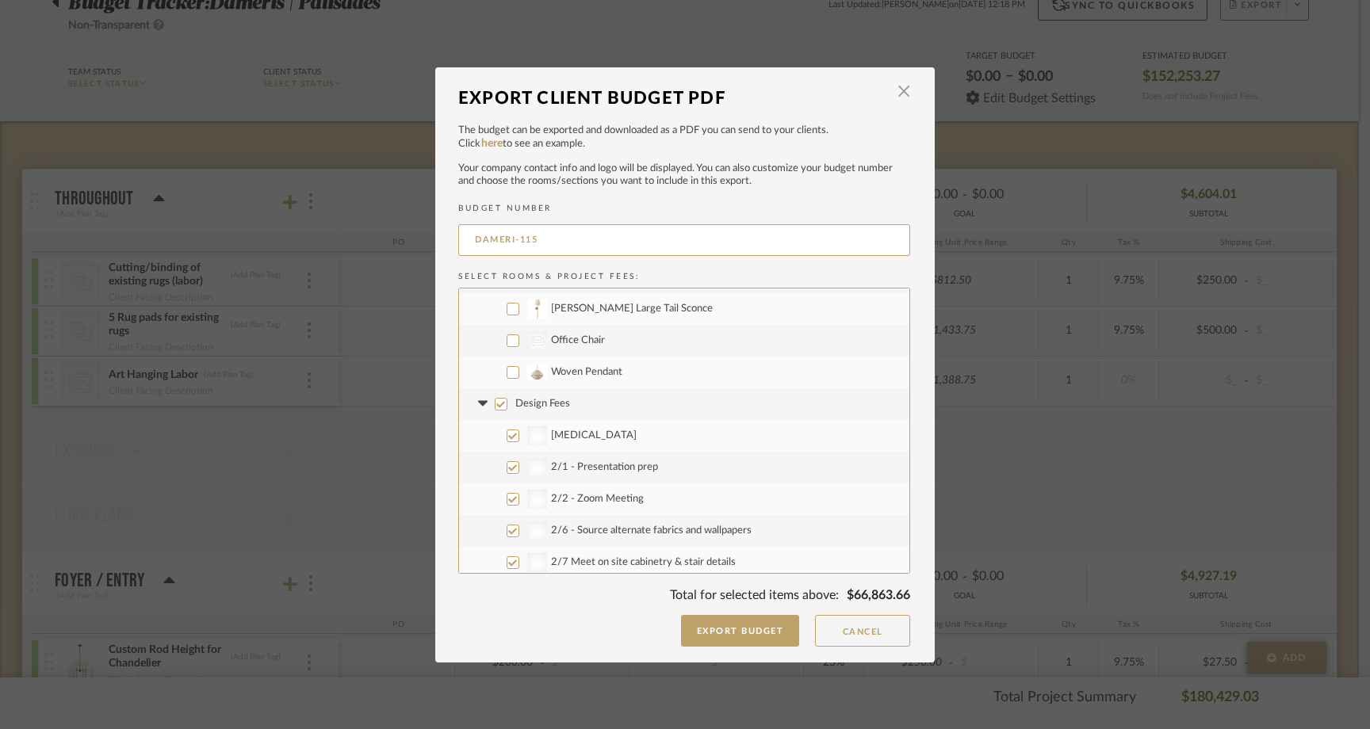
click at [495, 402] on input "Design Fees" at bounding box center [501, 404] width 13 height 13
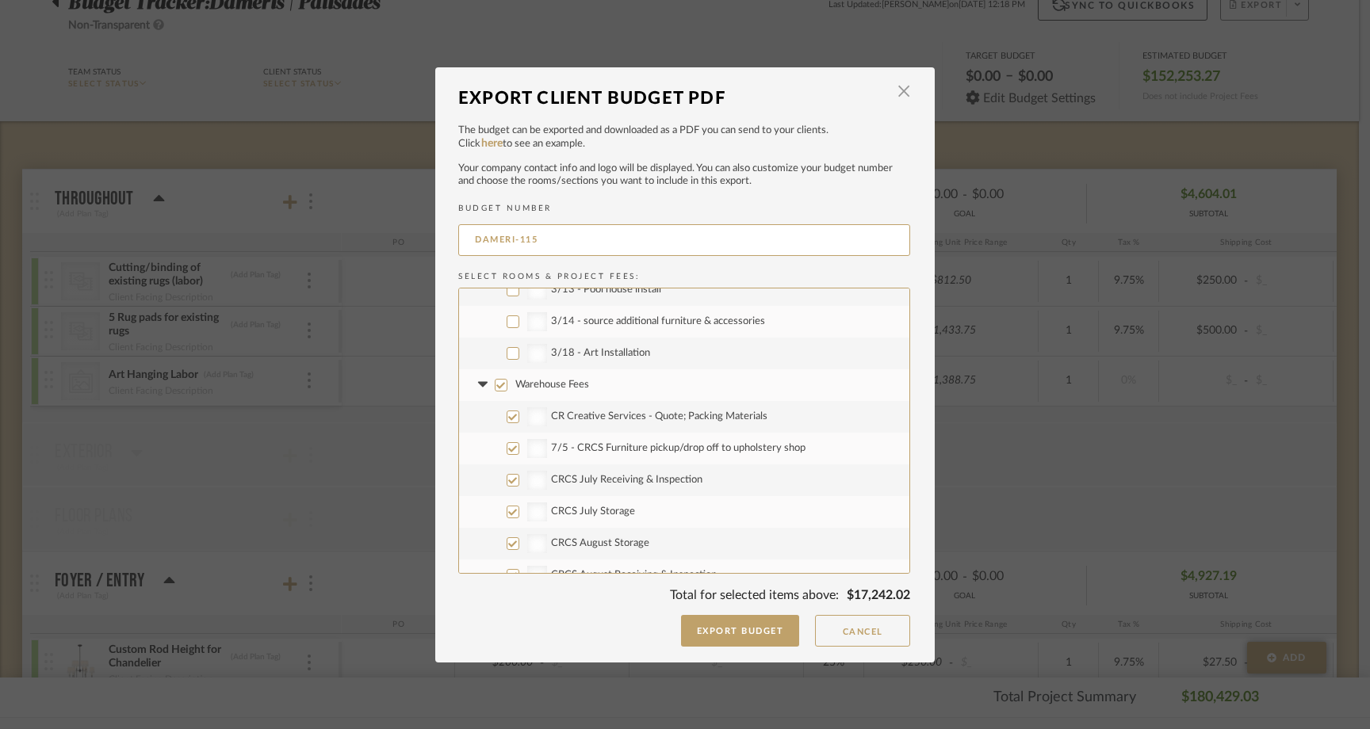
click at [495, 385] on input "Warehouse Fees" at bounding box center [501, 385] width 13 height 13
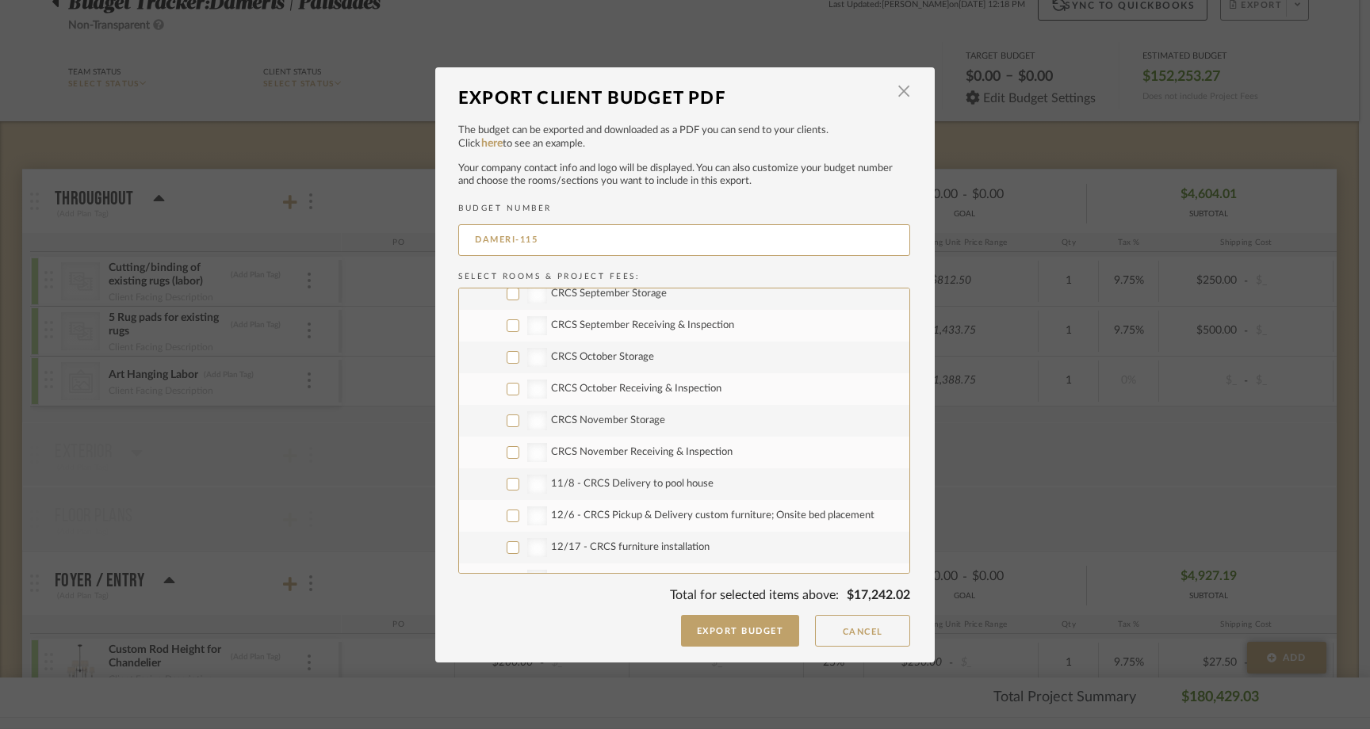
scroll to position [6788, 0]
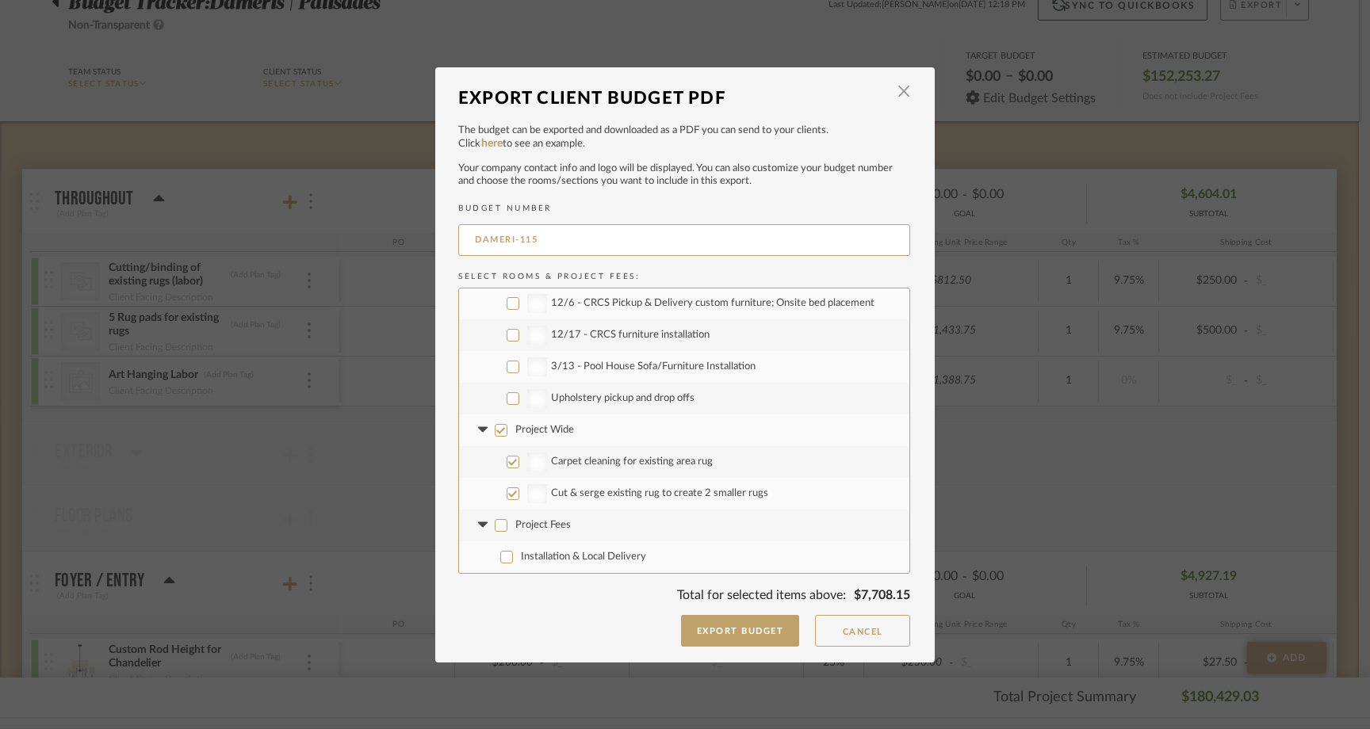
click at [488, 431] on label "Project Wide" at bounding box center [684, 431] width 450 height 32
click at [495, 431] on input "Project Wide" at bounding box center [501, 430] width 13 height 13
click at [737, 633] on button "Export Budget" at bounding box center [740, 631] width 119 height 32
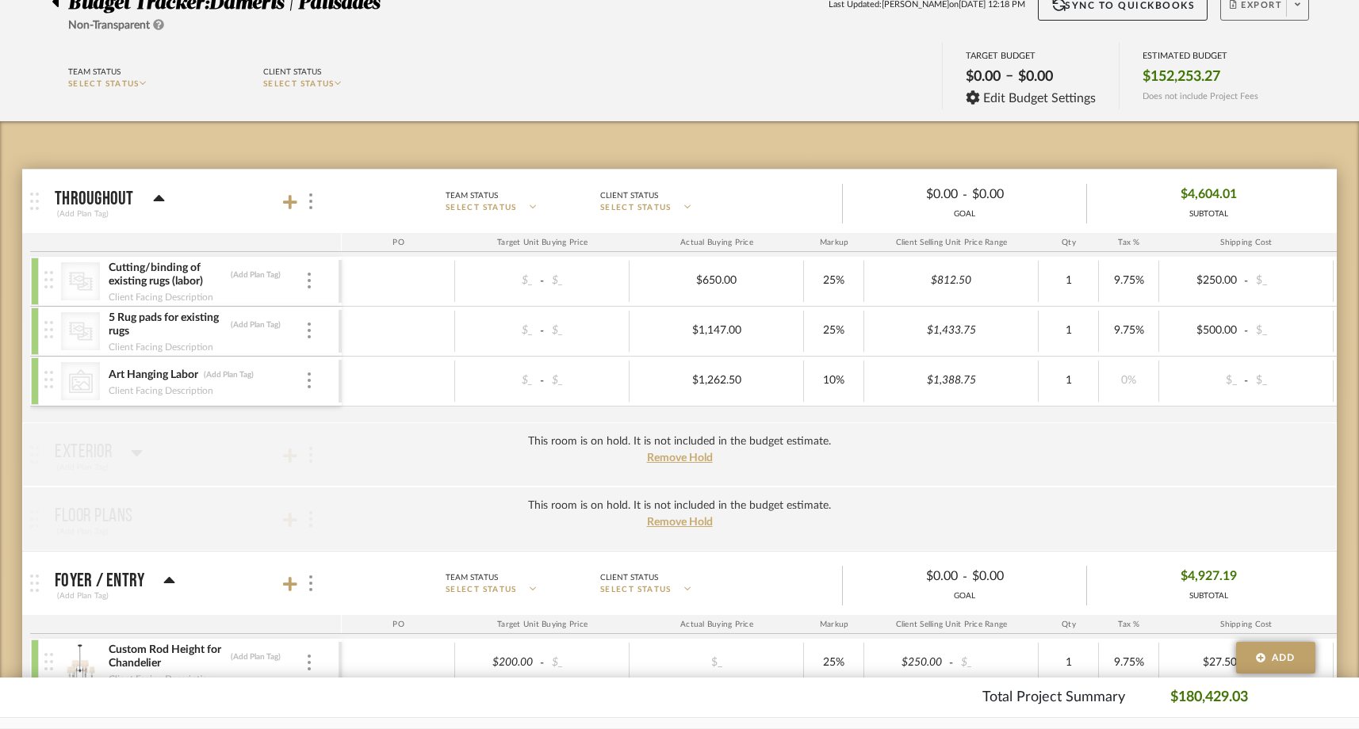
scroll to position [0, 0]
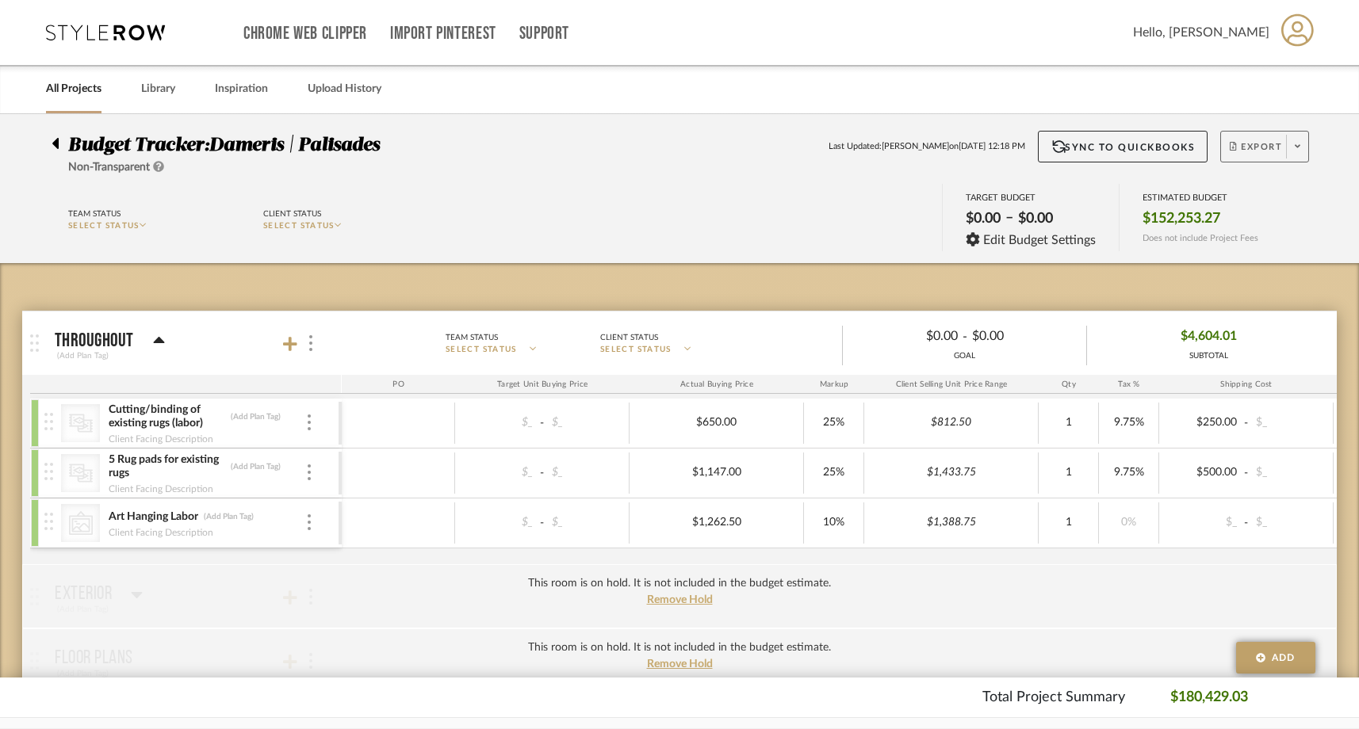
click at [55, 138] on icon at bounding box center [55, 143] width 7 height 19
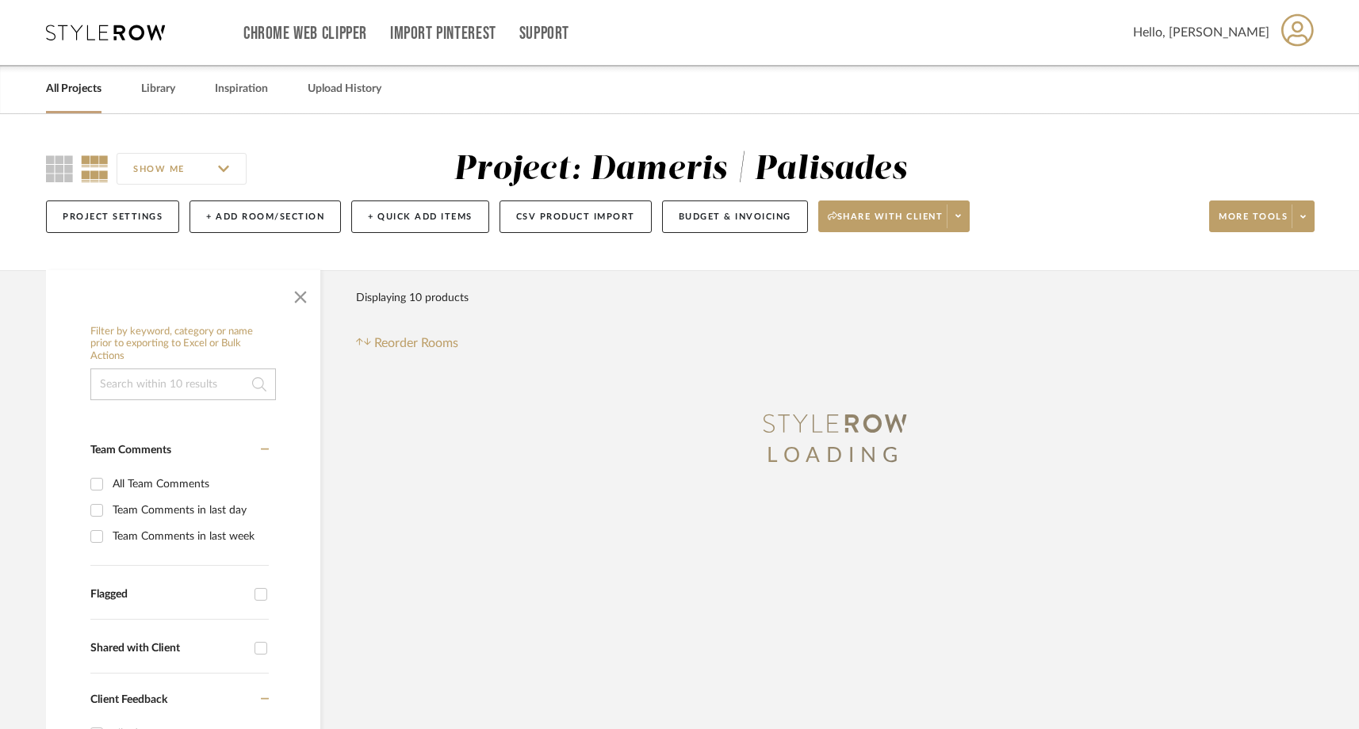
click at [75, 86] on link "All Projects" at bounding box center [74, 89] width 56 height 21
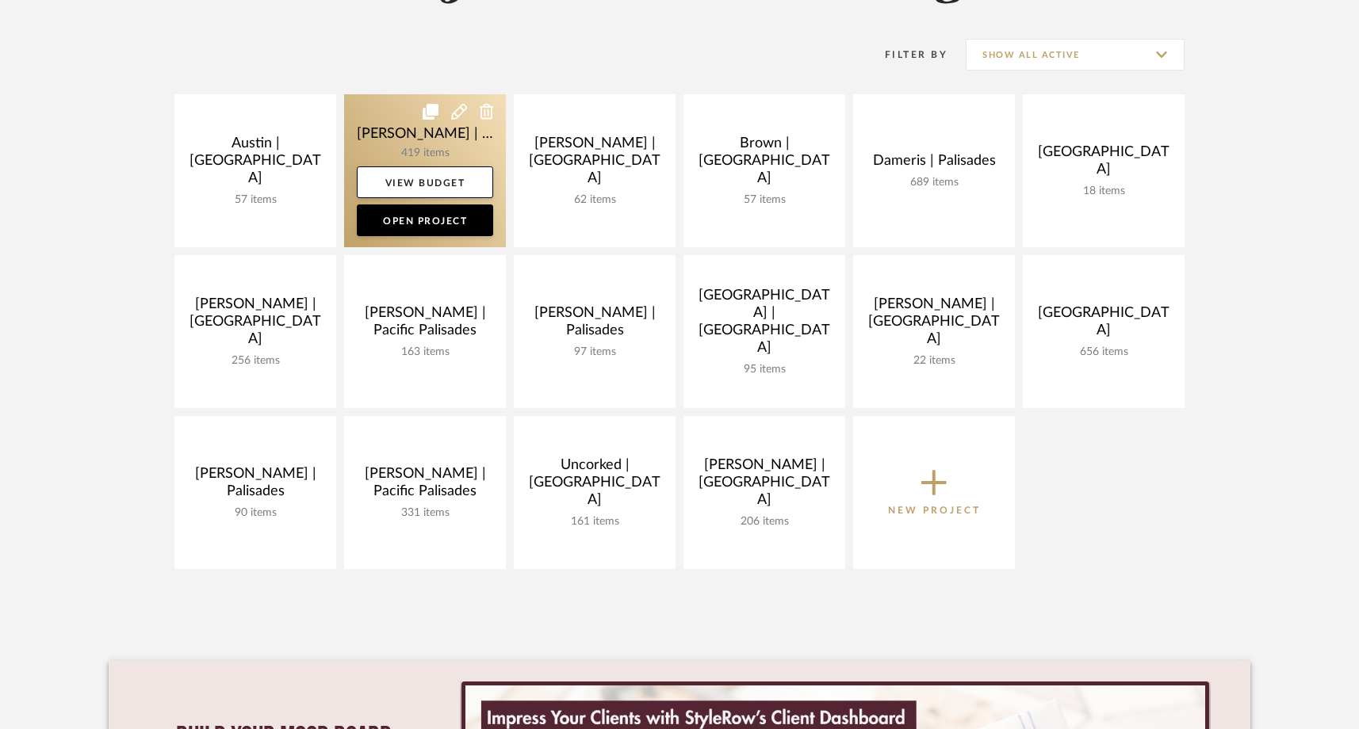
scroll to position [305, 0]
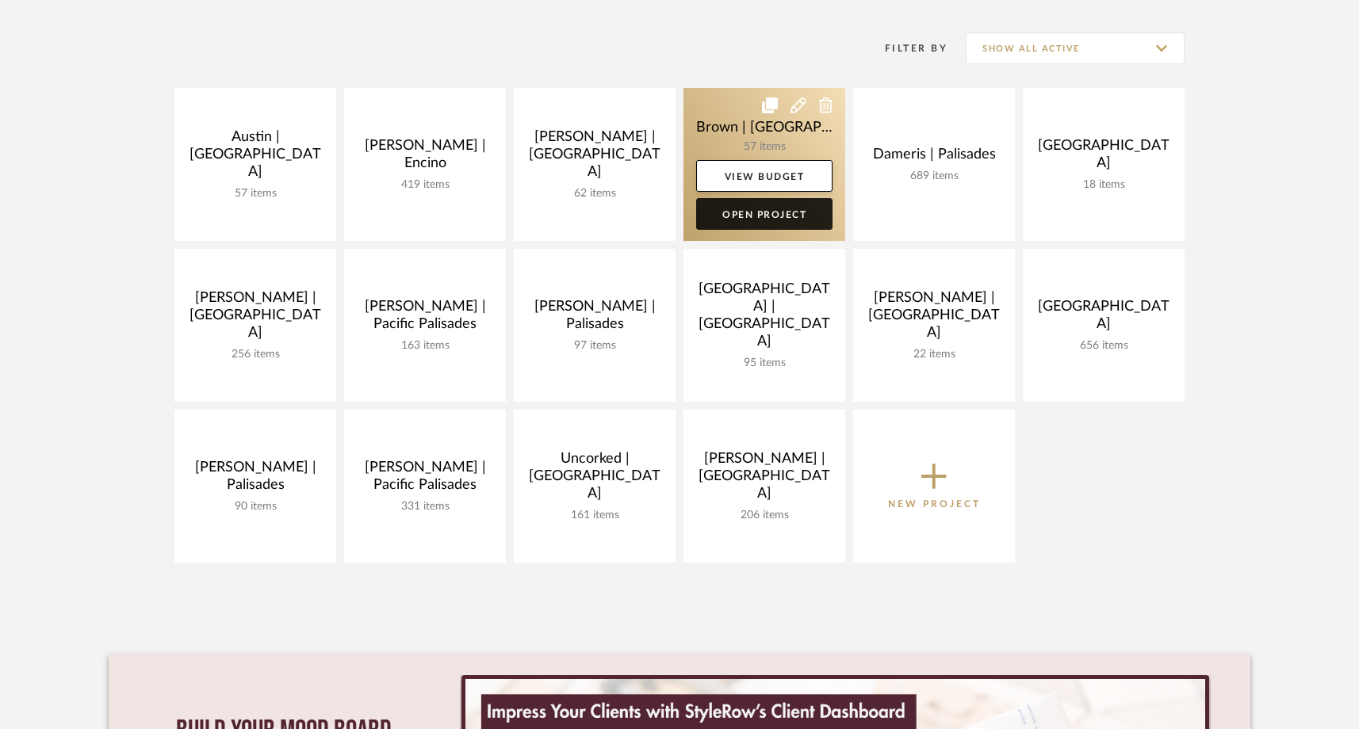
click at [747, 216] on link "Open Project" at bounding box center [764, 214] width 136 height 32
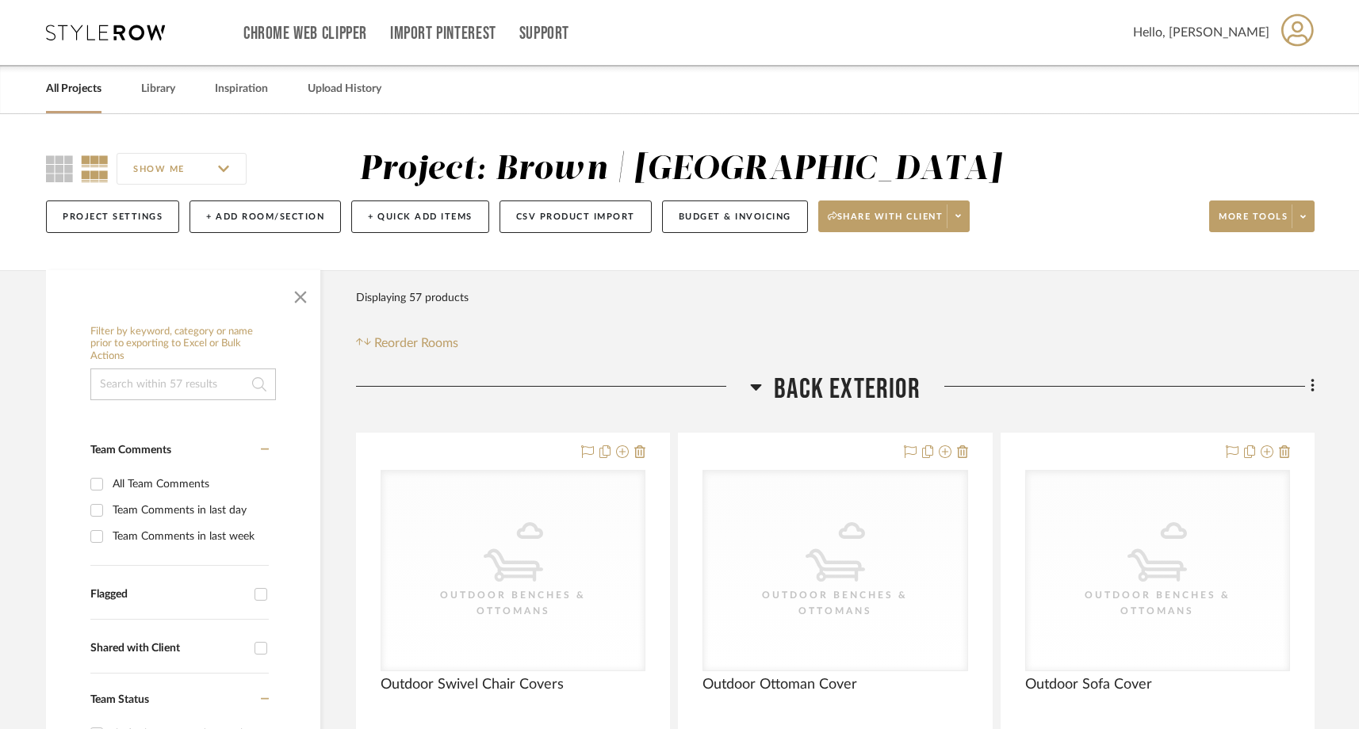
click at [162, 381] on input at bounding box center [183, 385] width 186 height 32
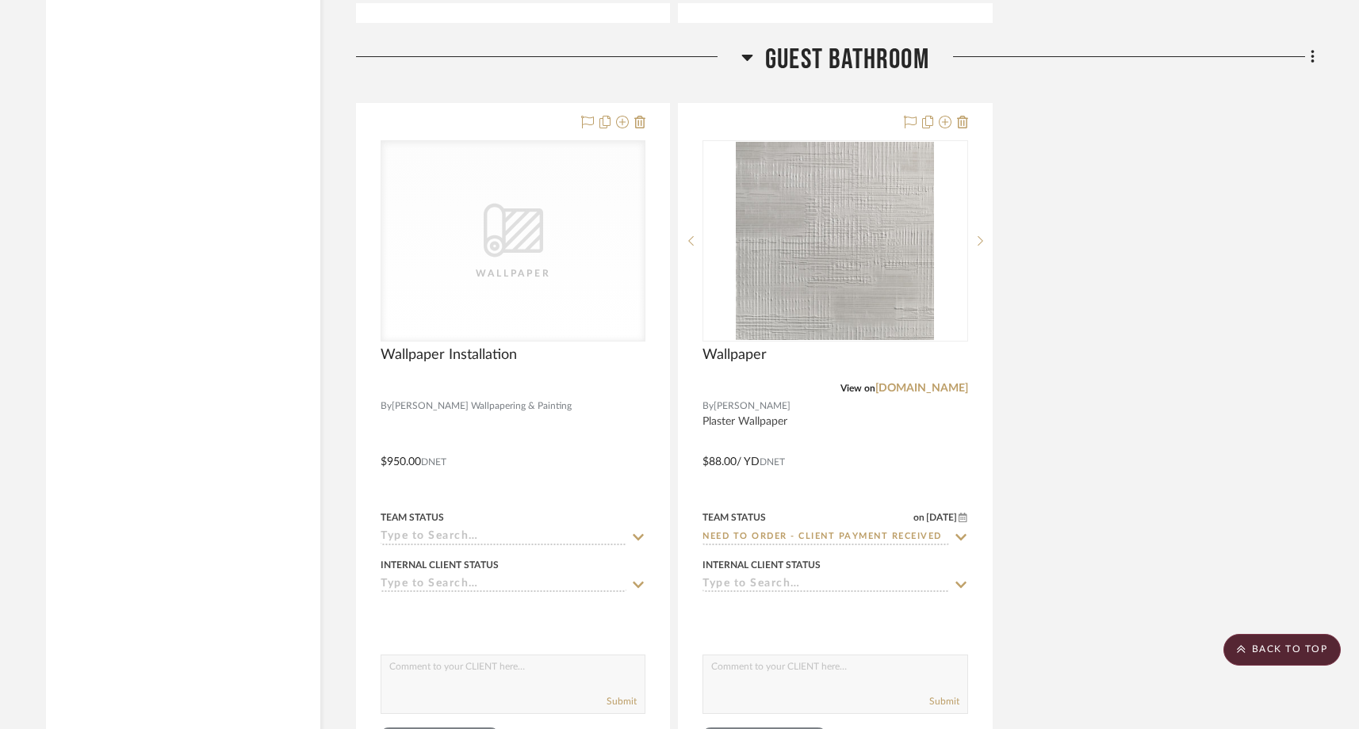
scroll to position [2700, 0]
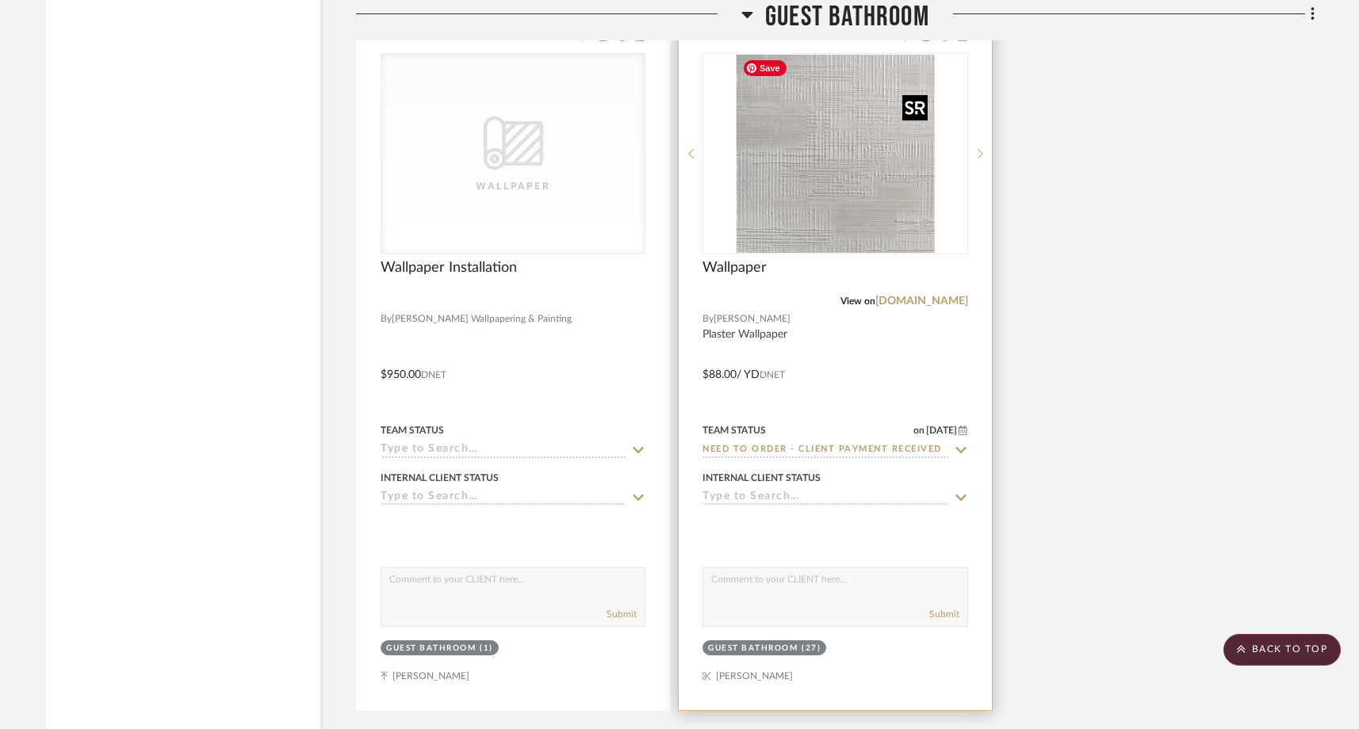
click at [802, 205] on img "0" at bounding box center [835, 154] width 198 height 198
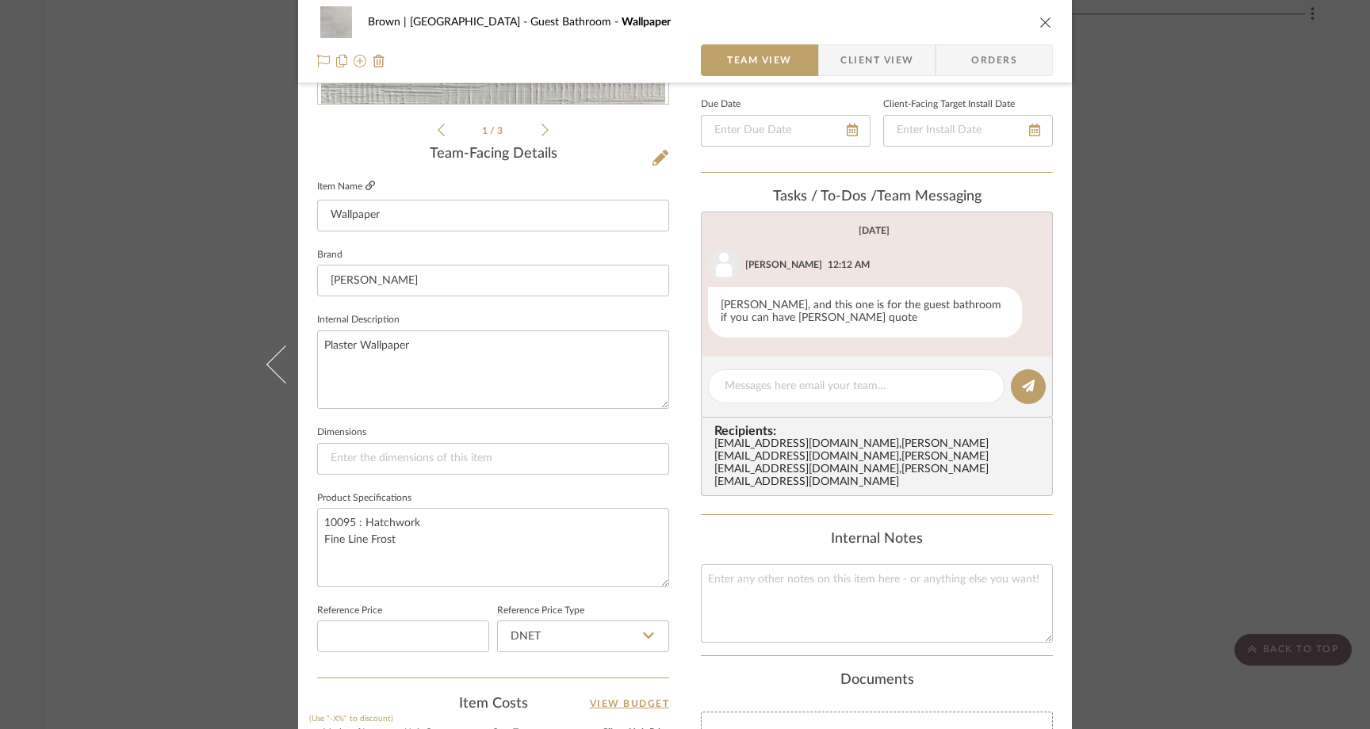
scroll to position [317, 0]
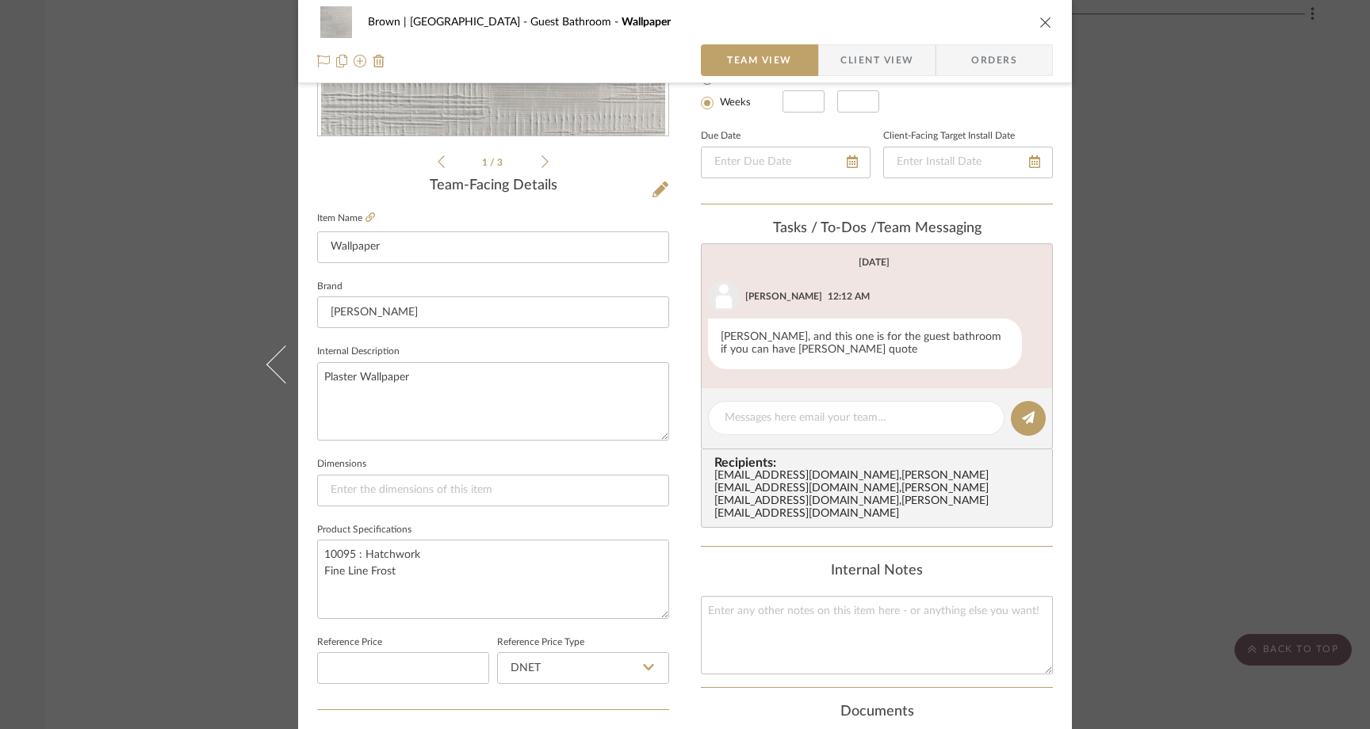
click at [358, 216] on label "Item Name" at bounding box center [346, 218] width 58 height 13
click at [366, 216] on icon at bounding box center [371, 218] width 10 height 10
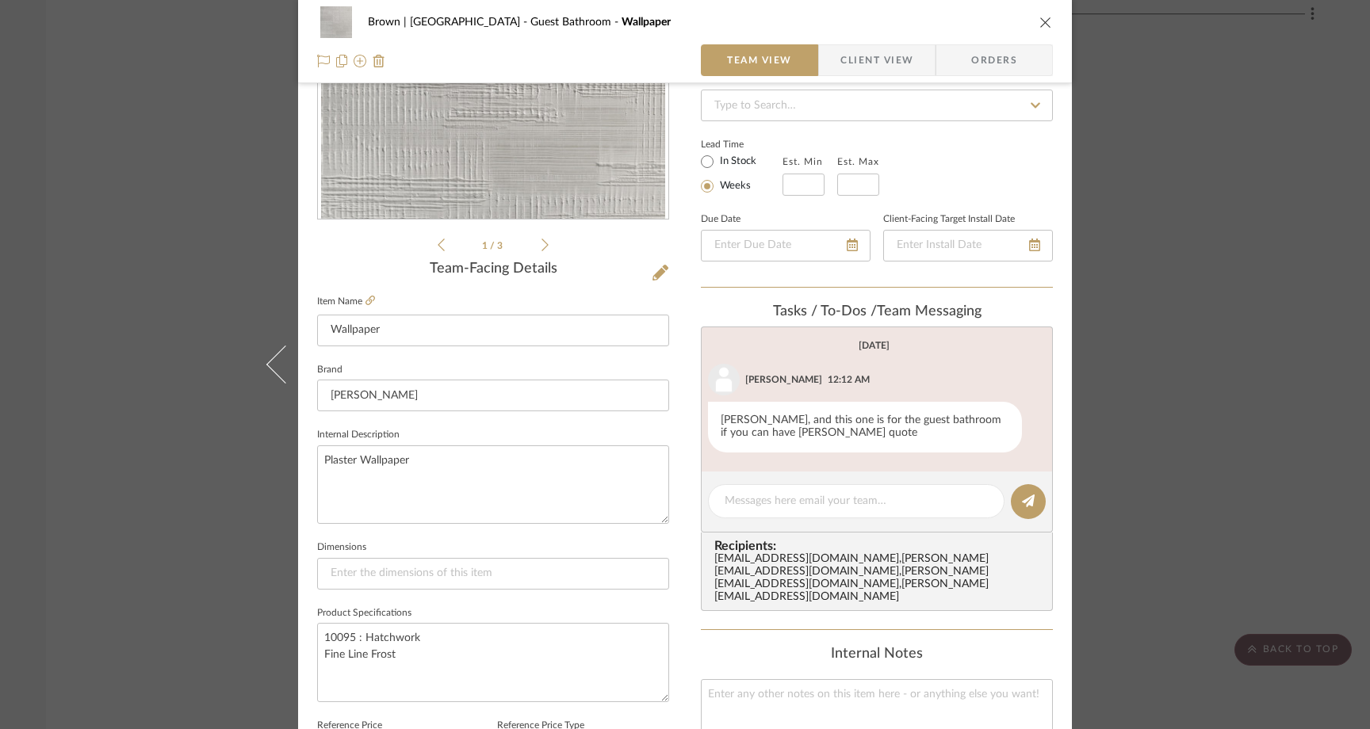
scroll to position [200, 0]
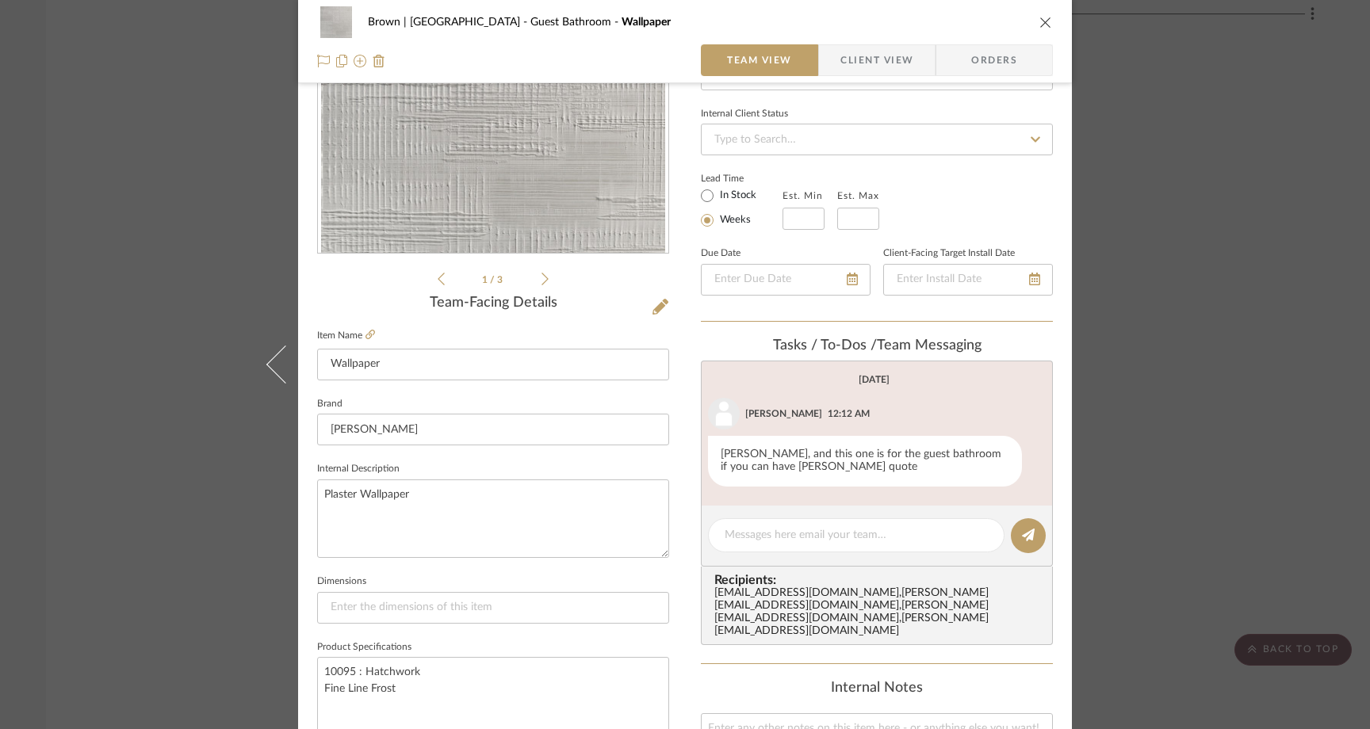
click at [173, 265] on div "Brown | [GEOGRAPHIC_DATA] Guest Bathroom Wallpaper Team View Client View Orders…" at bounding box center [685, 364] width 1370 height 729
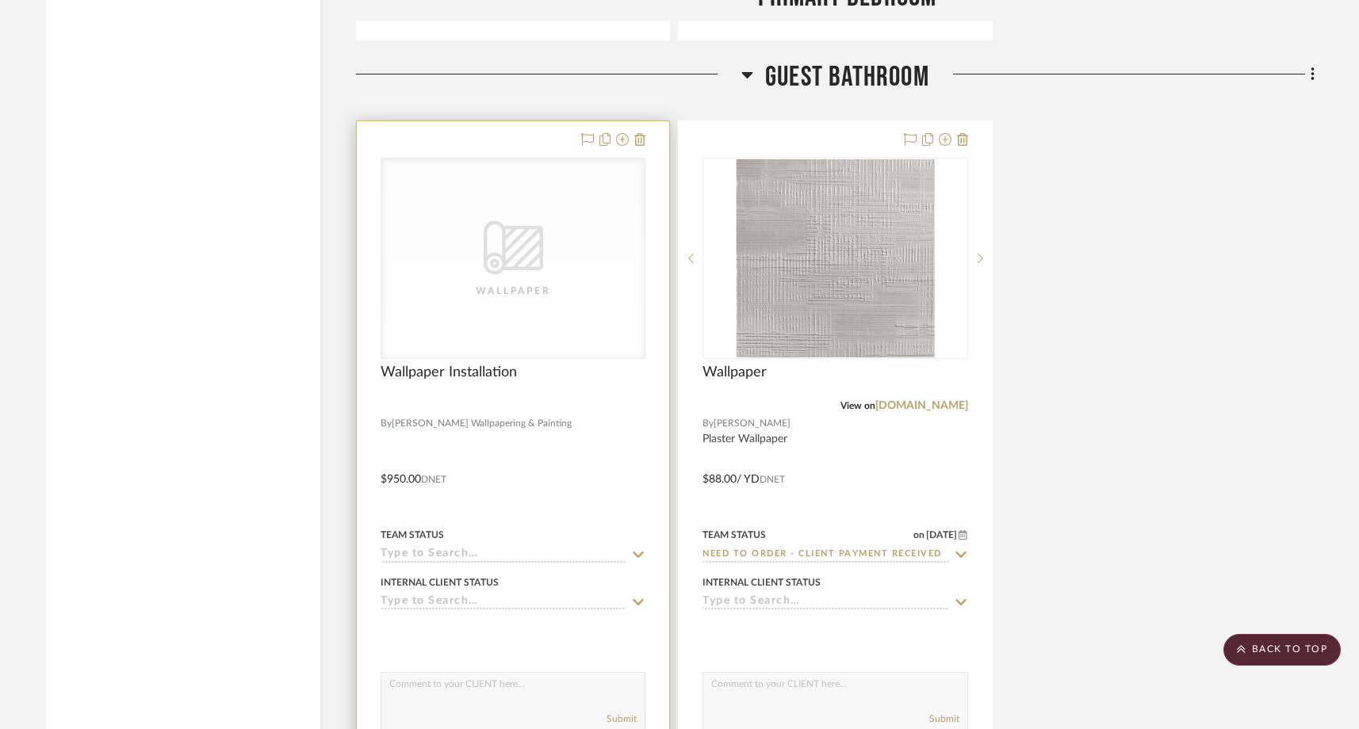
scroll to position [2585, 0]
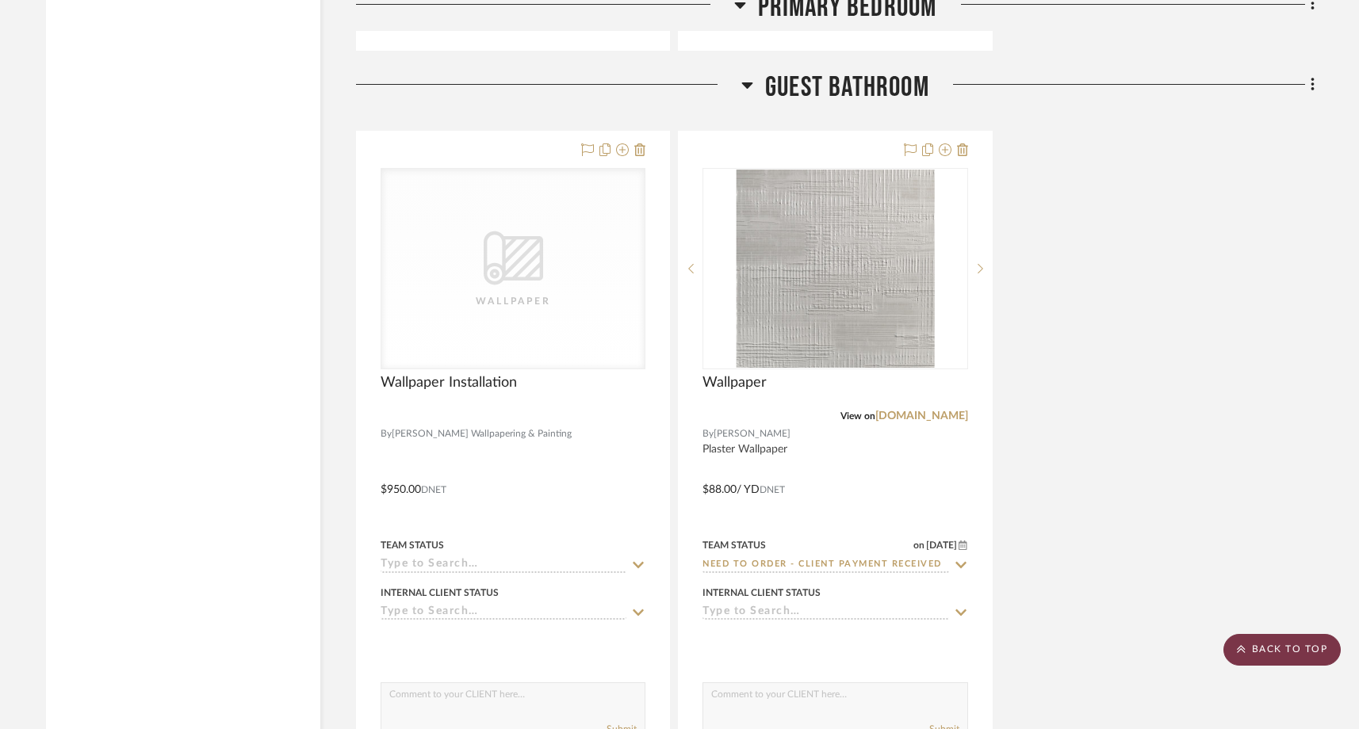
click at [1265, 645] on scroll-to-top-button "BACK TO TOP" at bounding box center [1281, 650] width 117 height 32
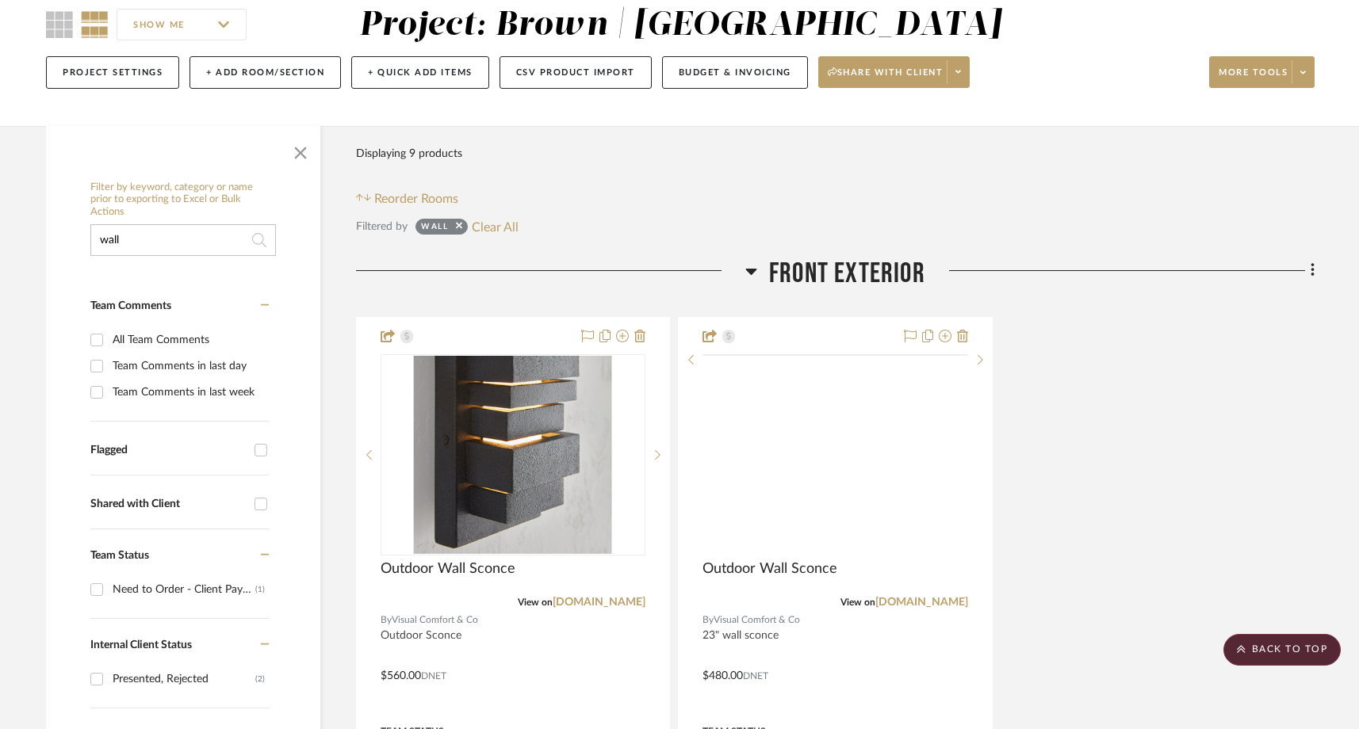
scroll to position [0, 0]
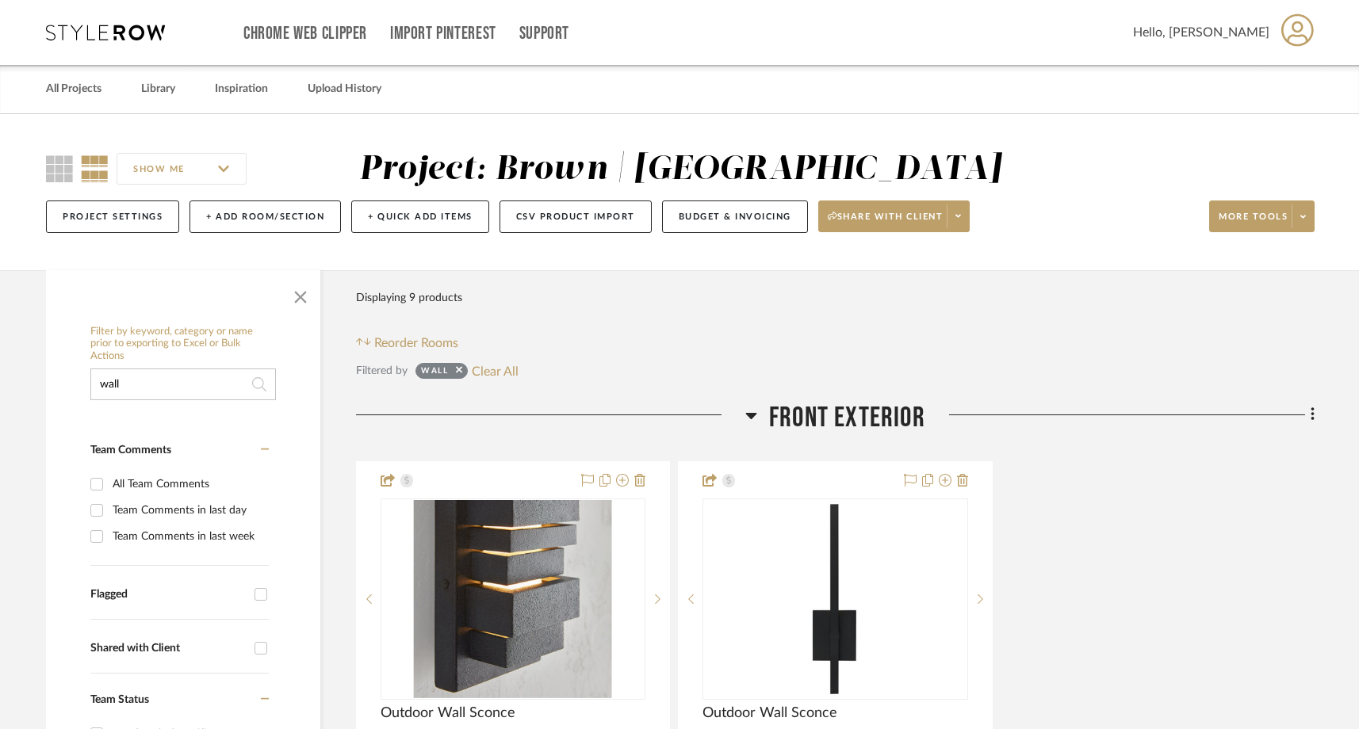
click at [185, 384] on input "wall" at bounding box center [183, 385] width 186 height 32
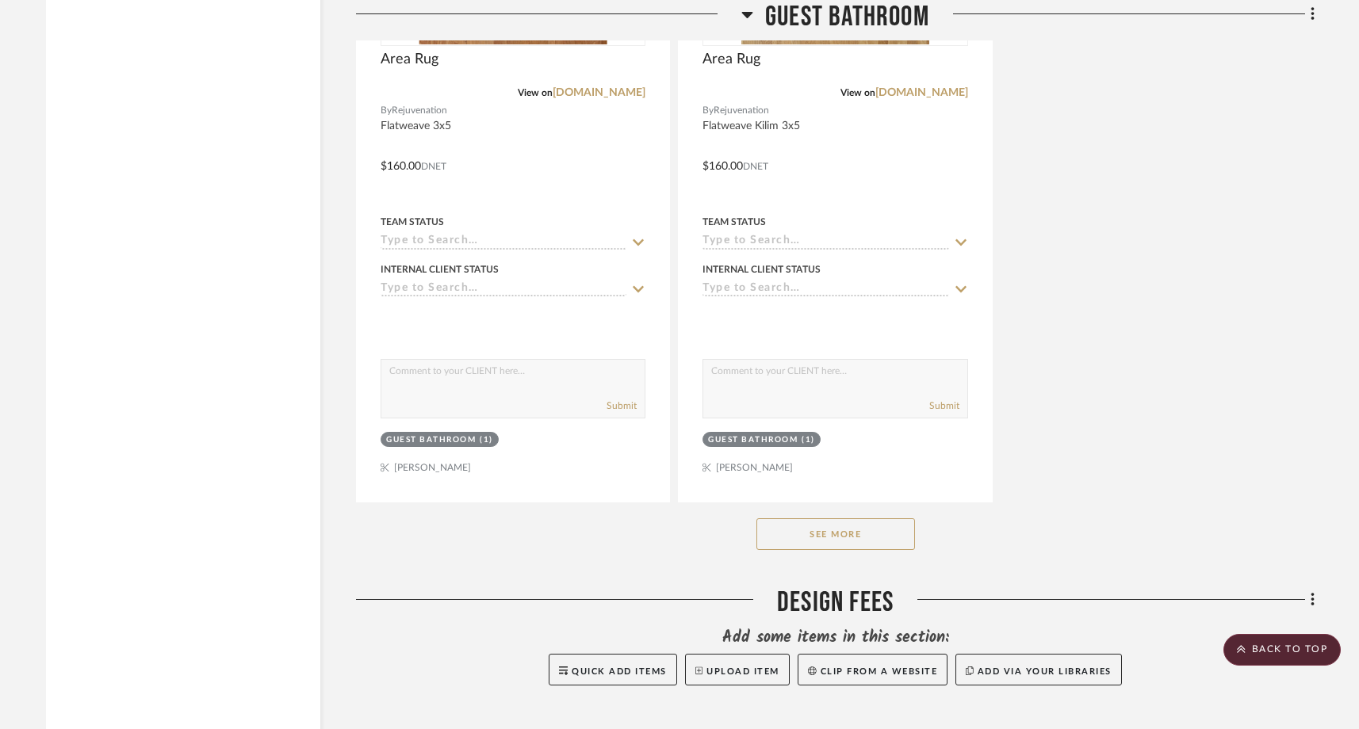
scroll to position [9023, 0]
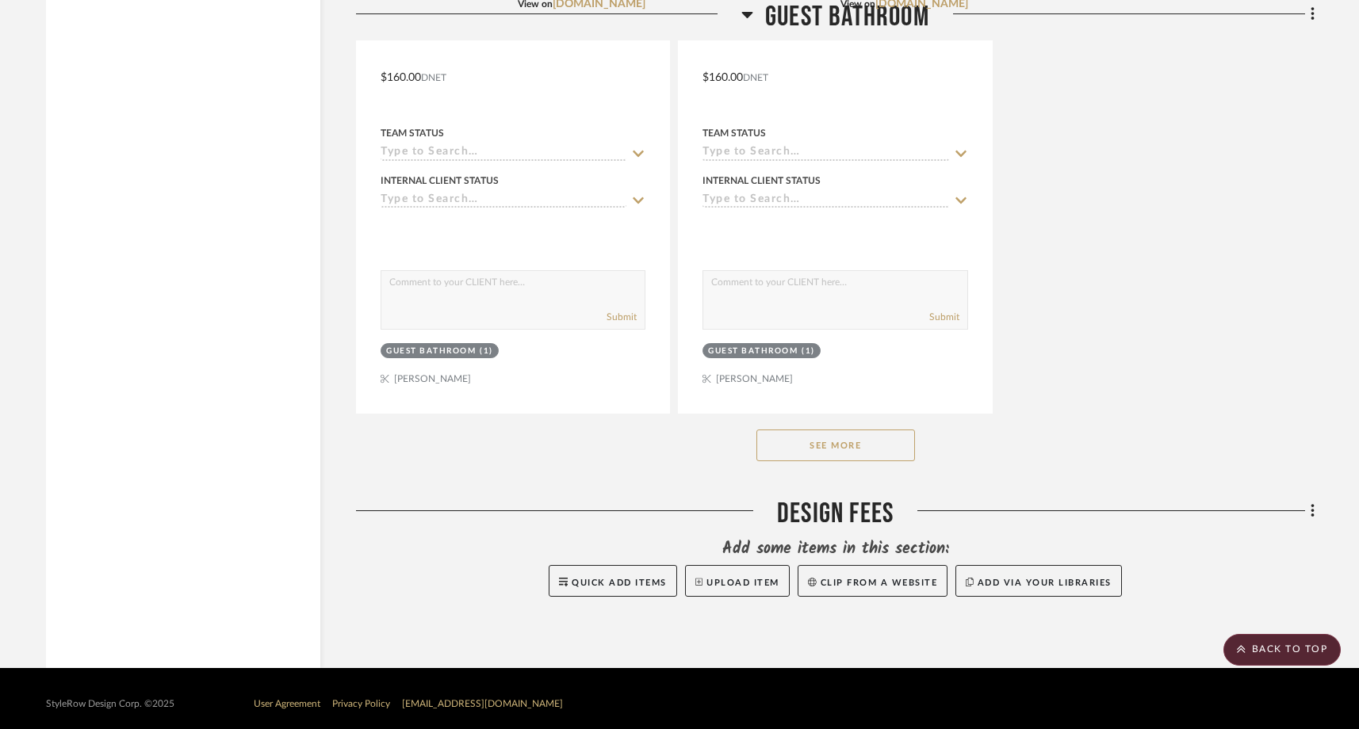
click at [828, 435] on button "See More" at bounding box center [835, 446] width 159 height 32
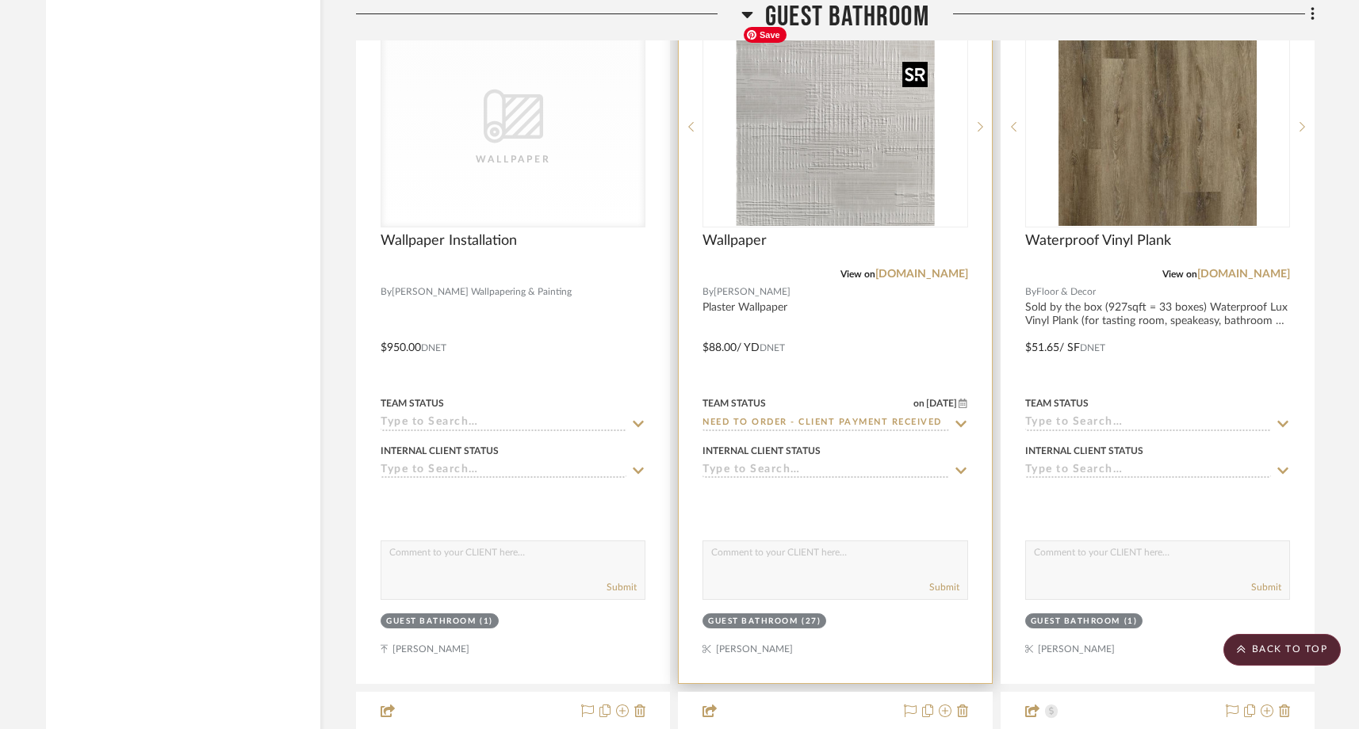
scroll to position [7352, 0]
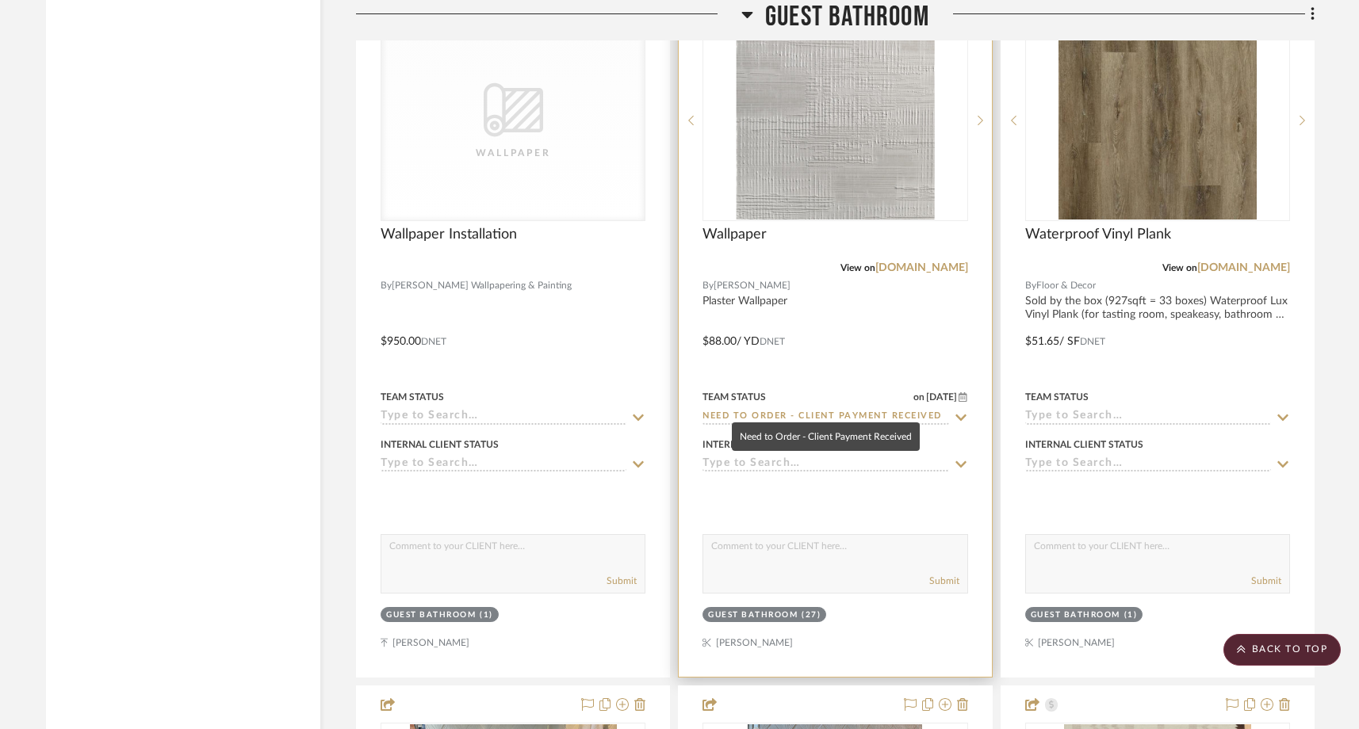
click at [777, 410] on input "Need to Order - Client Payment Received" at bounding box center [826, 417] width 246 height 15
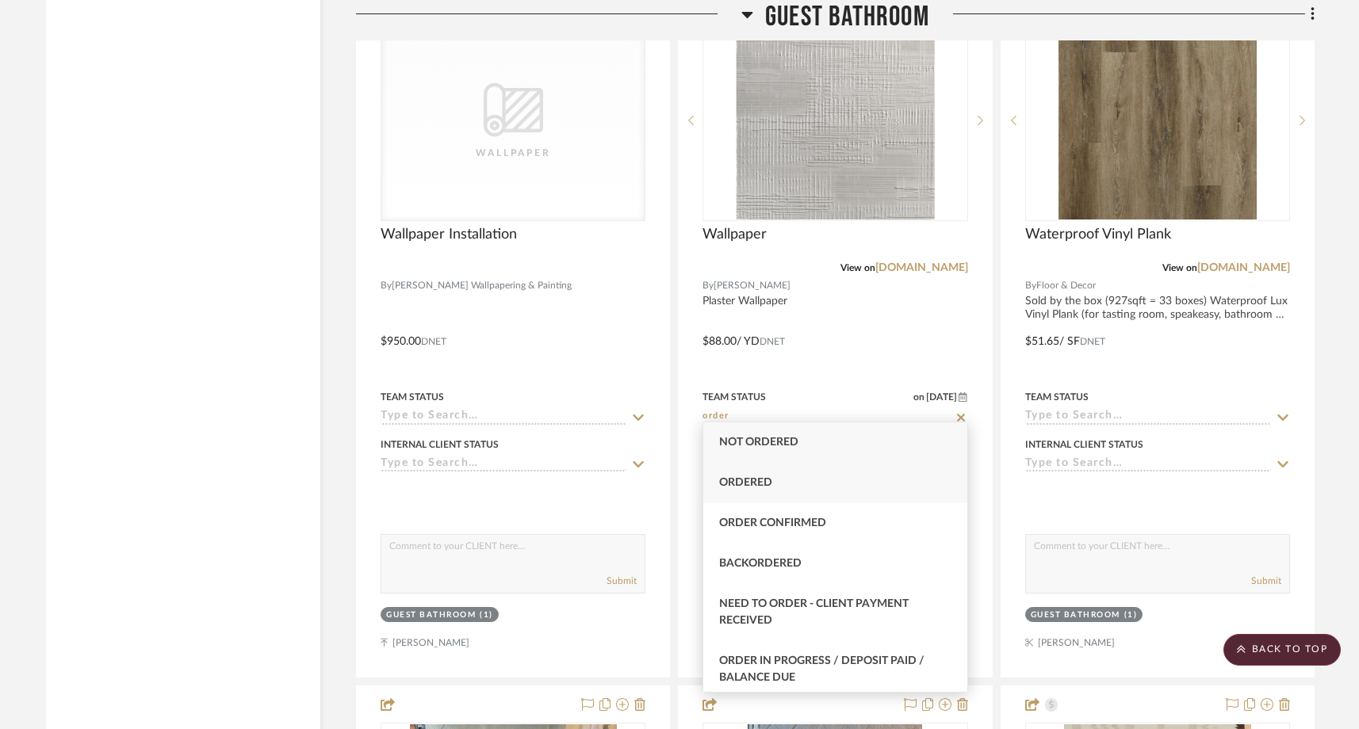
click at [789, 491] on div "Ordered" at bounding box center [834, 483] width 263 height 40
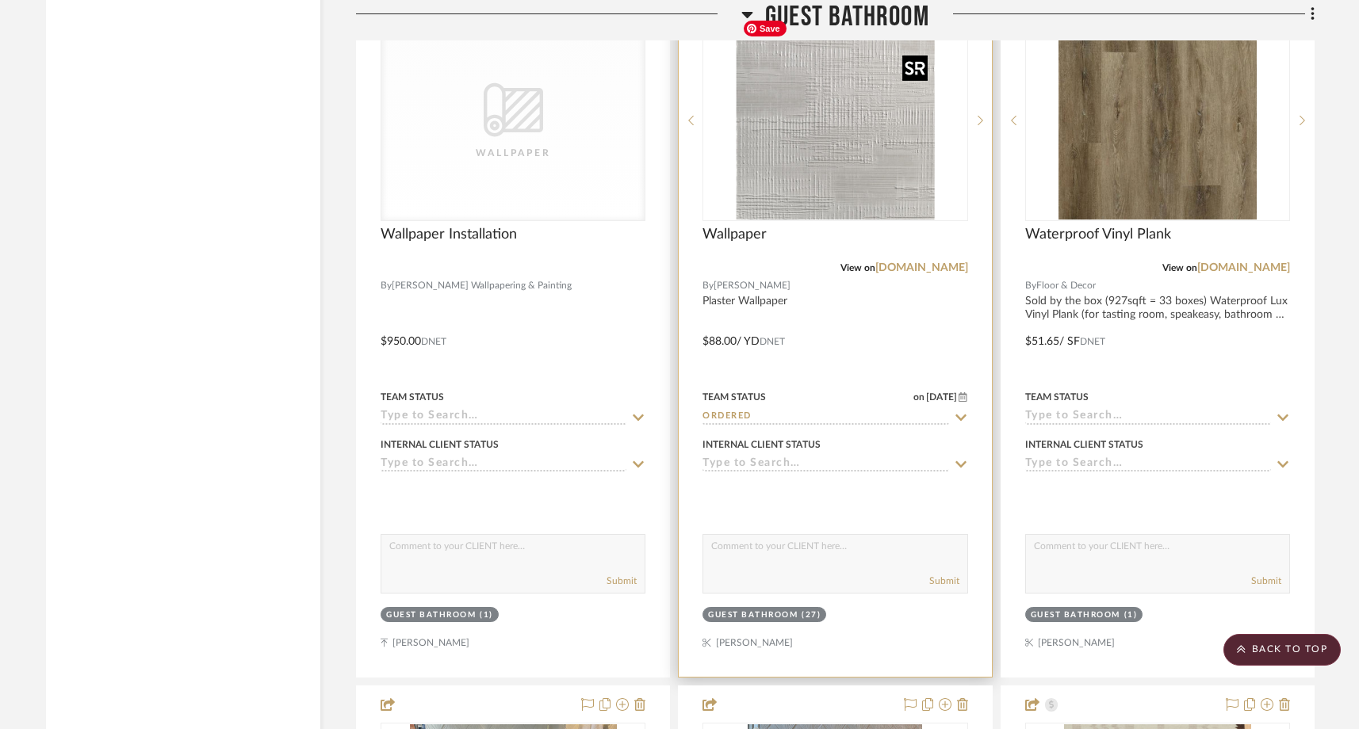
click at [890, 170] on img "0" at bounding box center [835, 120] width 198 height 198
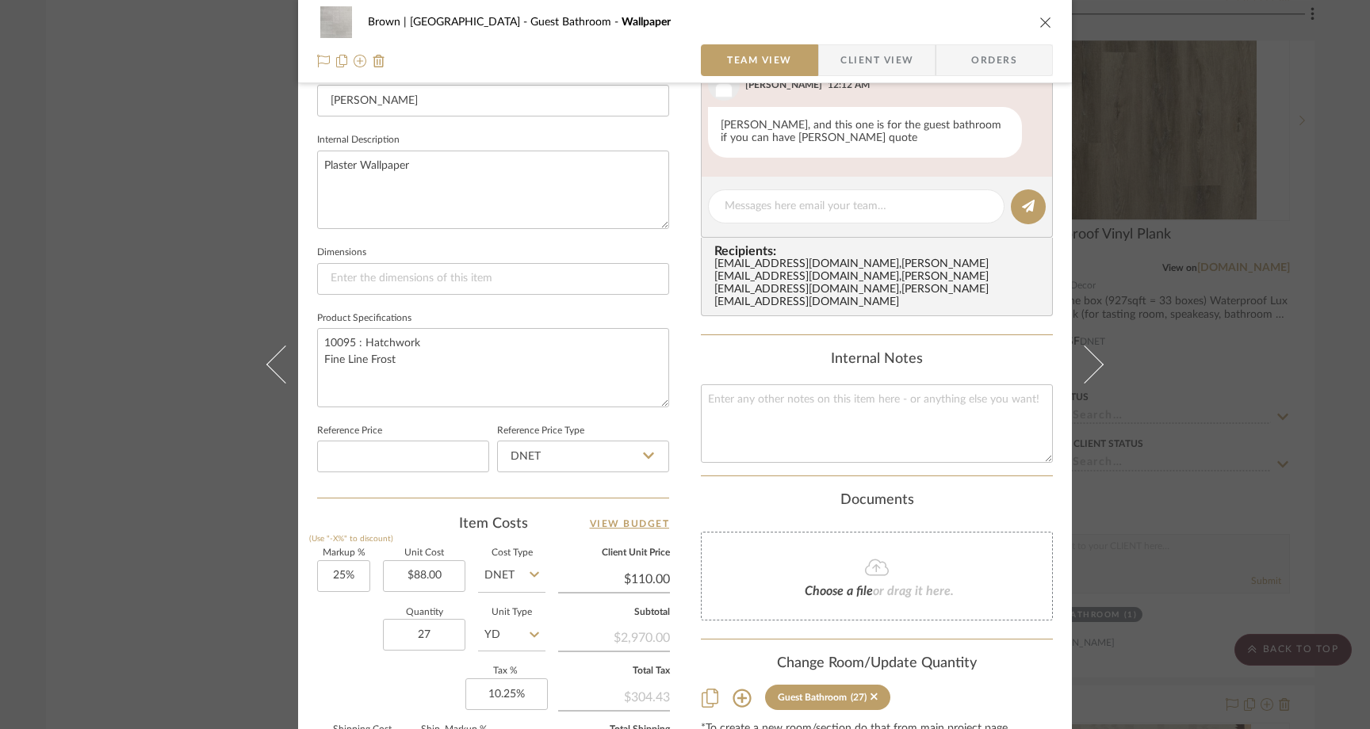
scroll to position [539, 0]
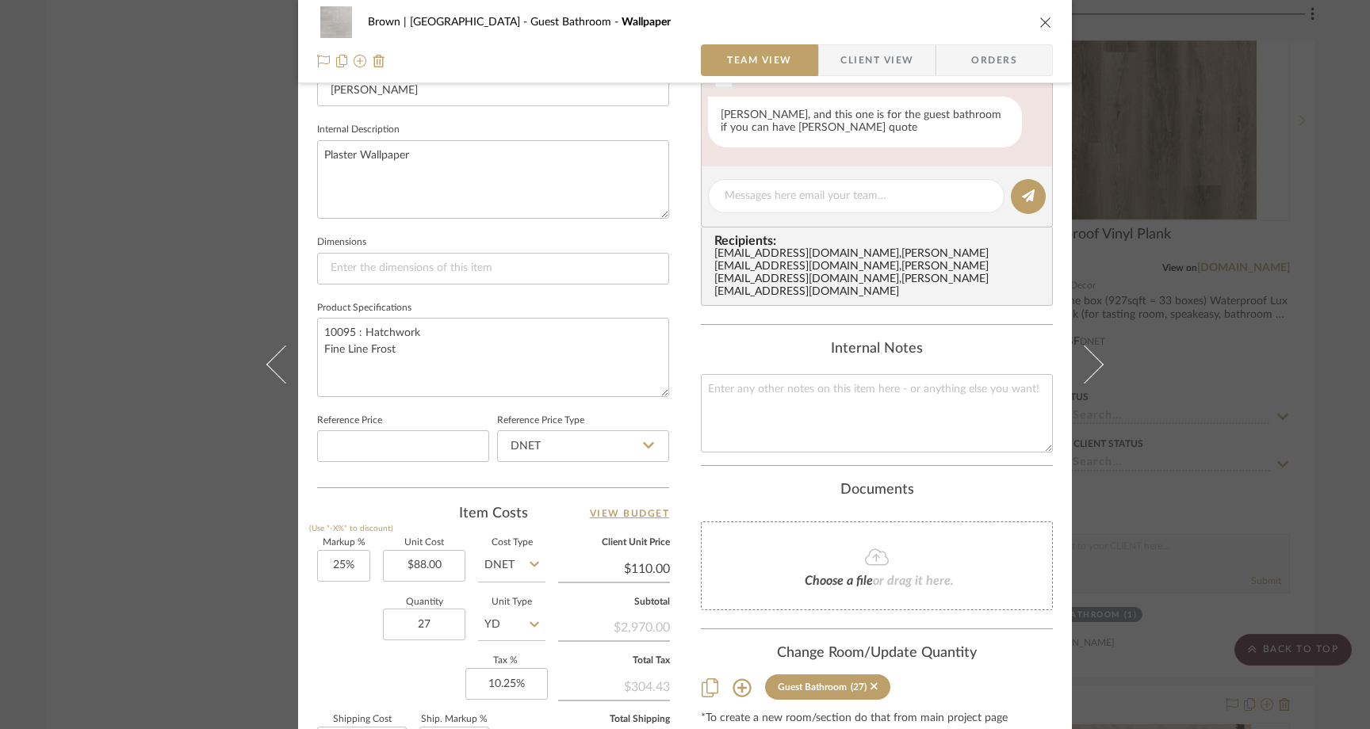
click at [759, 575] on div "Choose a file or drag it here." at bounding box center [877, 566] width 352 height 89
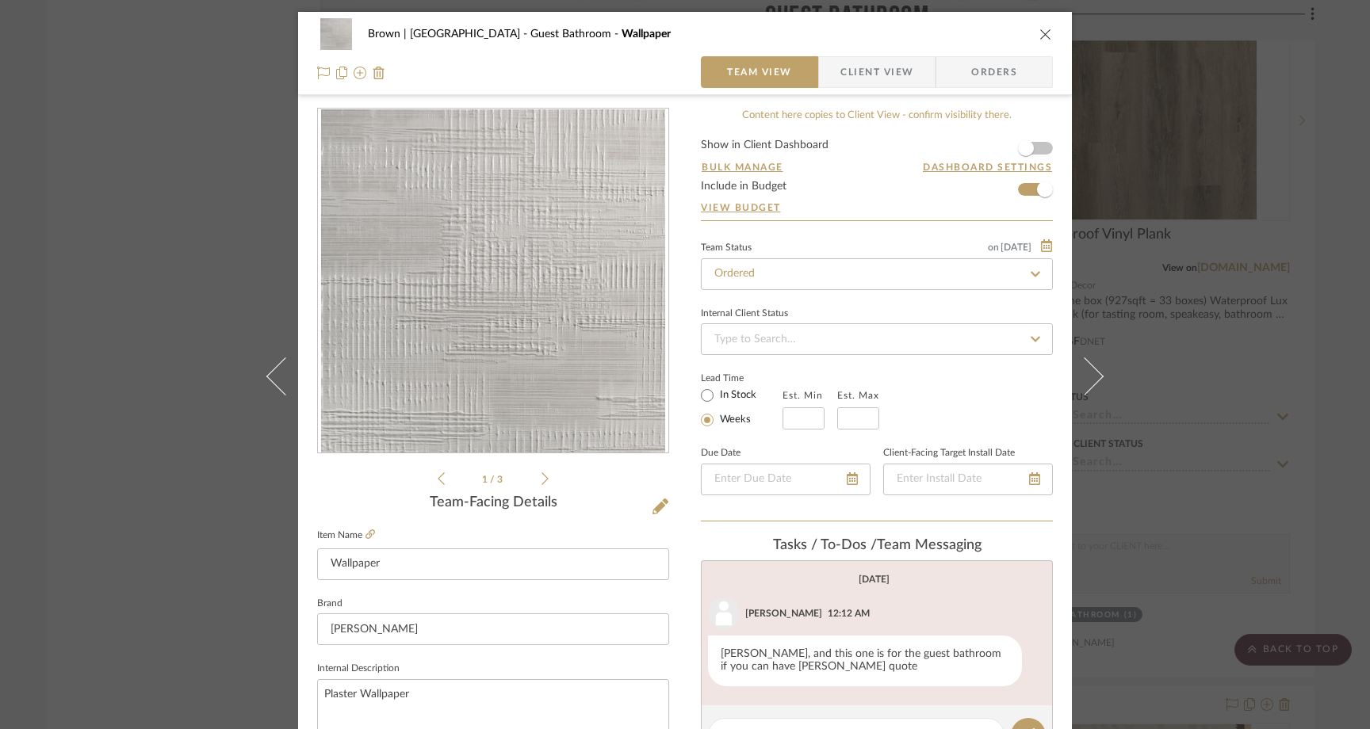
scroll to position [539, 0]
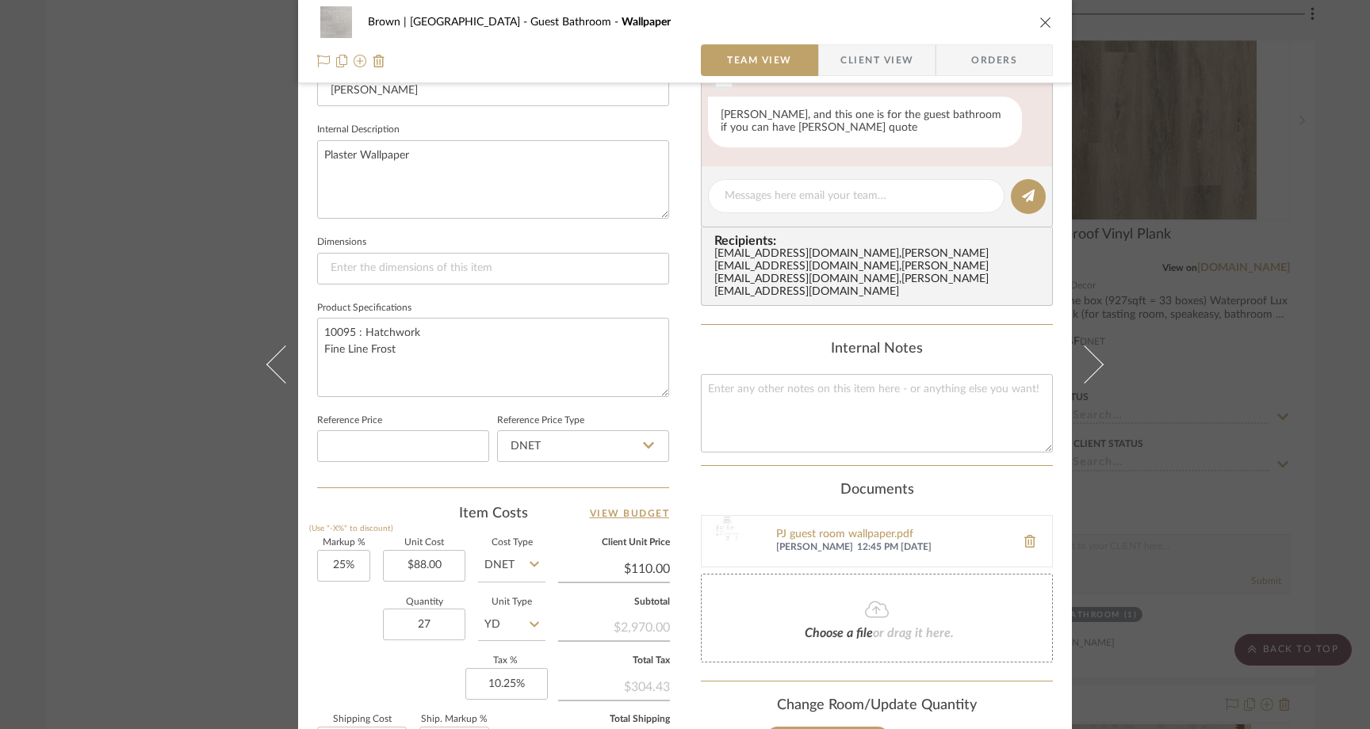
click at [158, 170] on div "Brown | Culver City Guest Bathroom Wallpaper Team View Client View Orders 1 / 3…" at bounding box center [685, 364] width 1370 height 729
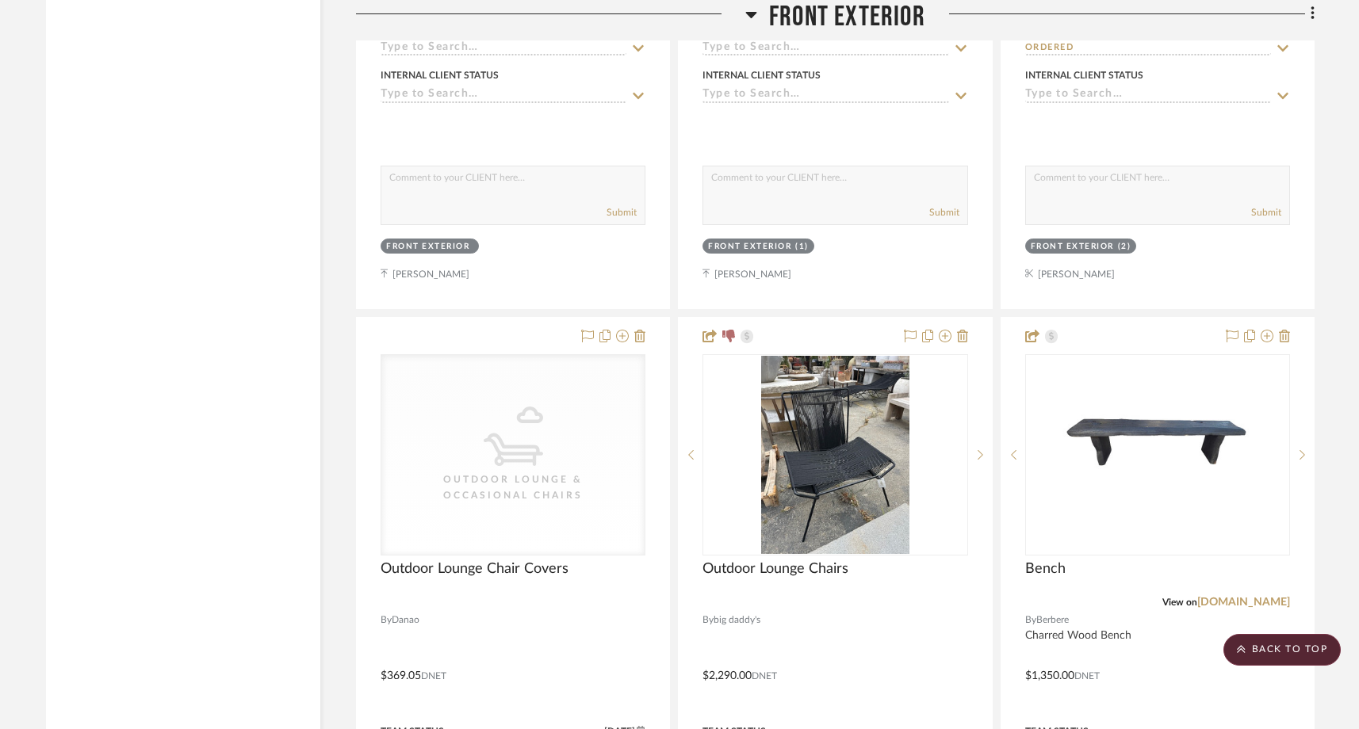
scroll to position [3125, 0]
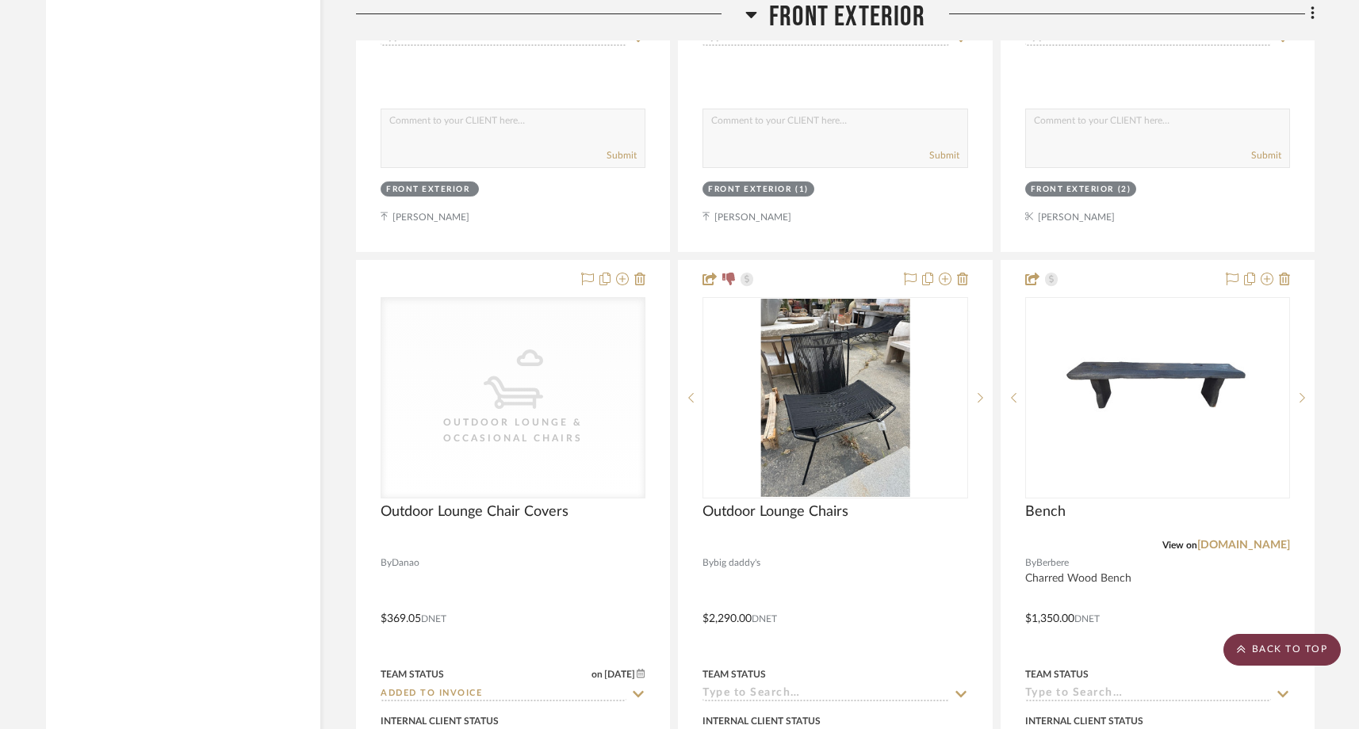
click at [1250, 642] on scroll-to-top-button "BACK TO TOP" at bounding box center [1281, 650] width 117 height 32
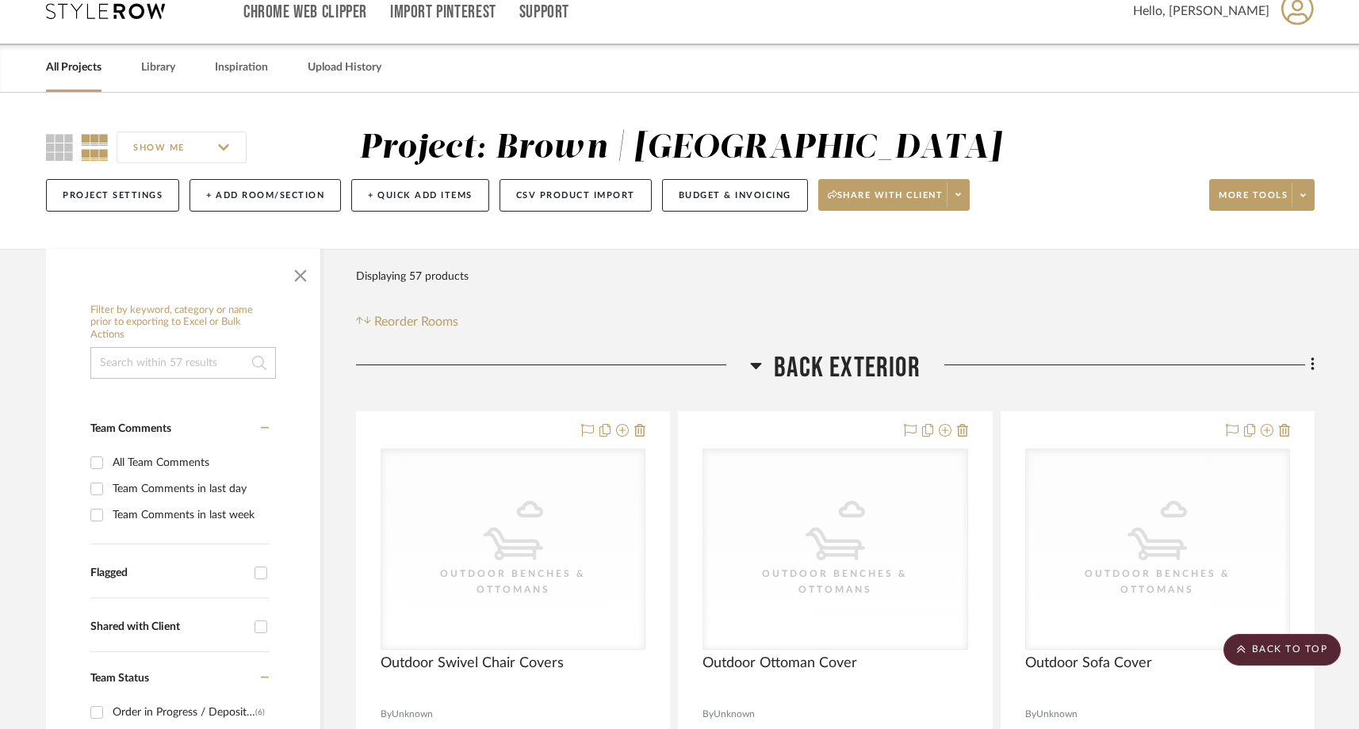
scroll to position [0, 0]
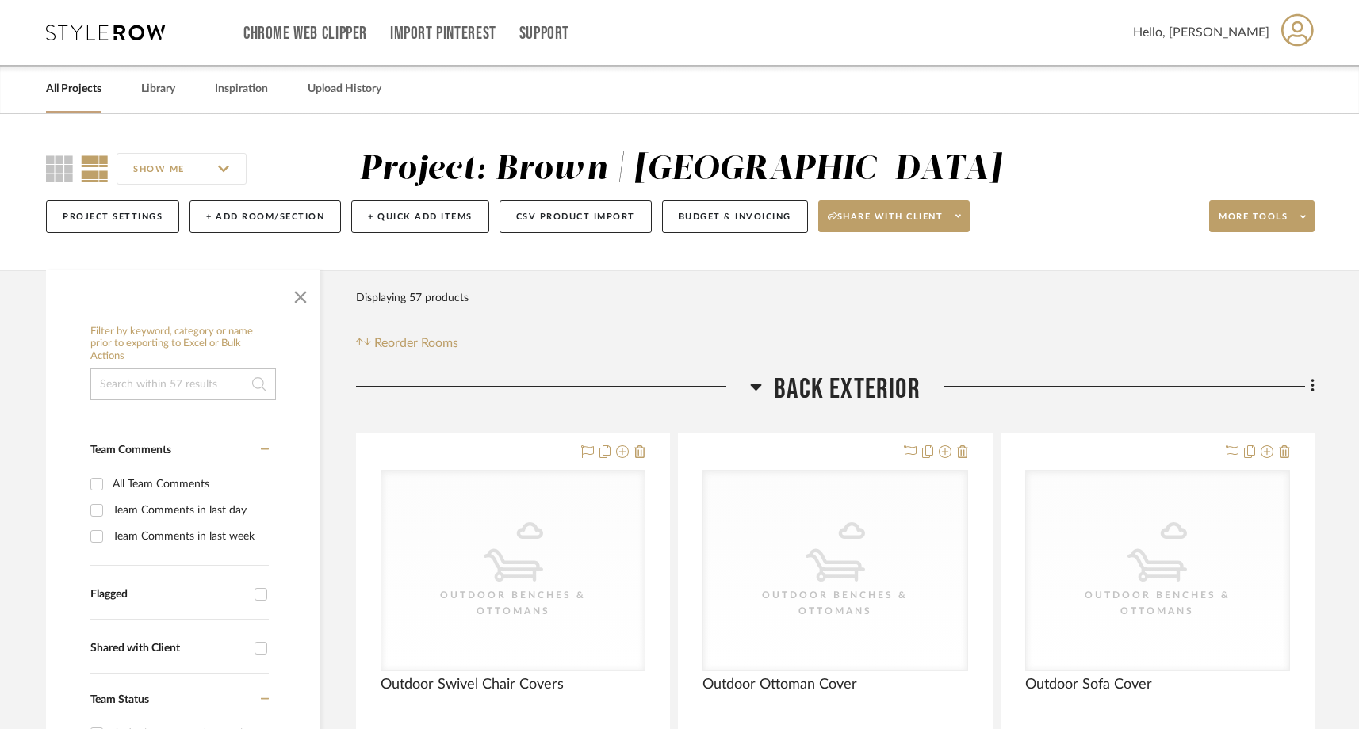
click at [110, 32] on icon at bounding box center [105, 33] width 119 height 16
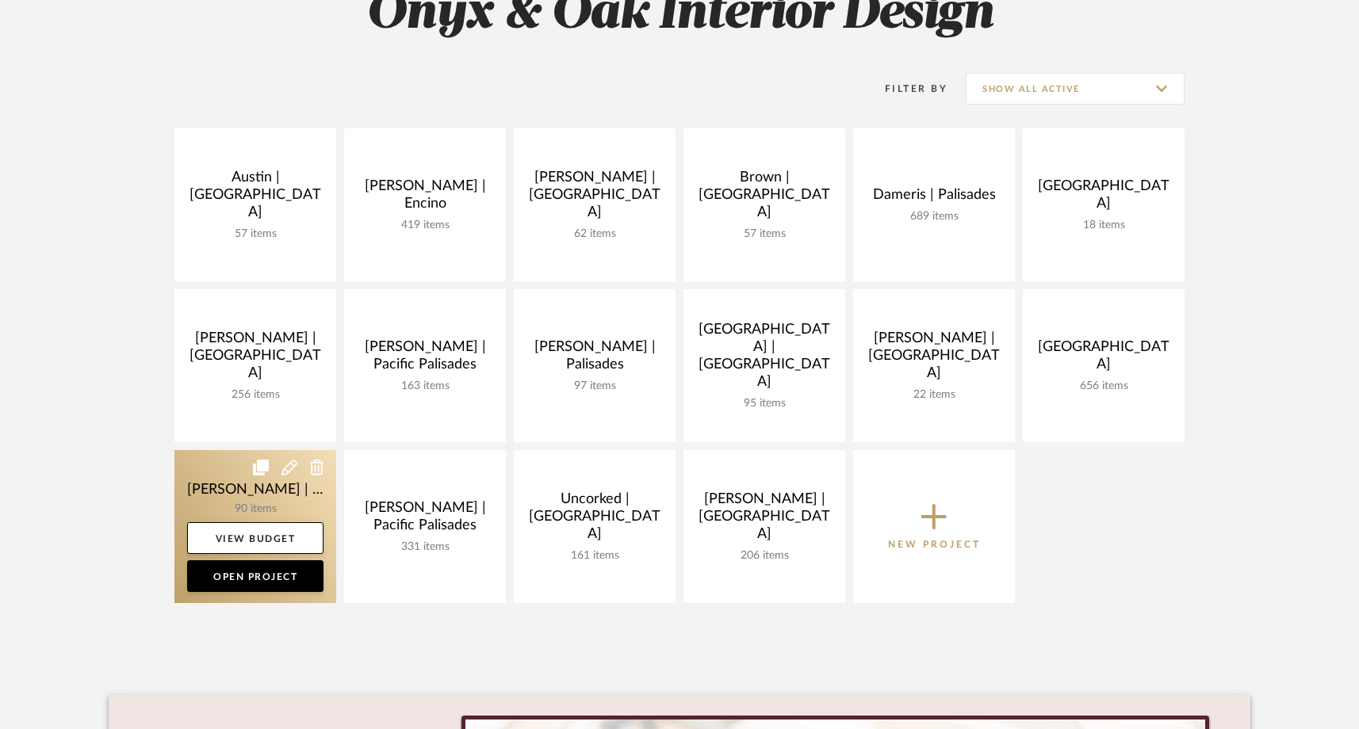
scroll to position [274, 0]
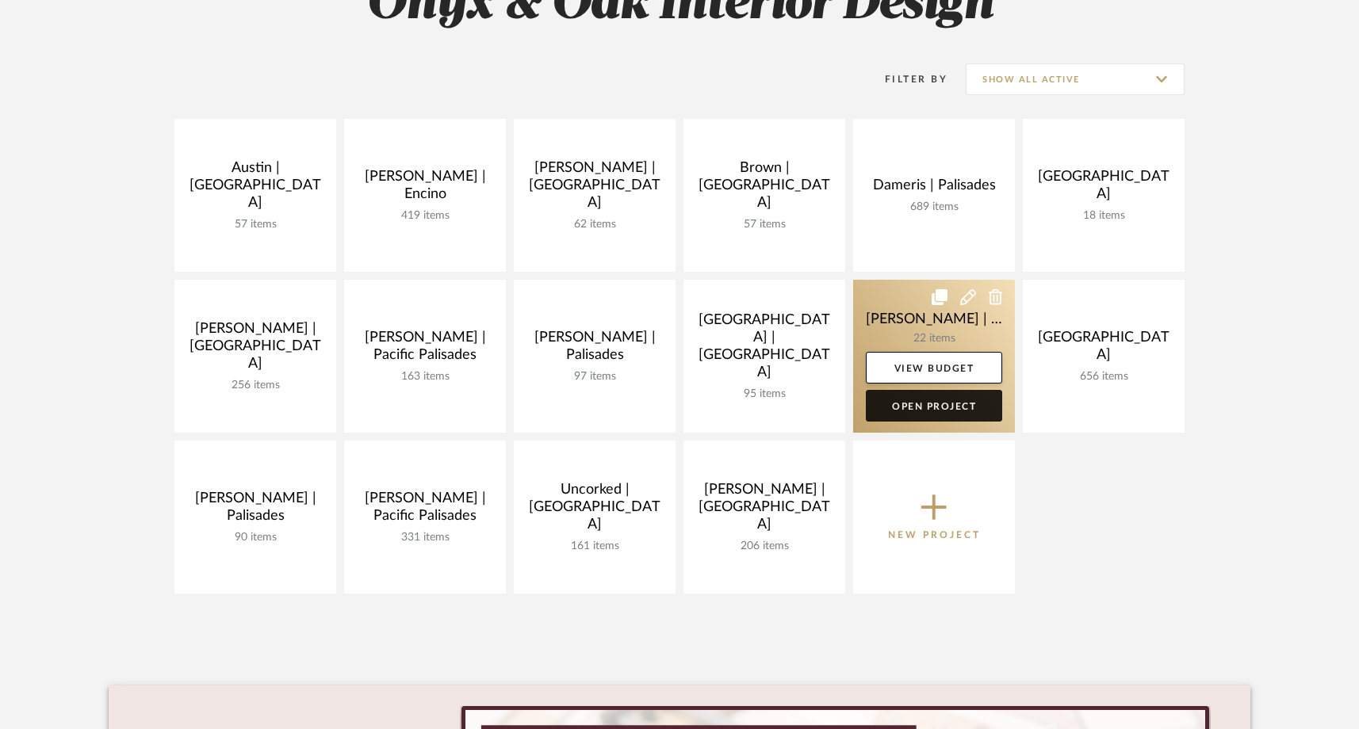
click at [920, 415] on link "Open Project" at bounding box center [934, 406] width 136 height 32
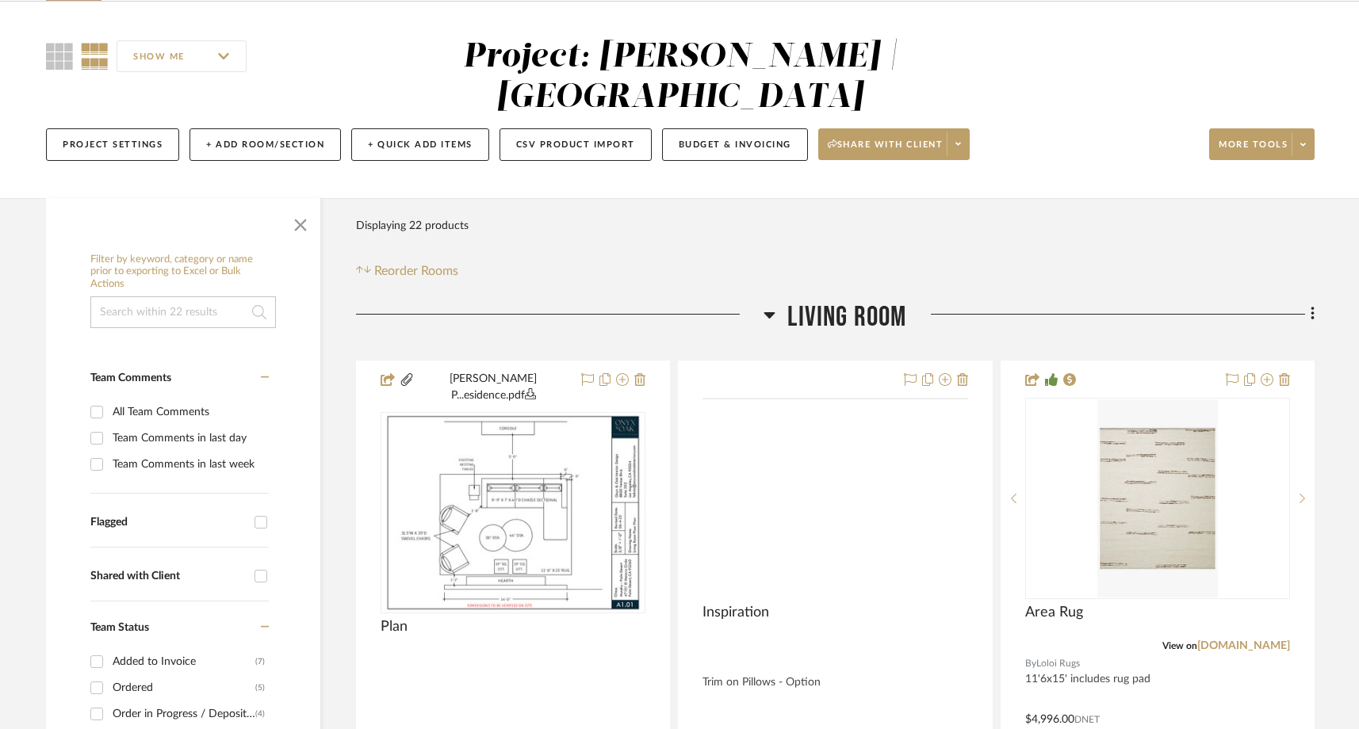
scroll to position [186, 0]
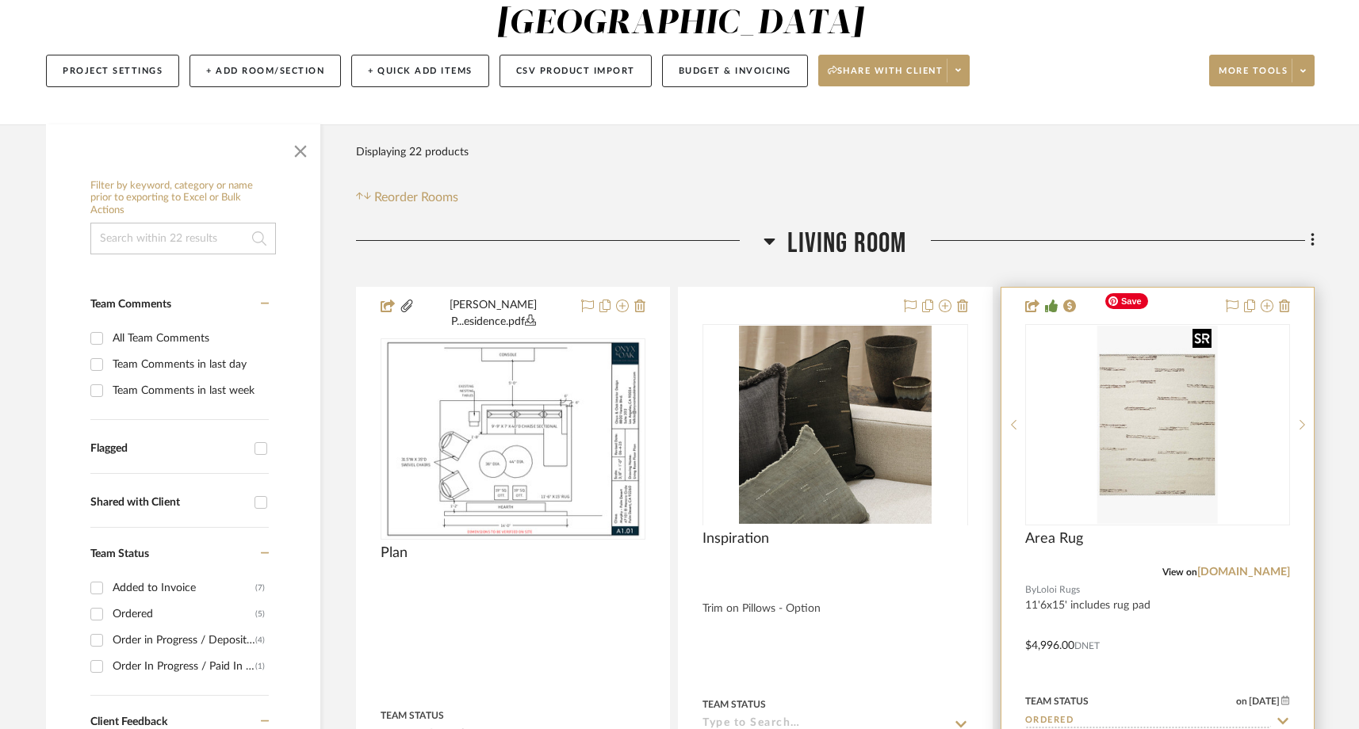
click at [0, 0] on img at bounding box center [0, 0] width 0 height 0
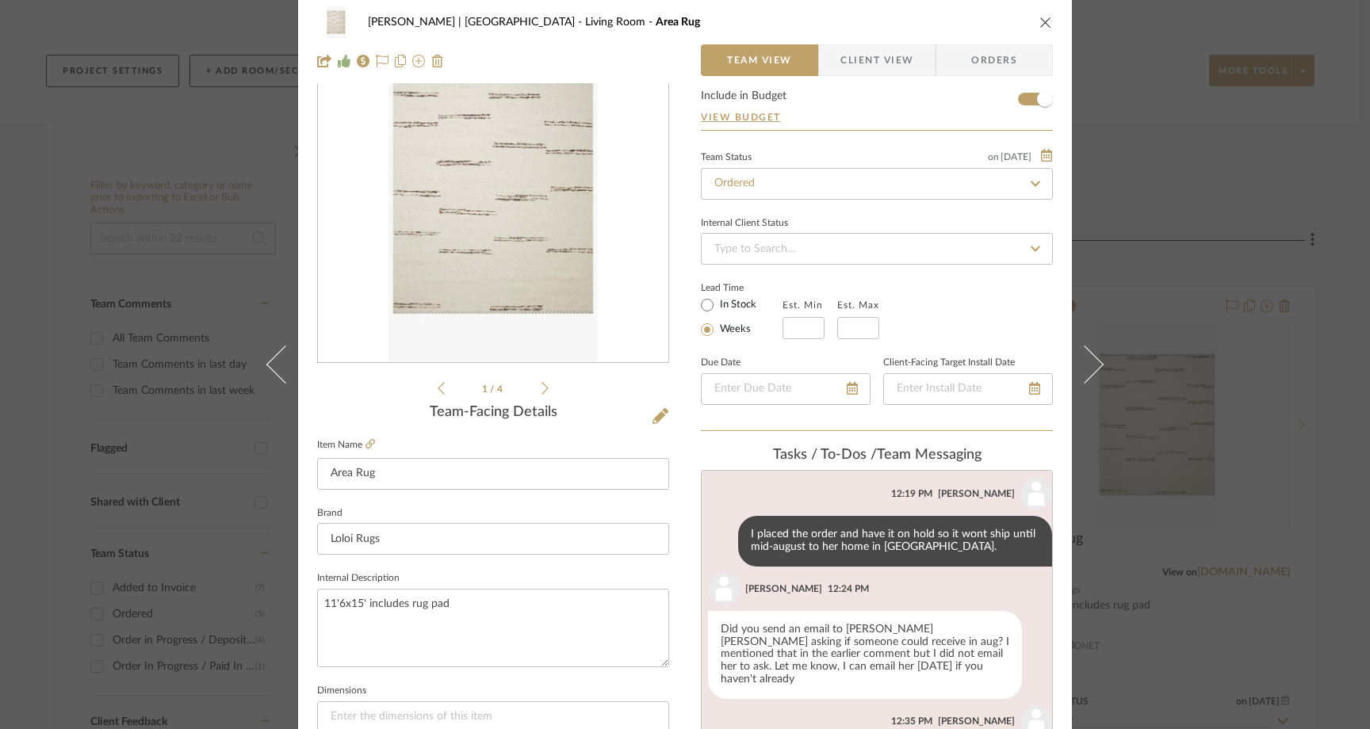
scroll to position [435, 0]
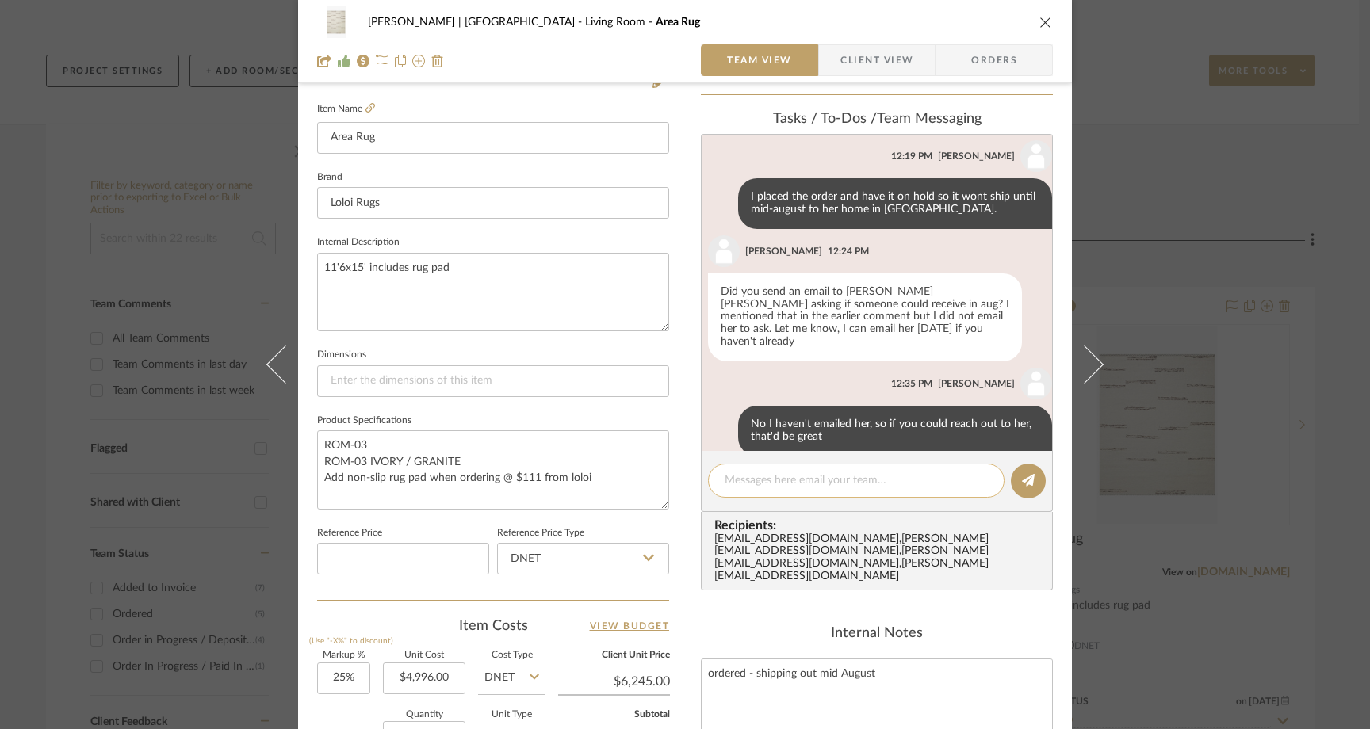
click at [764, 477] on textarea at bounding box center [856, 481] width 263 height 17
type textarea "T"
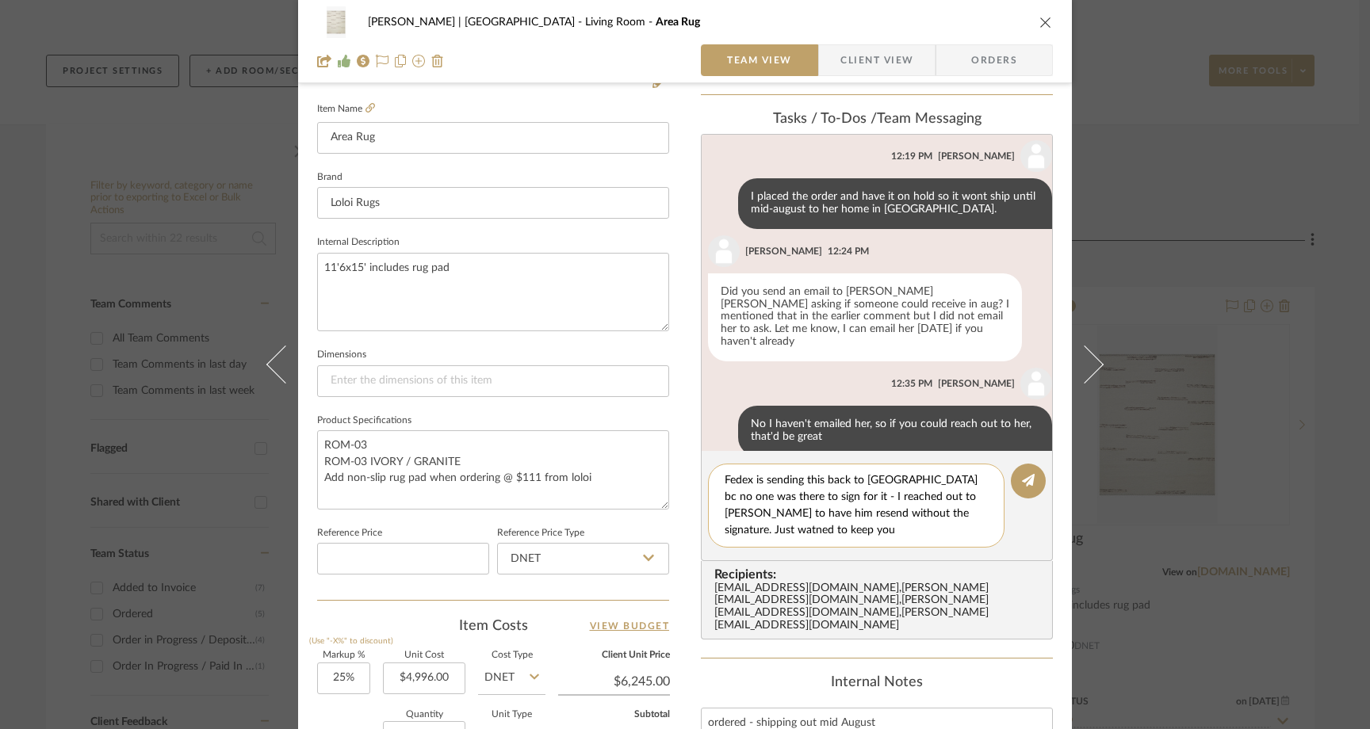
scroll to position [0, 0]
click at [906, 517] on textarea "Fedex is sending this back to Loloi bc no one was there to sign for it - I reac…" at bounding box center [856, 506] width 263 height 67
type textarea "Fedex is sending this back to Loloi bc no one was there to sign for it - I reac…"
click at [1022, 485] on icon at bounding box center [1028, 480] width 13 height 13
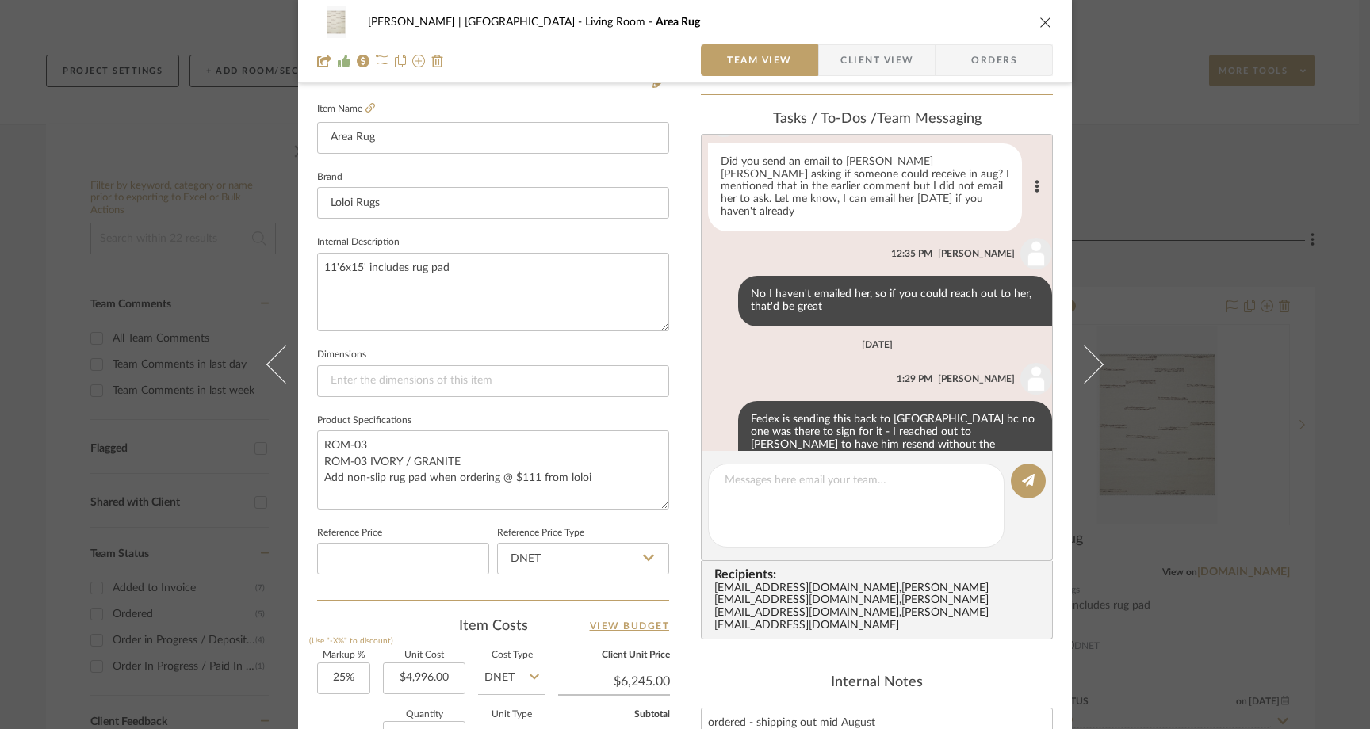
scroll to position [573, 0]
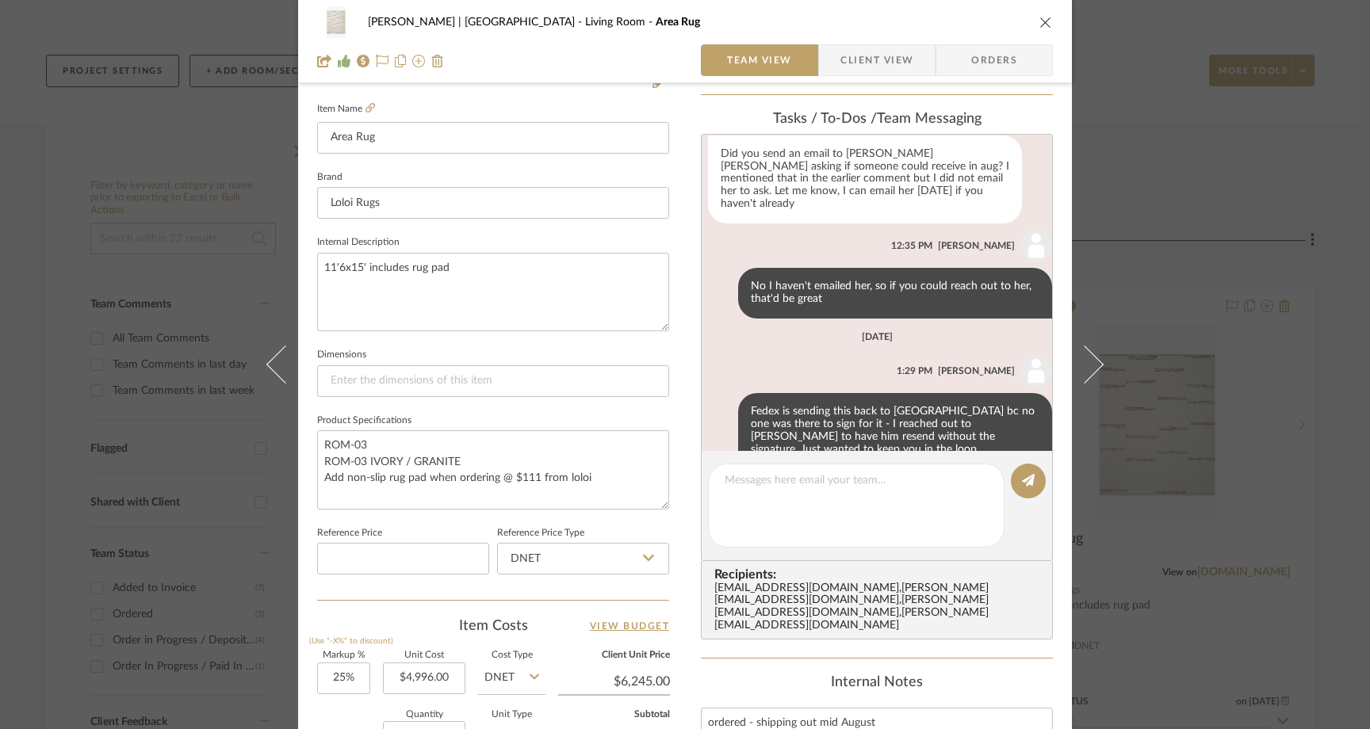
click at [1041, 18] on icon "close" at bounding box center [1046, 22] width 13 height 13
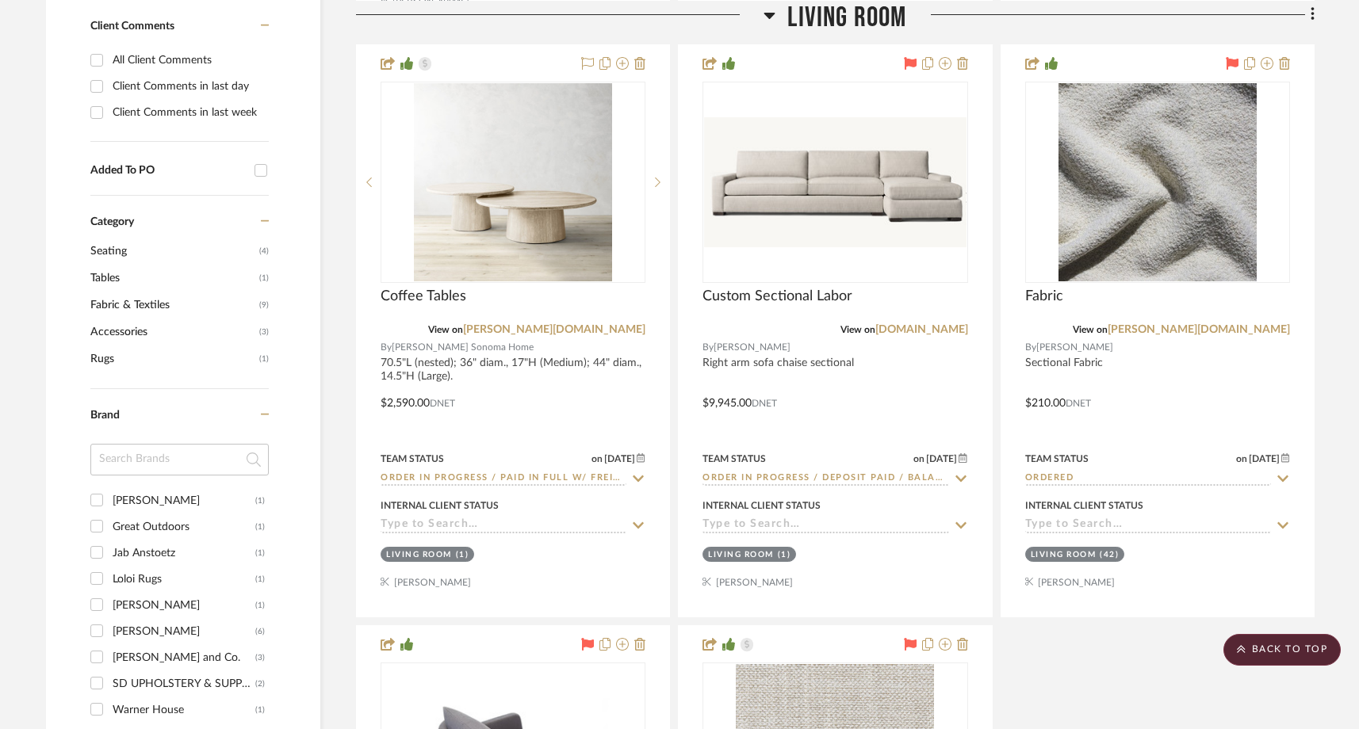
scroll to position [1039, 0]
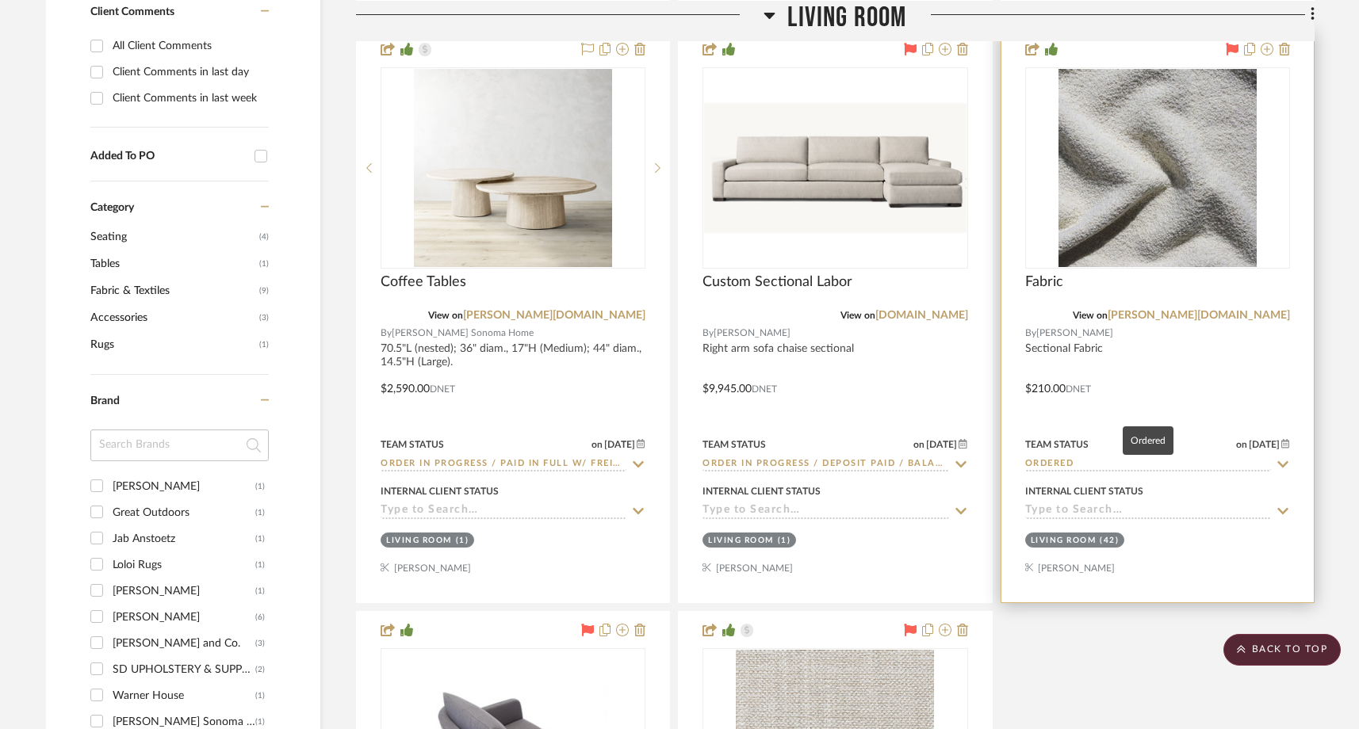
click at [1056, 458] on input "Ordered" at bounding box center [1148, 465] width 246 height 15
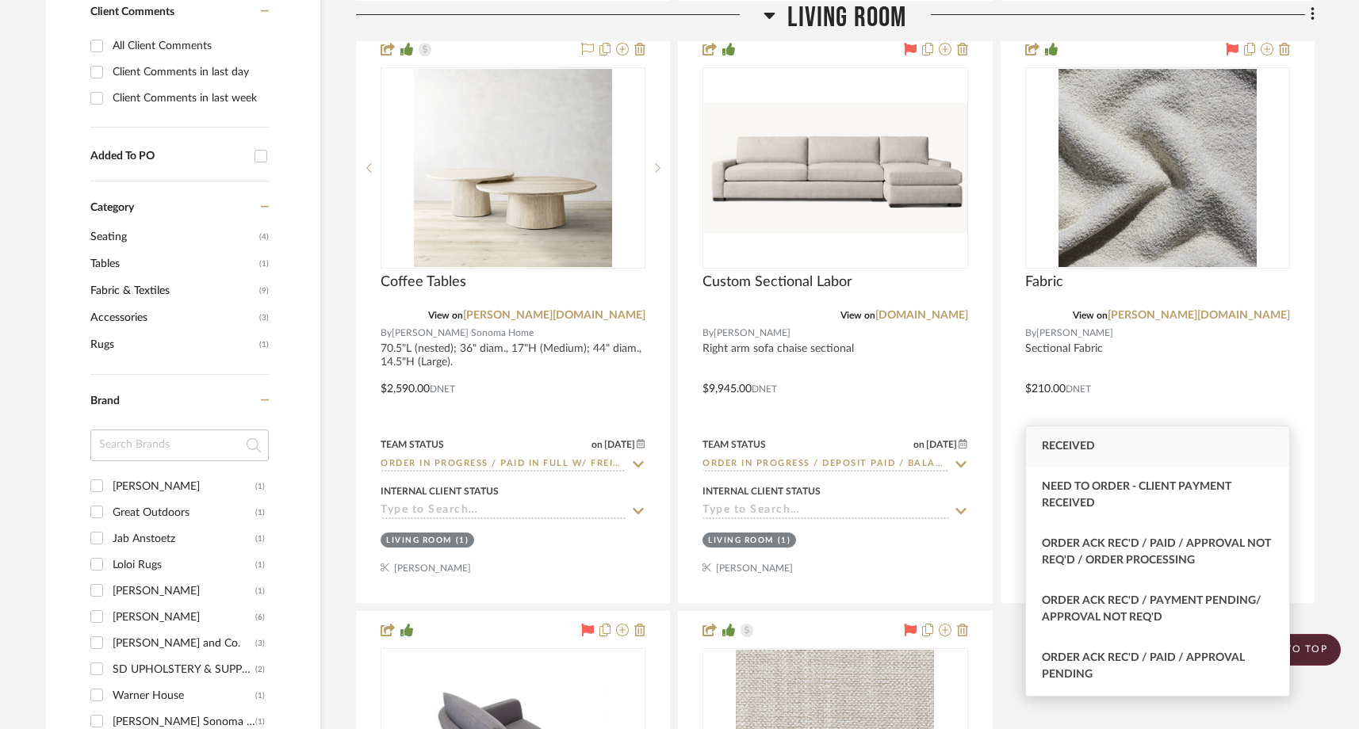
type input "rec"
click at [1072, 446] on span "Received" at bounding box center [1068, 446] width 53 height 11
type input "[DATE]"
type input "Received"
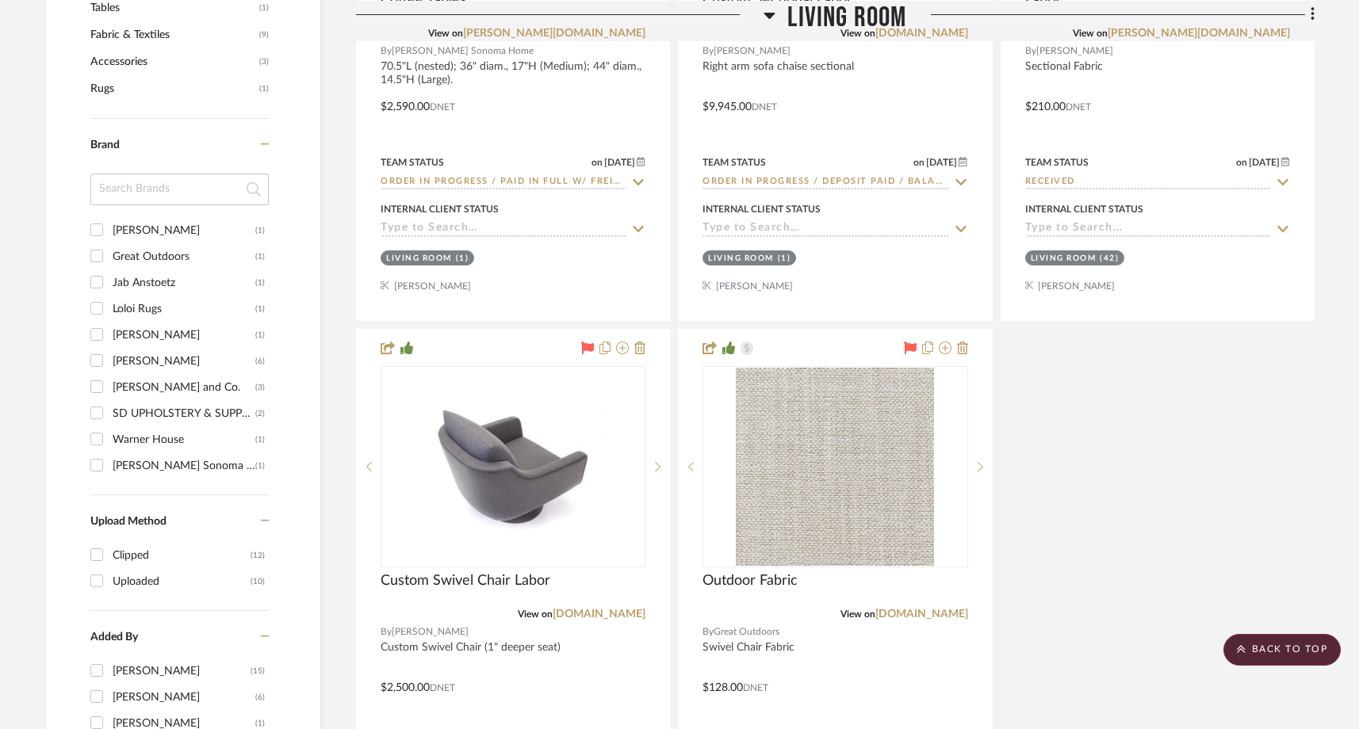
scroll to position [1415, 0]
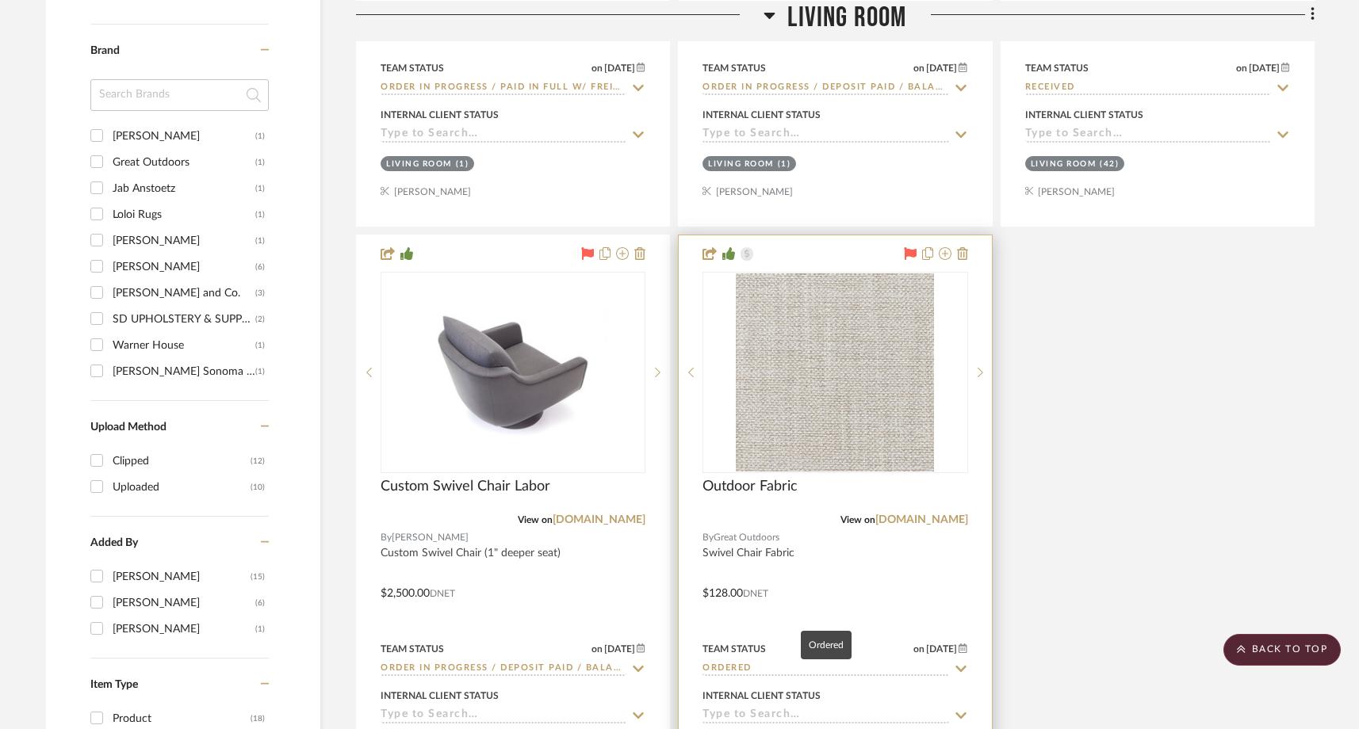
click at [756, 662] on input "Ordered" at bounding box center [826, 669] width 246 height 15
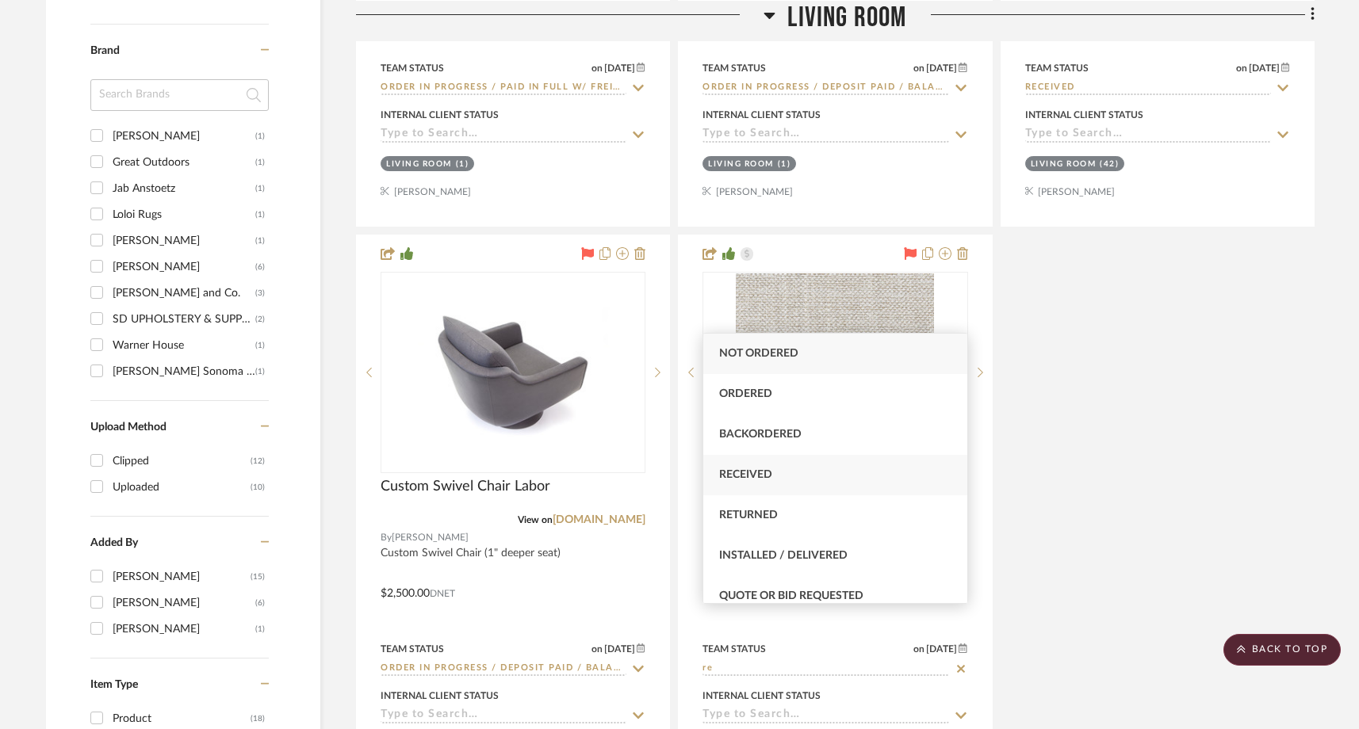
type input "re"
click at [761, 467] on div "Received" at bounding box center [834, 475] width 263 height 40
type input "[DATE]"
type input "Received"
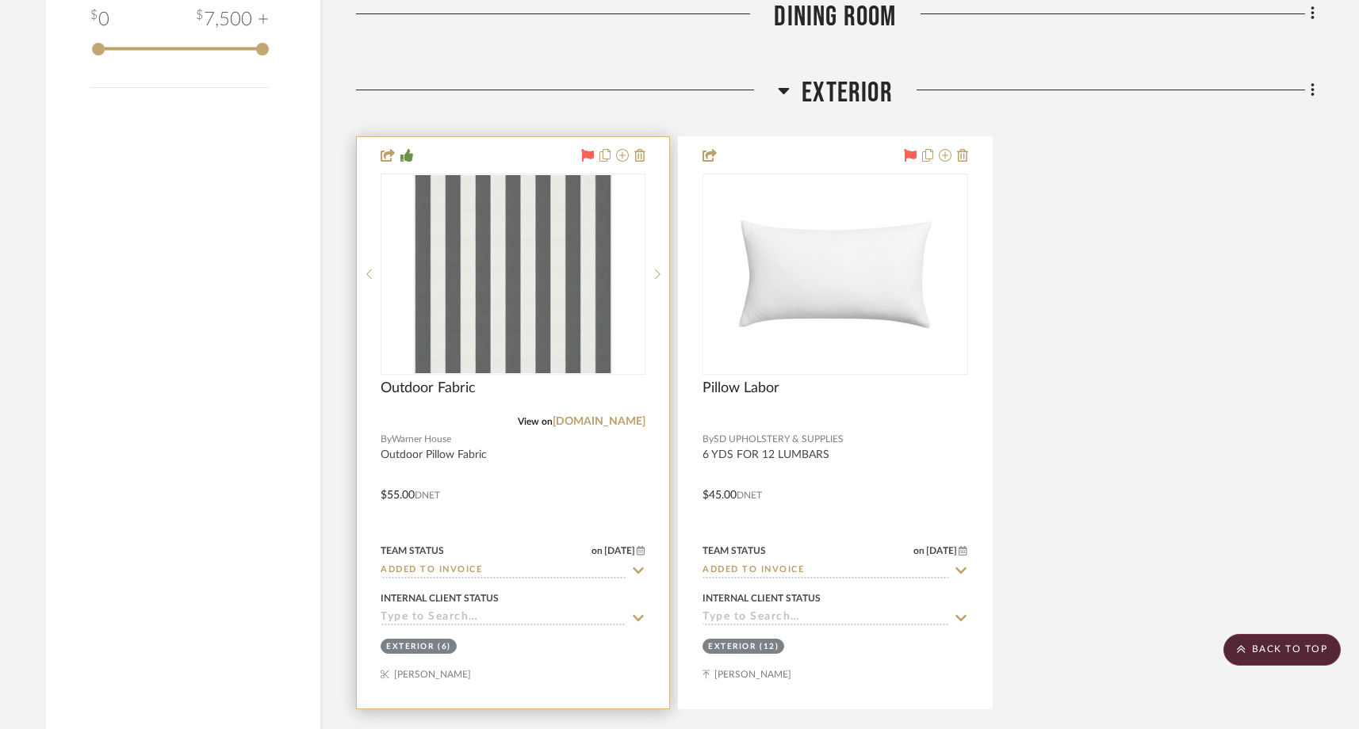
scroll to position [2382, 0]
